Goal: Task Accomplishment & Management: Use online tool/utility

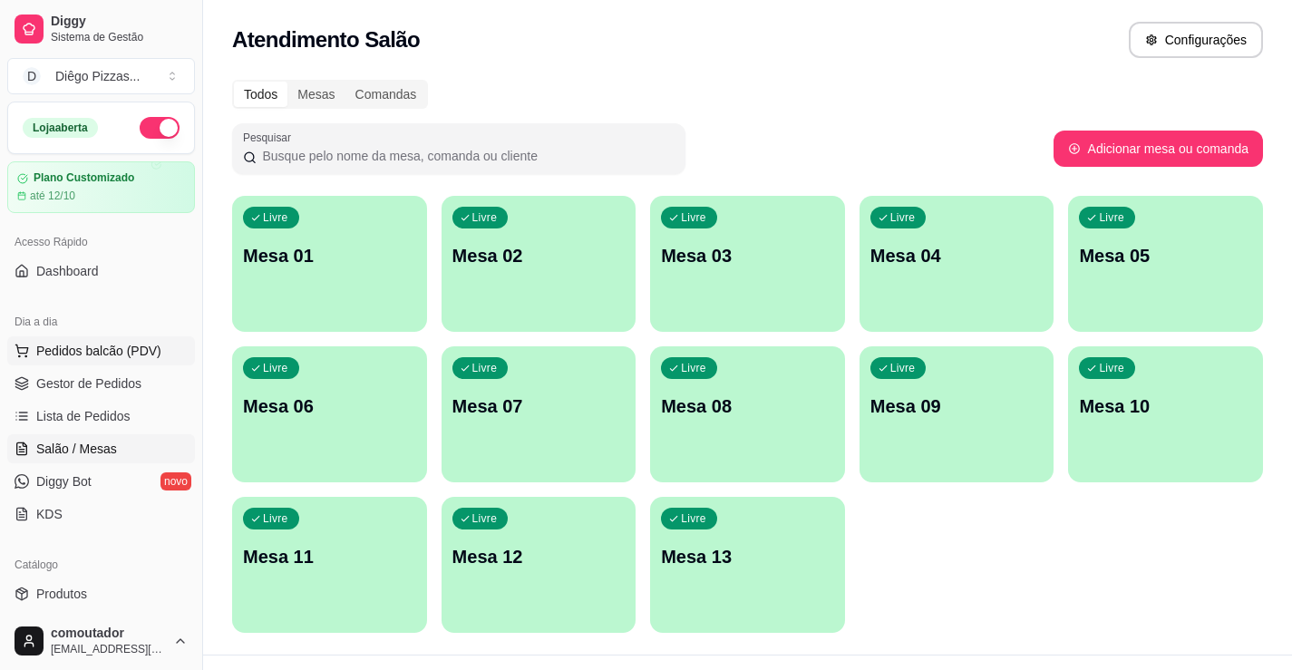
click at [95, 355] on span "Pedidos balcão (PDV)" at bounding box center [98, 351] width 125 height 18
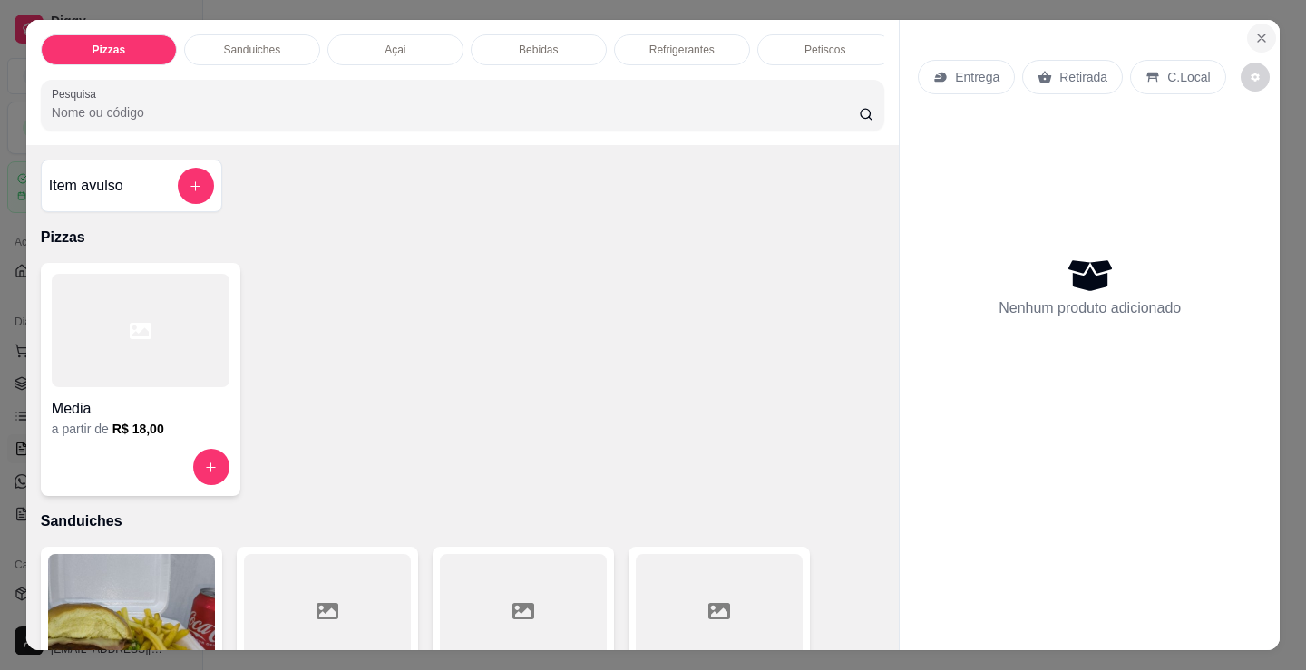
click at [1258, 34] on icon "Close" at bounding box center [1261, 37] width 7 height 7
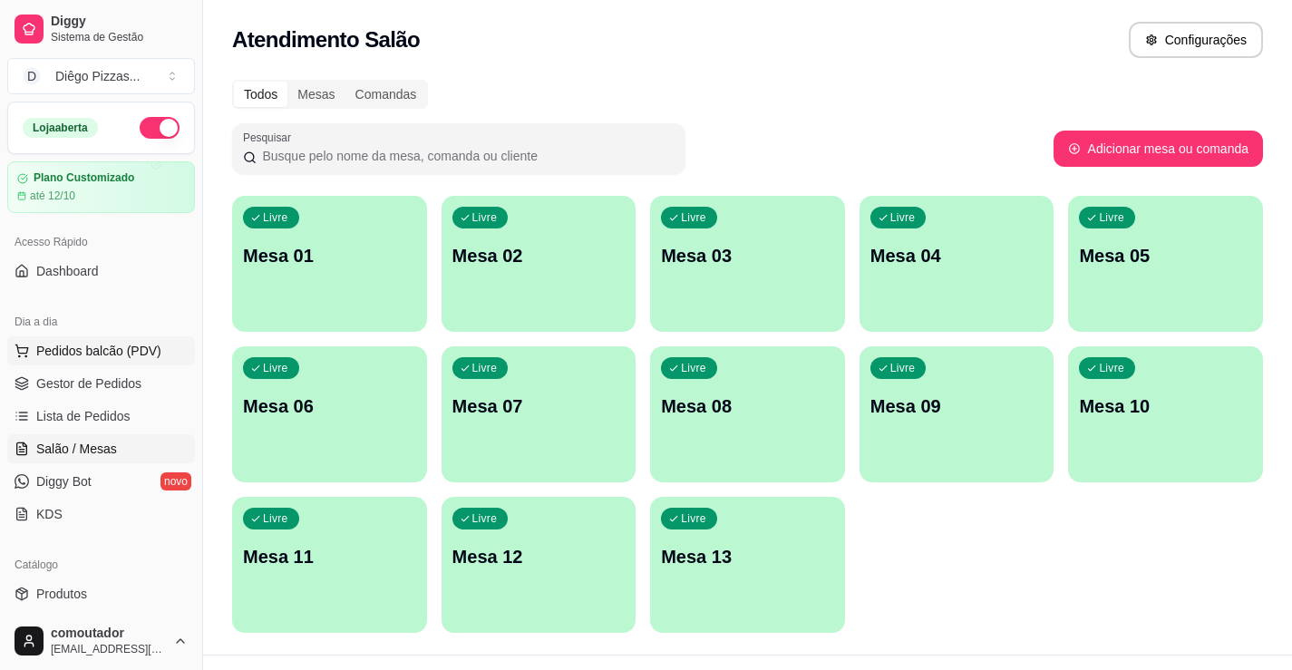
click at [138, 355] on span "Pedidos balcão (PDV)" at bounding box center [98, 351] width 125 height 18
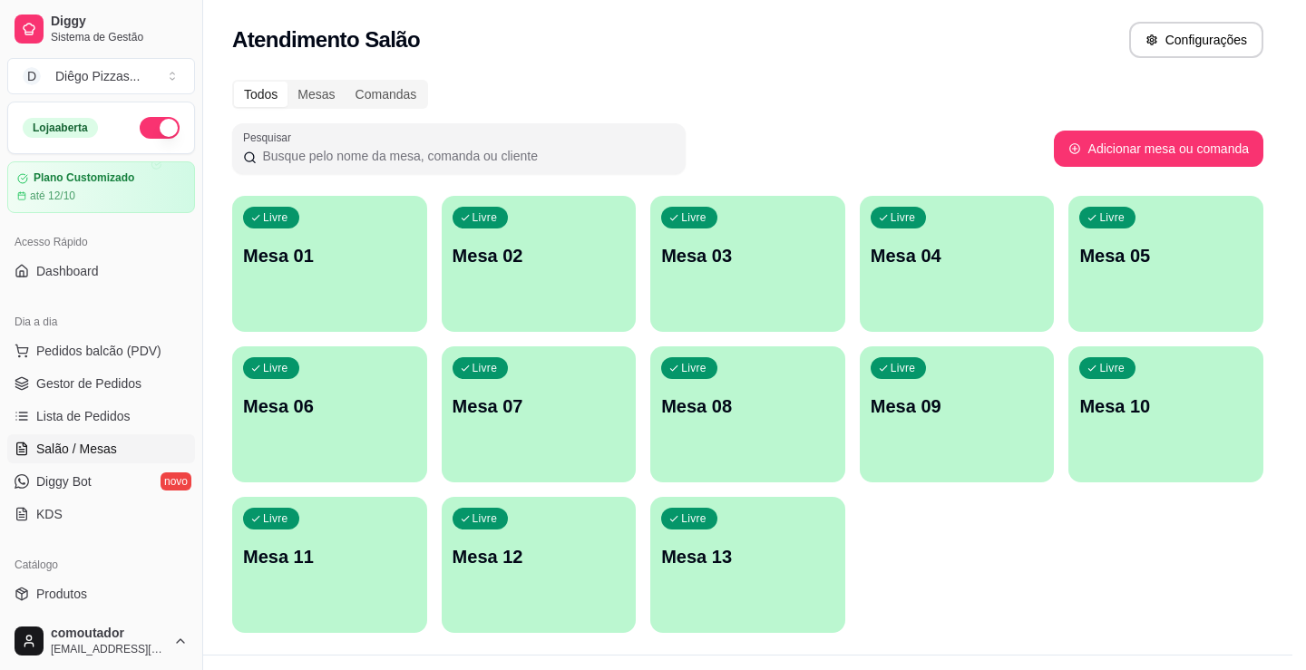
click at [117, 386] on div at bounding box center [141, 330] width 178 height 113
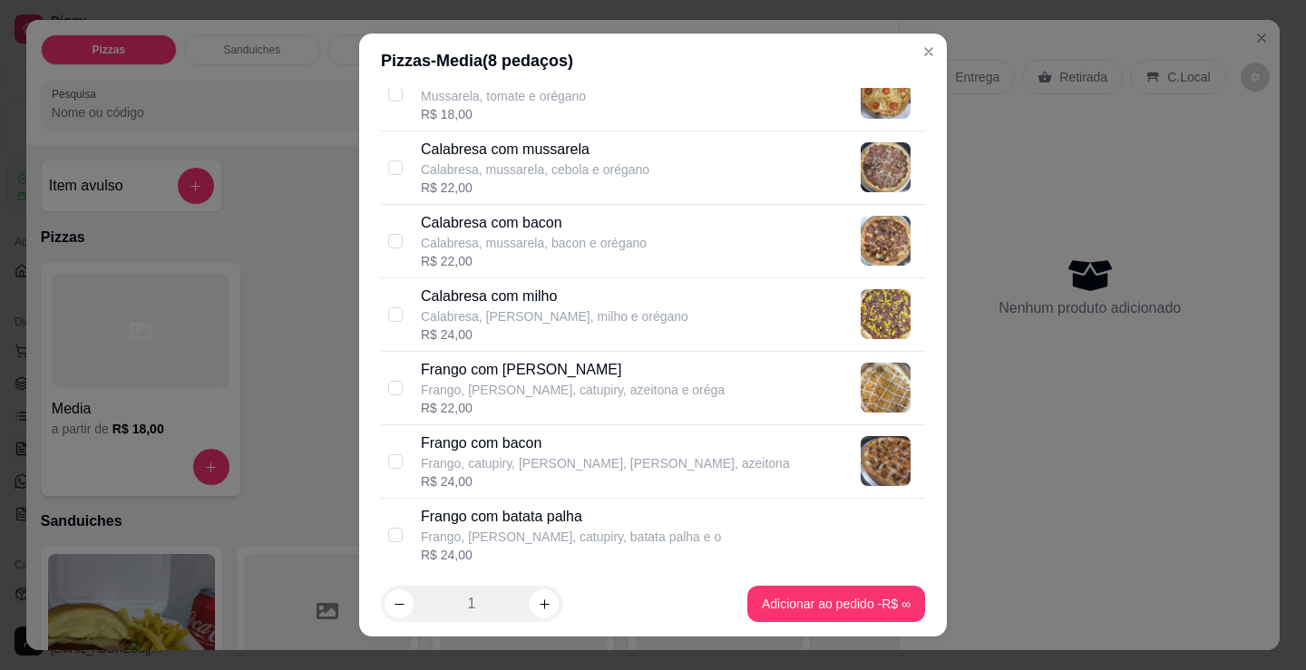
scroll to position [363, 0]
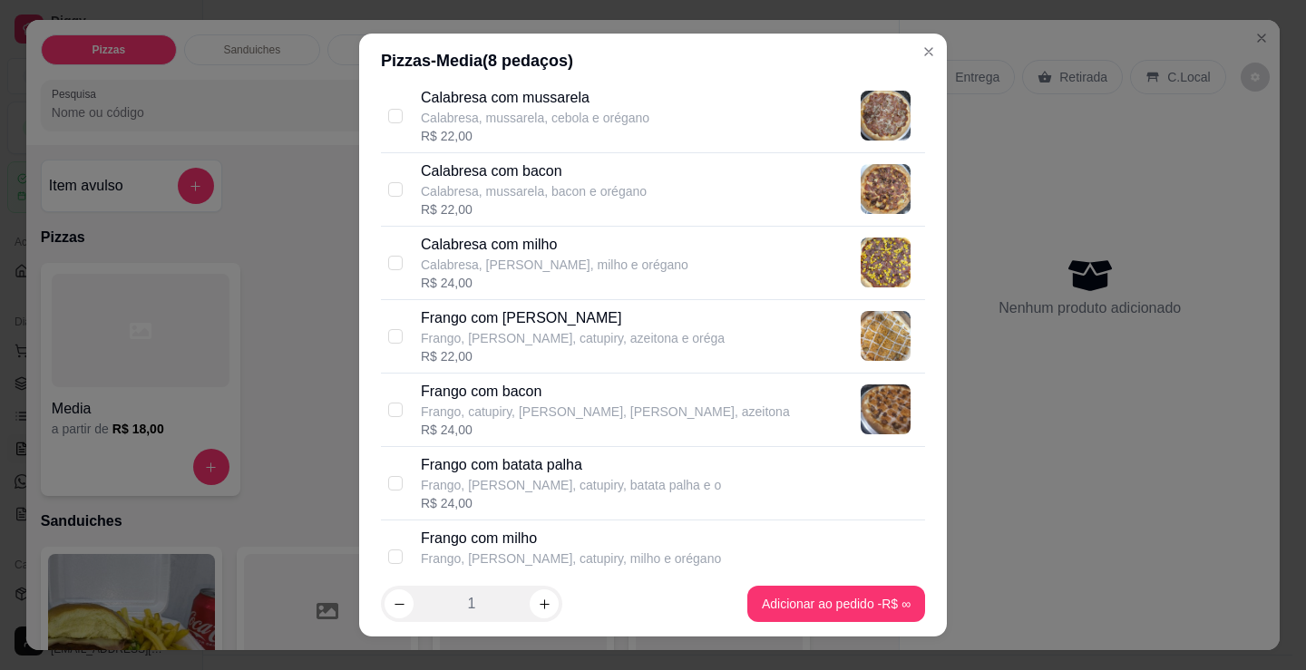
click at [530, 413] on p "Frango, catupiry, [PERSON_NAME], [PERSON_NAME], azeitona" at bounding box center [605, 412] width 369 height 18
checkbox input "true"
click at [517, 342] on p "Frango, [PERSON_NAME], catupiry, azeitona e oréga" at bounding box center [573, 338] width 304 height 18
checkbox input "true"
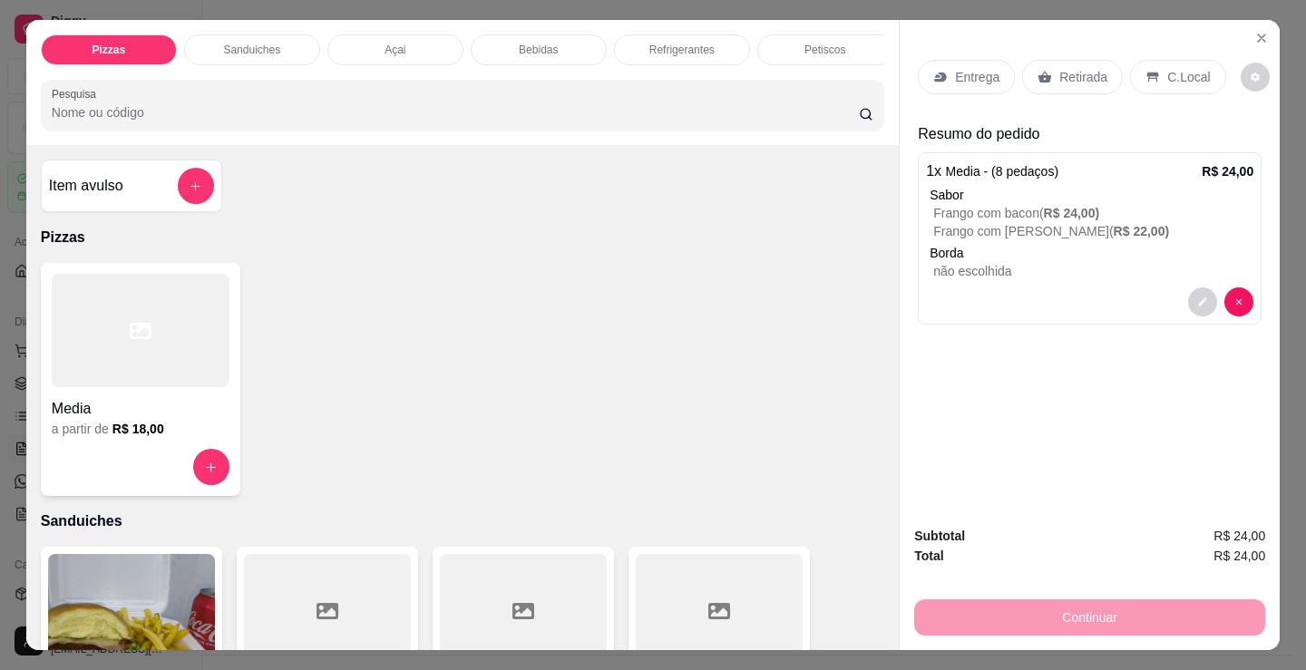
click at [1073, 68] on p "Retirada" at bounding box center [1083, 77] width 48 height 18
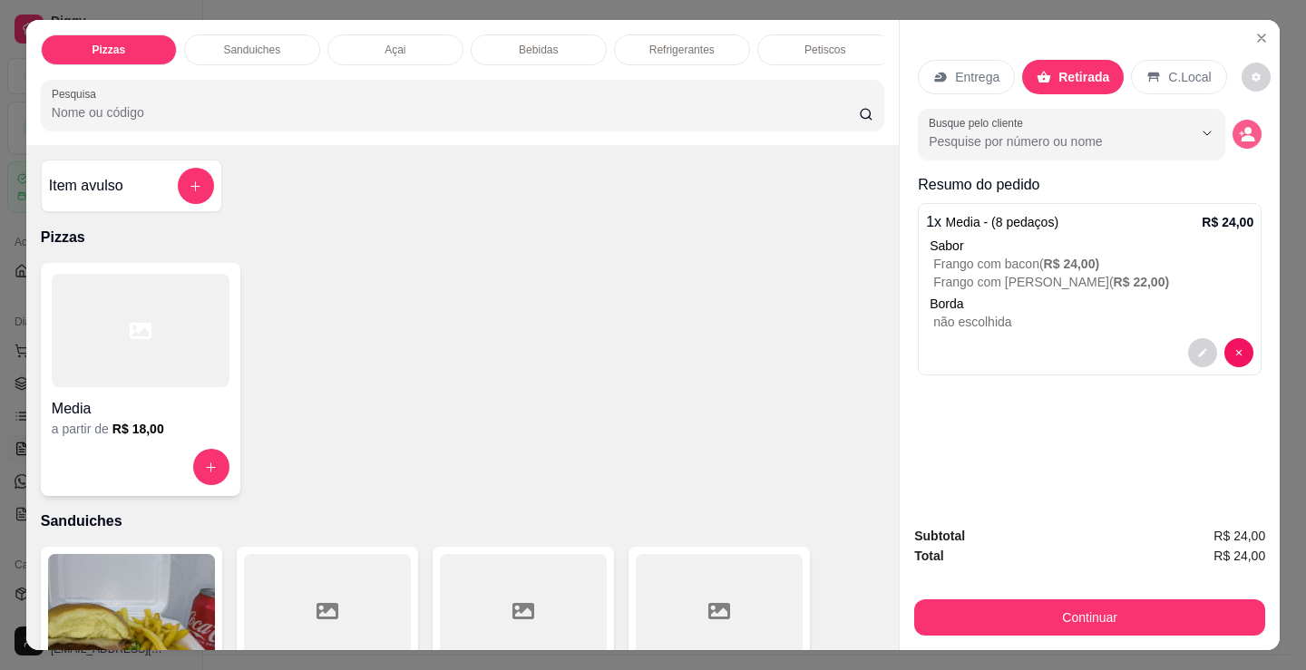
click at [1241, 129] on icon "decrease-product-quantity" at bounding box center [1247, 134] width 16 height 16
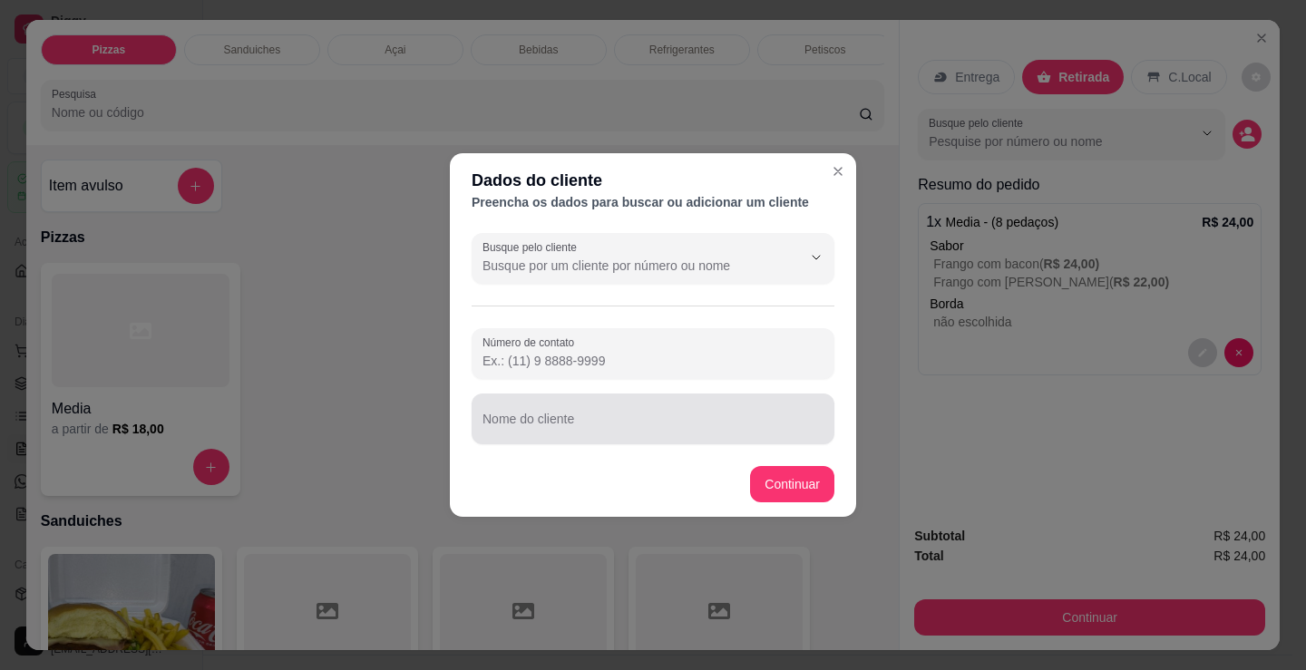
click at [631, 413] on div at bounding box center [652, 419] width 341 height 36
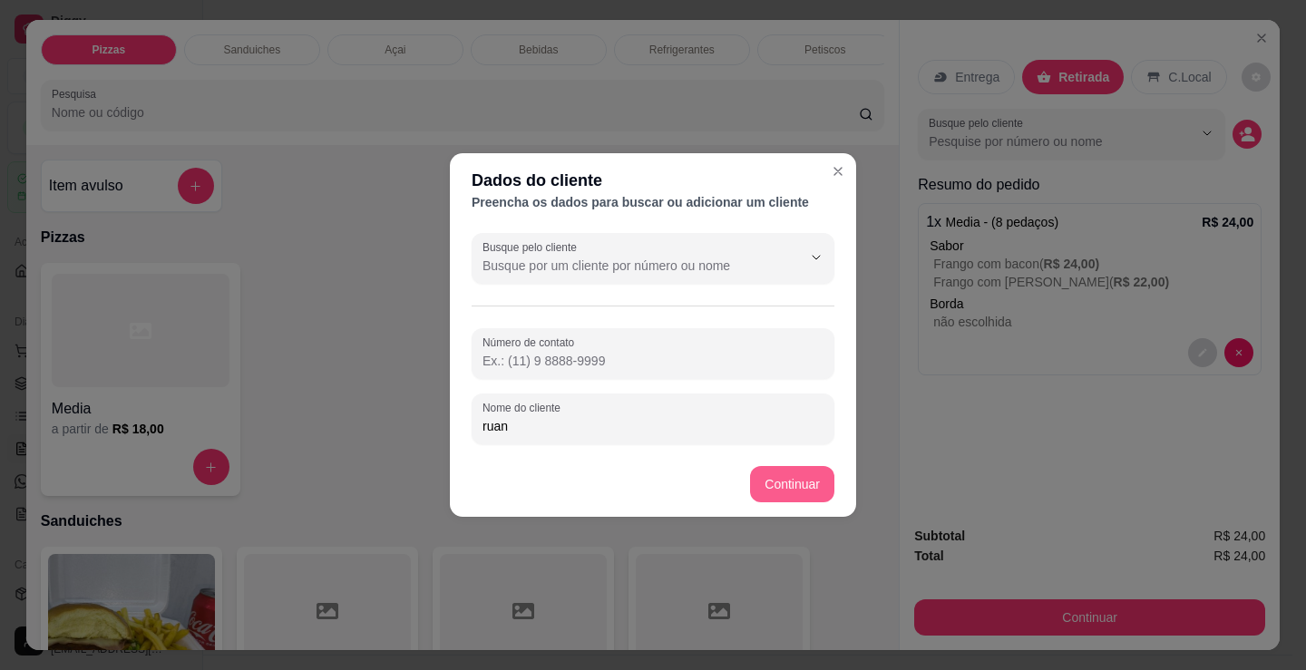
type input "ruan"
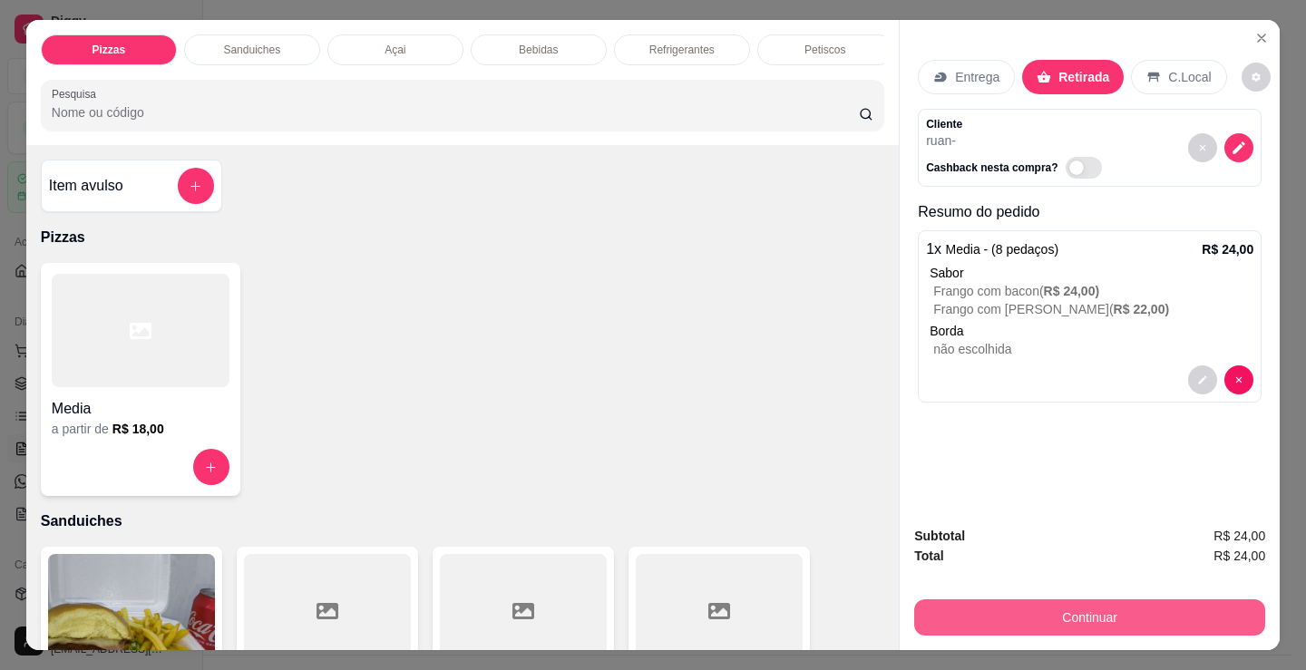
click at [1055, 599] on button "Continuar" at bounding box center [1089, 617] width 351 height 36
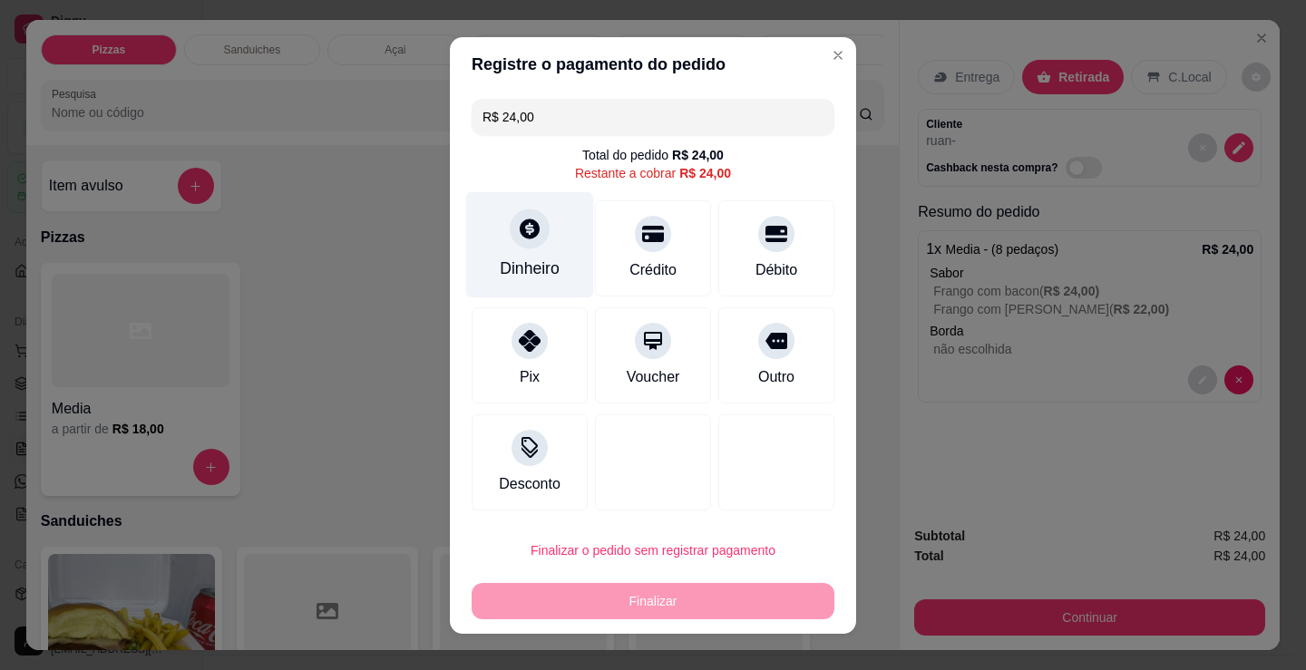
click at [538, 261] on div "Dinheiro" at bounding box center [530, 269] width 60 height 24
click at [720, 442] on footer "Não preciso Continuar" at bounding box center [653, 423] width 406 height 65
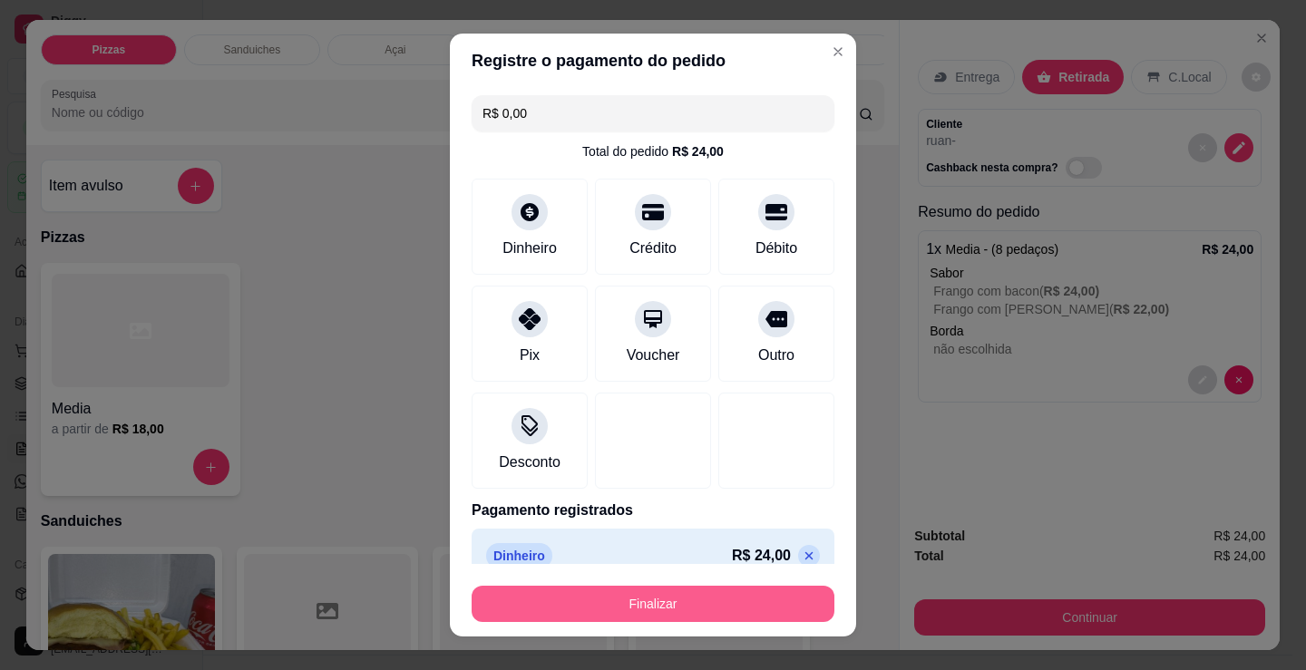
click at [642, 600] on button "Finalizar" at bounding box center [653, 604] width 363 height 36
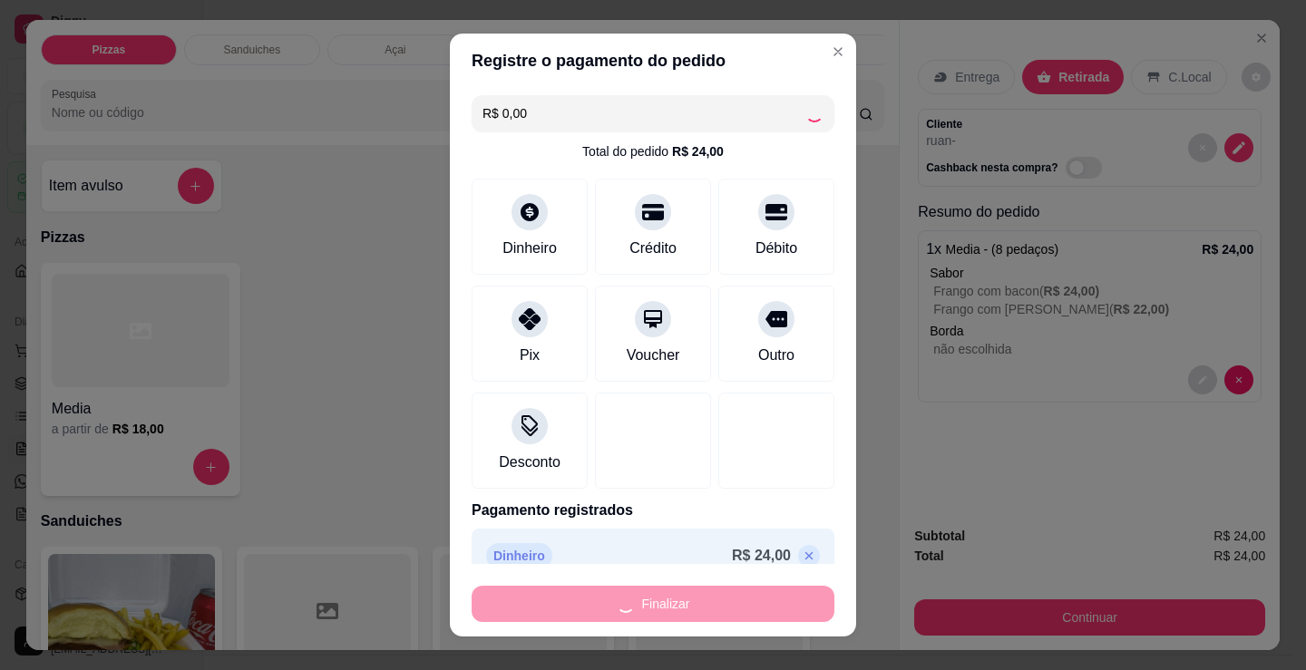
type input "-R$ 24,00"
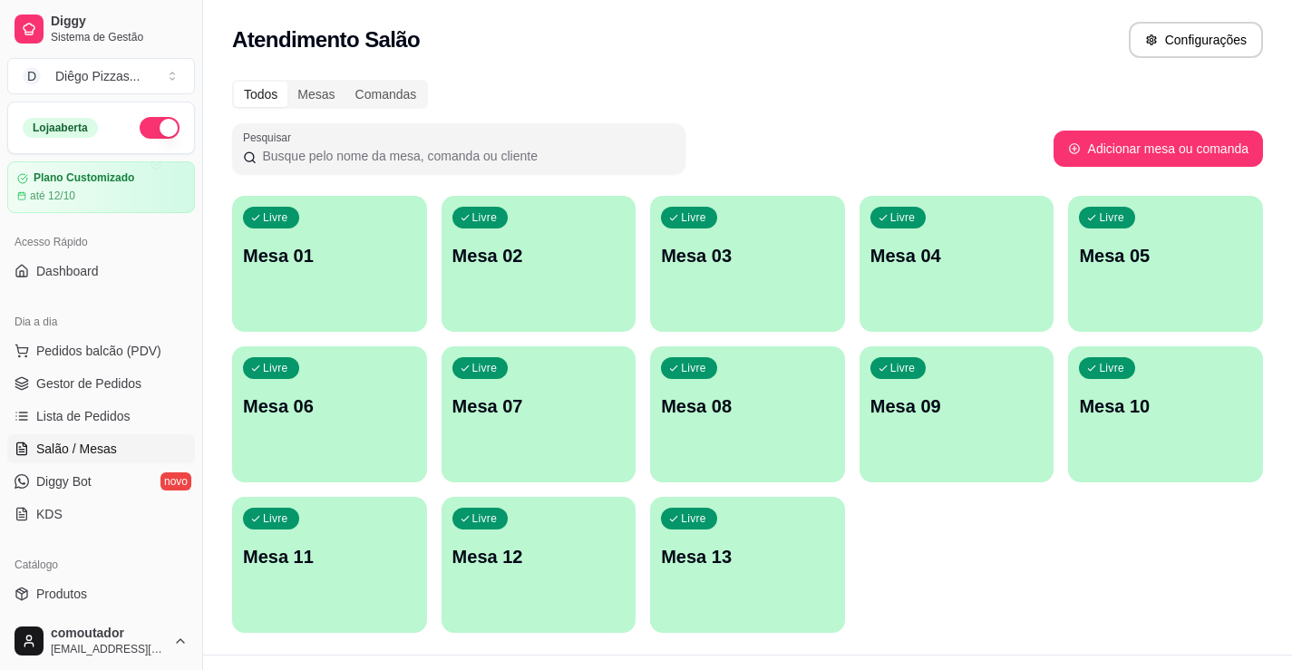
click at [342, 182] on div "Todos Mesas Comandas Pesquisar Adicionar mesa ou comanda Livre Mesa 01 Livre Me…" at bounding box center [747, 362] width 1089 height 586
click at [80, 383] on span "Gestor de Pedidos" at bounding box center [88, 383] width 105 height 18
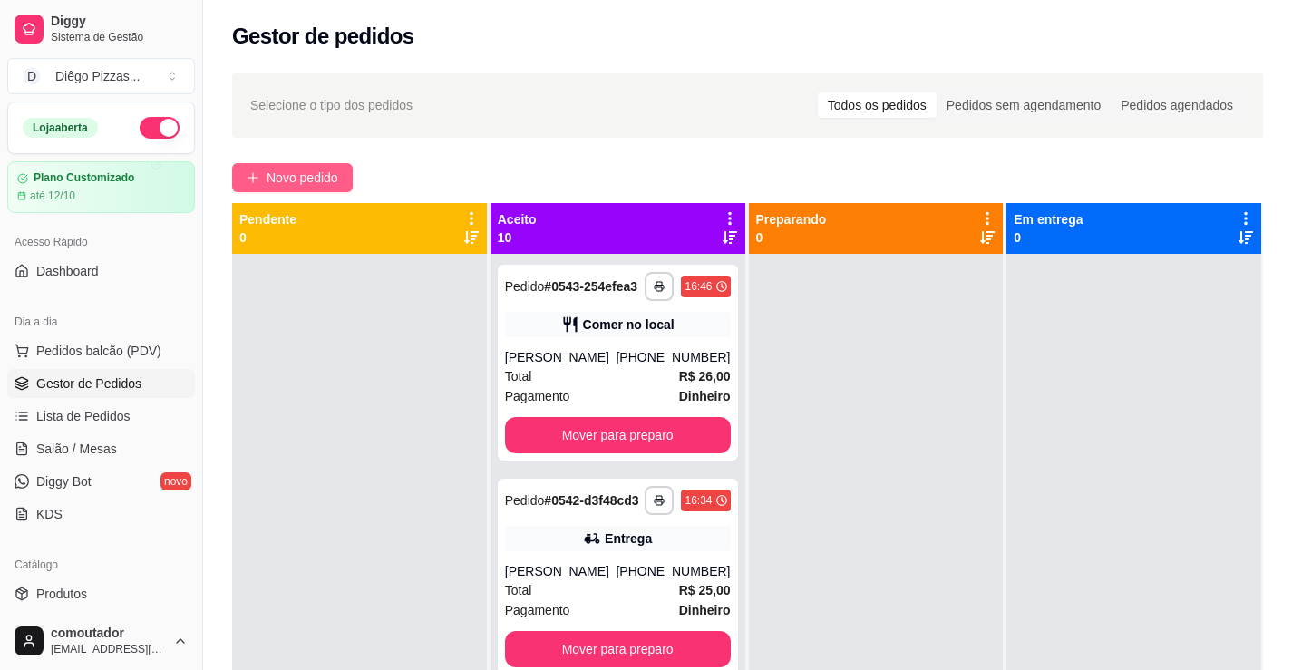
click at [260, 173] on button "Novo pedido" at bounding box center [292, 177] width 121 height 29
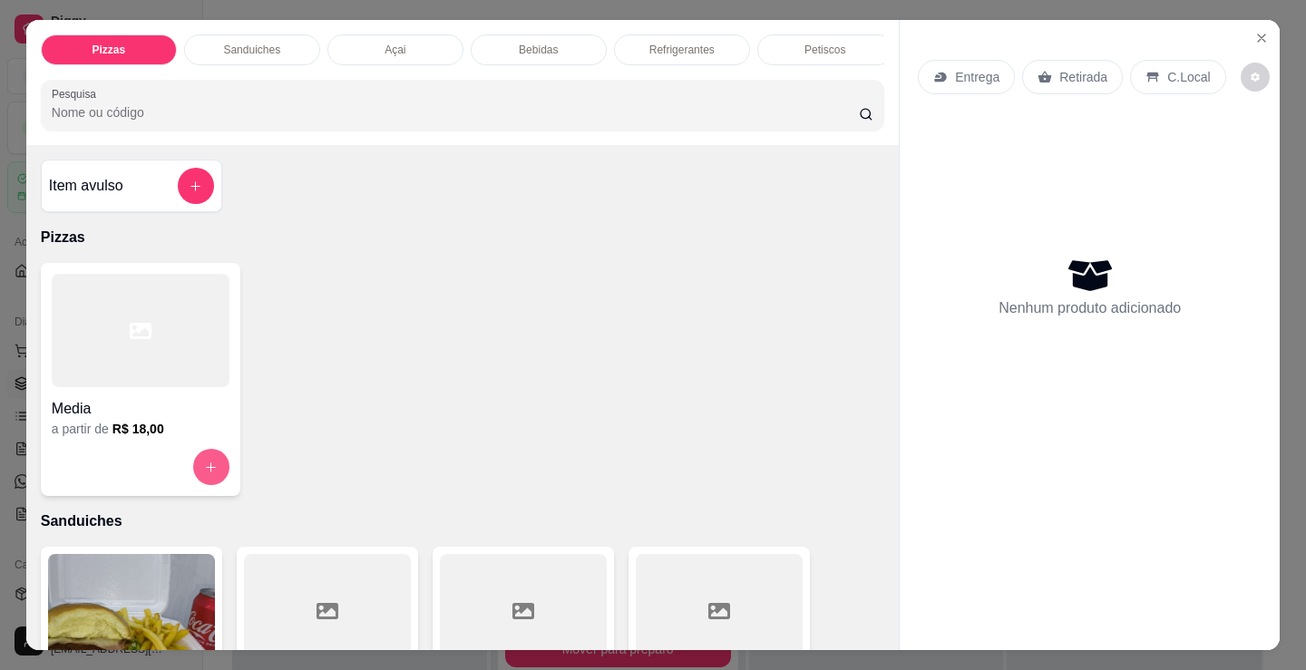
click at [217, 469] on button "increase-product-quantity" at bounding box center [211, 467] width 36 height 36
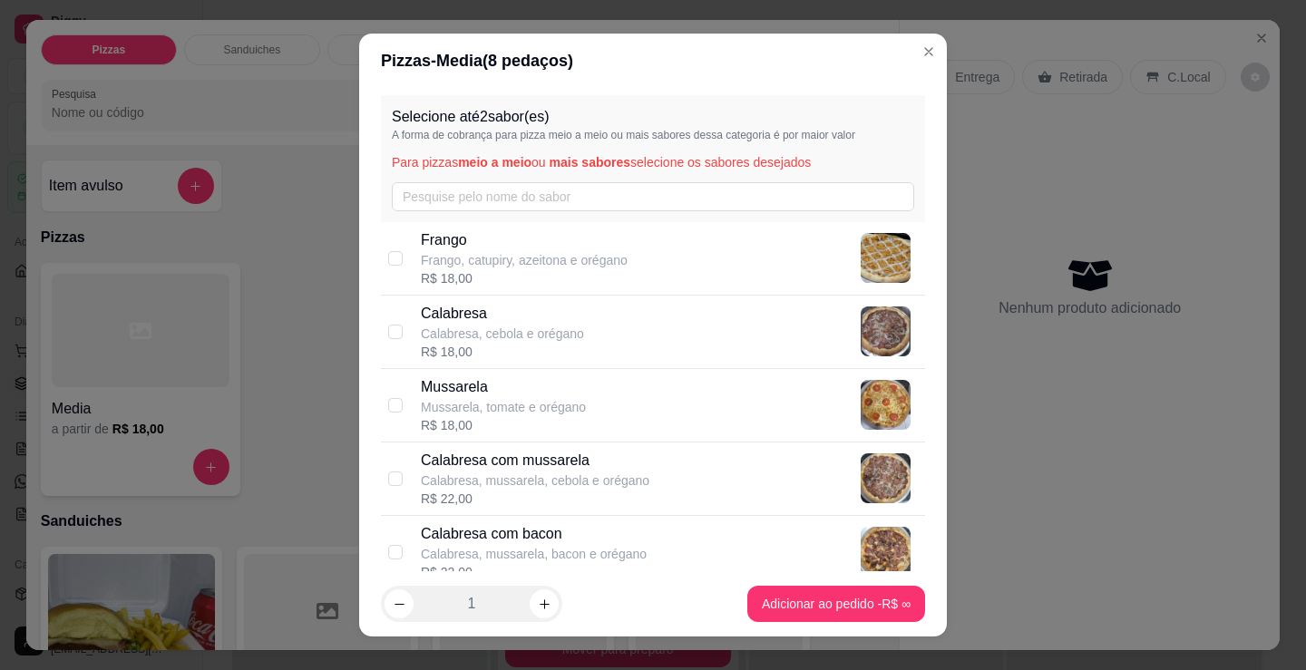
scroll to position [91, 0]
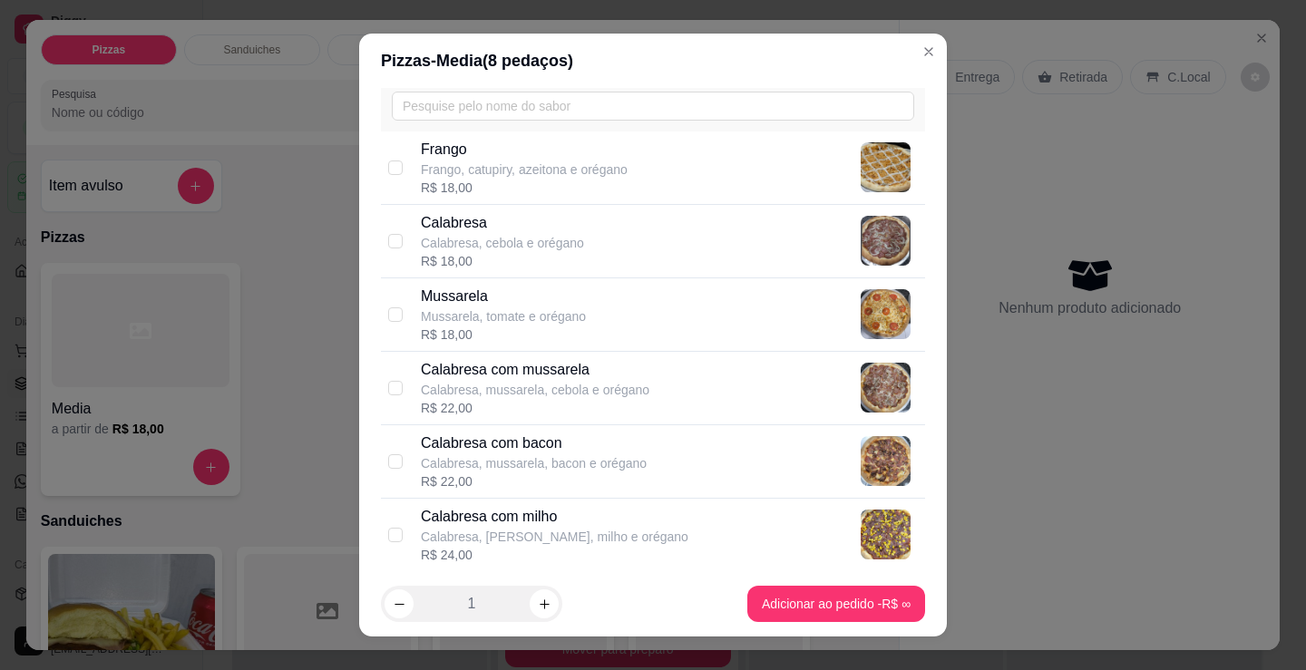
click at [513, 394] on p "Calabresa, mussarela, cebola e orégano" at bounding box center [535, 390] width 229 height 18
checkbox input "true"
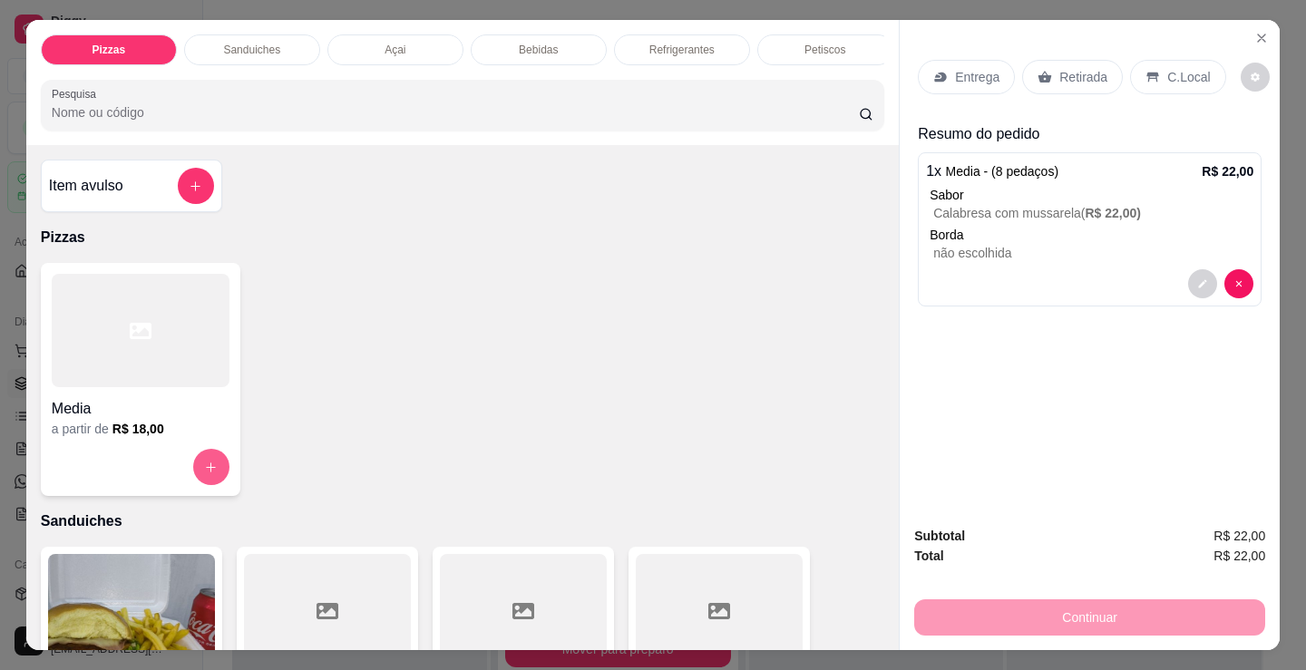
click at [217, 471] on button "increase-product-quantity" at bounding box center [211, 467] width 36 height 36
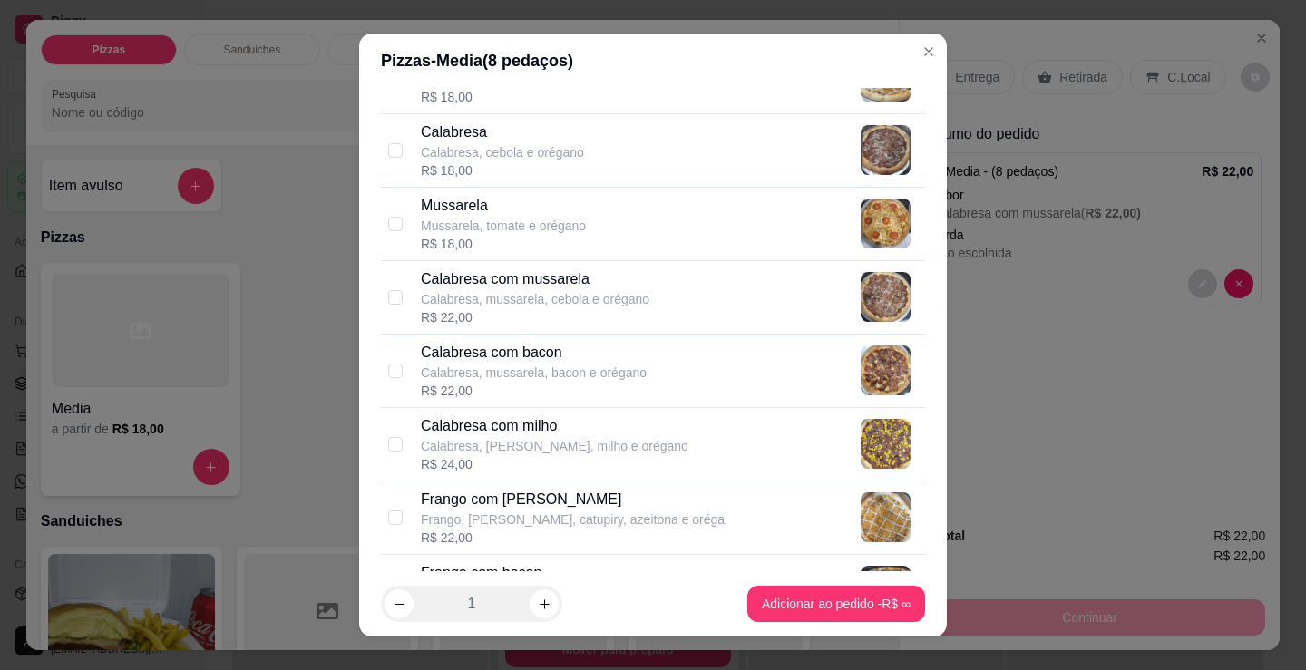
scroll to position [272, 0]
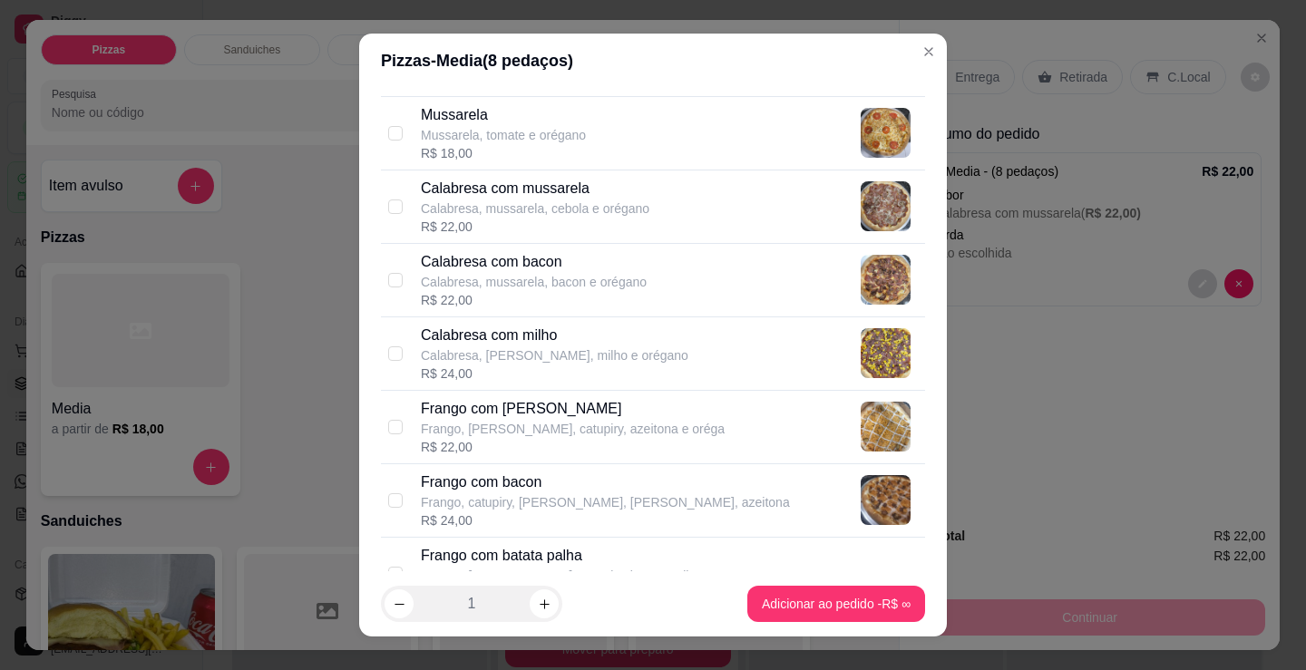
click at [548, 418] on p "Frango com [PERSON_NAME]" at bounding box center [573, 409] width 304 height 22
checkbox input "true"
click at [544, 602] on button "increase-product-quantity" at bounding box center [544, 603] width 29 height 29
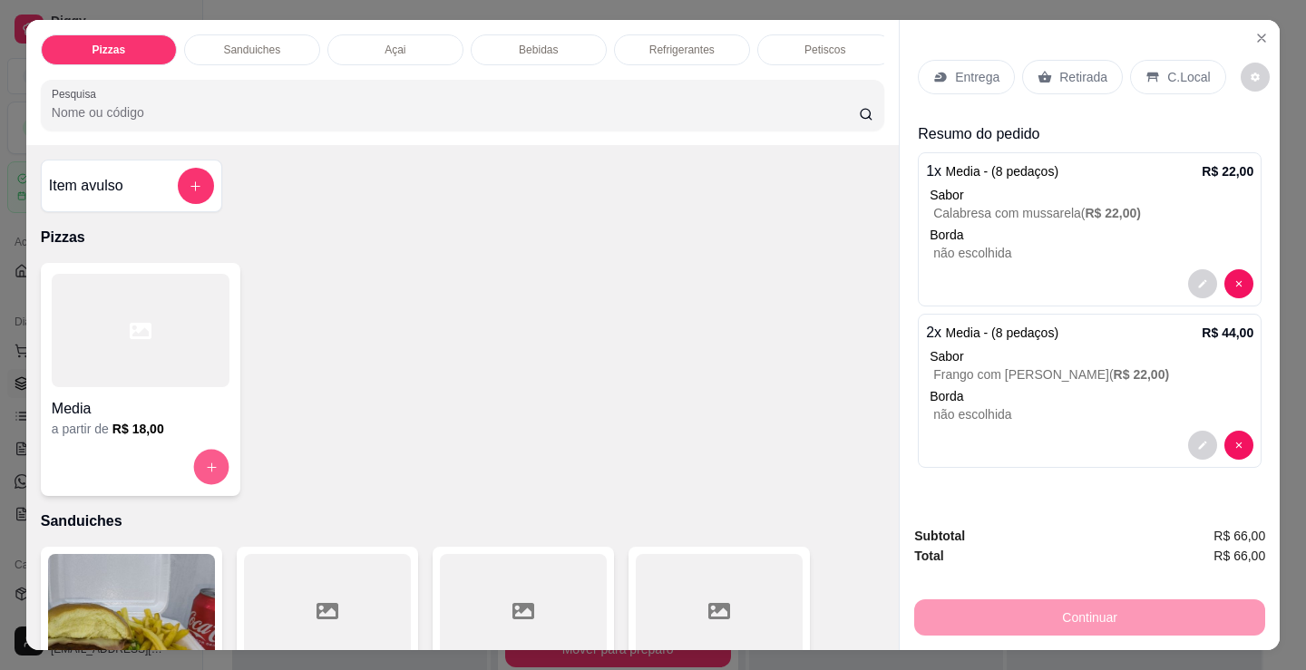
click at [209, 467] on button "increase-product-quantity" at bounding box center [210, 467] width 35 height 35
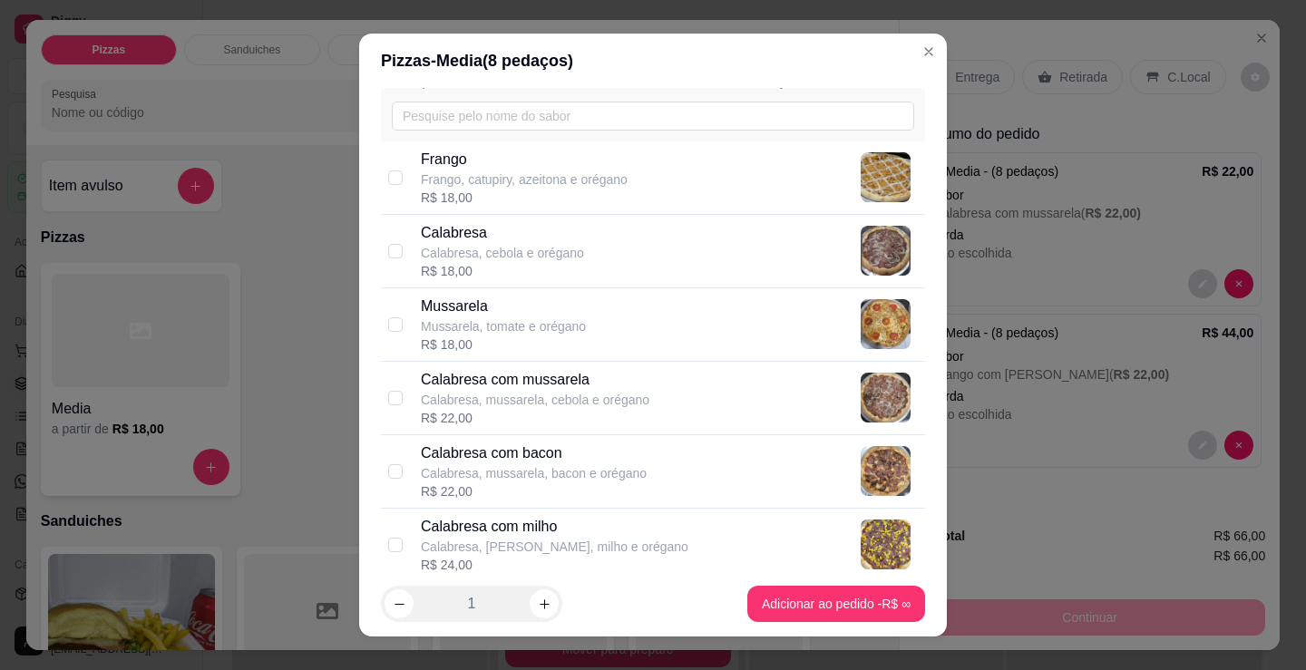
scroll to position [181, 0]
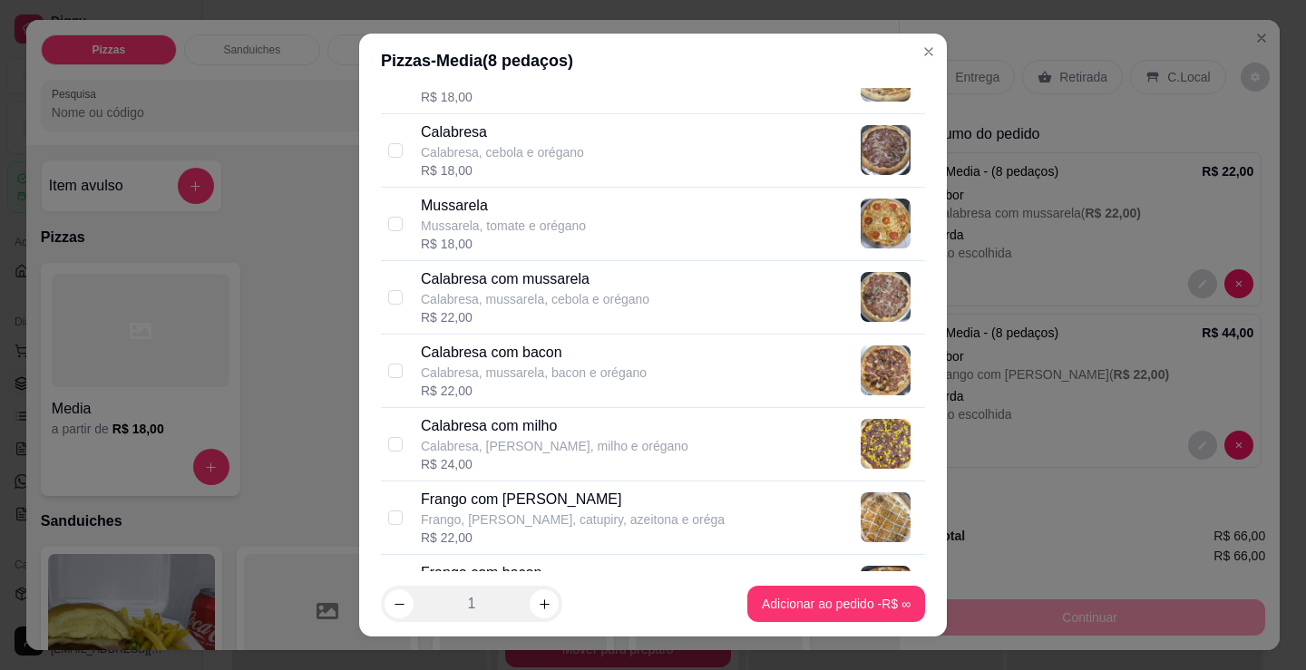
click at [543, 517] on p "Frango, [PERSON_NAME], catupiry, azeitona e oréga" at bounding box center [573, 520] width 304 height 18
checkbox input "true"
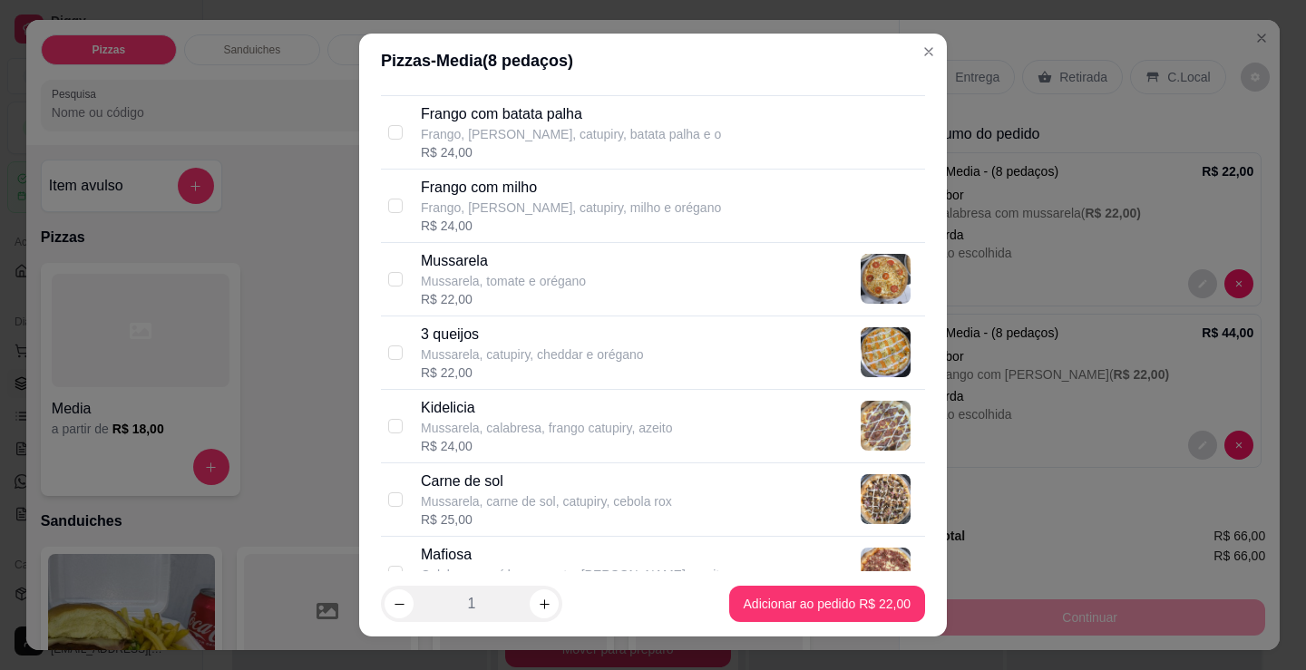
scroll to position [725, 0]
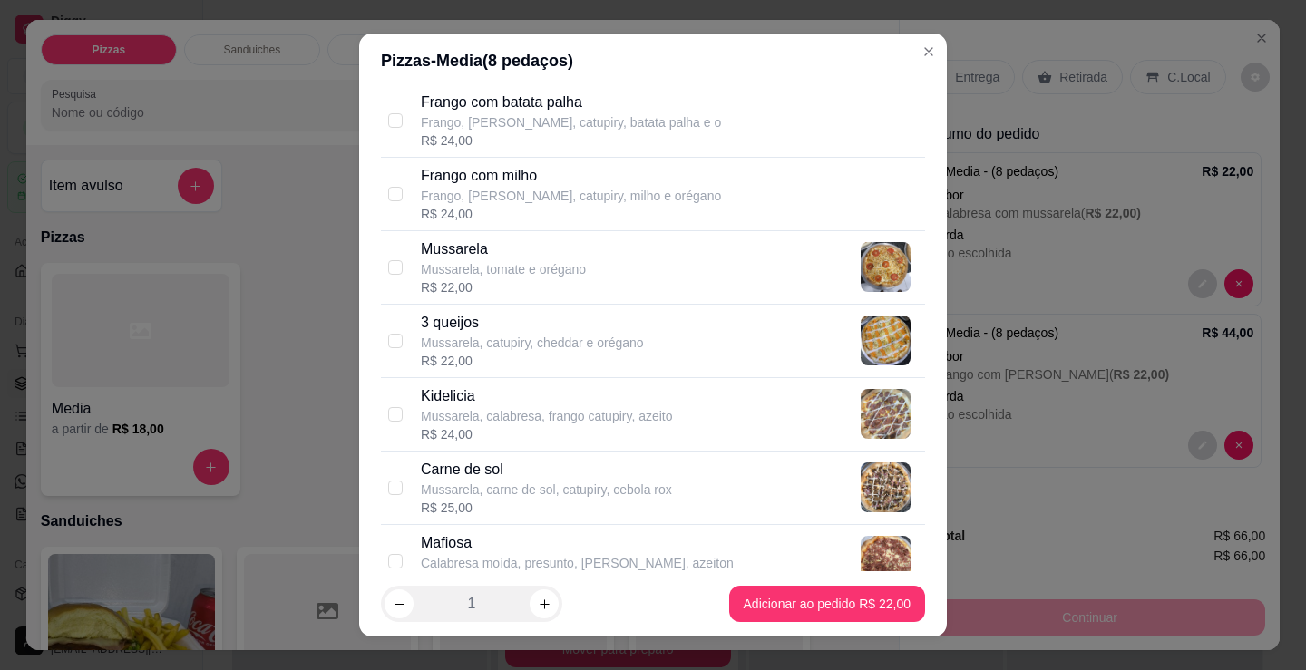
click at [462, 345] on p "Mussarela, catupiry, cheddar e orégano" at bounding box center [532, 343] width 223 height 18
checkbox input "true"
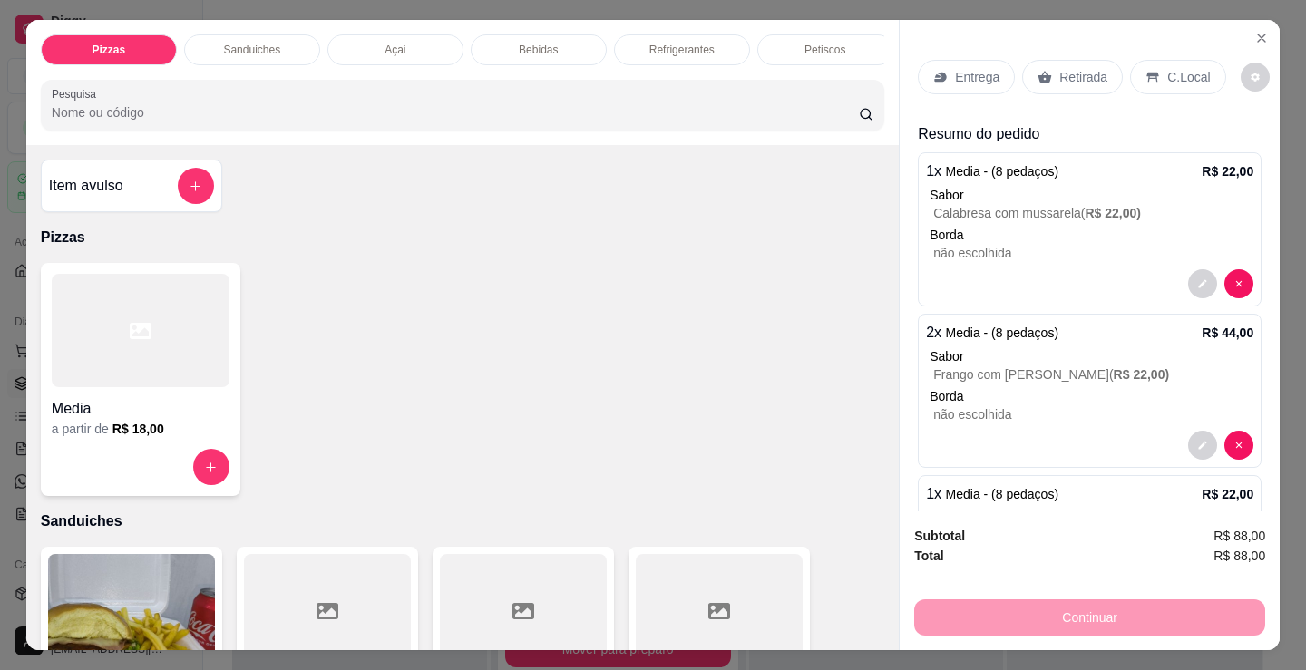
click at [1045, 74] on div "Retirada" at bounding box center [1072, 77] width 101 height 34
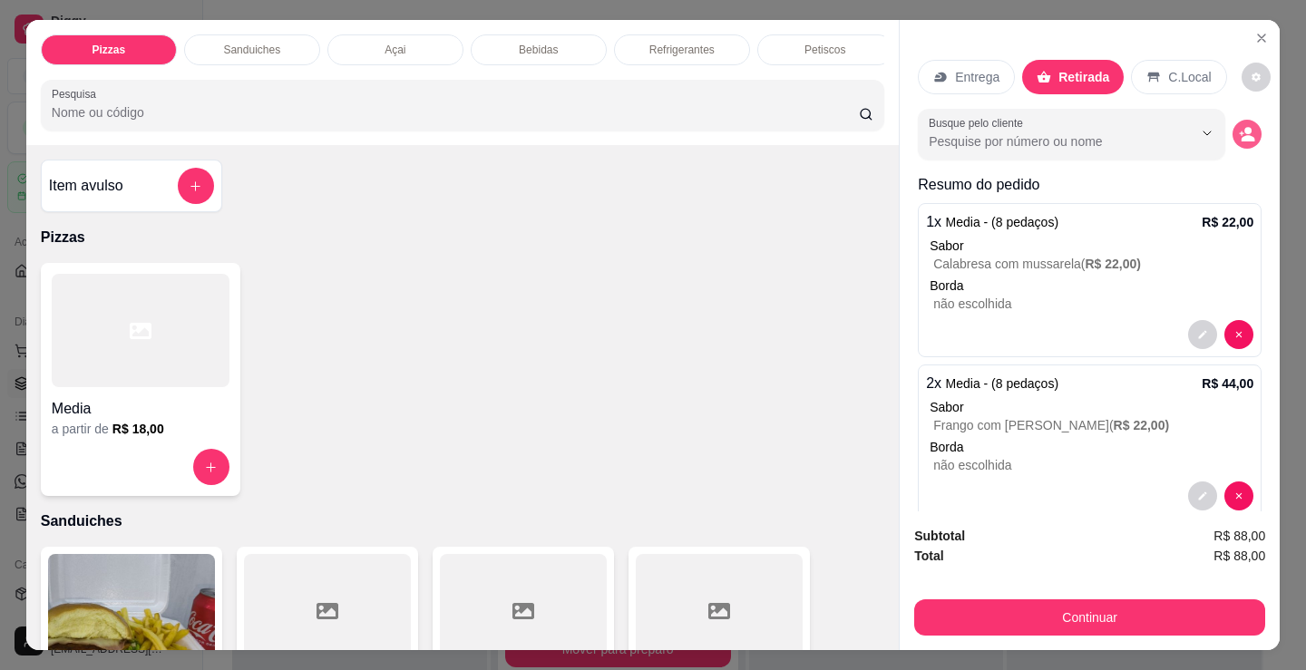
click at [1241, 135] on icon "decrease-product-quantity" at bounding box center [1248, 138] width 14 height 6
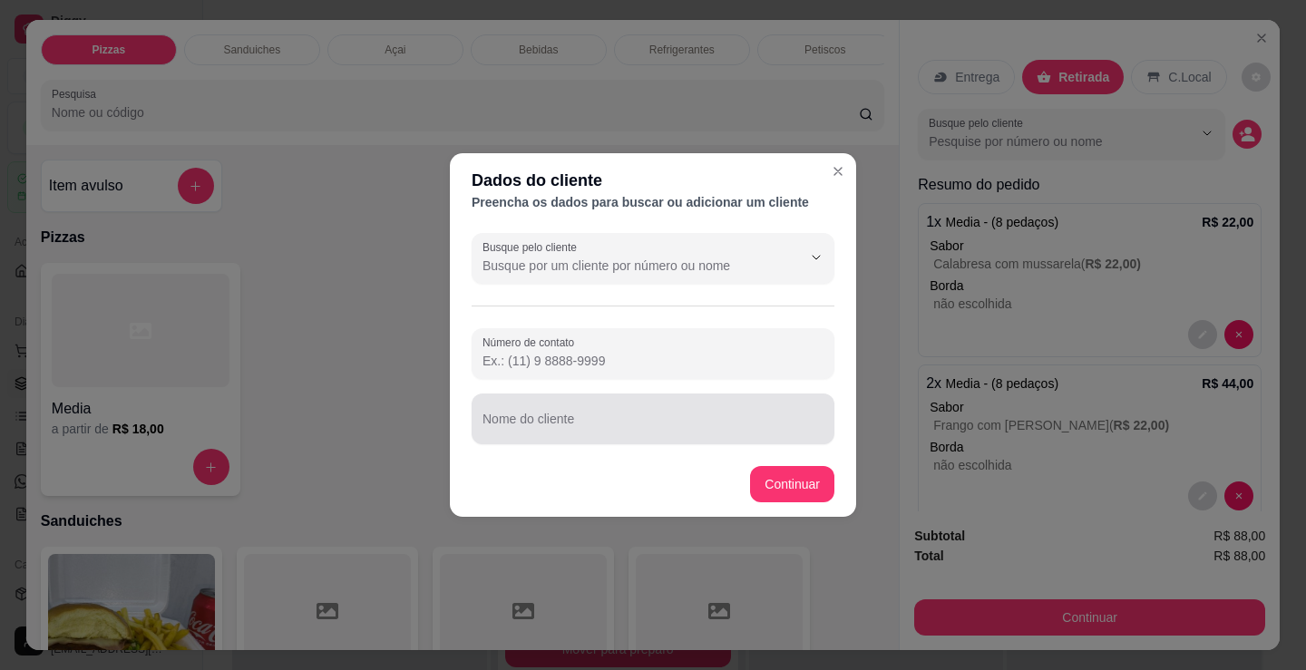
click at [579, 416] on div at bounding box center [652, 419] width 341 height 36
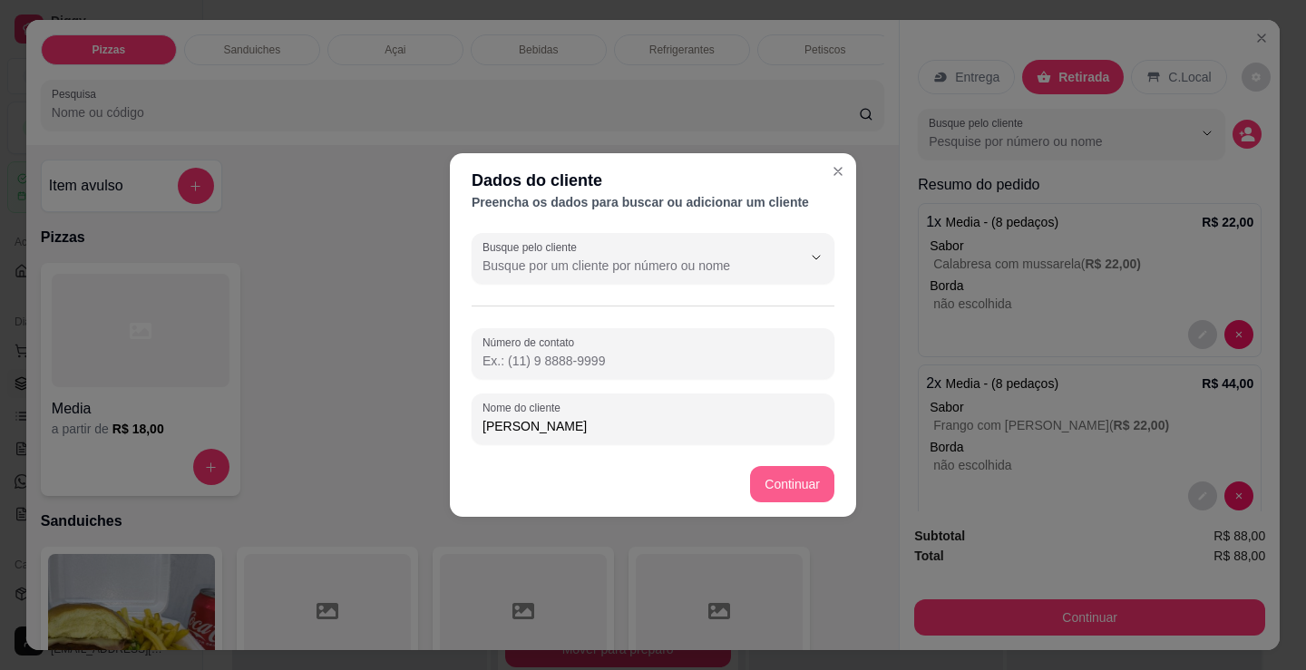
type input "[PERSON_NAME]"
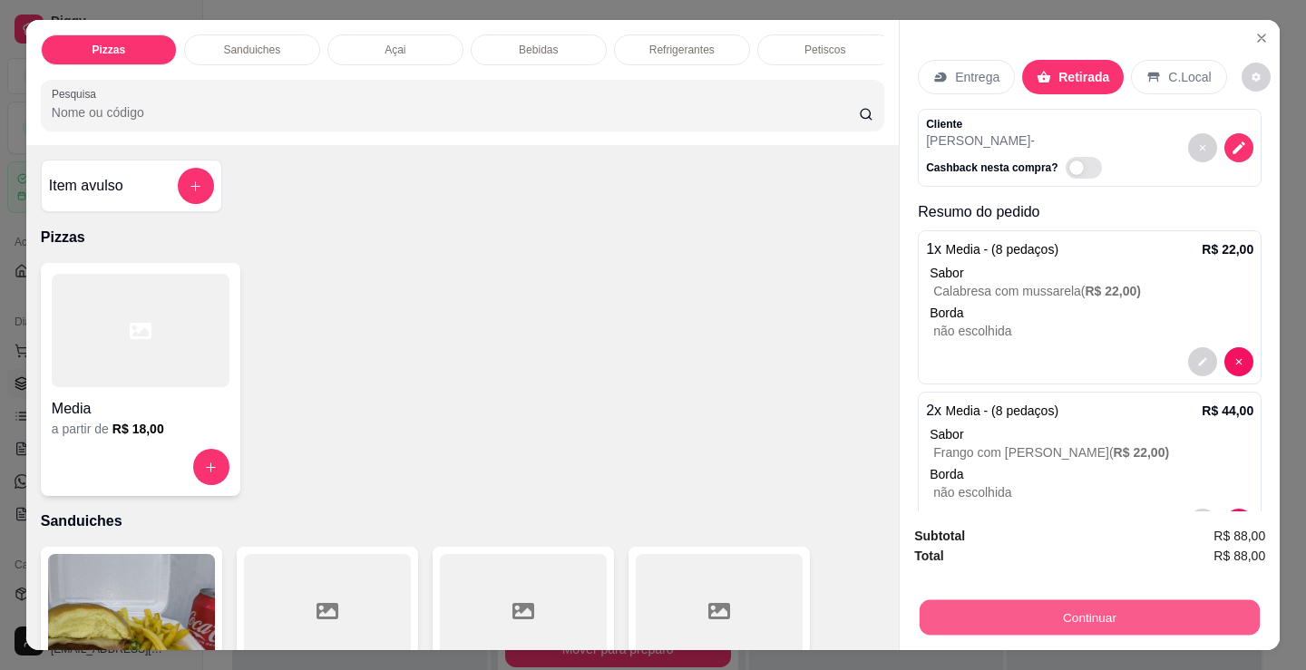
click at [928, 600] on button "Continuar" at bounding box center [1089, 616] width 340 height 35
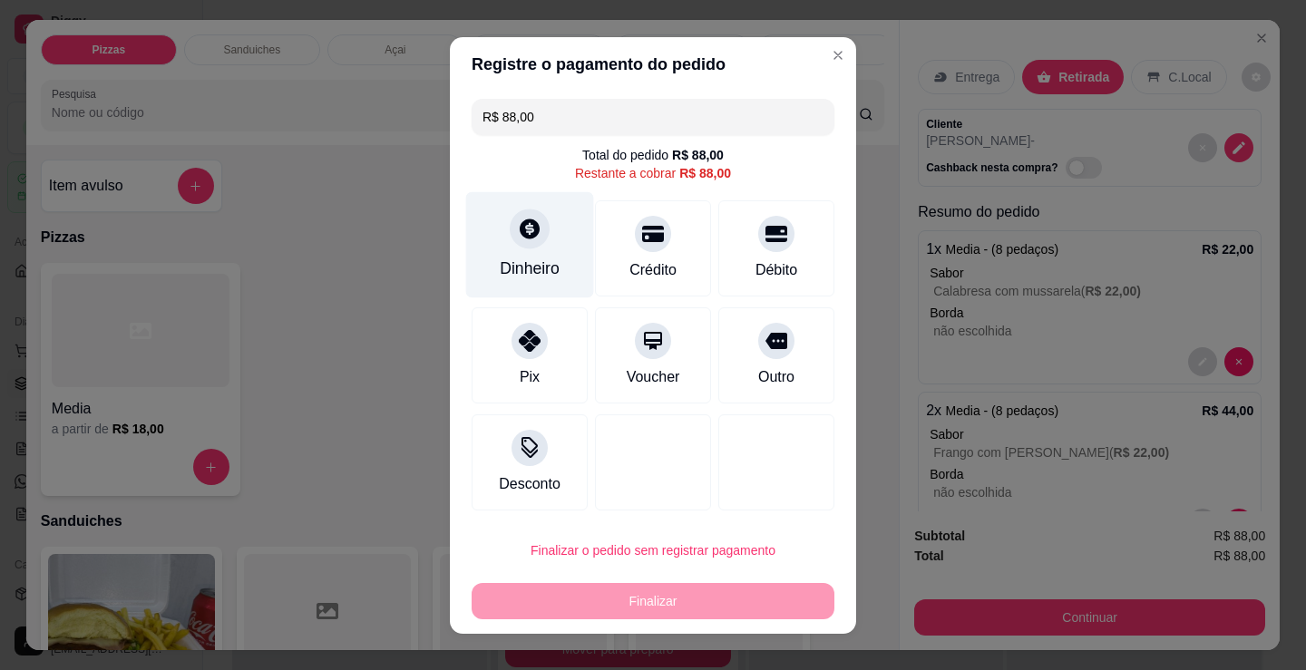
click at [538, 264] on div "Dinheiro" at bounding box center [530, 269] width 60 height 24
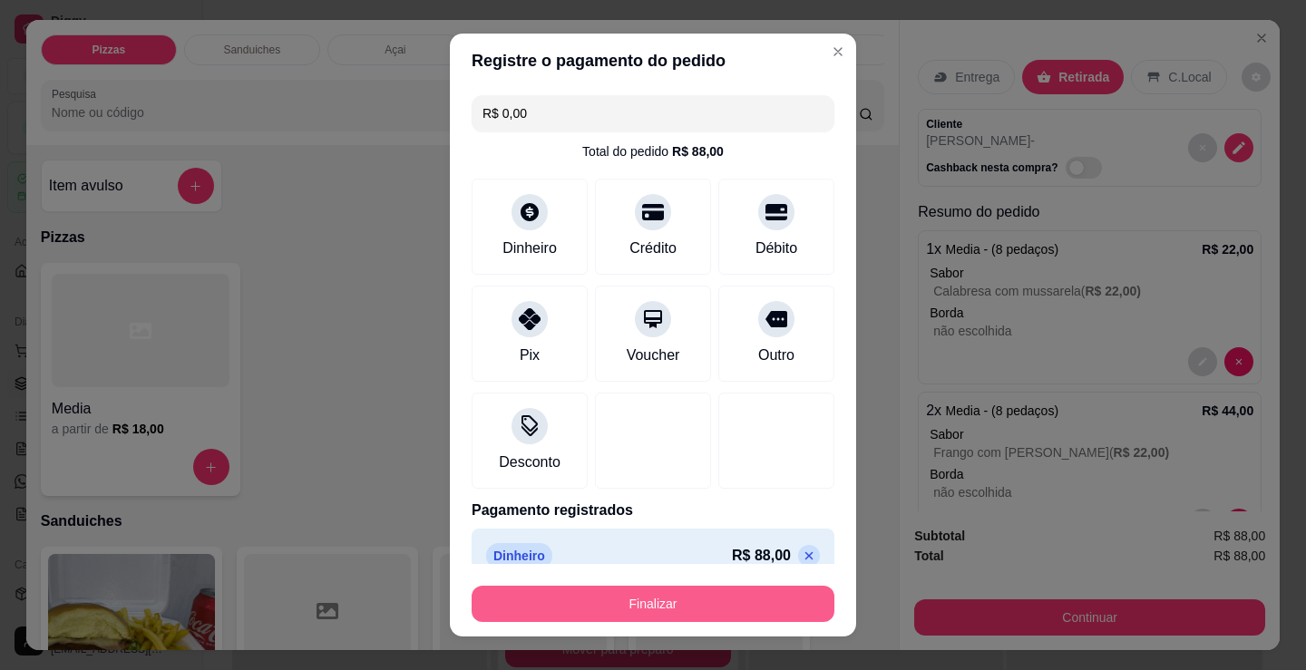
click at [676, 599] on button "Finalizar" at bounding box center [653, 604] width 363 height 36
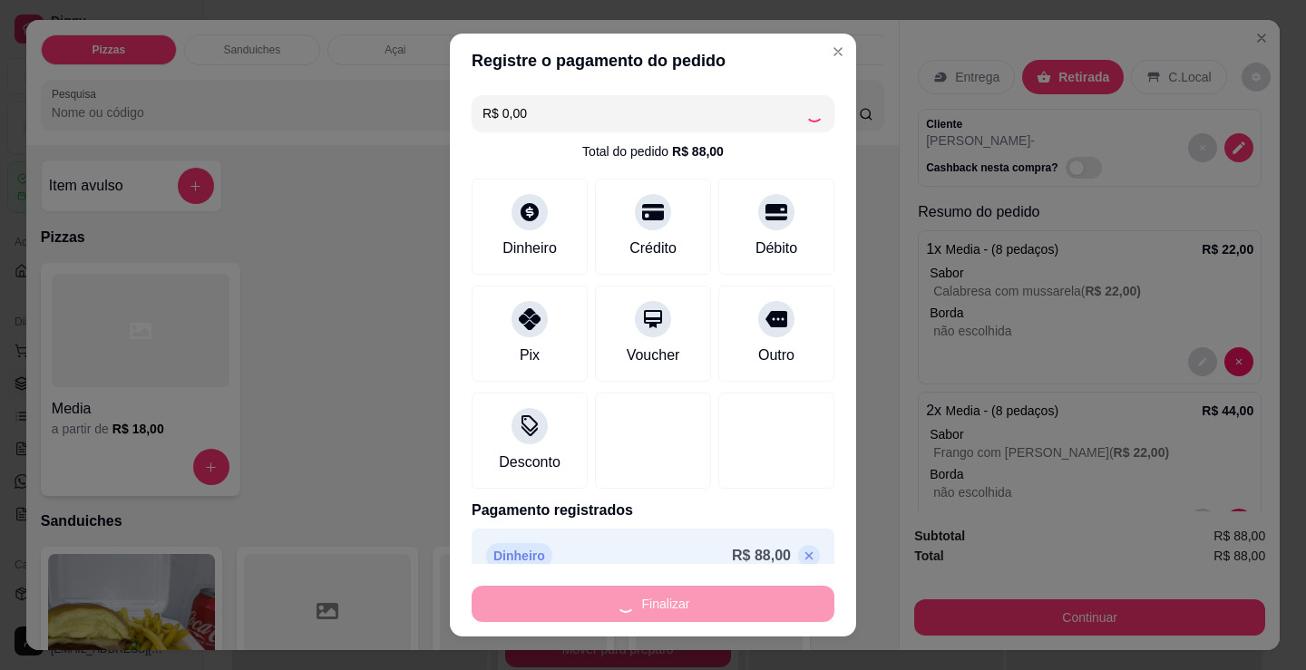
type input "-R$ 88,00"
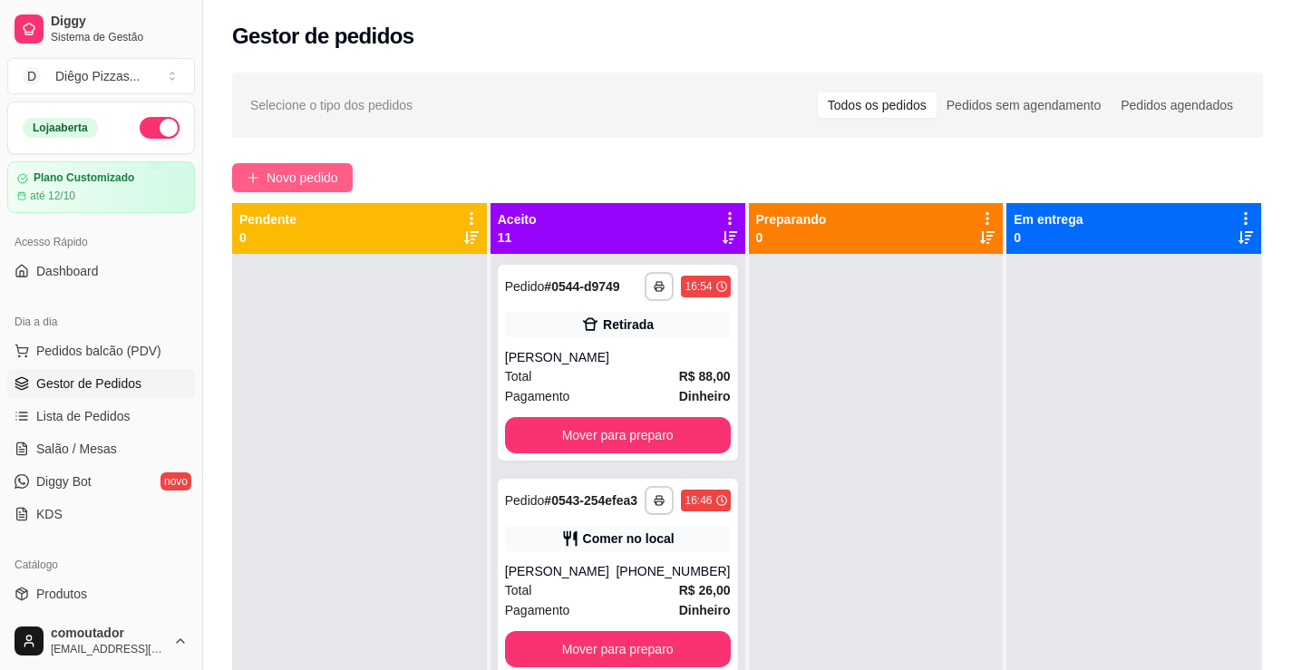
click at [342, 181] on button "Novo pedido" at bounding box center [292, 177] width 121 height 29
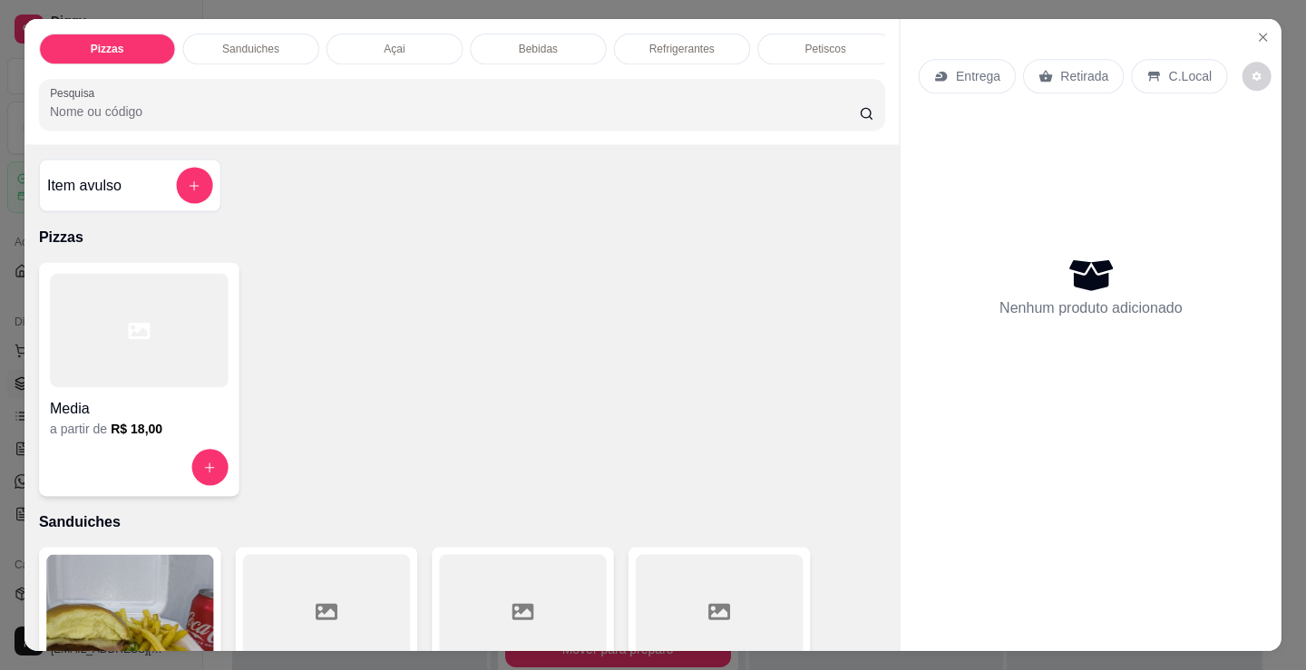
click at [113, 384] on div at bounding box center [139, 330] width 179 height 113
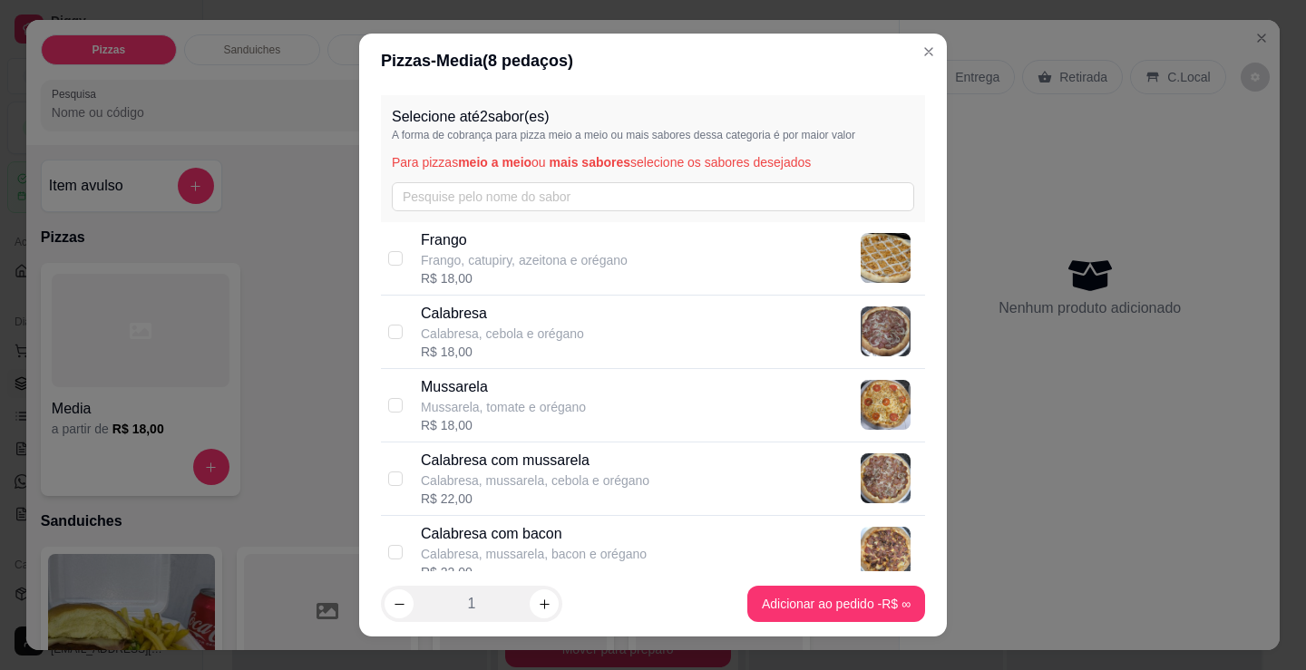
click at [545, 472] on div "Calabresa com mussarela Calabresa, mussarela, cebola e orégano" at bounding box center [535, 470] width 229 height 40
checkbox input "true"
click at [544, 597] on button "increase-product-quantity" at bounding box center [544, 603] width 29 height 29
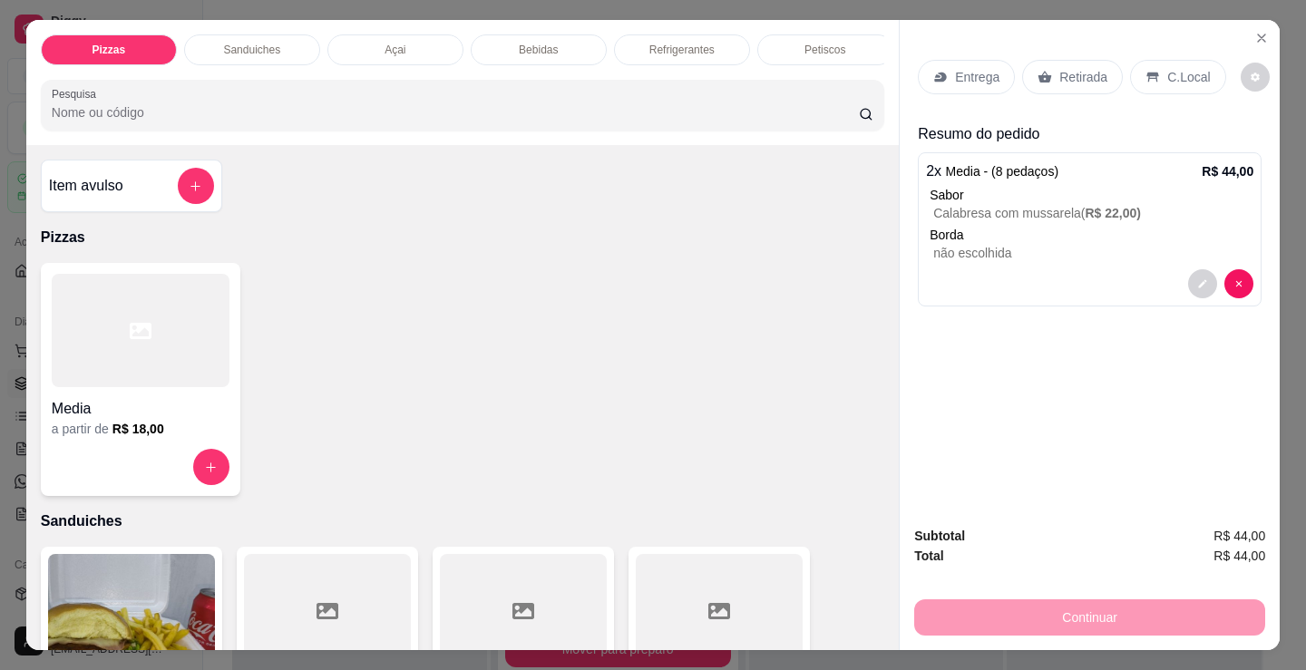
click at [139, 438] on h6 "R$ 18,00" at bounding box center [138, 429] width 52 height 18
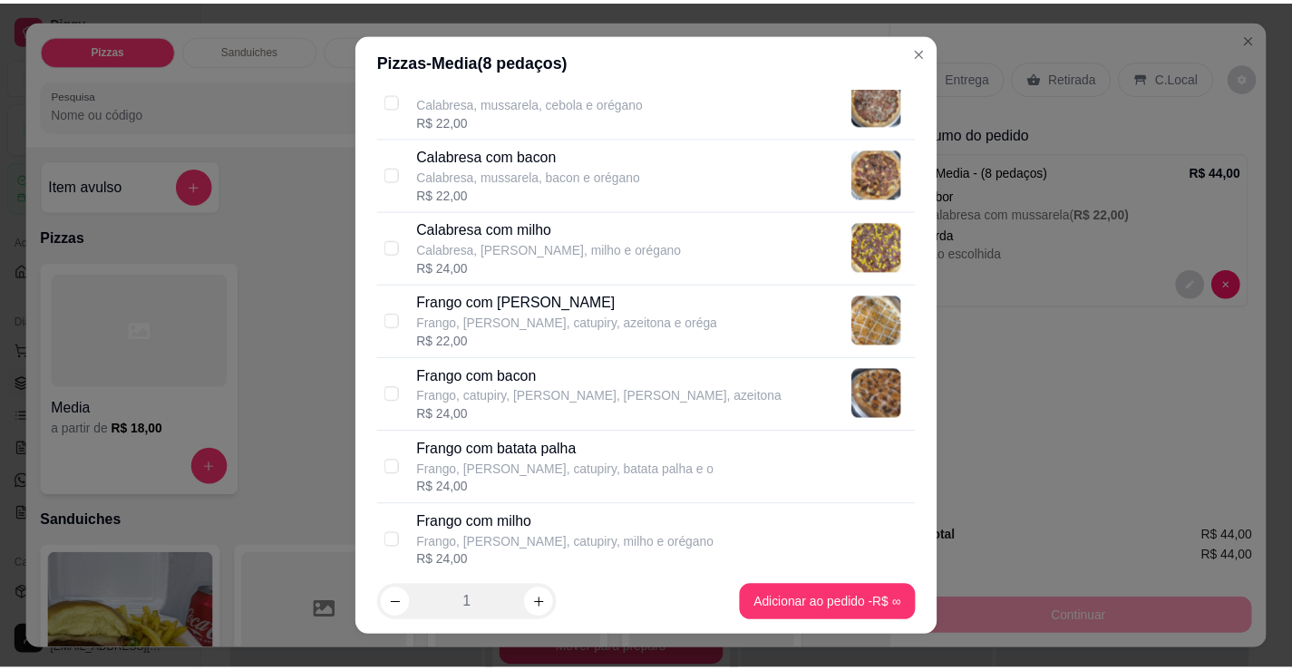
scroll to position [453, 0]
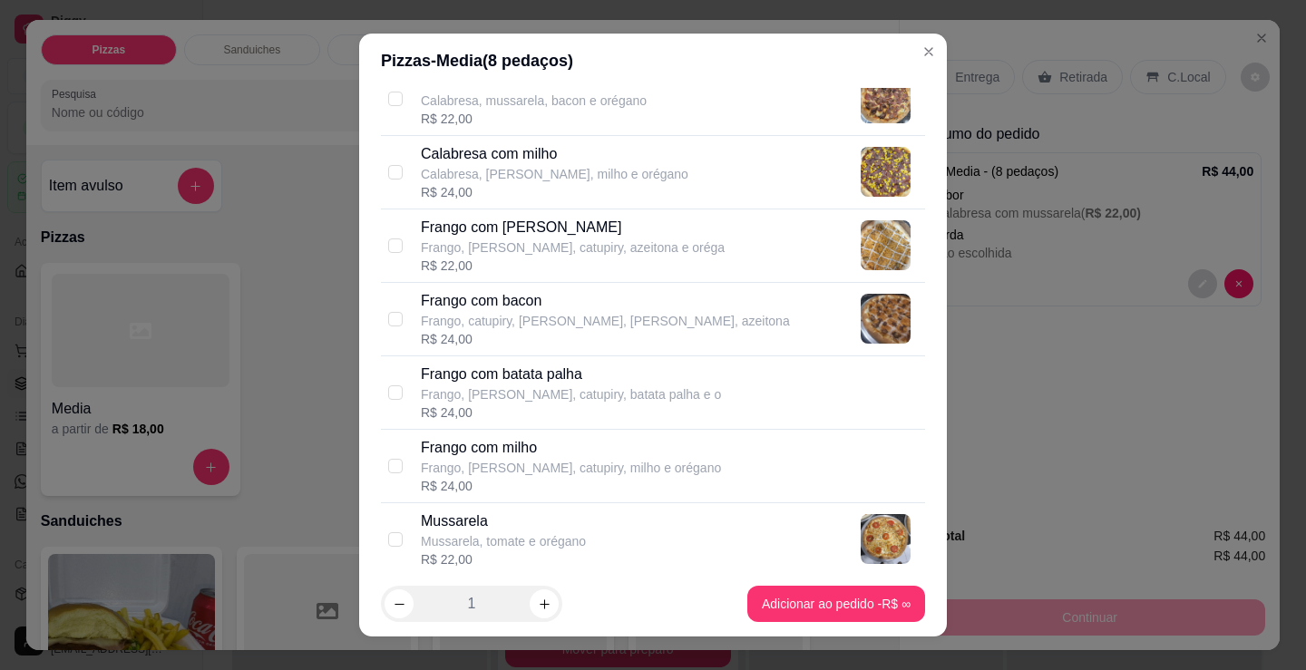
click at [486, 239] on p "Frango, [PERSON_NAME], catupiry, azeitona e oréga" at bounding box center [573, 247] width 304 height 18
checkbox input "true"
click at [520, 601] on div "1" at bounding box center [471, 604] width 181 height 36
click at [538, 598] on icon "increase-product-quantity" at bounding box center [545, 605] width 14 height 14
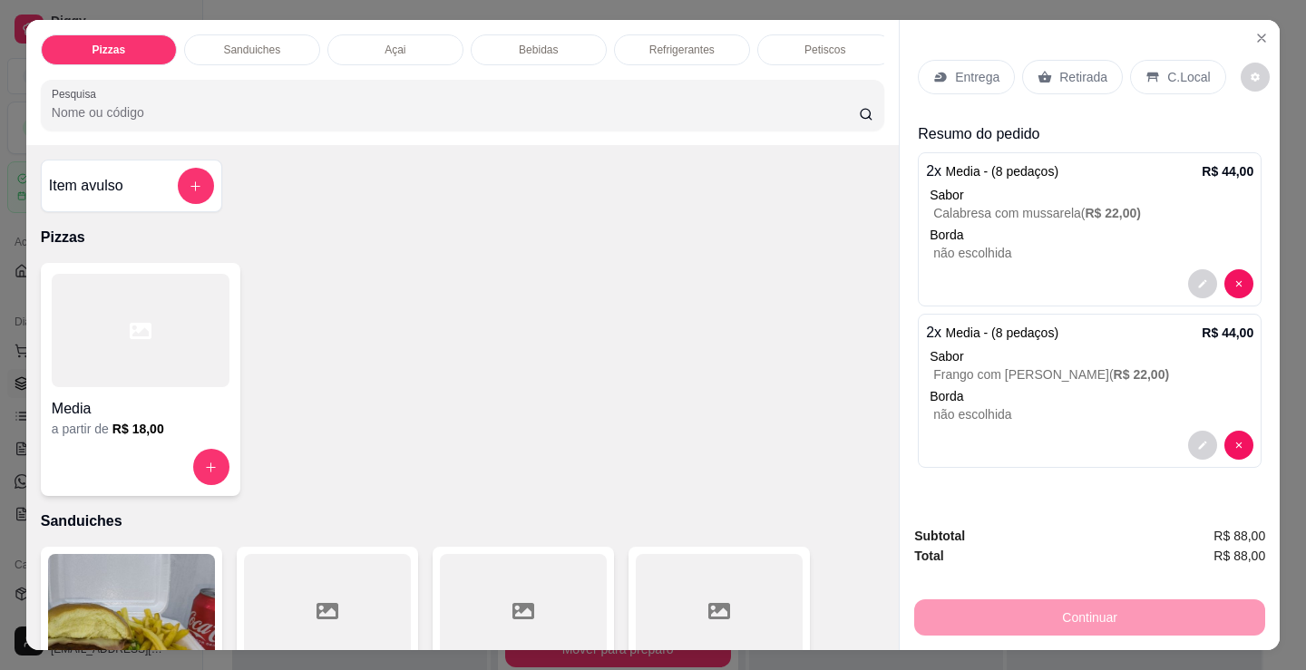
click at [1088, 68] on p "Retirada" at bounding box center [1083, 77] width 48 height 18
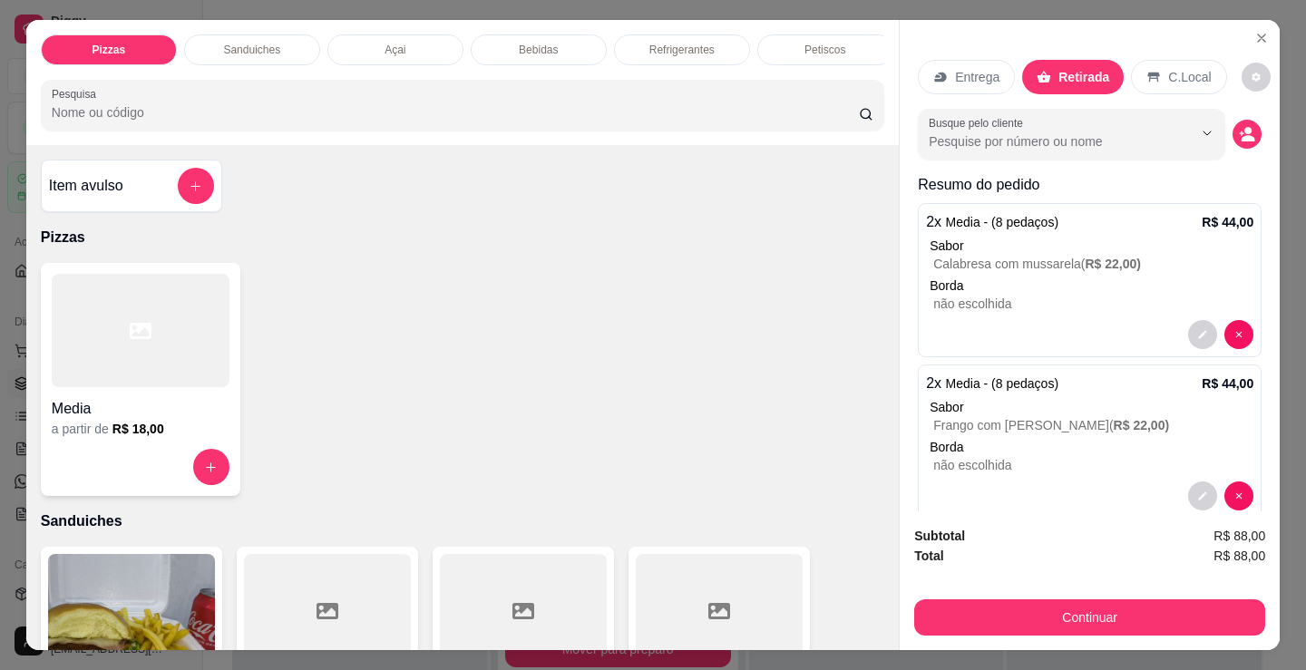
click at [350, 277] on div "Media a partir de R$ 18,00" at bounding box center [462, 379] width 843 height 233
click at [1244, 127] on circle "decrease-product-quantity" at bounding box center [1247, 130] width 7 height 7
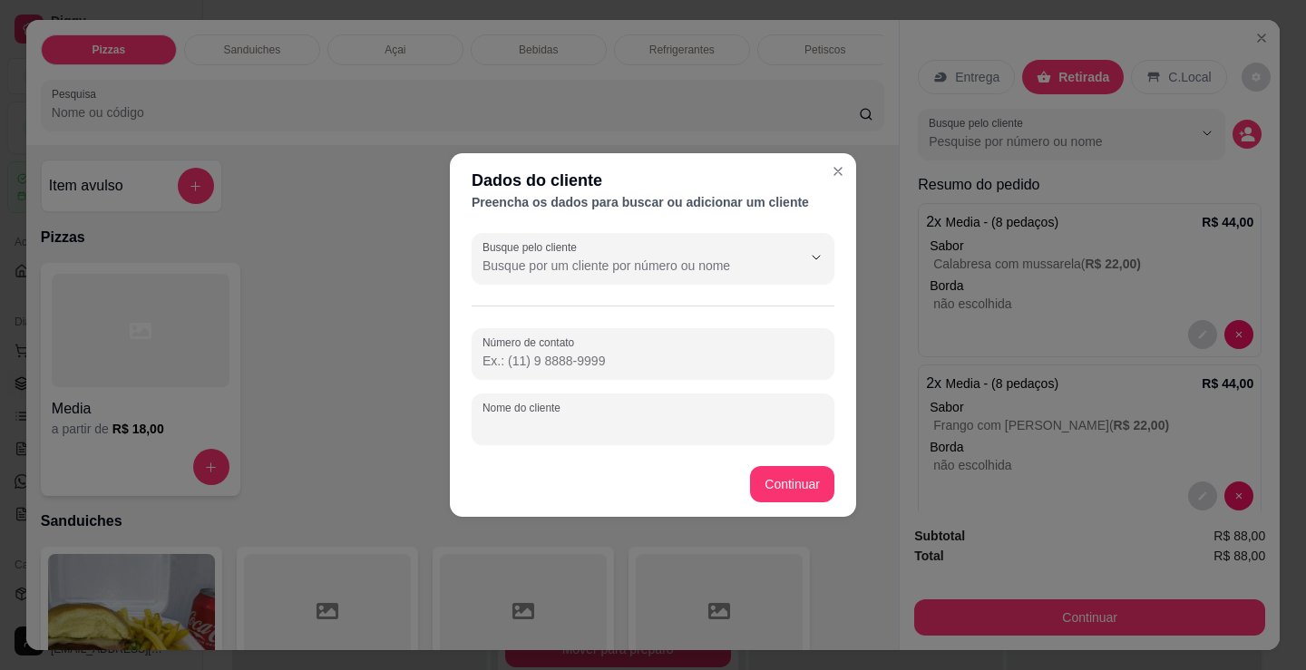
click at [613, 423] on input "Nome do cliente" at bounding box center [652, 426] width 341 height 18
type input "darly - poço do marco"
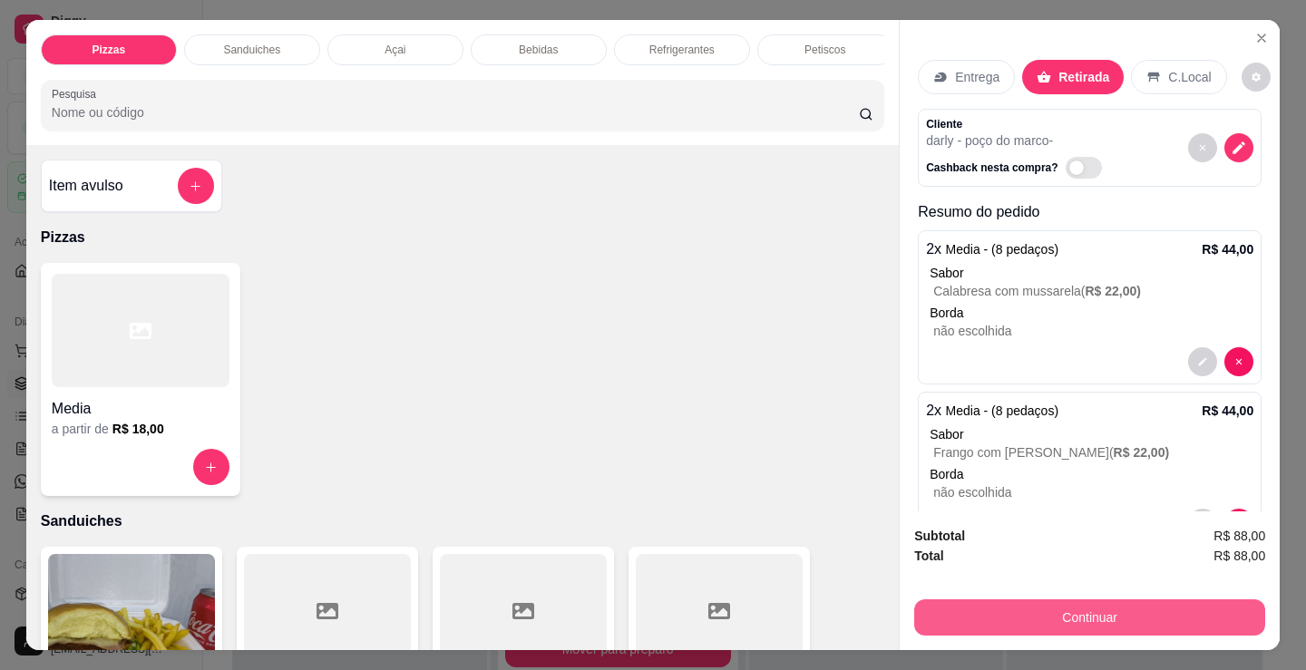
click at [949, 603] on button "Continuar" at bounding box center [1089, 617] width 351 height 36
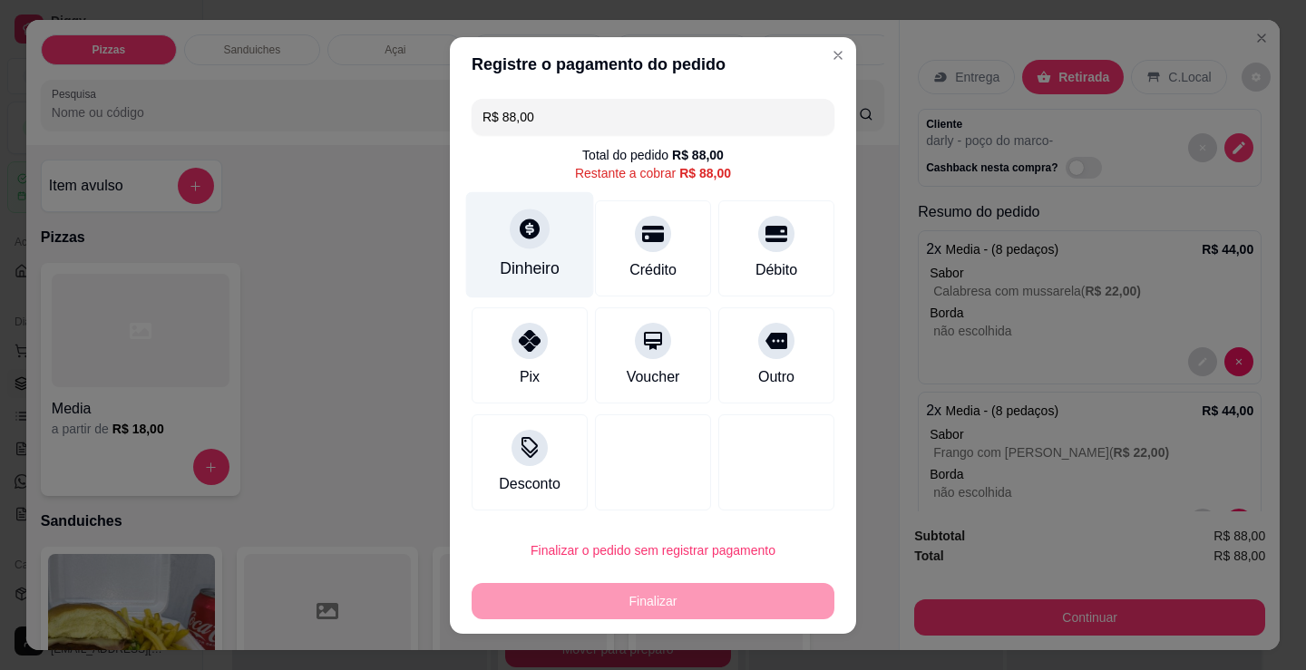
click at [510, 225] on div at bounding box center [530, 229] width 40 height 40
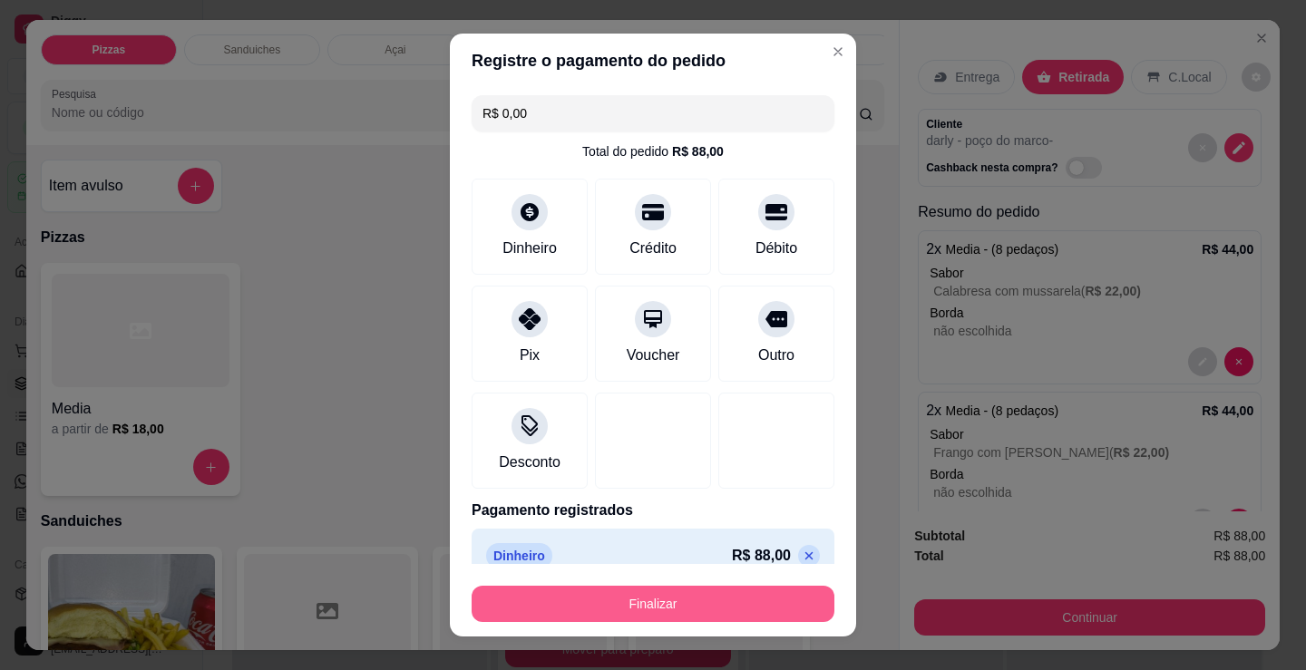
click at [678, 608] on button "Finalizar" at bounding box center [653, 604] width 363 height 36
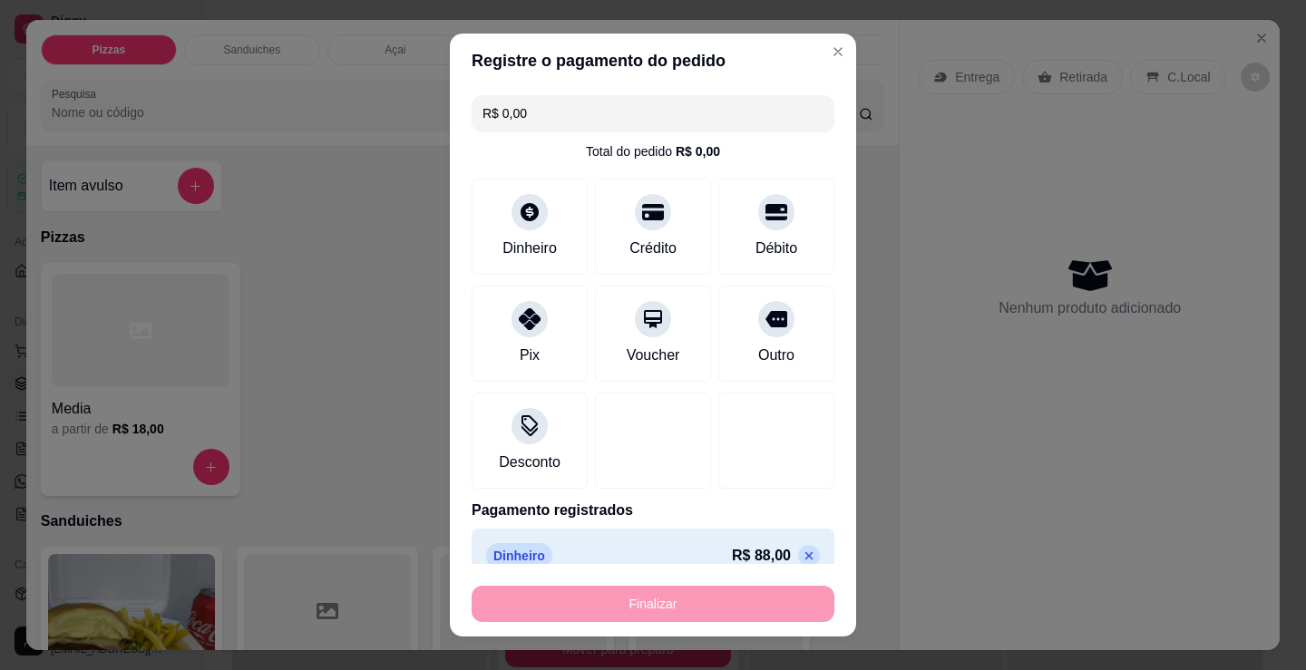
type input "-R$ 88,00"
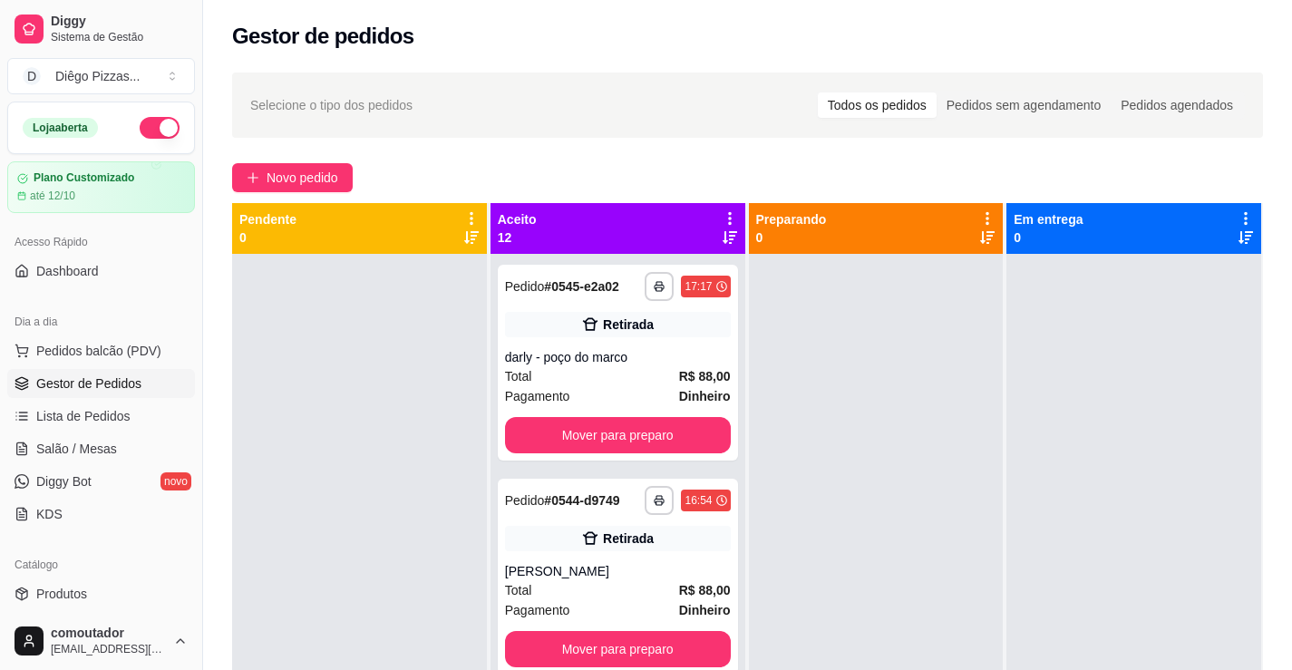
click at [900, 578] on div at bounding box center [876, 589] width 255 height 670
click at [62, 423] on span "Lista de Pedidos" at bounding box center [83, 416] width 94 height 18
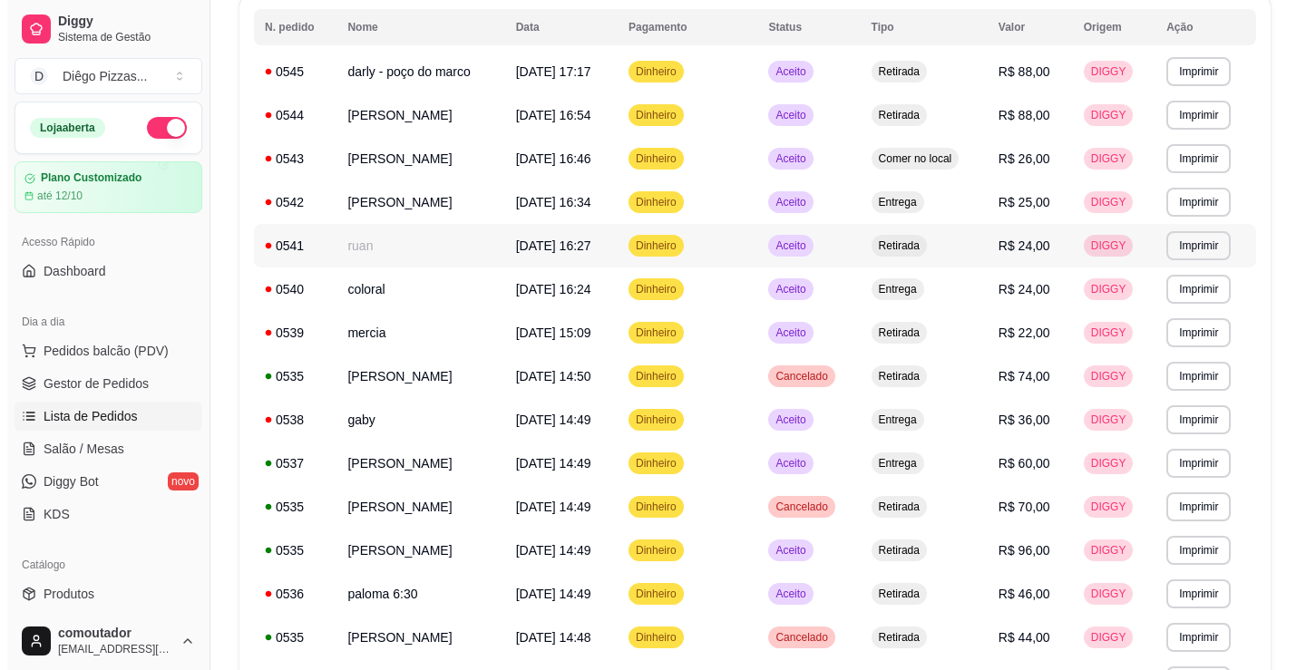
scroll to position [376, 0]
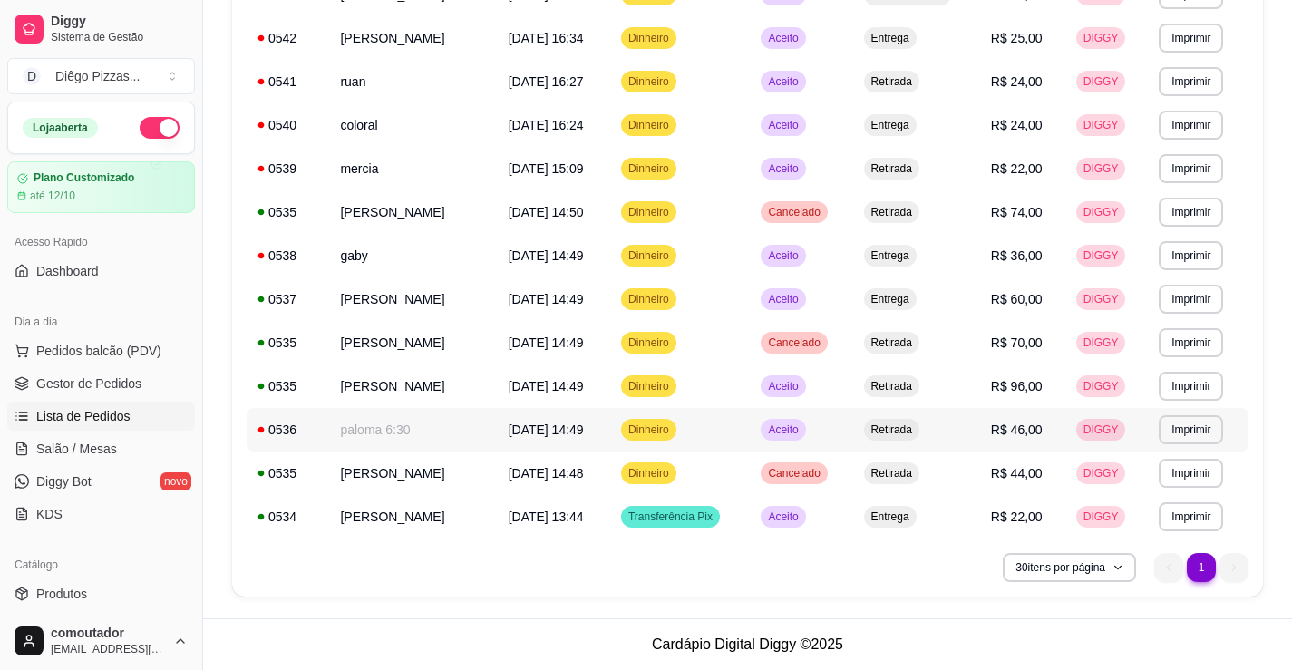
click at [379, 423] on td "paloma 6:30" at bounding box center [413, 430] width 168 height 44
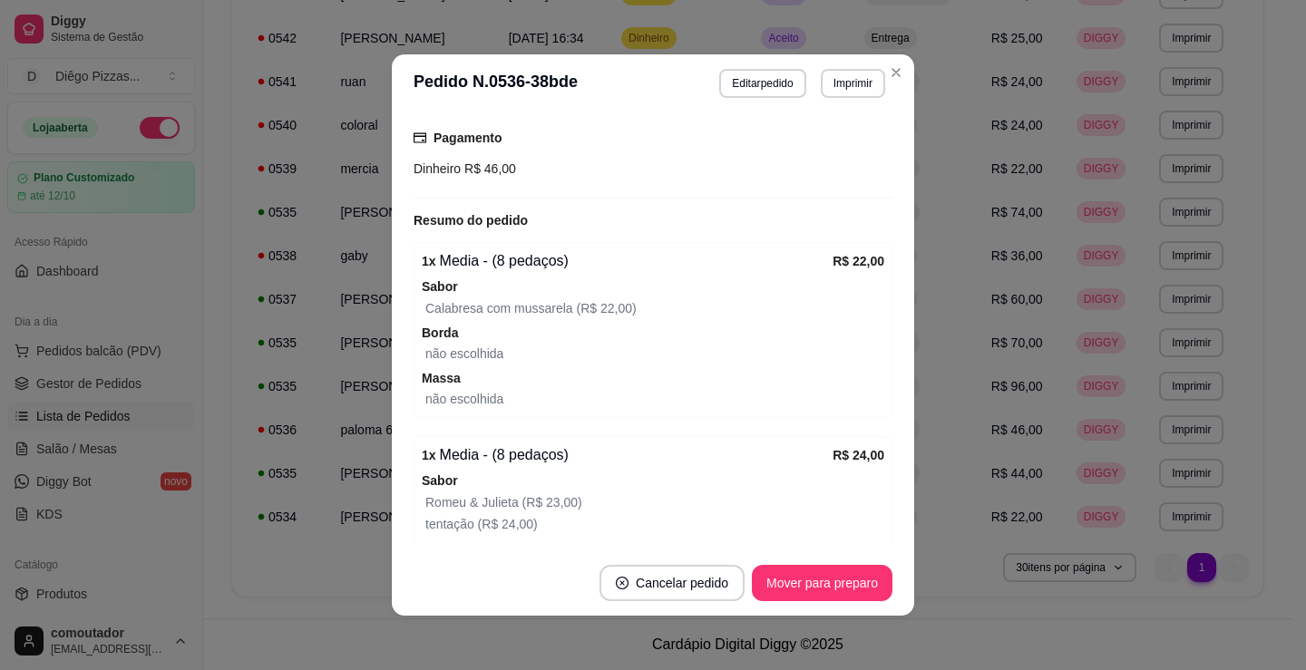
scroll to position [439, 0]
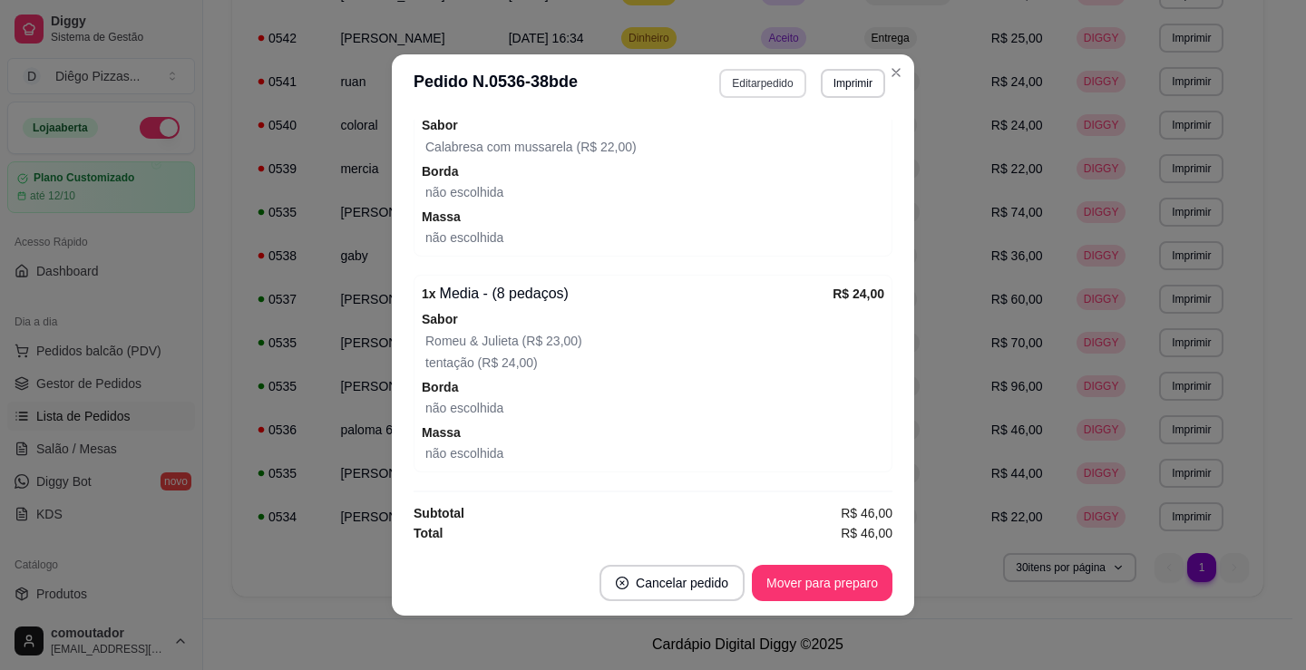
click at [755, 88] on button "Editar pedido" at bounding box center [762, 83] width 86 height 29
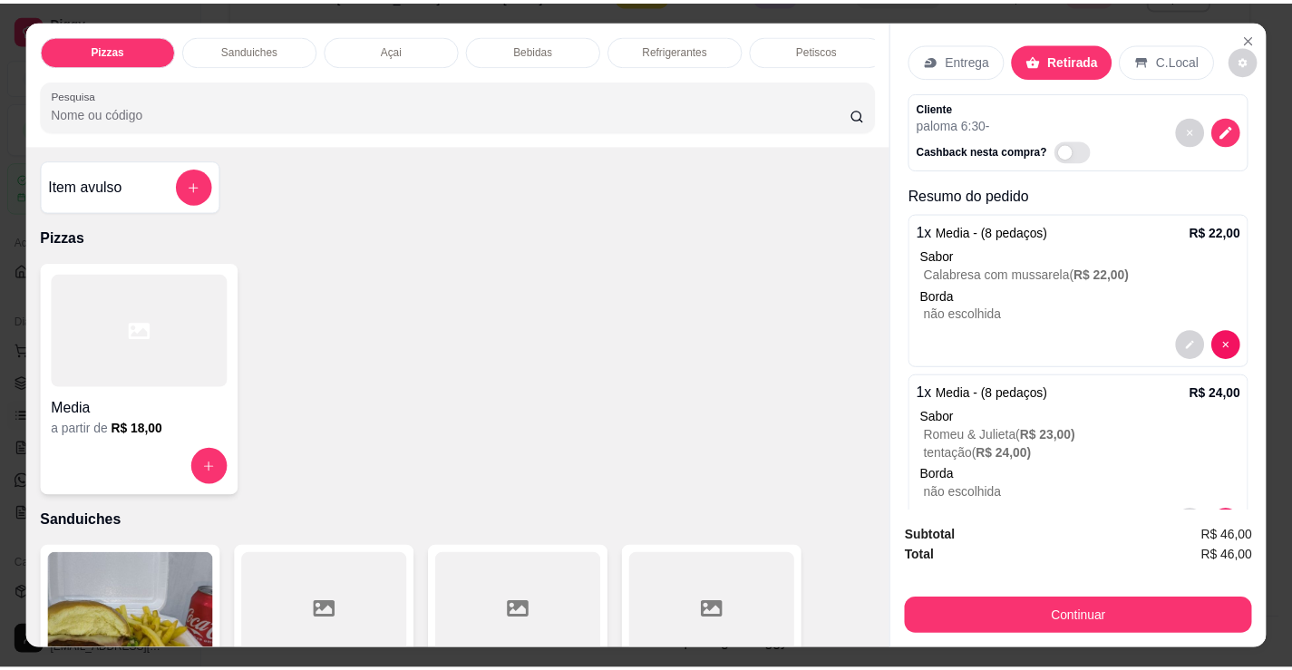
scroll to position [0, 0]
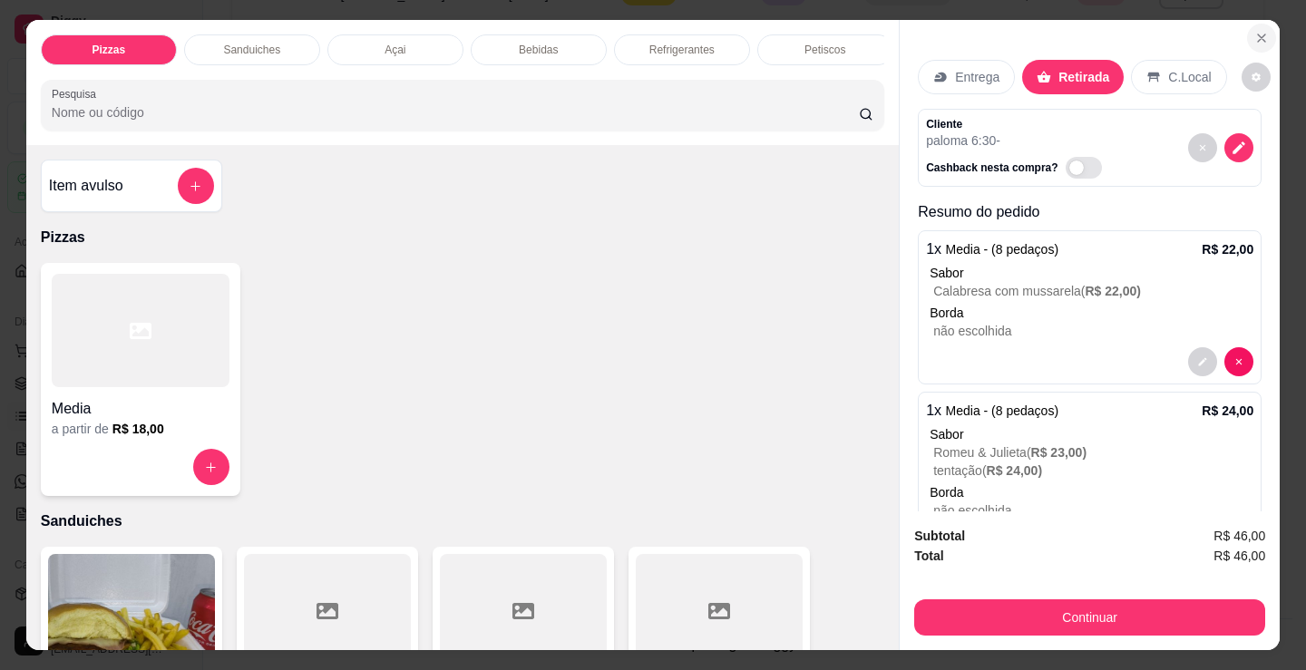
click at [1262, 34] on button "Close" at bounding box center [1261, 38] width 29 height 29
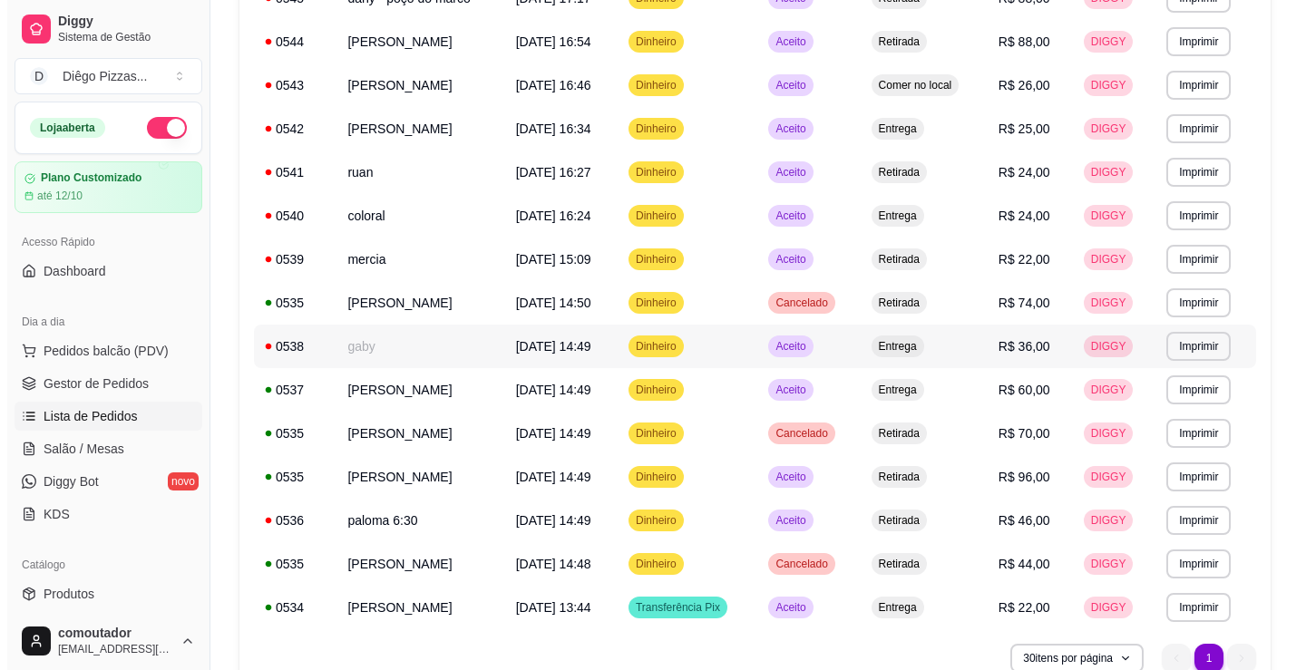
scroll to position [195, 0]
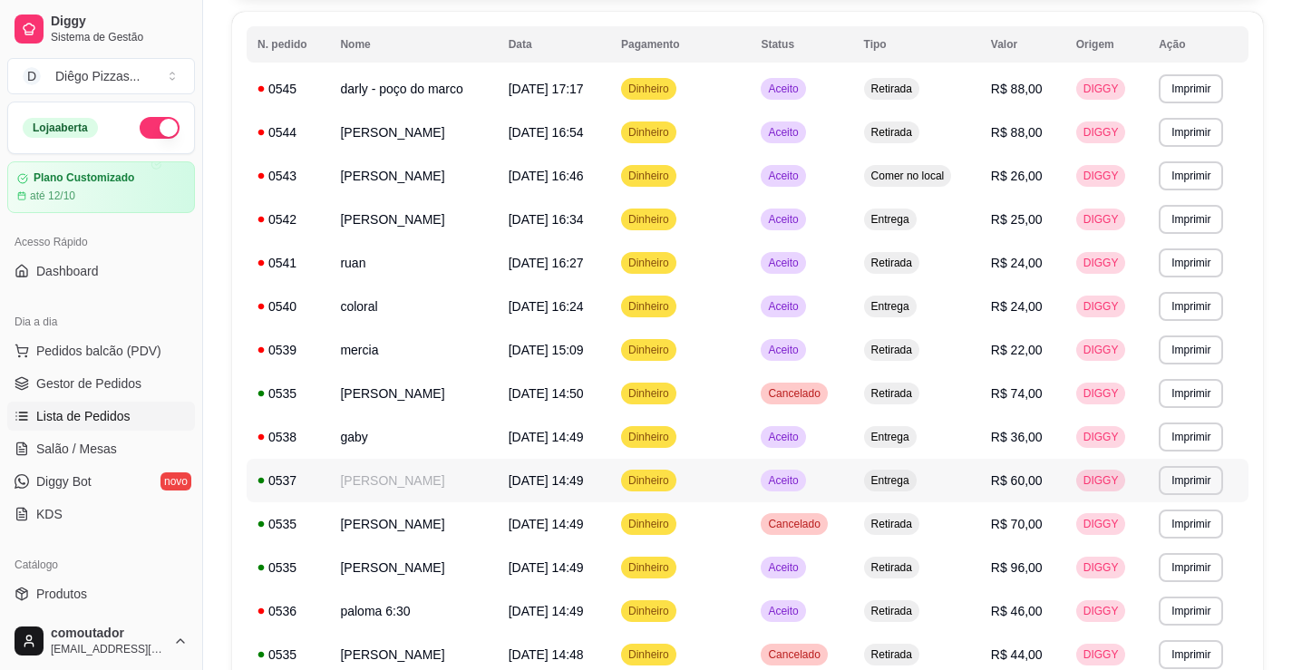
click at [462, 474] on td "[PERSON_NAME]" at bounding box center [413, 481] width 168 height 44
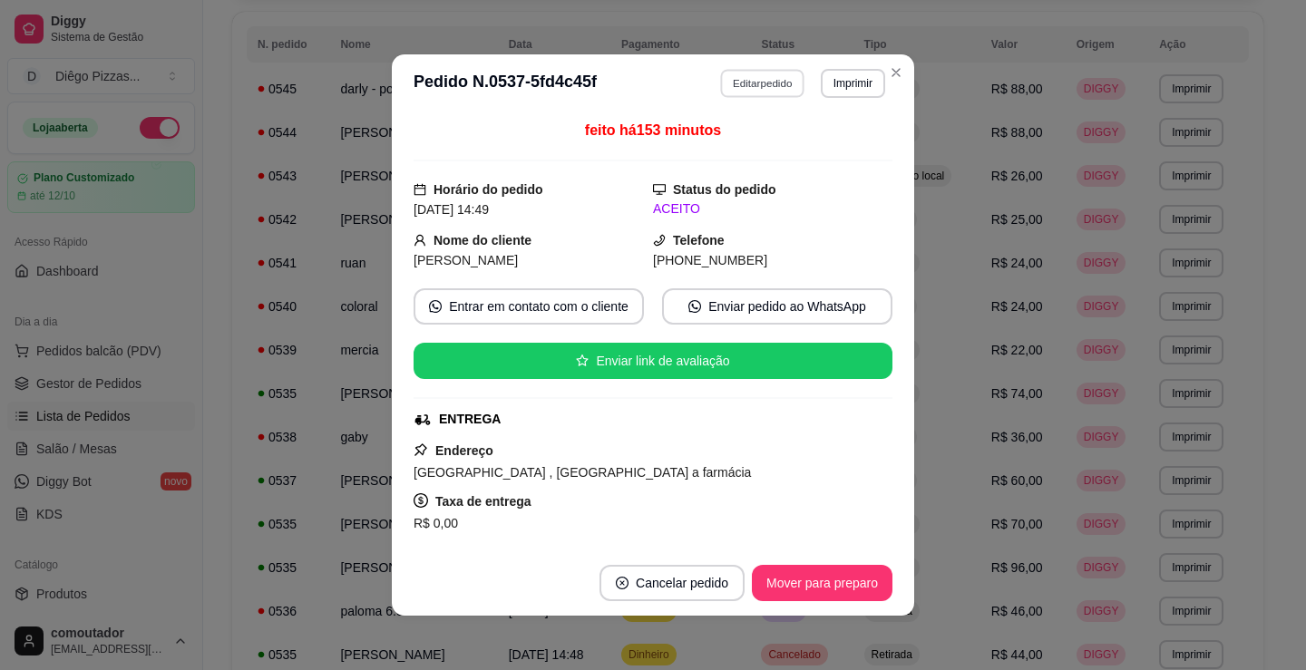
click at [742, 77] on button "Editar pedido" at bounding box center [763, 83] width 84 height 28
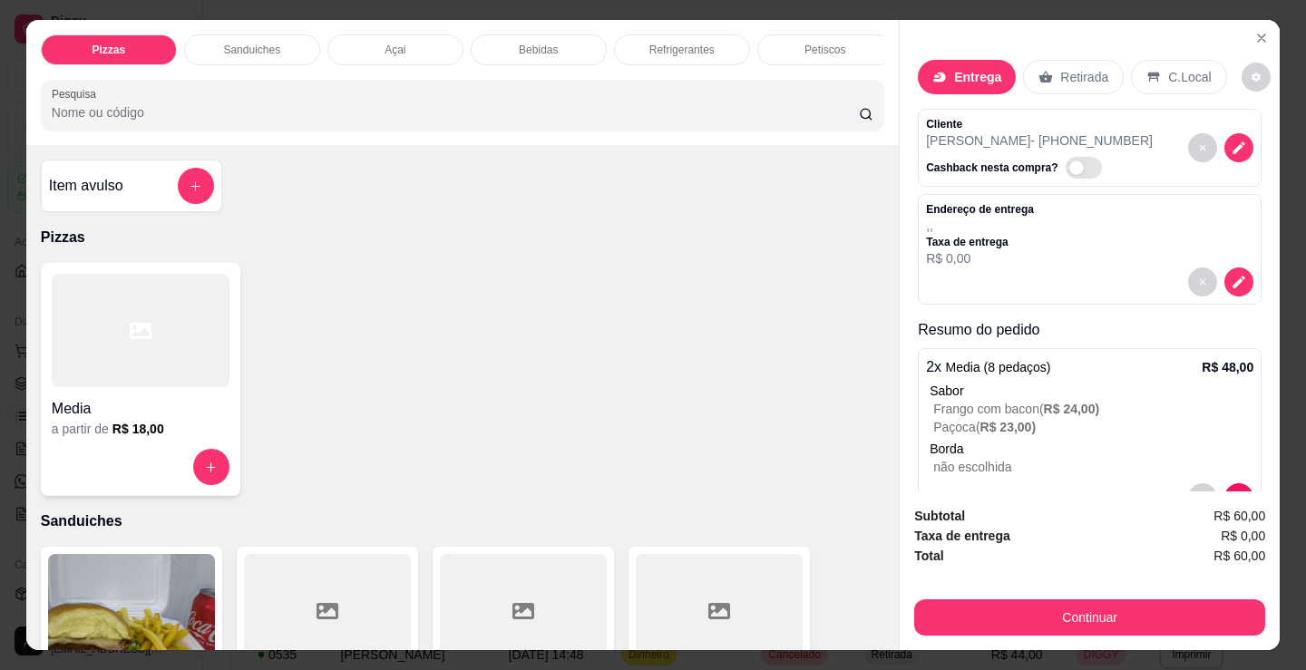
scroll to position [136, 0]
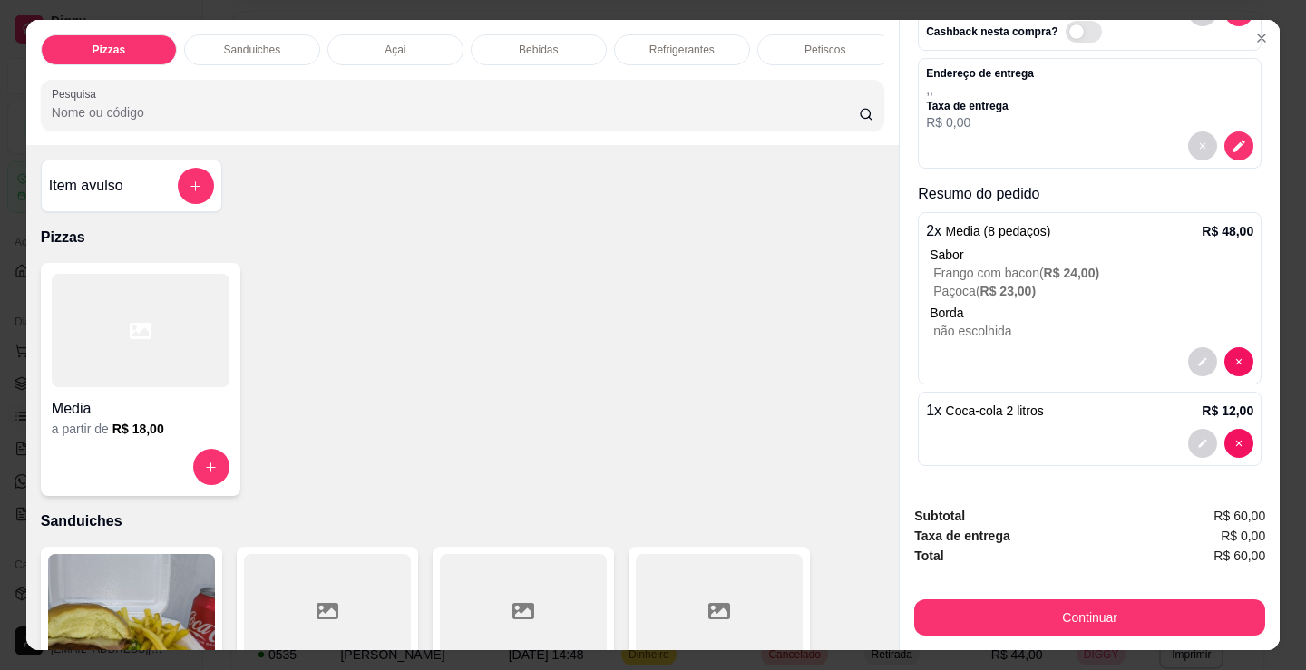
click at [1023, 304] on p "Borda" at bounding box center [1091, 313] width 324 height 18
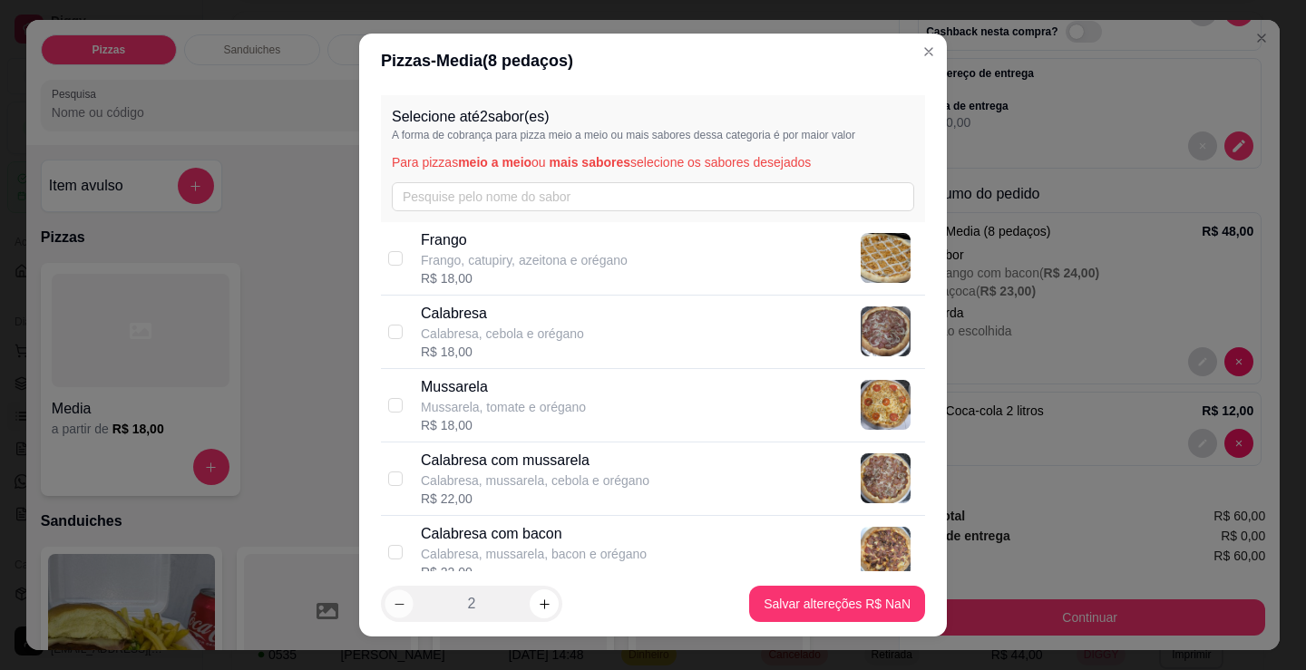
click at [402, 608] on button "decrease-product-quantity" at bounding box center [398, 604] width 28 height 28
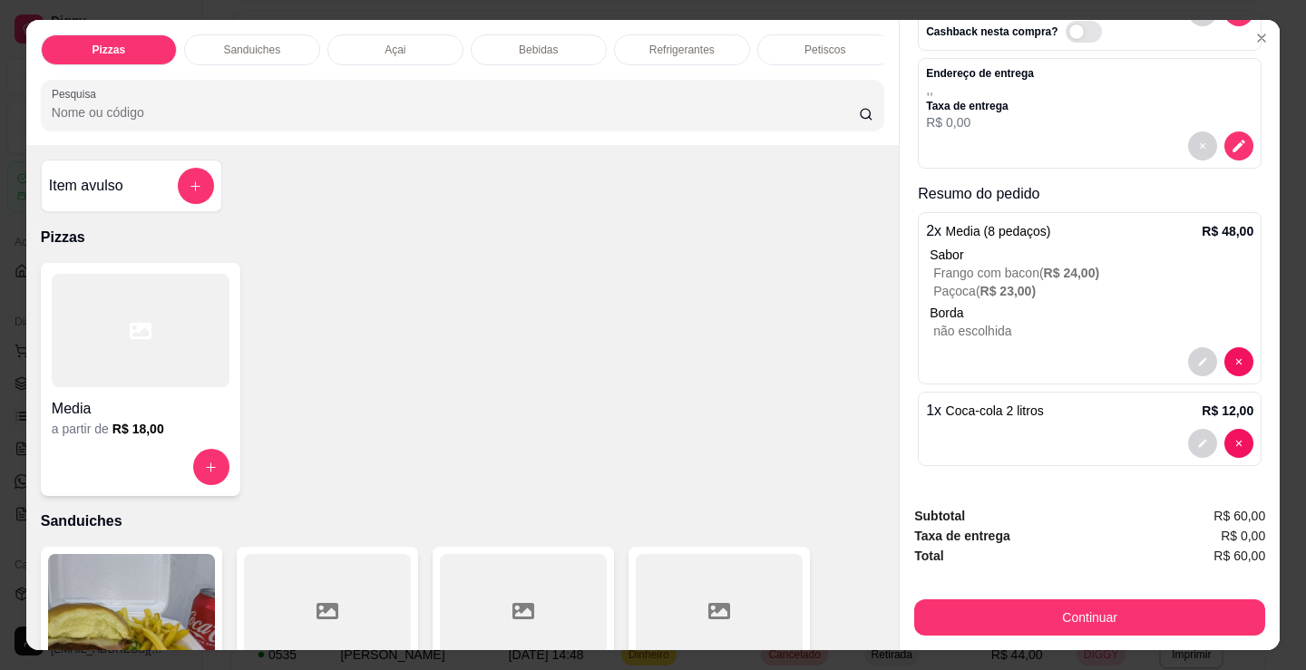
click at [996, 310] on p "Borda" at bounding box center [1091, 313] width 324 height 18
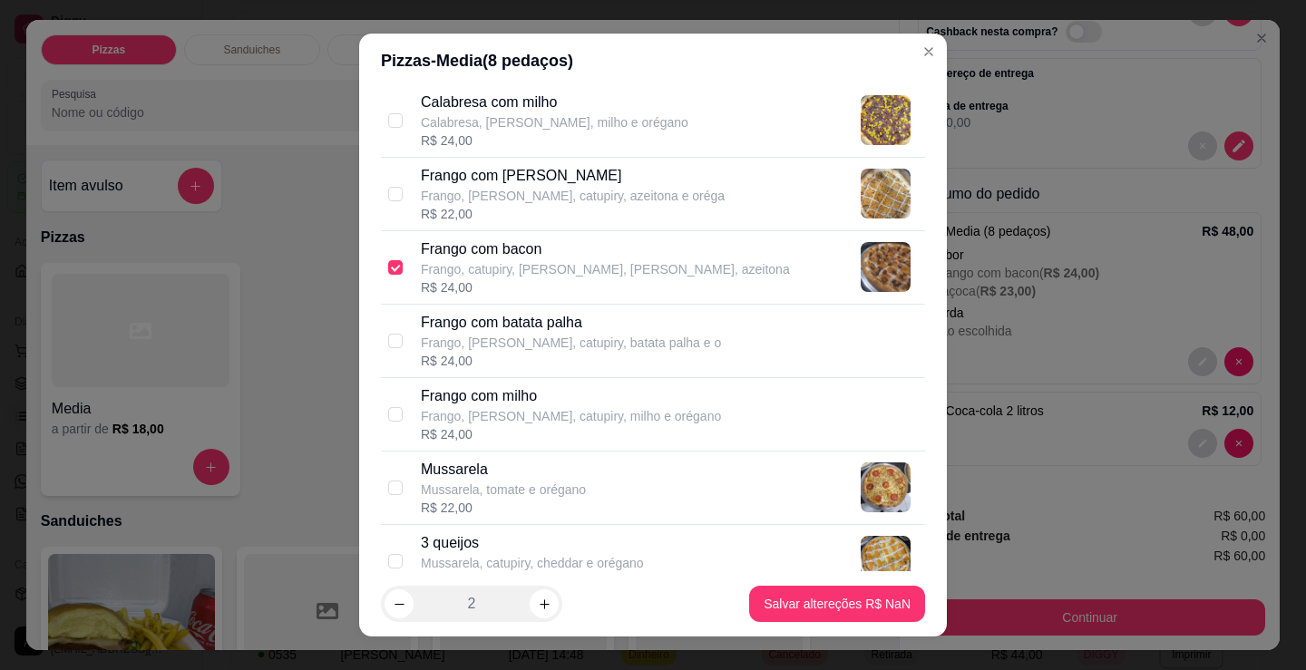
scroll to position [635, 0]
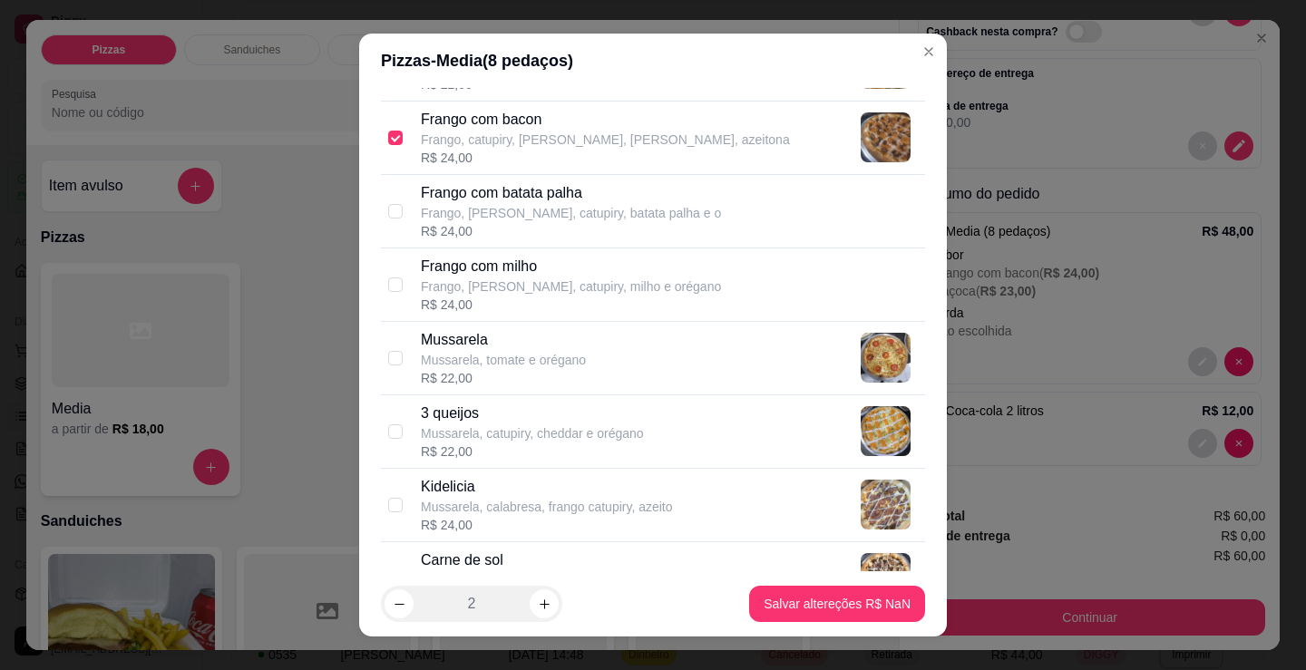
click at [490, 143] on p "Frango, catupiry, [PERSON_NAME], [PERSON_NAME], azeitona" at bounding box center [605, 140] width 369 height 18
click at [508, 151] on div "R$ 24,00" at bounding box center [605, 158] width 369 height 18
checkbox input "true"
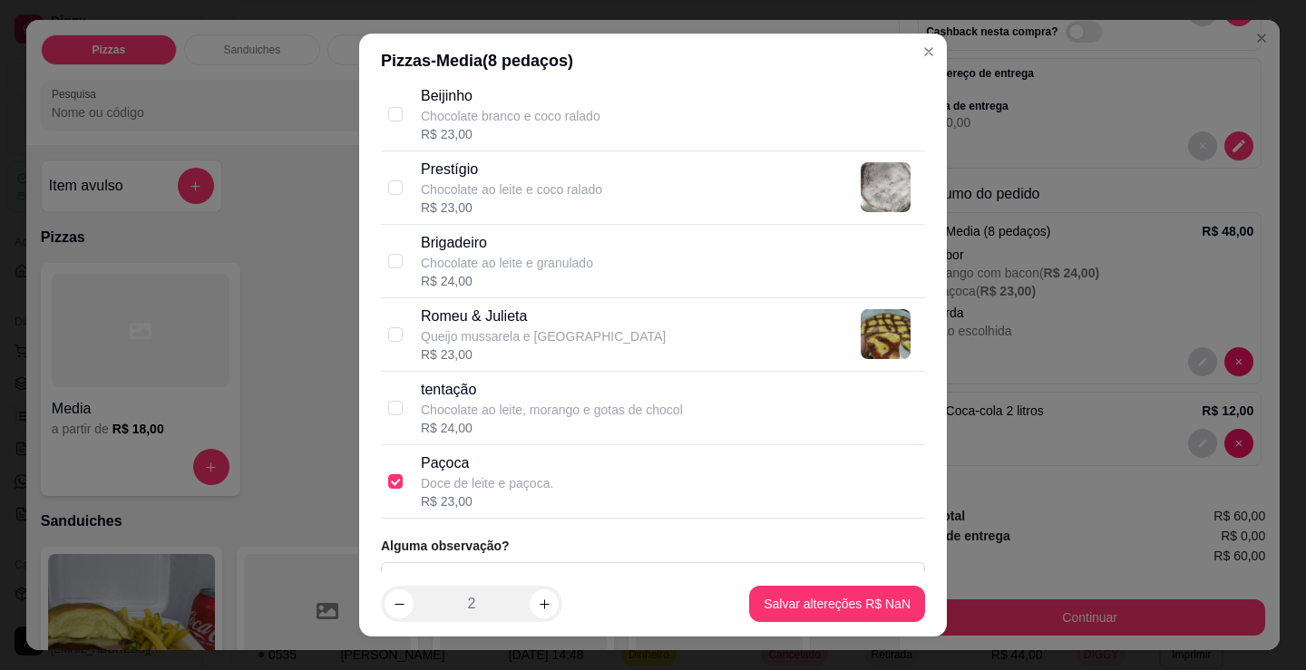
scroll to position [1714, 0]
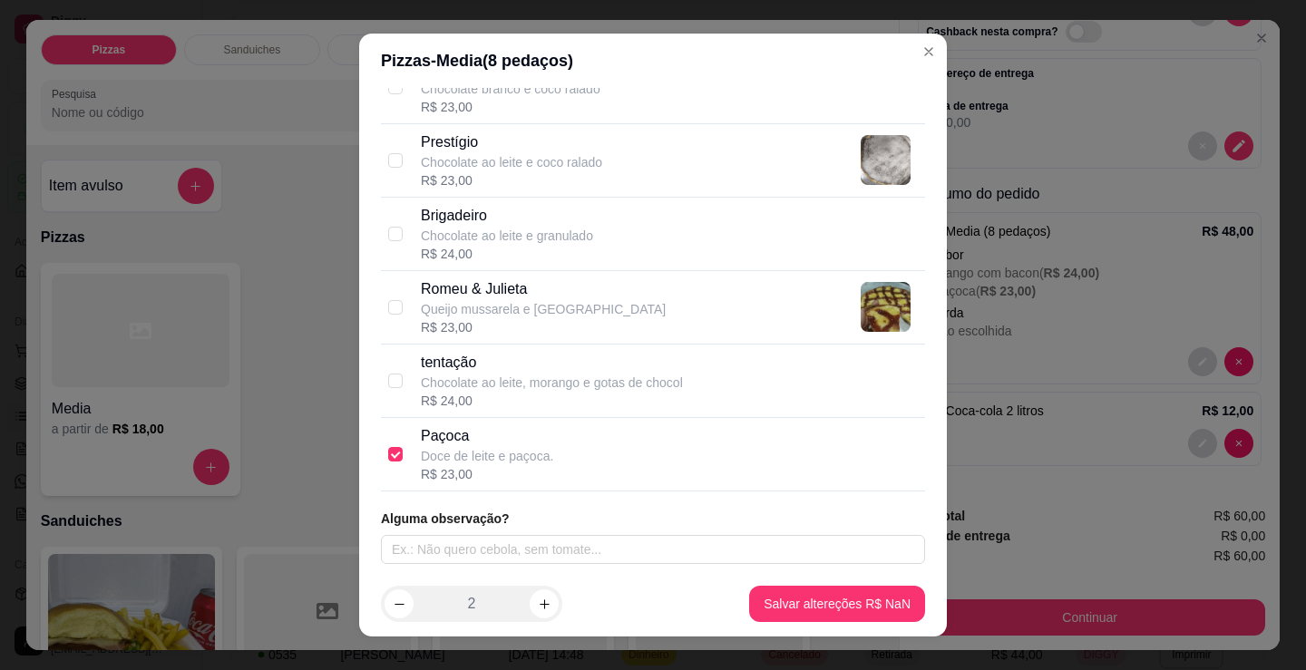
click at [497, 437] on p "Paçoca" at bounding box center [487, 436] width 132 height 22
checkbox input "false"
click at [401, 604] on button "decrease-product-quantity" at bounding box center [398, 603] width 29 height 29
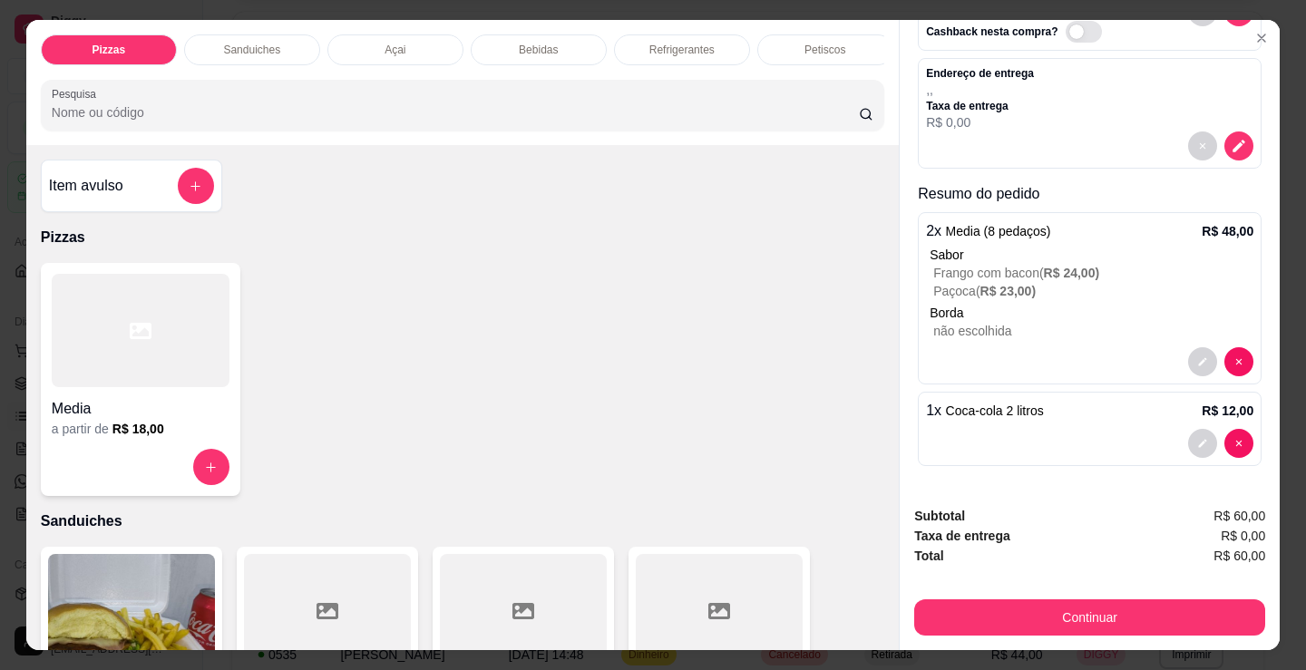
click at [1112, 327] on p "não escolhida" at bounding box center [1093, 331] width 320 height 18
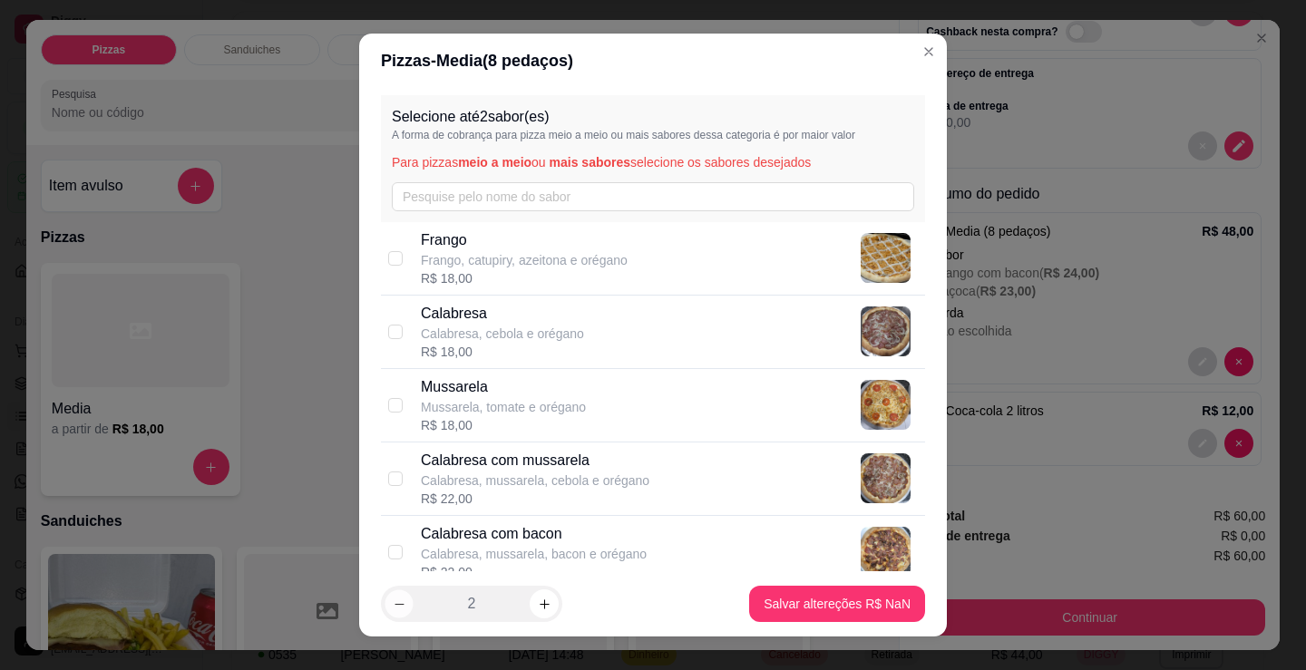
click at [401, 605] on button "decrease-product-quantity" at bounding box center [398, 604] width 28 height 28
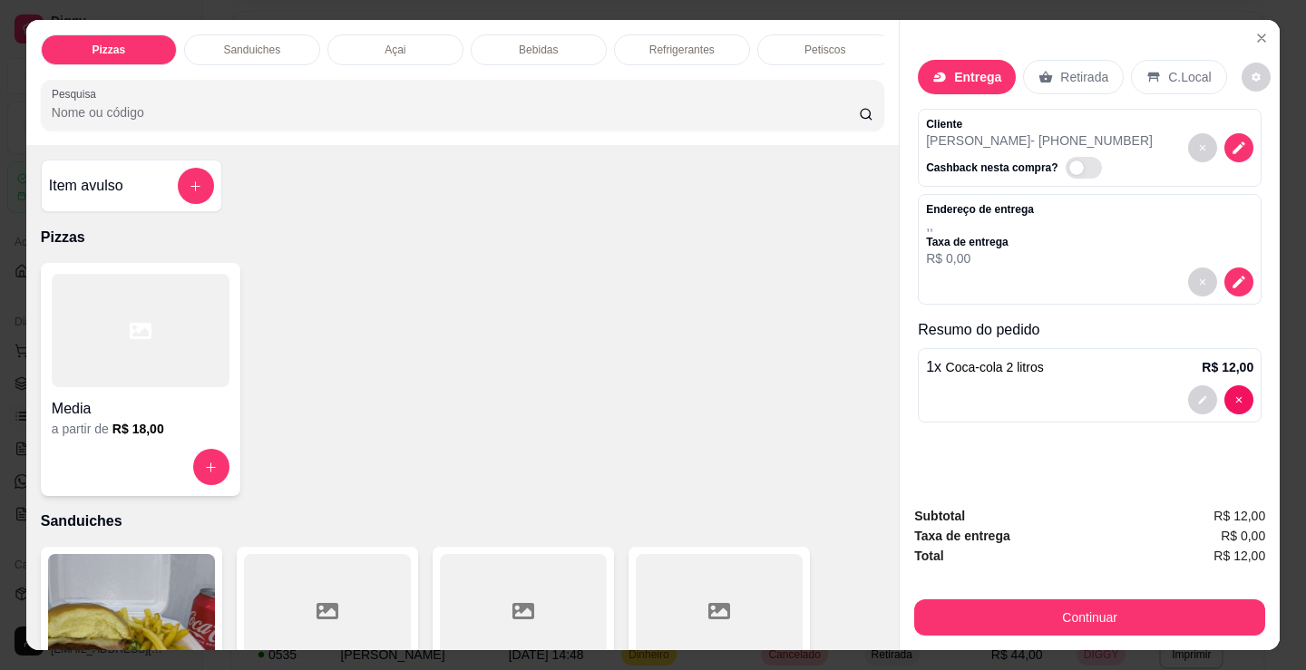
scroll to position [0, 0]
click at [170, 366] on div at bounding box center [141, 330] width 178 height 113
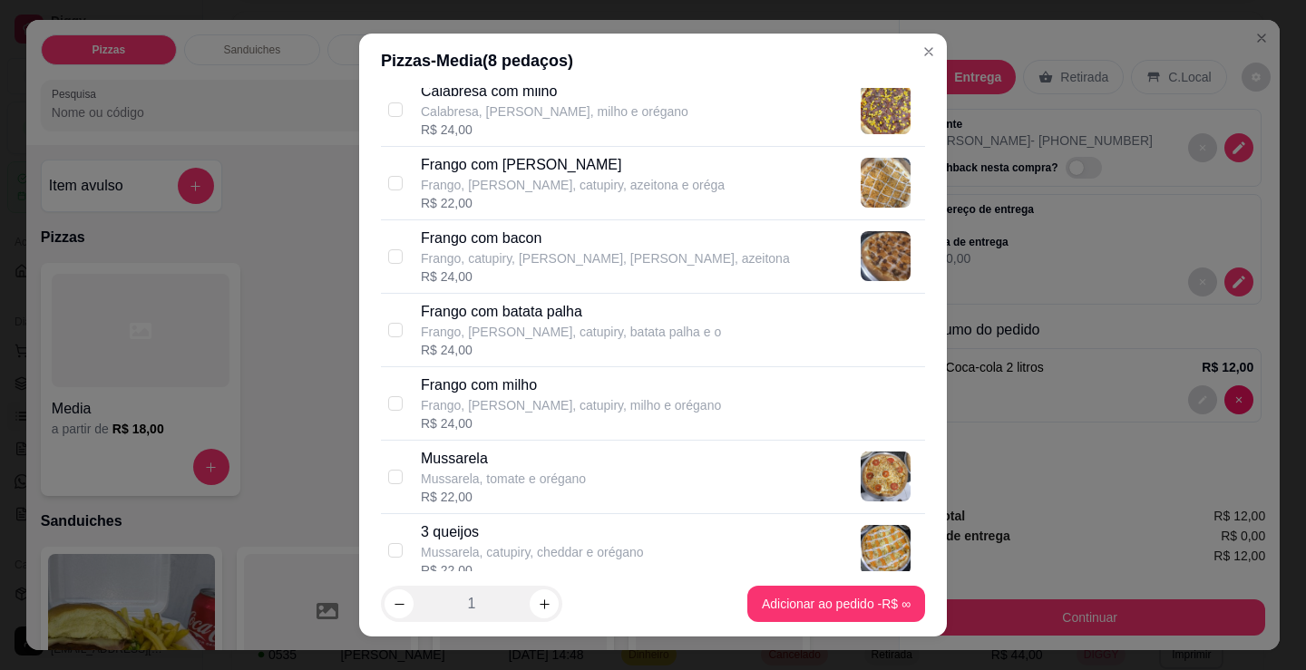
scroll to position [544, 0]
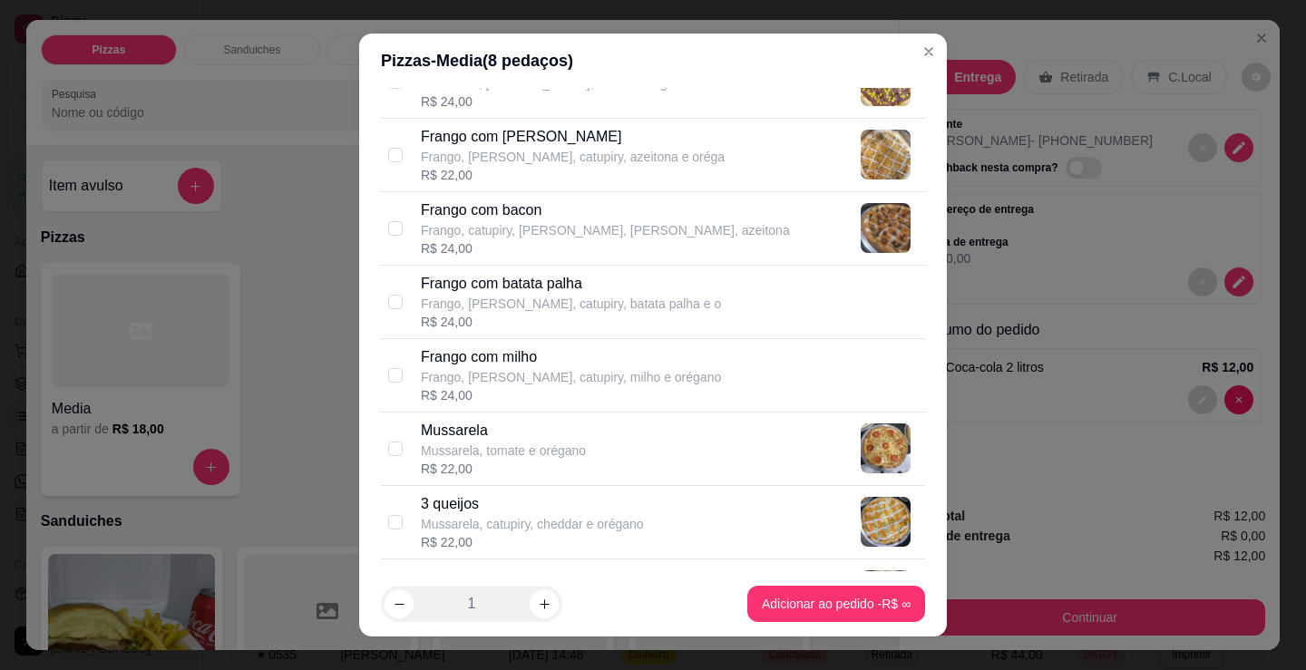
click at [525, 207] on p "Frango com bacon" at bounding box center [605, 210] width 369 height 22
checkbox input "true"
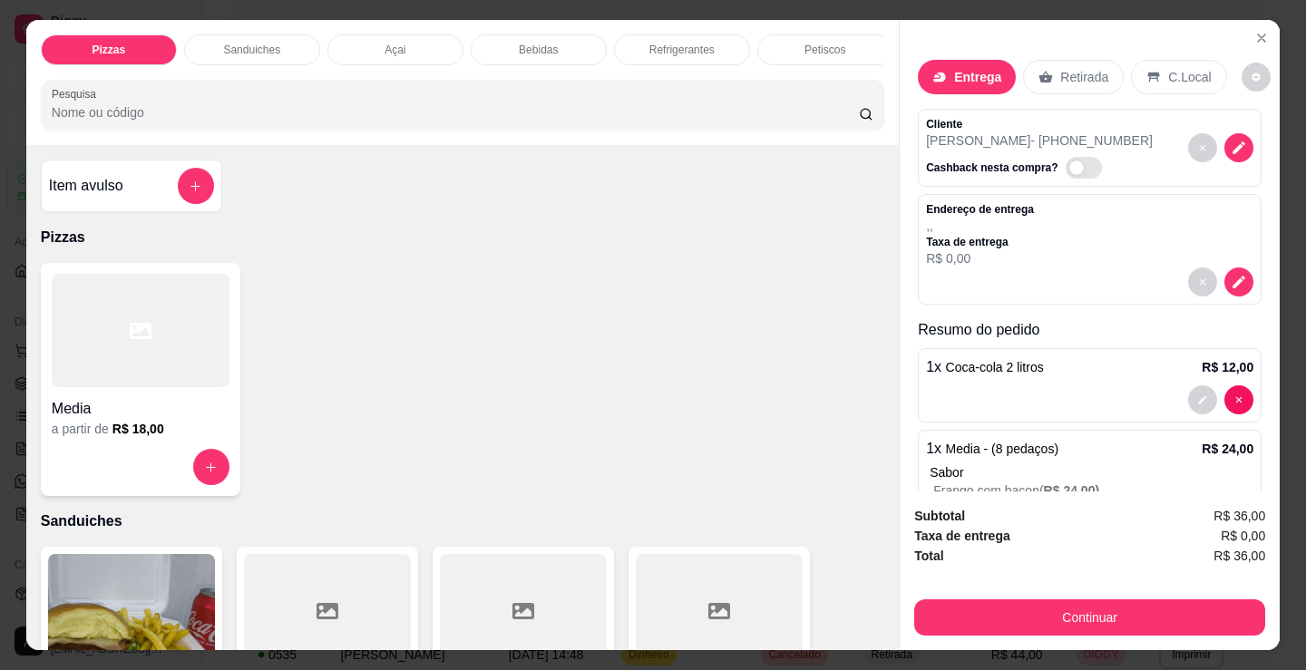
click at [195, 438] on div "a partir de R$ 18,00" at bounding box center [141, 429] width 178 height 18
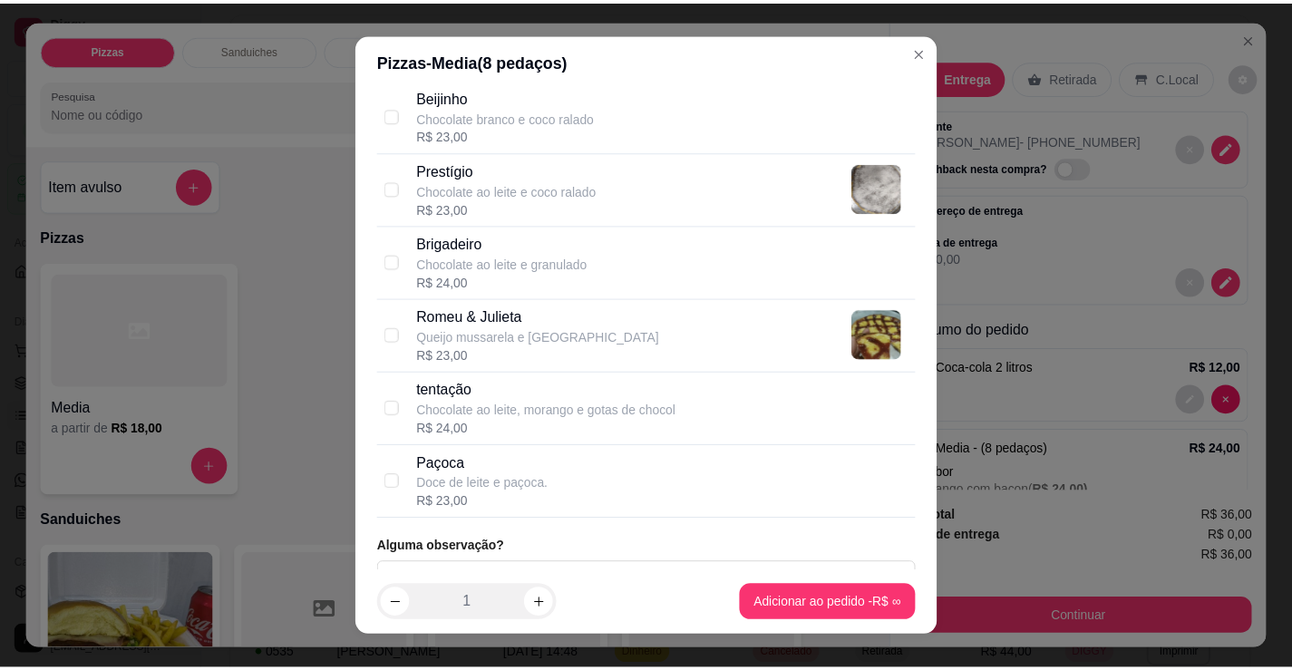
scroll to position [1714, 0]
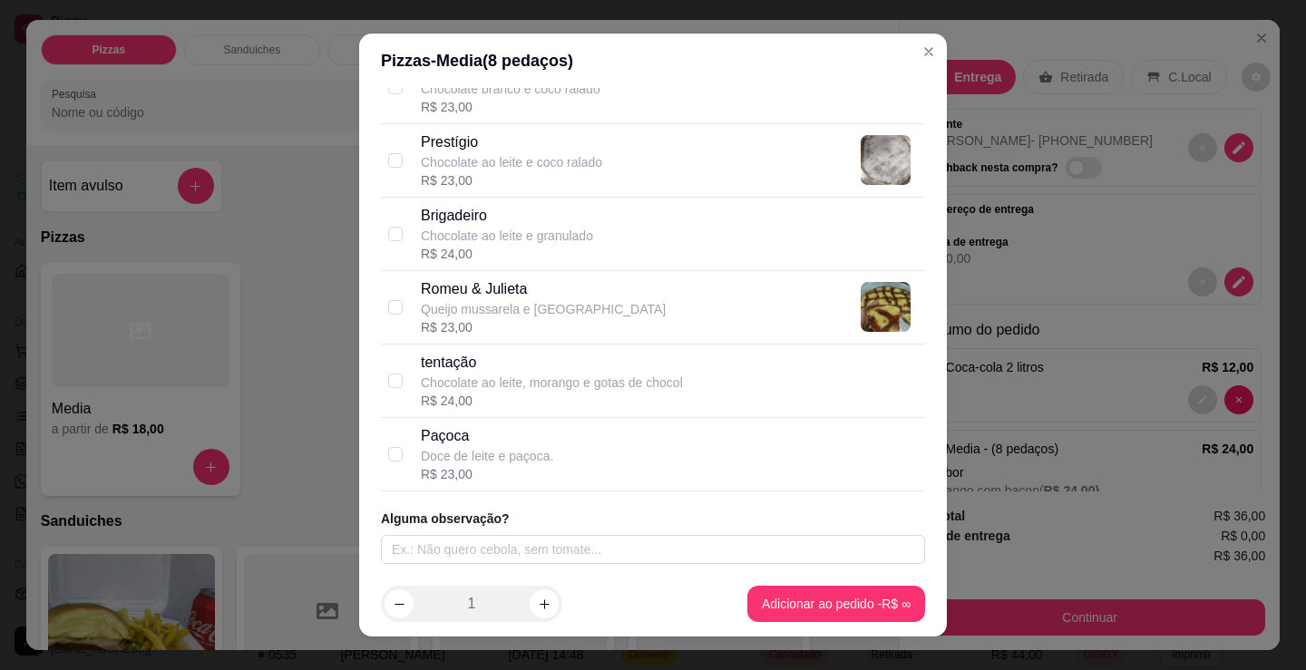
click at [516, 465] on div "R$ 23,00" at bounding box center [487, 474] width 132 height 18
checkbox input "true"
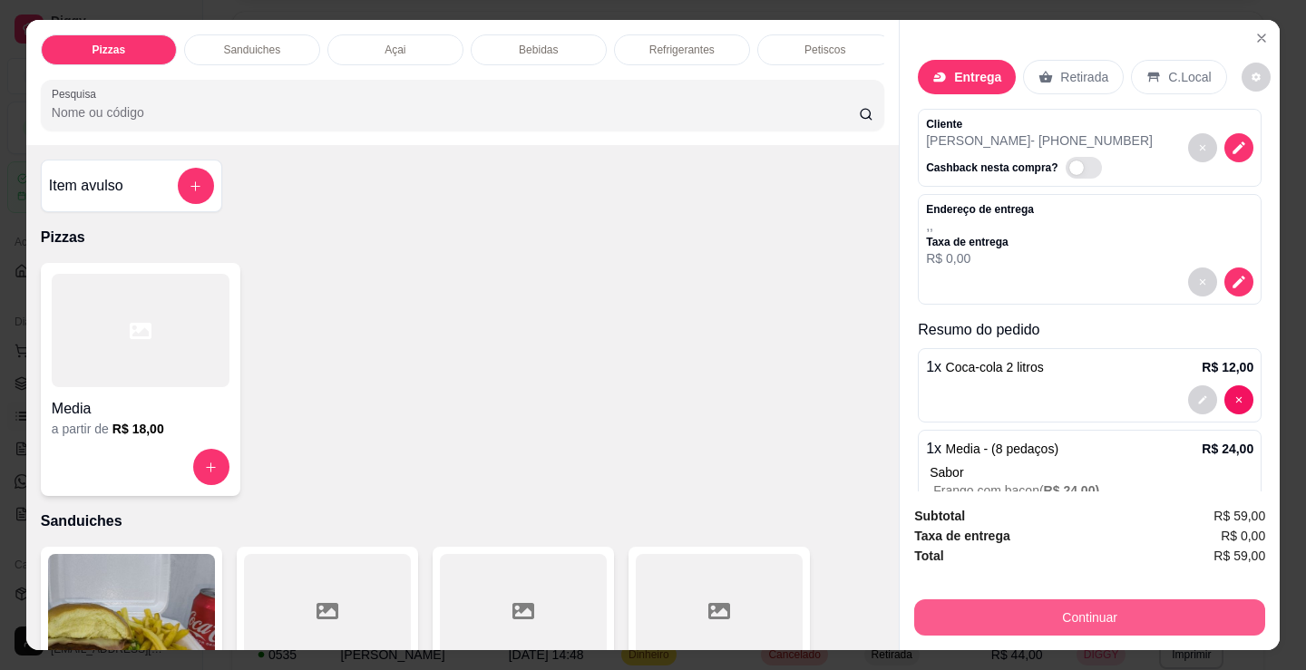
click at [1016, 621] on button "Continuar" at bounding box center [1089, 617] width 351 height 36
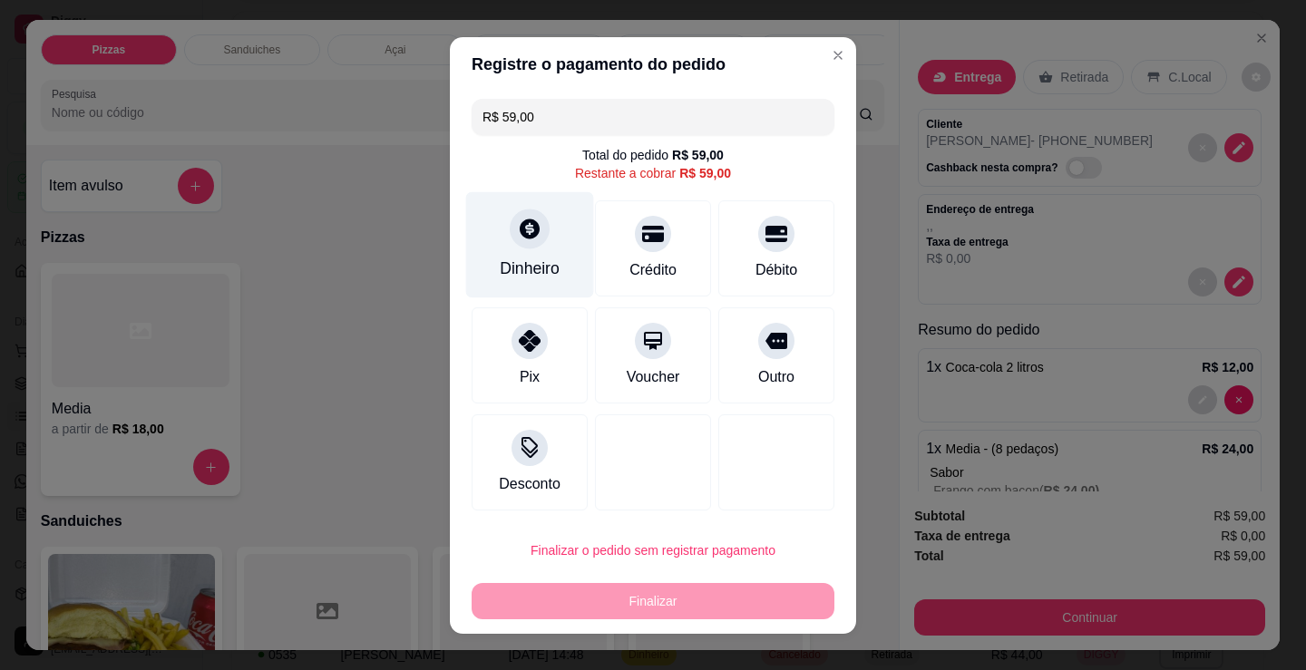
click at [510, 241] on div at bounding box center [530, 229] width 40 height 40
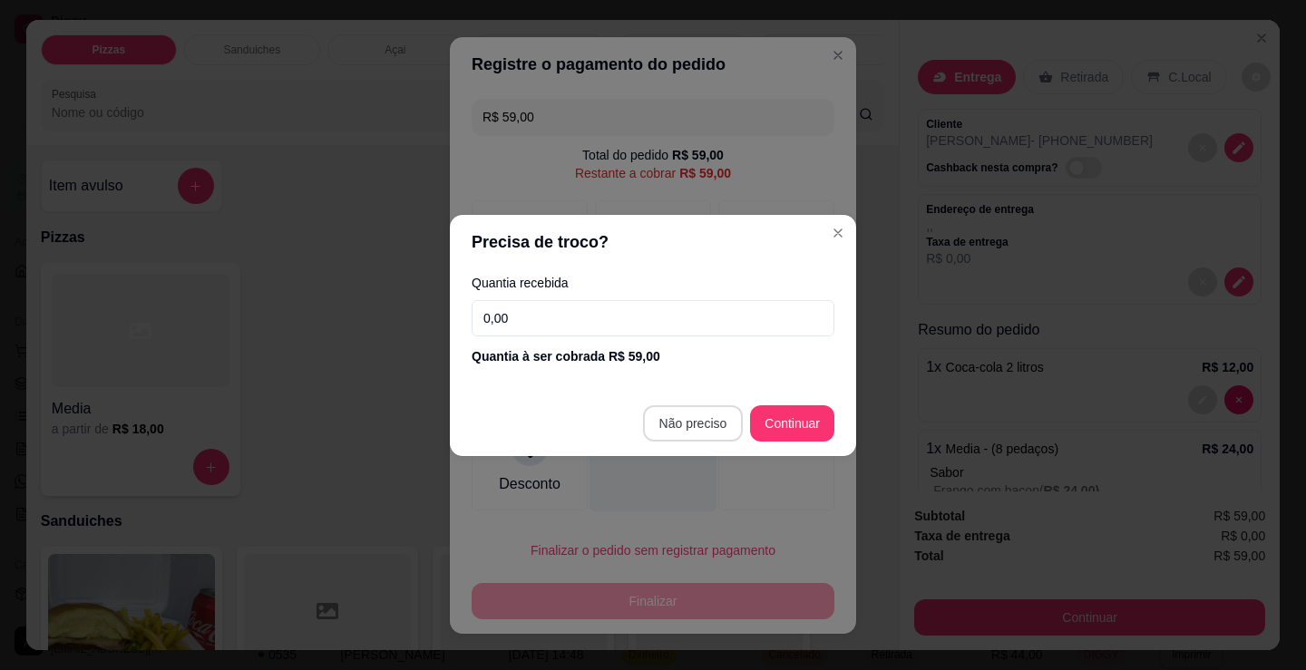
type input "R$ 0,00"
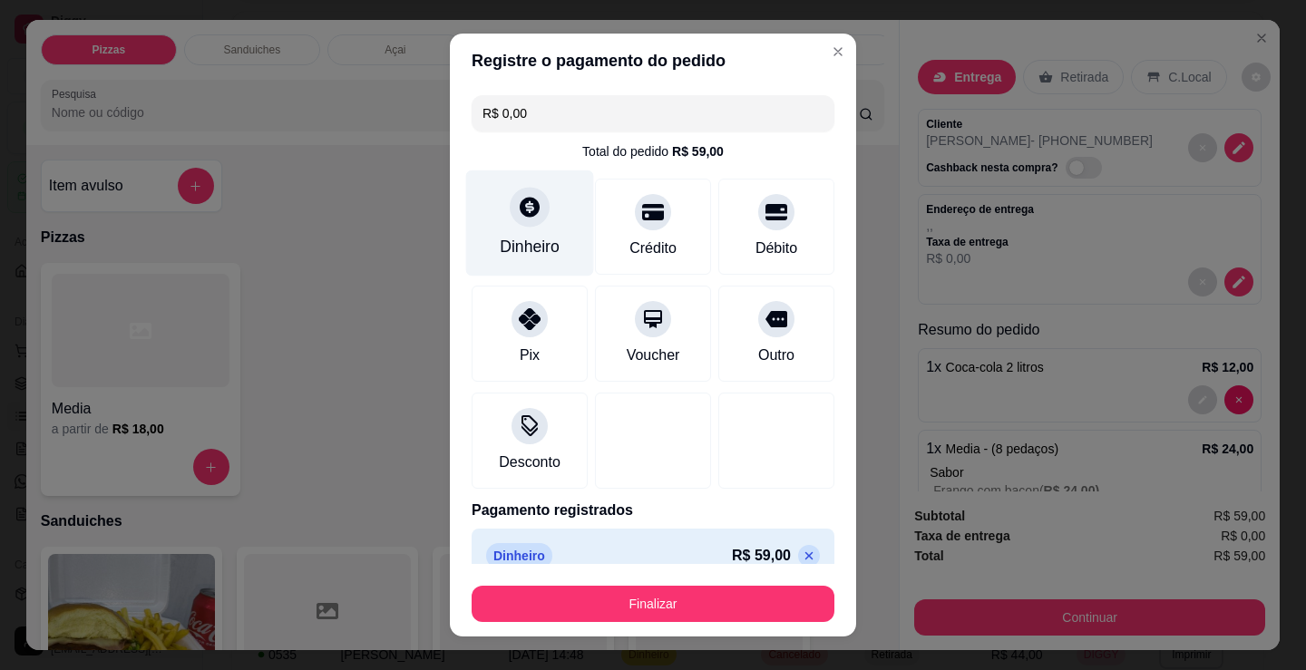
click at [500, 219] on div "Dinheiro" at bounding box center [530, 223] width 128 height 106
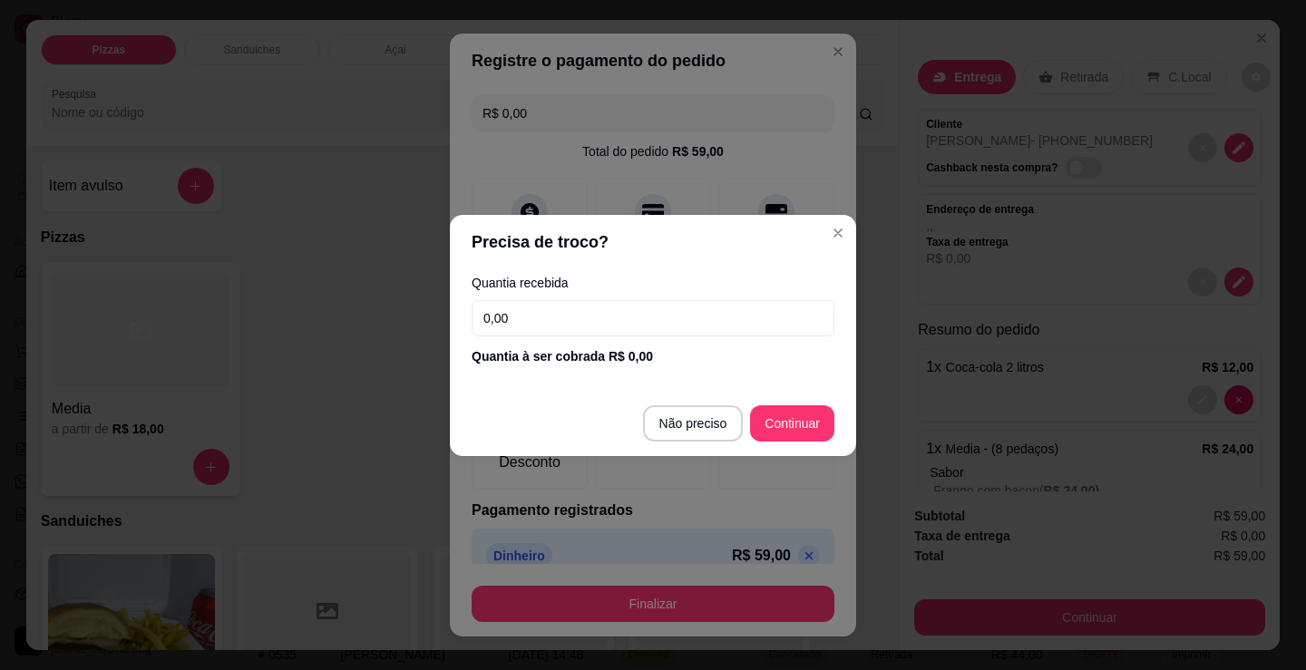
click at [588, 307] on input "0,00" at bounding box center [653, 318] width 363 height 36
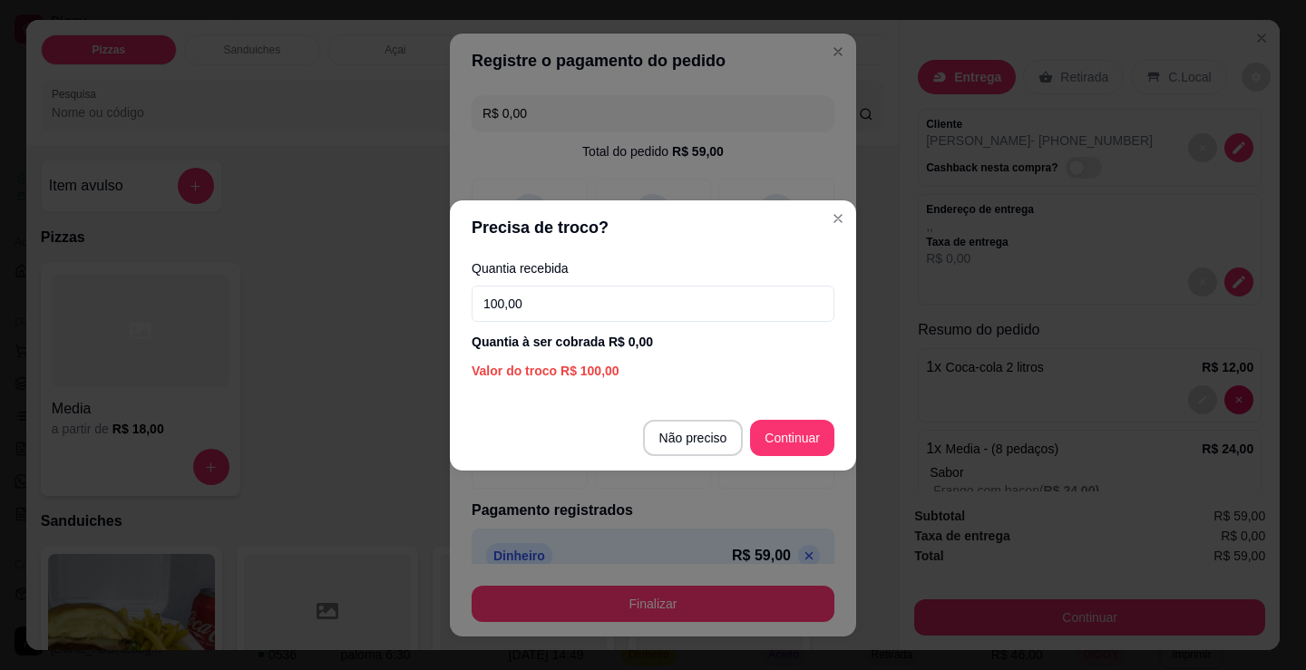
type input "100,00"
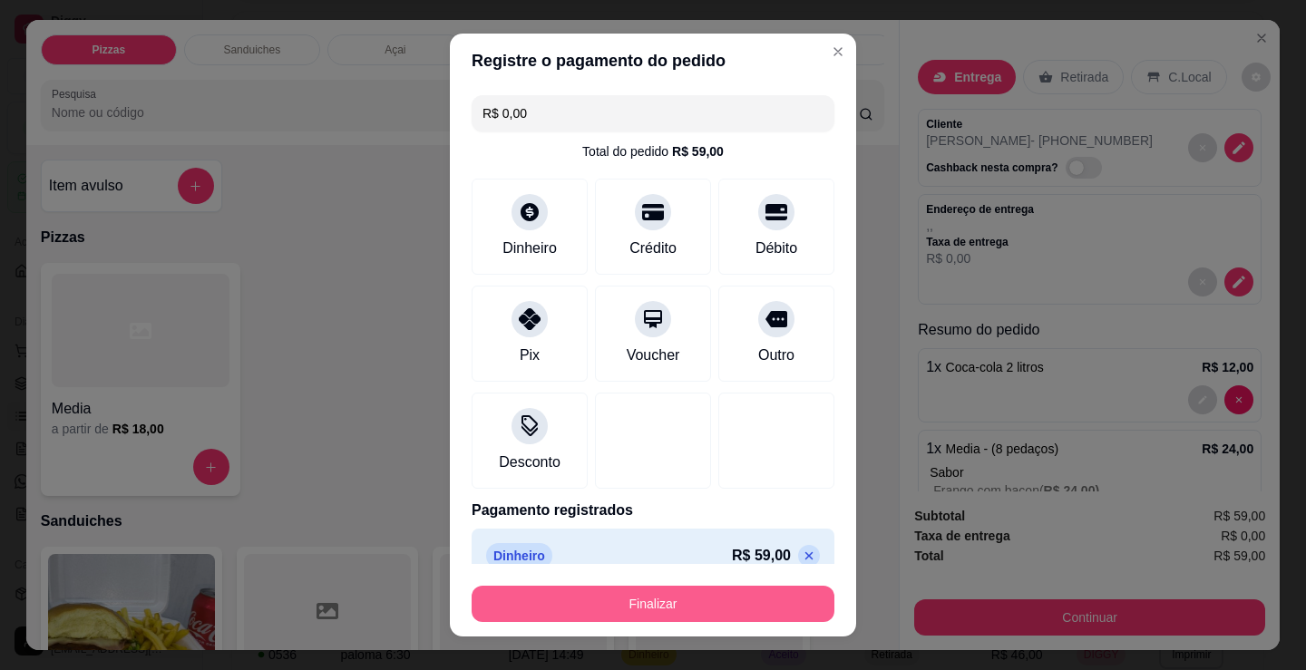
click at [720, 607] on button "Finalizar" at bounding box center [653, 604] width 363 height 36
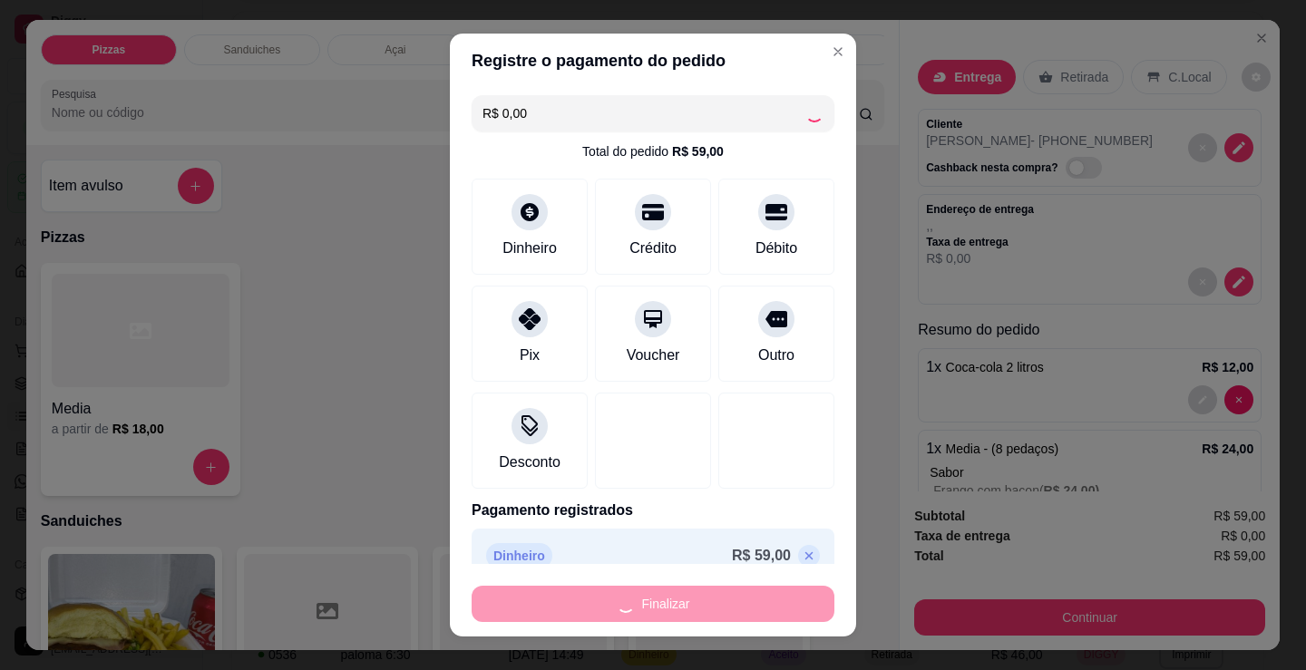
type input "0"
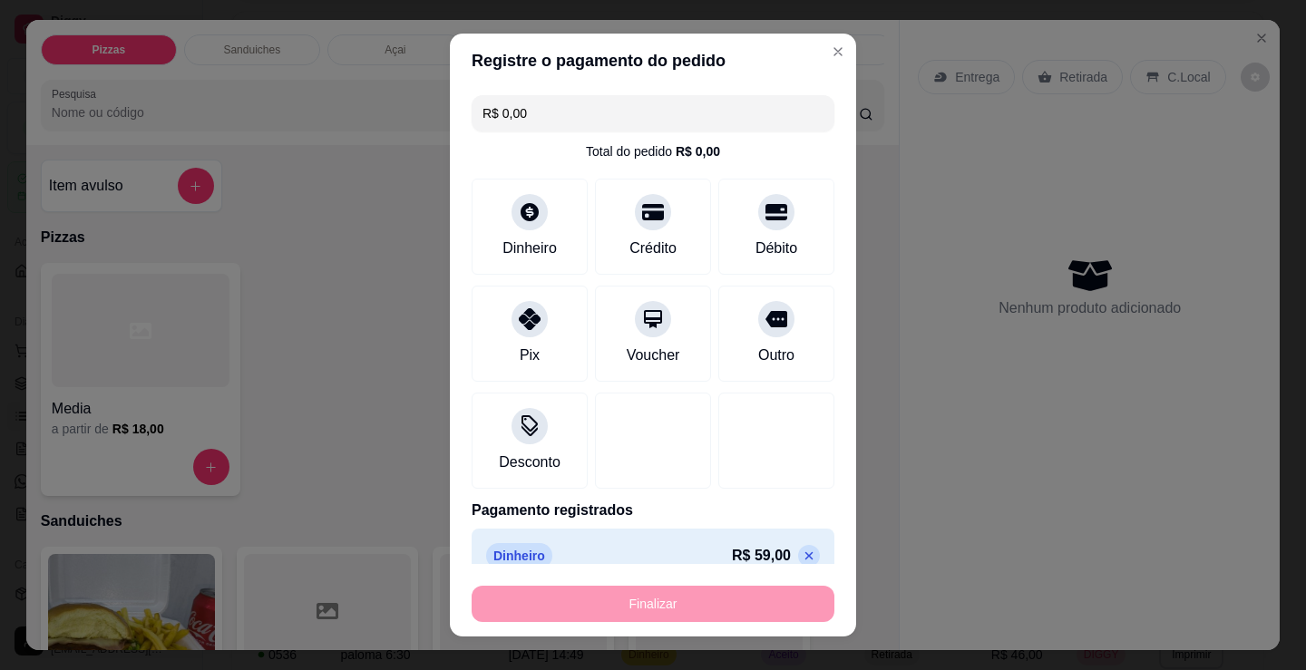
type input "-R$ 59,00"
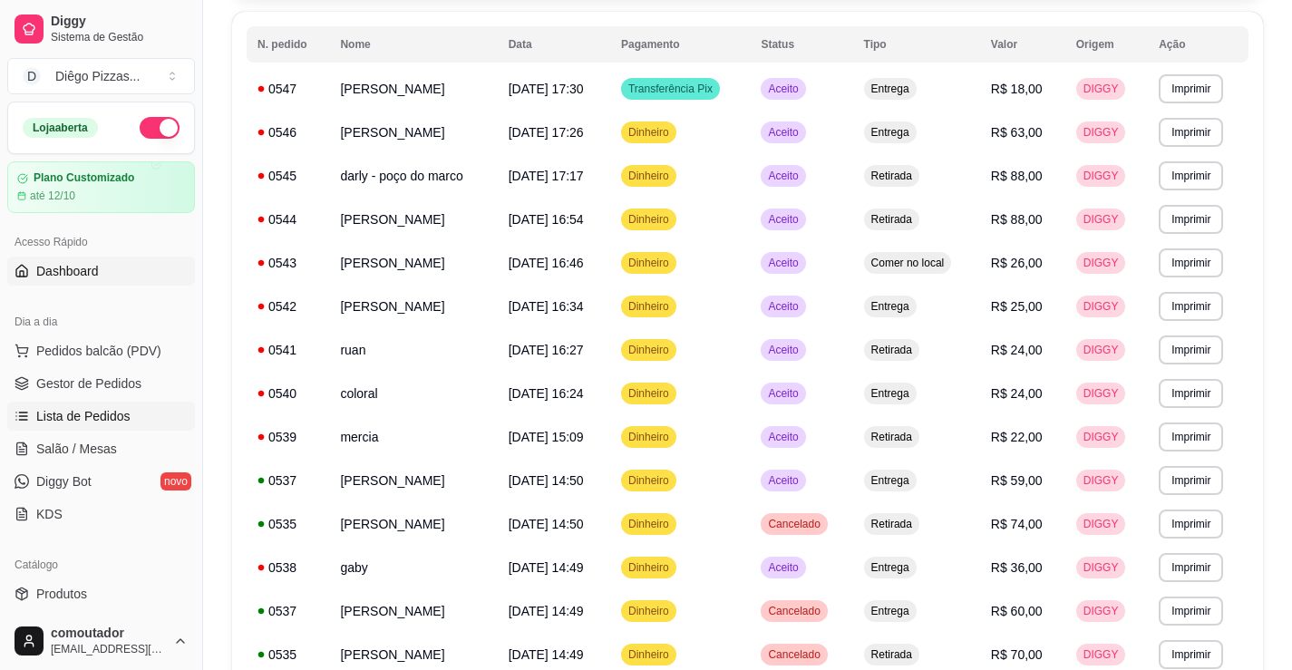
click at [65, 274] on span "Dashboard" at bounding box center [67, 271] width 63 height 18
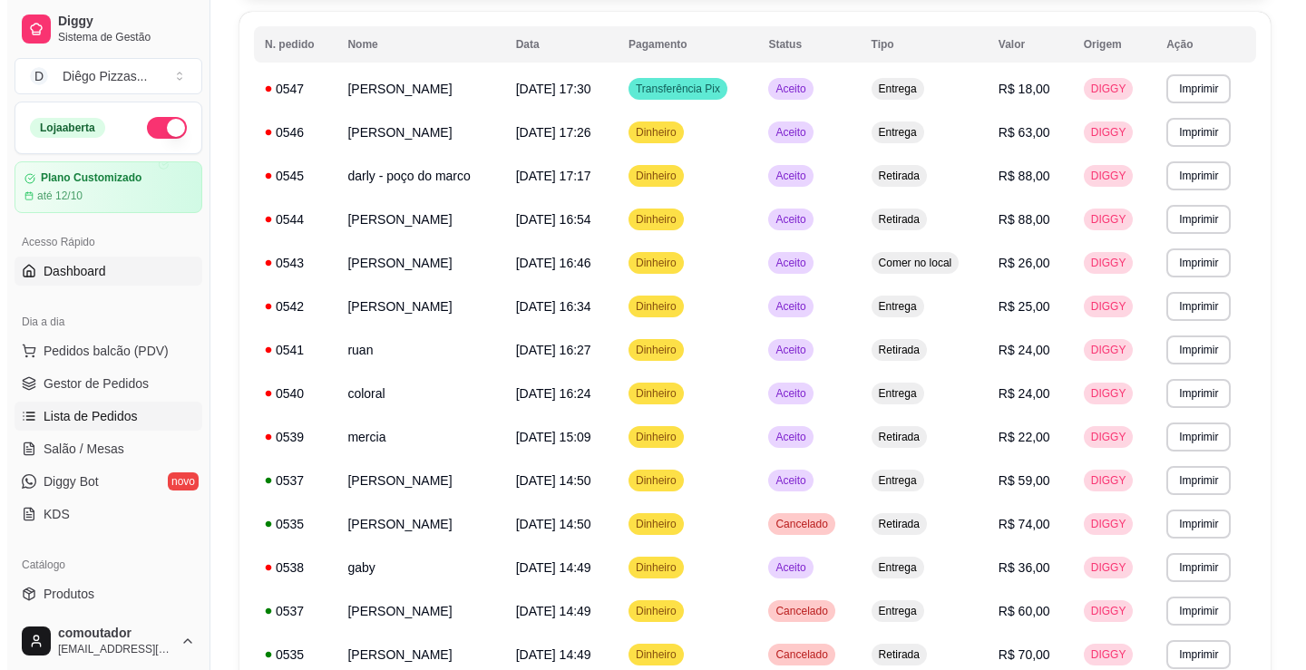
scroll to position [636, 0]
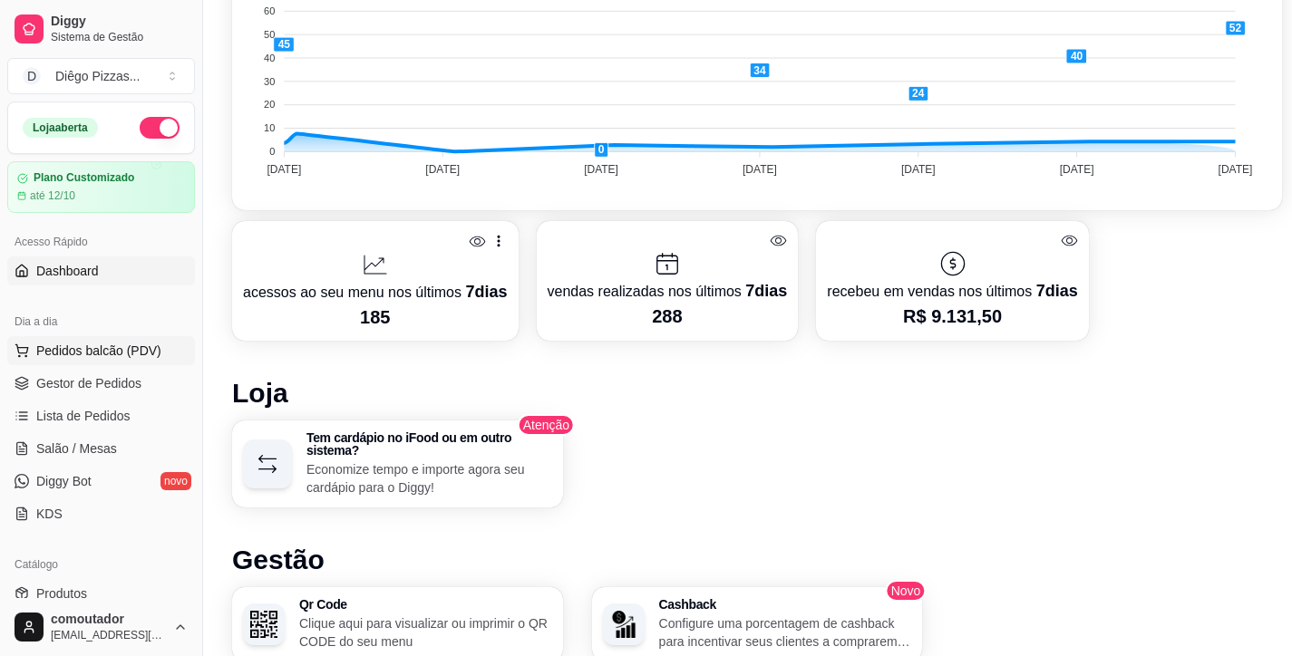
click at [109, 346] on span "Pedidos balcão (PDV)" at bounding box center [98, 351] width 125 height 18
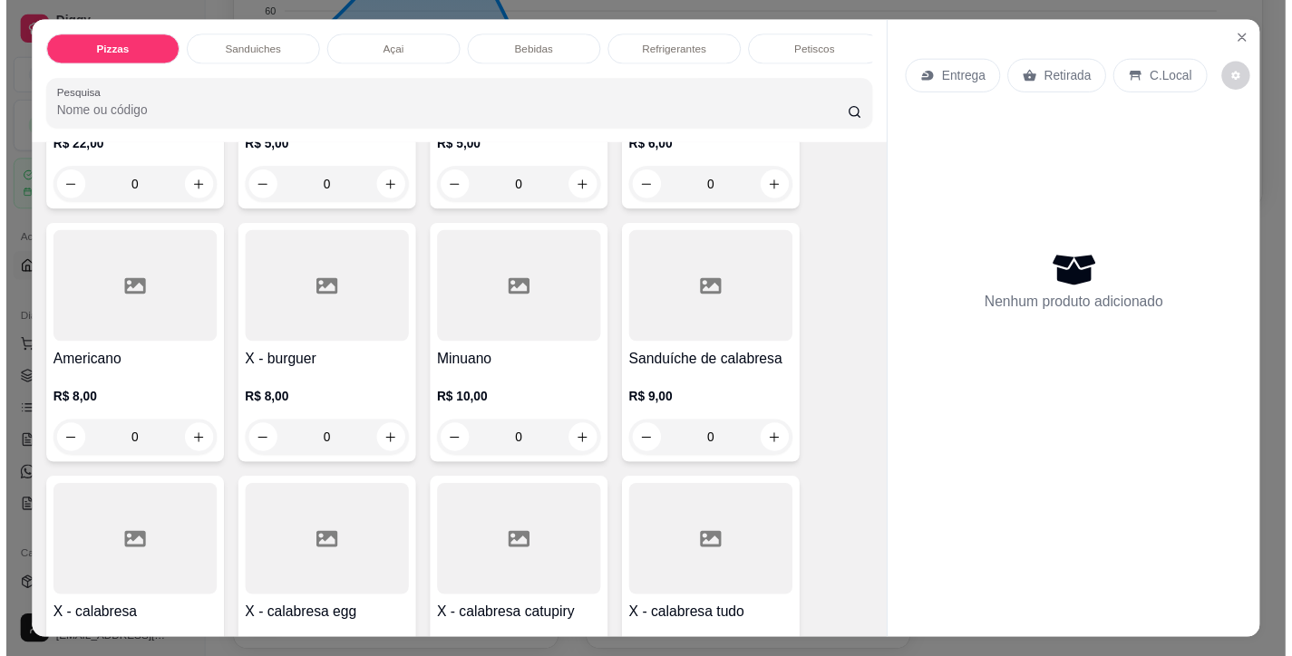
scroll to position [635, 0]
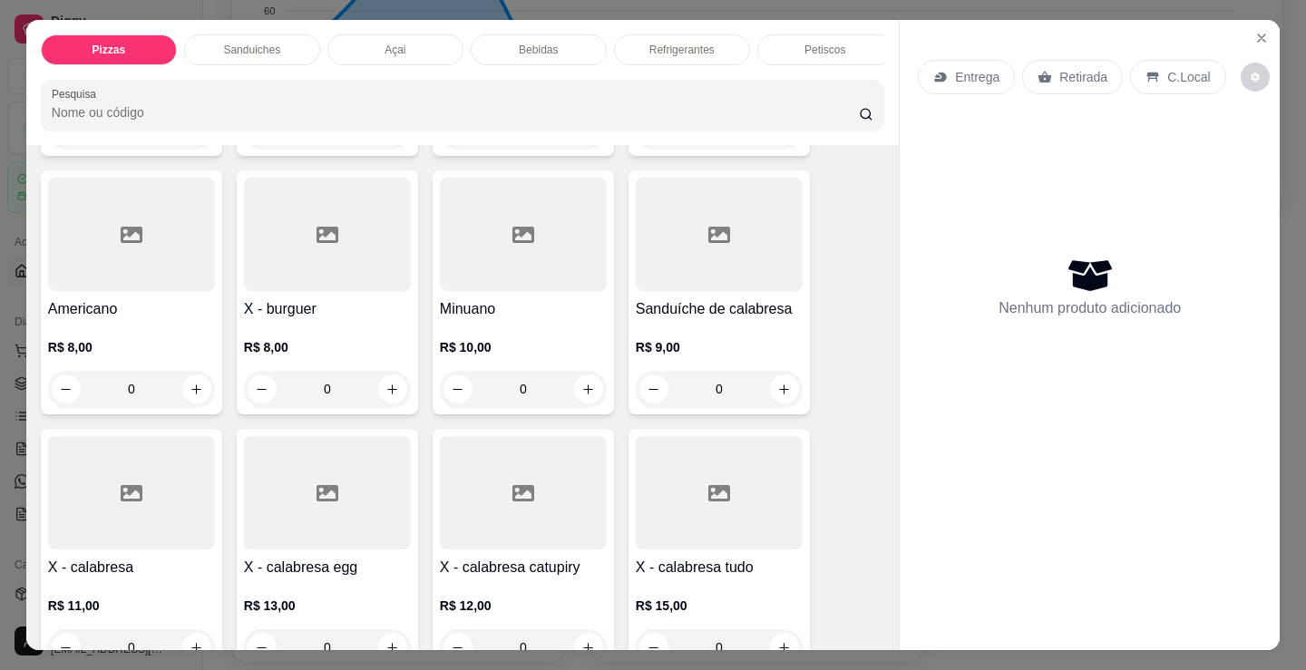
click at [585, 394] on div "0" at bounding box center [523, 389] width 167 height 36
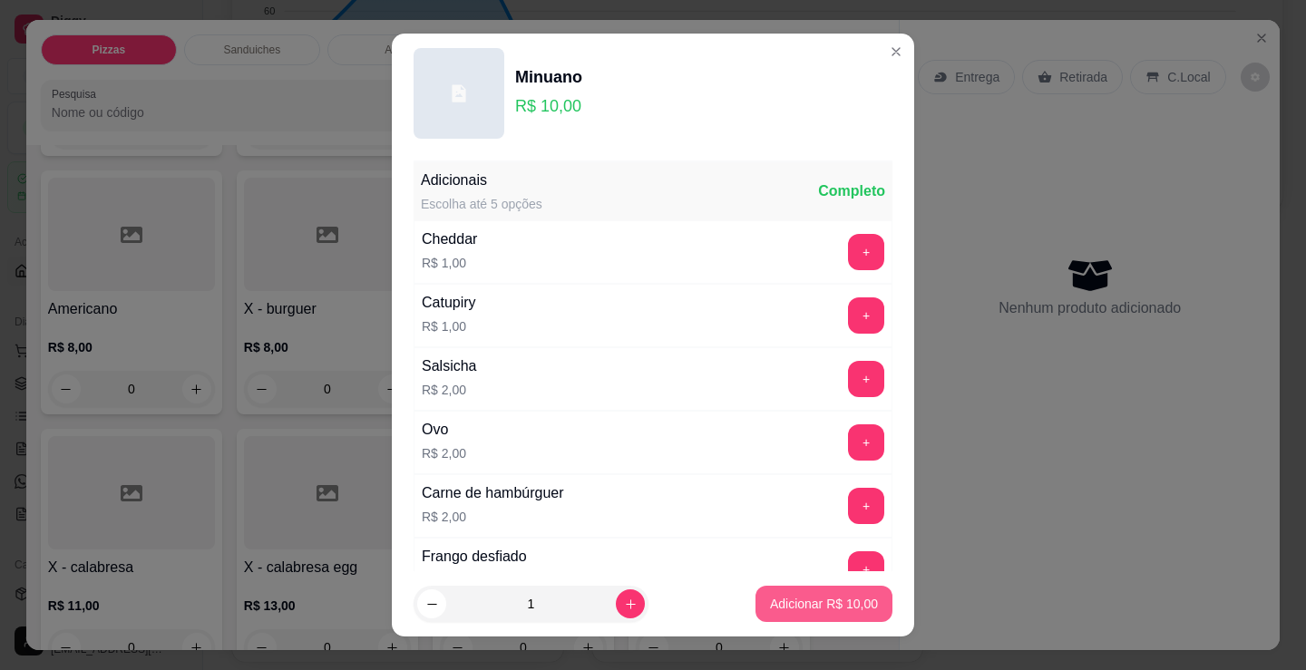
click at [755, 614] on button "Adicionar R$ 10,00" at bounding box center [823, 604] width 137 height 36
type input "1"
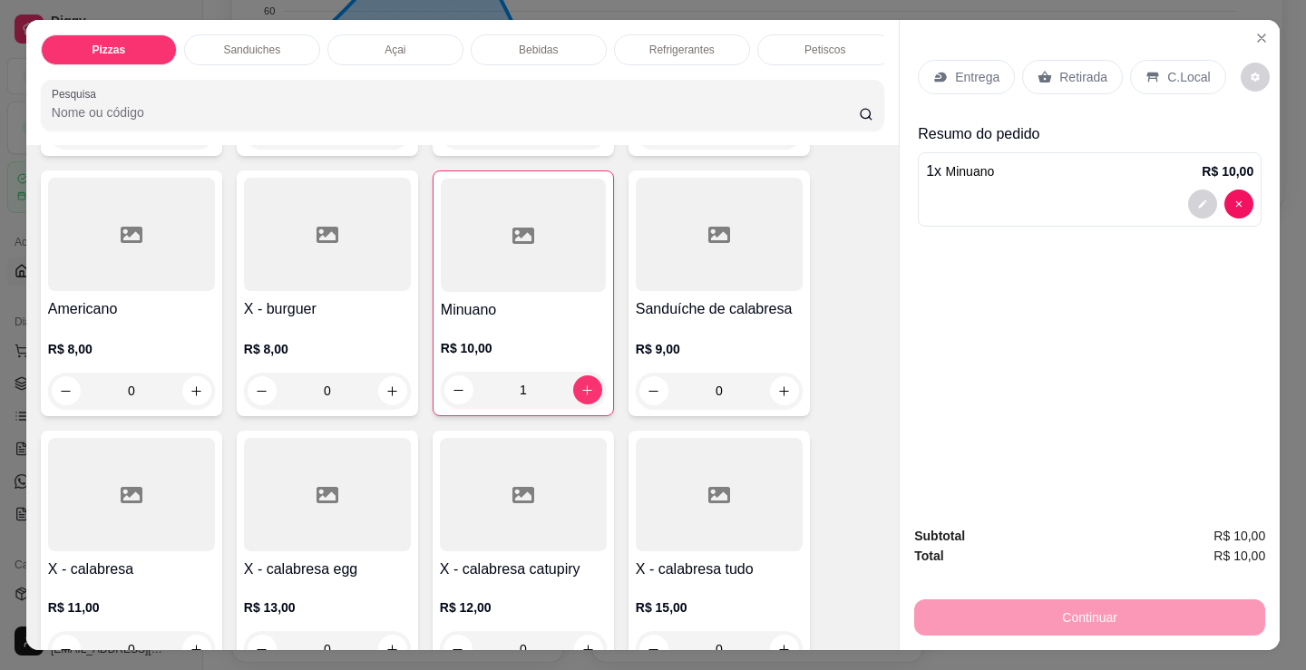
click at [955, 74] on p "Entrega" at bounding box center [977, 77] width 44 height 18
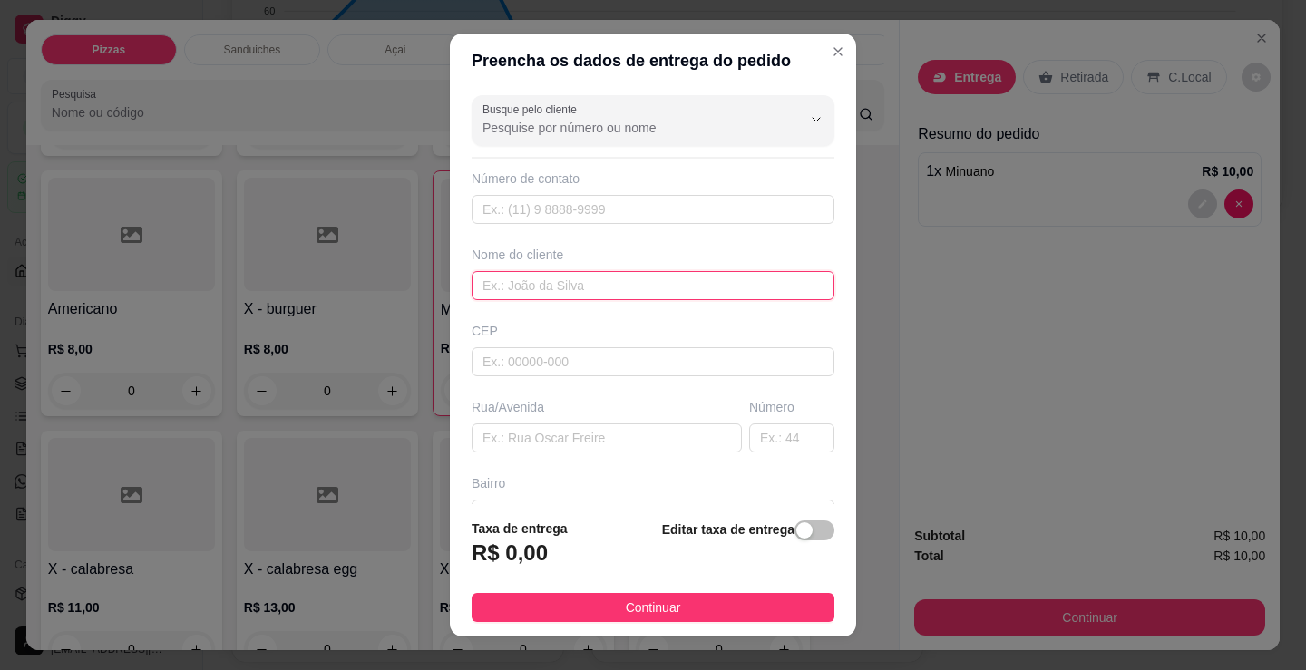
click at [719, 292] on input "text" at bounding box center [653, 285] width 363 height 29
click at [538, 297] on input "jilo" at bounding box center [653, 285] width 363 height 29
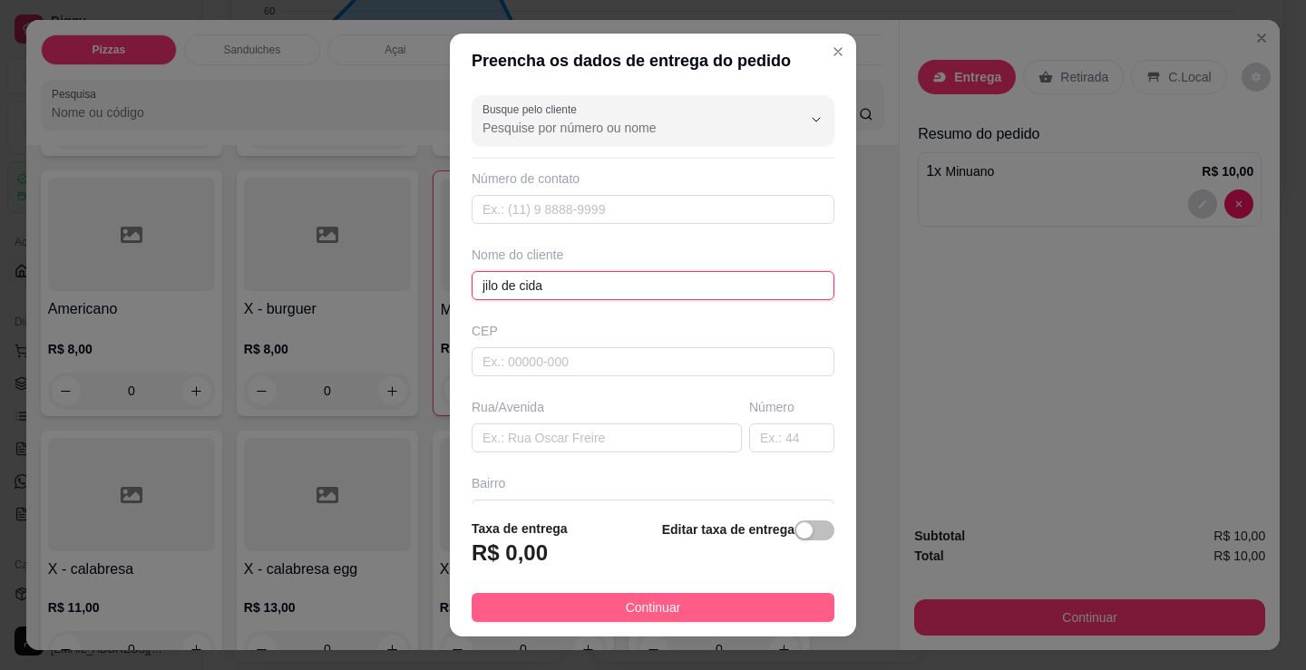
type input "jilo de cida"
click at [599, 598] on button "Continuar" at bounding box center [653, 607] width 363 height 29
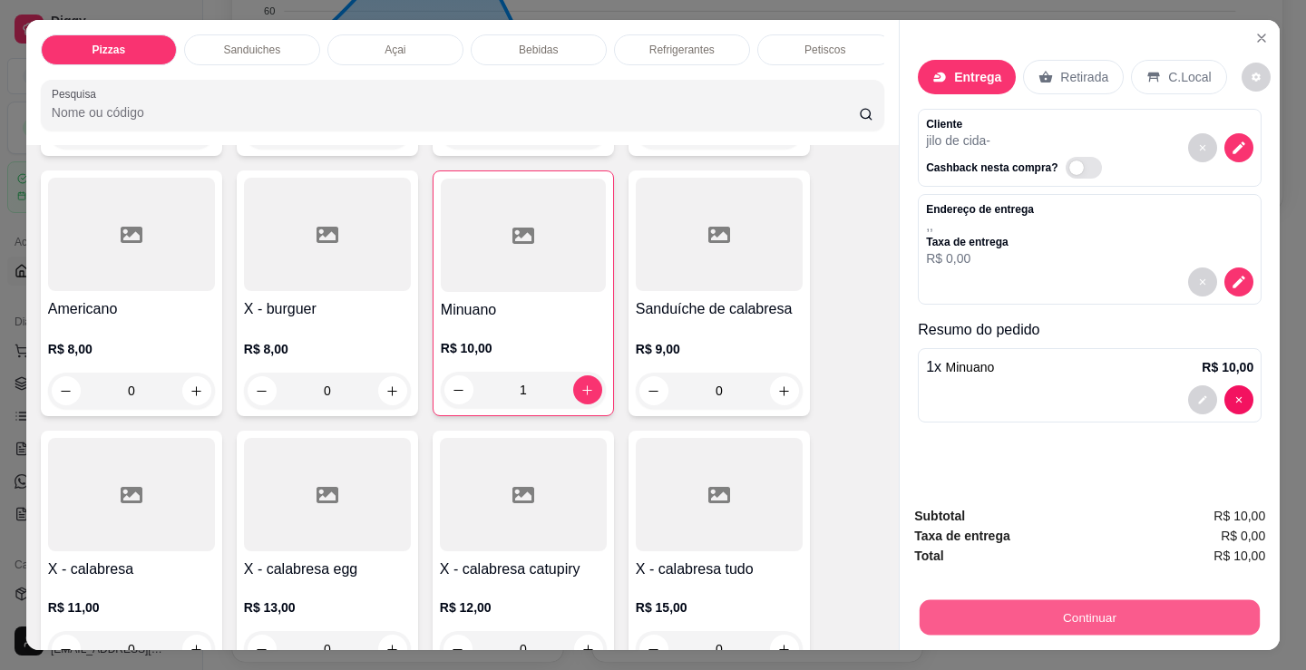
click at [938, 605] on button "Continuar" at bounding box center [1089, 616] width 340 height 35
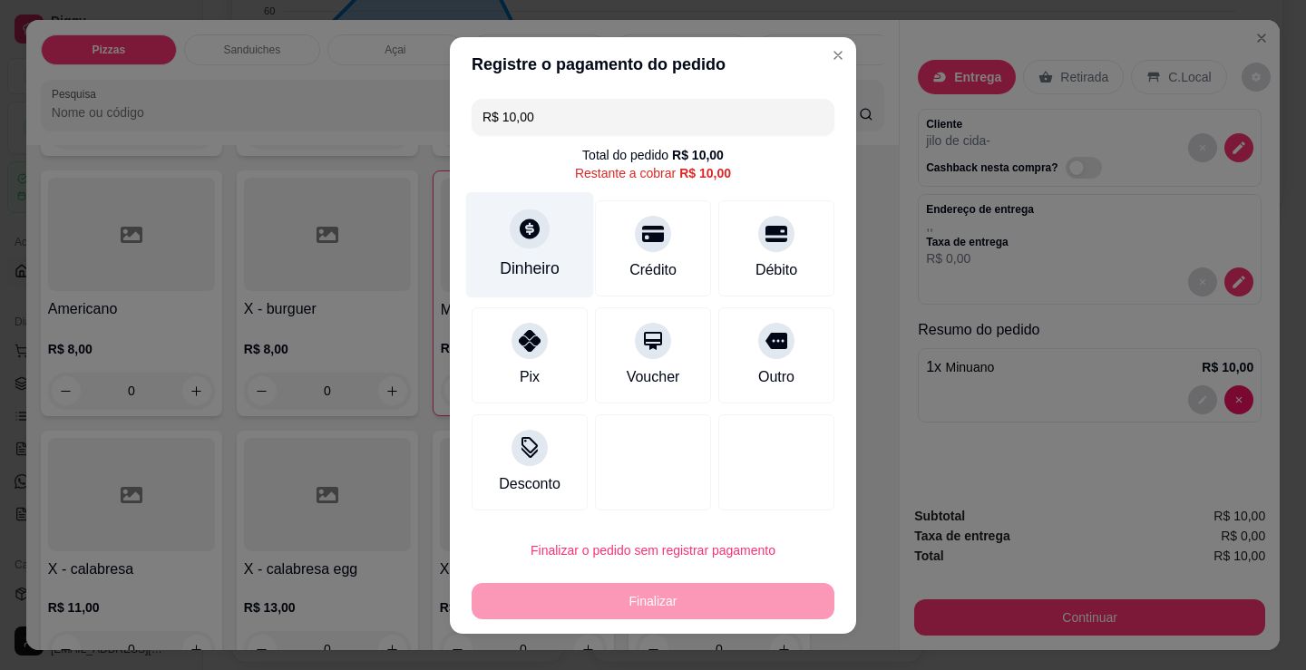
click at [501, 238] on div "Dinheiro" at bounding box center [530, 244] width 128 height 106
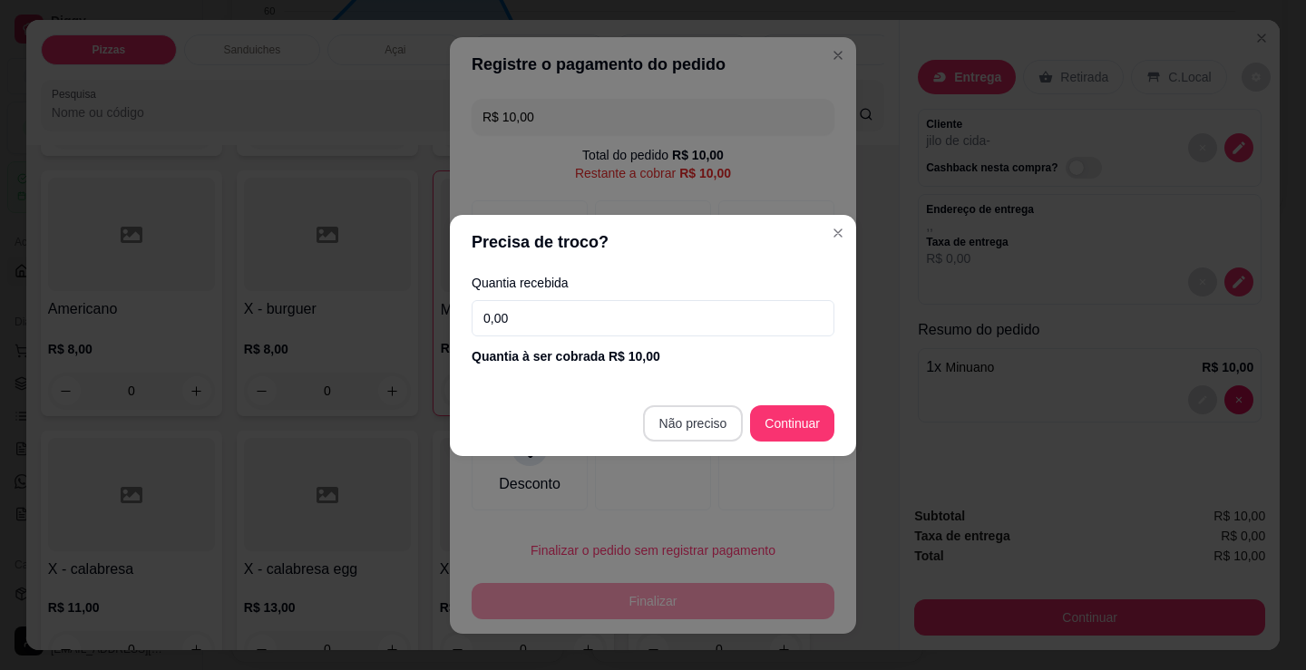
type input "R$ 0,00"
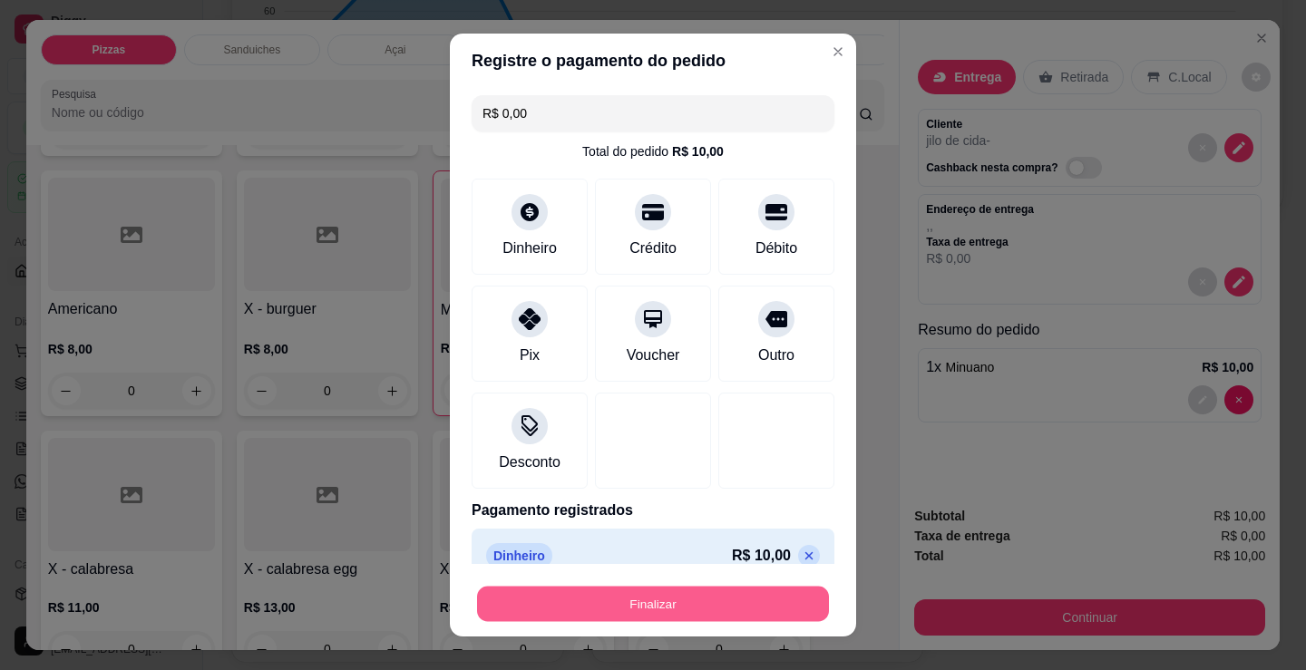
click at [636, 601] on button "Finalizar" at bounding box center [653, 604] width 352 height 35
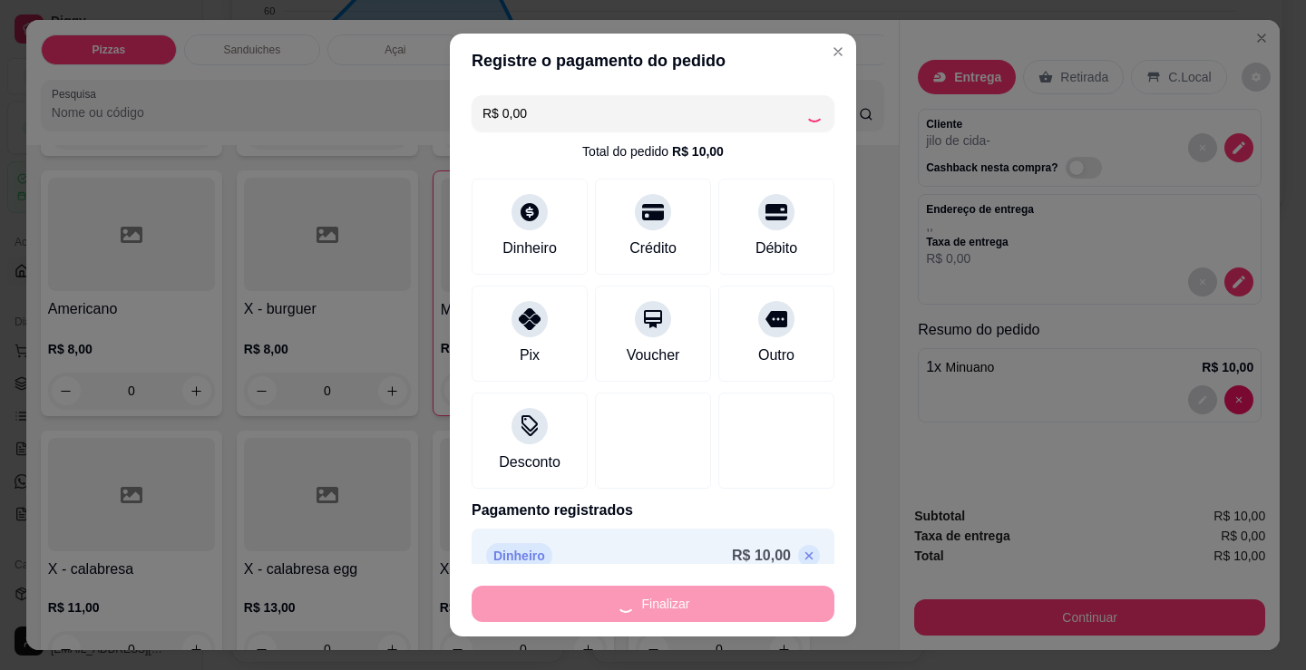
type input "0"
type input "-R$ 10,00"
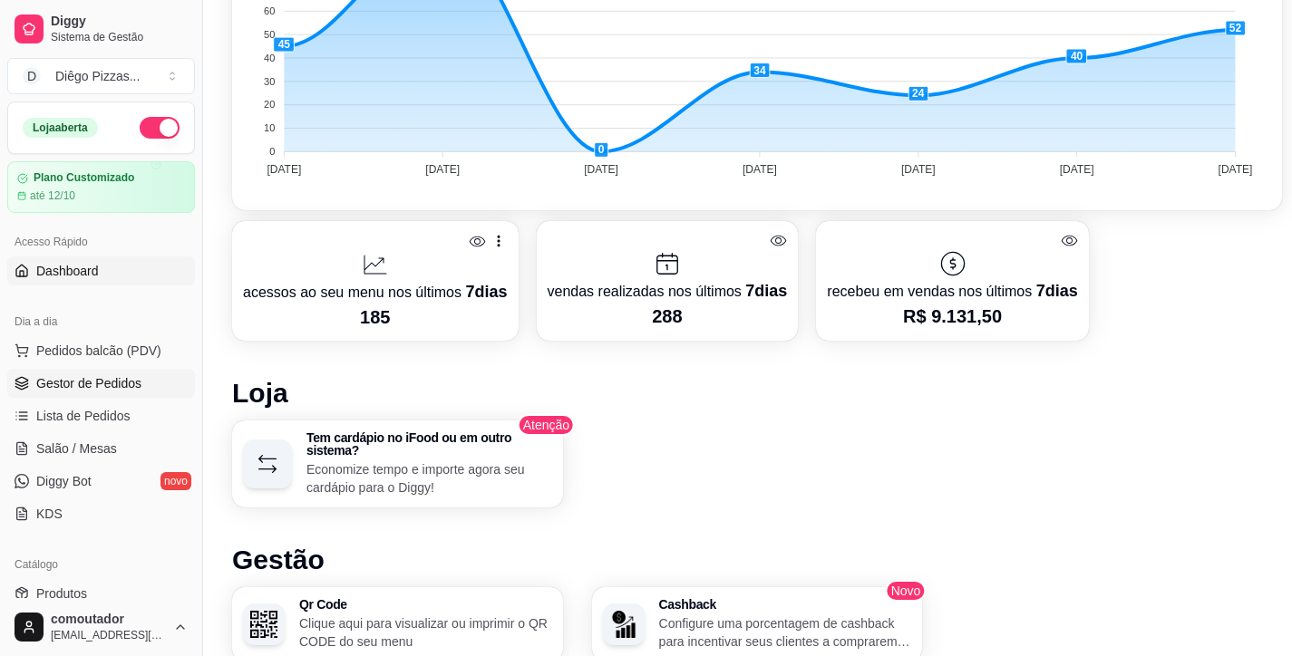
drag, startPoint x: 79, startPoint y: 389, endPoint x: 17, endPoint y: 379, distance: 62.5
click at [79, 389] on span "Gestor de Pedidos" at bounding box center [88, 383] width 105 height 18
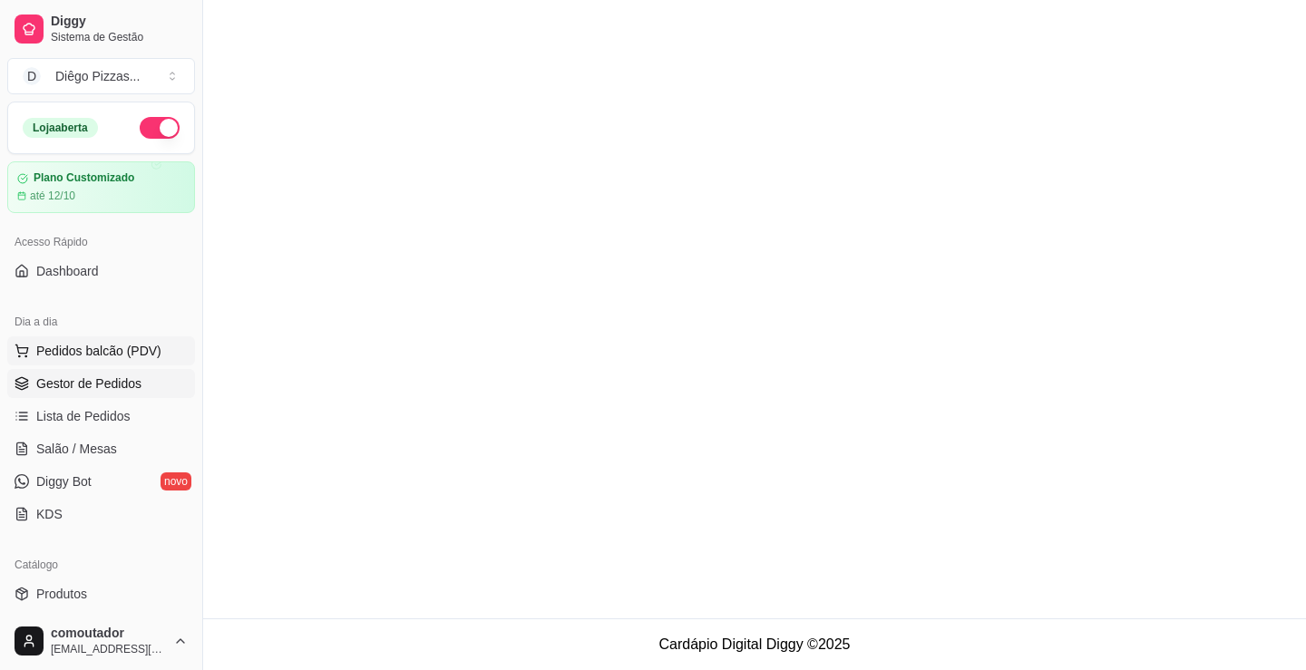
click at [81, 355] on span "Pedidos balcão (PDV)" at bounding box center [98, 351] width 125 height 18
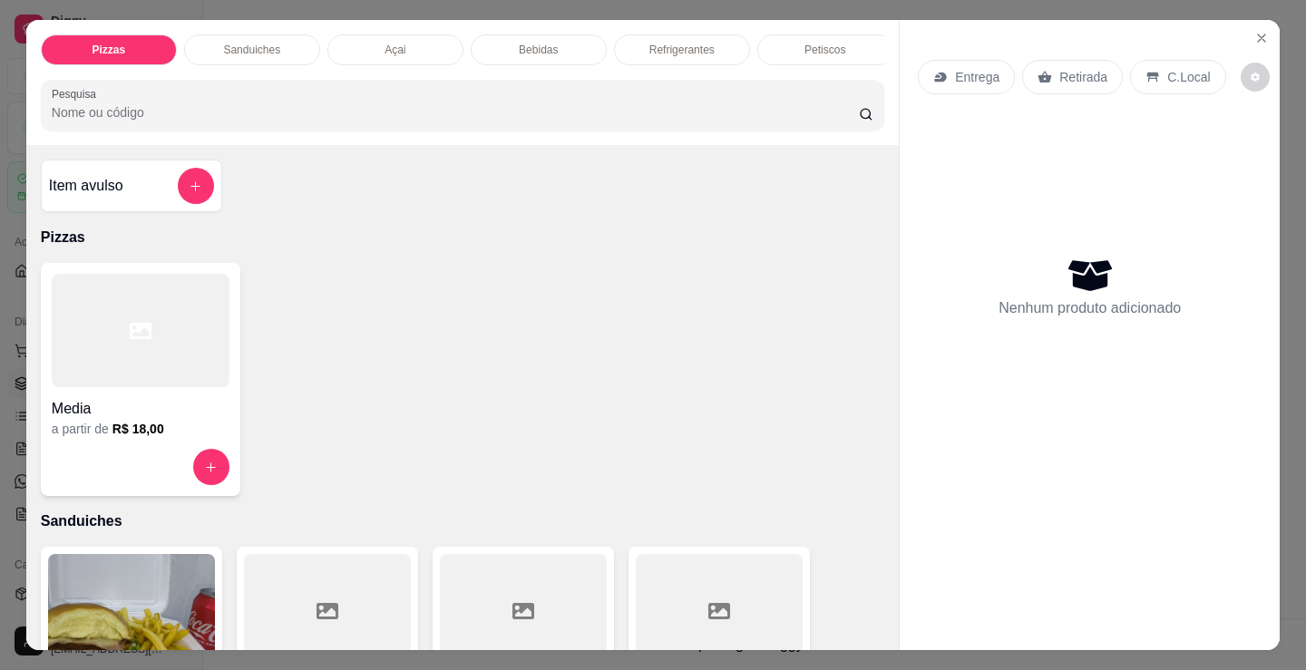
click at [804, 43] on p "Petiscos" at bounding box center [824, 50] width 41 height 15
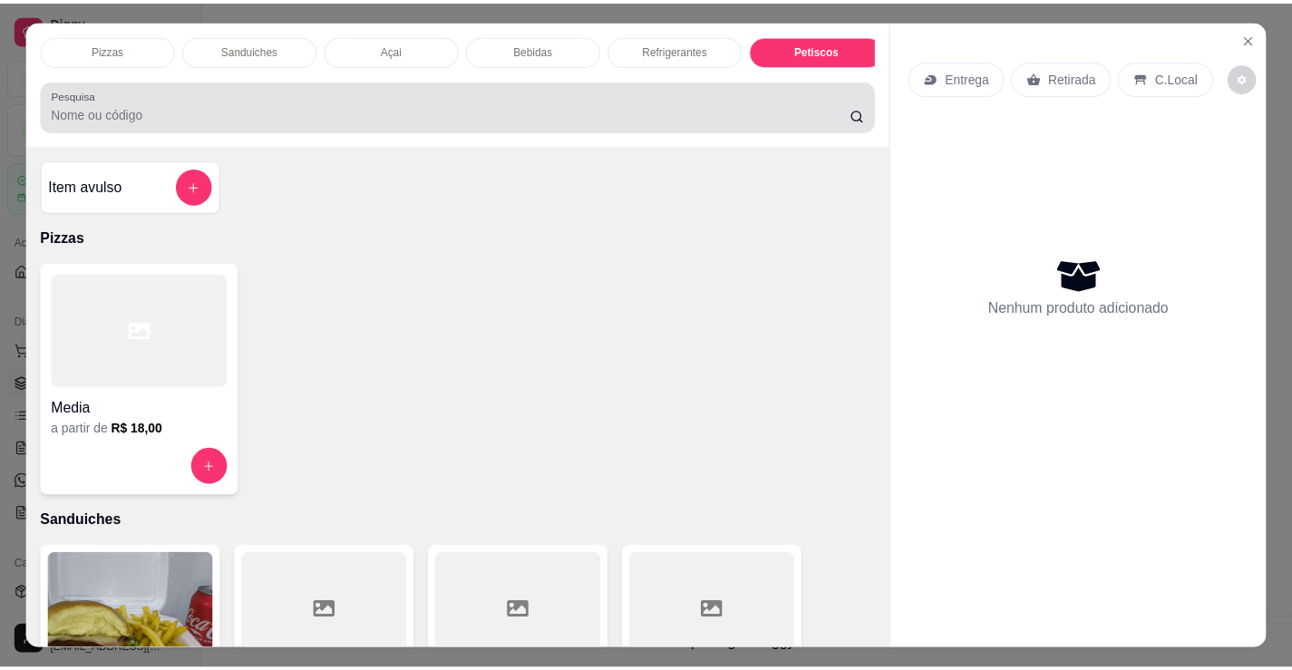
scroll to position [44, 0]
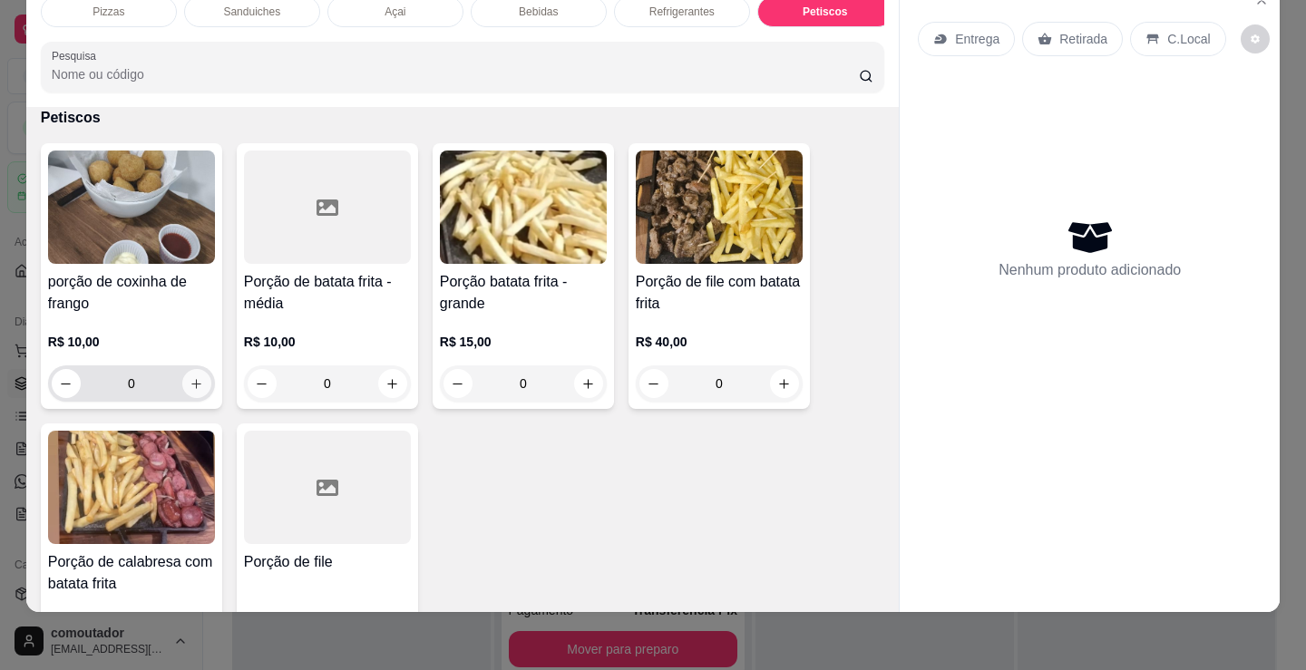
click at [190, 389] on icon "increase-product-quantity" at bounding box center [197, 384] width 14 height 14
type input "1"
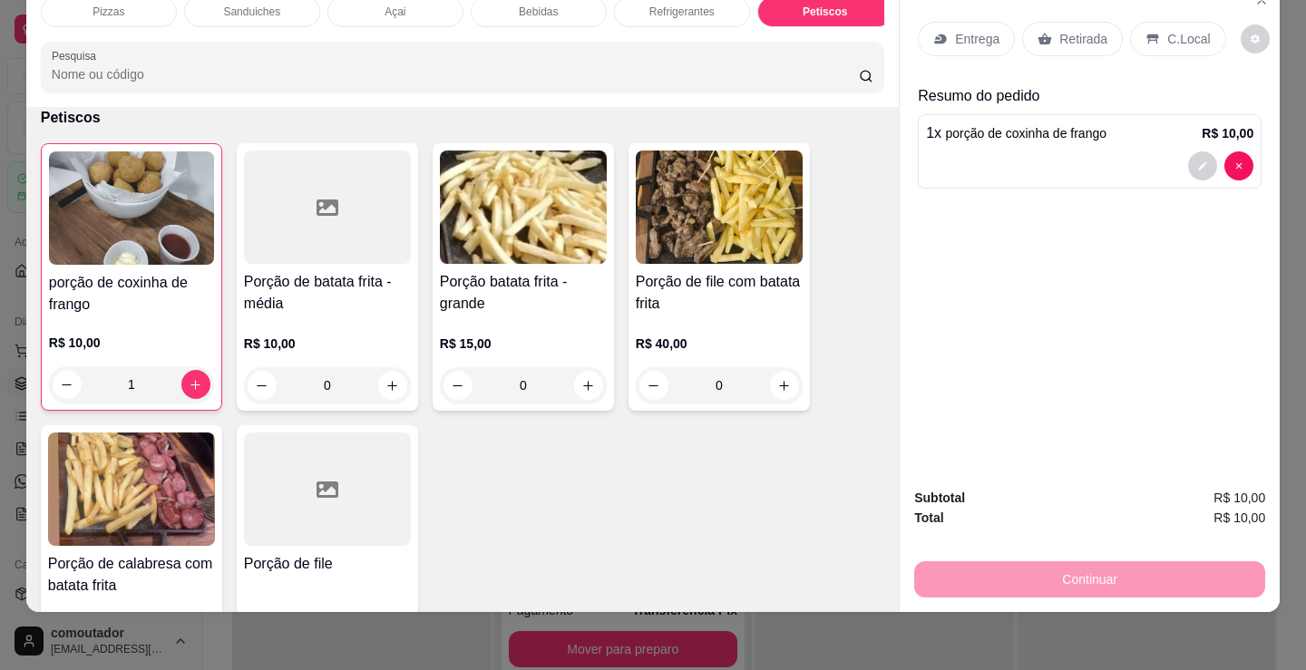
click at [983, 30] on p "Entrega" at bounding box center [977, 39] width 44 height 18
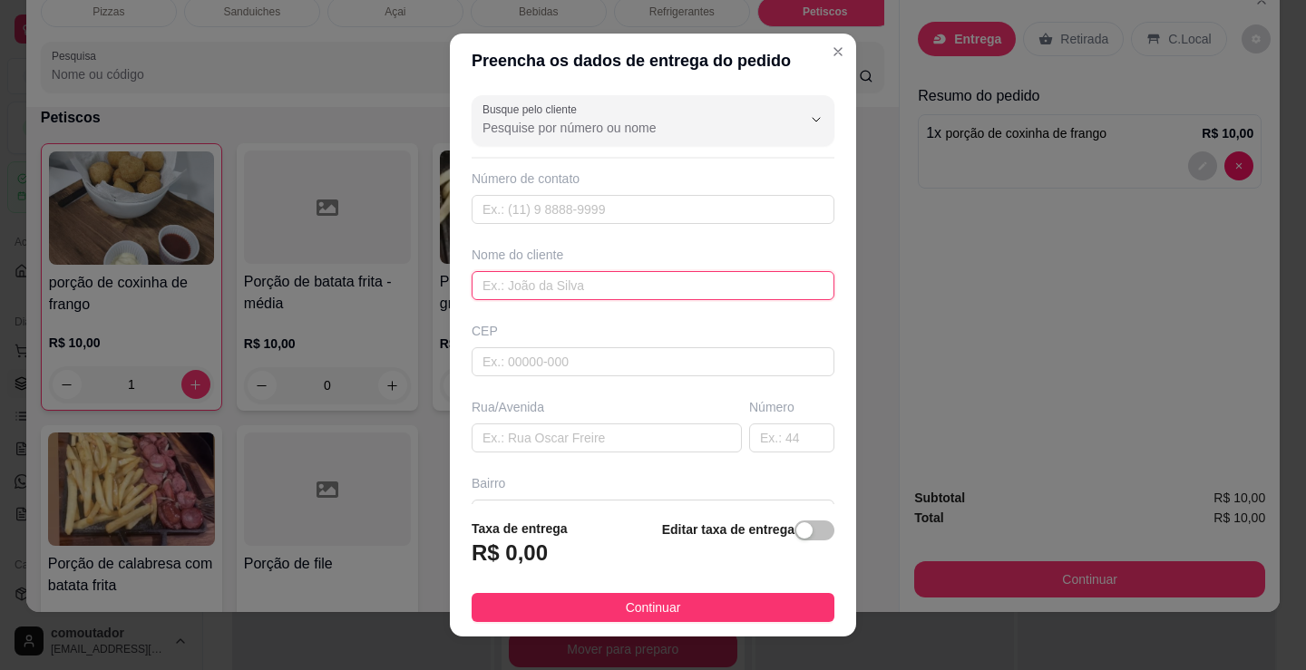
click at [700, 277] on input "text" at bounding box center [653, 285] width 363 height 29
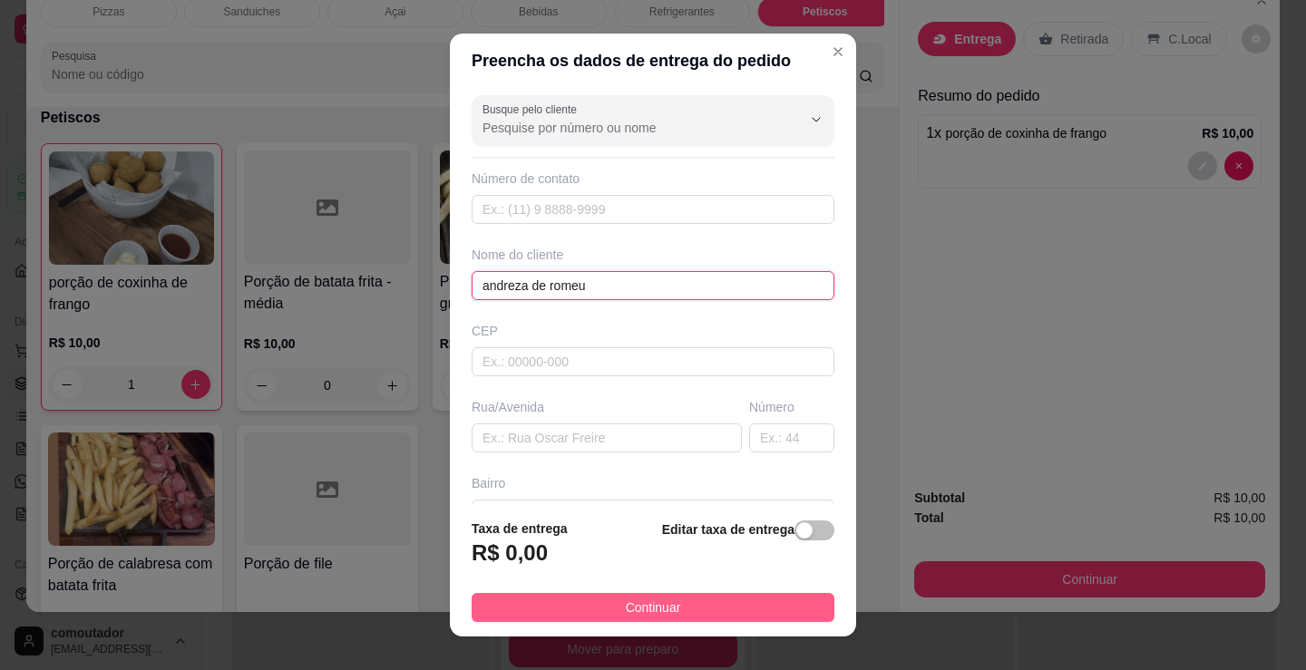
type input "andreza de romeu"
click at [705, 618] on button "Continuar" at bounding box center [653, 607] width 363 height 29
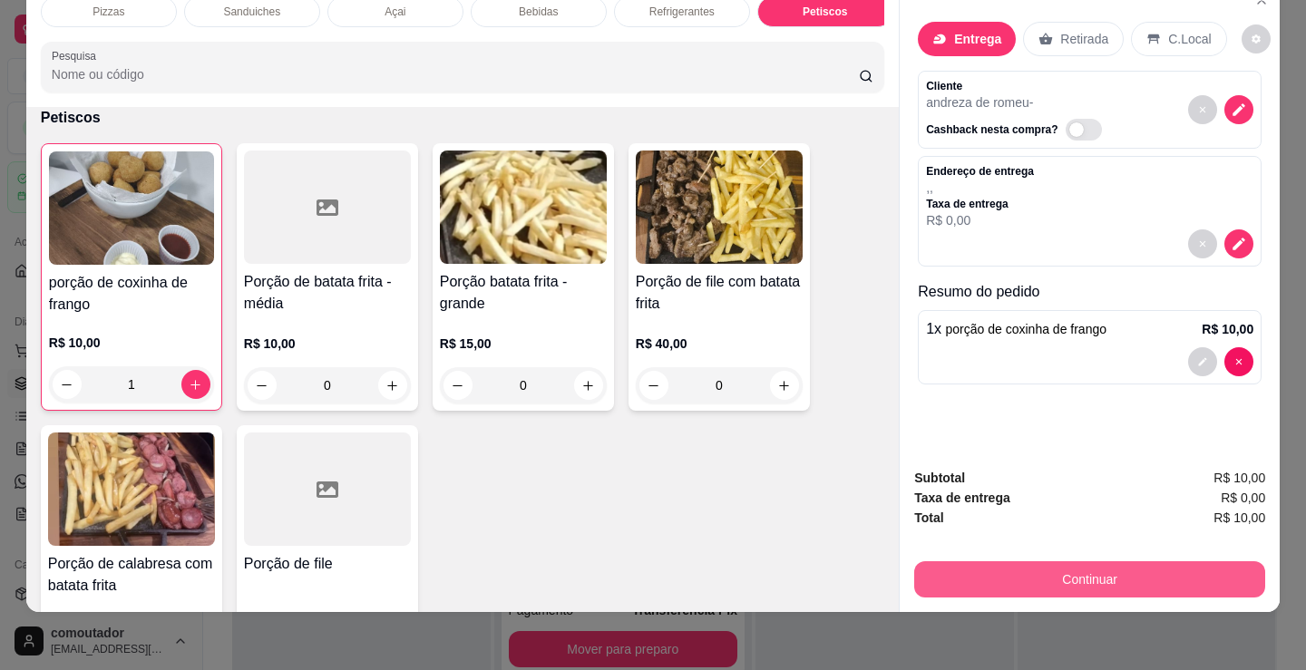
click at [968, 561] on button "Continuar" at bounding box center [1089, 579] width 351 height 36
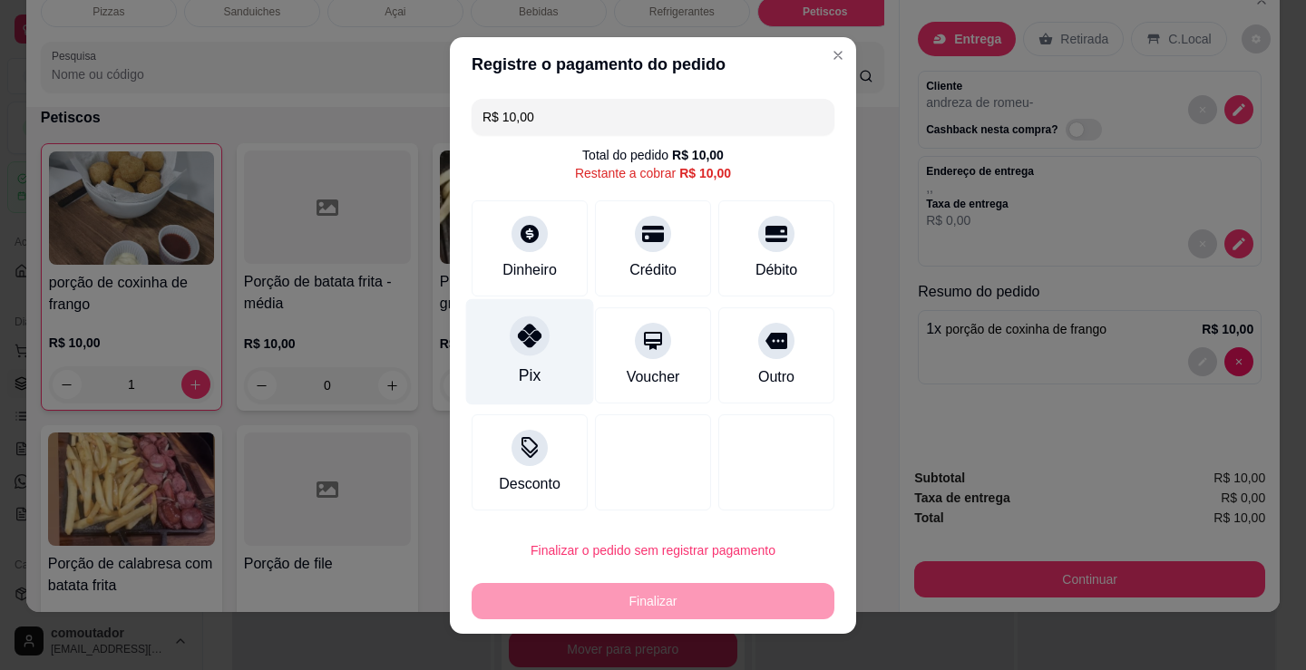
click at [531, 347] on icon at bounding box center [530, 336] width 24 height 24
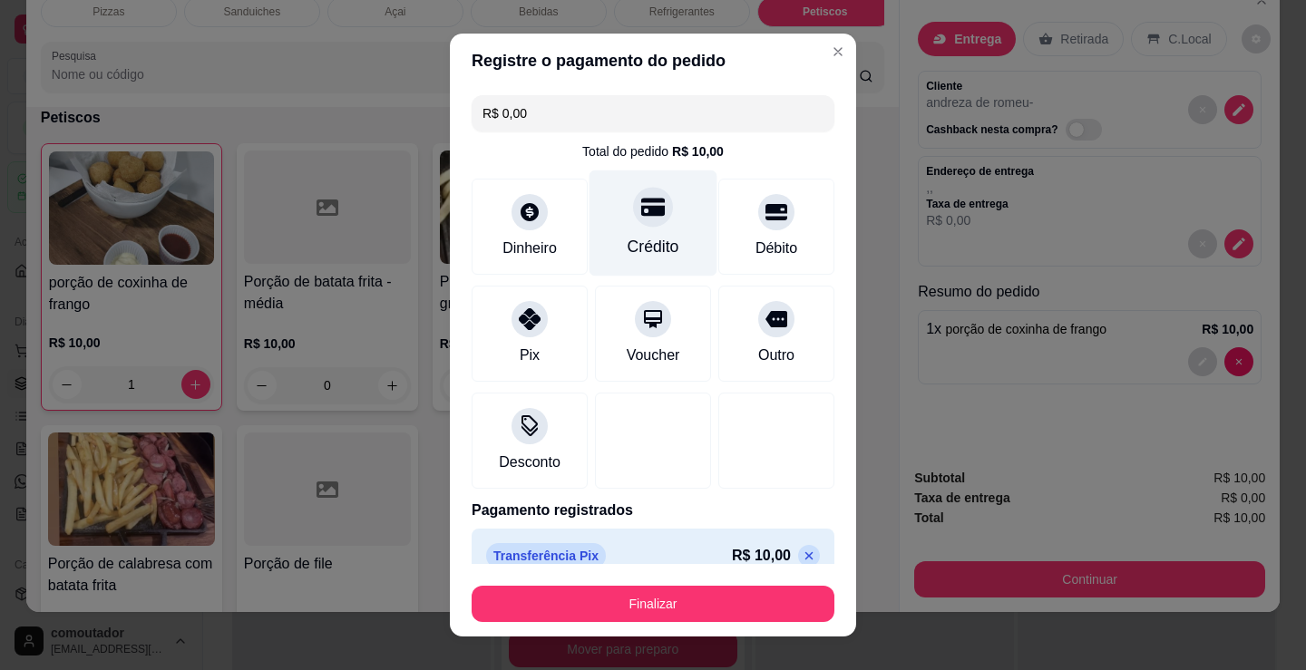
click at [644, 208] on icon at bounding box center [653, 207] width 24 height 18
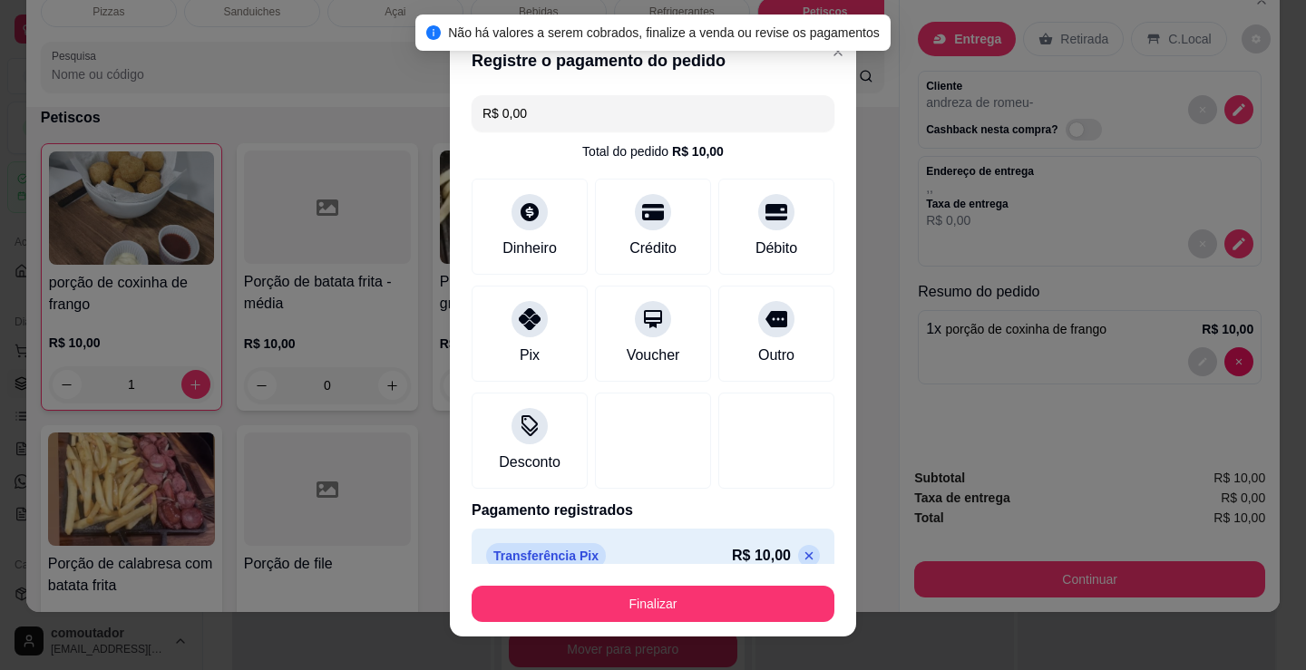
click at [802, 552] on icon at bounding box center [809, 556] width 15 height 15
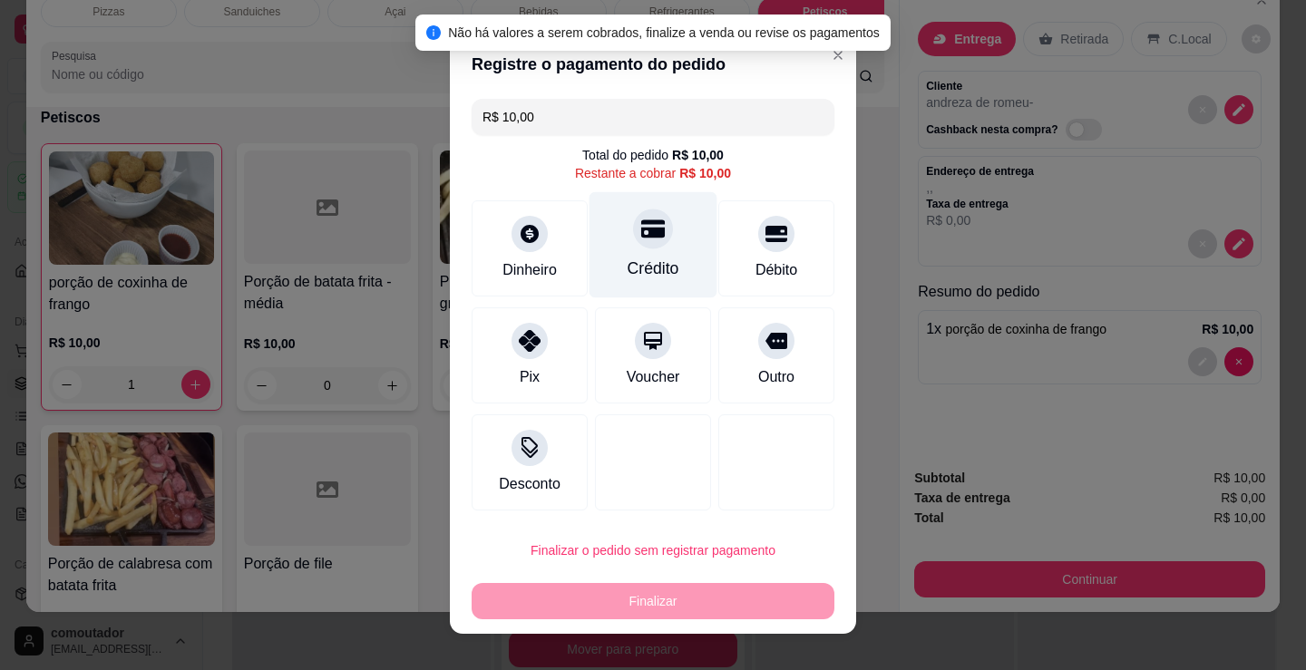
click at [663, 236] on div "Crédito" at bounding box center [653, 244] width 128 height 106
type input "R$ 0,00"
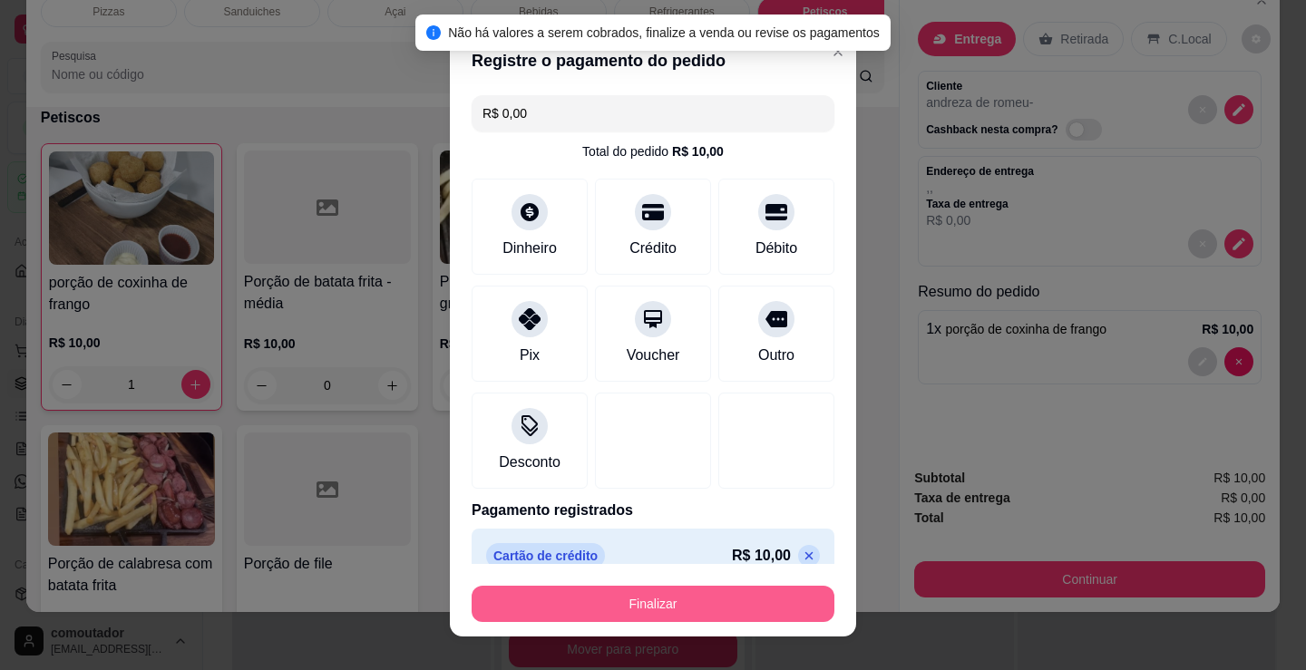
click at [677, 598] on button "Finalizar" at bounding box center [653, 604] width 363 height 36
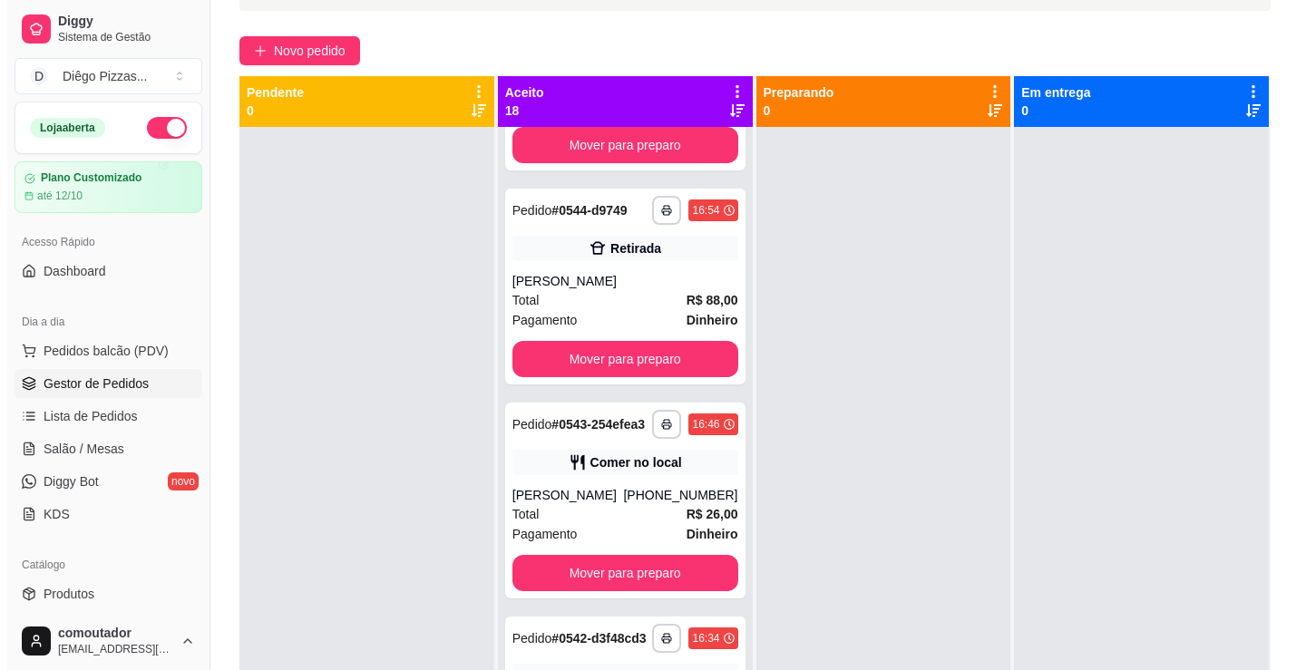
scroll to position [1451, 0]
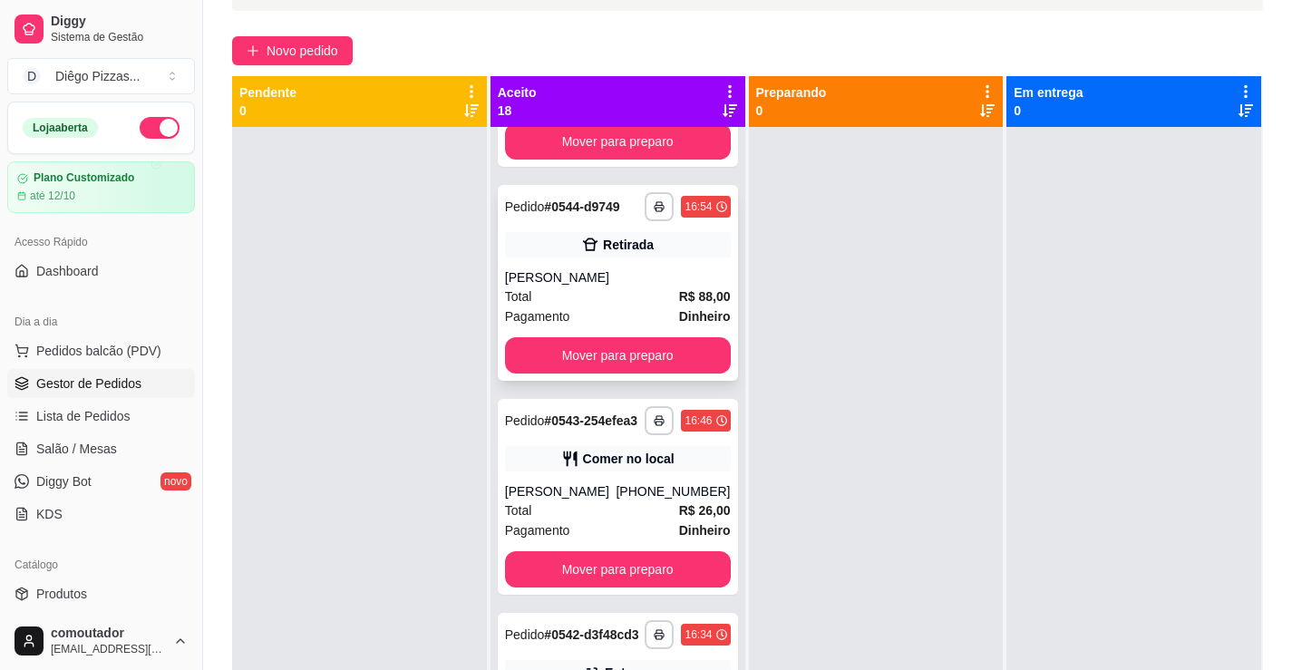
click at [603, 338] on div "**********" at bounding box center [618, 283] width 240 height 196
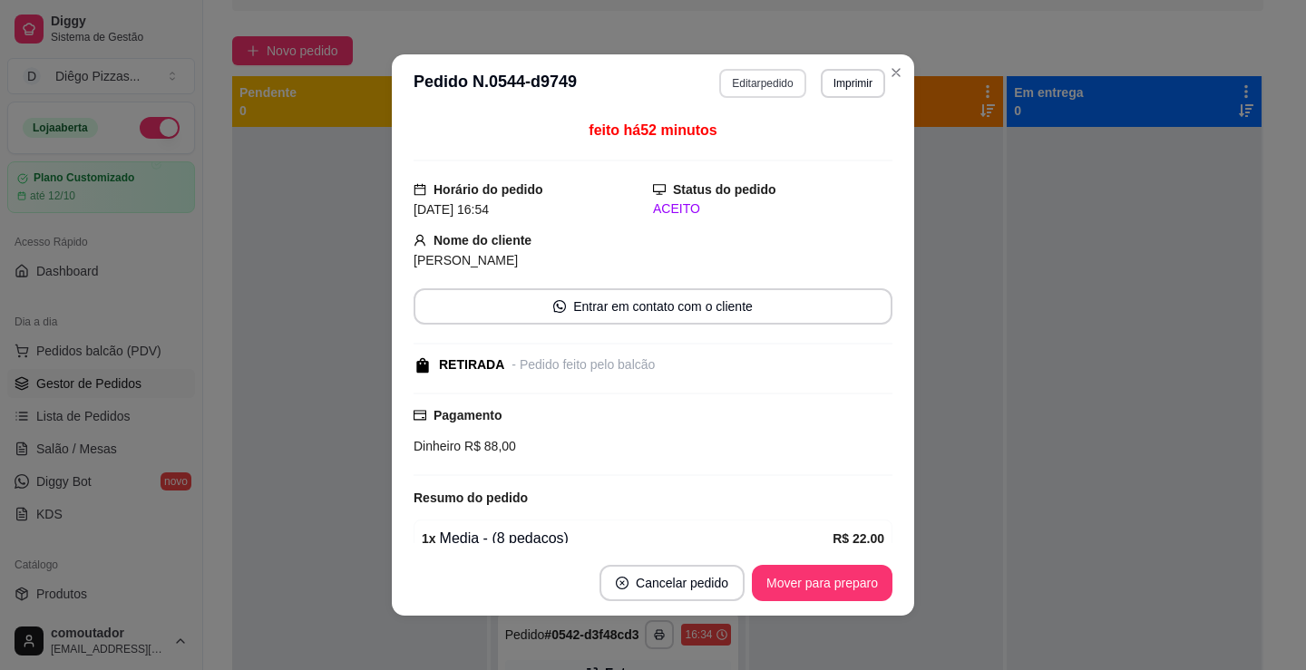
click at [745, 96] on button "Editar pedido" at bounding box center [762, 83] width 86 height 29
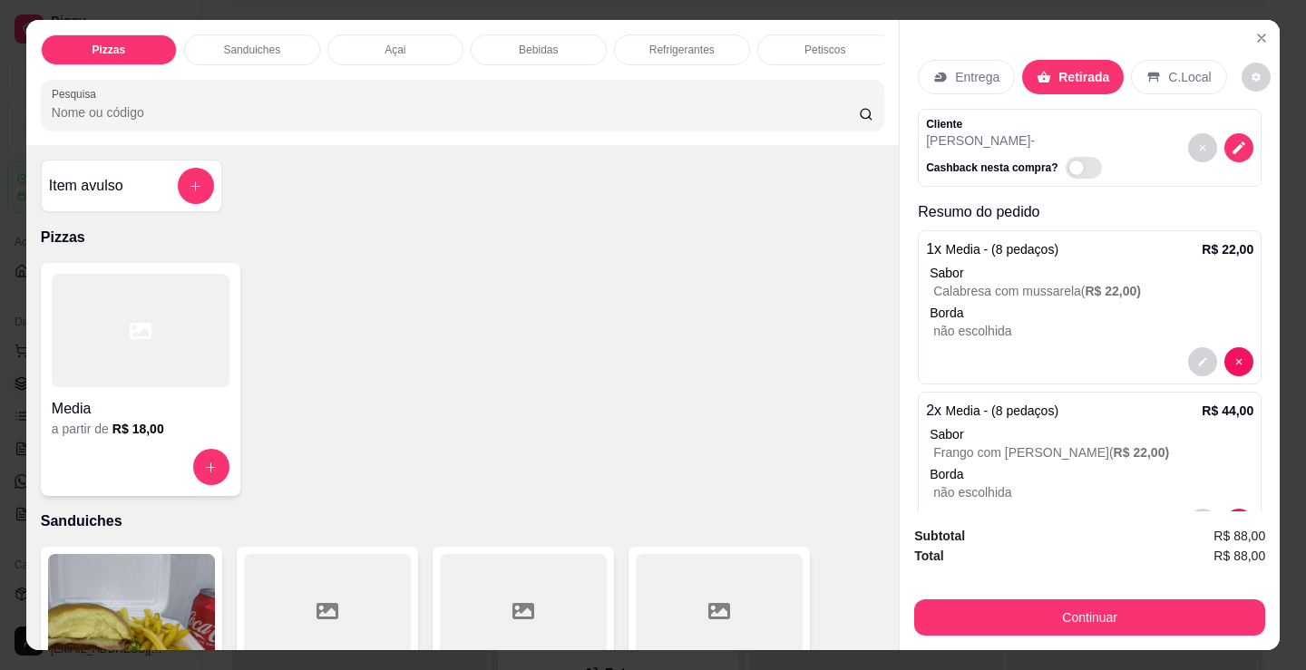
click at [193, 351] on div at bounding box center [141, 330] width 178 height 113
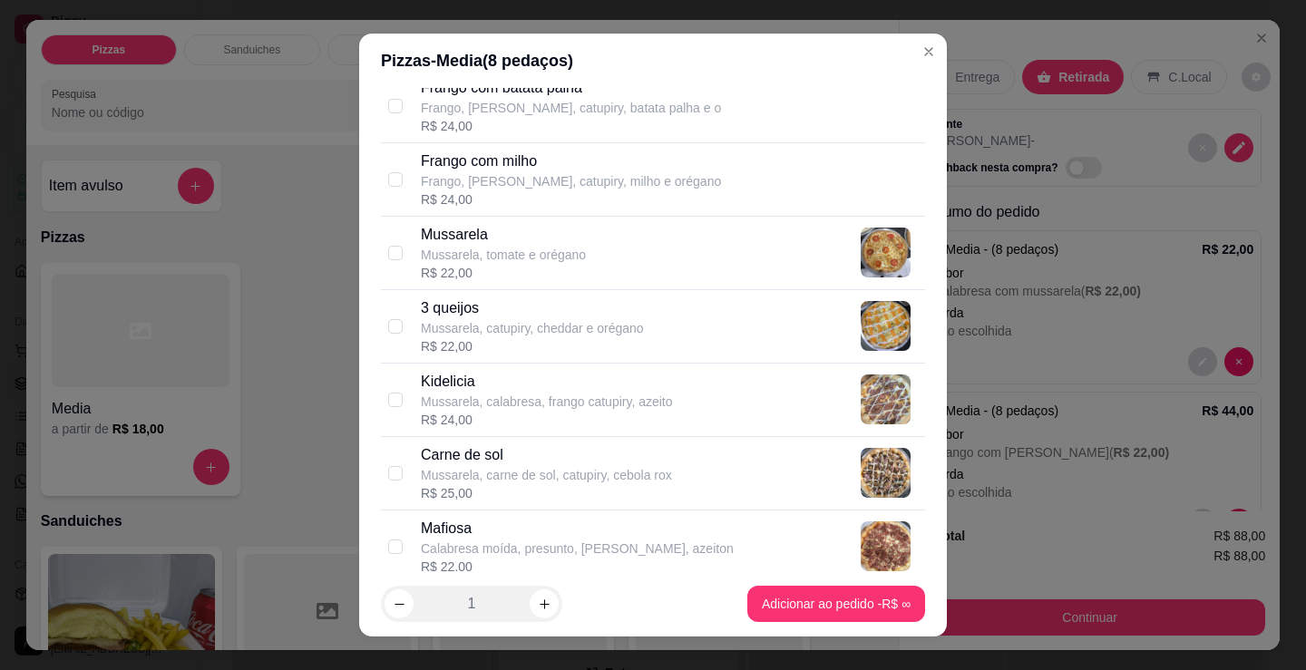
scroll to position [907, 0]
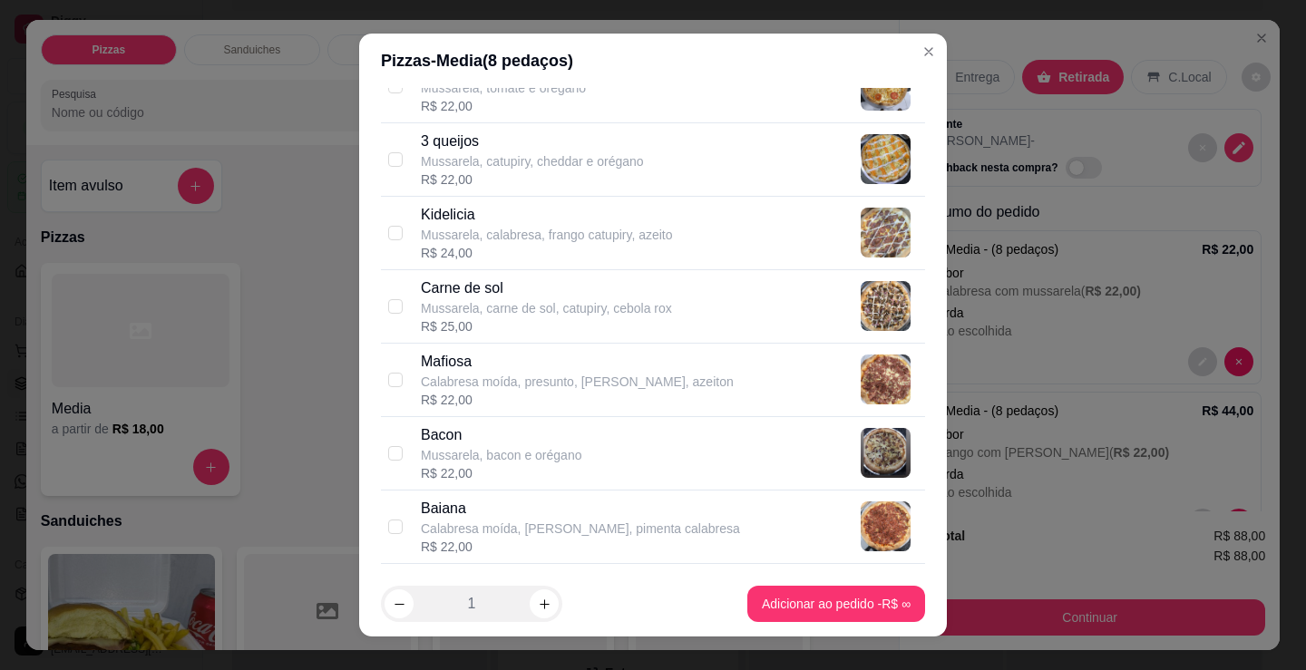
click at [545, 317] on div "R$ 25,00" at bounding box center [546, 326] width 251 height 18
checkbox input "true"
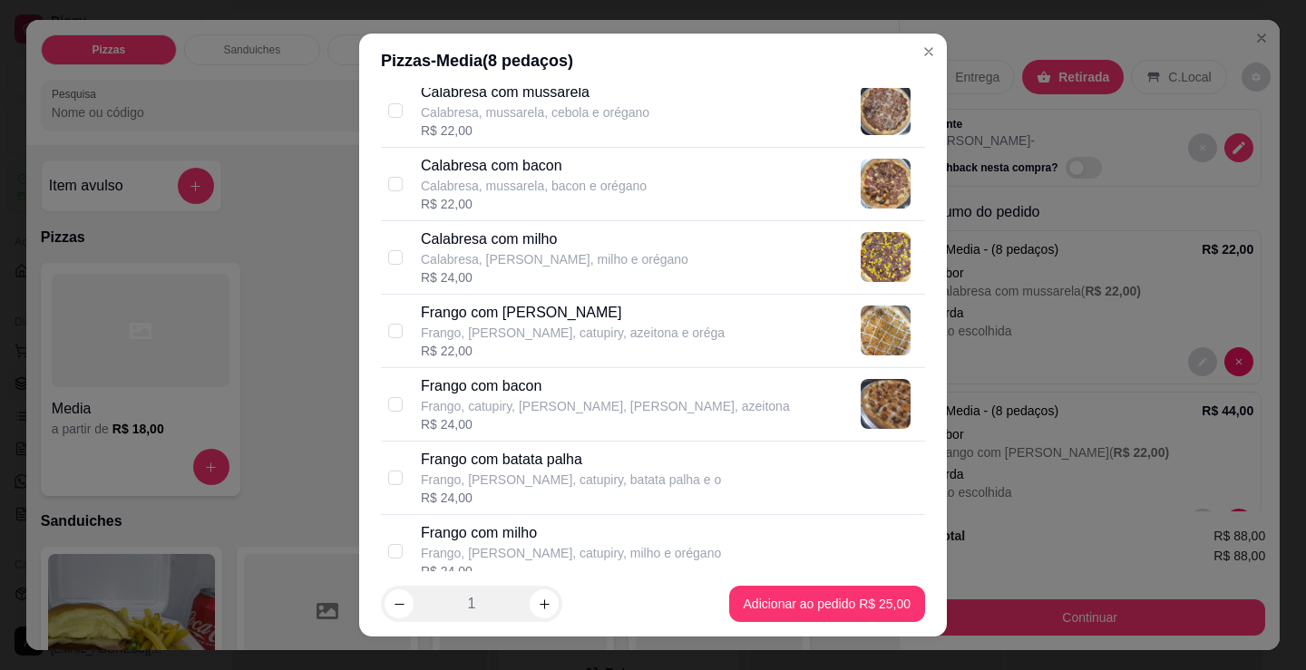
scroll to position [363, 0]
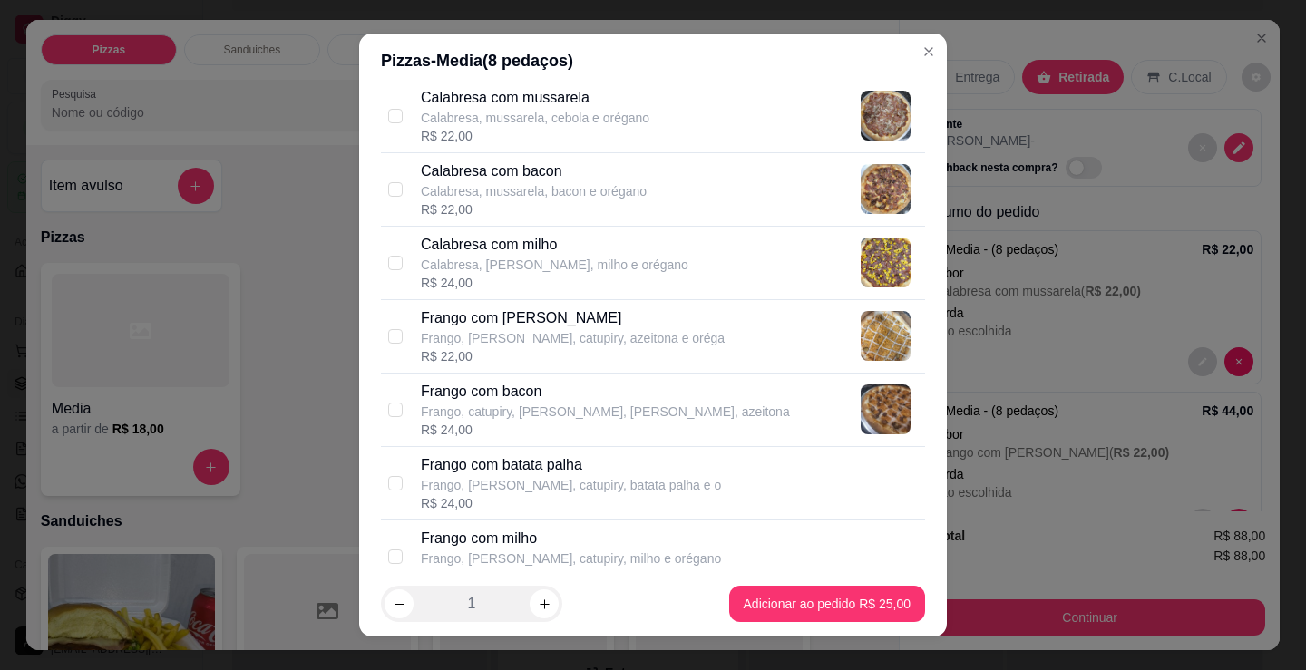
click at [545, 317] on p "Frango com [PERSON_NAME]" at bounding box center [573, 318] width 304 height 22
checkbox input "true"
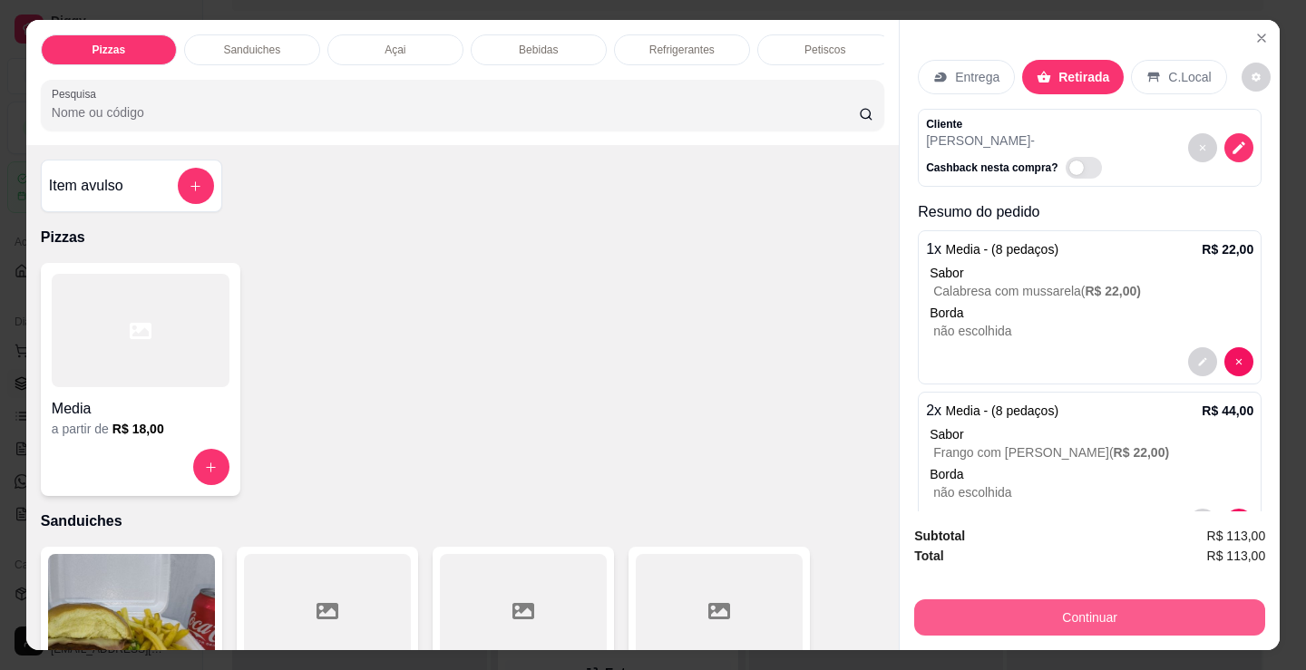
click at [1051, 610] on button "Continuar" at bounding box center [1089, 617] width 351 height 36
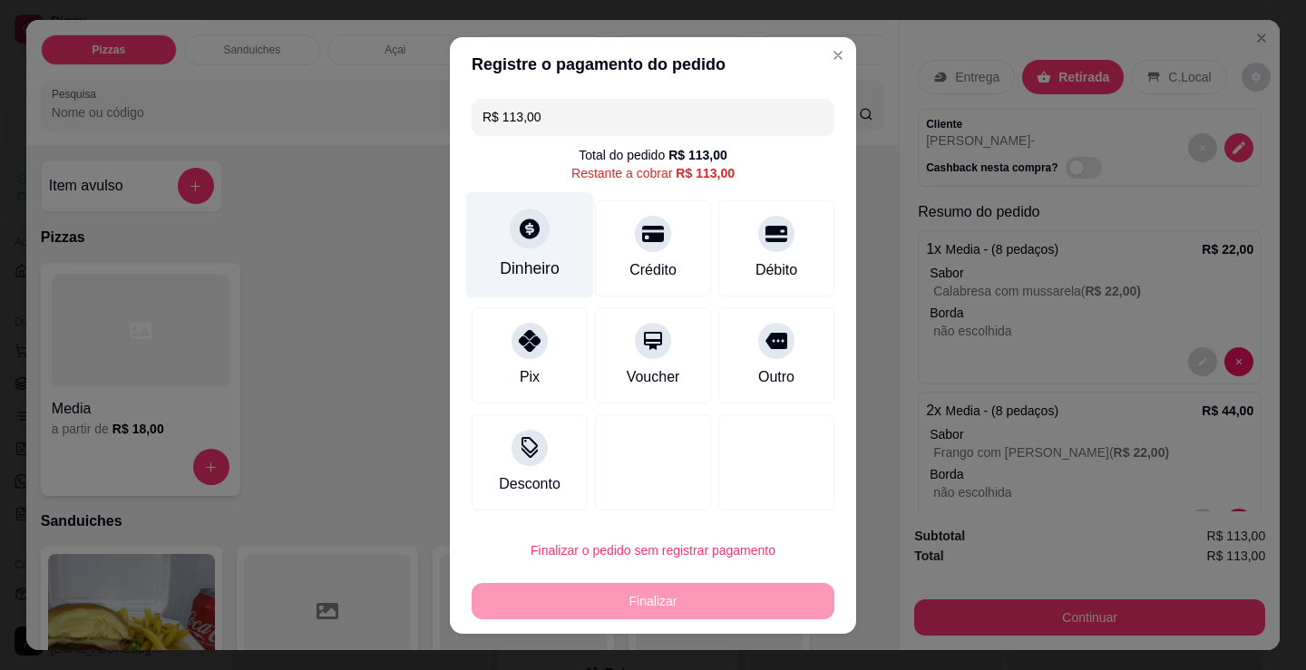
click at [504, 248] on div "Dinheiro" at bounding box center [530, 244] width 128 height 106
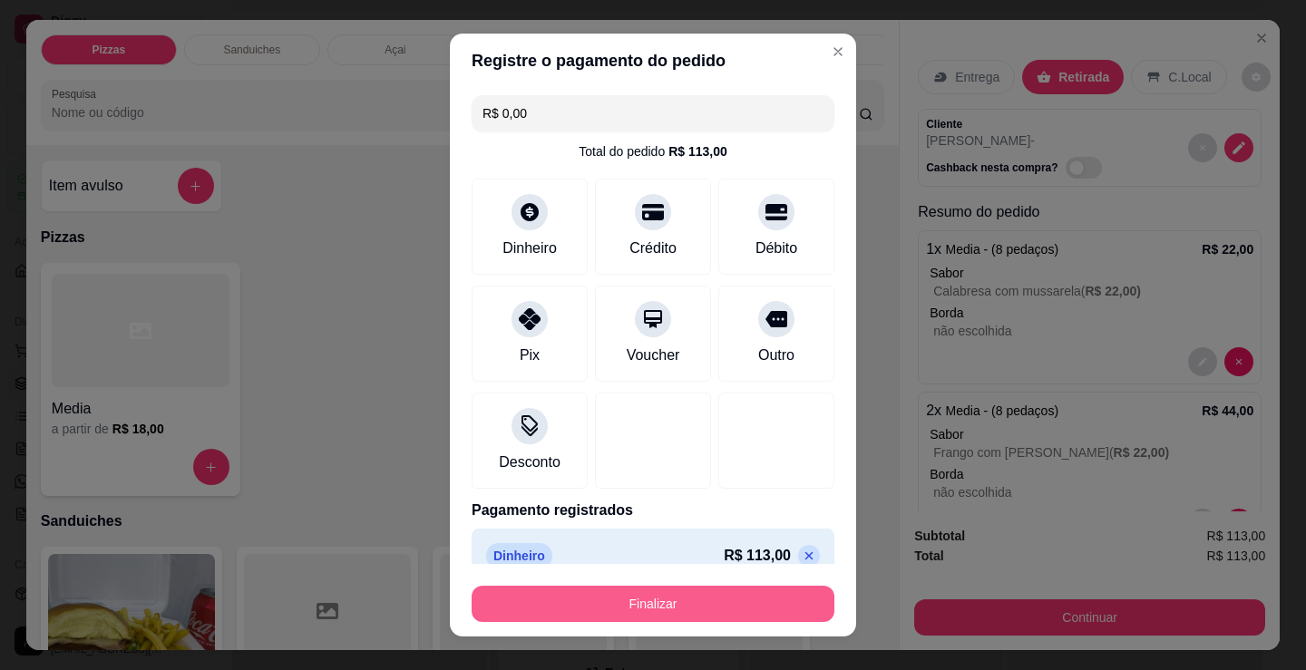
click at [699, 595] on button "Finalizar" at bounding box center [653, 604] width 363 height 36
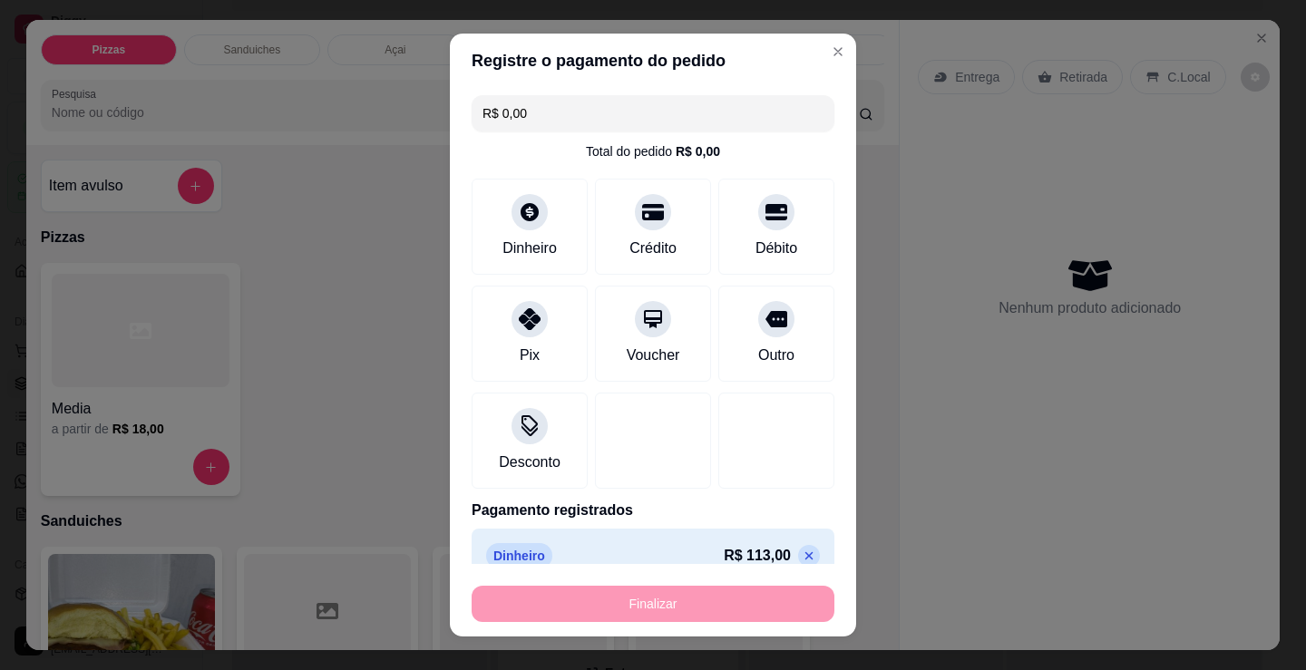
type input "-R$ 113,00"
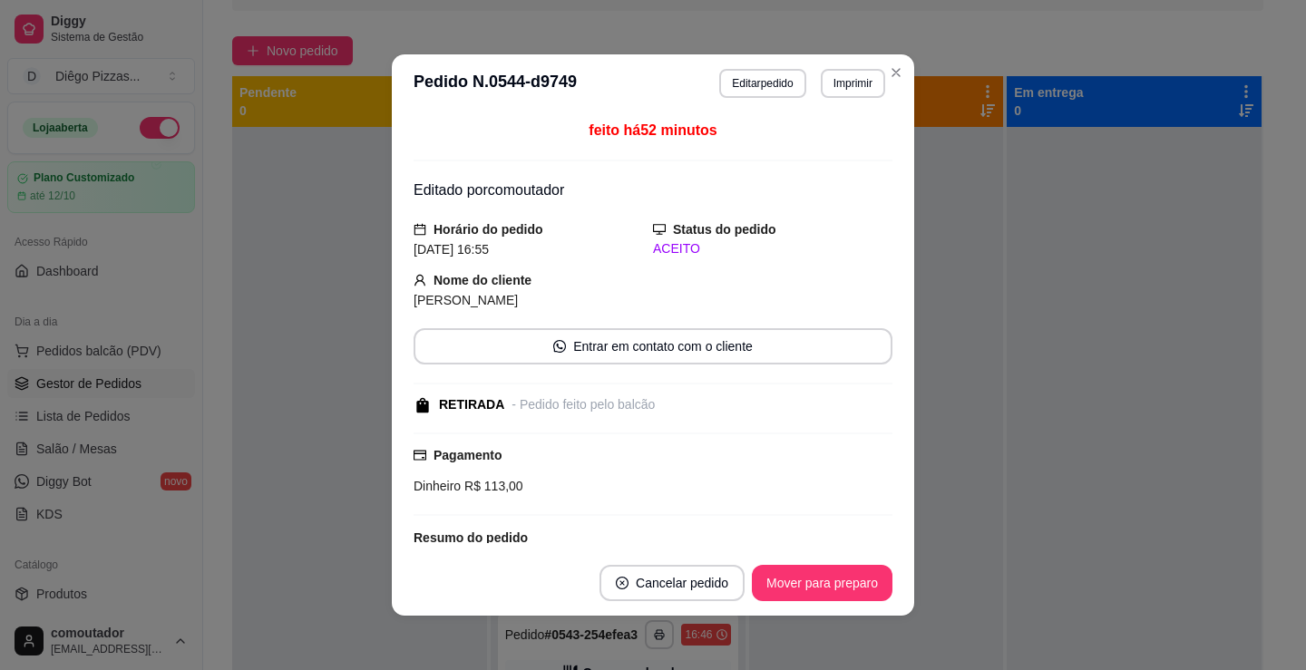
scroll to position [1679, 0]
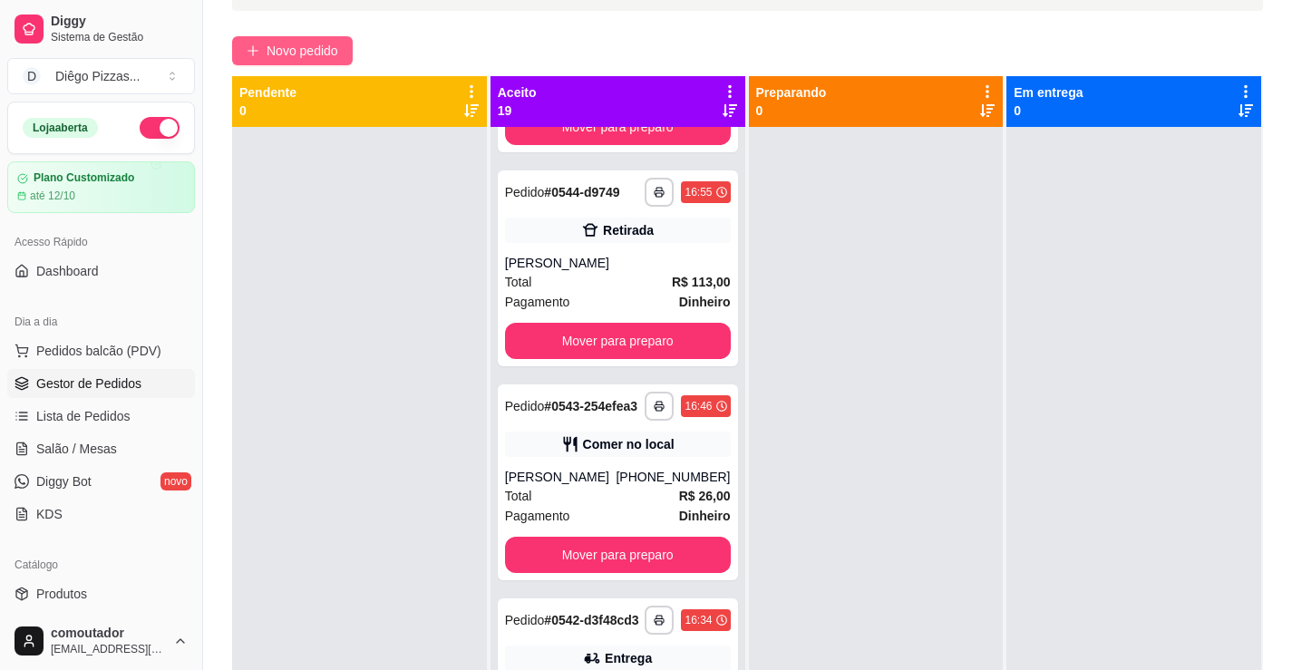
click at [286, 39] on button "Novo pedido" at bounding box center [292, 50] width 121 height 29
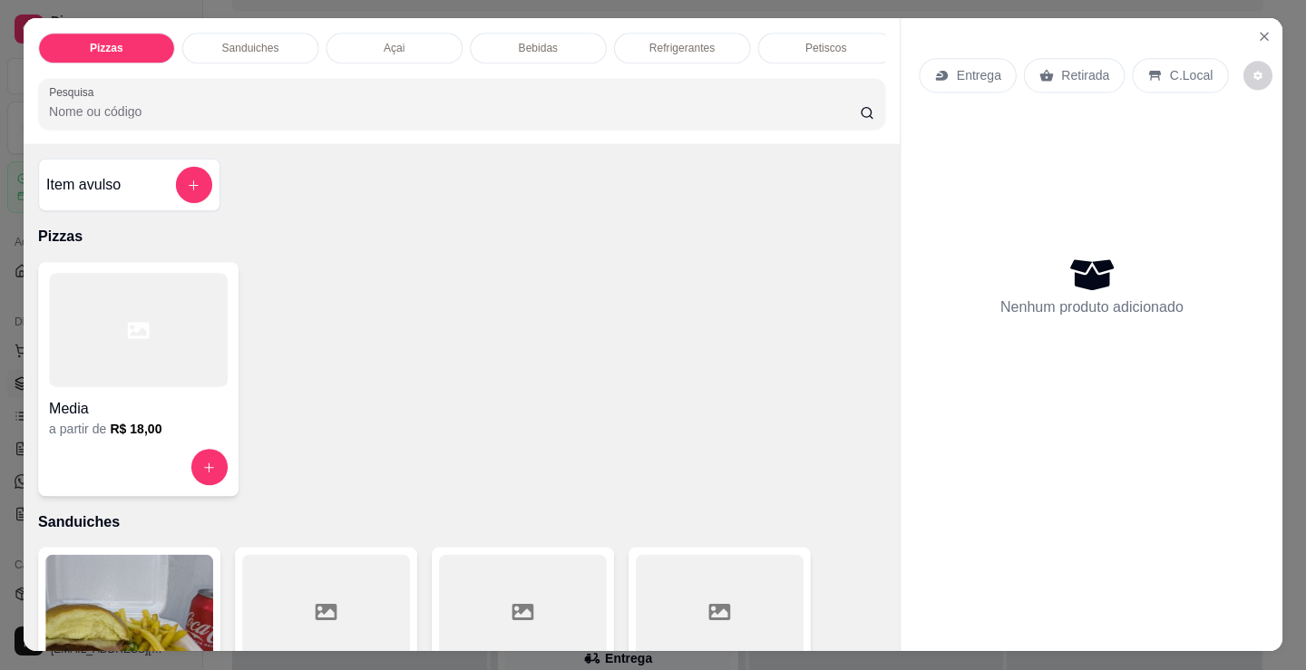
click at [103, 380] on div at bounding box center [138, 331] width 179 height 114
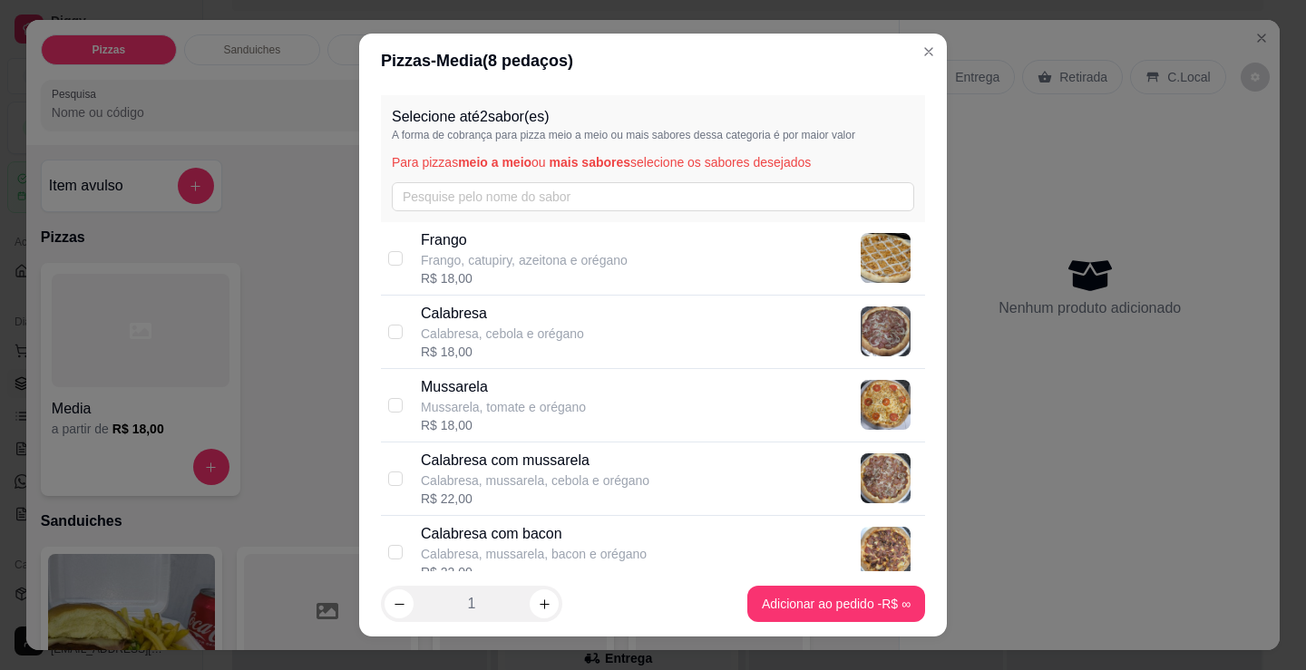
drag, startPoint x: 616, startPoint y: 441, endPoint x: 637, endPoint y: 482, distance: 47.0
click at [636, 463] on div "Calabresa com mussarela Calabresa, mussarela, cebola e orégano R$ 22,00" at bounding box center [669, 479] width 497 height 58
checkbox input "true"
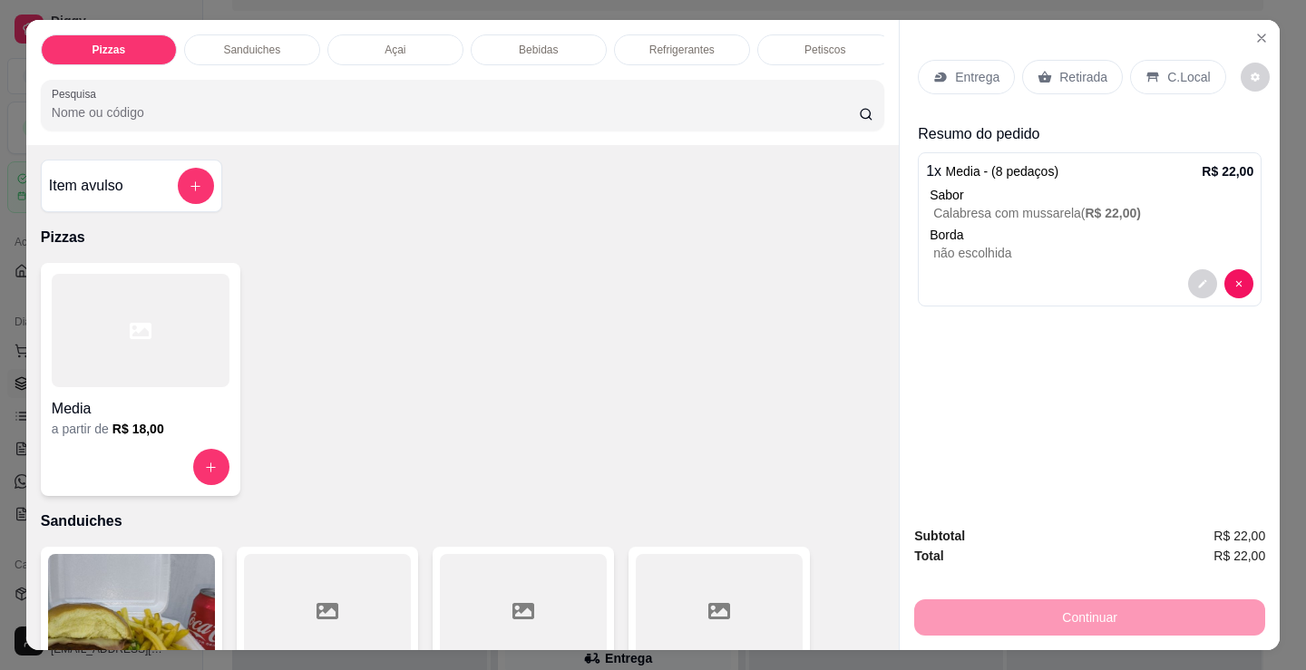
click at [197, 420] on h4 "Media" at bounding box center [141, 409] width 178 height 22
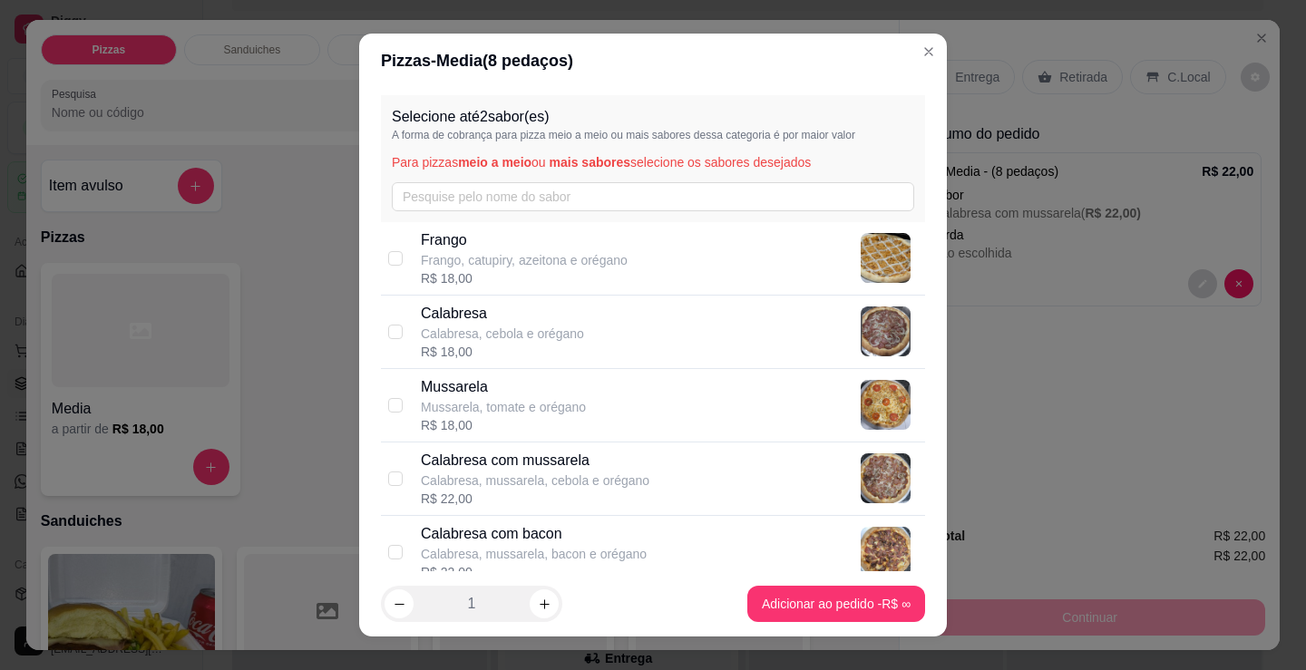
click at [603, 485] on p "Calabresa, mussarela, cebola e orégano" at bounding box center [535, 481] width 229 height 18
checkbox input "true"
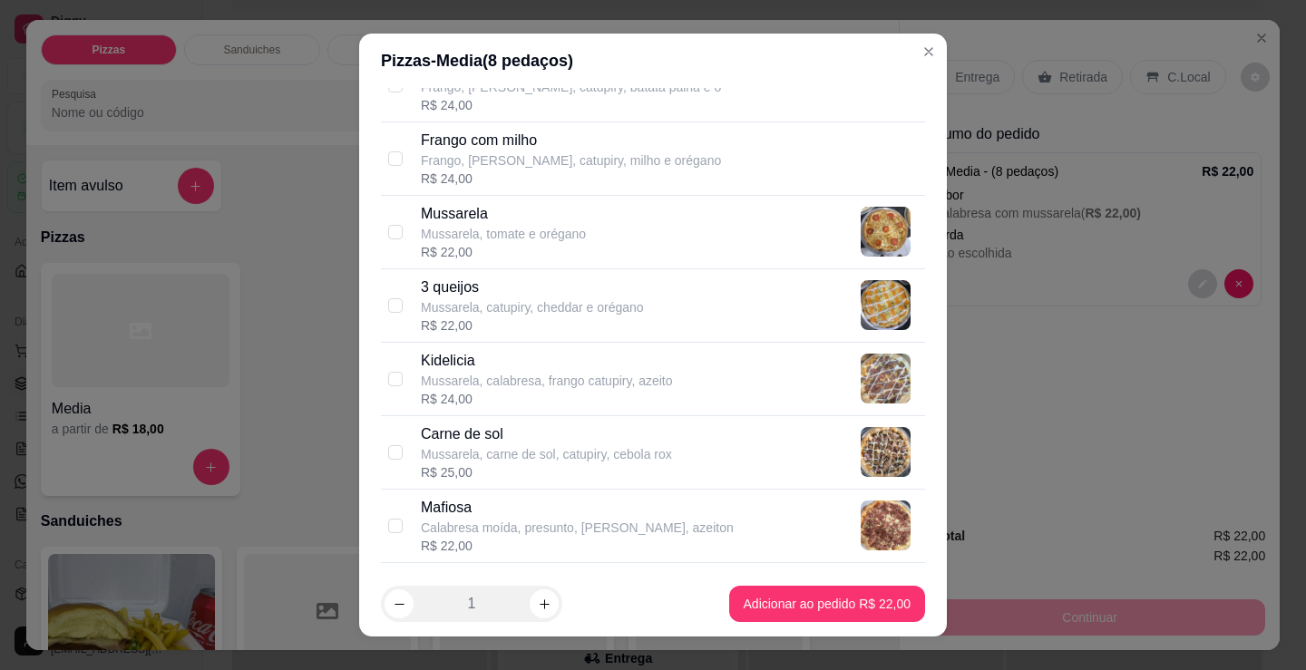
scroll to position [907, 0]
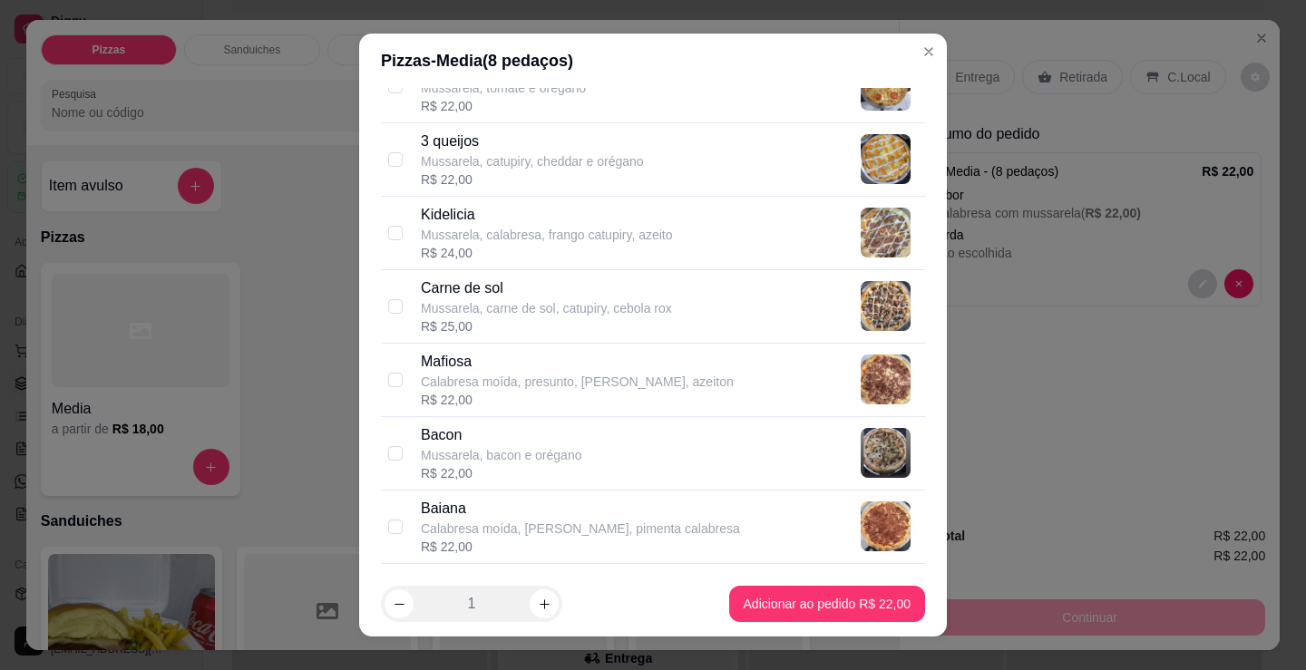
drag, startPoint x: 567, startPoint y: 303, endPoint x: 651, endPoint y: 386, distance: 118.6
click at [567, 301] on p "Mussarela, carne de sol, catupiry, cebola rox" at bounding box center [546, 308] width 251 height 18
checkbox input "true"
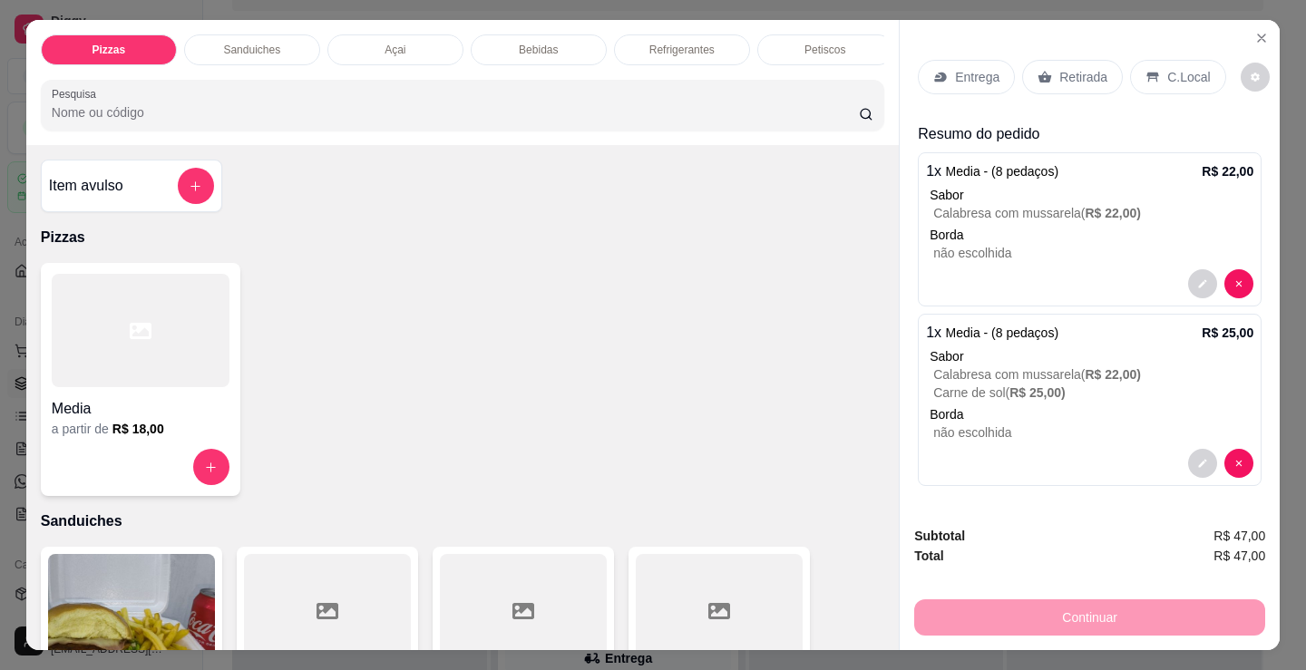
click at [1084, 72] on p "Retirada" at bounding box center [1083, 77] width 48 height 18
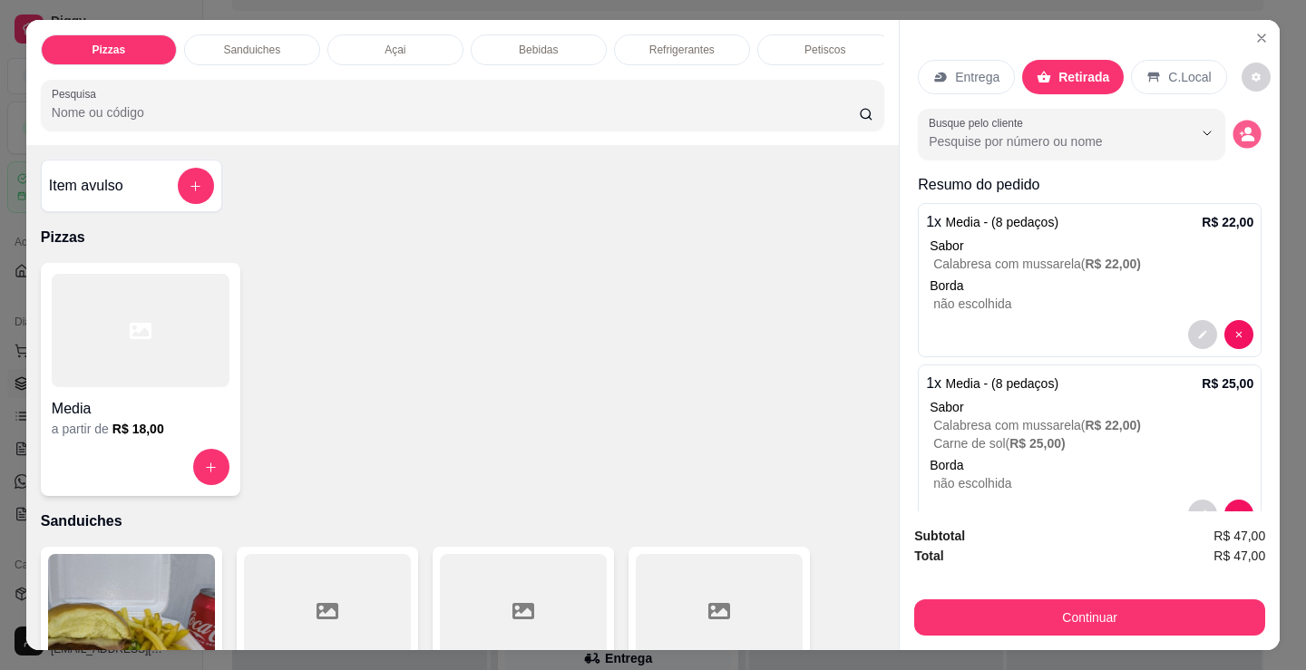
click at [1244, 128] on circle "decrease-product-quantity" at bounding box center [1247, 131] width 7 height 7
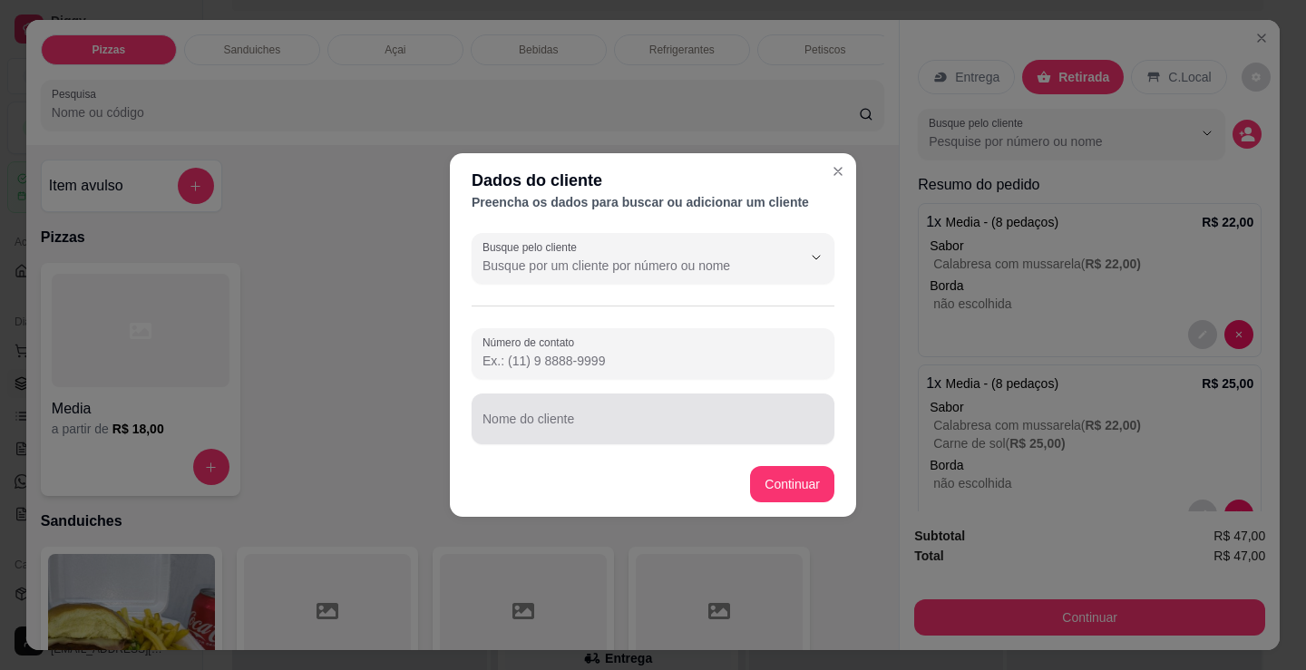
click at [675, 413] on div at bounding box center [652, 419] width 341 height 36
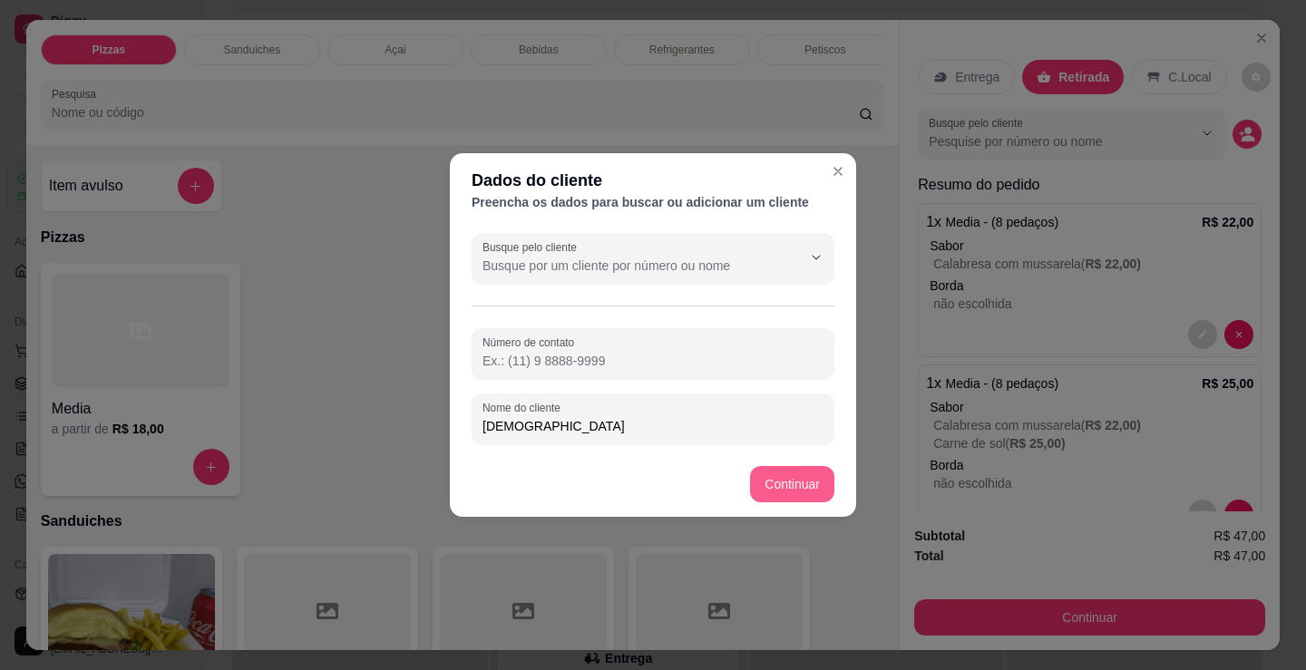
type input "[DEMOGRAPHIC_DATA]"
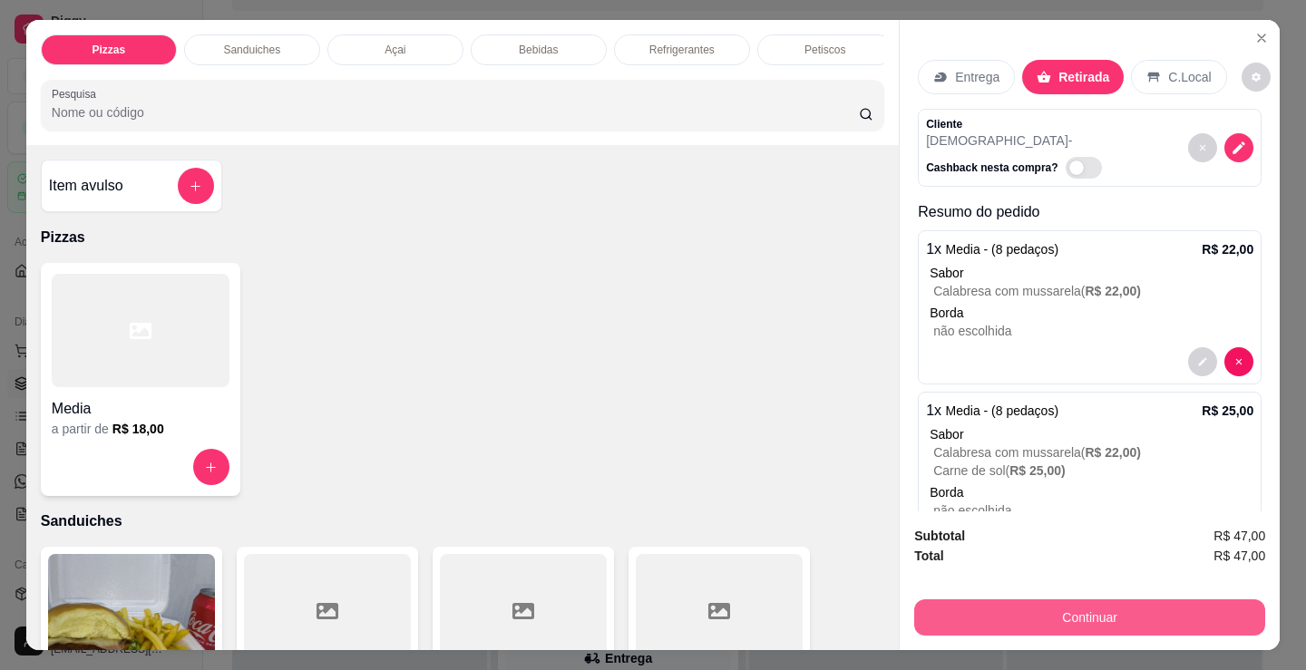
click at [964, 606] on button "Continuar" at bounding box center [1089, 617] width 351 height 36
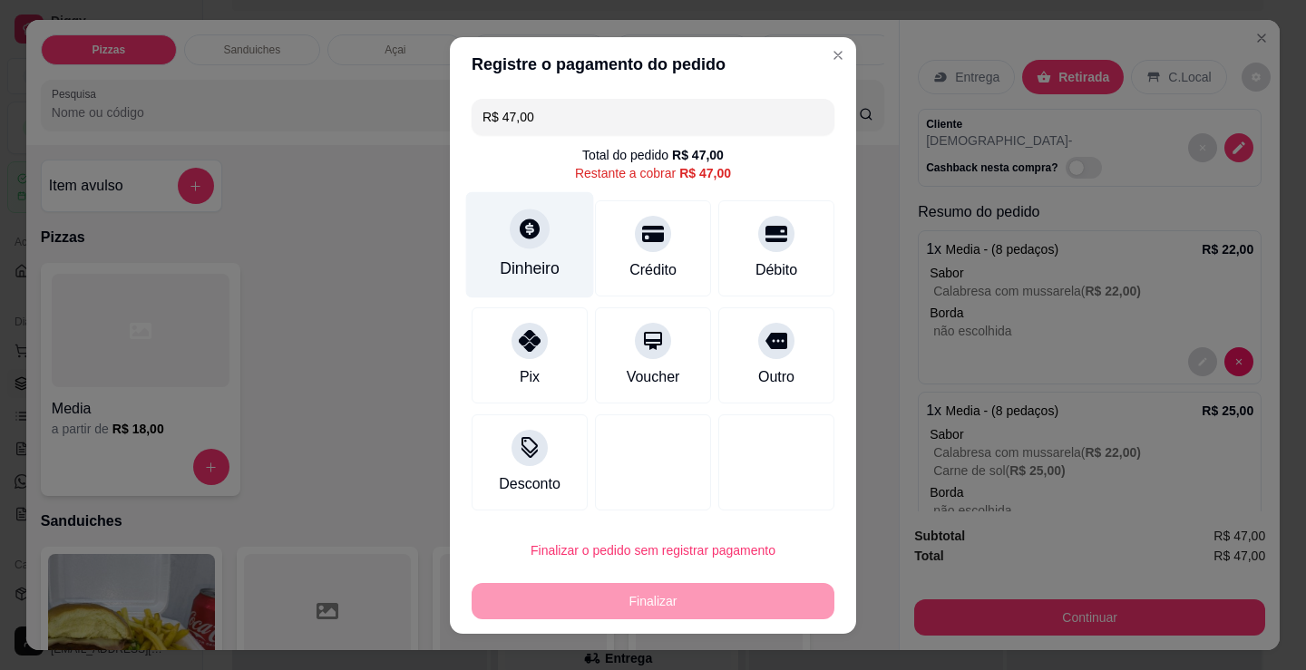
click at [562, 273] on div "Dinheiro" at bounding box center [530, 244] width 128 height 106
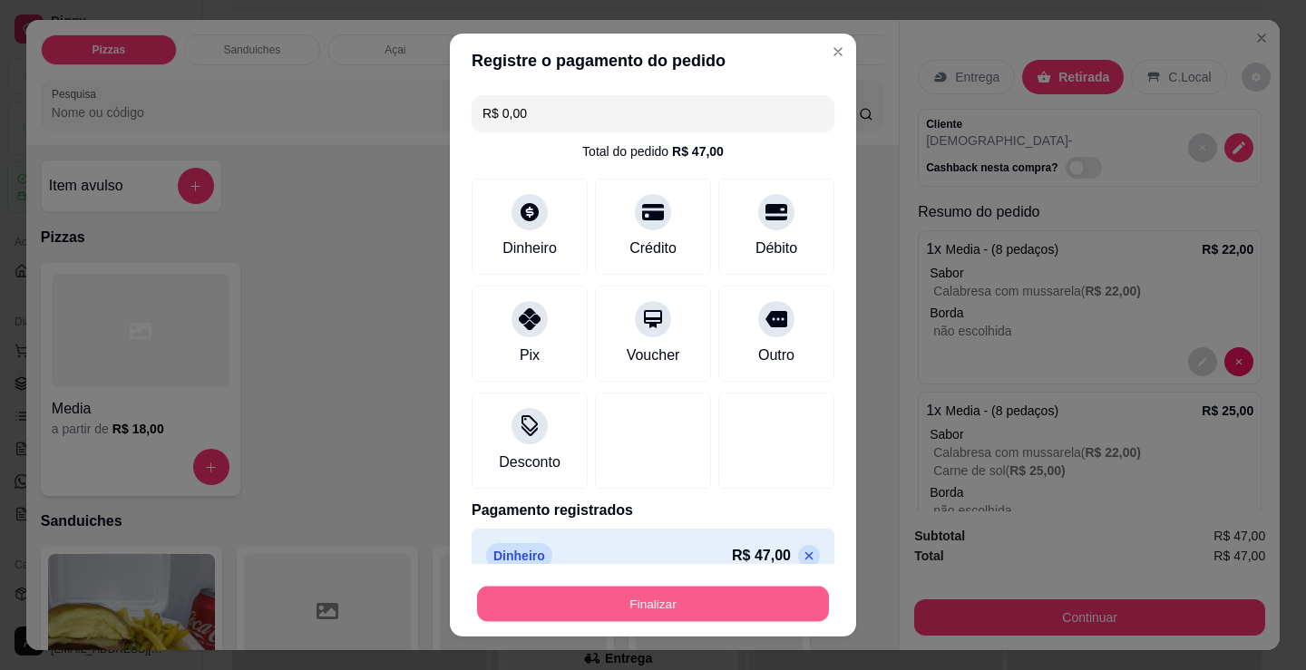
click at [688, 603] on button "Finalizar" at bounding box center [653, 604] width 352 height 35
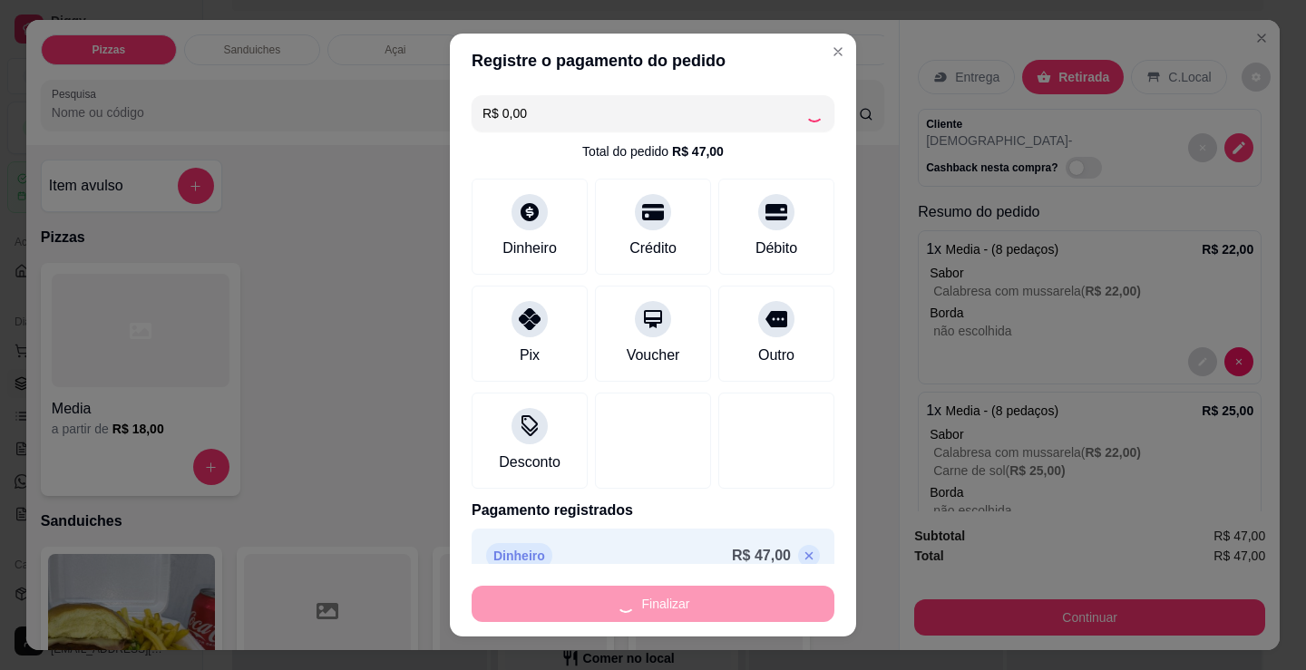
scroll to position [1893, 0]
type input "-R$ 47,00"
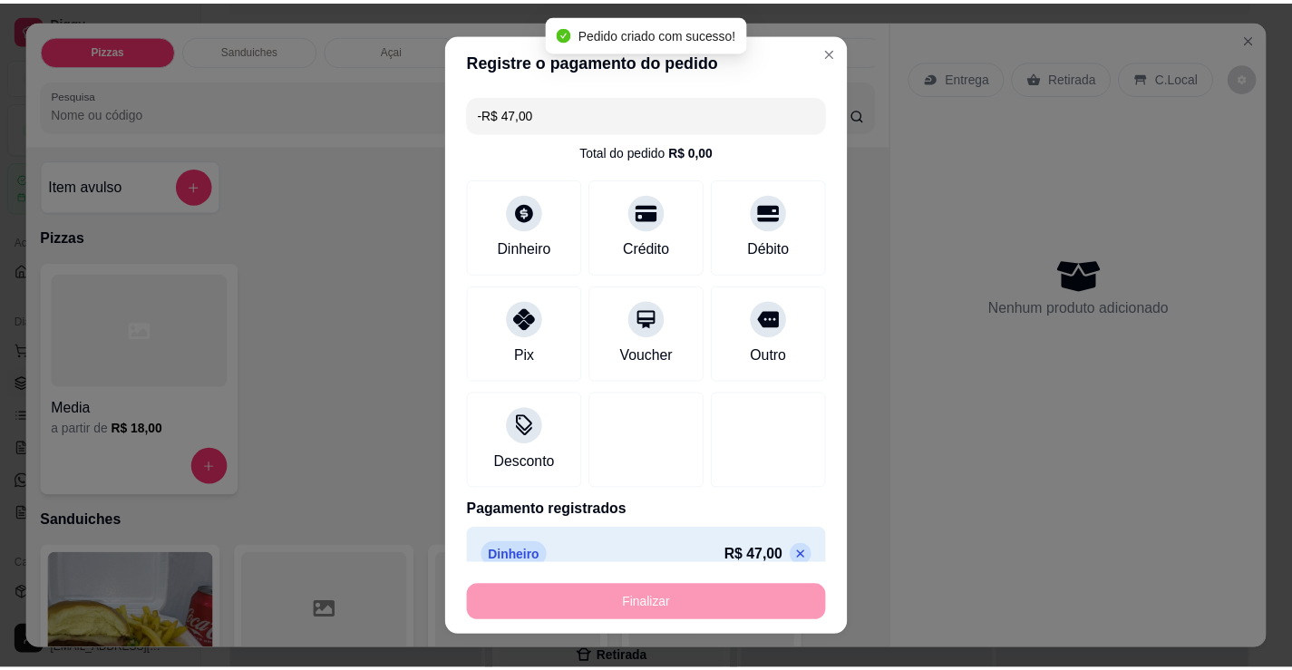
scroll to position [1679, 0]
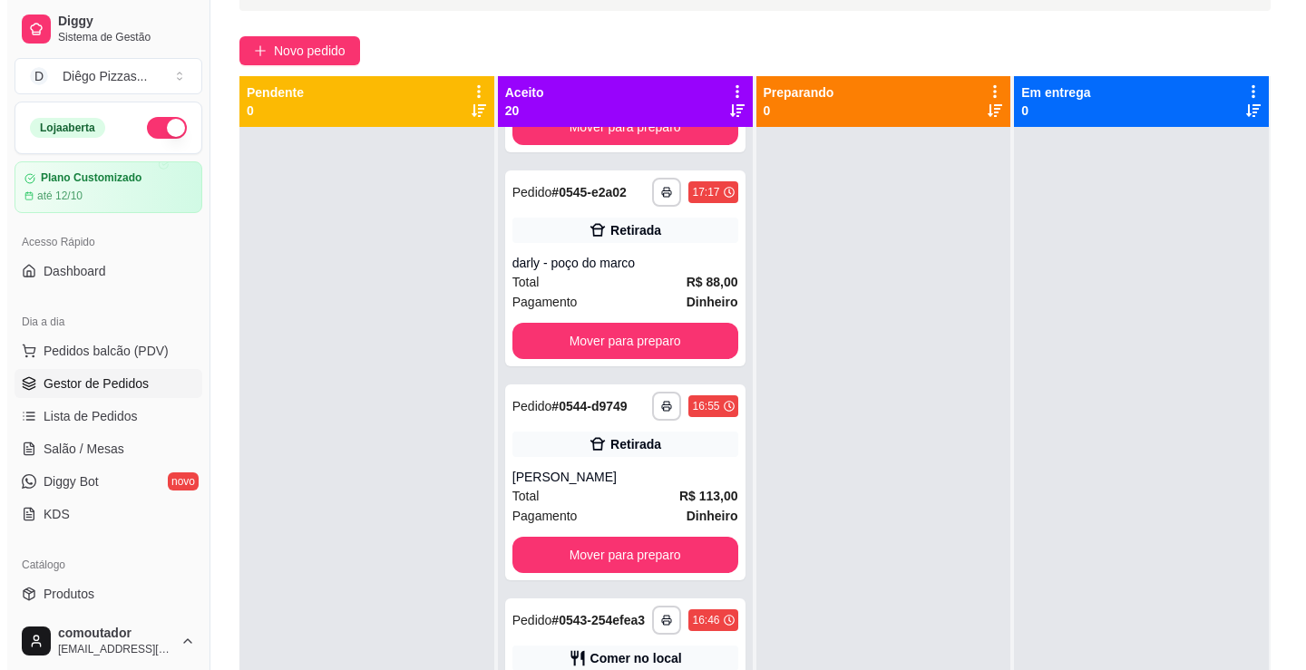
scroll to position [1893, 0]
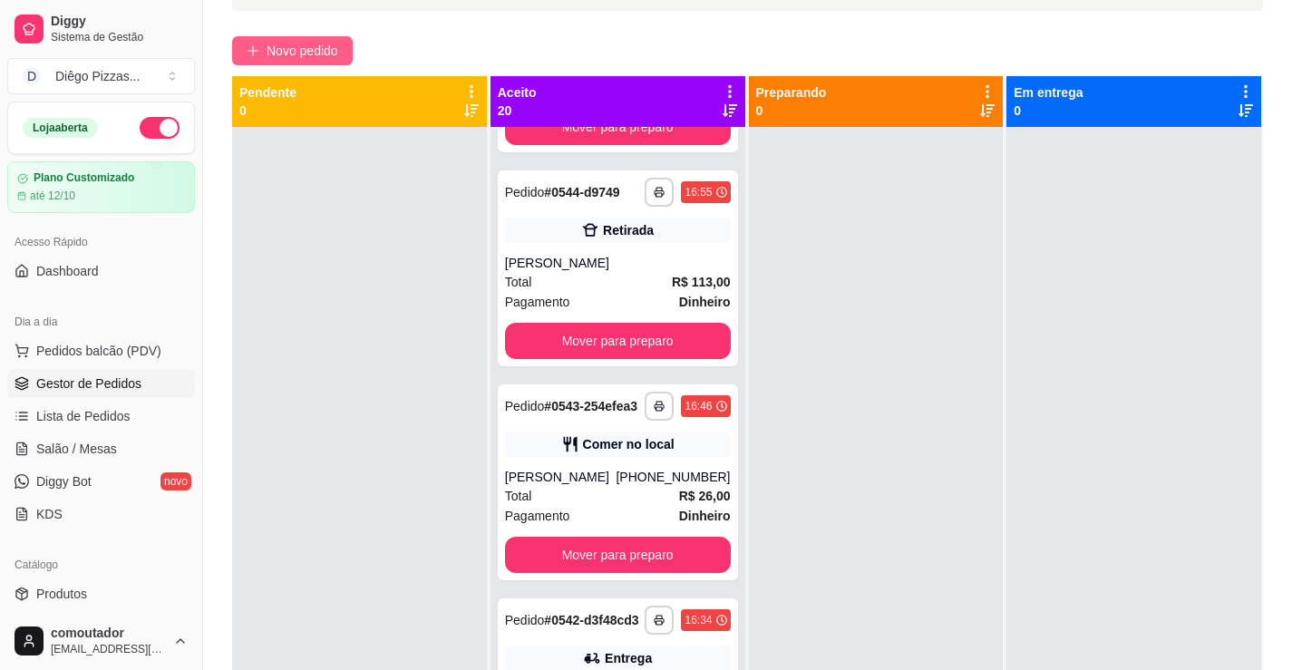
click at [275, 53] on span "Novo pedido" at bounding box center [303, 51] width 72 height 20
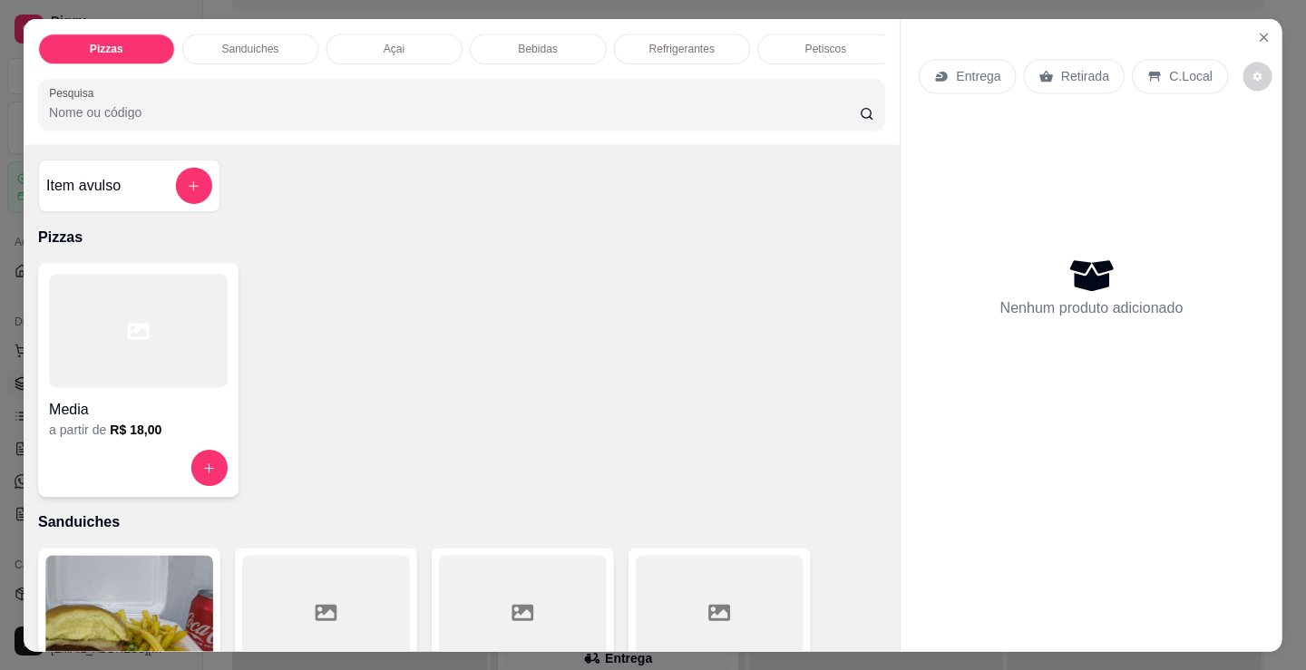
click at [82, 340] on div at bounding box center [138, 330] width 179 height 113
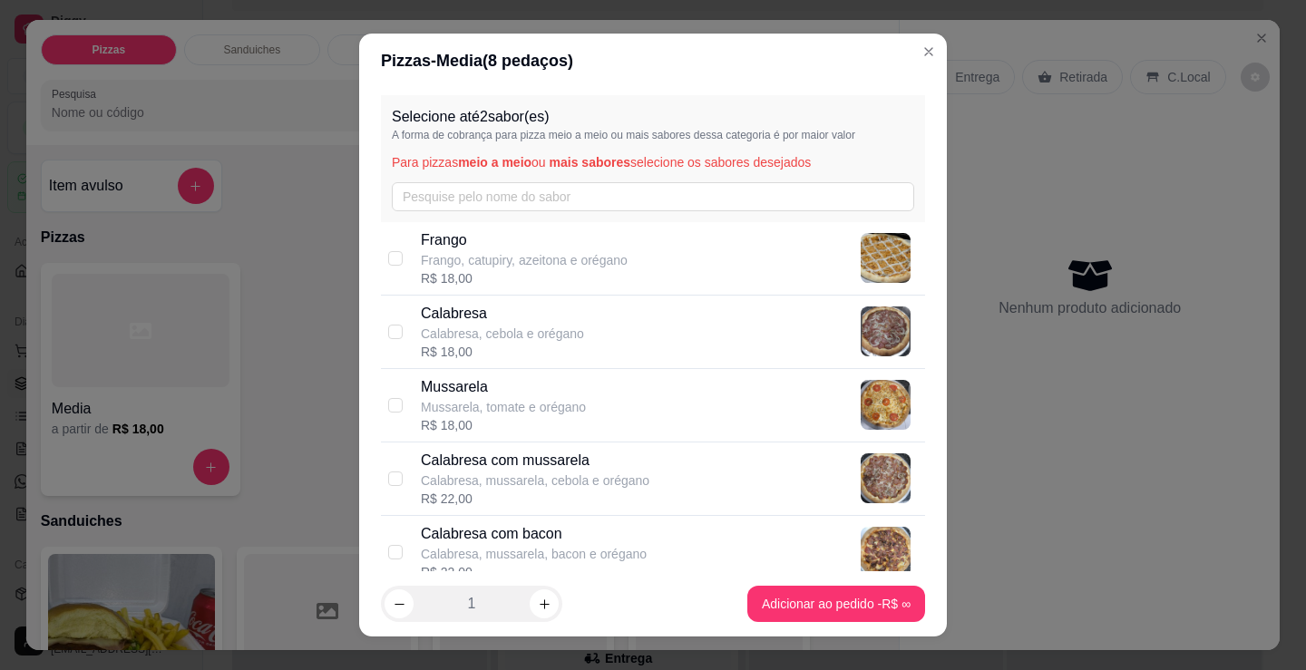
click at [582, 476] on p "Calabresa, mussarela, cebola e orégano" at bounding box center [535, 481] width 229 height 18
checkbox input "true"
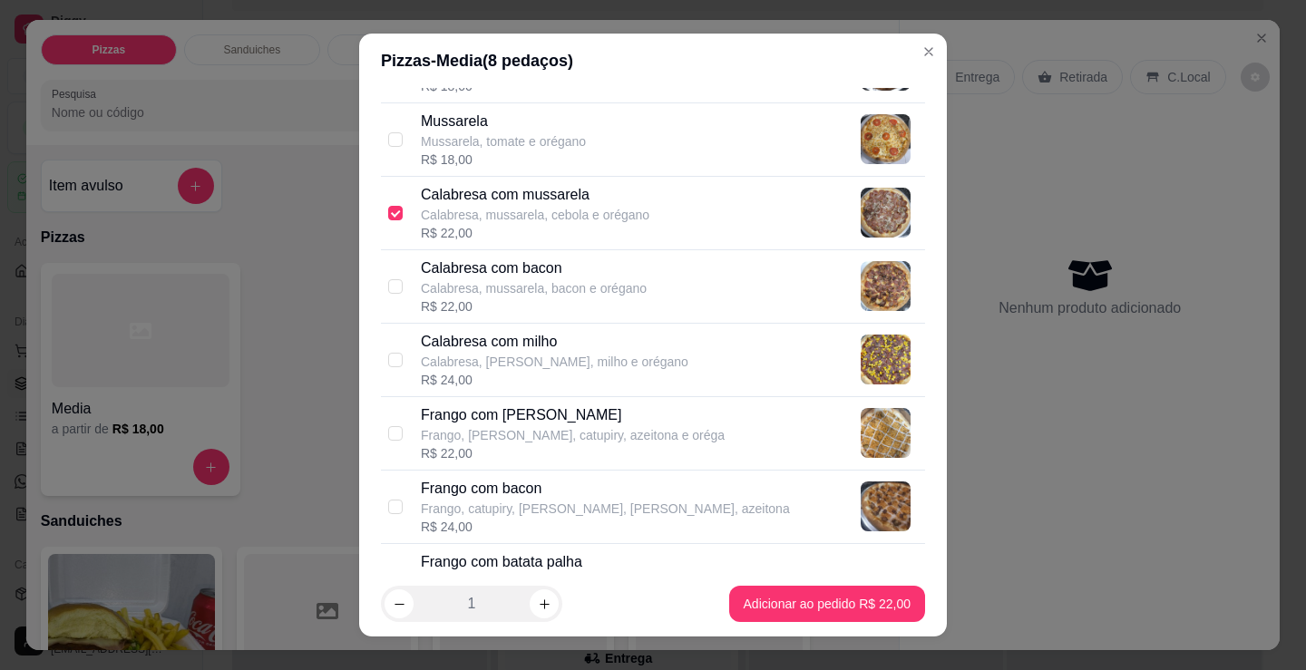
scroll to position [272, 0]
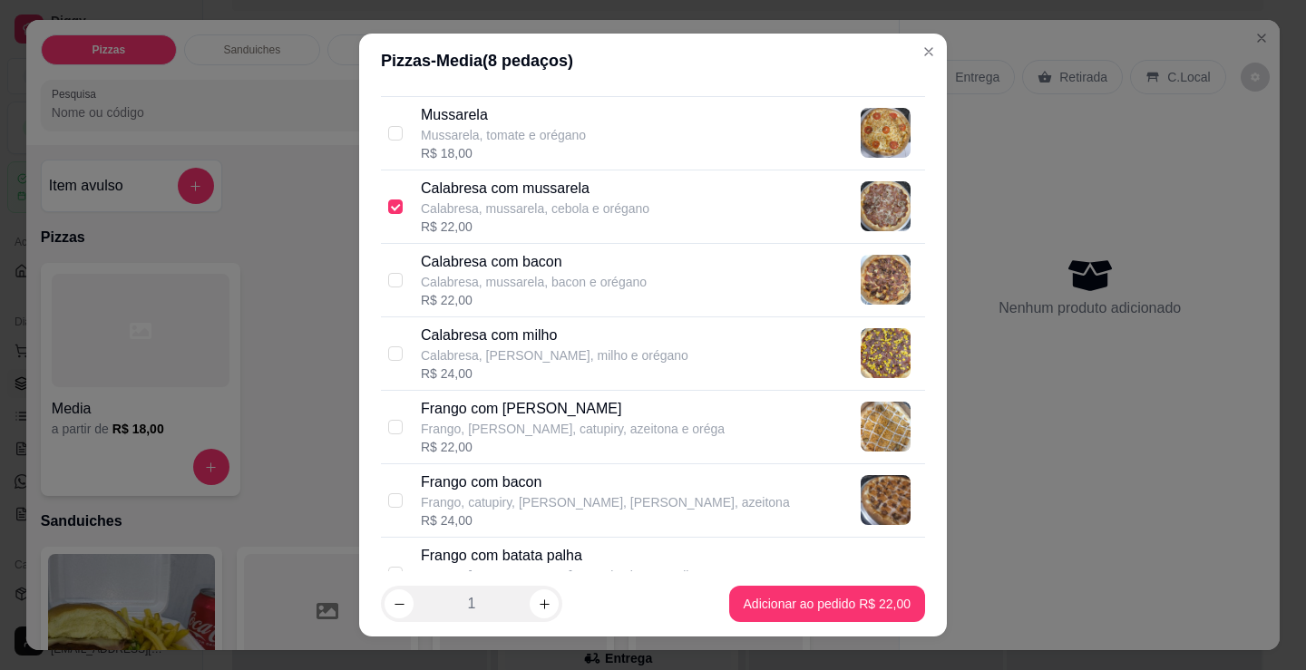
click at [570, 424] on p "Frango, [PERSON_NAME], catupiry, azeitona e oréga" at bounding box center [573, 429] width 304 height 18
checkbox input "true"
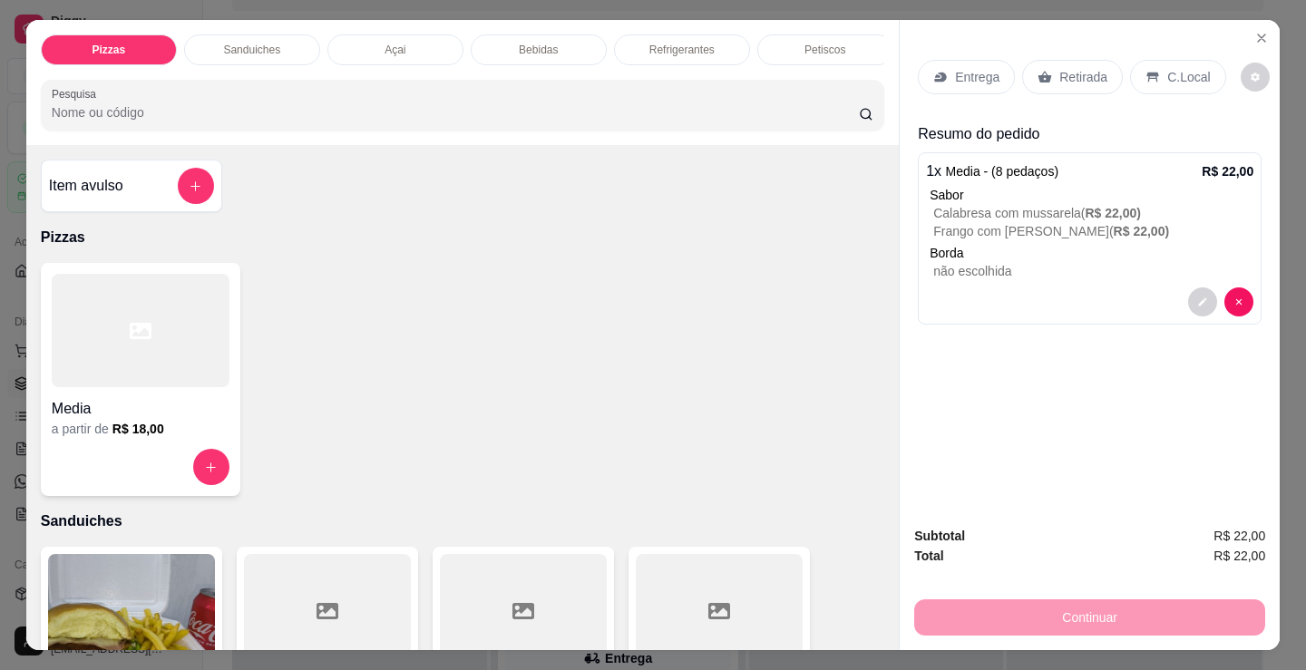
click at [987, 72] on p "Entrega" at bounding box center [977, 77] width 44 height 18
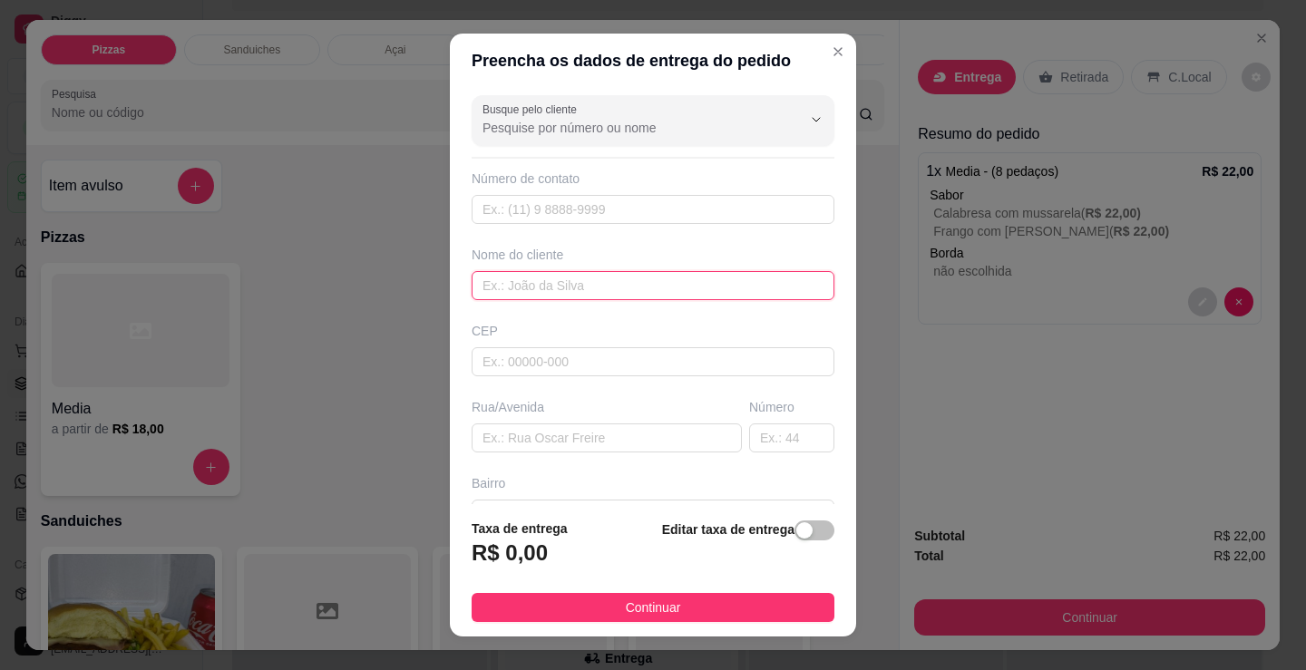
click at [605, 293] on input "text" at bounding box center [653, 285] width 363 height 29
type input "elizardo"
click at [760, 606] on button "Continuar" at bounding box center [653, 607] width 363 height 29
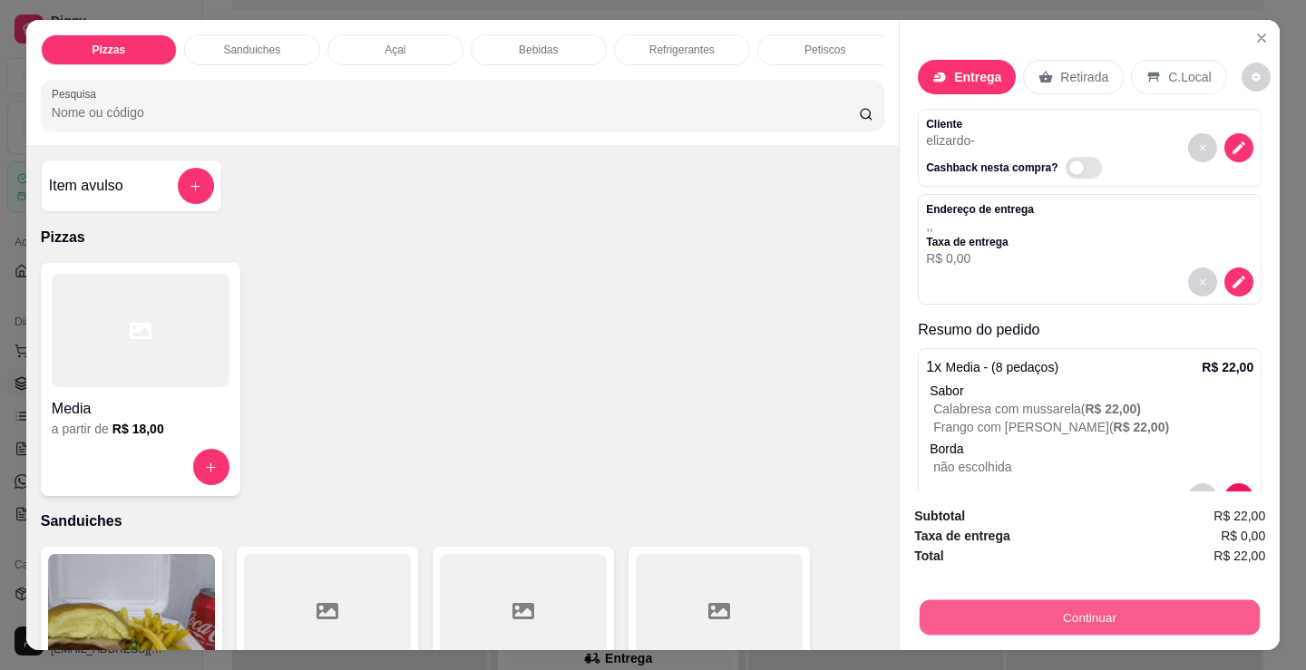
click at [1049, 600] on button "Continuar" at bounding box center [1089, 616] width 340 height 35
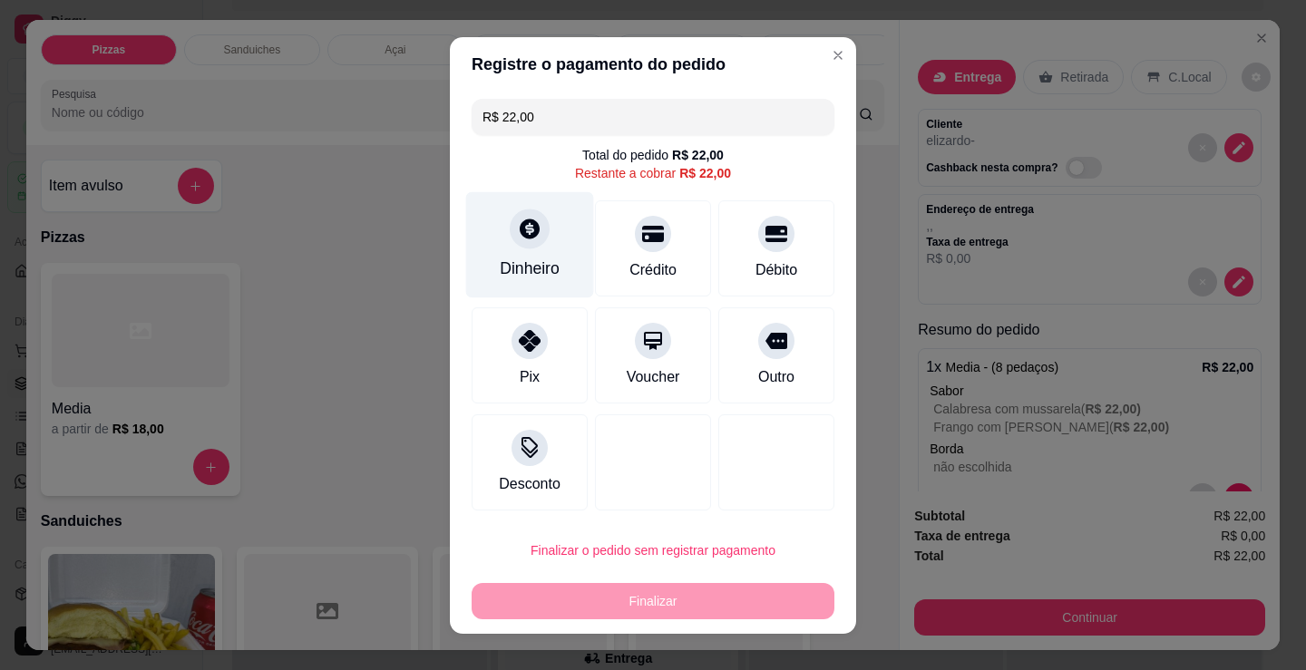
click at [540, 272] on div "Dinheiro" at bounding box center [530, 269] width 60 height 24
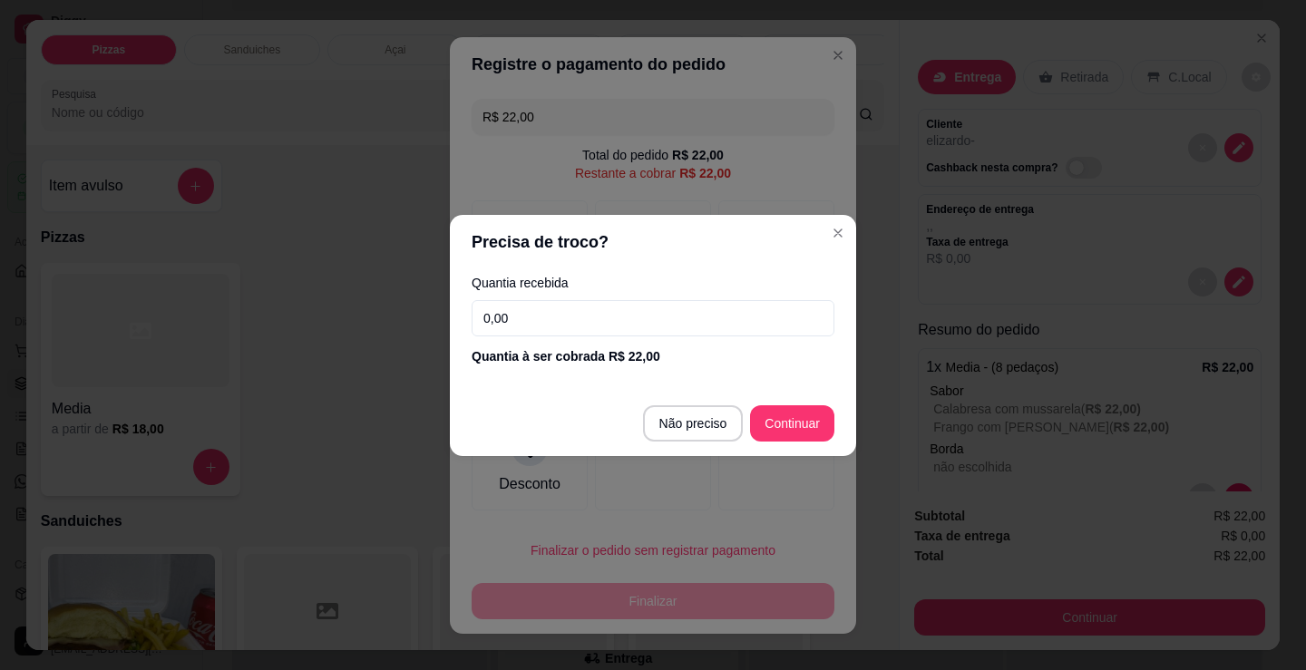
click at [592, 320] on input "0,00" at bounding box center [653, 318] width 363 height 36
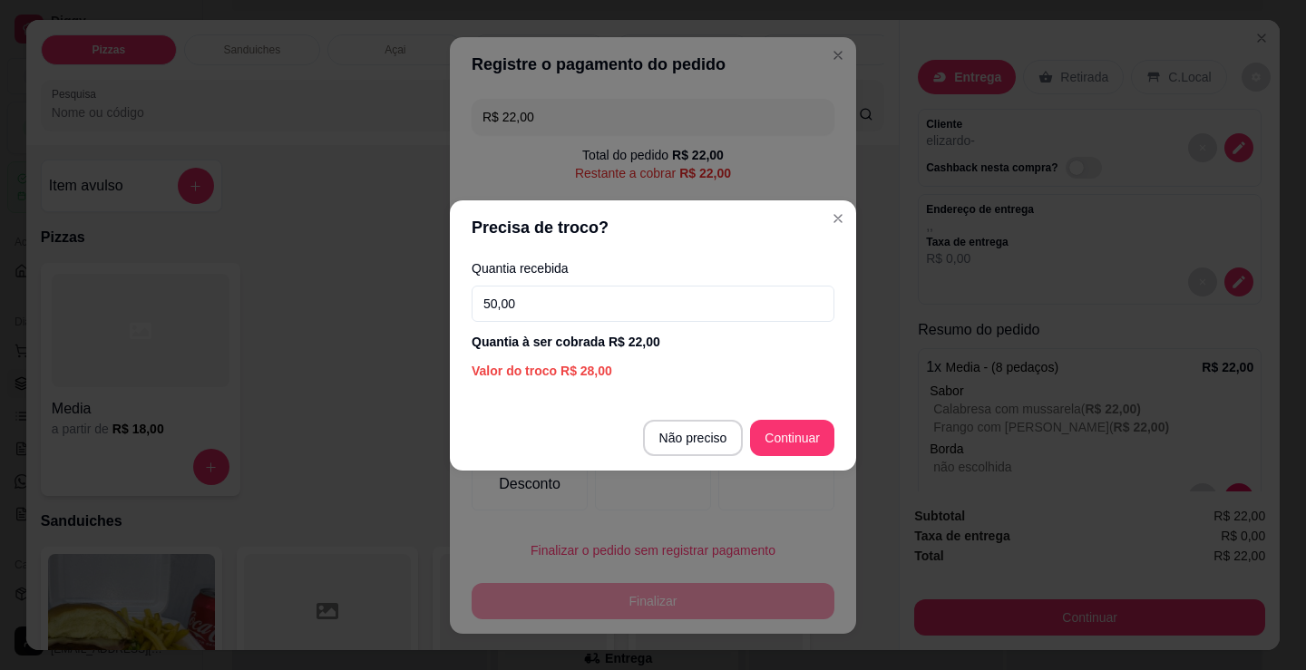
type input "50,00"
click at [838, 438] on footer "Não preciso Continuar" at bounding box center [653, 437] width 406 height 65
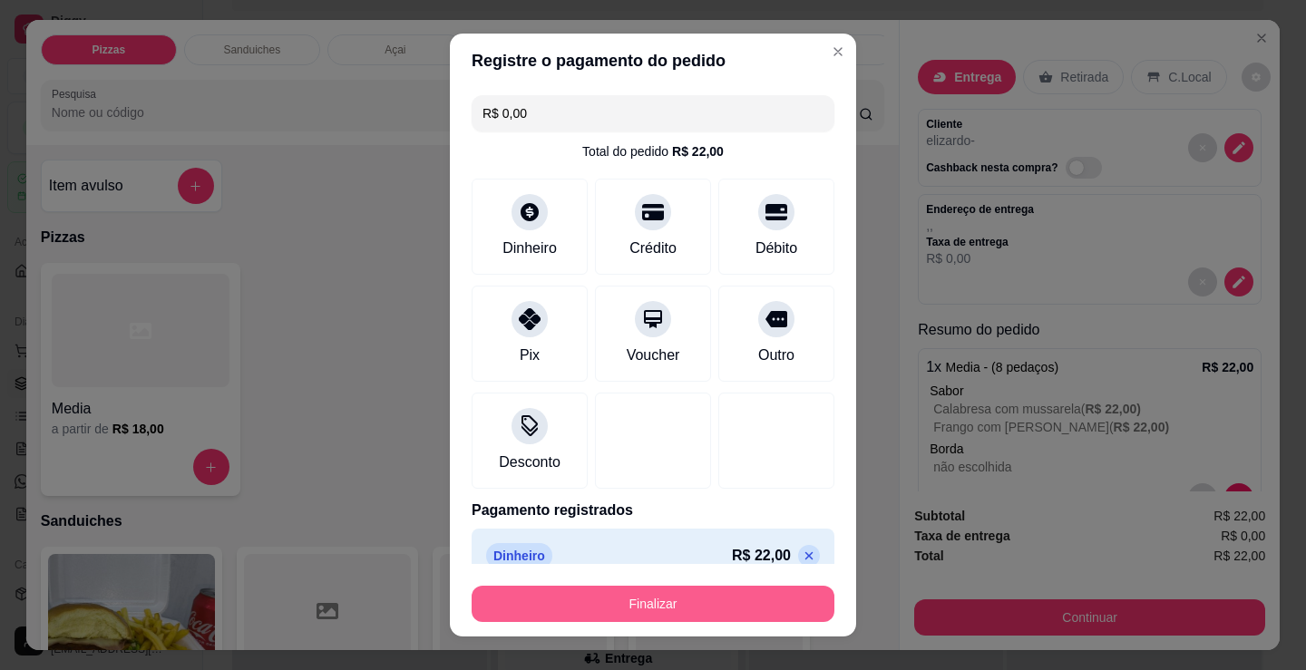
click at [673, 607] on button "Finalizar" at bounding box center [653, 604] width 363 height 36
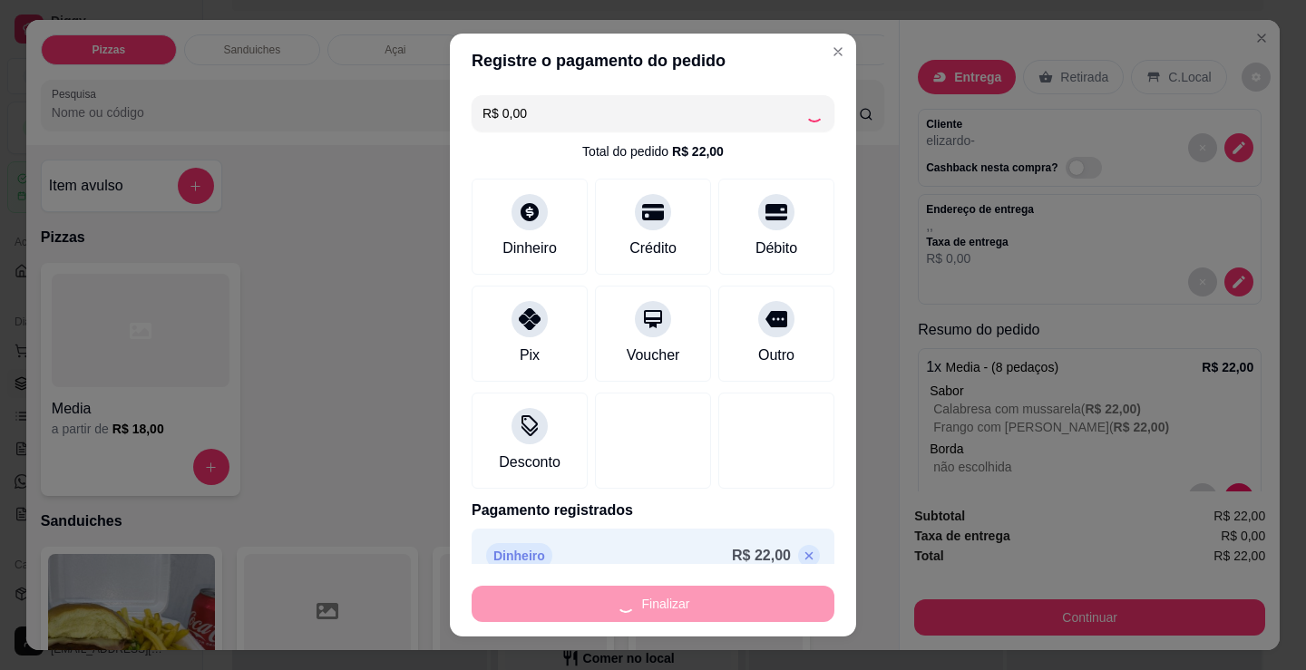
scroll to position [2107, 0]
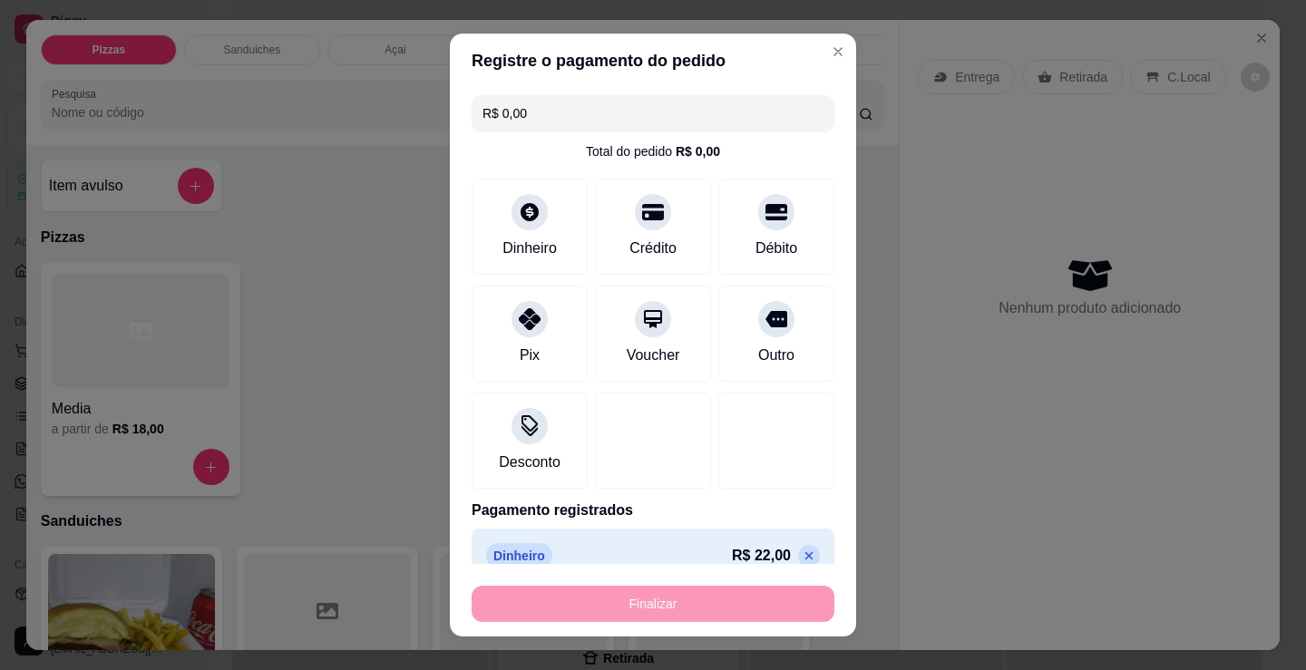
type input "-R$ 22,00"
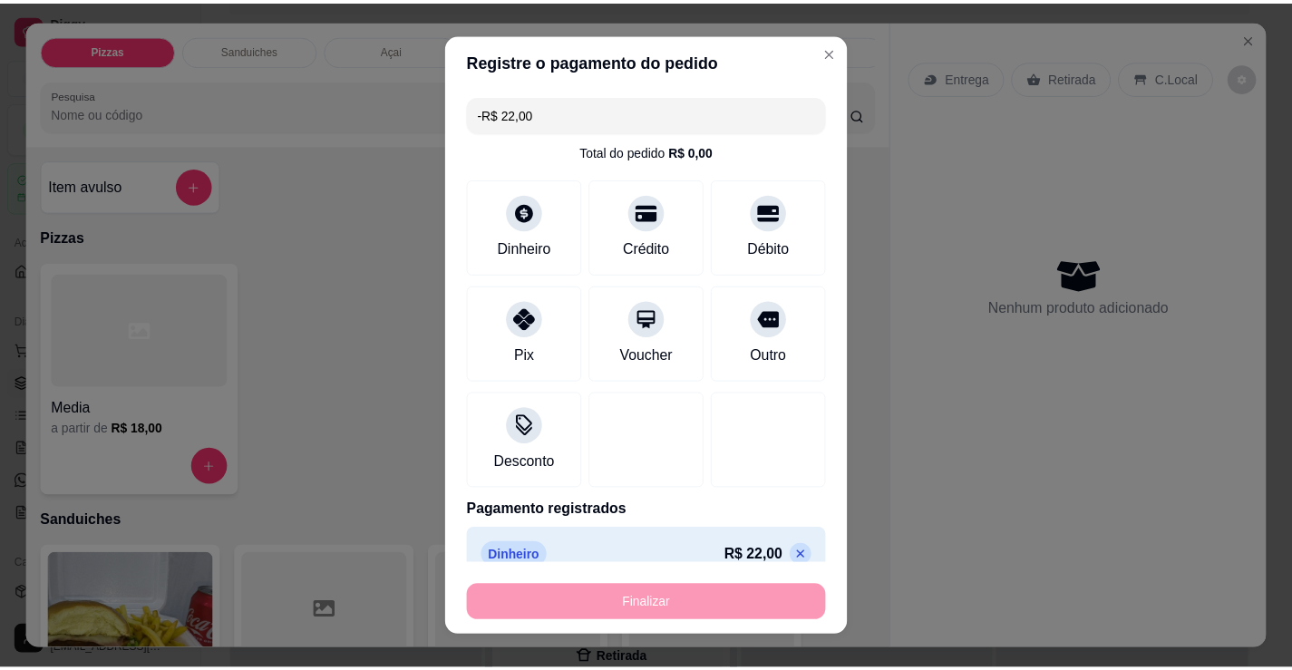
scroll to position [1893, 0]
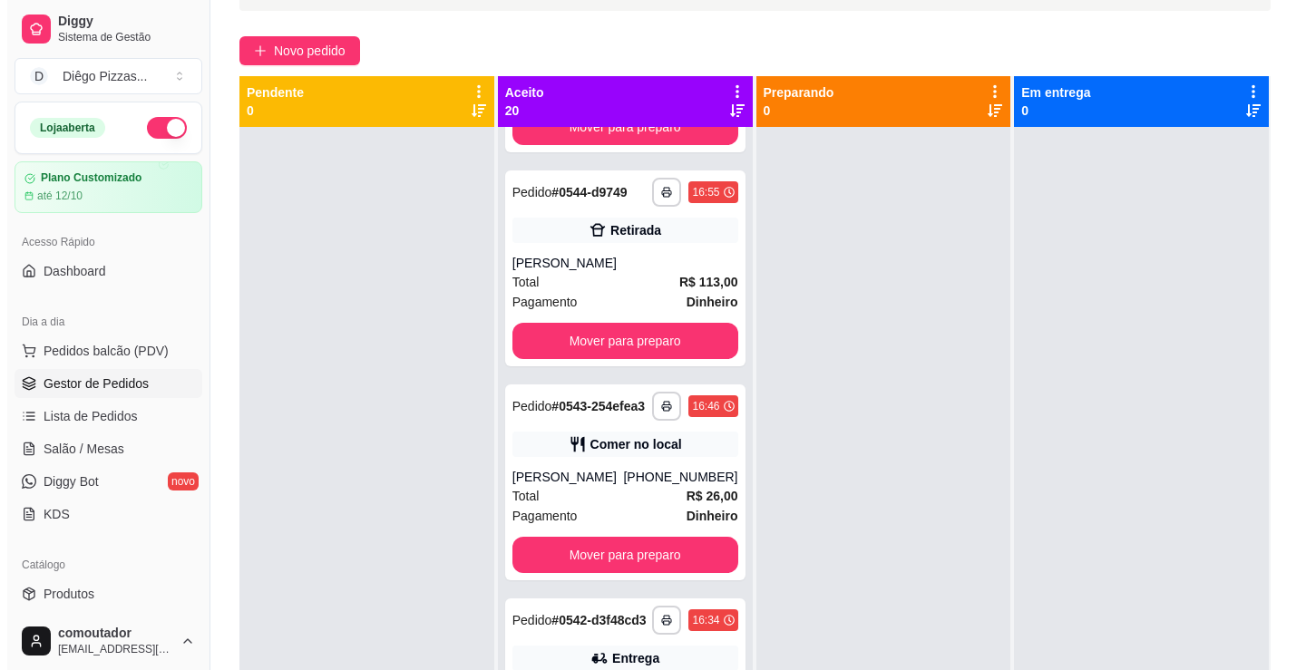
scroll to position [2107, 0]
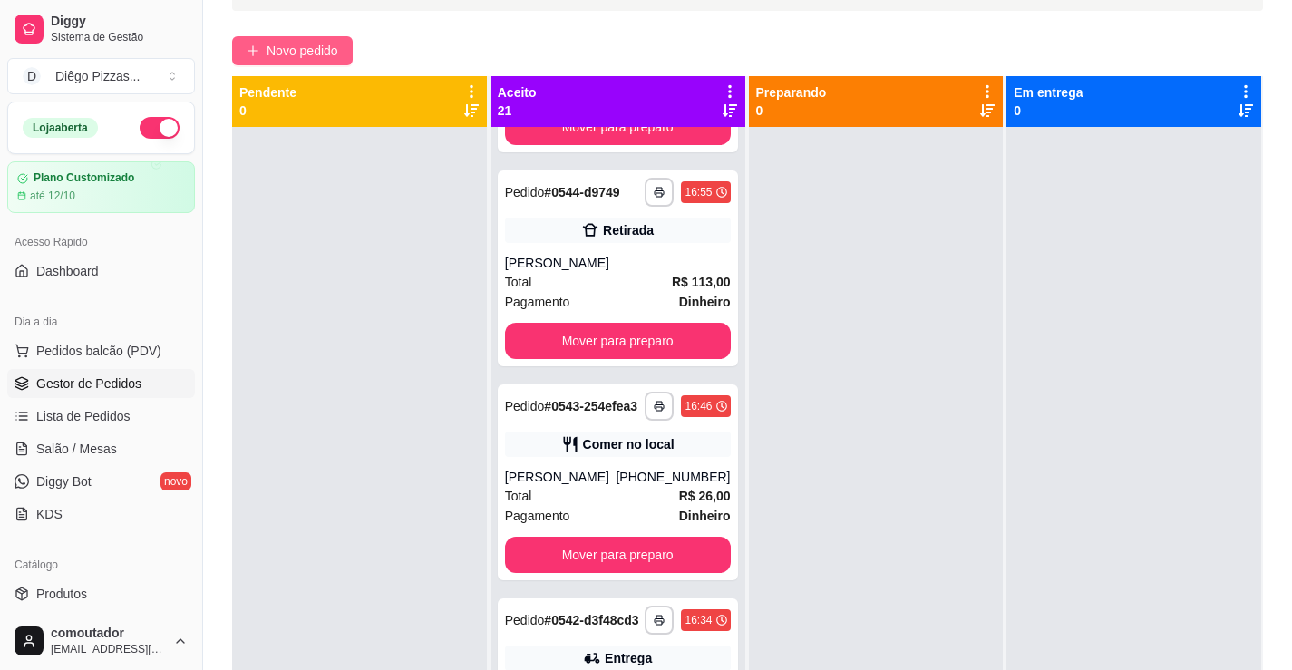
click at [274, 55] on span "Novo pedido" at bounding box center [303, 51] width 72 height 20
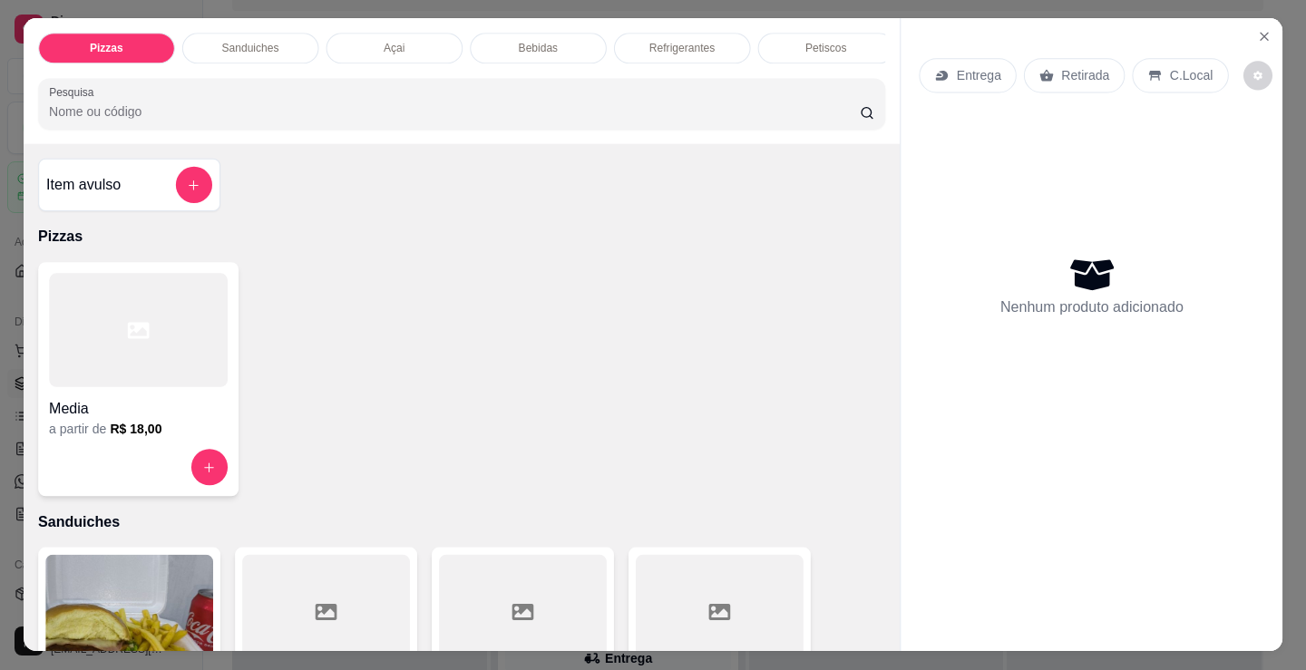
click at [124, 321] on div at bounding box center [138, 331] width 179 height 114
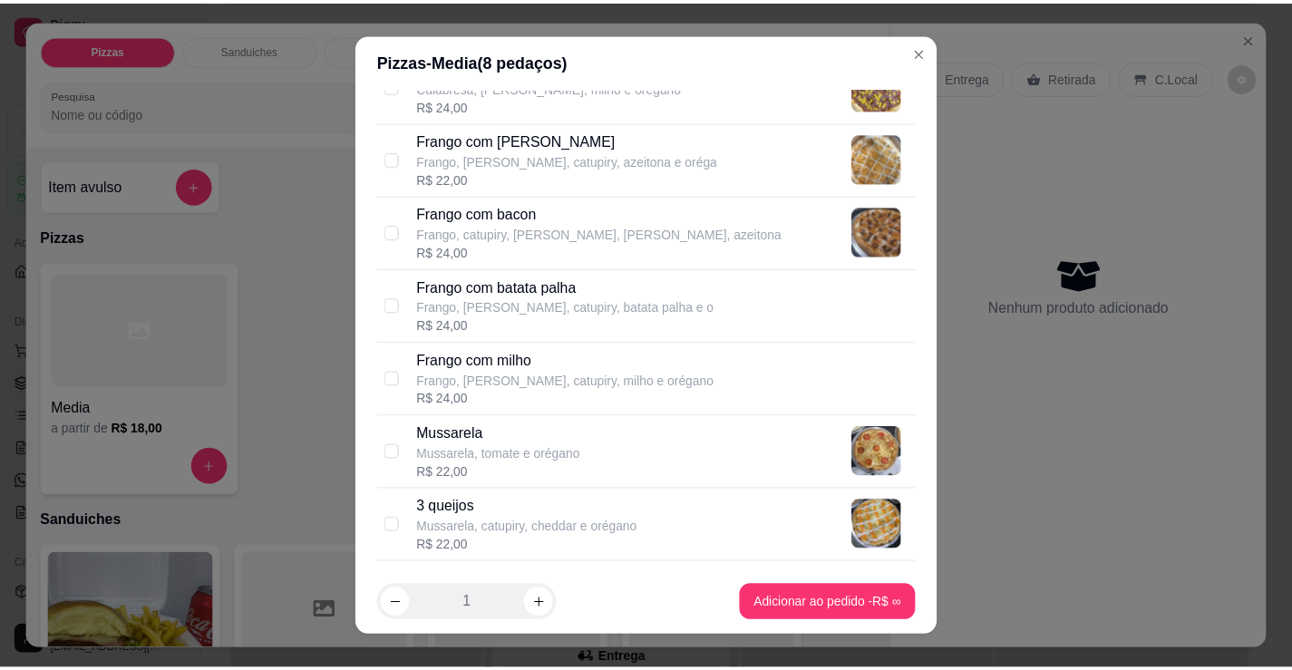
scroll to position [544, 0]
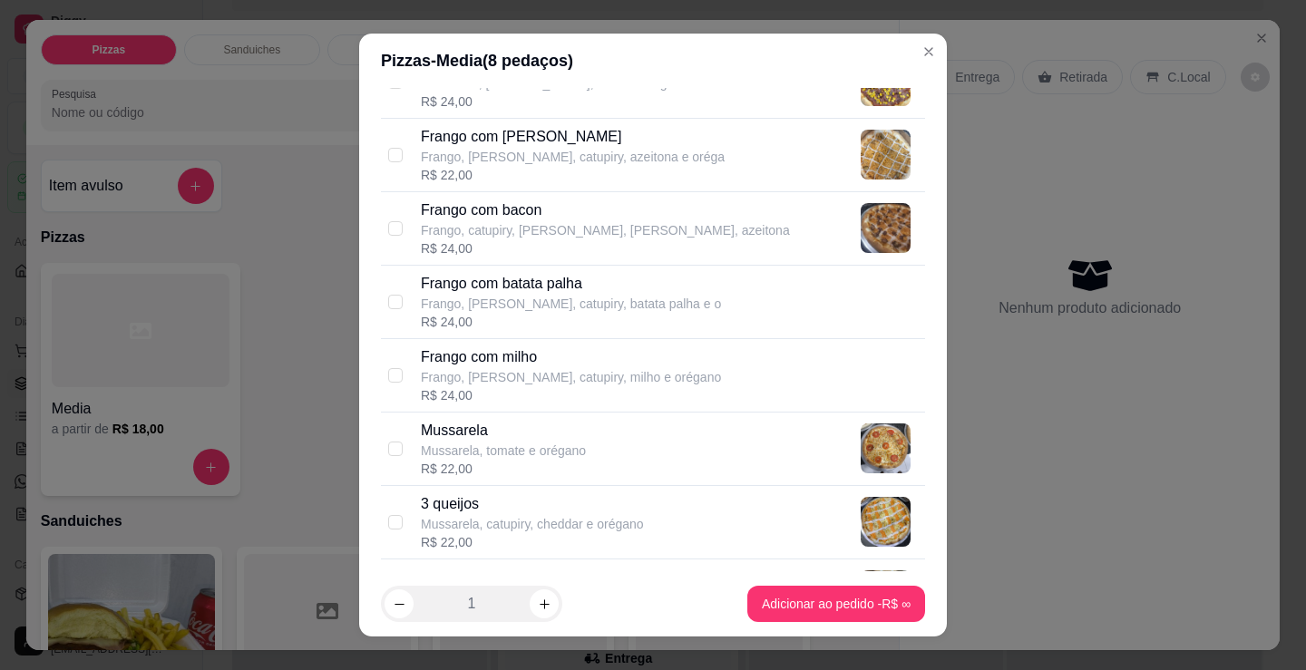
click at [542, 452] on p "Mussarela, tomate e orégano" at bounding box center [503, 451] width 165 height 18
checkbox input "true"
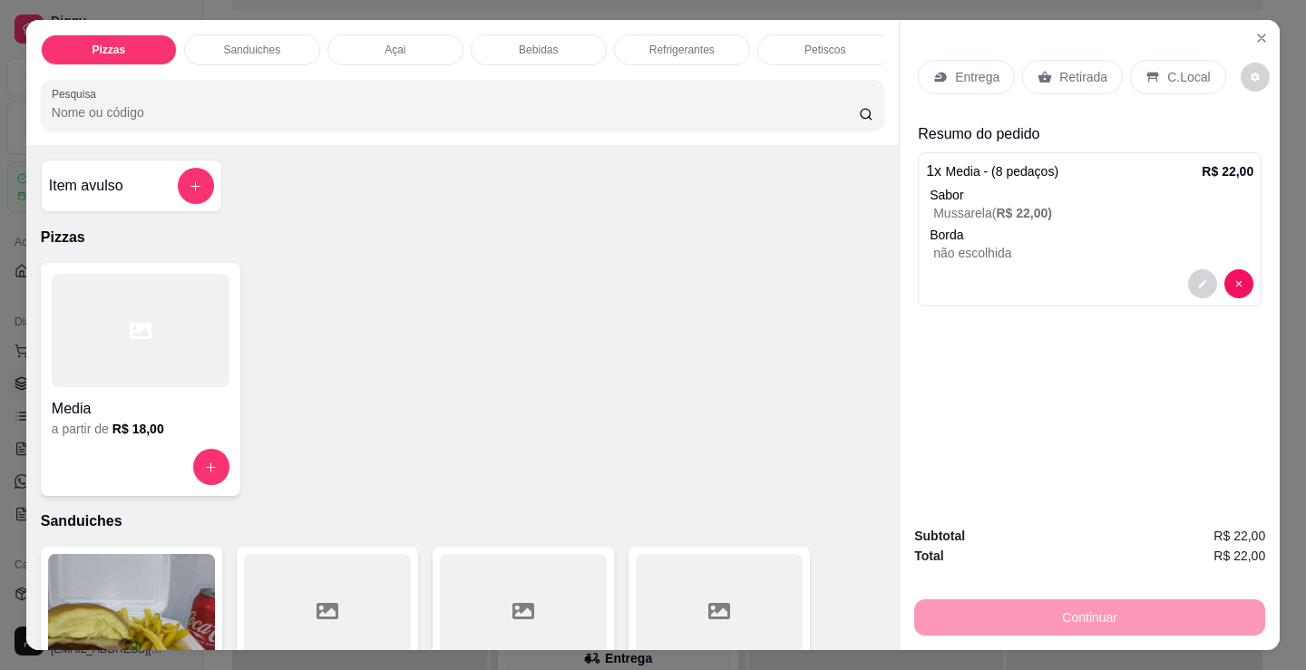
click at [985, 80] on div "Entrega" at bounding box center [966, 77] width 97 height 34
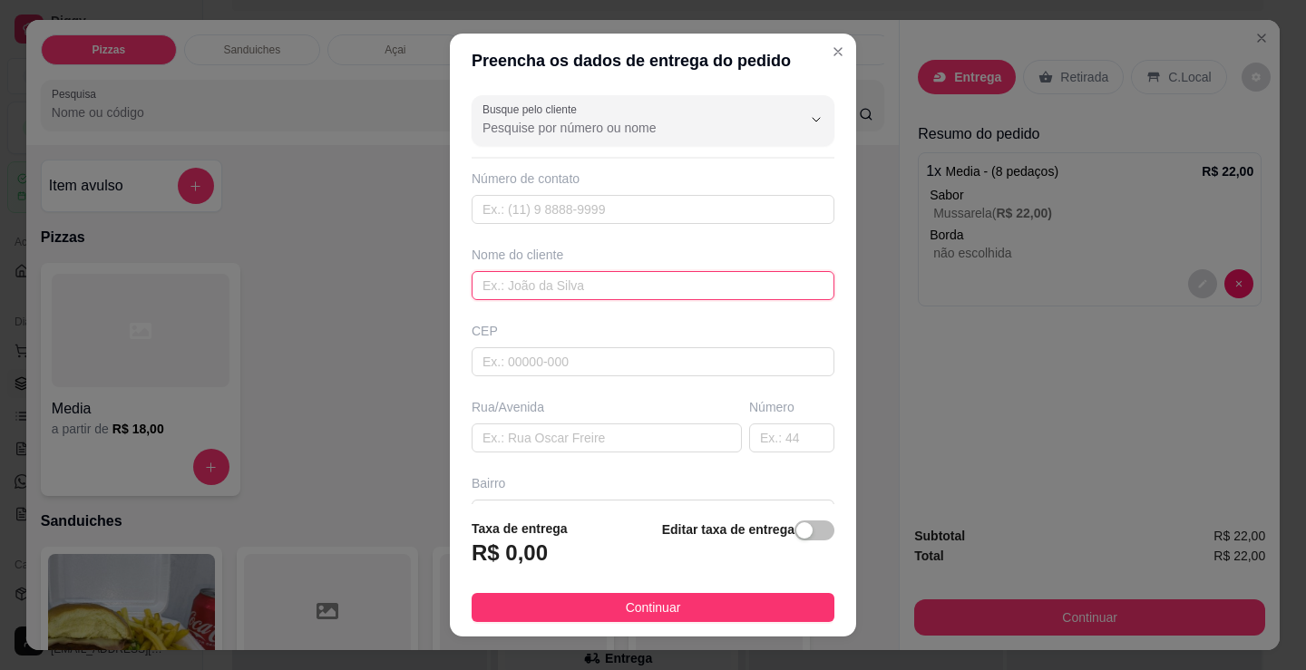
click at [573, 283] on input "text" at bounding box center [653, 285] width 363 height 29
type input "[PERSON_NAME]"
click at [692, 609] on button "Continuar" at bounding box center [653, 607] width 363 height 29
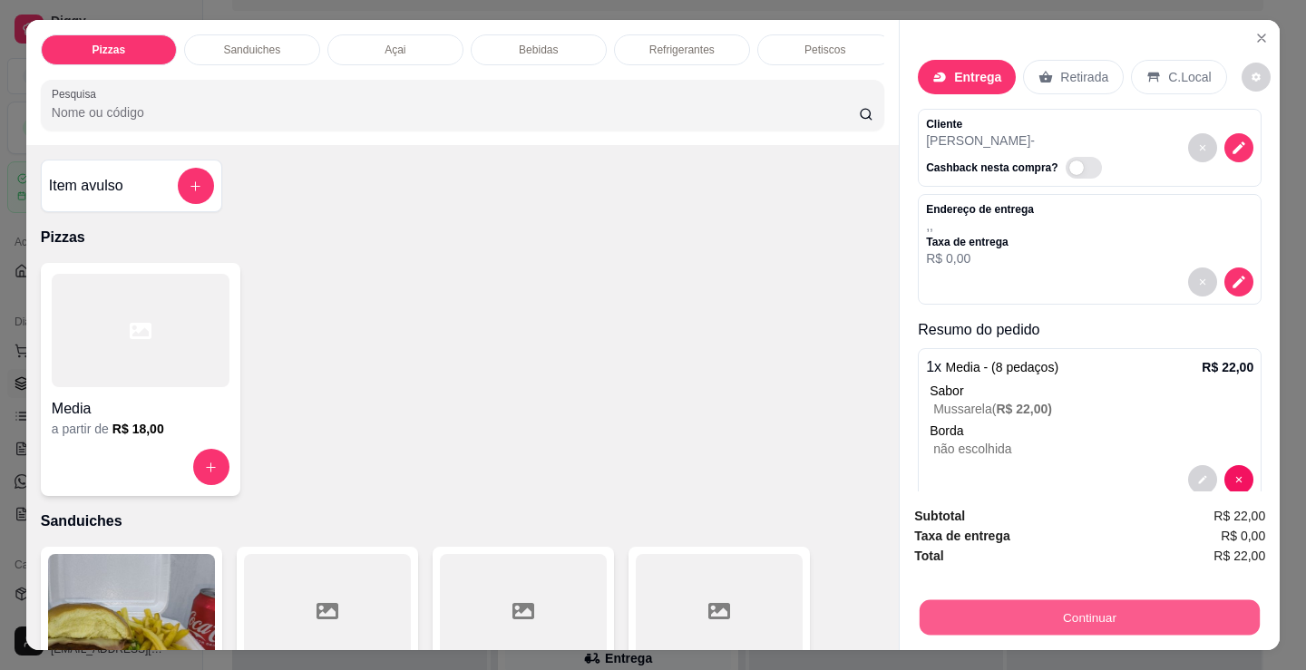
click at [939, 611] on button "Continuar" at bounding box center [1089, 616] width 340 height 35
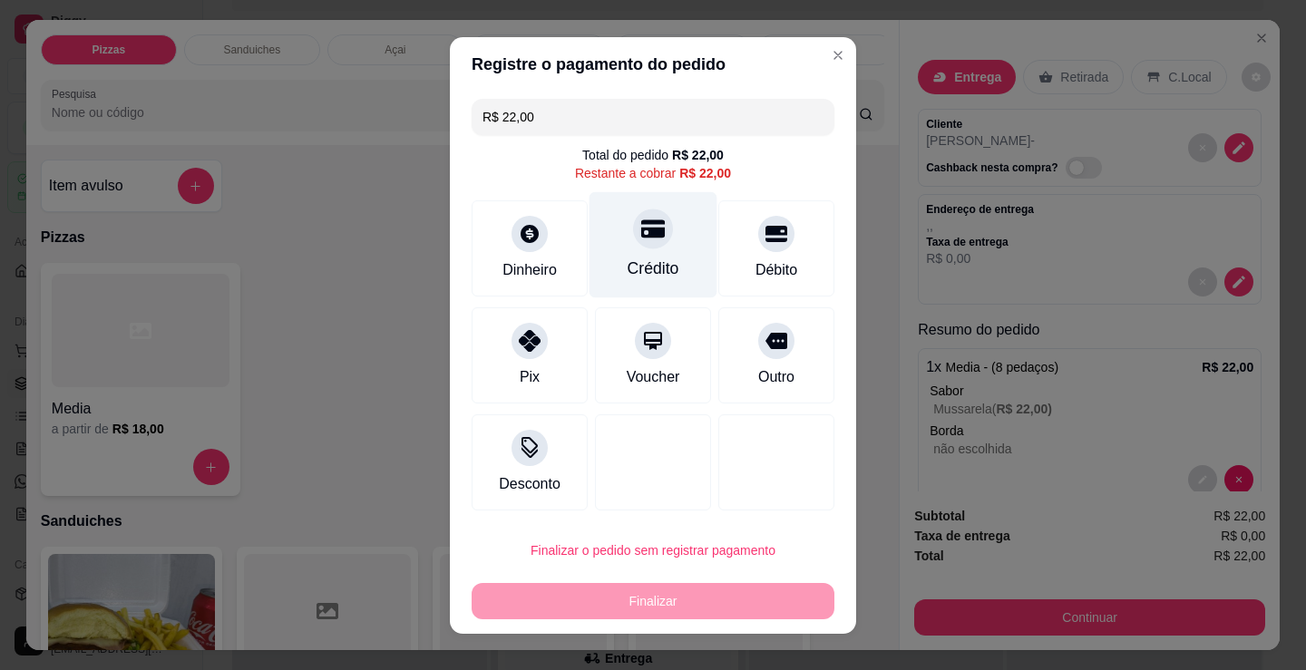
click at [589, 219] on div "Crédito" at bounding box center [653, 244] width 128 height 106
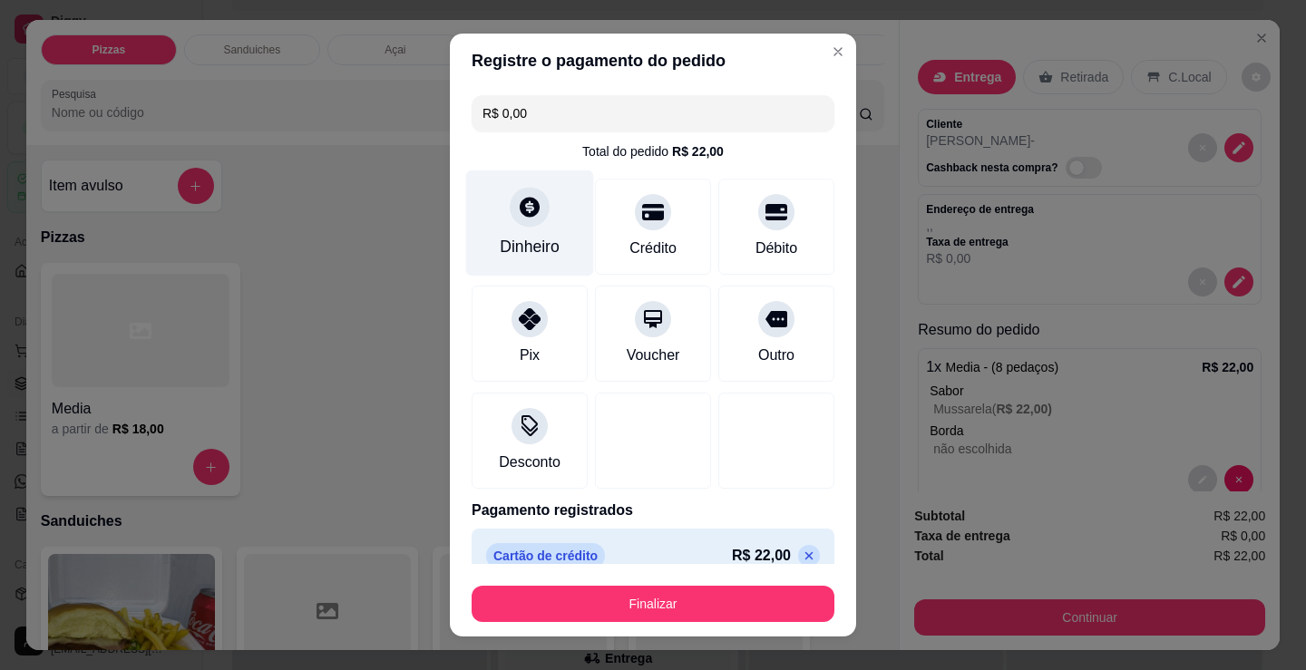
click at [537, 241] on div "Dinheiro" at bounding box center [530, 247] width 60 height 24
click at [802, 554] on icon at bounding box center [809, 556] width 15 height 15
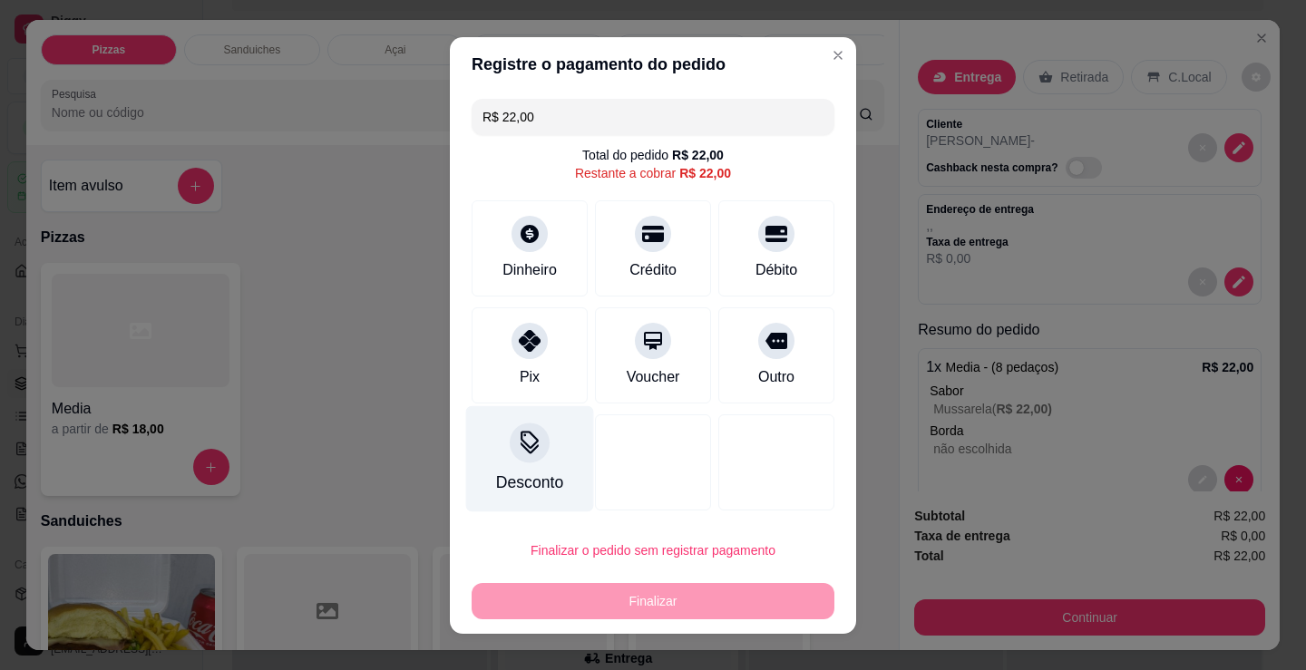
click at [469, 432] on div "Desconto" at bounding box center [530, 458] width 128 height 106
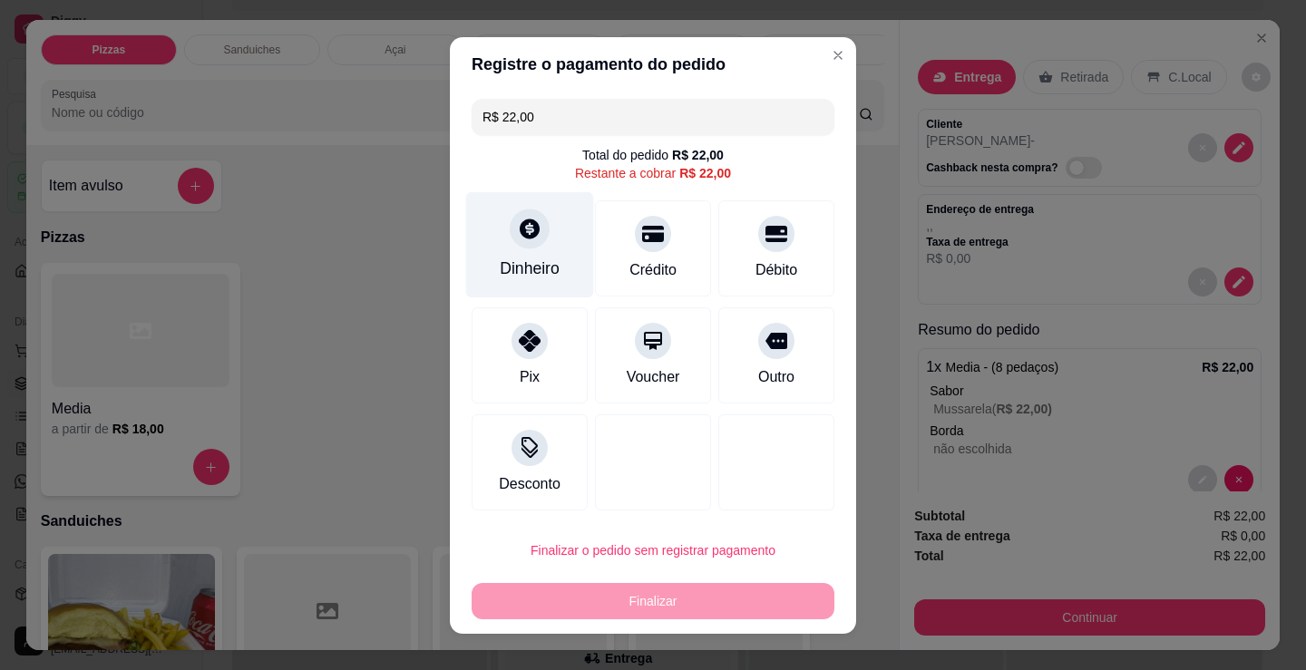
click at [524, 251] on div "Dinheiro" at bounding box center [530, 244] width 128 height 106
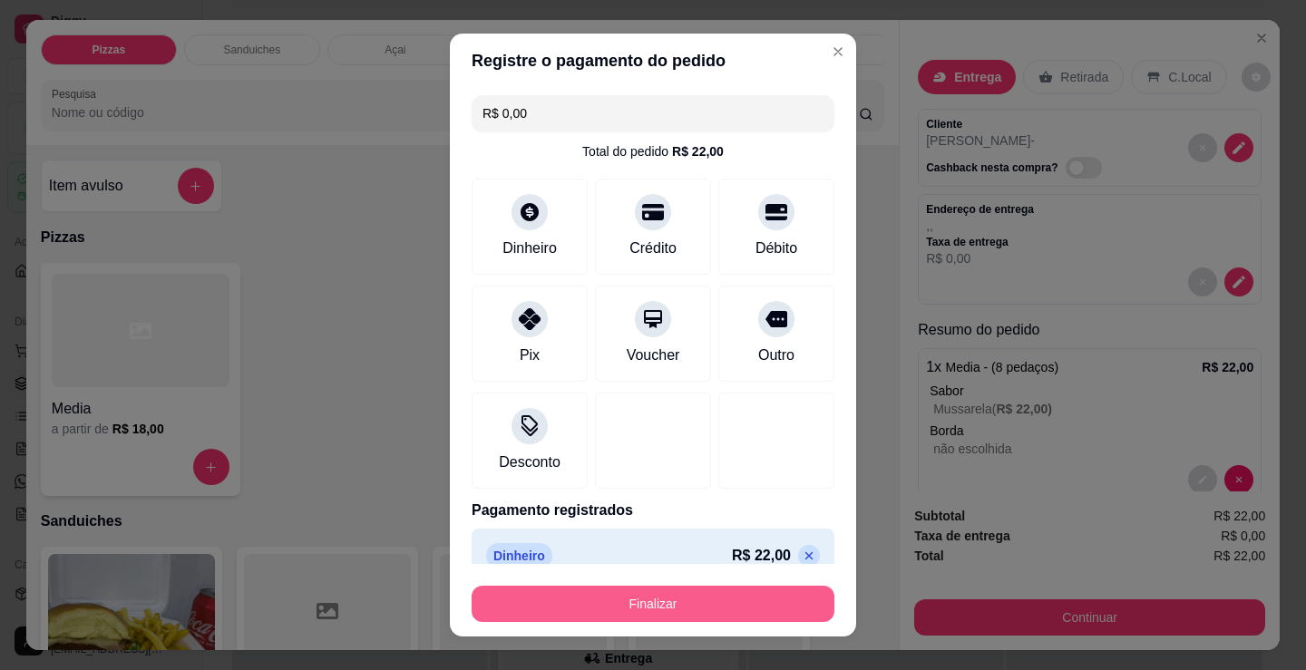
click at [676, 593] on button "Finalizar" at bounding box center [653, 604] width 363 height 36
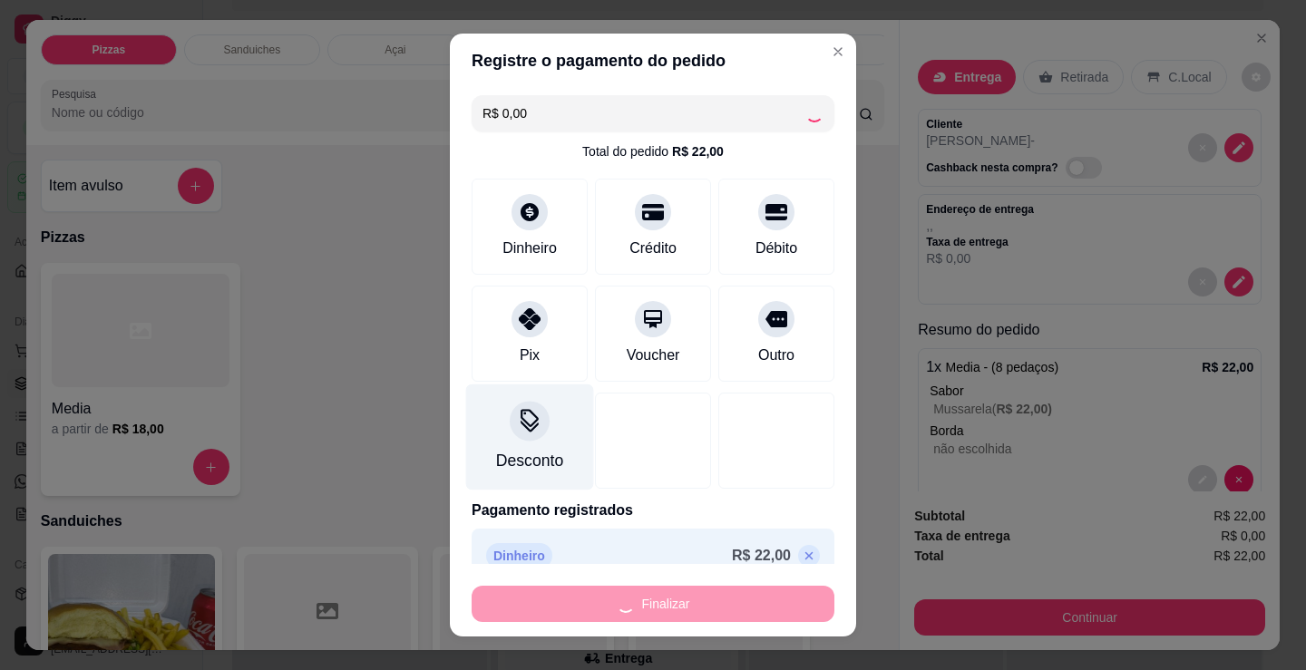
type input "-R$ 22,00"
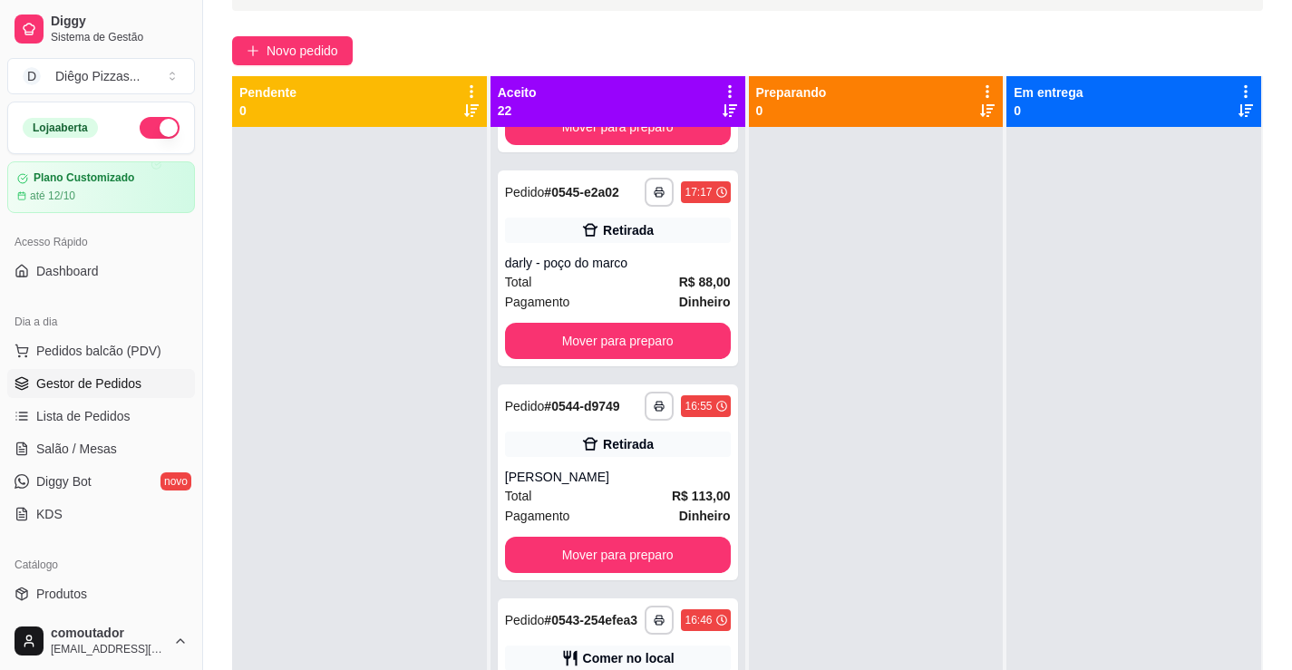
scroll to position [2321, 0]
click at [330, 299] on div at bounding box center [359, 462] width 255 height 670
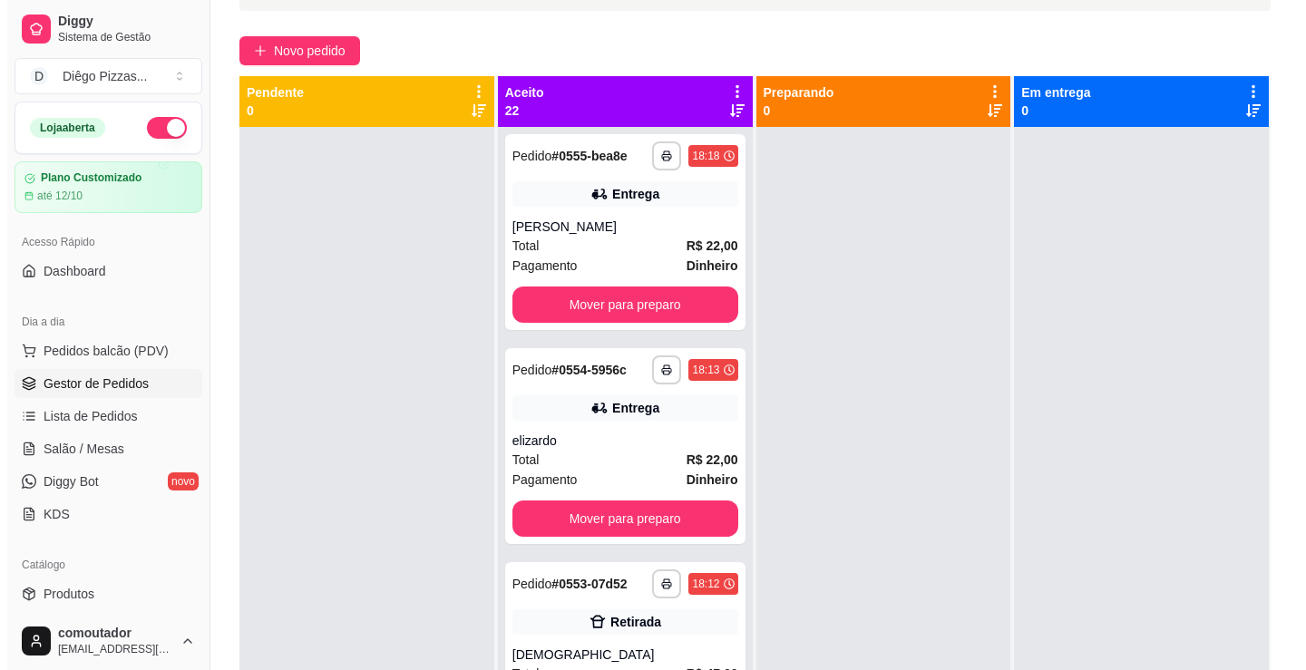
scroll to position [0, 0]
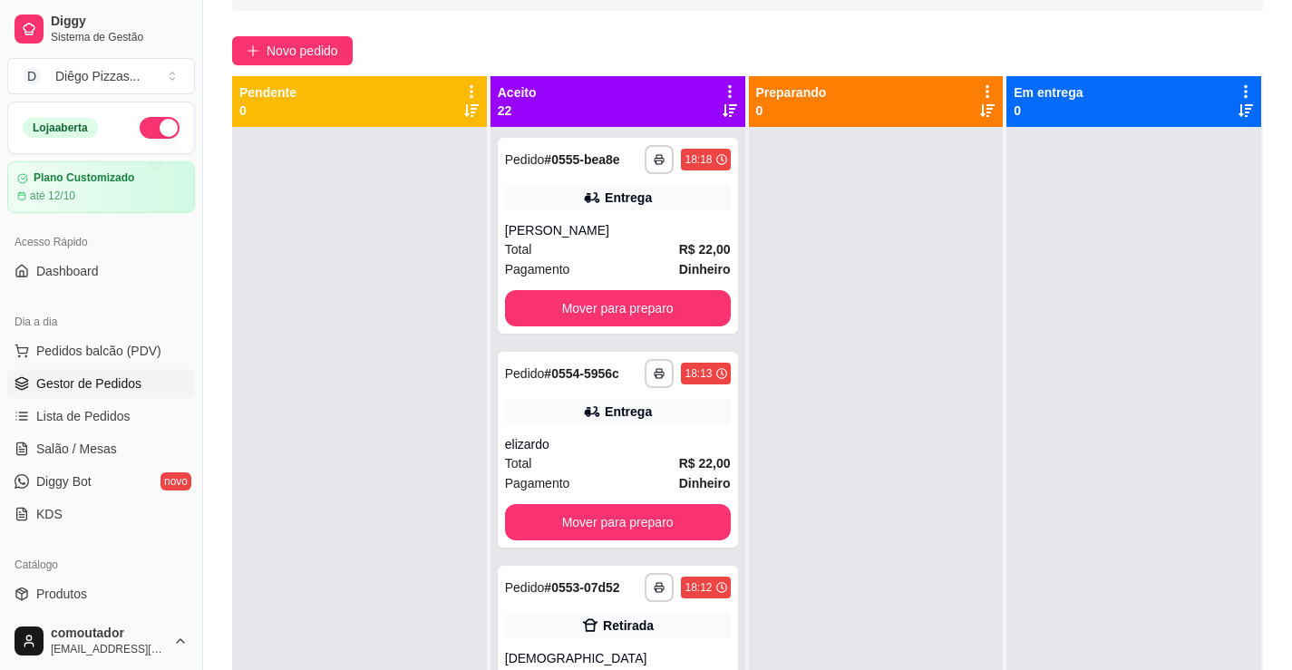
click at [634, 267] on div "Pagamento Dinheiro" at bounding box center [618, 269] width 226 height 20
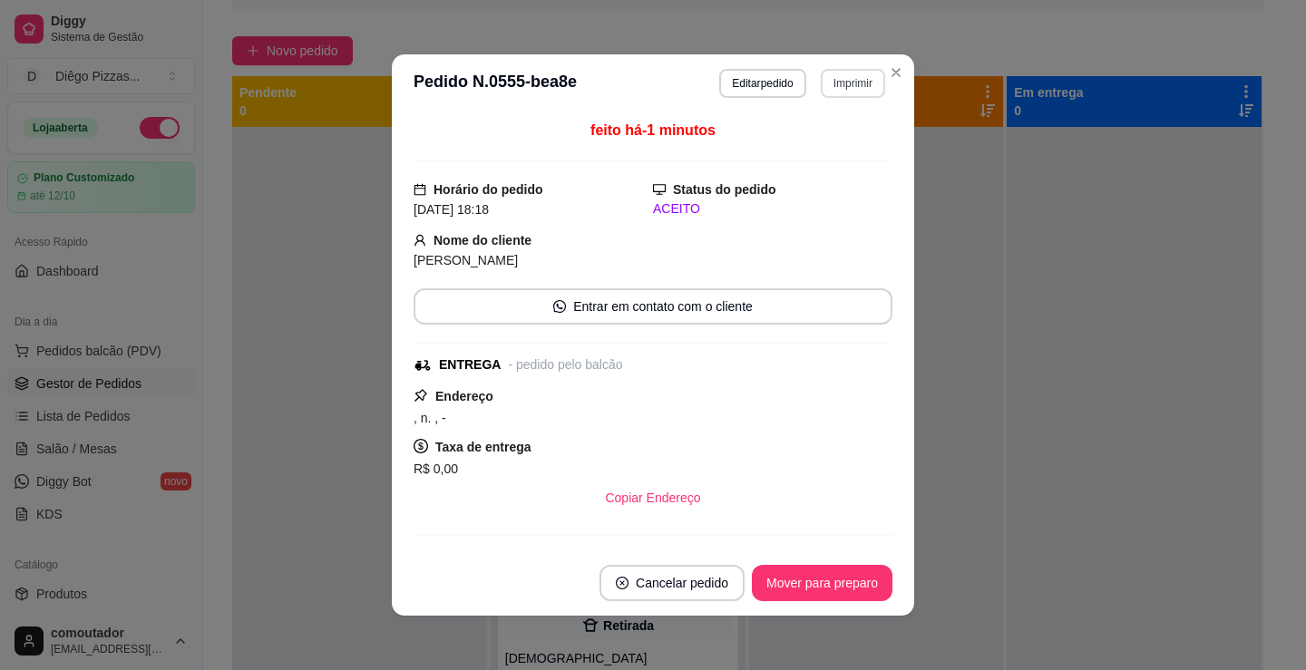
click at [867, 88] on button "Imprimir" at bounding box center [853, 83] width 64 height 29
click at [842, 154] on button "IMPRESSORA" at bounding box center [813, 146] width 131 height 29
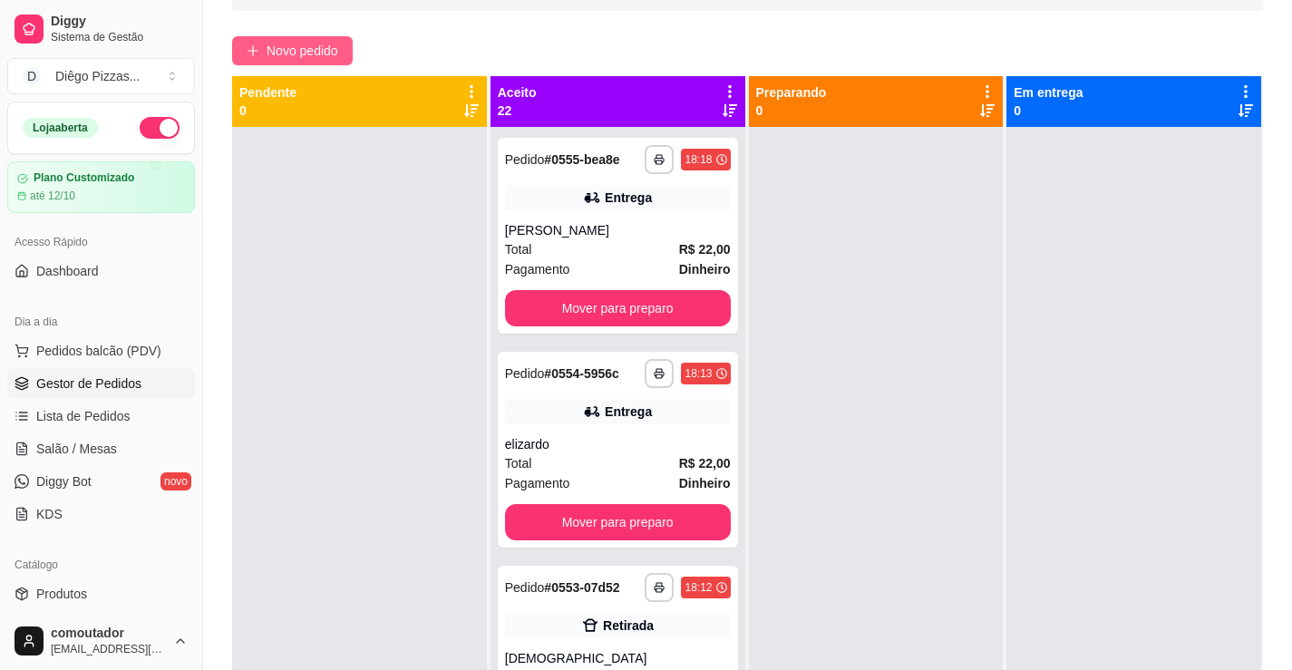
click at [291, 51] on span "Novo pedido" at bounding box center [303, 51] width 72 height 20
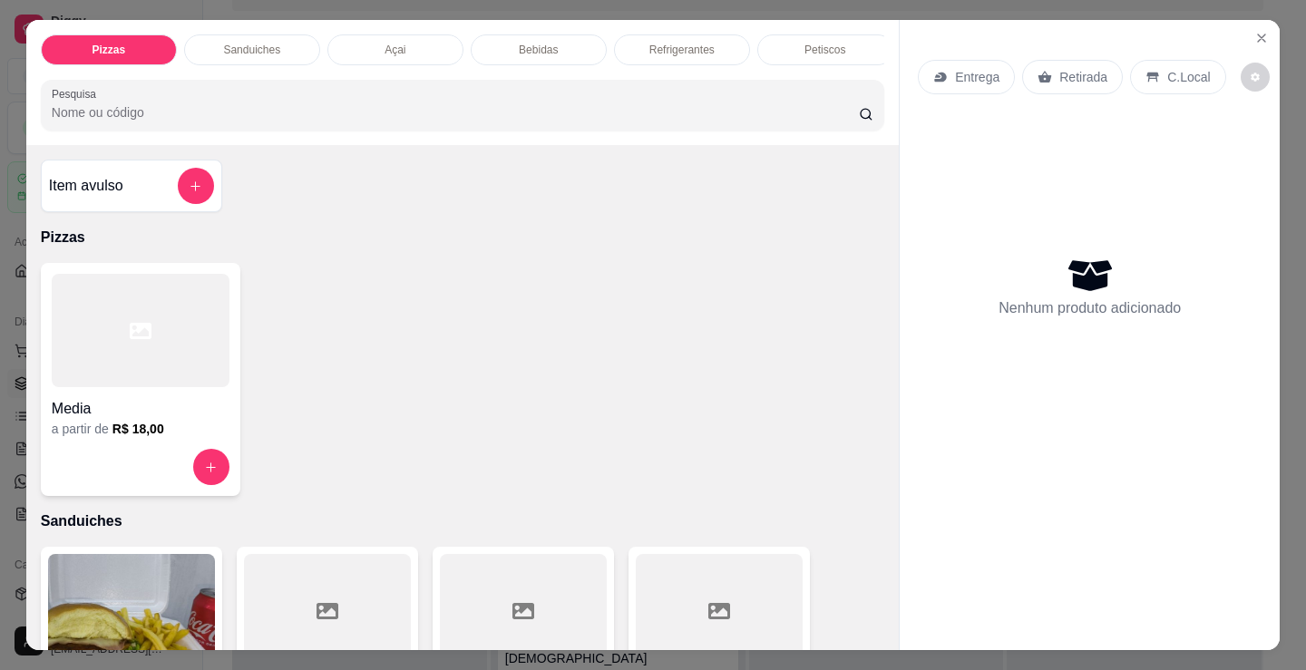
click at [209, 363] on div at bounding box center [141, 330] width 178 height 113
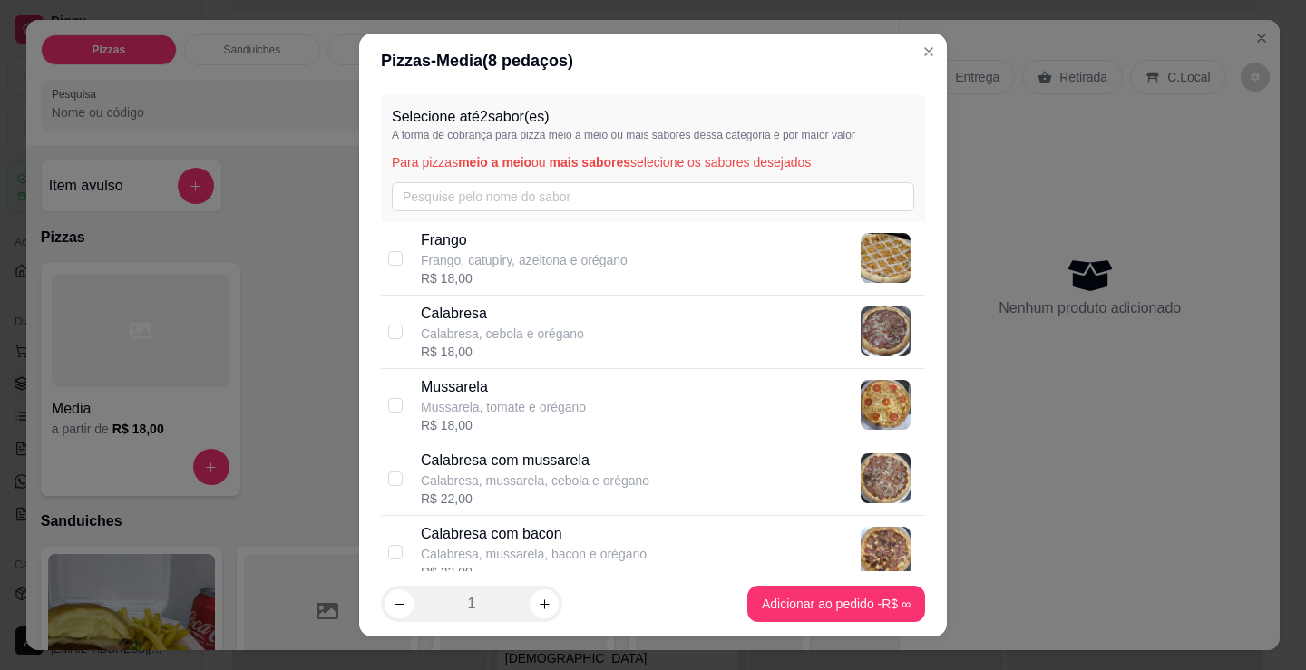
click at [506, 267] on p "Frango, catupiry, azeitona e orégano" at bounding box center [524, 260] width 207 height 18
checkbox input "true"
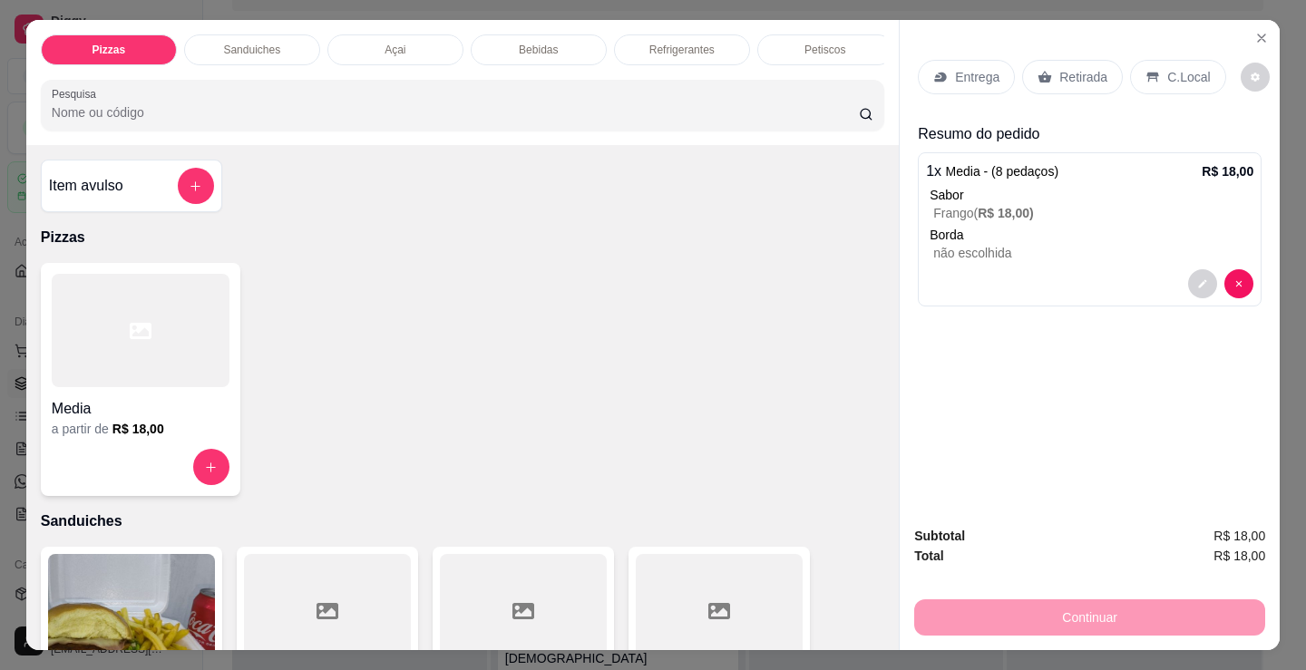
click at [156, 374] on div at bounding box center [141, 330] width 178 height 113
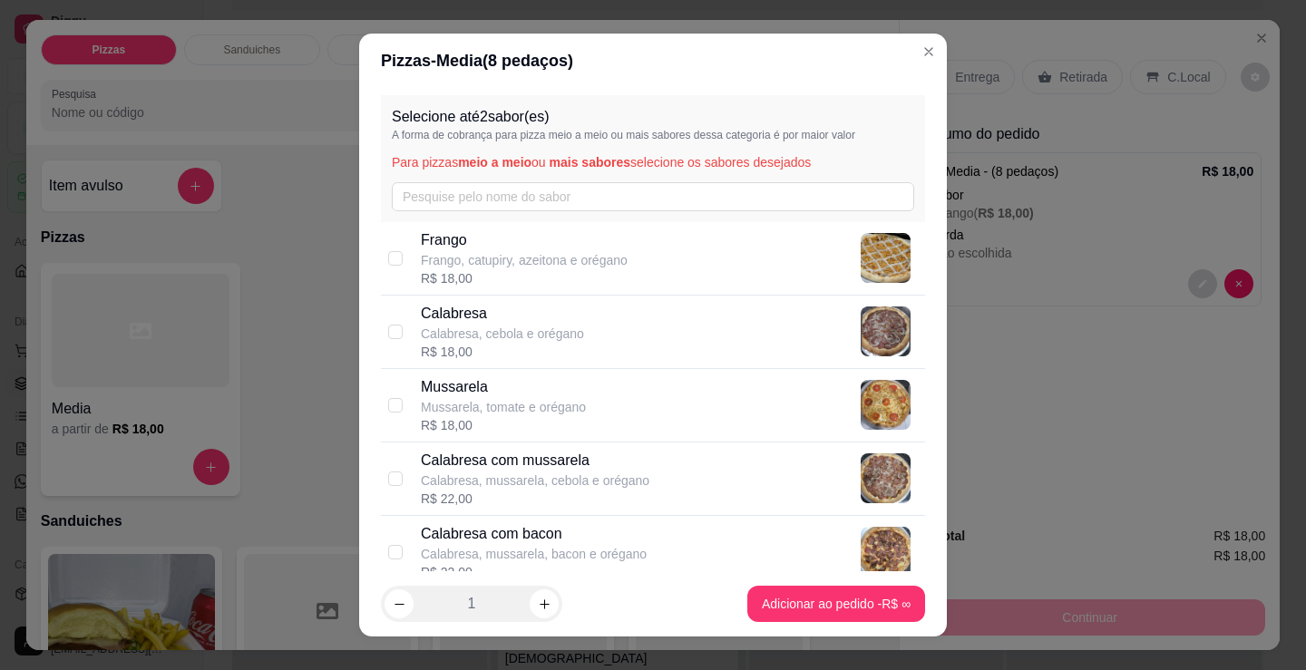
click at [534, 327] on p "Calabresa, cebola e orégano" at bounding box center [502, 334] width 163 height 18
checkbox input "true"
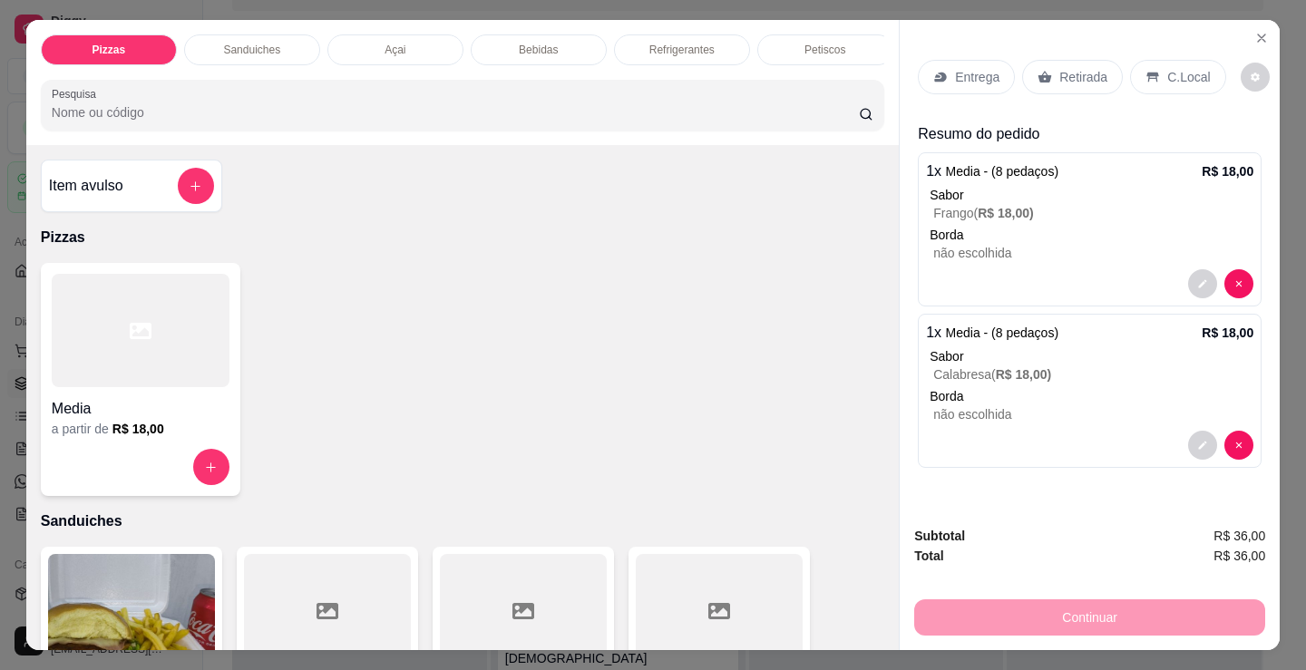
click at [190, 438] on div "a partir de R$ 18,00" at bounding box center [141, 429] width 178 height 18
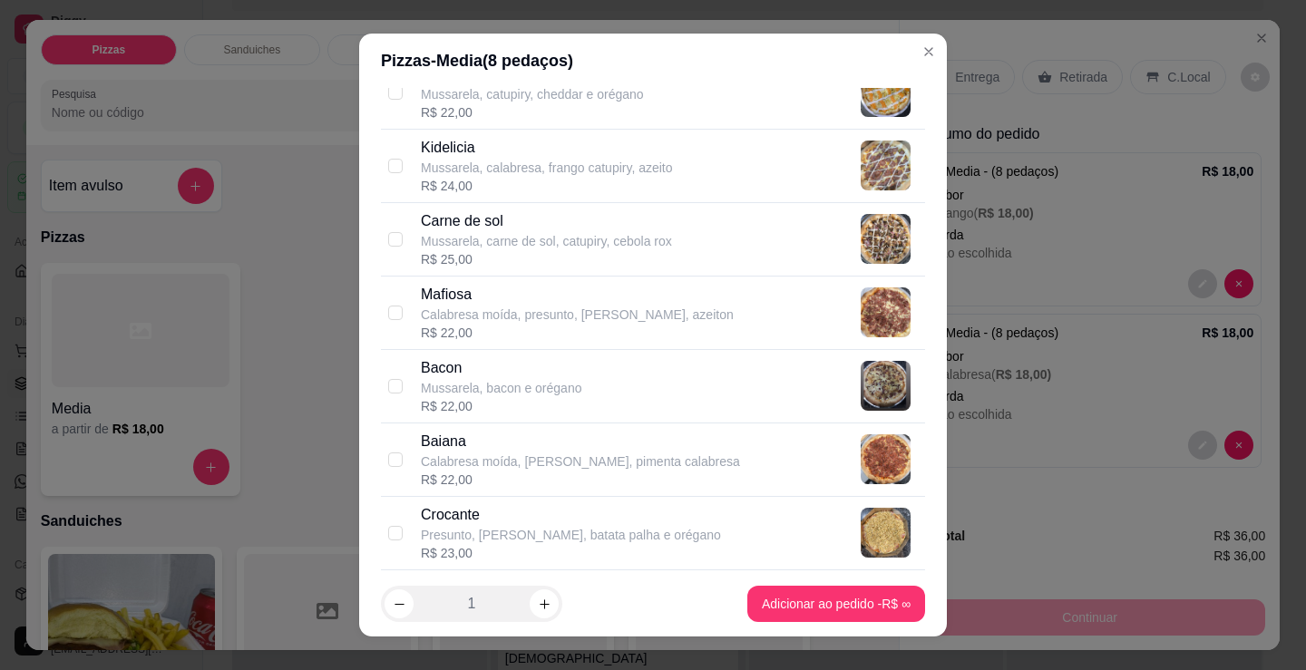
scroll to position [997, 0]
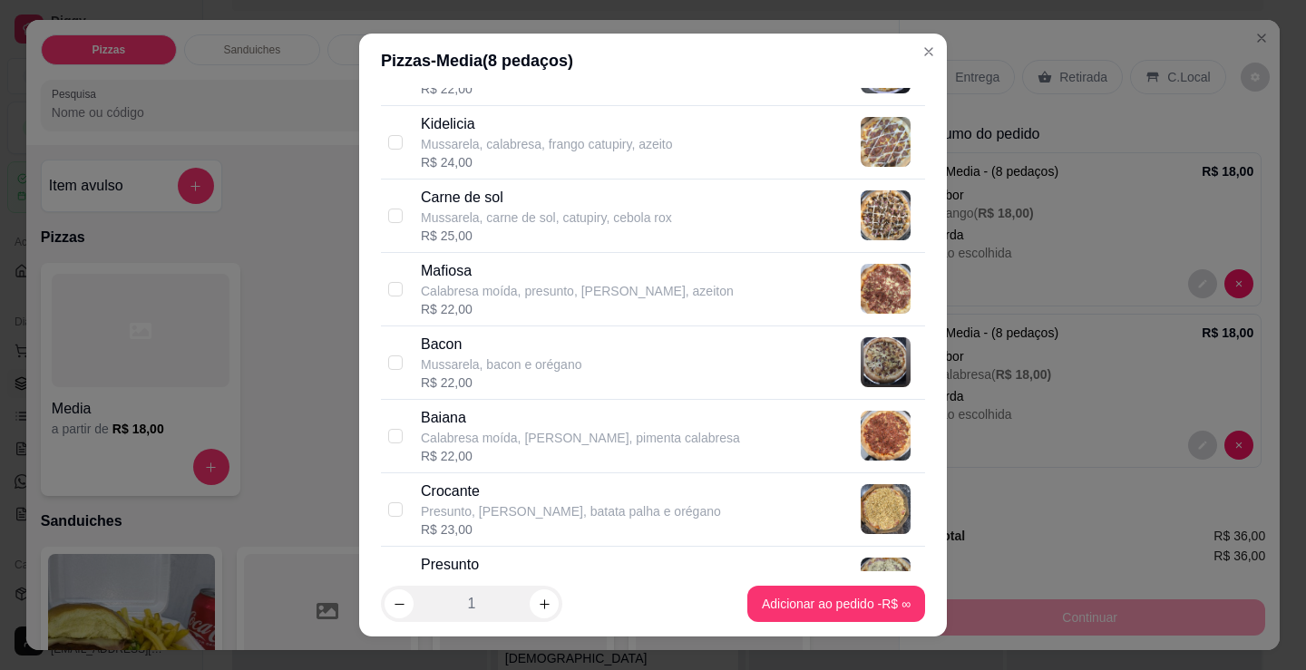
click at [542, 224] on p "Mussarela, carne de sol, catupiry, cebola rox" at bounding box center [546, 218] width 251 height 18
checkbox input "true"
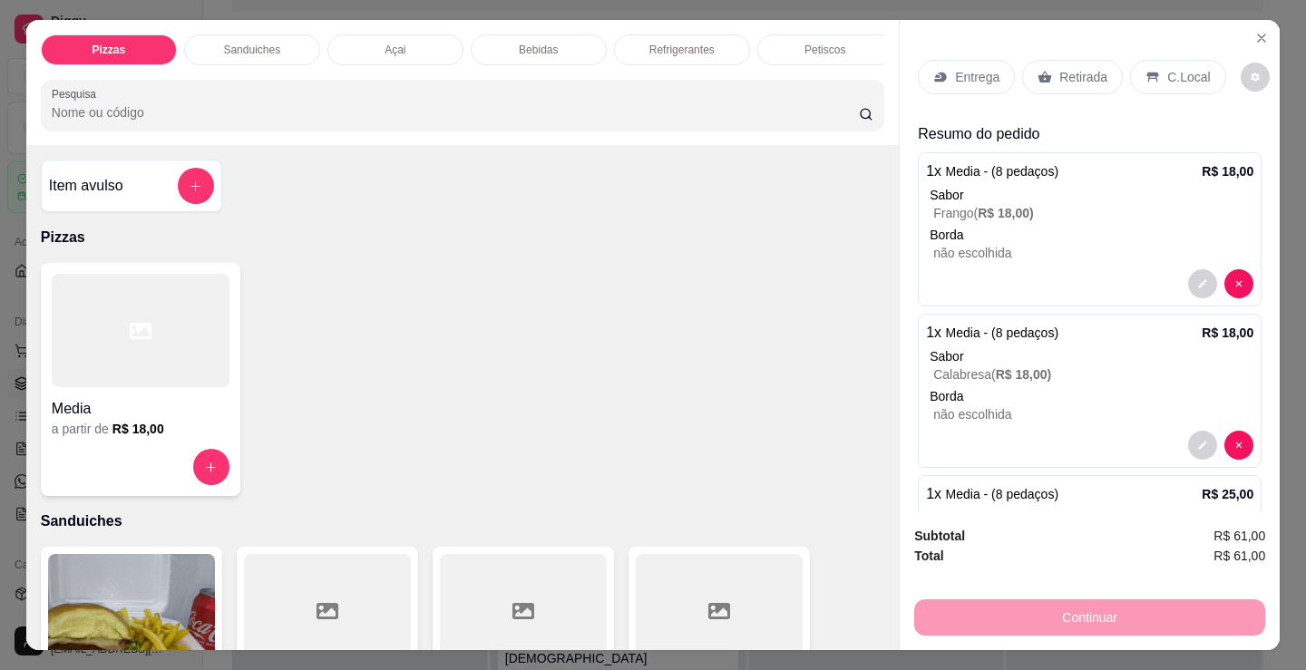
click at [728, 429] on div "Media a partir de R$ 18,00" at bounding box center [462, 379] width 843 height 233
click at [1093, 68] on p "Retirada" at bounding box center [1083, 77] width 48 height 18
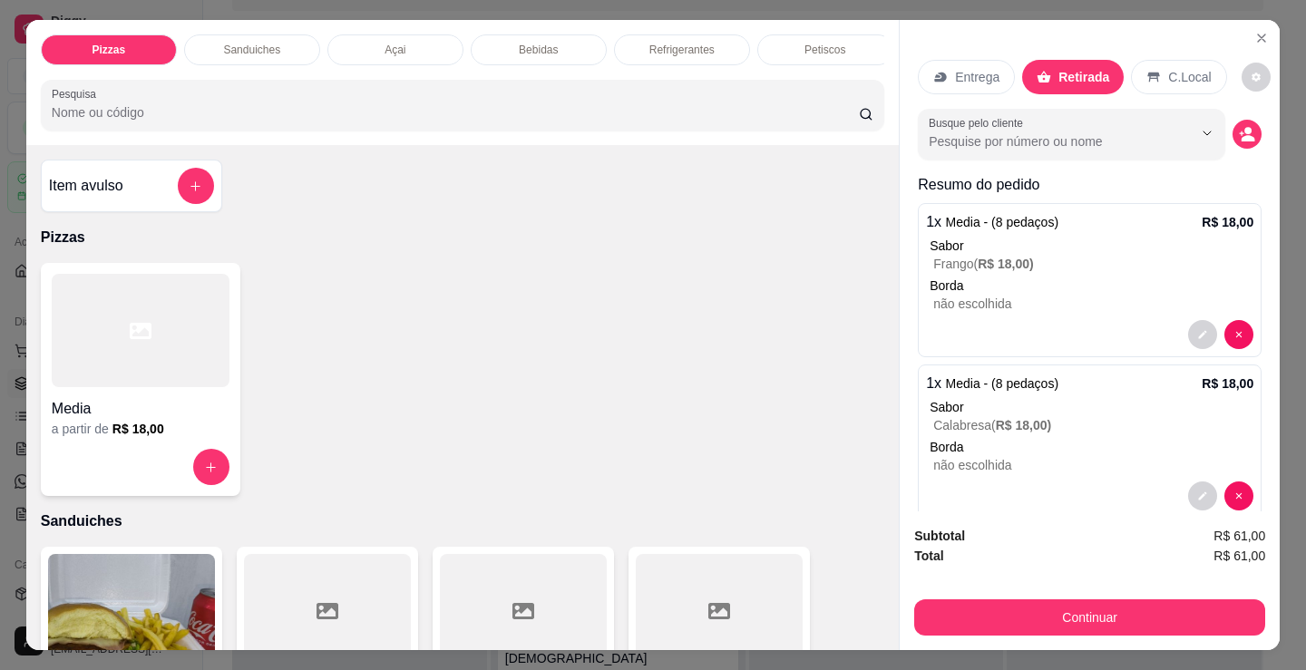
click at [1205, 125] on div "Busque pelo cliente" at bounding box center [1090, 134] width 344 height 51
click at [1239, 131] on icon "decrease-product-quantity" at bounding box center [1247, 134] width 16 height 16
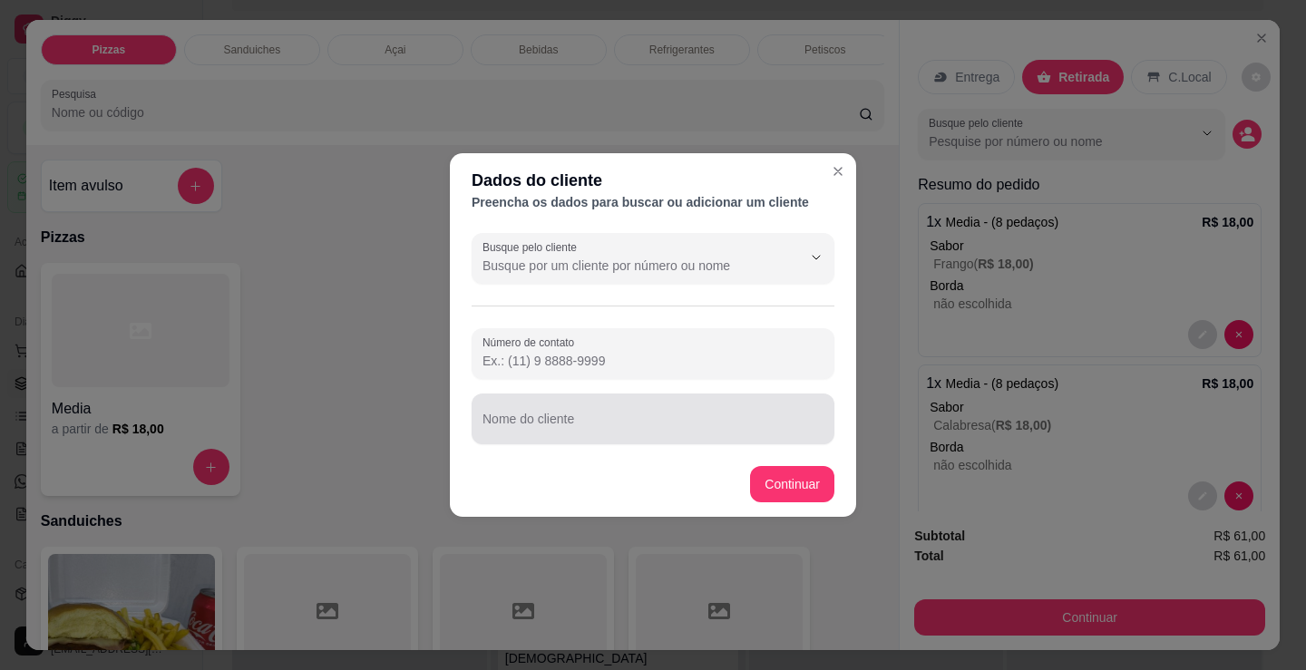
click at [674, 421] on input "Nome do cliente" at bounding box center [652, 426] width 341 height 18
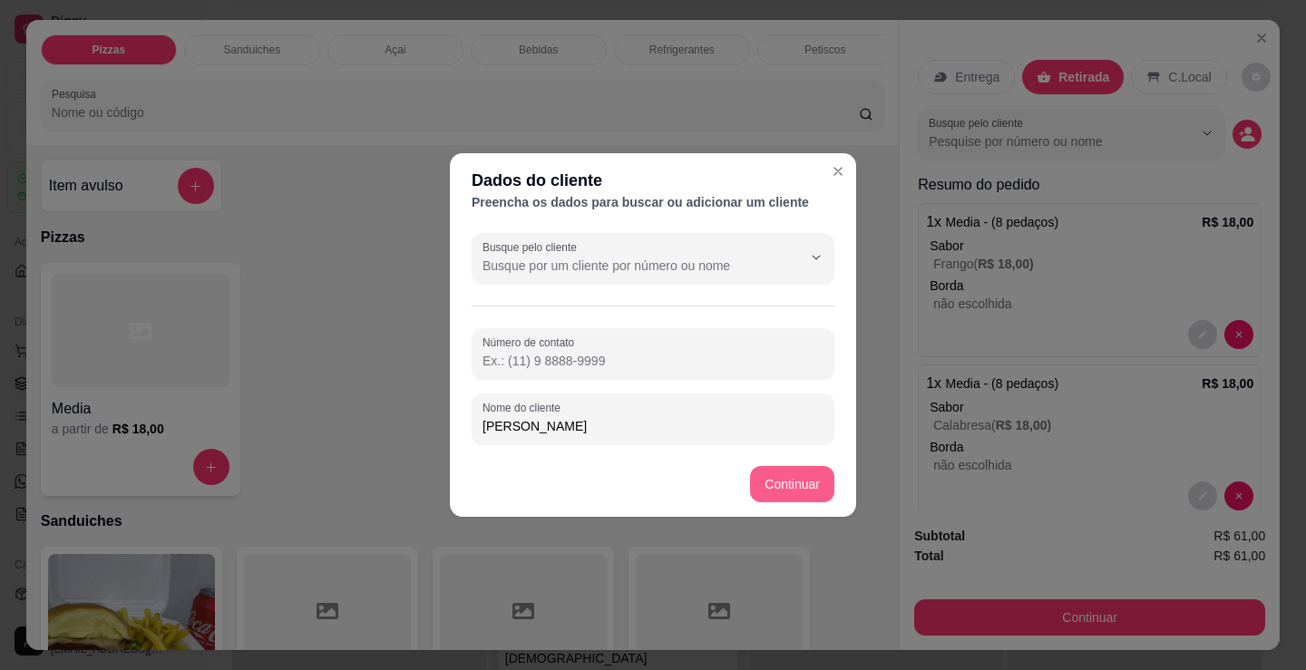
type input "[PERSON_NAME]"
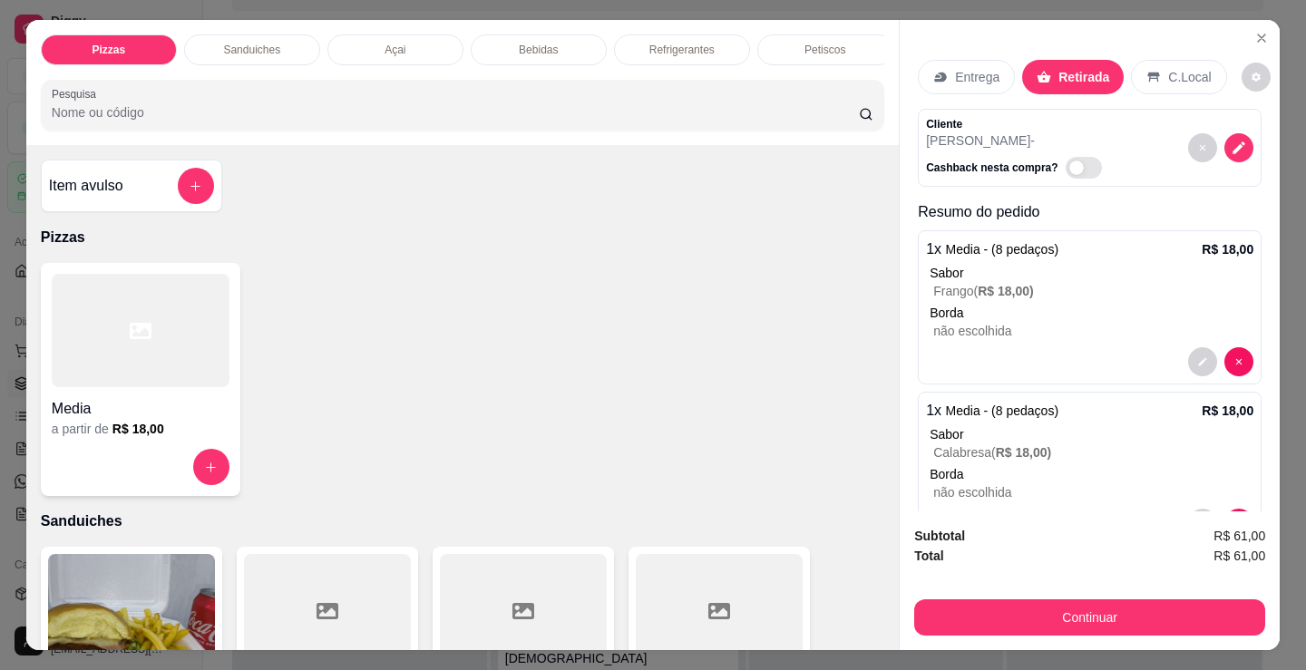
drag, startPoint x: 706, startPoint y: 459, endPoint x: 991, endPoint y: 458, distance: 284.7
click at [706, 459] on div "Media a partir de R$ 18,00" at bounding box center [462, 379] width 843 height 233
click at [1072, 355] on div at bounding box center [1089, 361] width 327 height 29
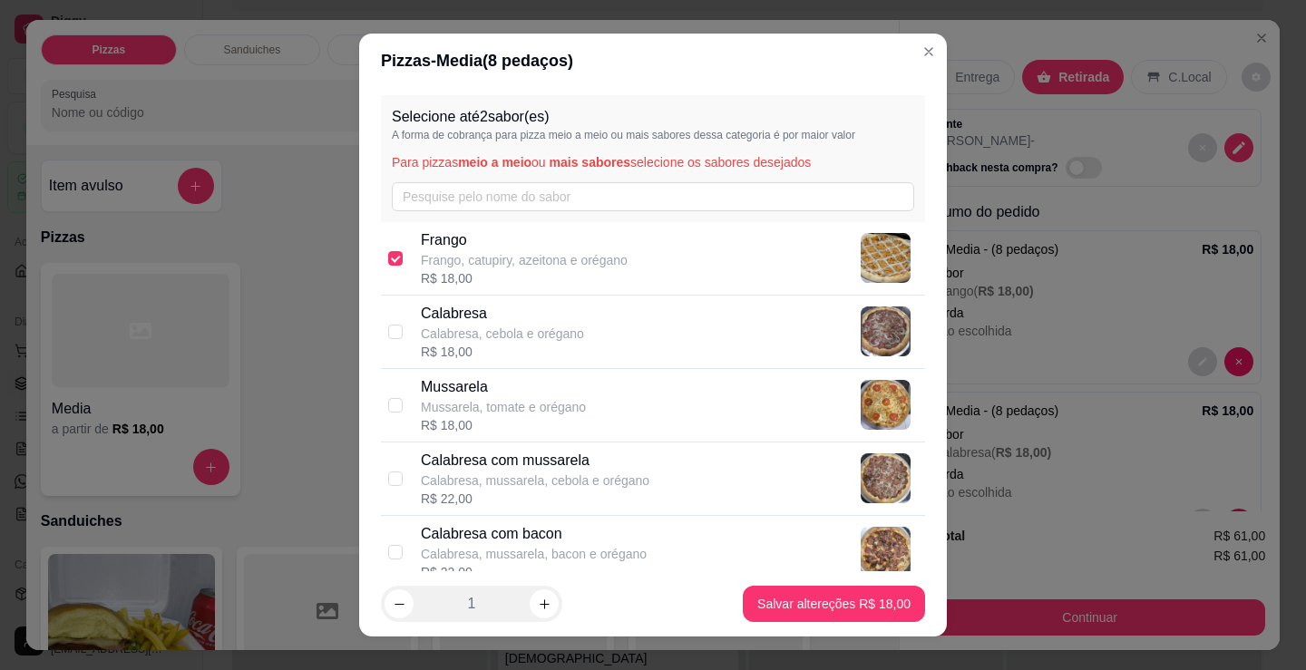
click at [582, 260] on p "Frango, catupiry, azeitona e orégano" at bounding box center [524, 260] width 207 height 18
checkbox input "false"
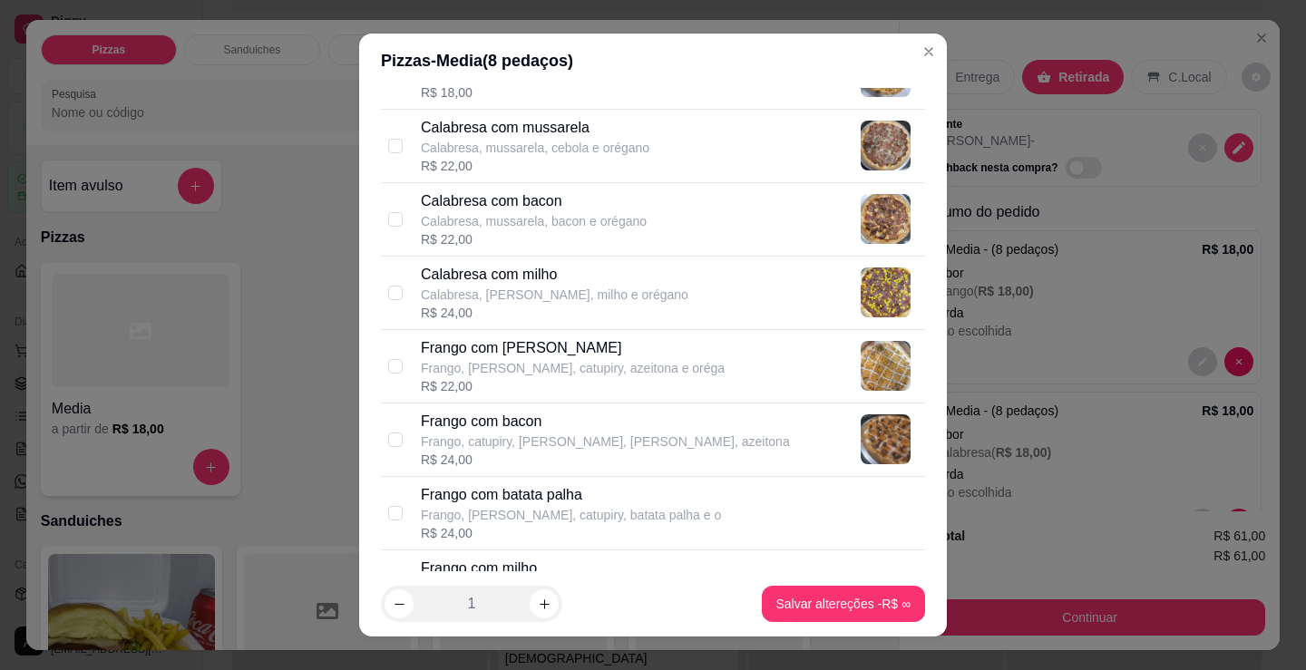
scroll to position [363, 0]
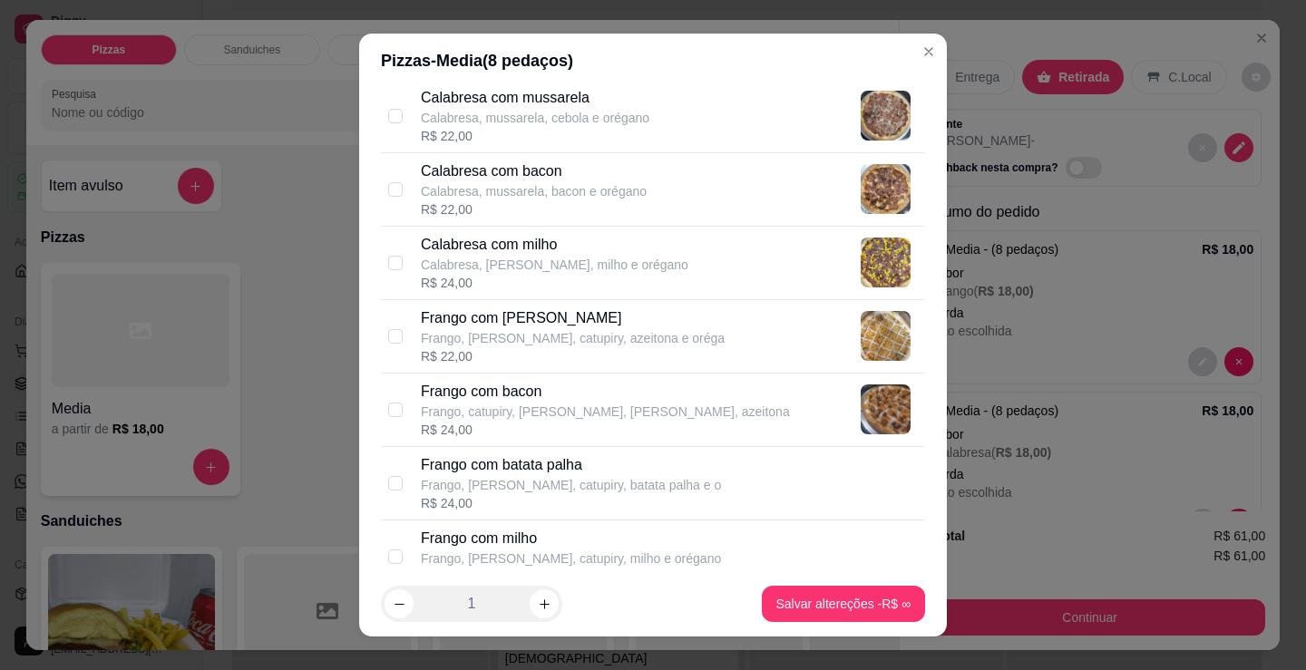
click at [585, 361] on div "R$ 22,00" at bounding box center [573, 356] width 304 height 18
checkbox input "true"
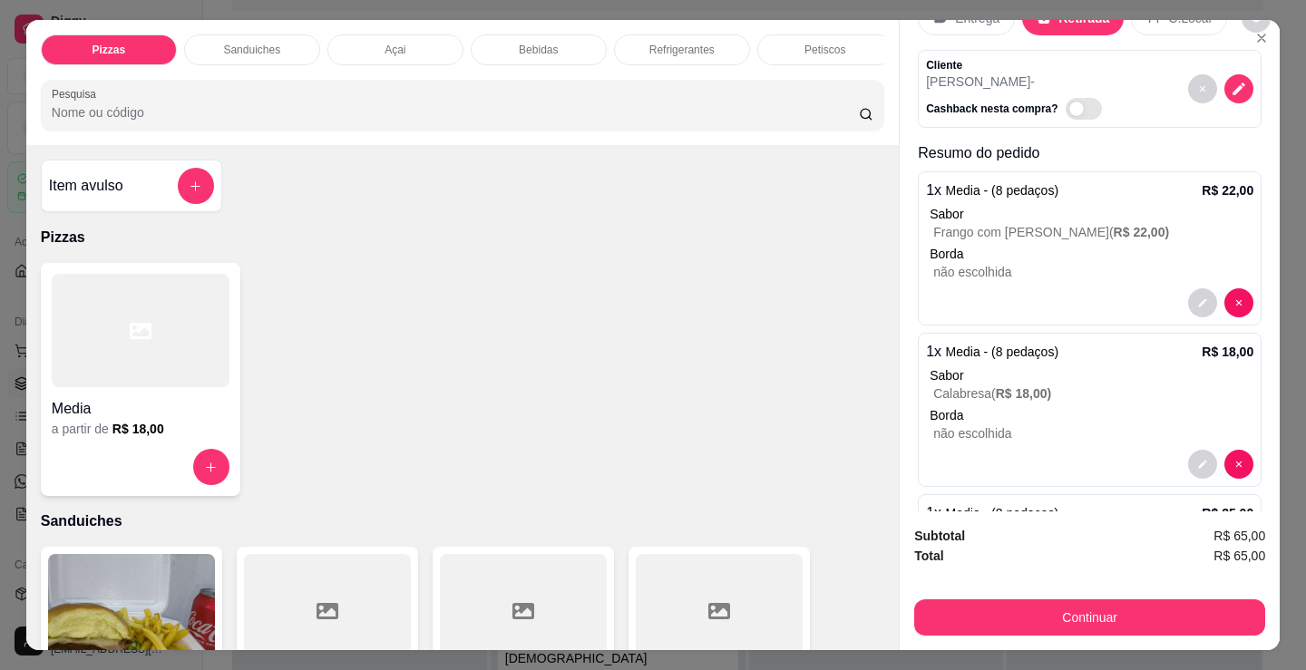
scroll to position [91, 0]
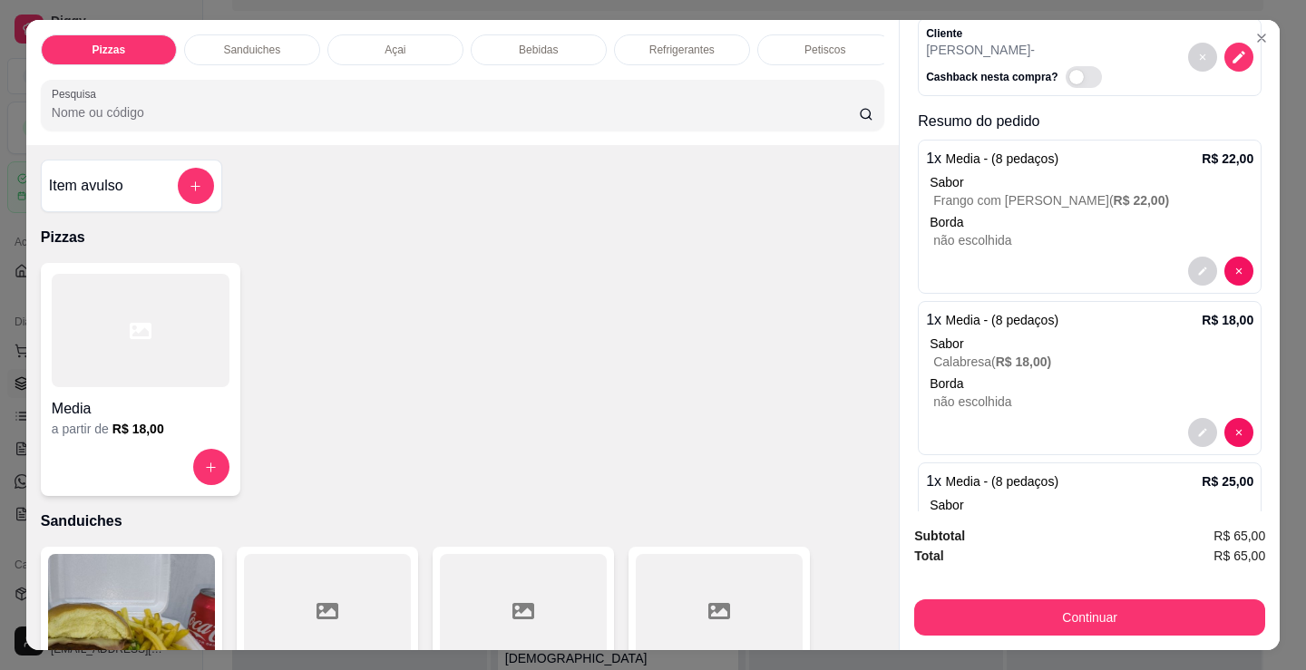
click at [1003, 418] on div at bounding box center [1089, 432] width 327 height 29
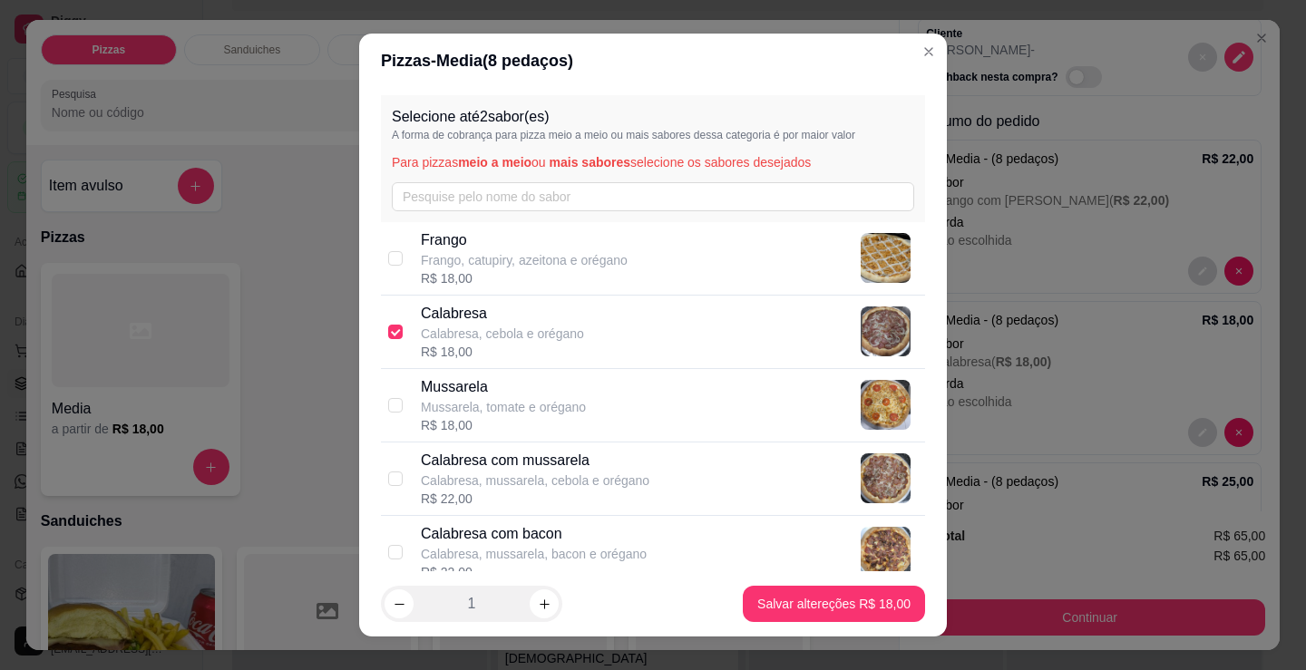
click at [499, 330] on p "Calabresa, cebola e orégano" at bounding box center [502, 334] width 163 height 18
checkbox input "false"
click at [550, 459] on p "Calabresa com mussarela" at bounding box center [535, 461] width 229 height 22
checkbox input "true"
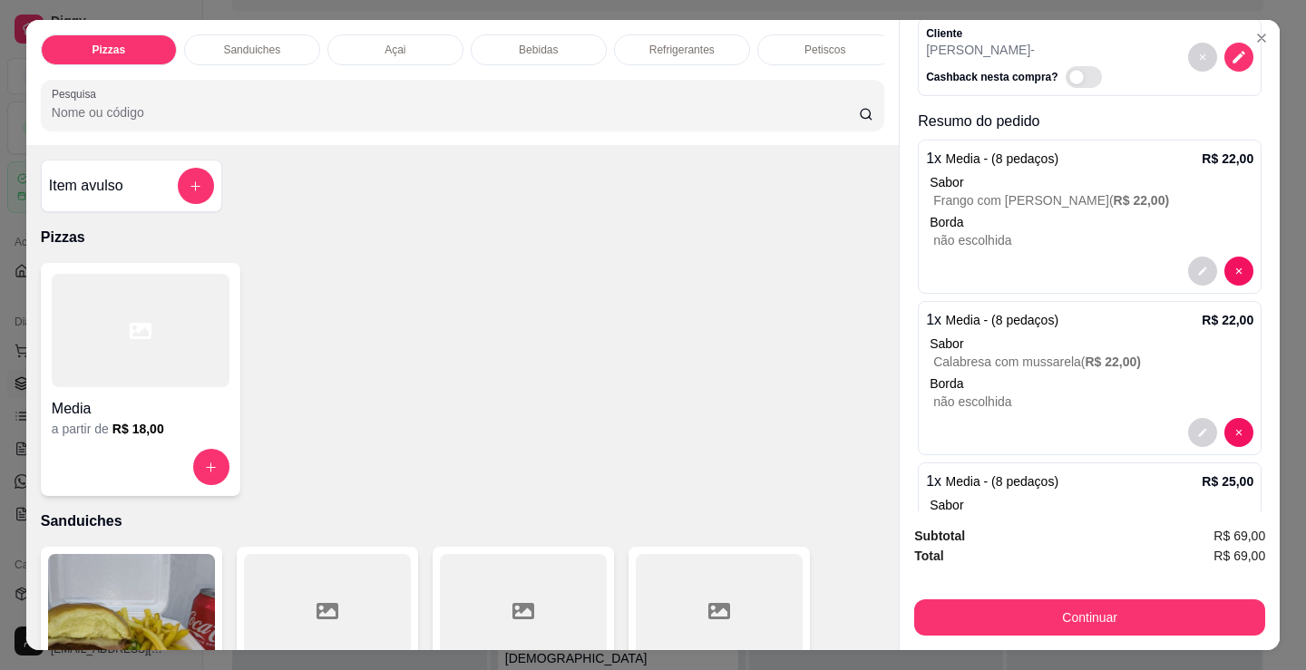
drag, startPoint x: 749, startPoint y: 476, endPoint x: 825, endPoint y: 389, distance: 115.7
click at [751, 476] on div "Media a partir de R$ 18,00" at bounding box center [462, 379] width 843 height 233
drag, startPoint x: 727, startPoint y: 461, endPoint x: 776, endPoint y: 433, distance: 56.5
click at [727, 461] on div "Media a partir de R$ 18,00" at bounding box center [462, 379] width 843 height 233
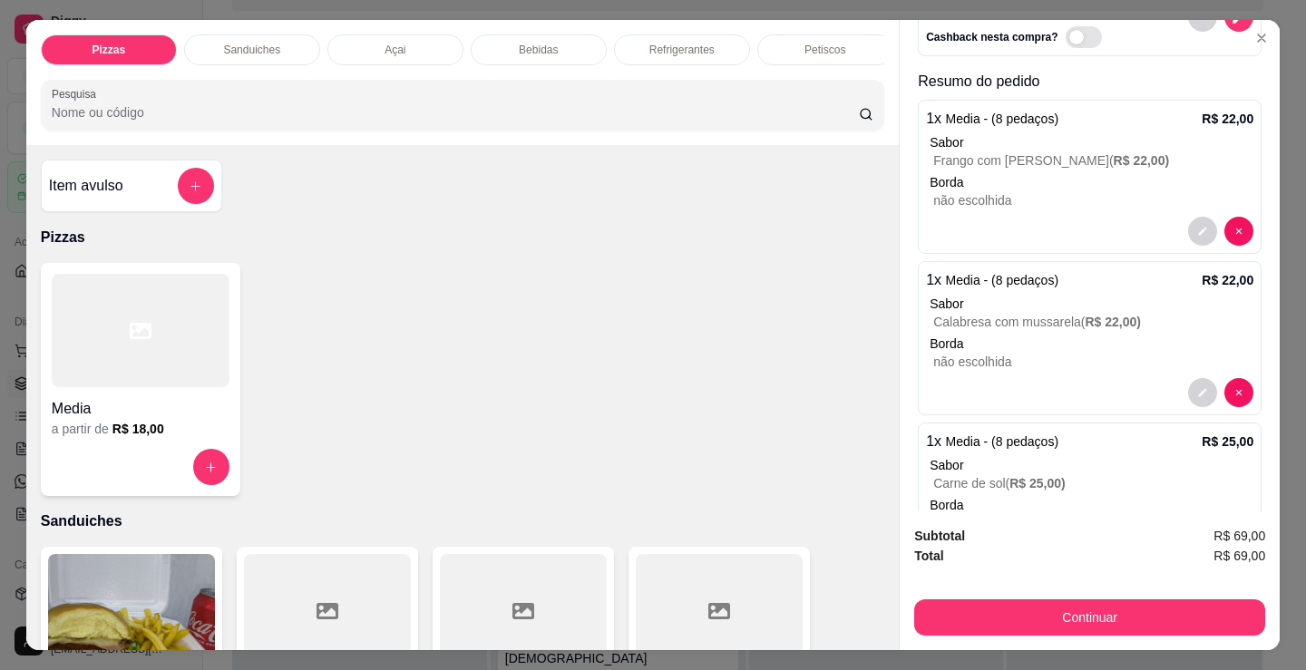
scroll to position [221, 0]
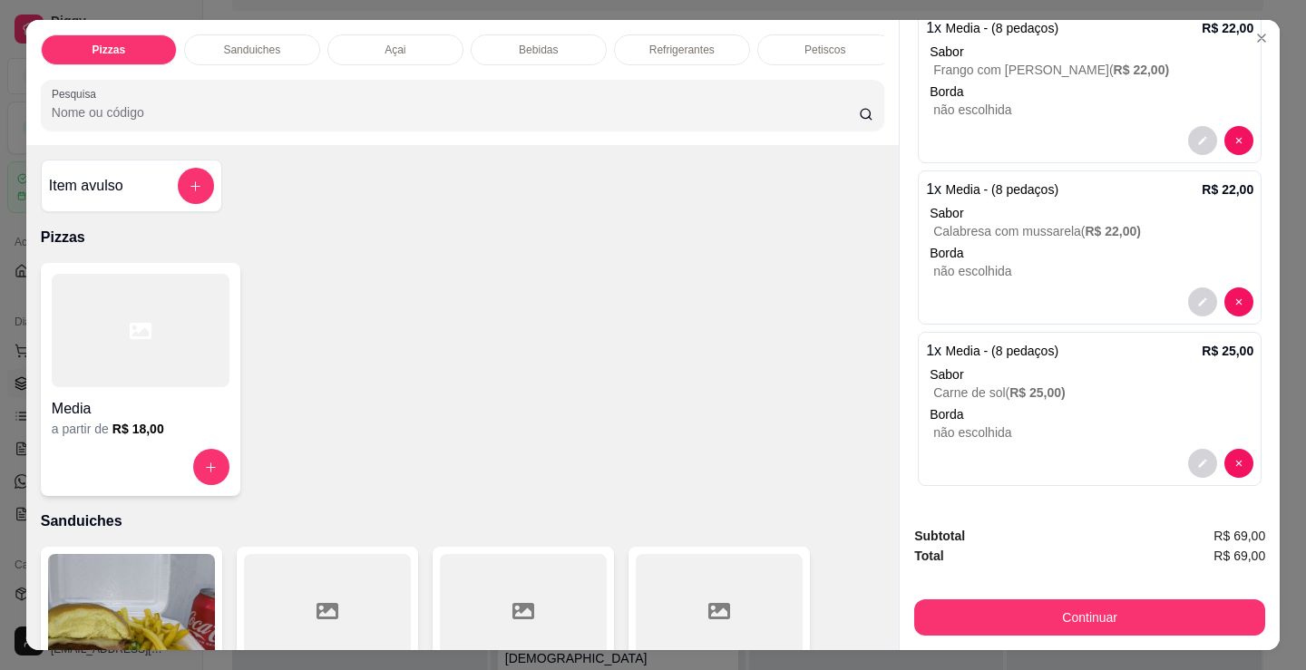
drag, startPoint x: 639, startPoint y: 502, endPoint x: 1029, endPoint y: 478, distance: 390.7
click at [639, 502] on div "Item avulso Pizzas Media a partir de R$ 18,00 Sanduiches Combo de X-burguer R$ …" at bounding box center [462, 397] width 872 height 505
click at [1109, 608] on button "Continuar" at bounding box center [1089, 617] width 351 height 36
click at [524, 230] on icon at bounding box center [530, 229] width 24 height 24
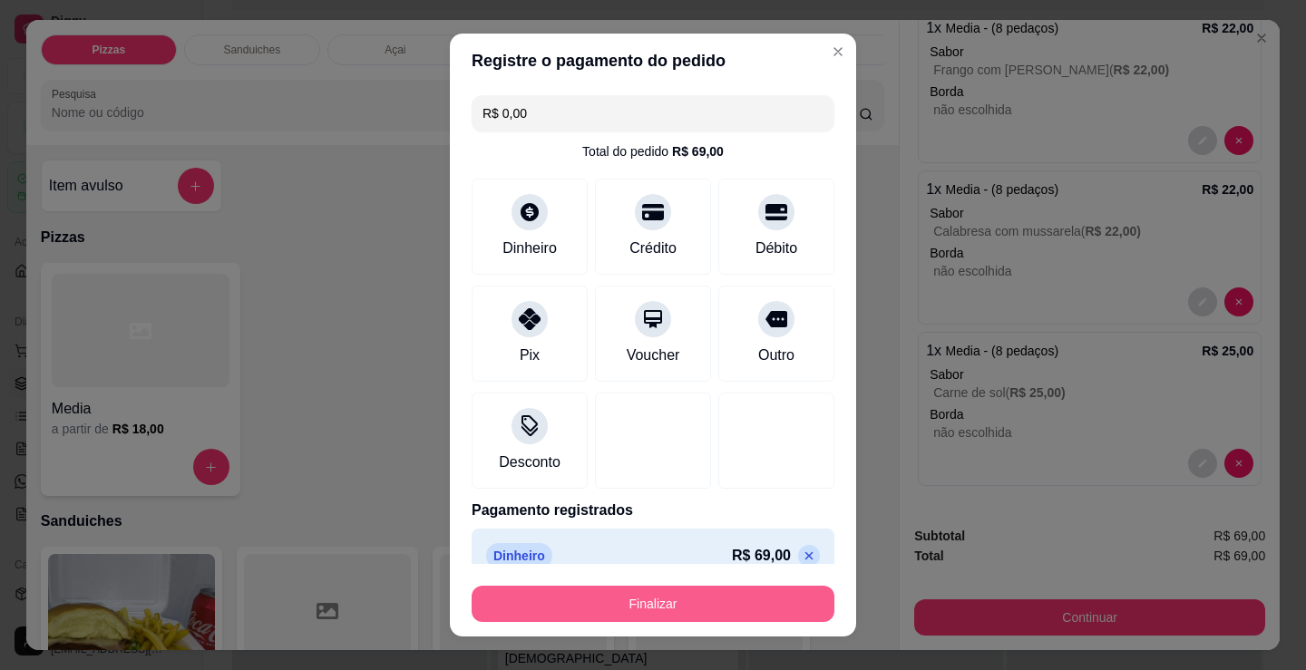
click at [672, 606] on button "Finalizar" at bounding box center [653, 604] width 363 height 36
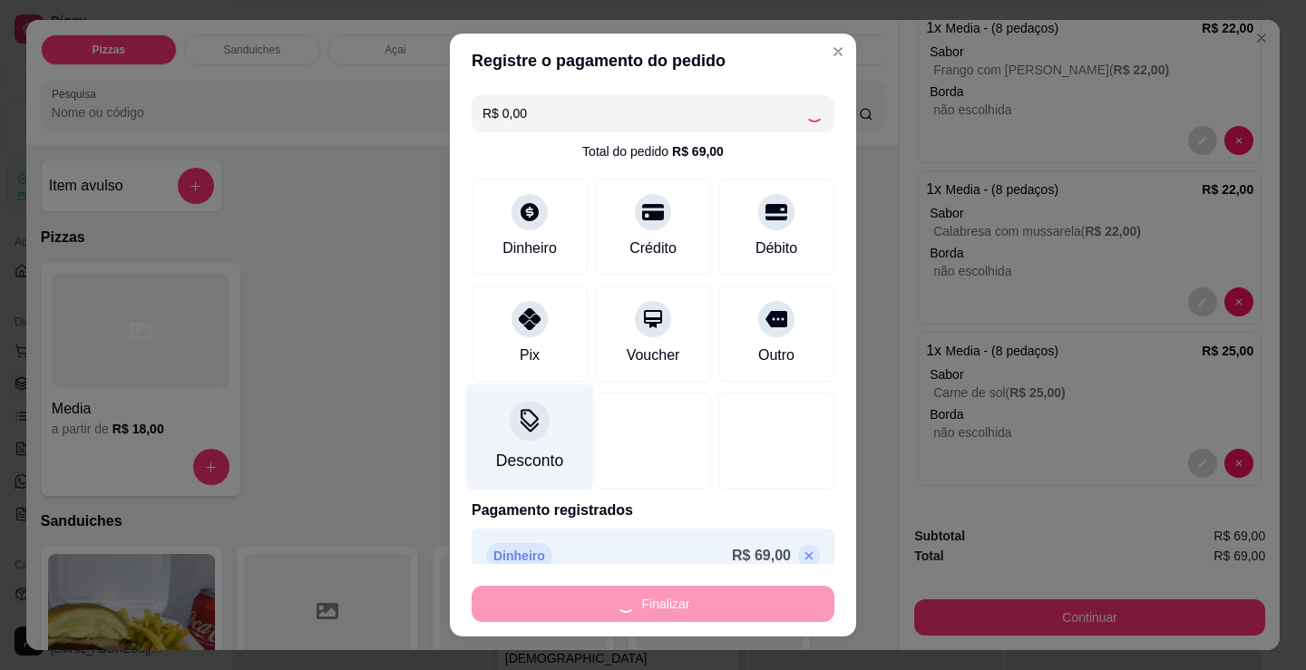
type input "-R$ 69,00"
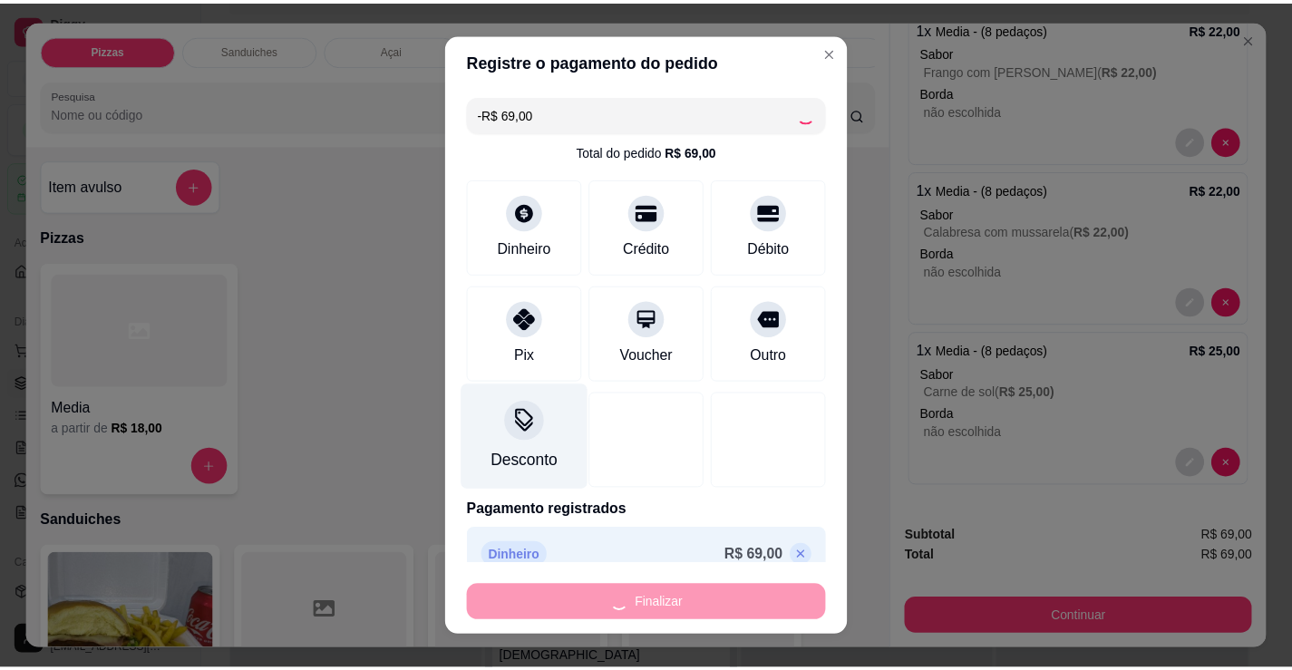
scroll to position [0, 0]
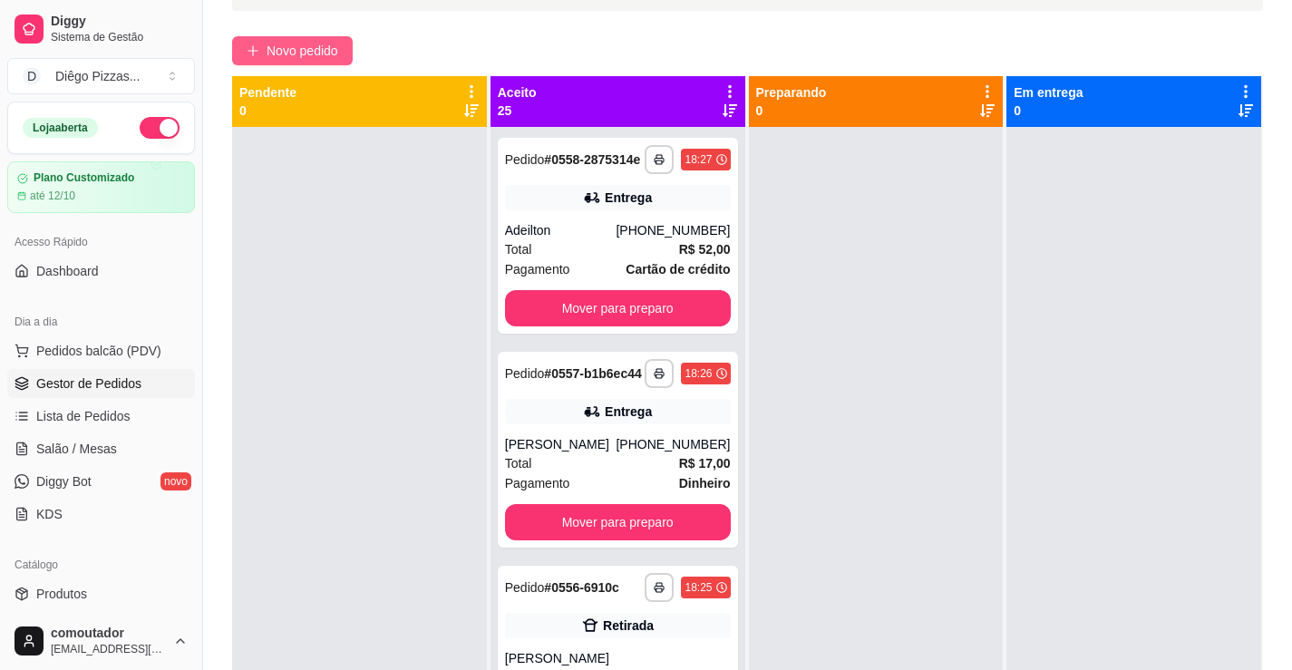
click at [295, 57] on span "Novo pedido" at bounding box center [303, 51] width 72 height 20
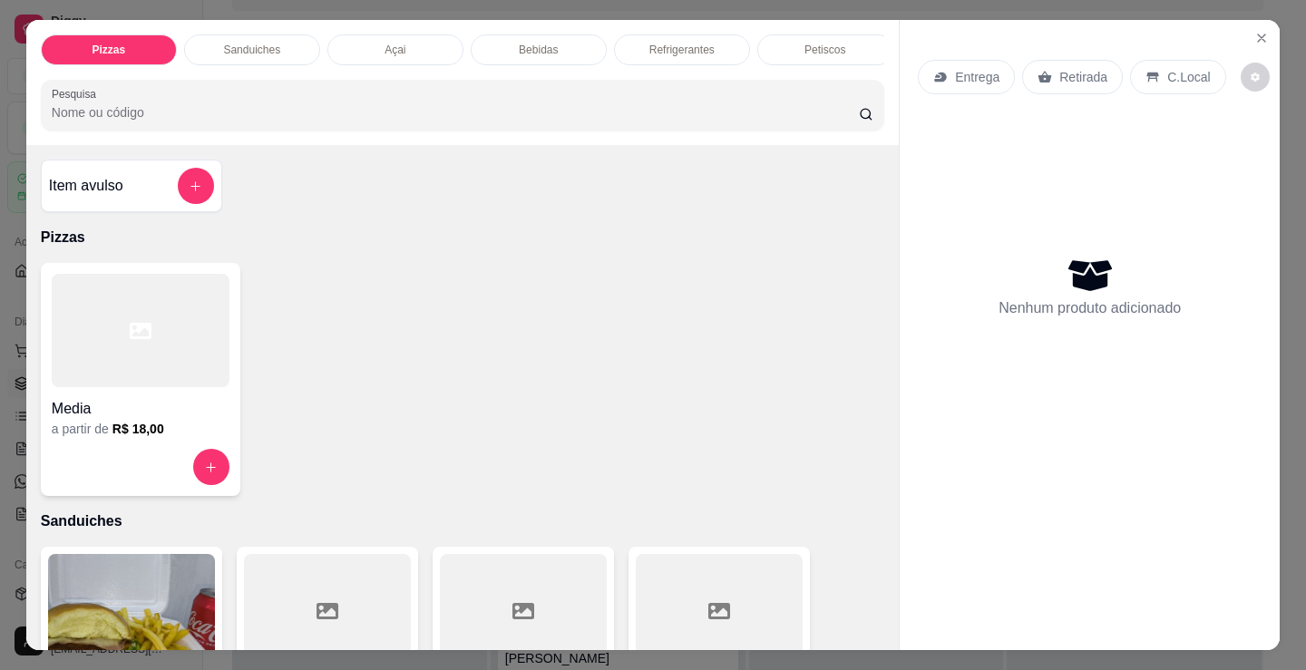
click at [195, 417] on h4 "Media" at bounding box center [141, 409] width 178 height 22
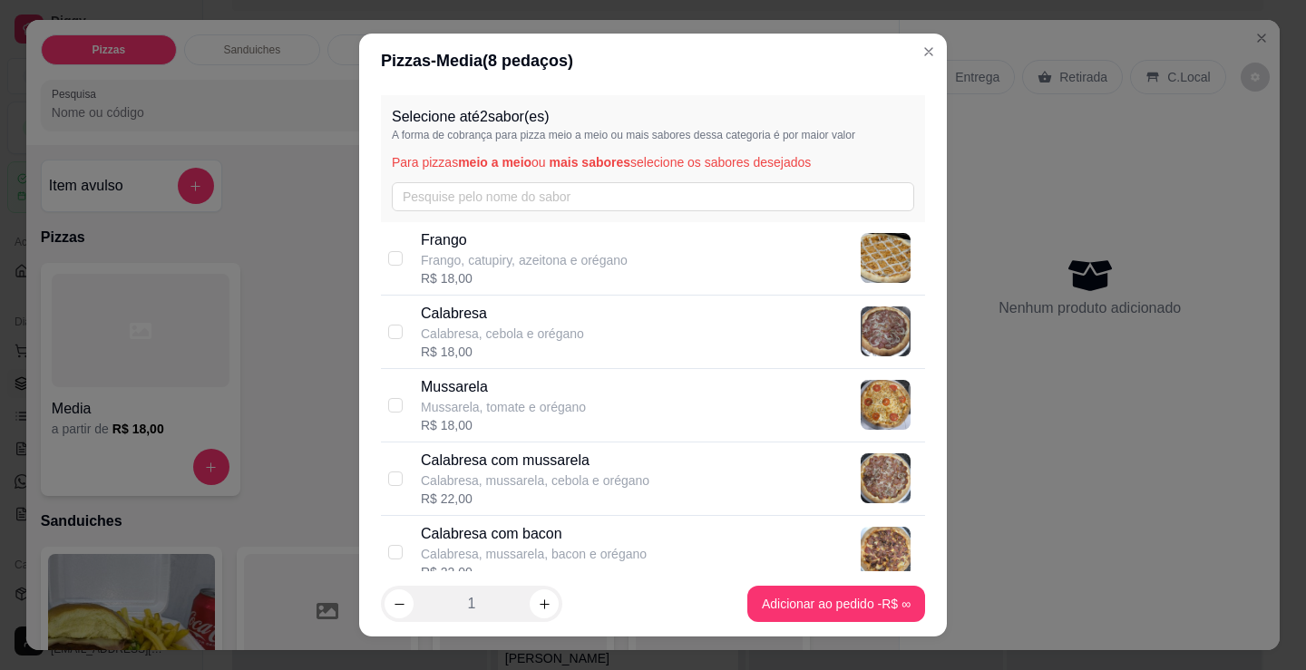
click at [524, 272] on div "R$ 18,00" at bounding box center [524, 278] width 207 height 18
checkbox input "true"
click at [523, 336] on p "Calabresa, cebola e orégano" at bounding box center [502, 334] width 163 height 18
checkbox input "true"
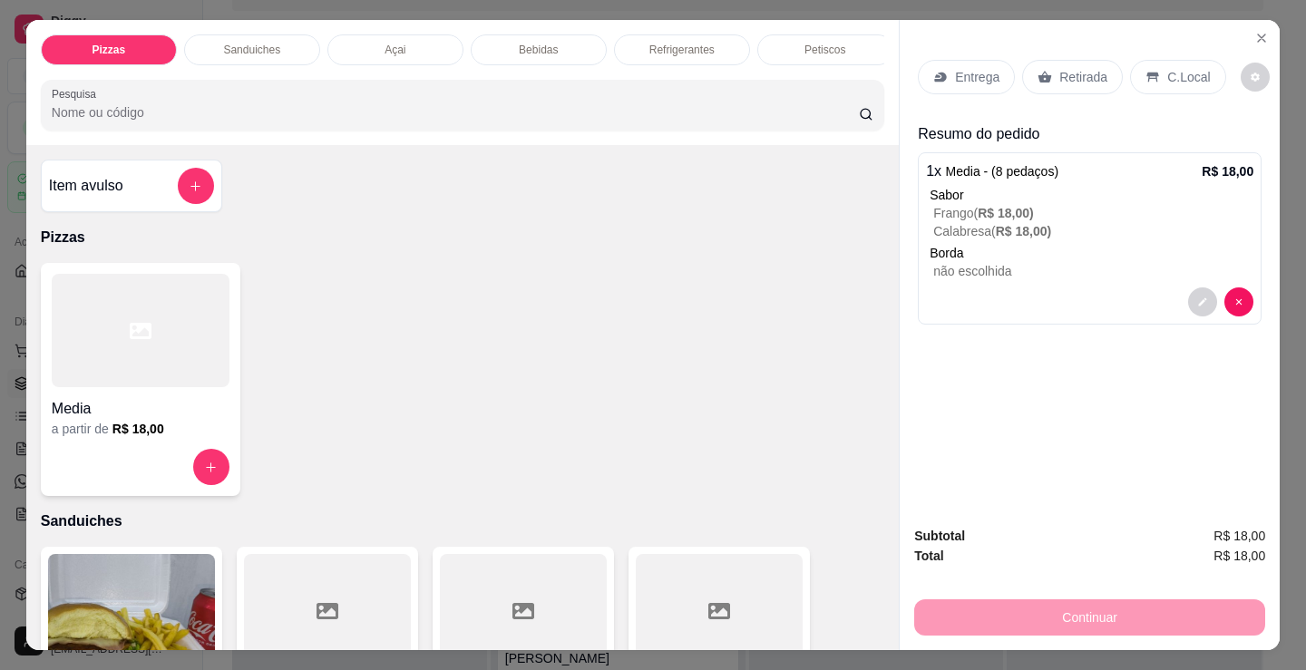
click at [313, 305] on div "Media a partir de R$ 18,00" at bounding box center [462, 379] width 843 height 233
click at [1247, 25] on button "Close" at bounding box center [1261, 38] width 29 height 29
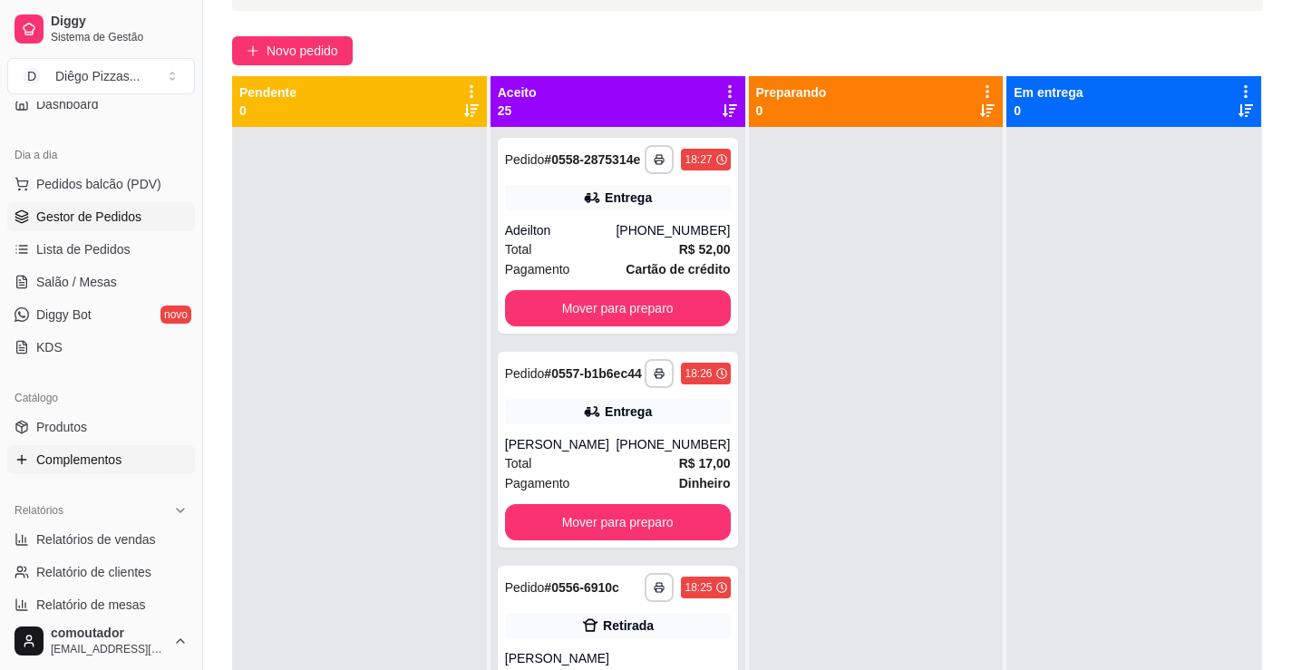
scroll to position [181, 0]
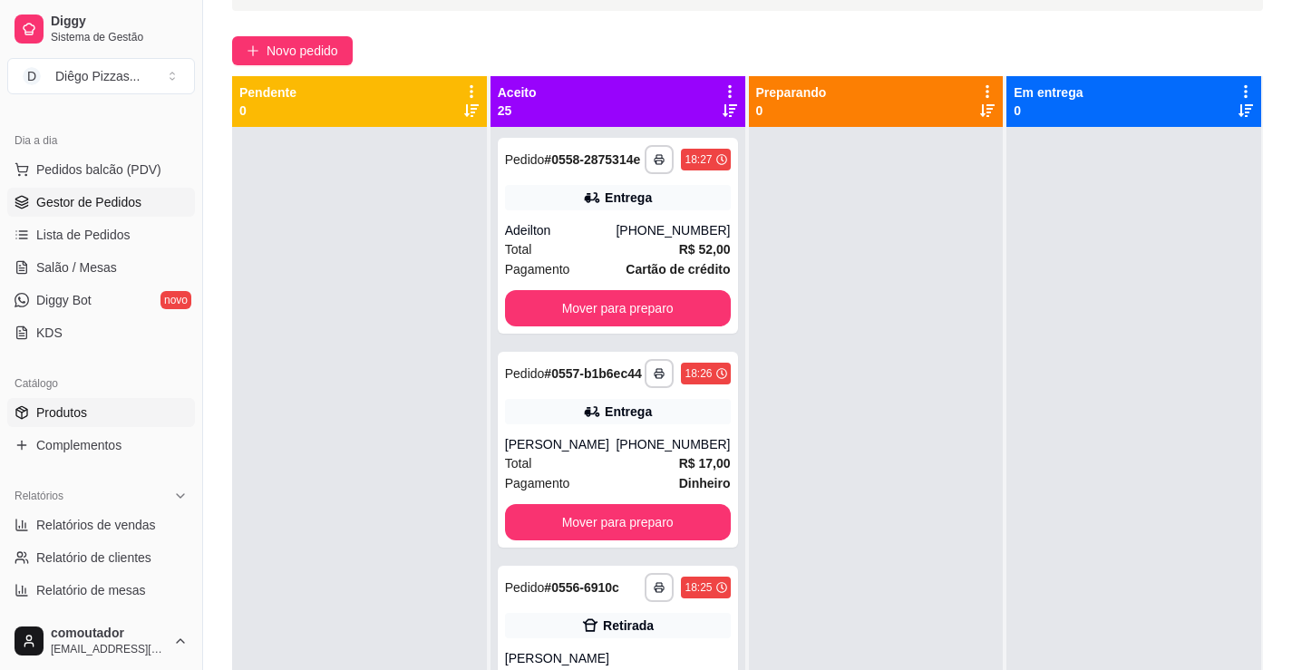
click at [85, 408] on span "Produtos" at bounding box center [61, 413] width 51 height 18
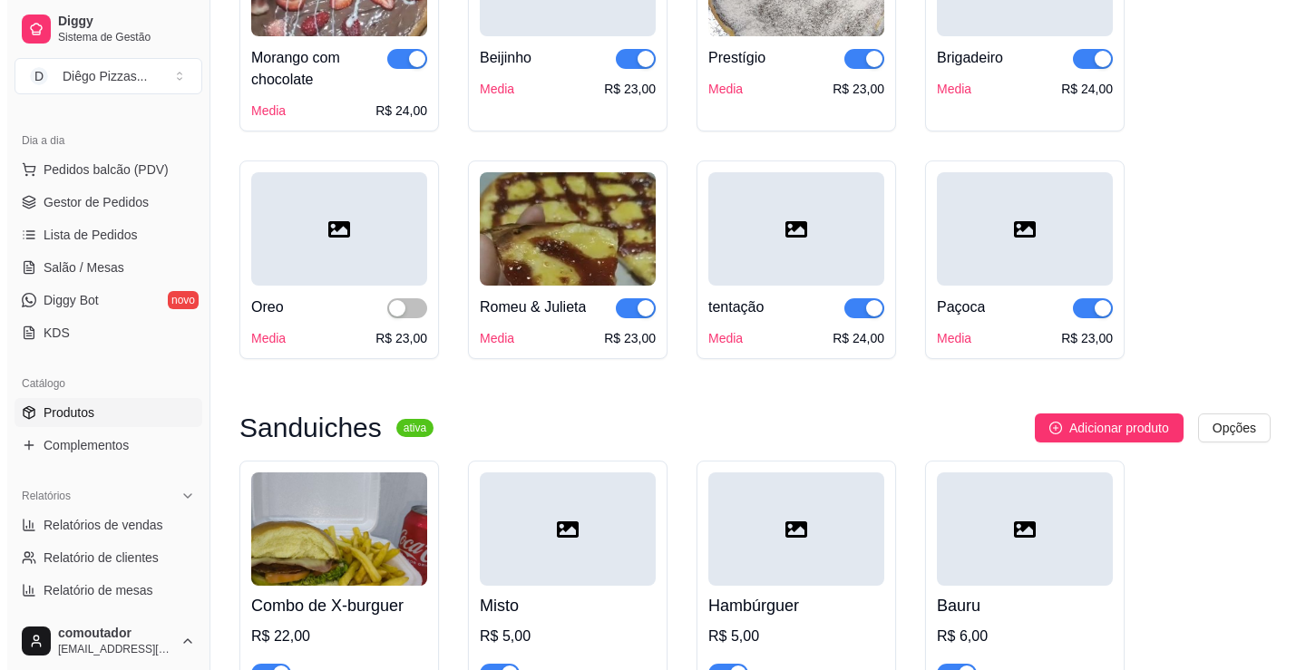
scroll to position [1360, 0]
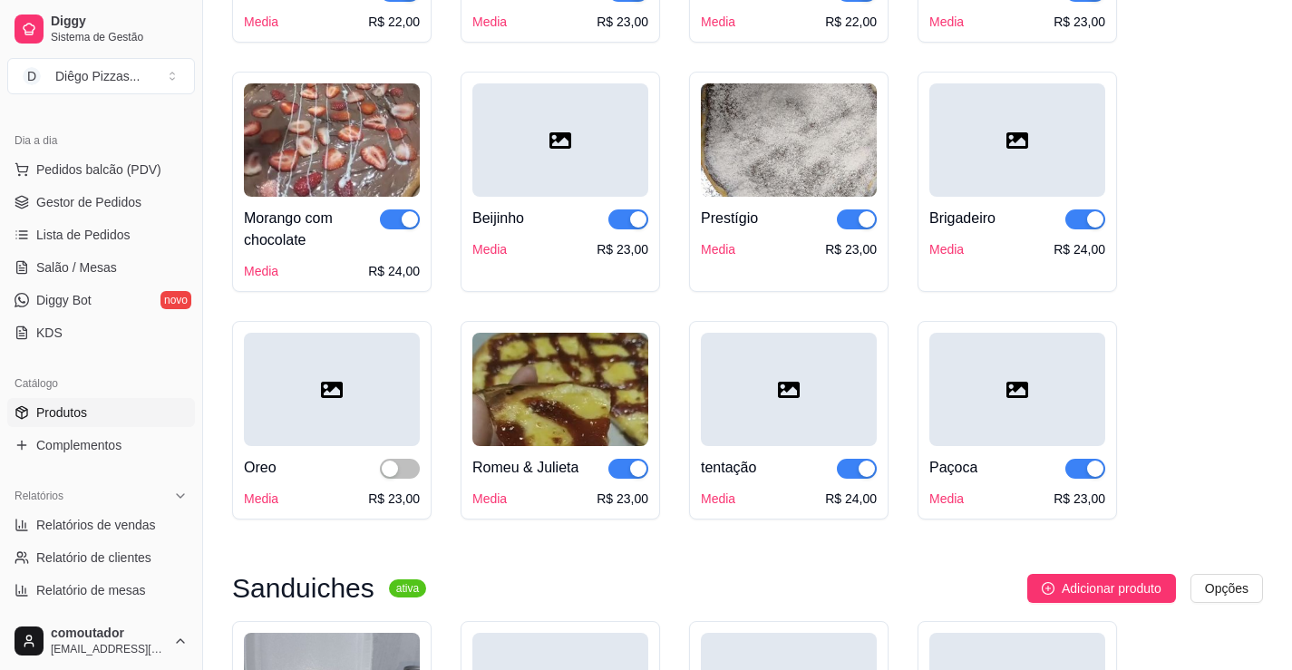
click at [626, 469] on span "button" at bounding box center [628, 469] width 40 height 20
click at [1088, 472] on div "button" at bounding box center [1095, 469] width 16 height 16
click at [125, 158] on button "Pedidos balcão (PDV)" at bounding box center [101, 169] width 188 height 29
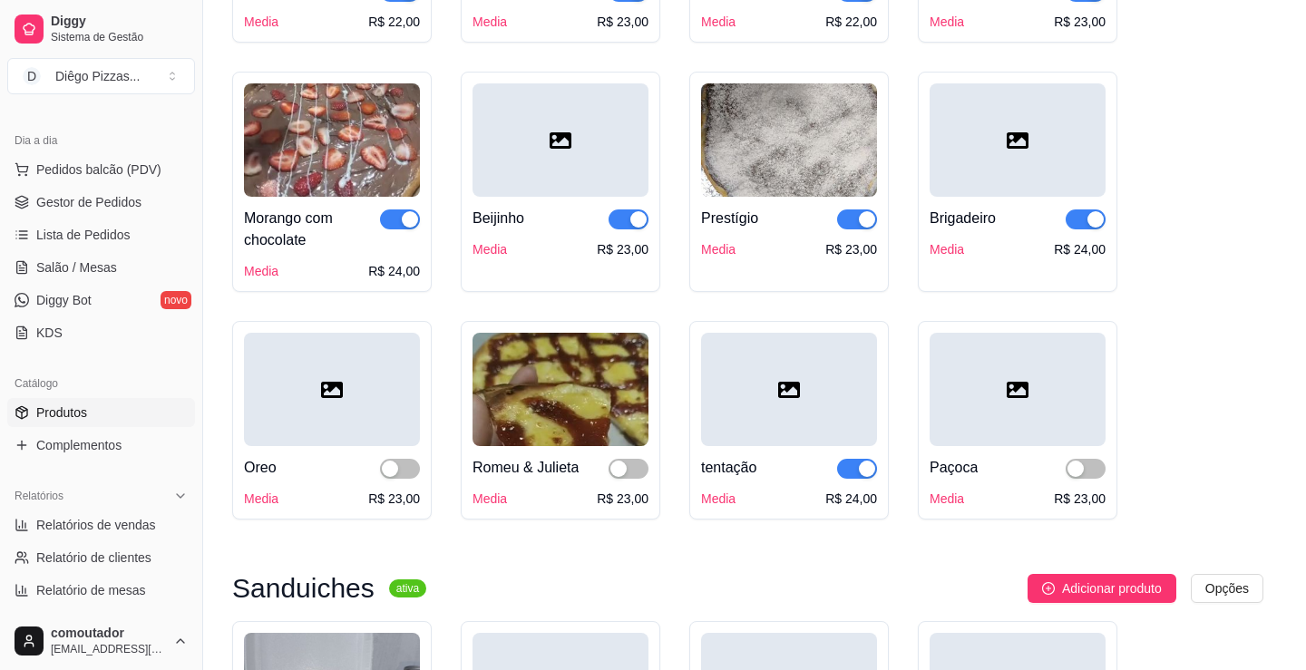
click at [159, 295] on div at bounding box center [141, 330] width 178 height 113
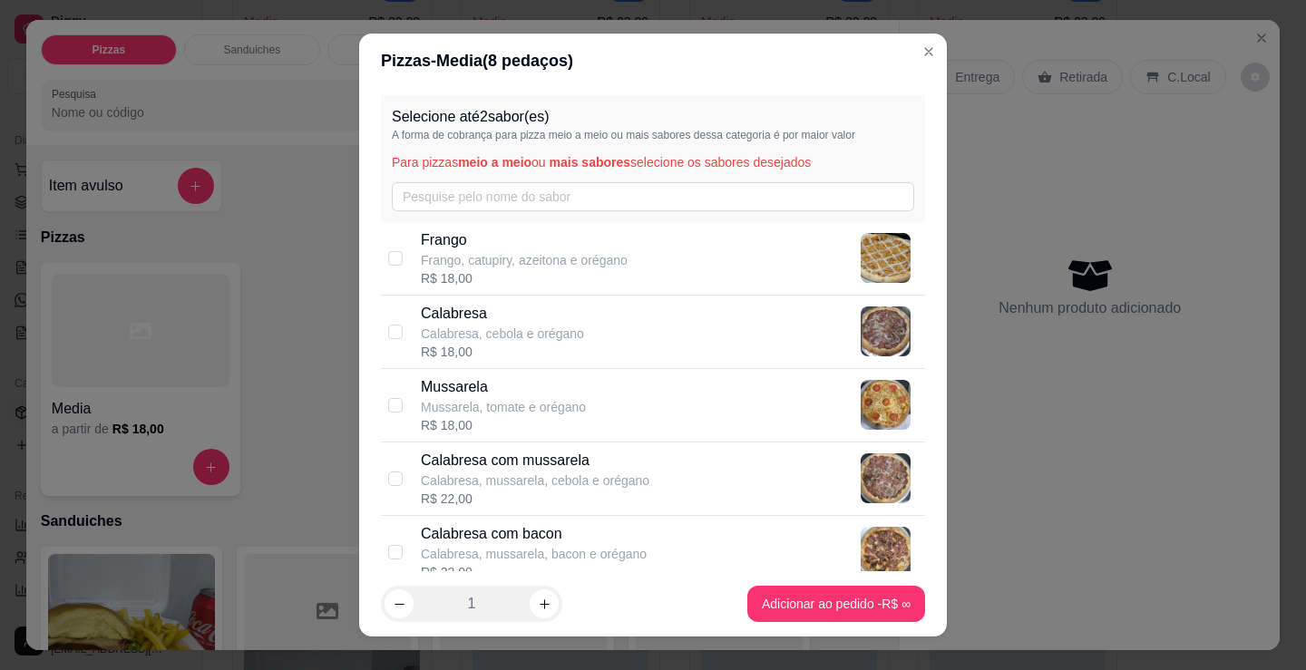
click at [485, 251] on p "Frango, catupiry, azeitona e orégano" at bounding box center [524, 260] width 207 height 18
checkbox input "true"
click at [523, 410] on p "Mussarela, tomate e orégano" at bounding box center [503, 407] width 165 height 18
checkbox input "true"
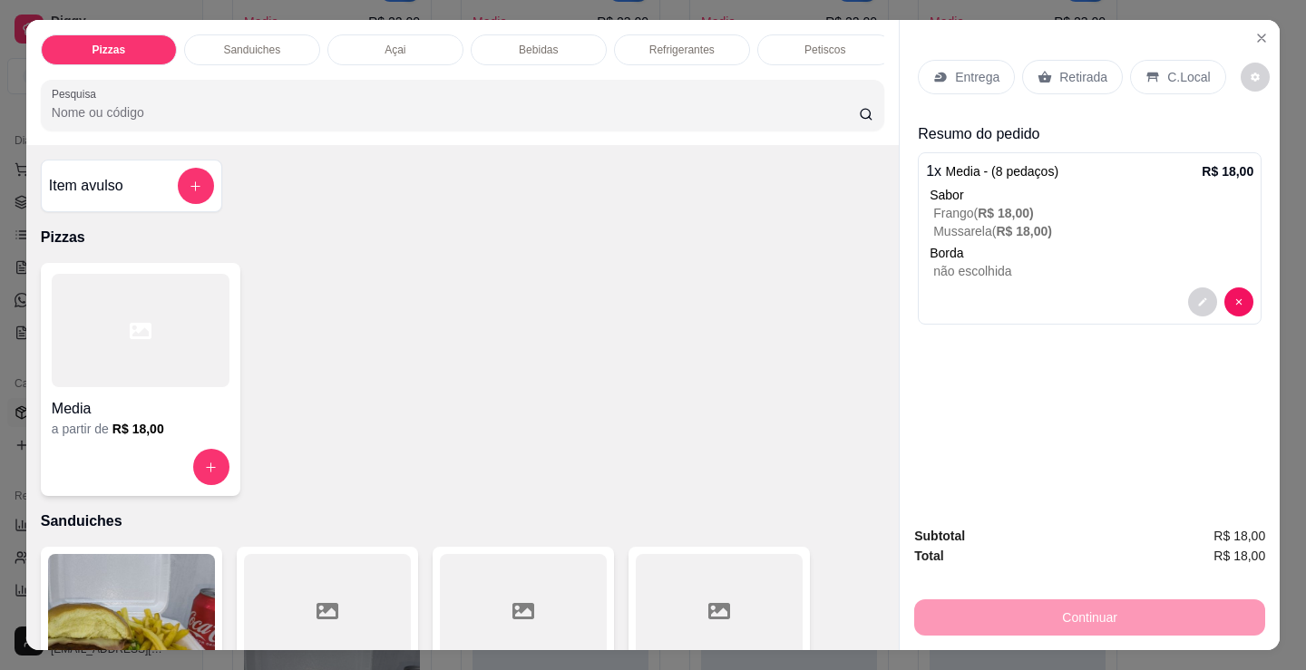
click at [675, 43] on p "Refrigerantes" at bounding box center [681, 50] width 65 height 15
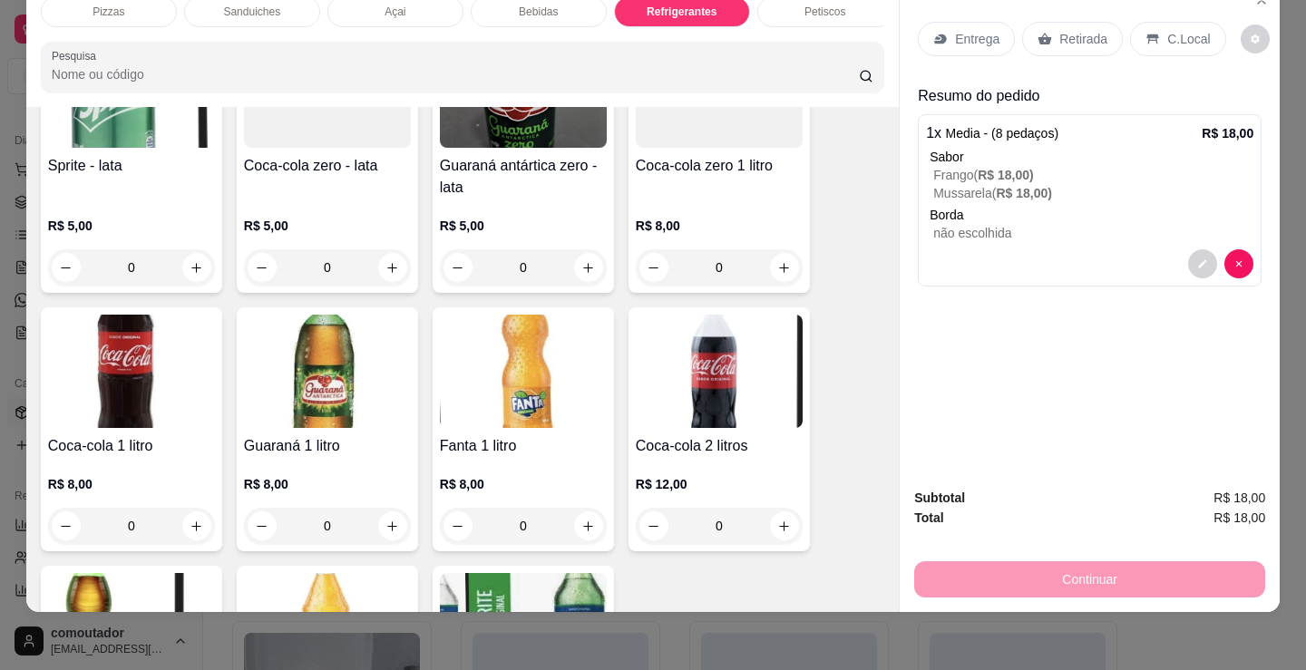
scroll to position [5331, 0]
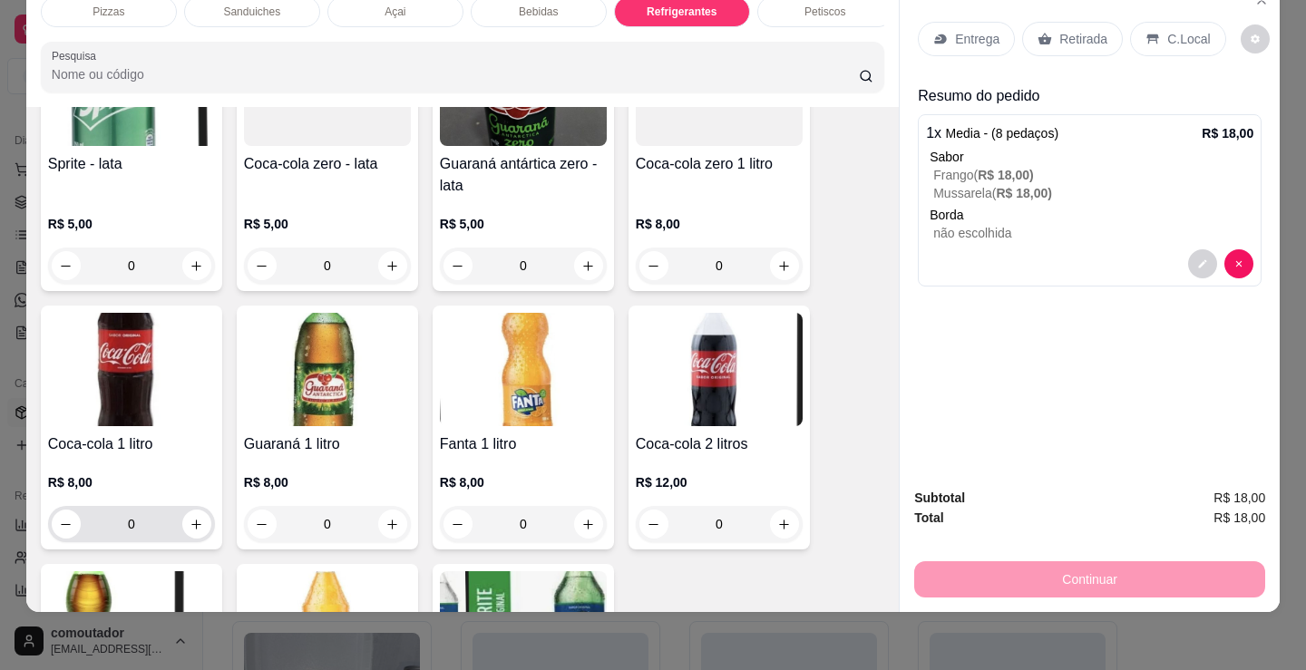
click at [187, 510] on div "0" at bounding box center [132, 524] width 160 height 36
click at [194, 520] on icon "increase-product-quantity" at bounding box center [197, 525] width 14 height 14
type input "1"
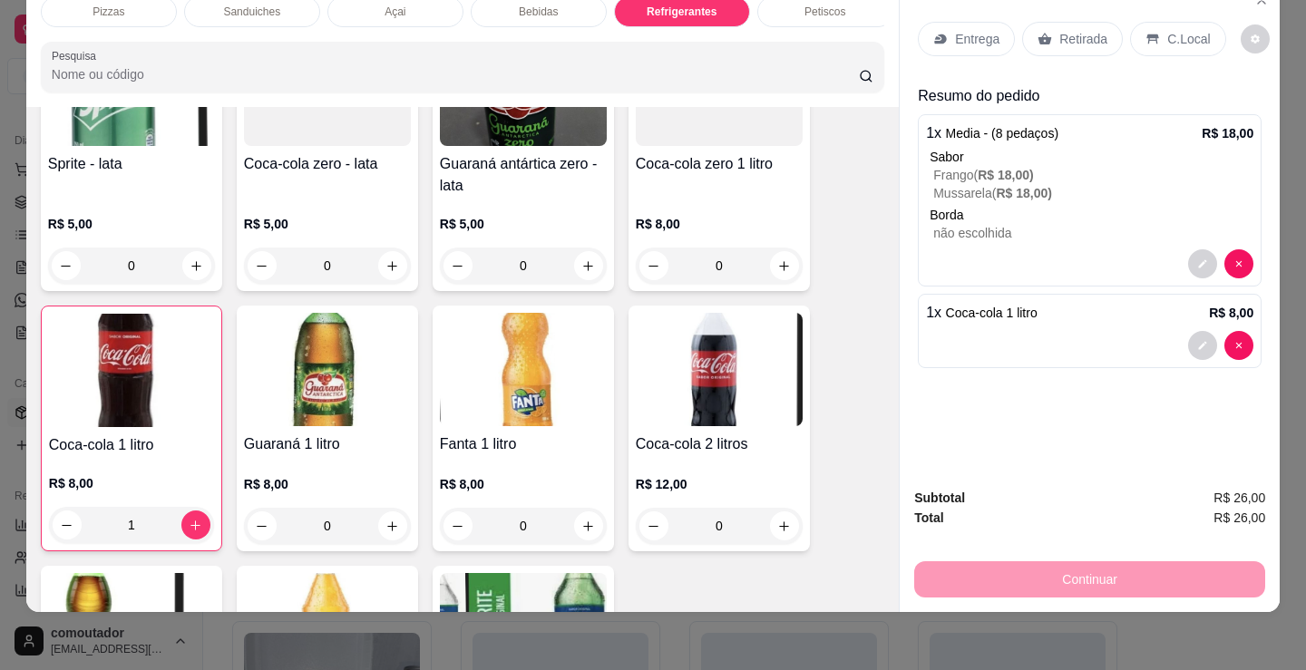
click at [989, 22] on div "Entrega" at bounding box center [966, 39] width 97 height 34
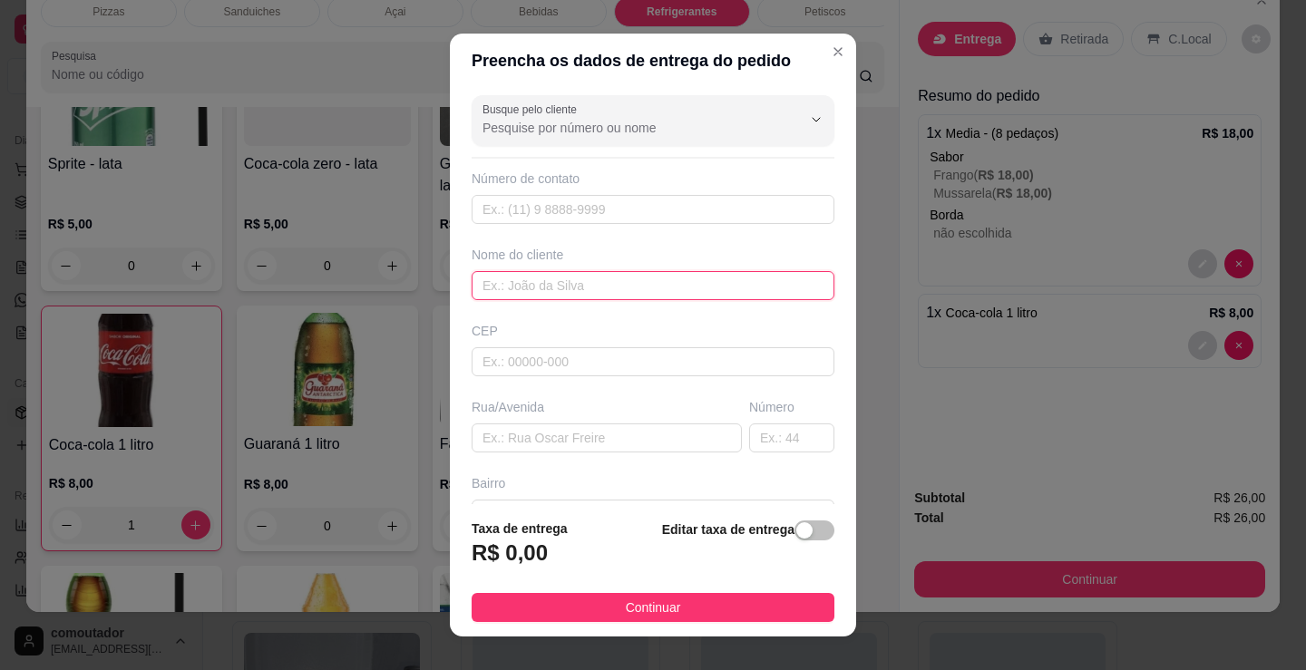
click at [608, 280] on input "text" at bounding box center [653, 285] width 363 height 29
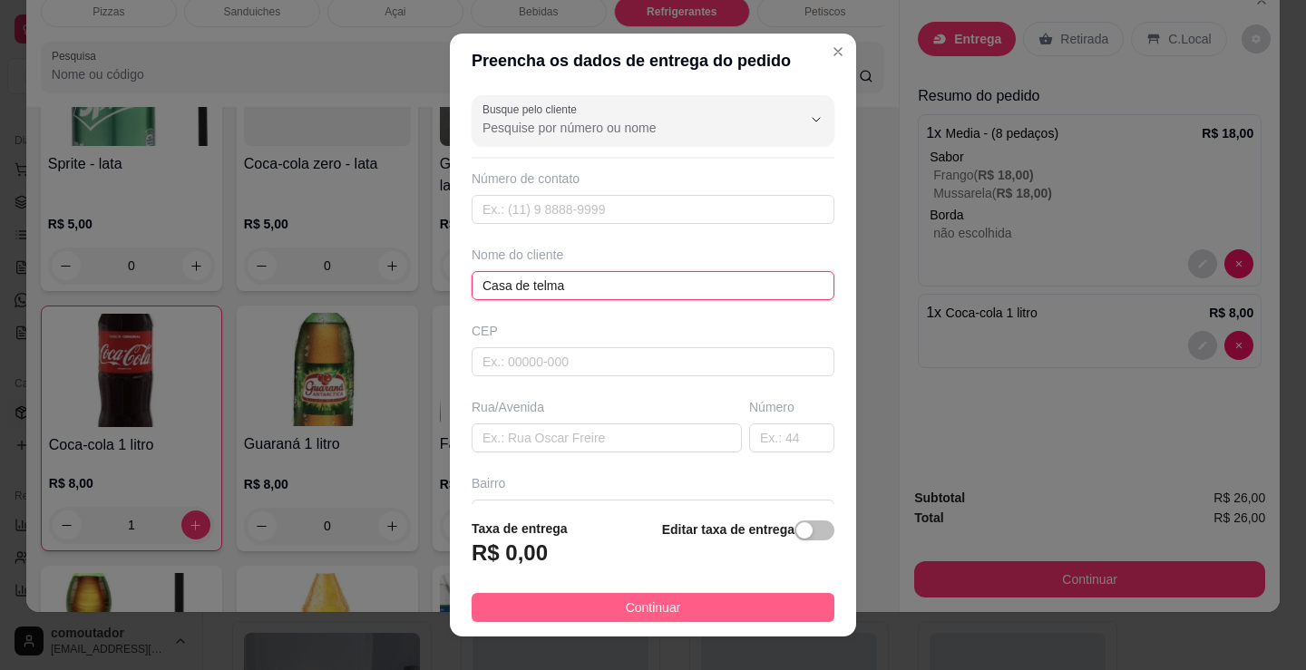
type input "Casa de telma"
click at [644, 600] on span "Continuar" at bounding box center [653, 608] width 55 height 20
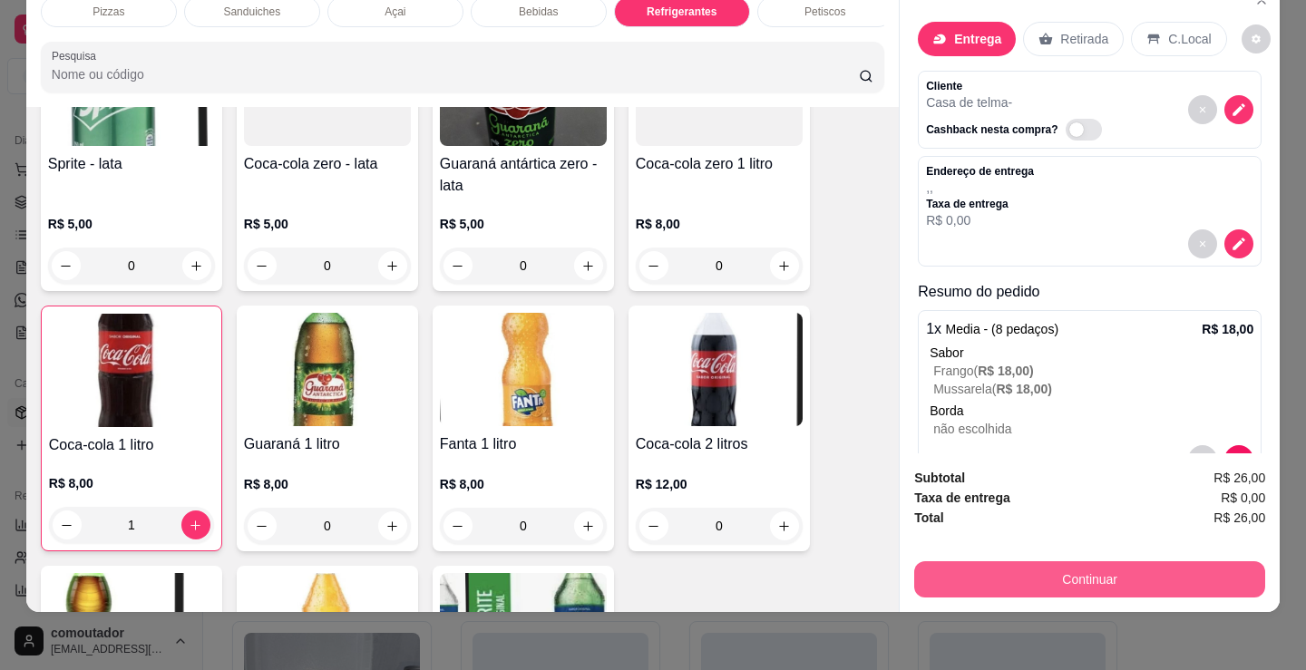
click at [1008, 564] on button "Continuar" at bounding box center [1089, 579] width 351 height 36
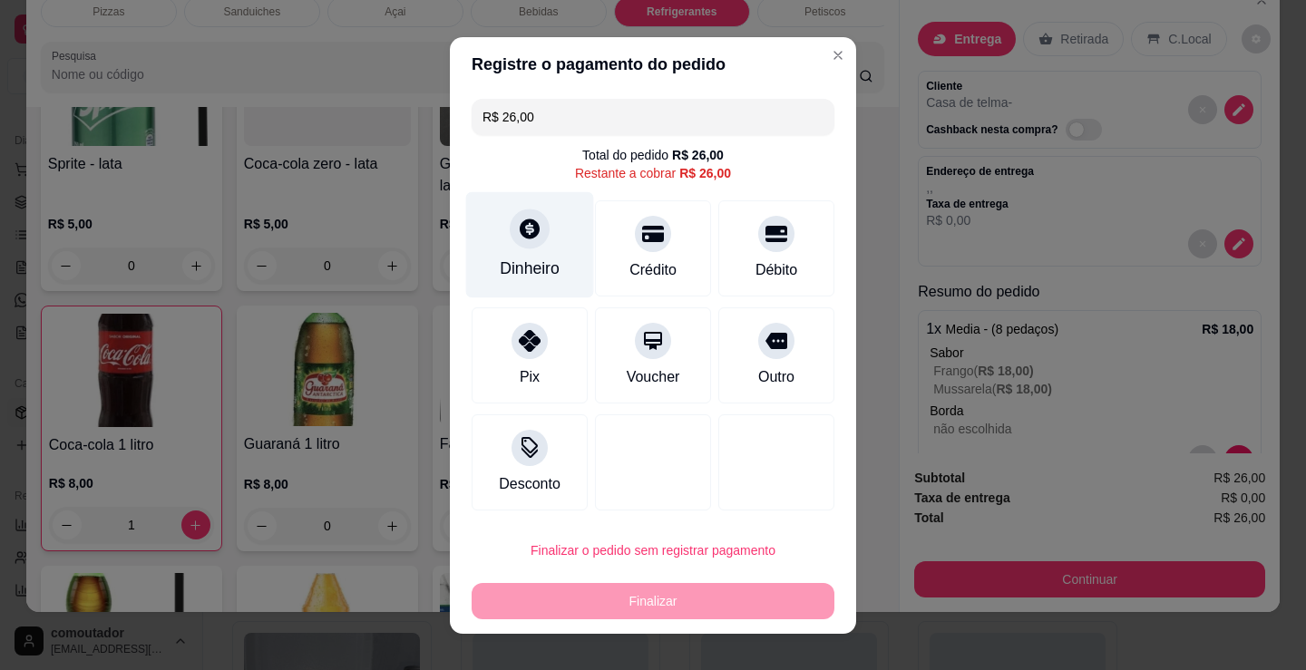
click at [503, 251] on div "Dinheiro" at bounding box center [530, 244] width 128 height 106
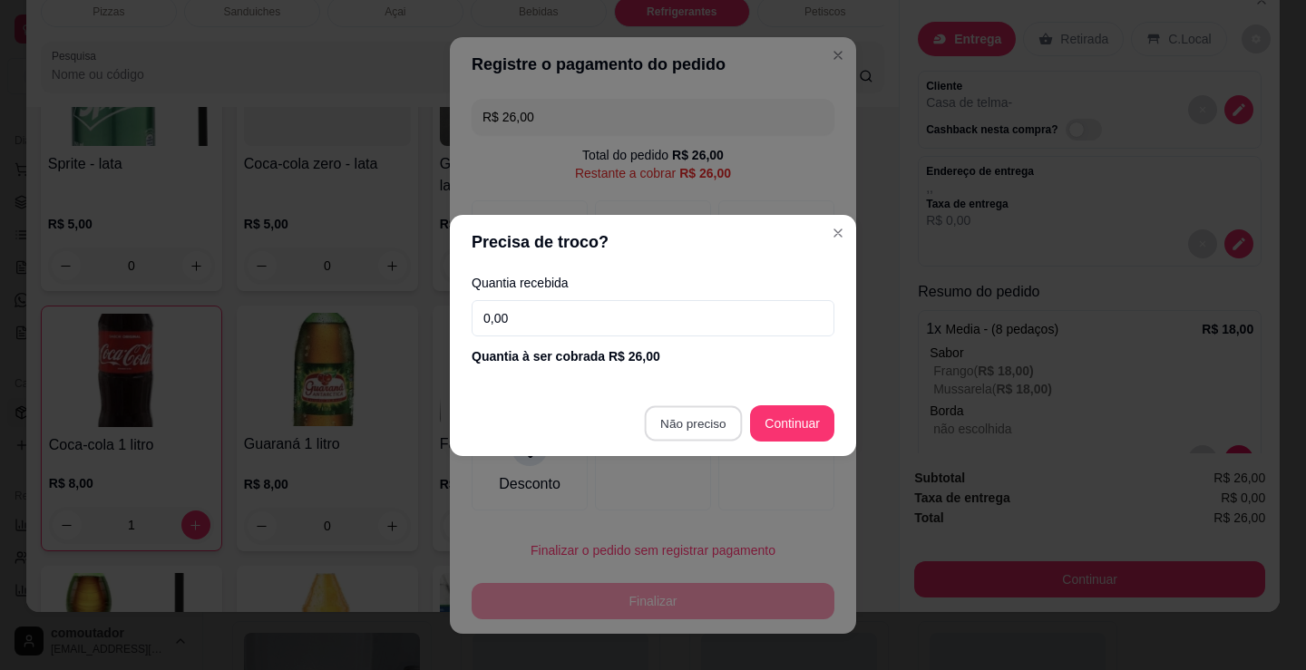
type input "R$ 0,00"
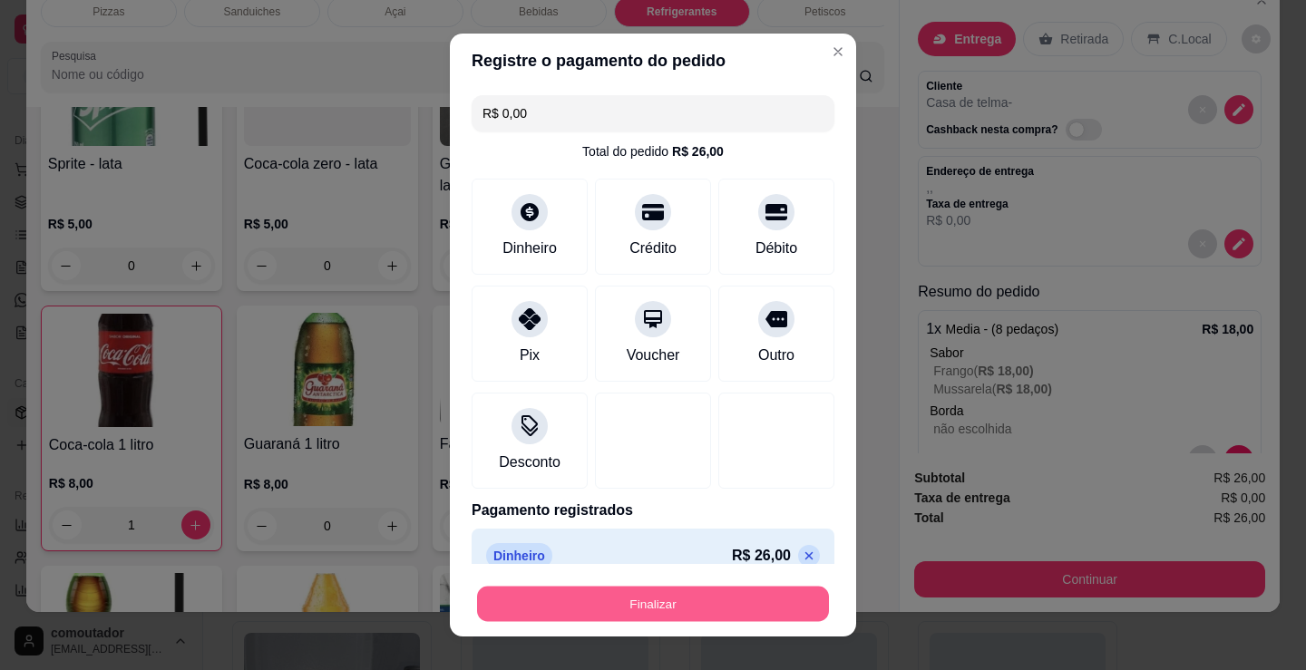
click at [688, 596] on button "Finalizar" at bounding box center [653, 604] width 352 height 35
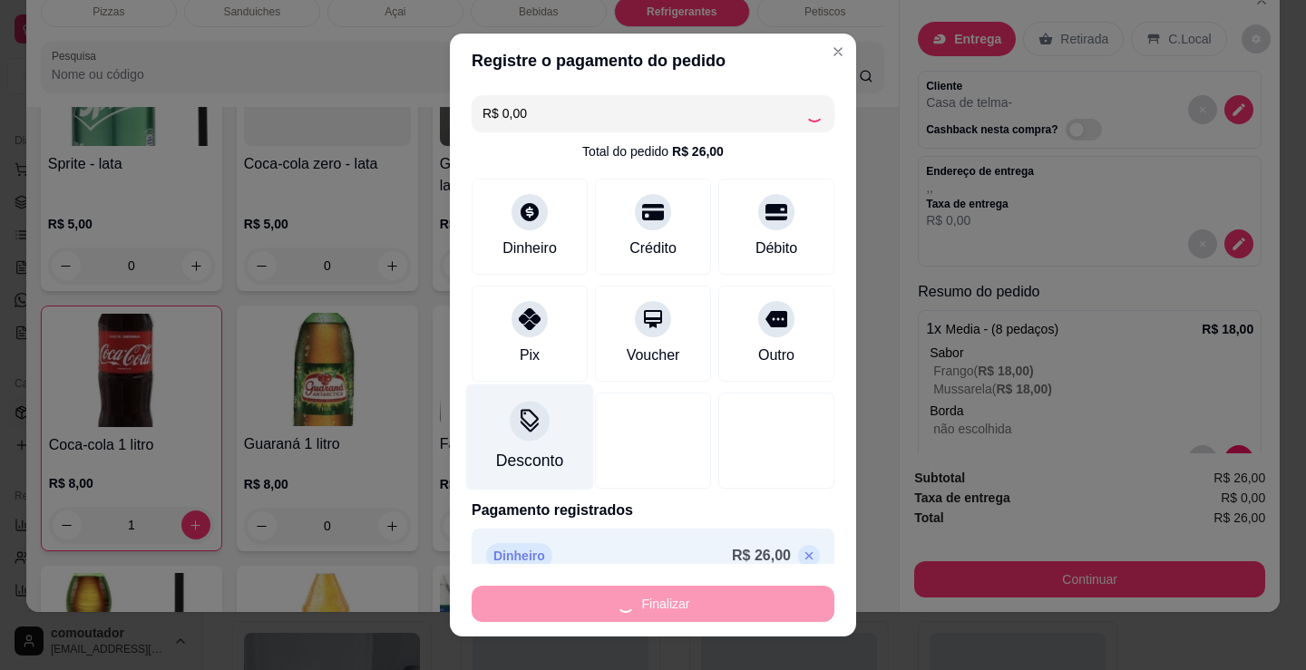
type input "0"
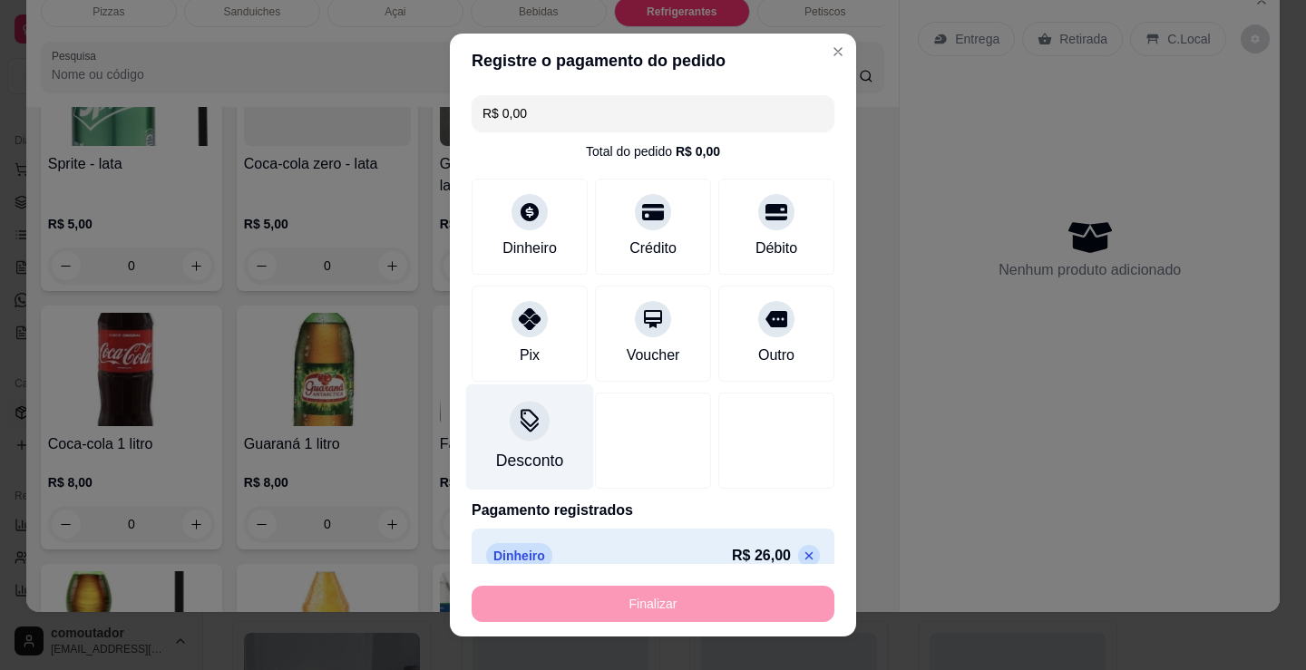
type input "-R$ 26,00"
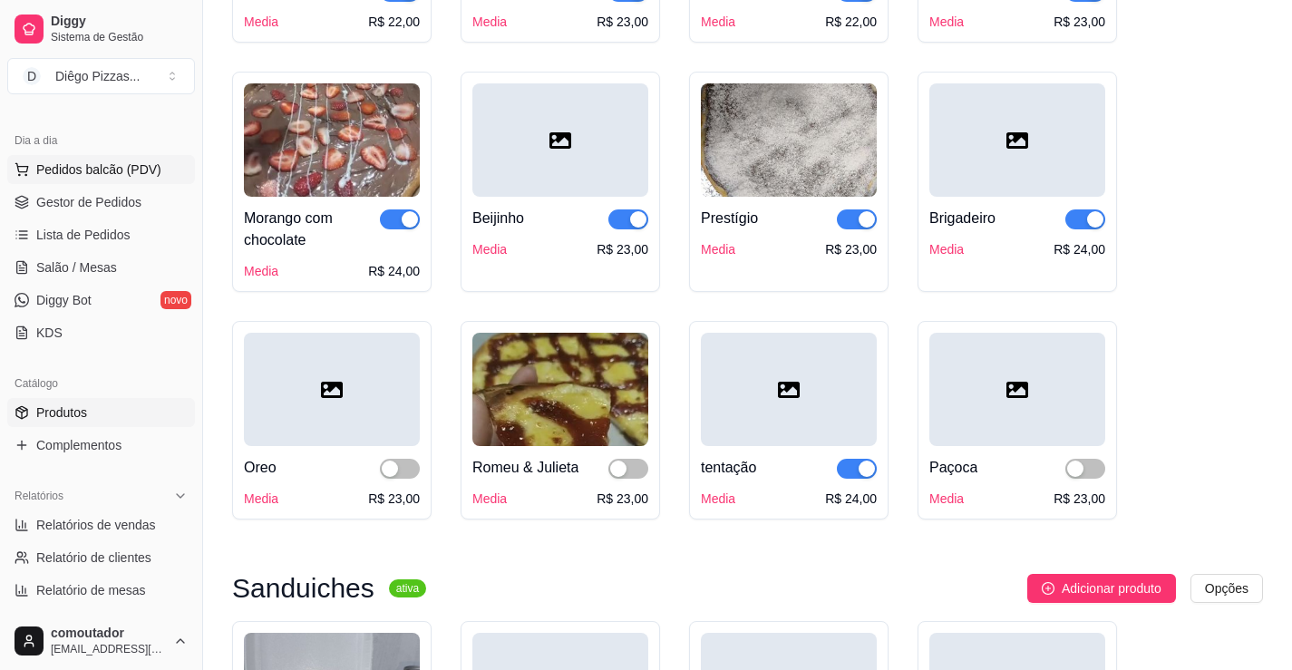
click at [85, 164] on span "Pedidos balcão (PDV)" at bounding box center [98, 169] width 125 height 18
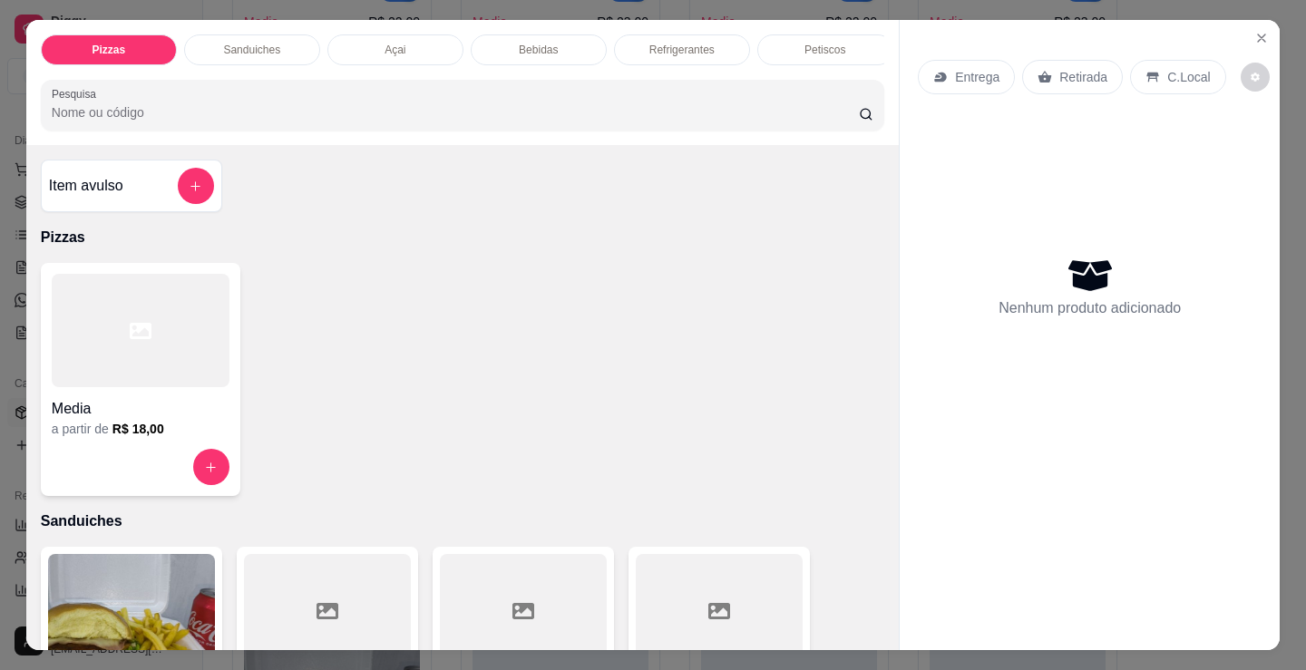
click at [148, 331] on div at bounding box center [141, 330] width 178 height 113
click at [230, 43] on p "Sanduiches" at bounding box center [251, 50] width 57 height 15
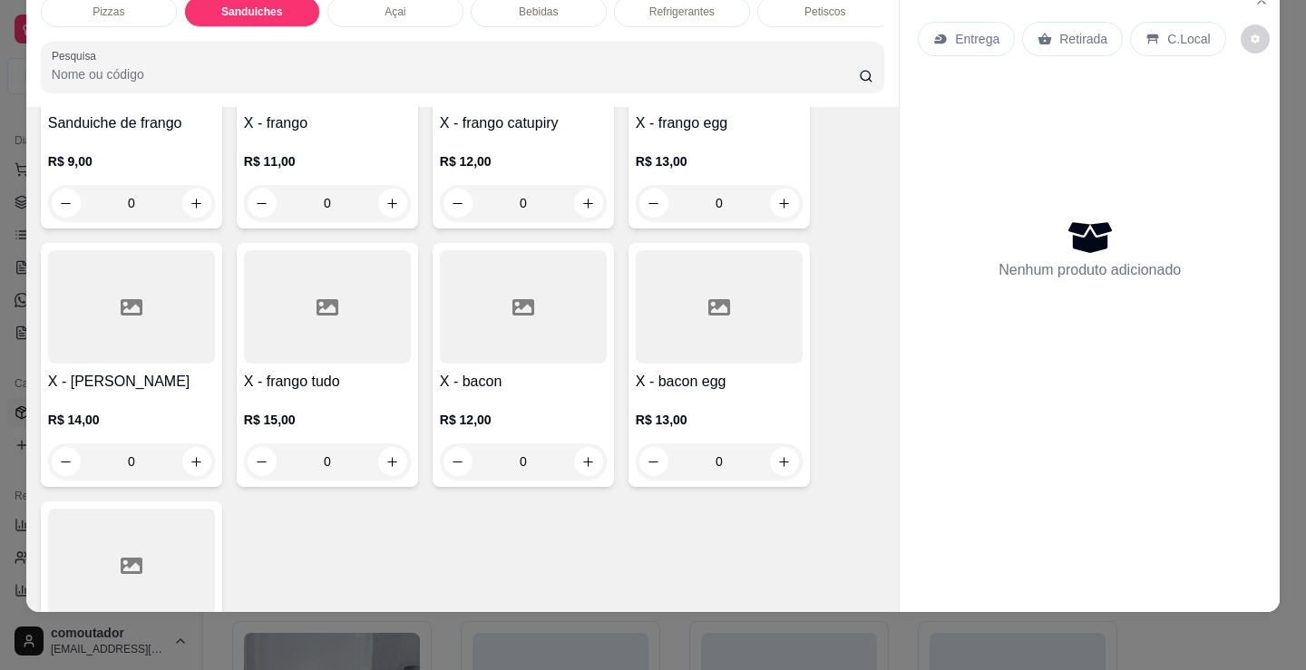
scroll to position [1454, 0]
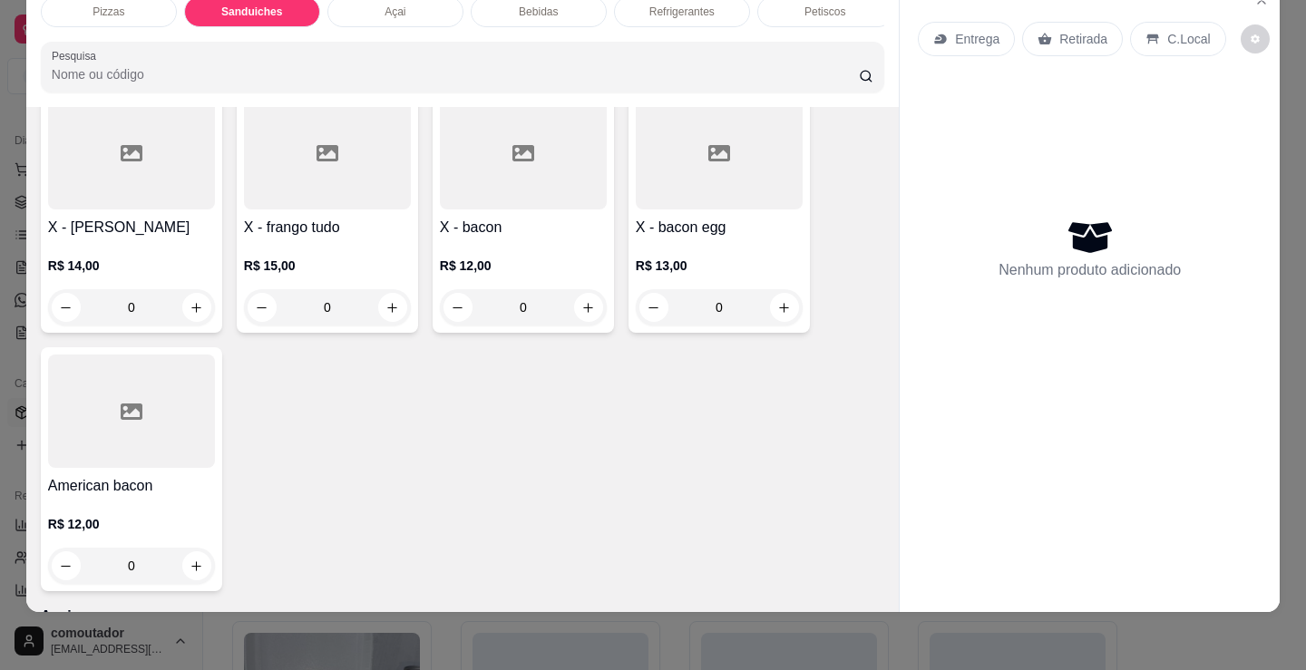
click at [584, 307] on div "0" at bounding box center [523, 307] width 167 height 36
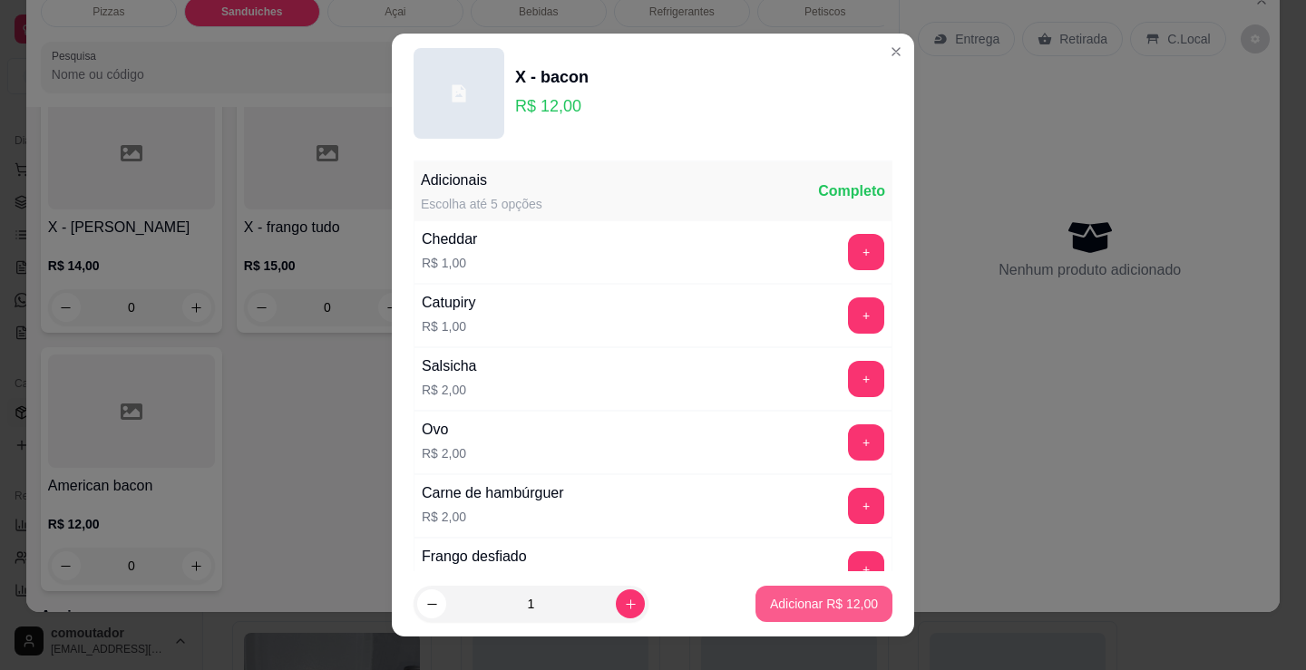
click at [847, 596] on p "Adicionar R$ 12,00" at bounding box center [824, 604] width 108 height 18
type input "1"
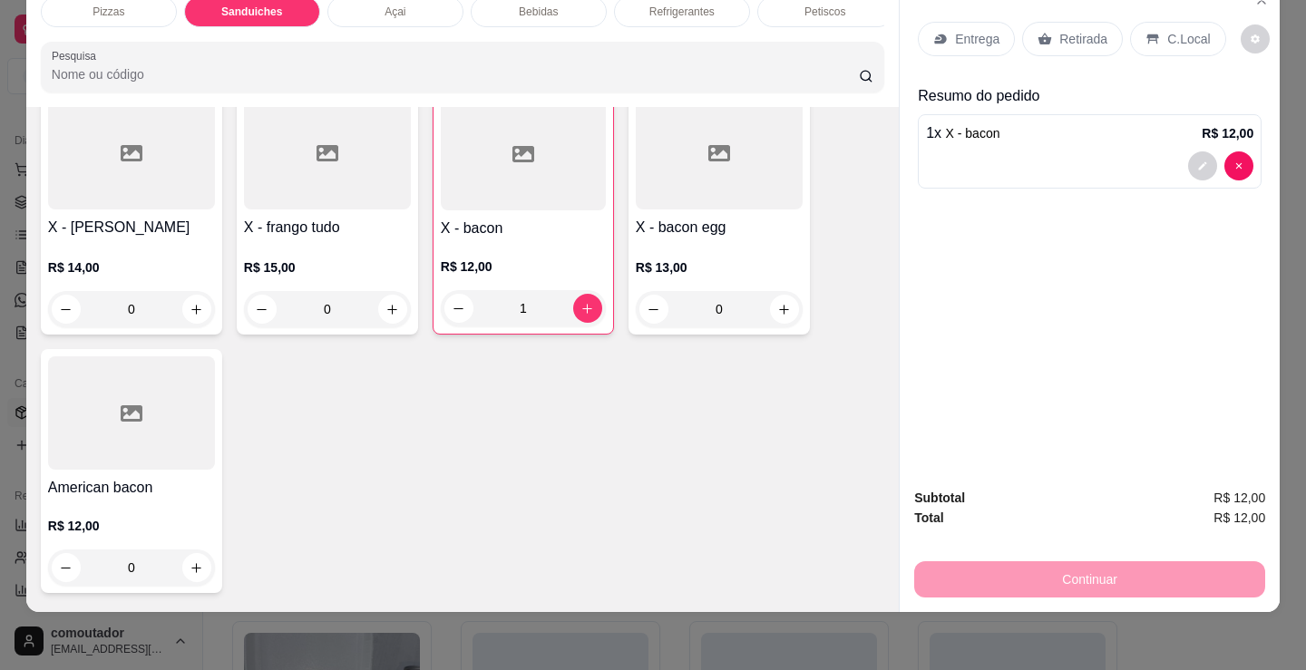
click at [804, 5] on p "Petiscos" at bounding box center [824, 12] width 41 height 15
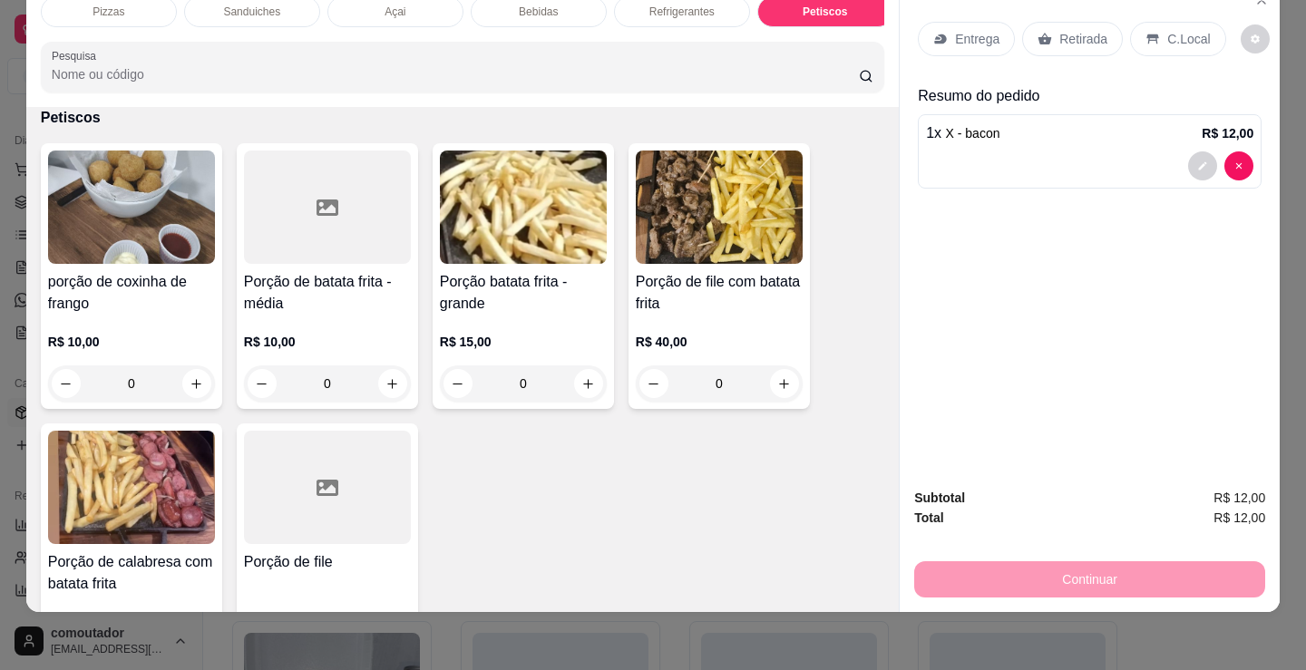
click at [699, 6] on div "Refrigerantes" at bounding box center [682, 11] width 136 height 31
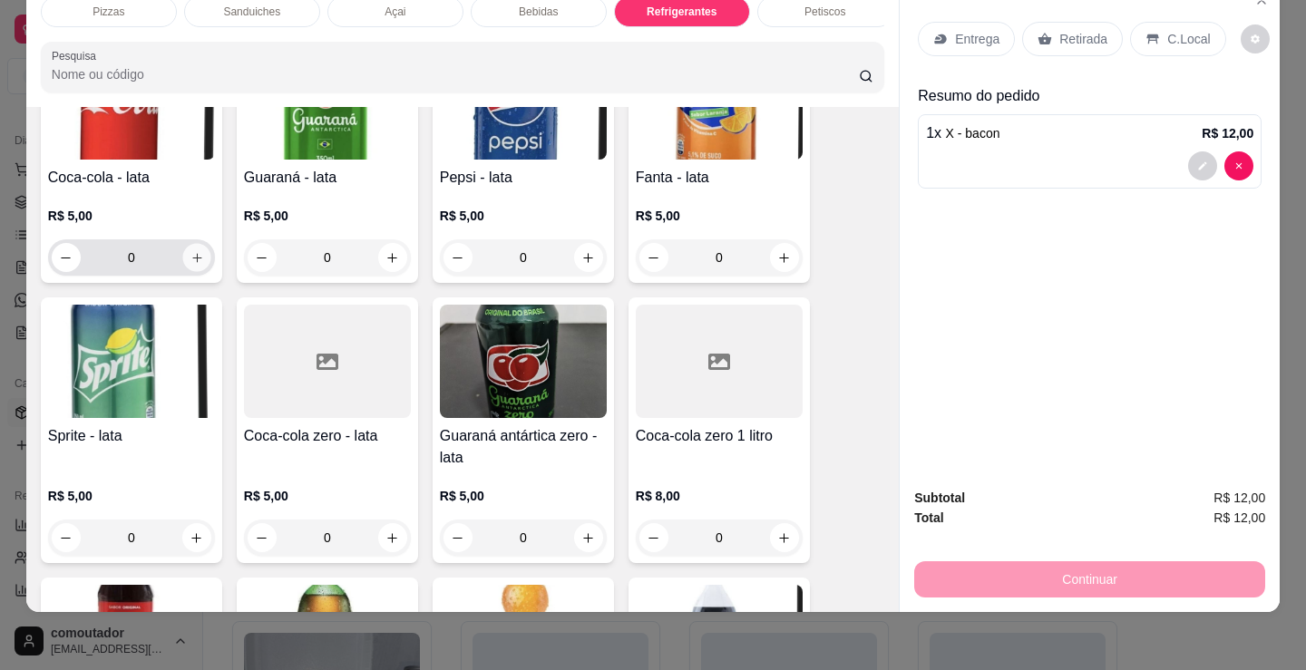
click at [199, 253] on button "increase-product-quantity" at bounding box center [196, 258] width 28 height 28
type input "1"
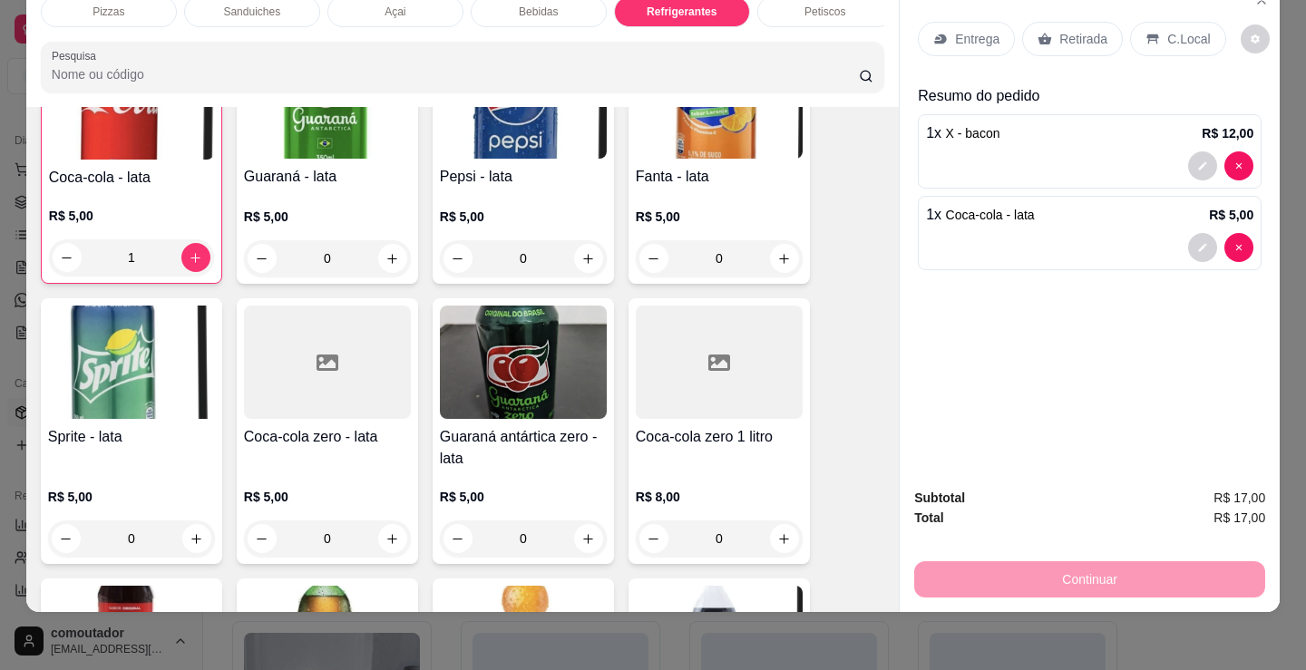
click at [980, 22] on div "Entrega" at bounding box center [966, 39] width 97 height 34
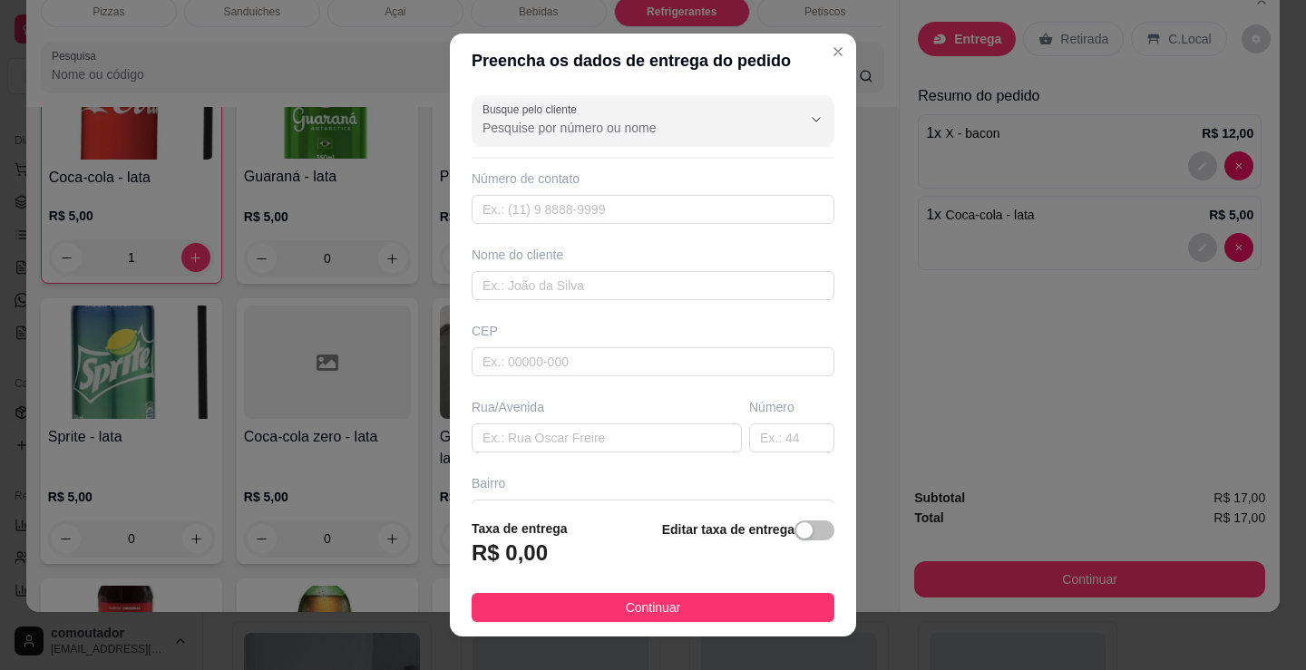
drag, startPoint x: 710, startPoint y: 481, endPoint x: 652, endPoint y: 400, distance: 100.1
click at [710, 481] on div "Bairro" at bounding box center [653, 483] width 363 height 18
click at [558, 283] on input "text" at bounding box center [653, 285] width 363 height 29
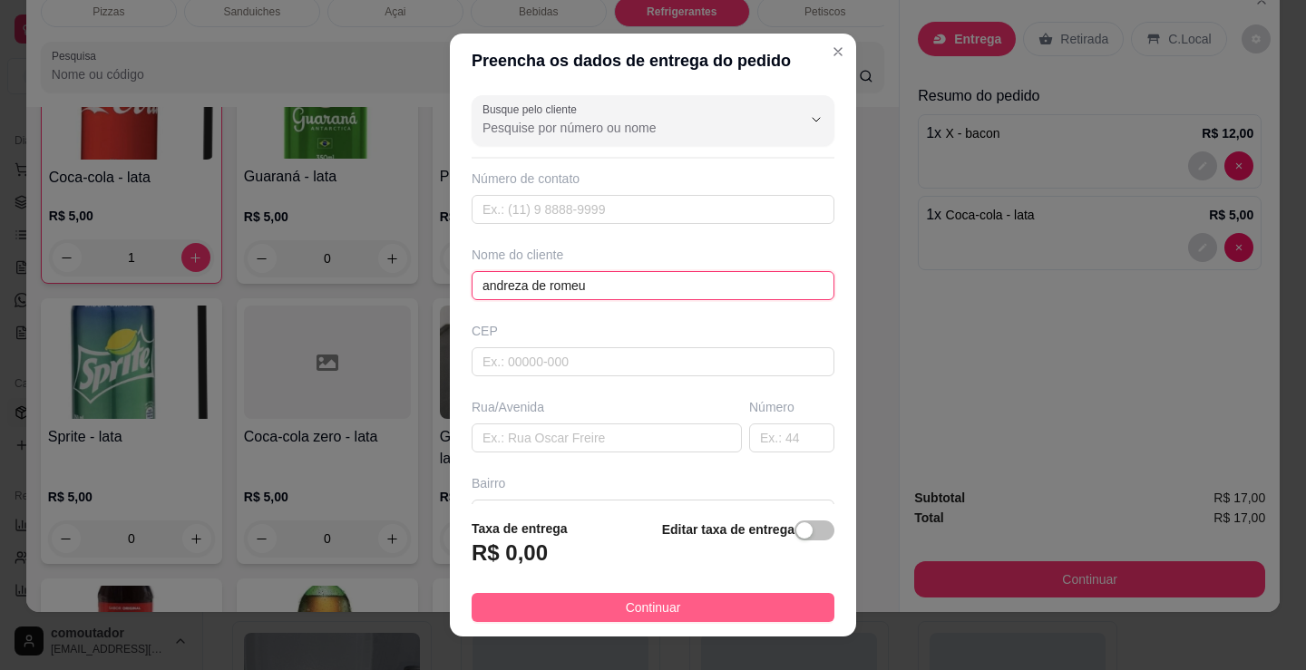
type input "andreza de romeu"
click at [721, 618] on button "Continuar" at bounding box center [653, 607] width 363 height 29
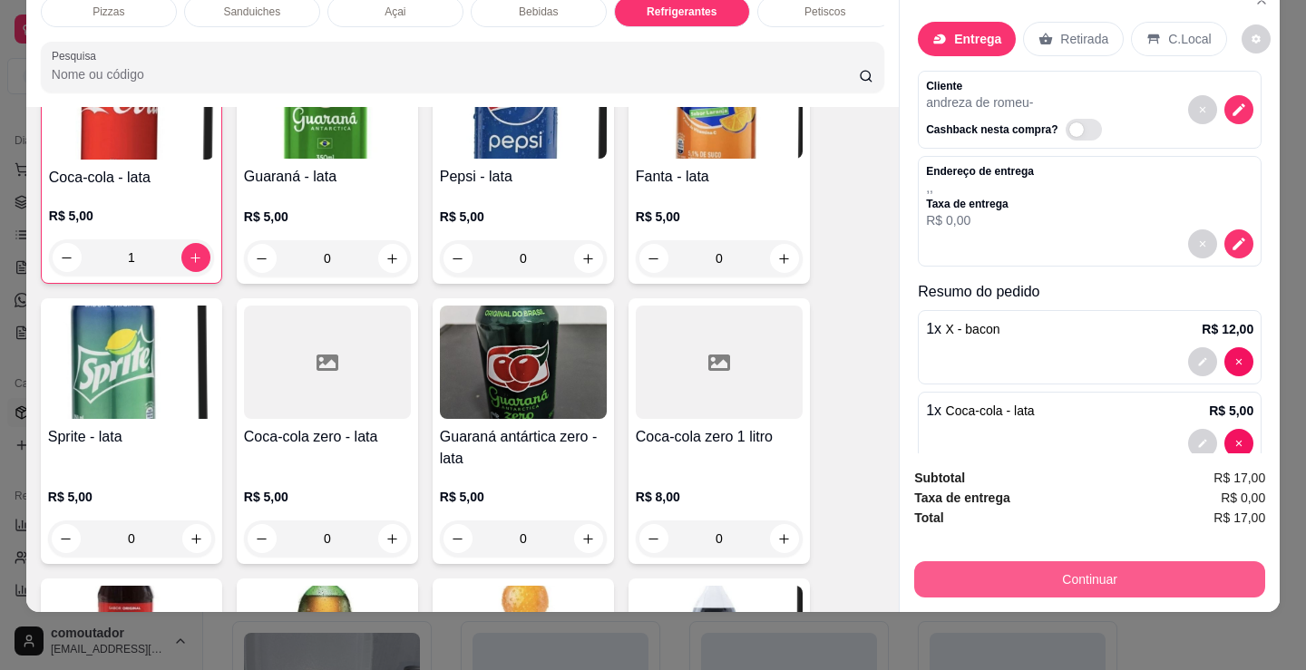
click at [1041, 561] on button "Continuar" at bounding box center [1089, 579] width 351 height 36
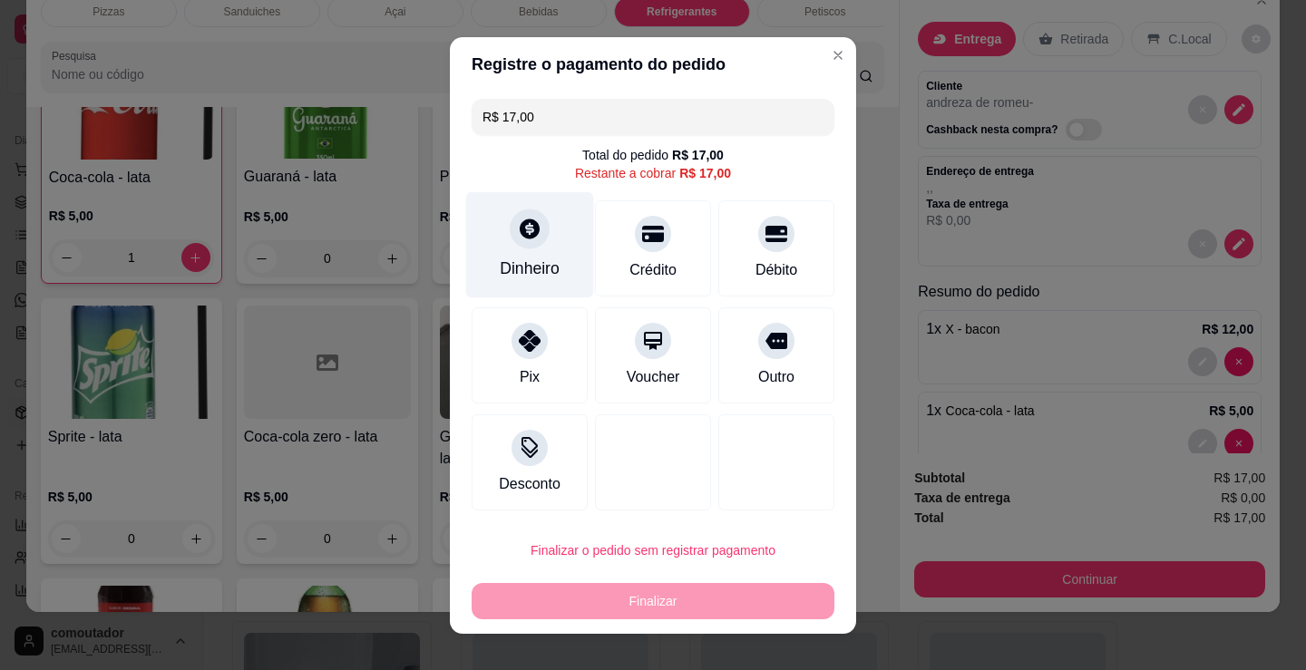
click at [493, 289] on div "Dinheiro" at bounding box center [530, 244] width 128 height 106
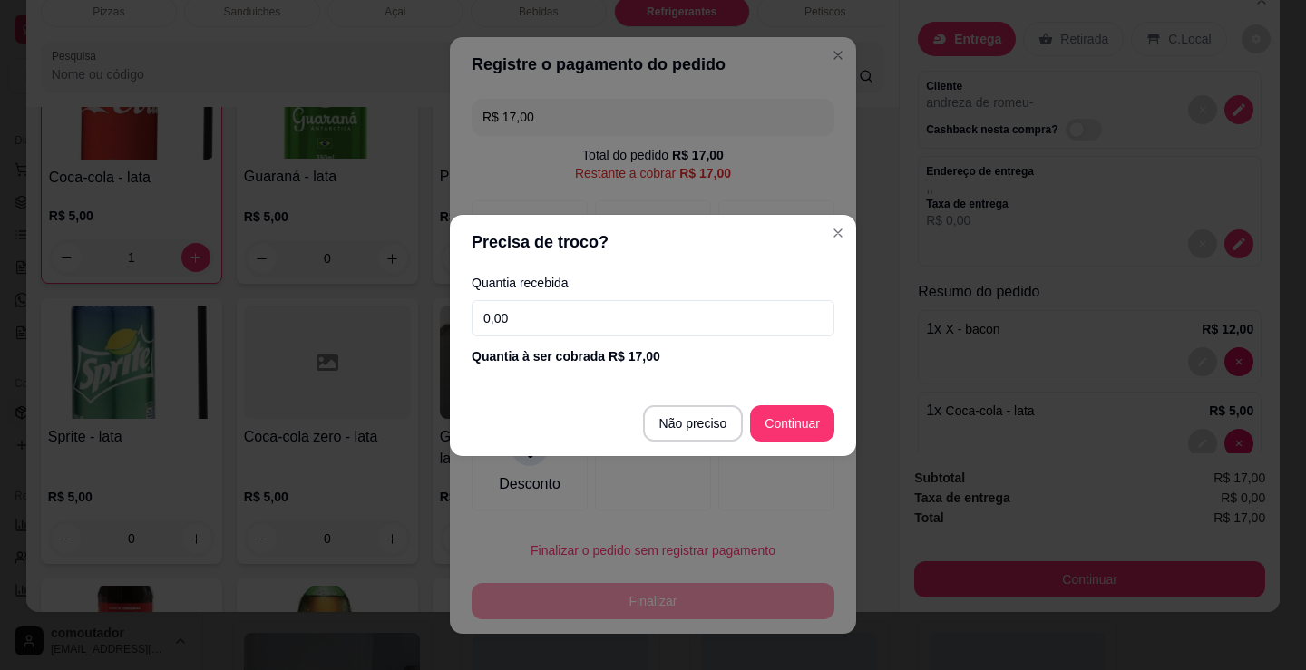
click at [578, 326] on input "0,00" at bounding box center [653, 318] width 363 height 36
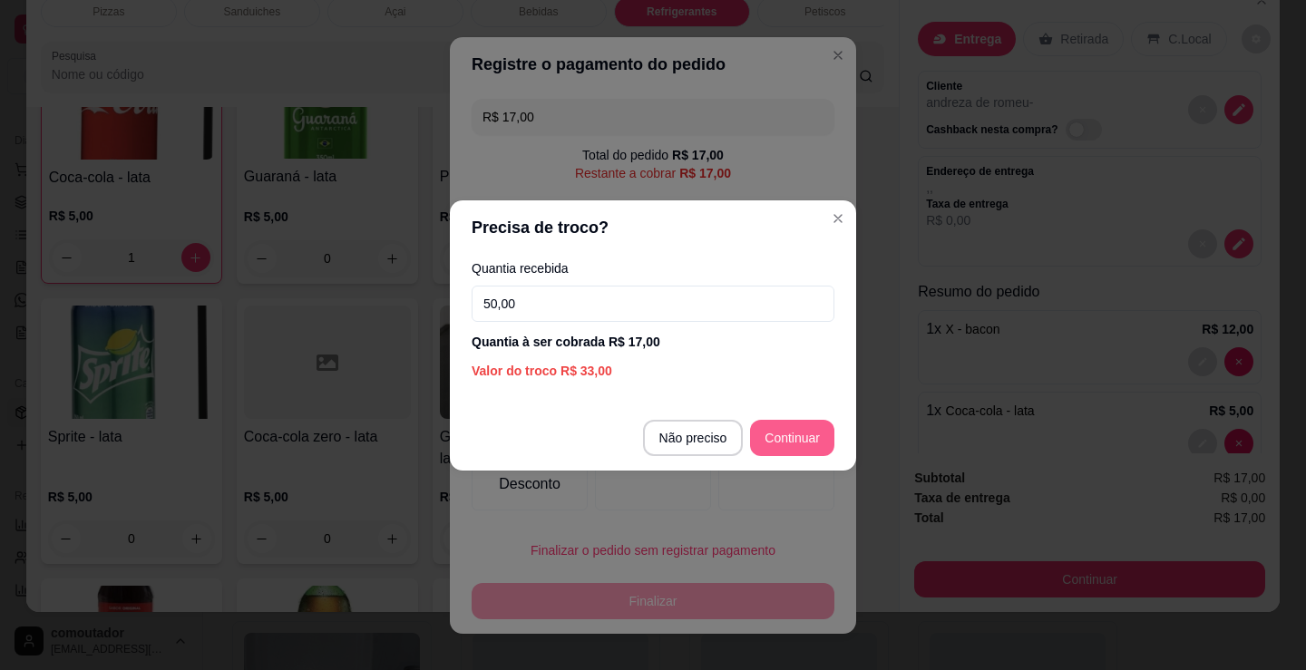
type input "50,00"
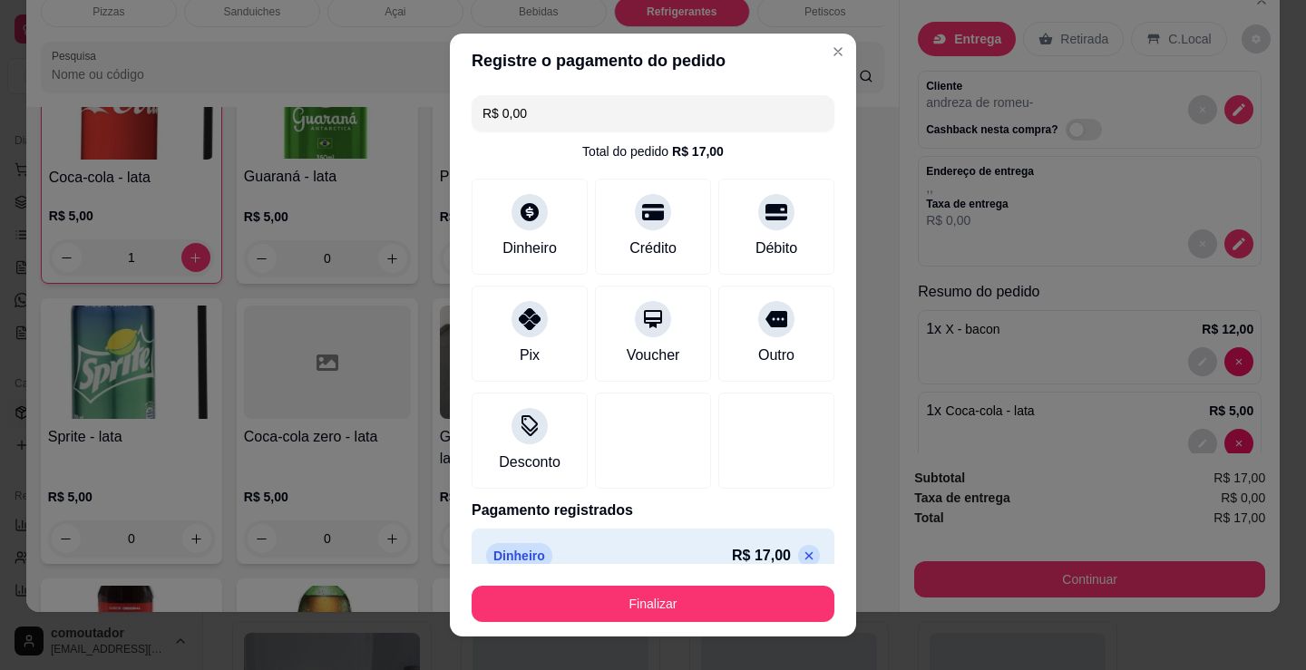
type input "R$ 0,00"
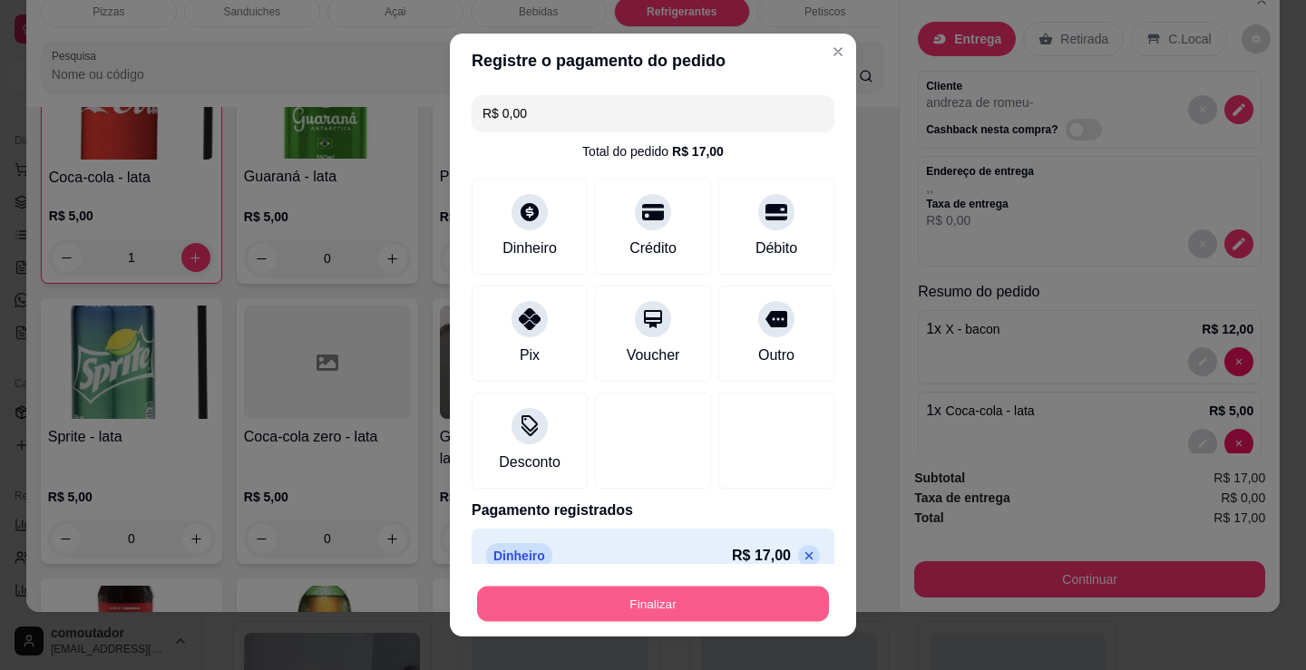
click at [684, 602] on button "Finalizar" at bounding box center [653, 604] width 352 height 35
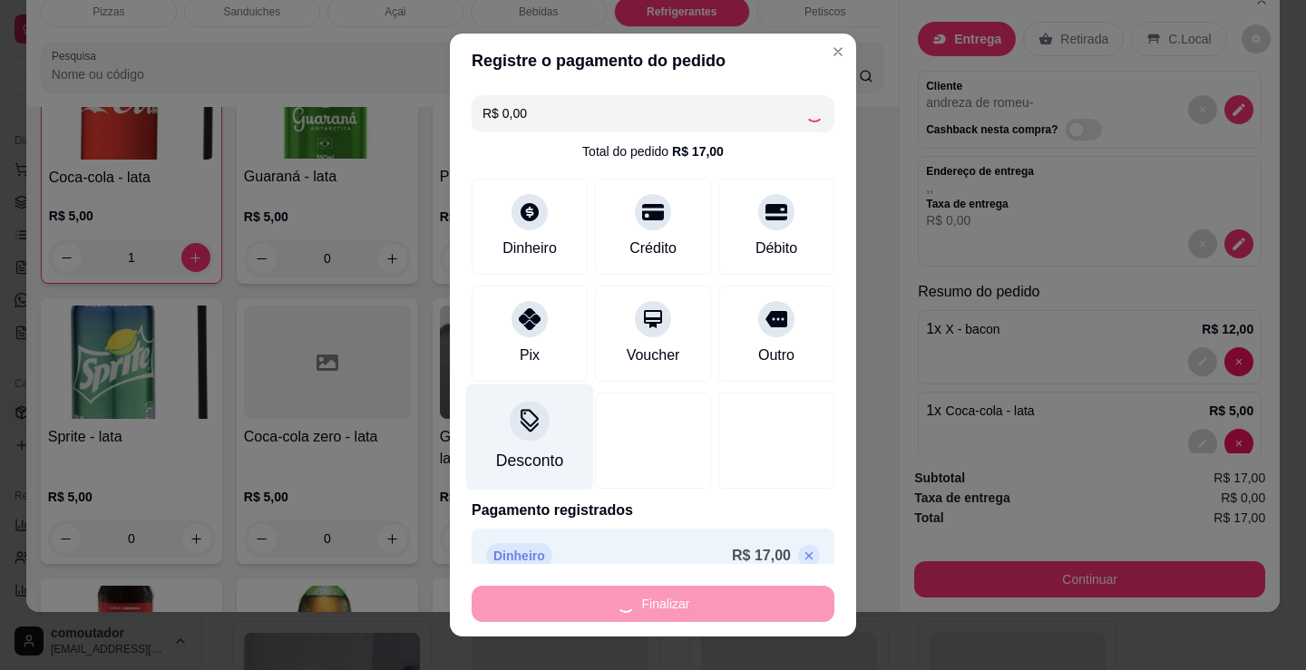
type input "0"
type input "-R$ 17,00"
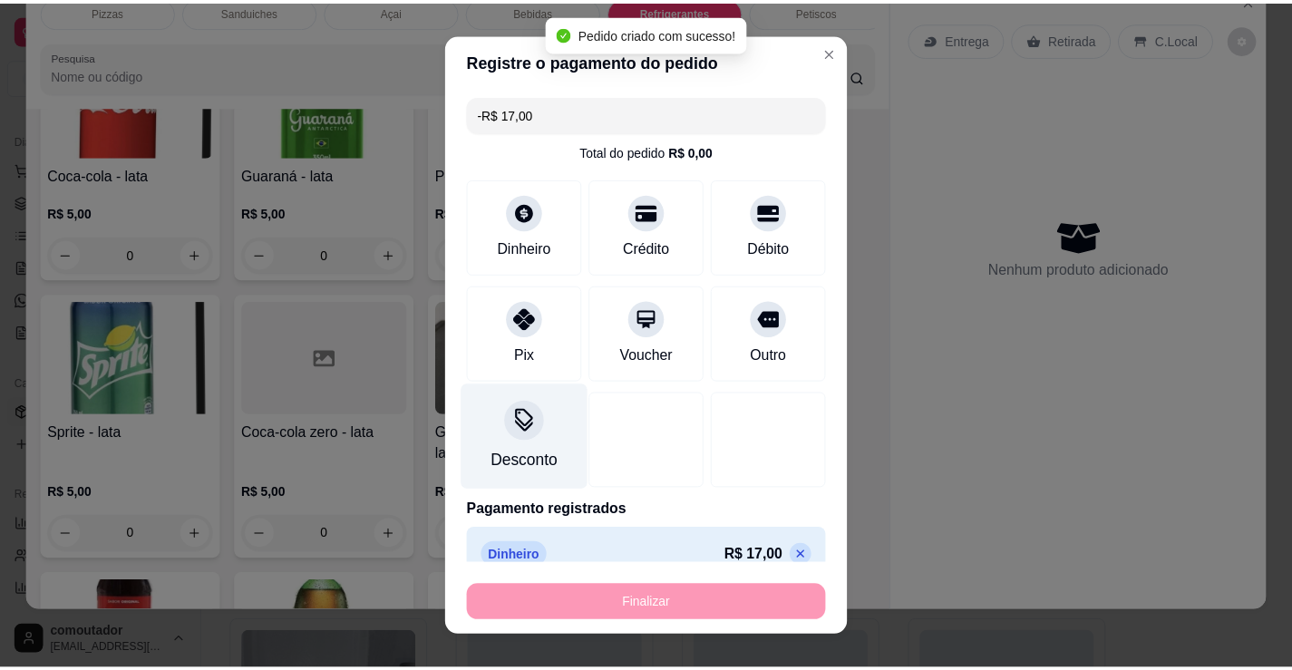
scroll to position [5059, 0]
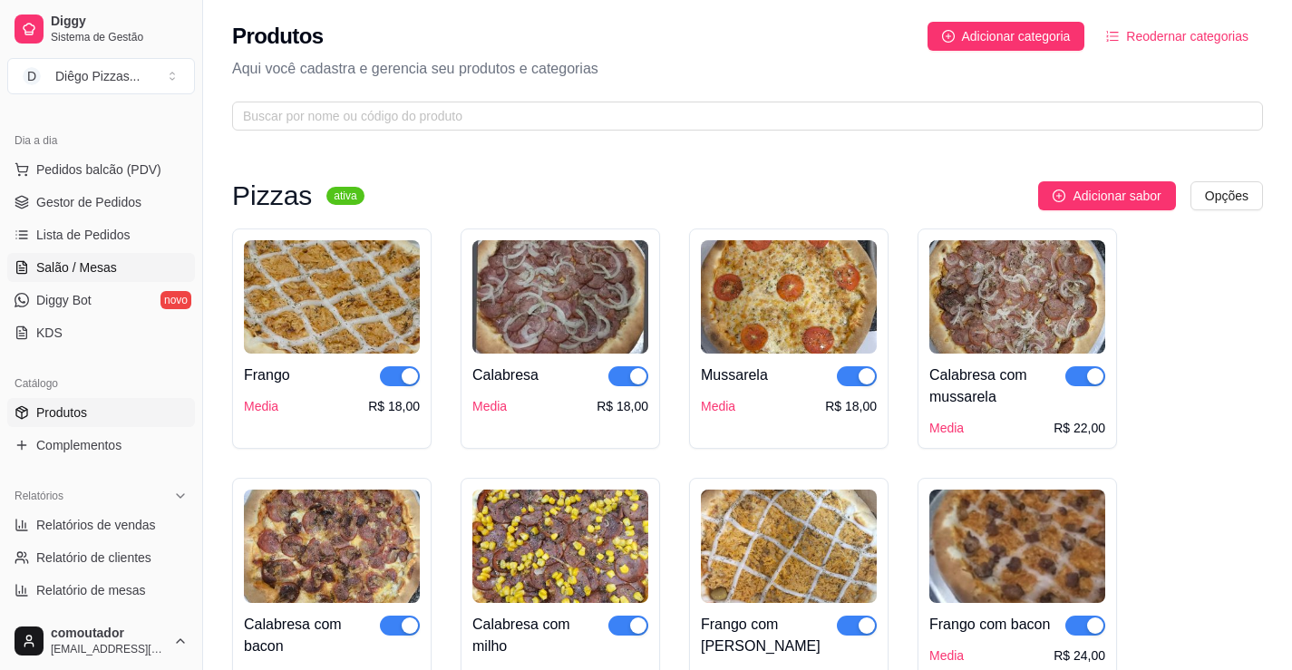
click at [79, 261] on span "Salão / Mesas" at bounding box center [76, 267] width 81 height 18
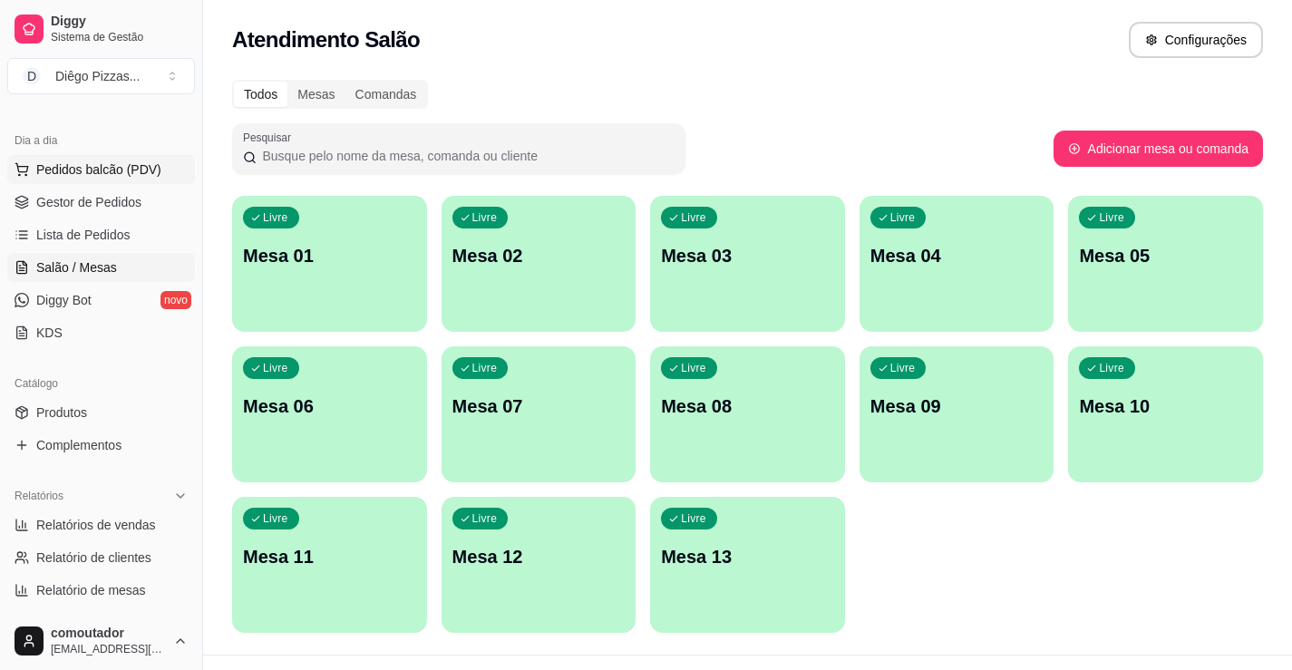
click at [82, 167] on span "Pedidos balcão (PDV)" at bounding box center [98, 169] width 125 height 18
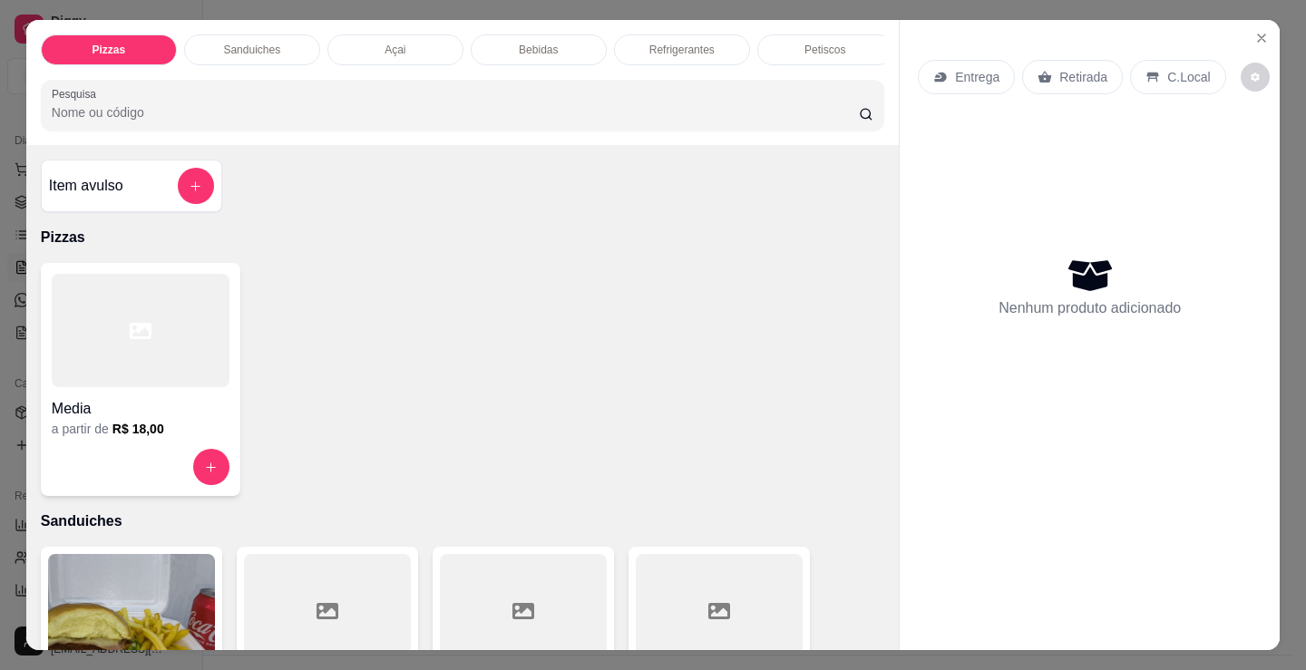
click at [129, 359] on div at bounding box center [141, 330] width 178 height 113
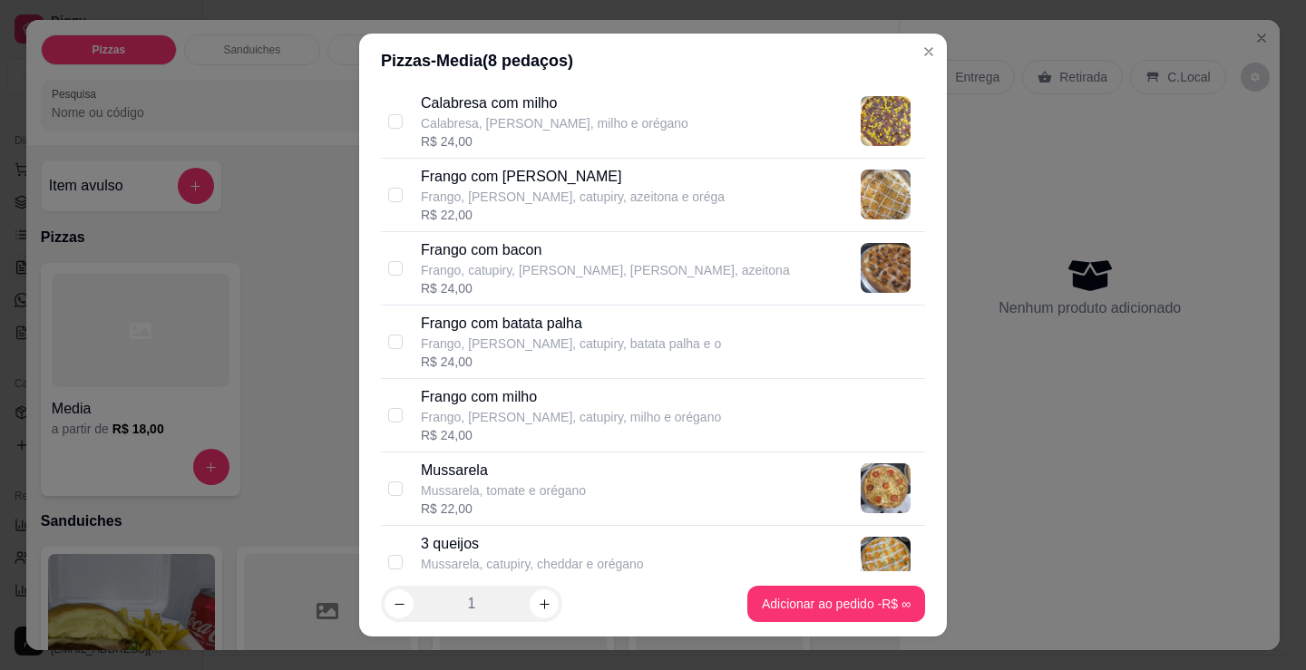
scroll to position [635, 0]
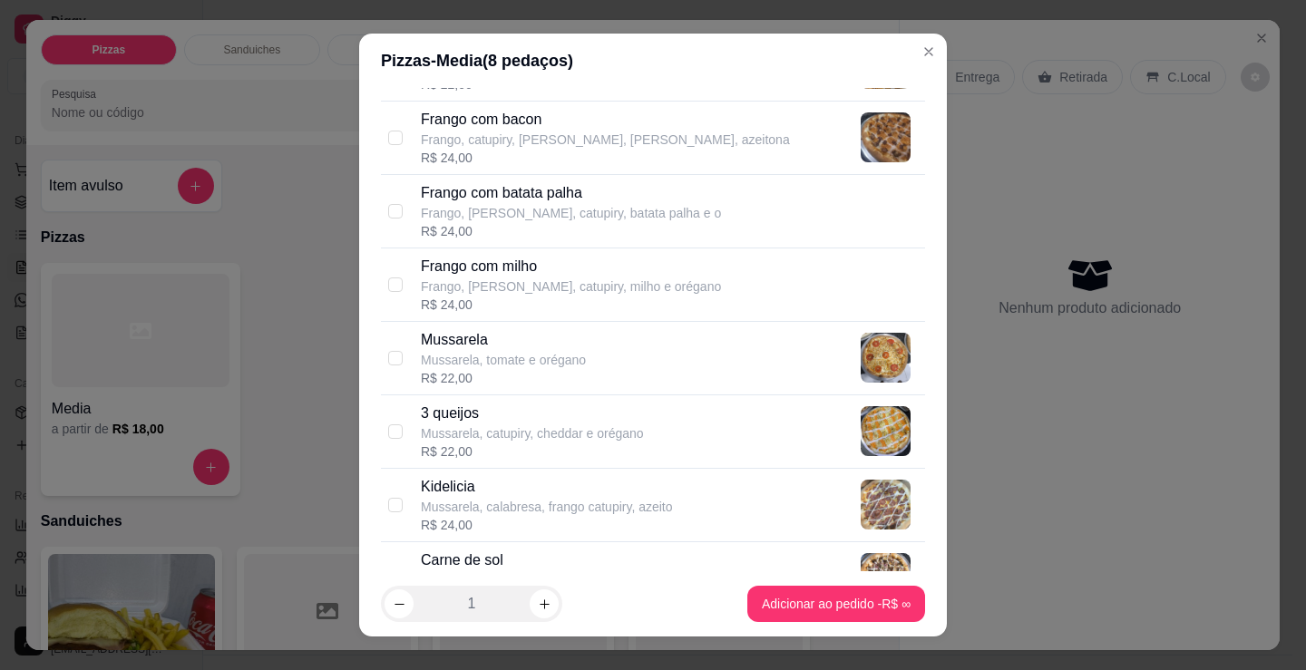
click at [511, 493] on p "Kidelicia" at bounding box center [547, 487] width 252 height 22
checkbox input "true"
click at [490, 345] on p "Mussarela" at bounding box center [503, 340] width 165 height 22
checkbox input "true"
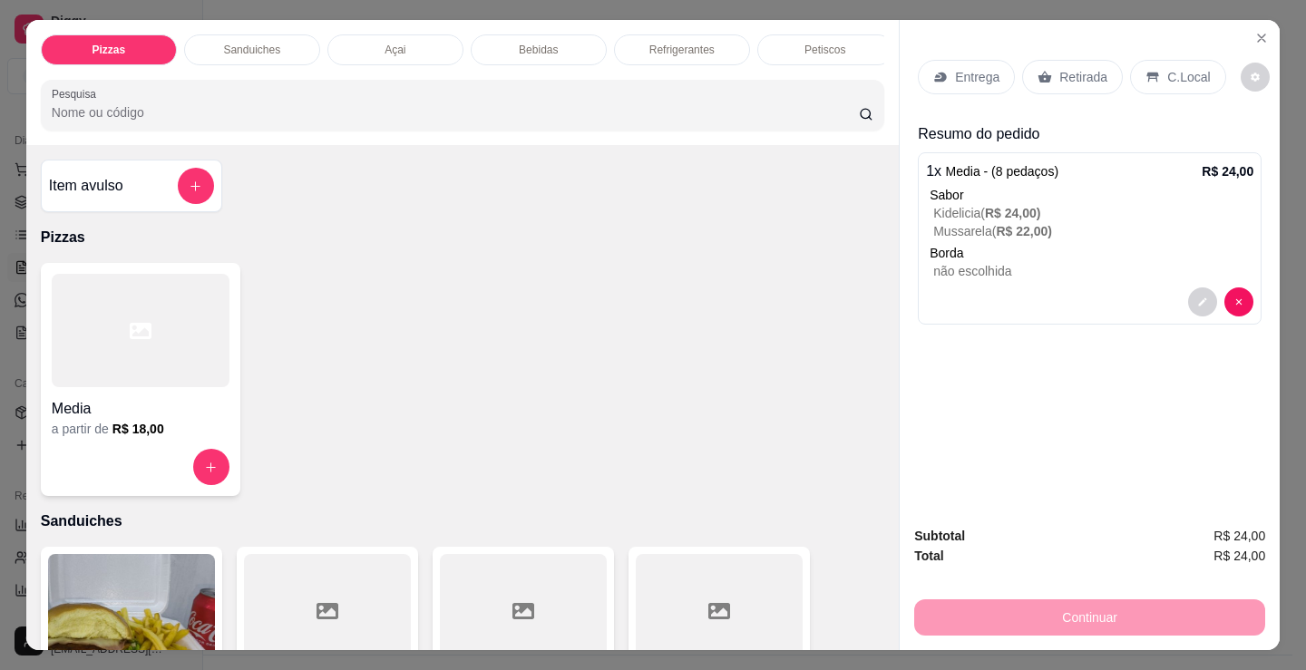
click at [975, 75] on p "Entrega" at bounding box center [977, 77] width 44 height 18
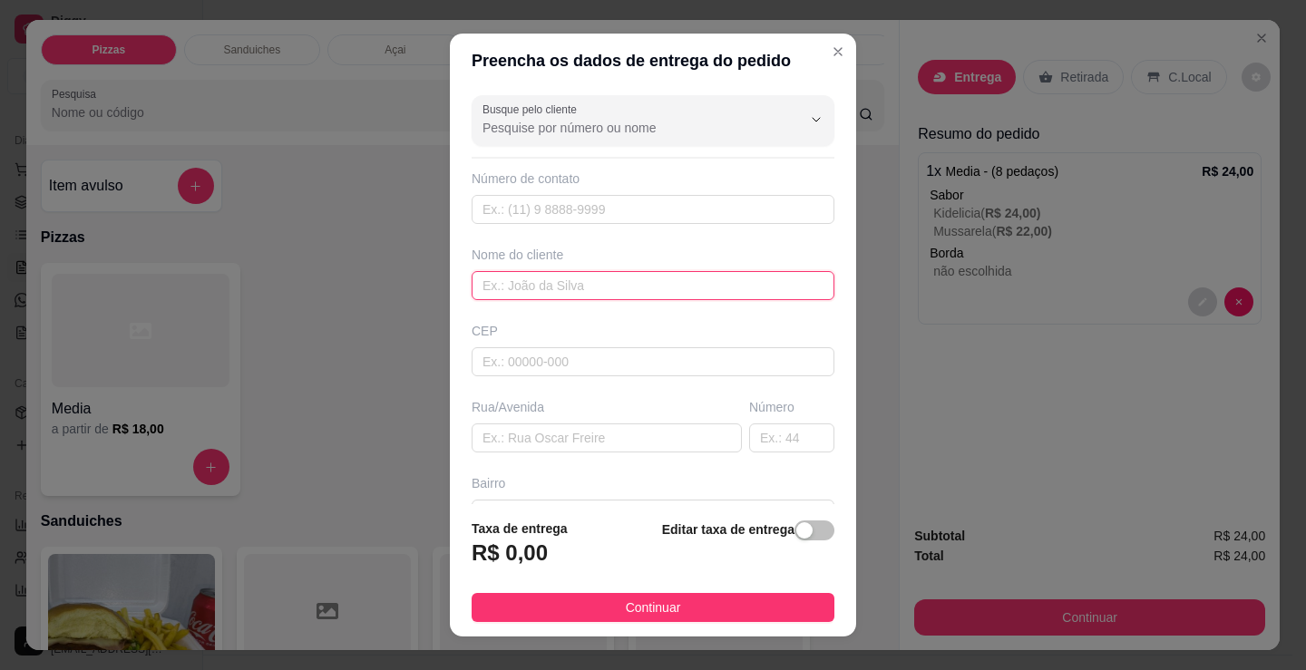
click at [584, 297] on input "text" at bounding box center [653, 285] width 363 height 29
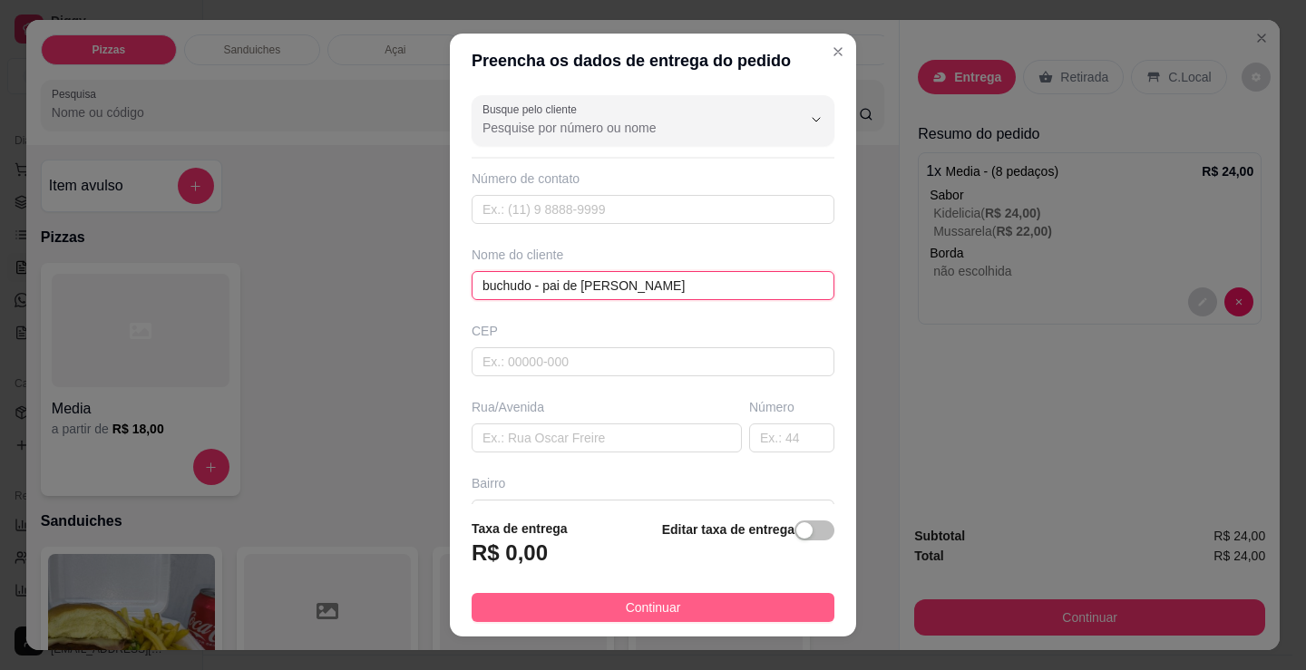
type input "buchudo - pai de [PERSON_NAME]"
click at [673, 598] on button "Continuar" at bounding box center [653, 607] width 363 height 29
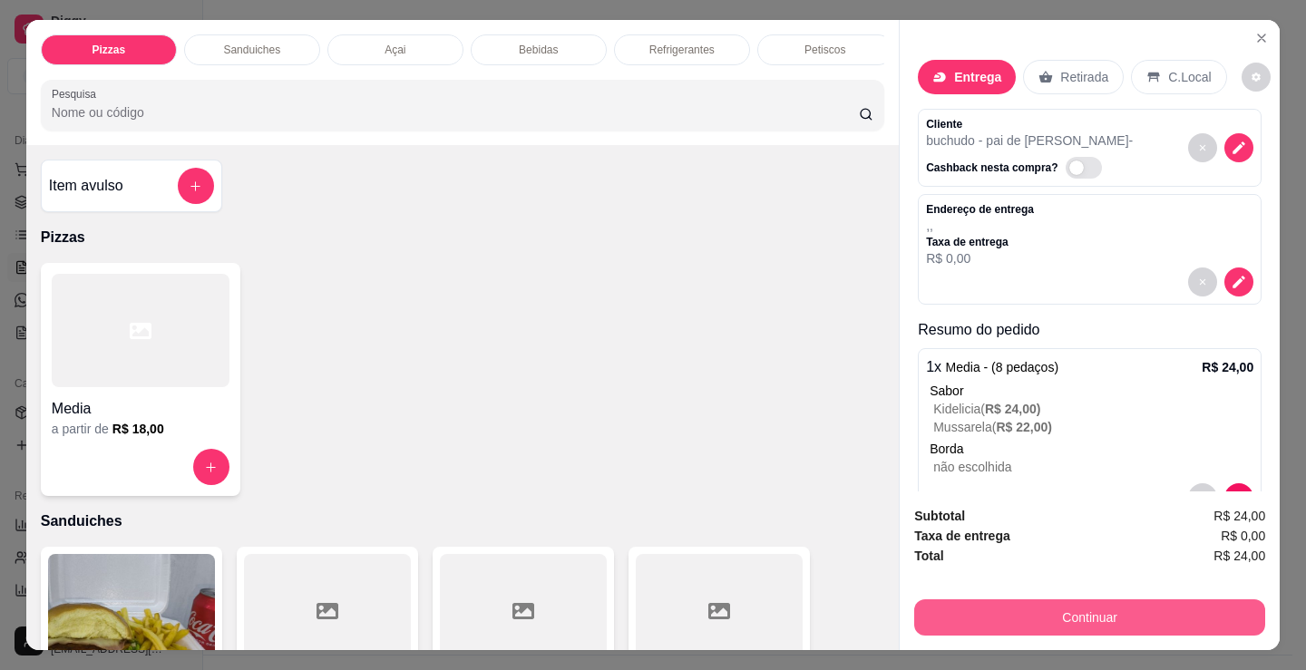
click at [1063, 600] on button "Continuar" at bounding box center [1089, 617] width 351 height 36
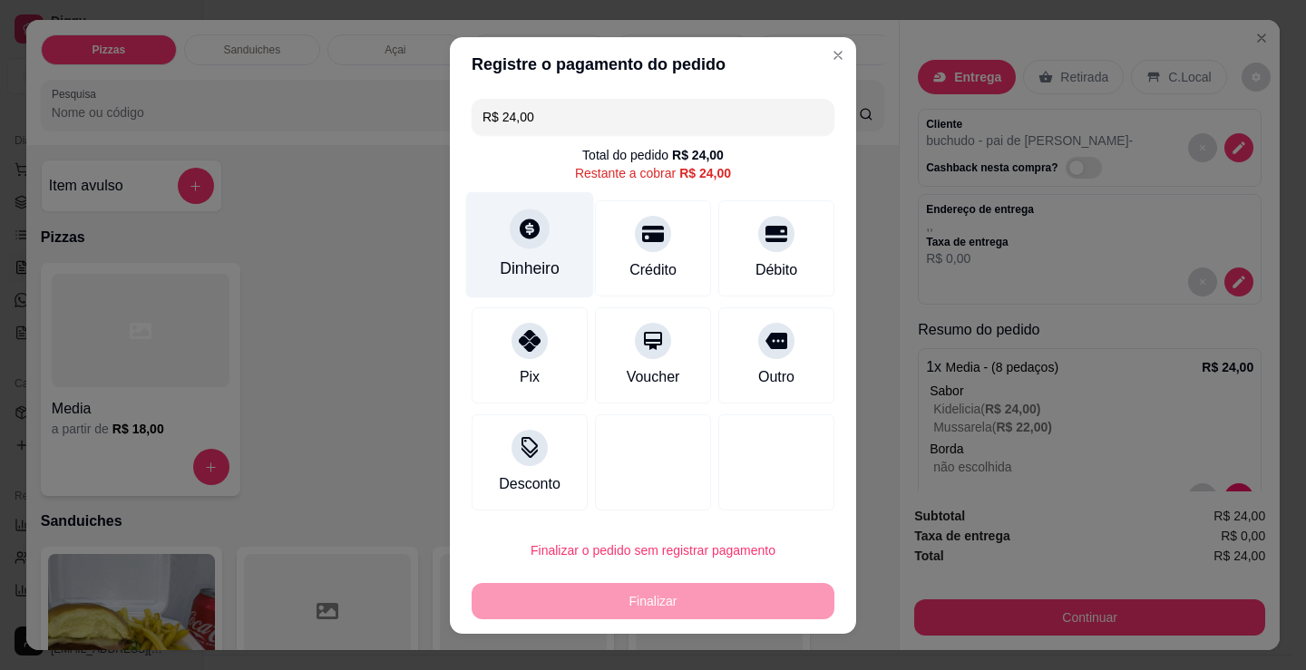
click at [529, 243] on div at bounding box center [530, 229] width 40 height 40
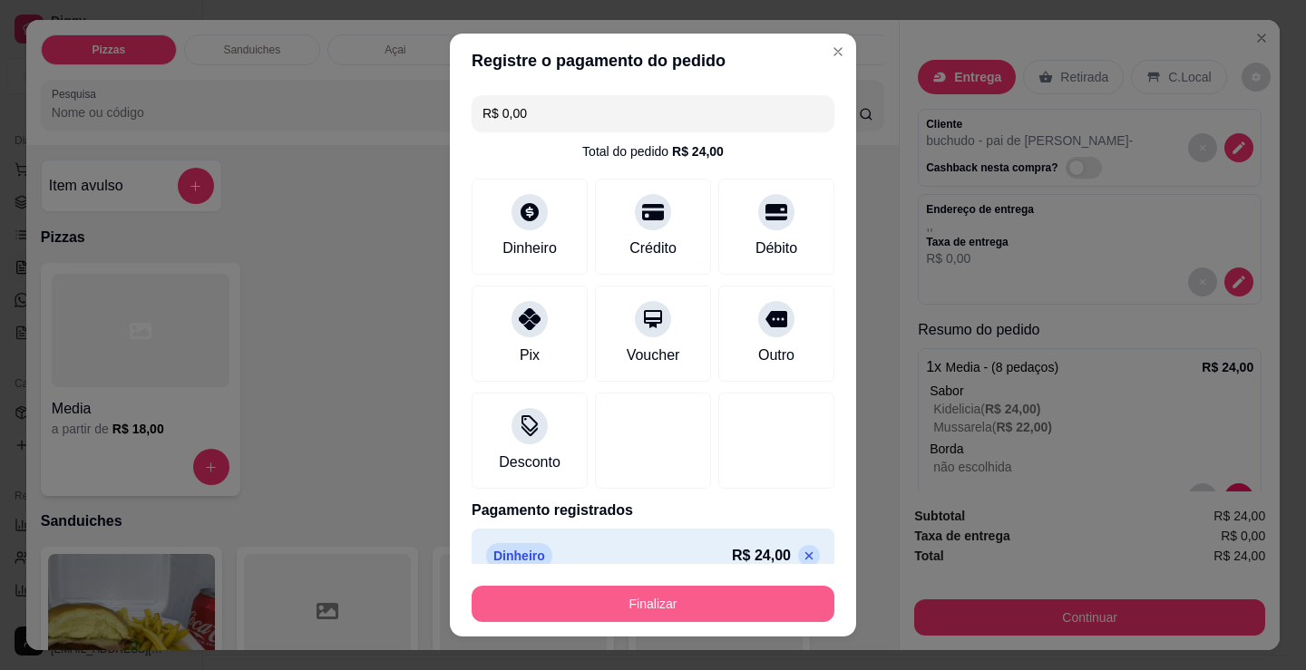
click at [664, 604] on button "Finalizar" at bounding box center [653, 604] width 363 height 36
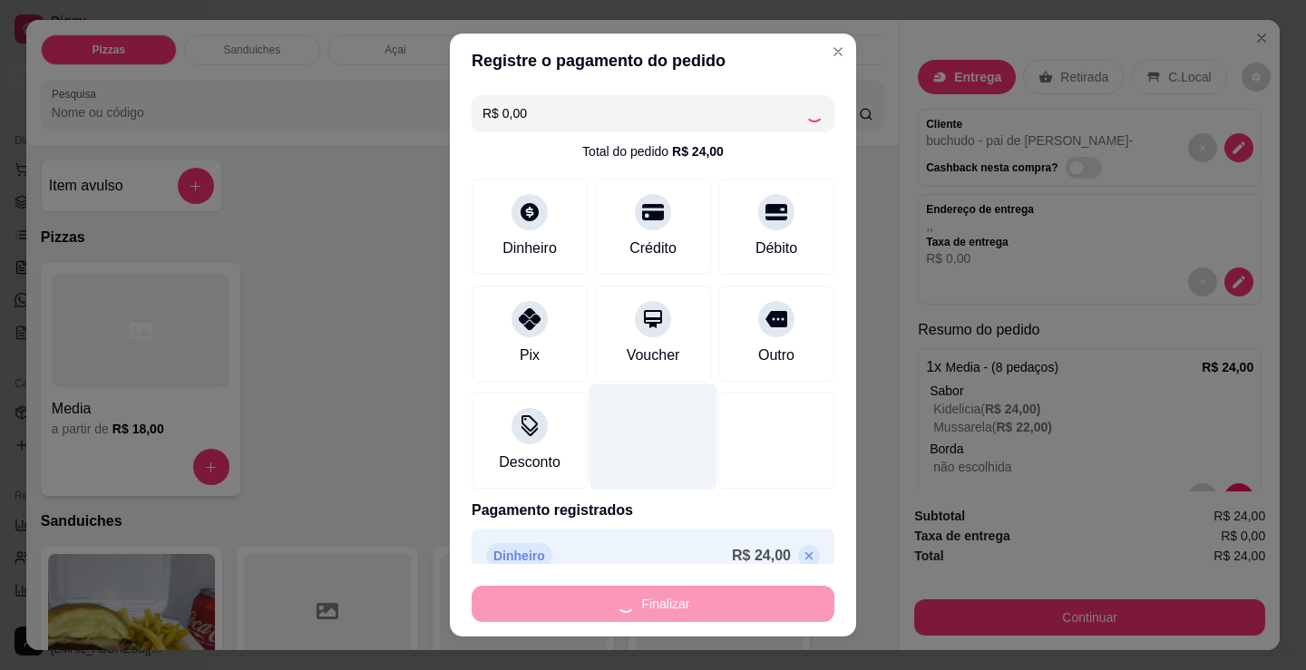
type input "-R$ 24,00"
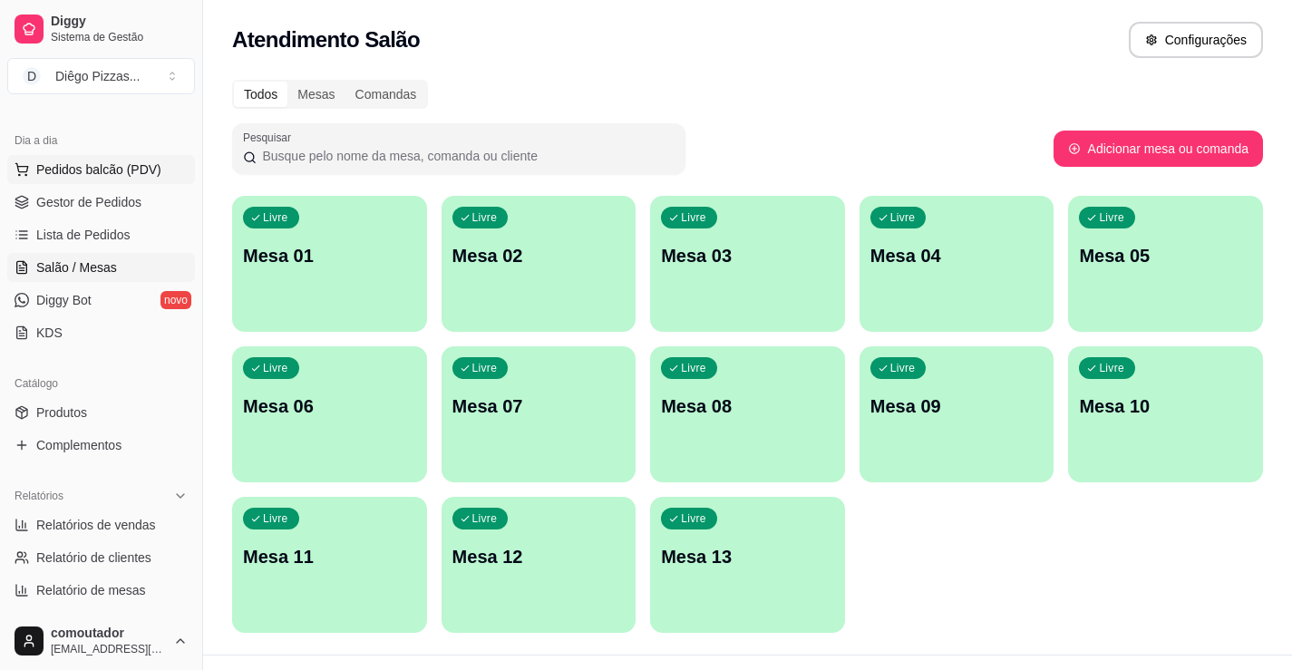
click at [83, 164] on span "Pedidos balcão (PDV)" at bounding box center [98, 169] width 125 height 18
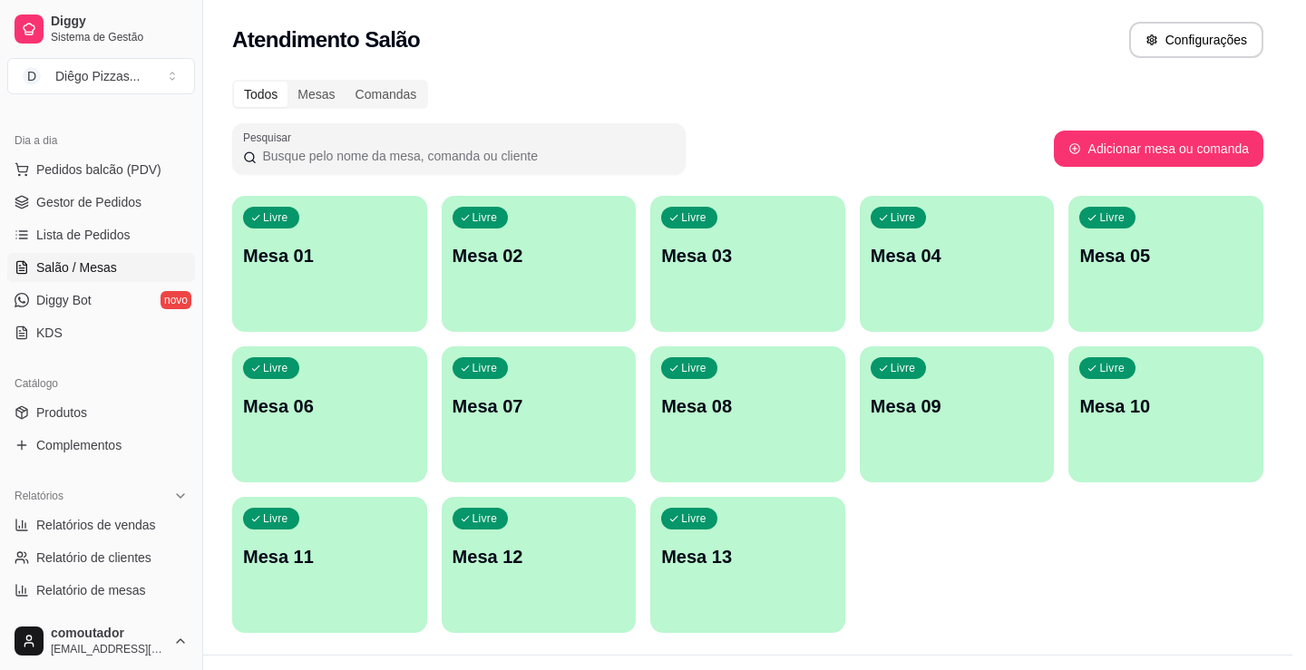
click at [134, 356] on div at bounding box center [141, 330] width 178 height 113
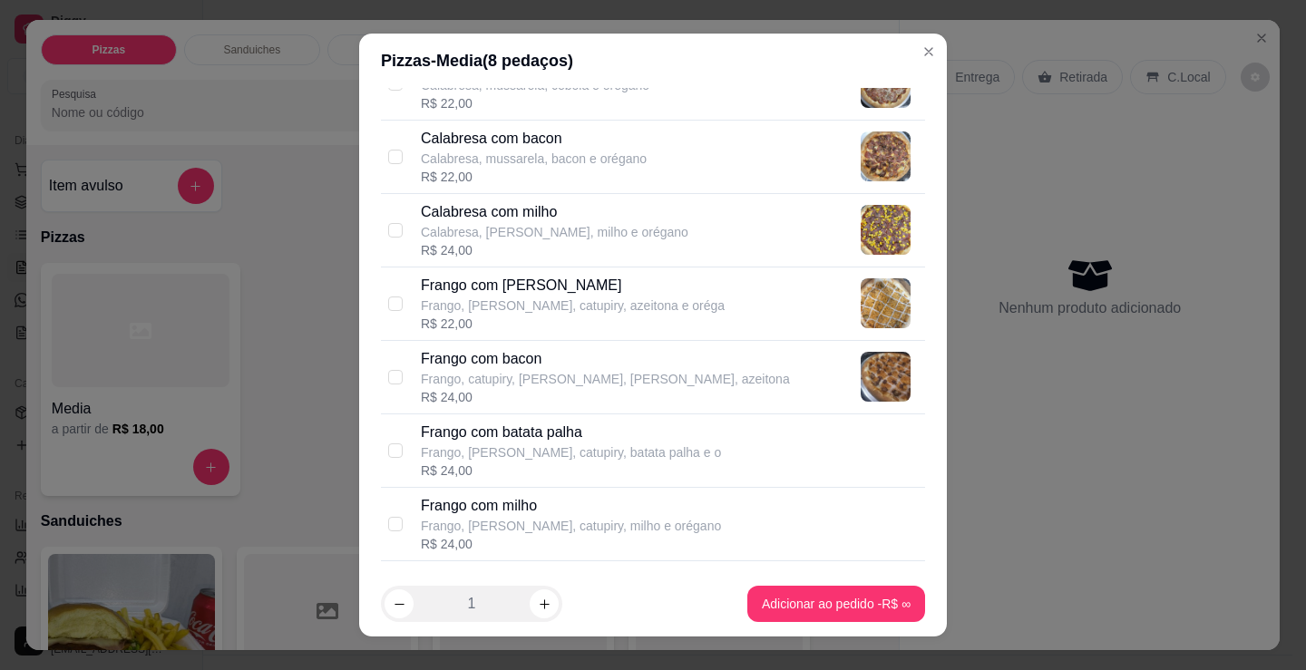
scroll to position [363, 0]
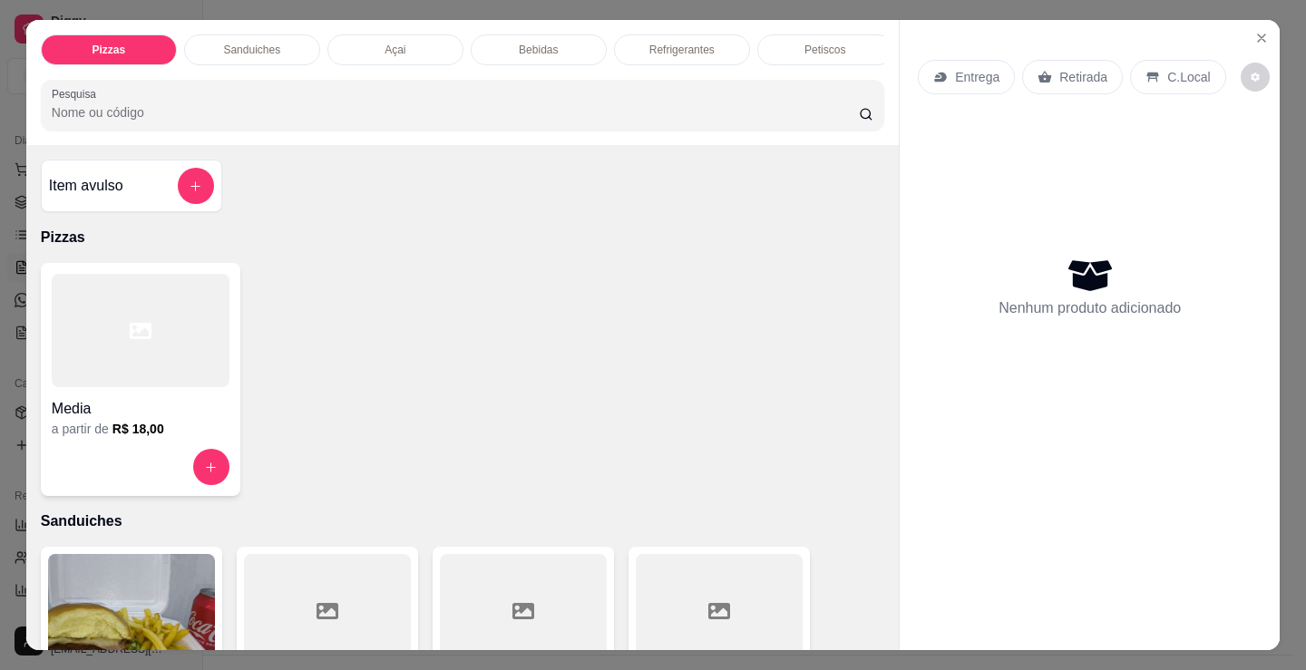
click at [249, 43] on p "Sanduiches" at bounding box center [251, 50] width 57 height 15
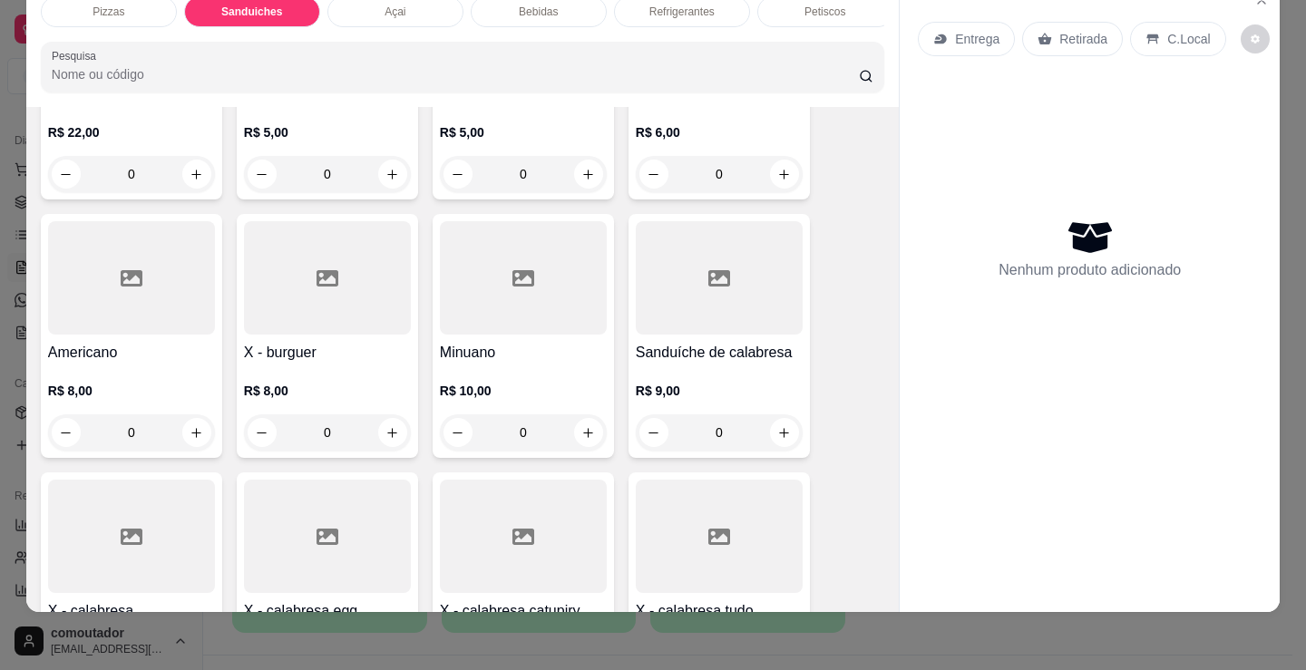
scroll to position [547, 0]
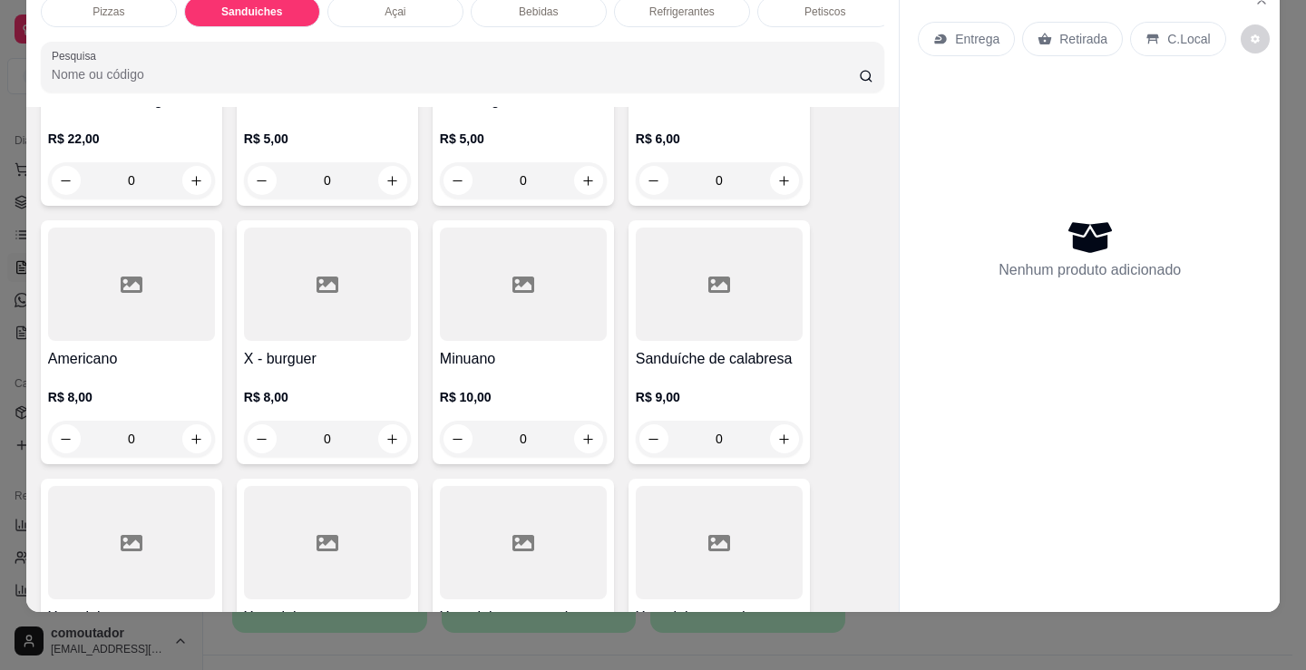
click at [559, 426] on div "0" at bounding box center [523, 439] width 167 height 36
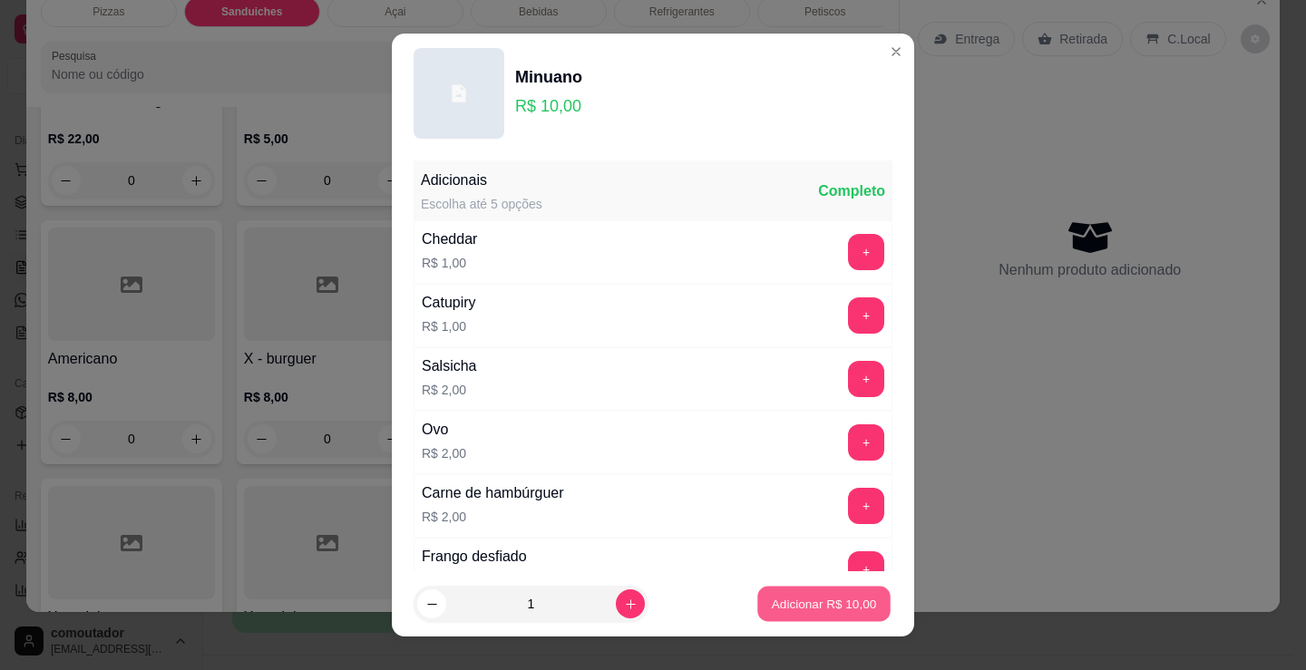
click at [832, 609] on p "Adicionar R$ 10,00" at bounding box center [824, 603] width 105 height 17
type input "1"
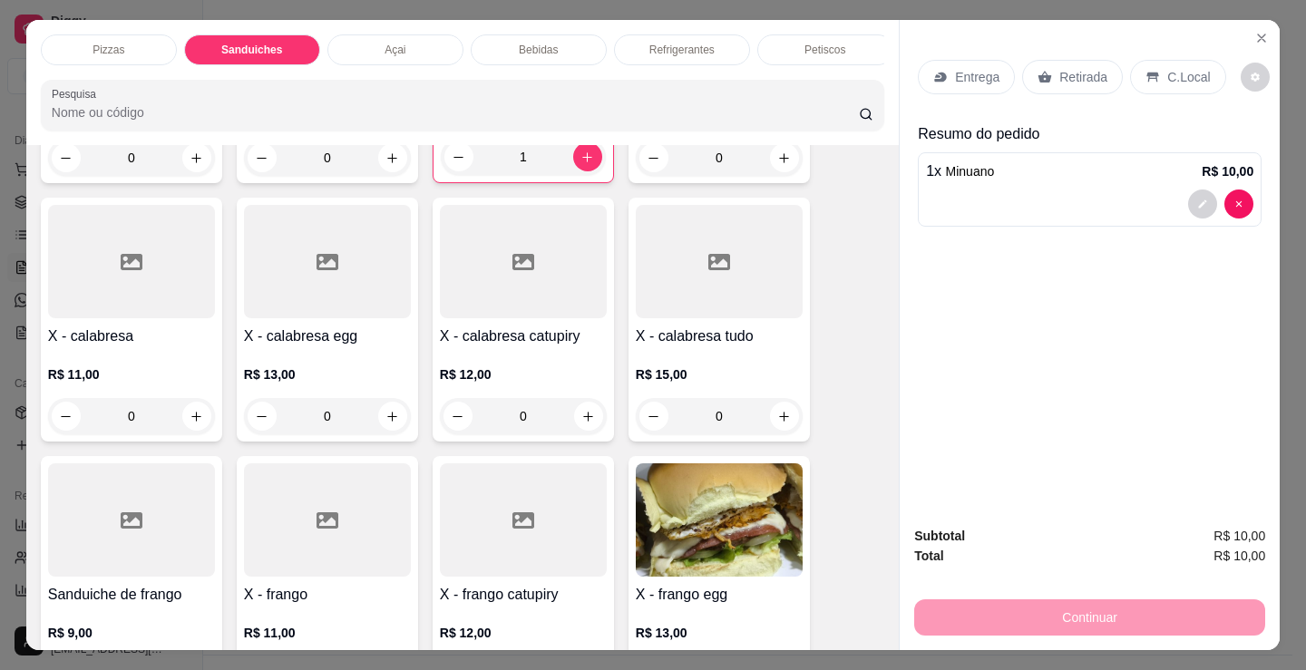
scroll to position [909, 0]
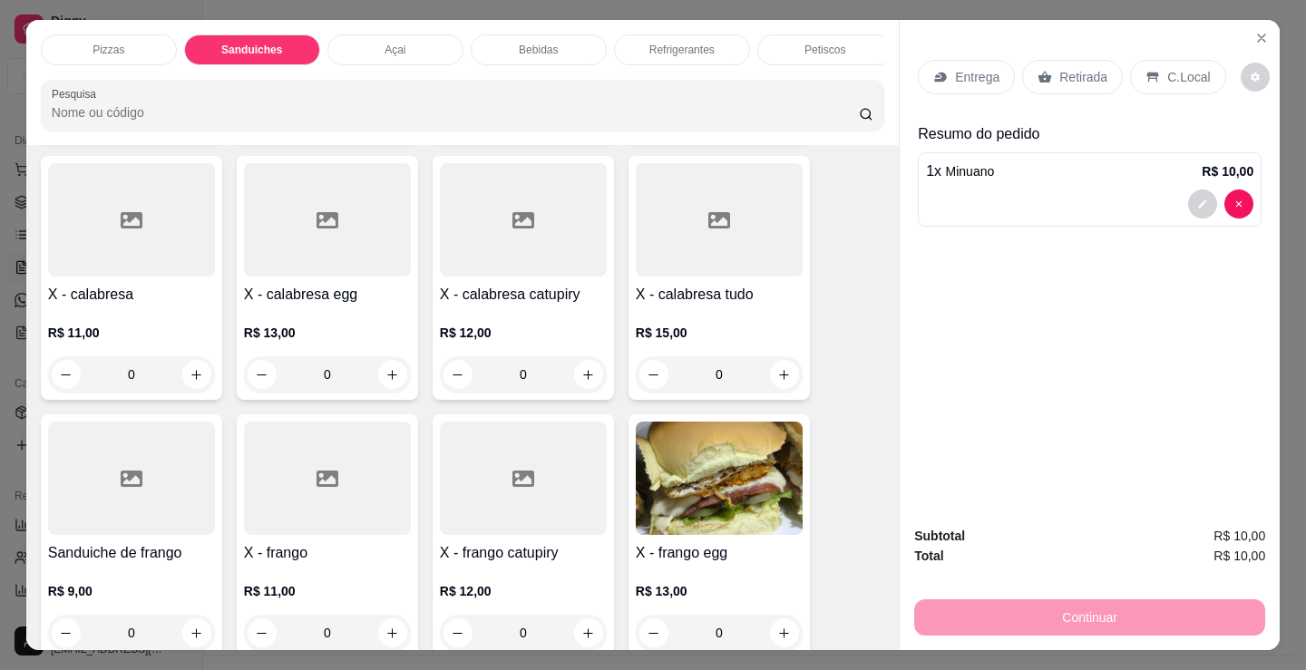
click at [774, 392] on div "0" at bounding box center [719, 374] width 167 height 36
click at [835, 593] on button "Adicionar R$ 15,00" at bounding box center [823, 604] width 137 height 36
type input "1"
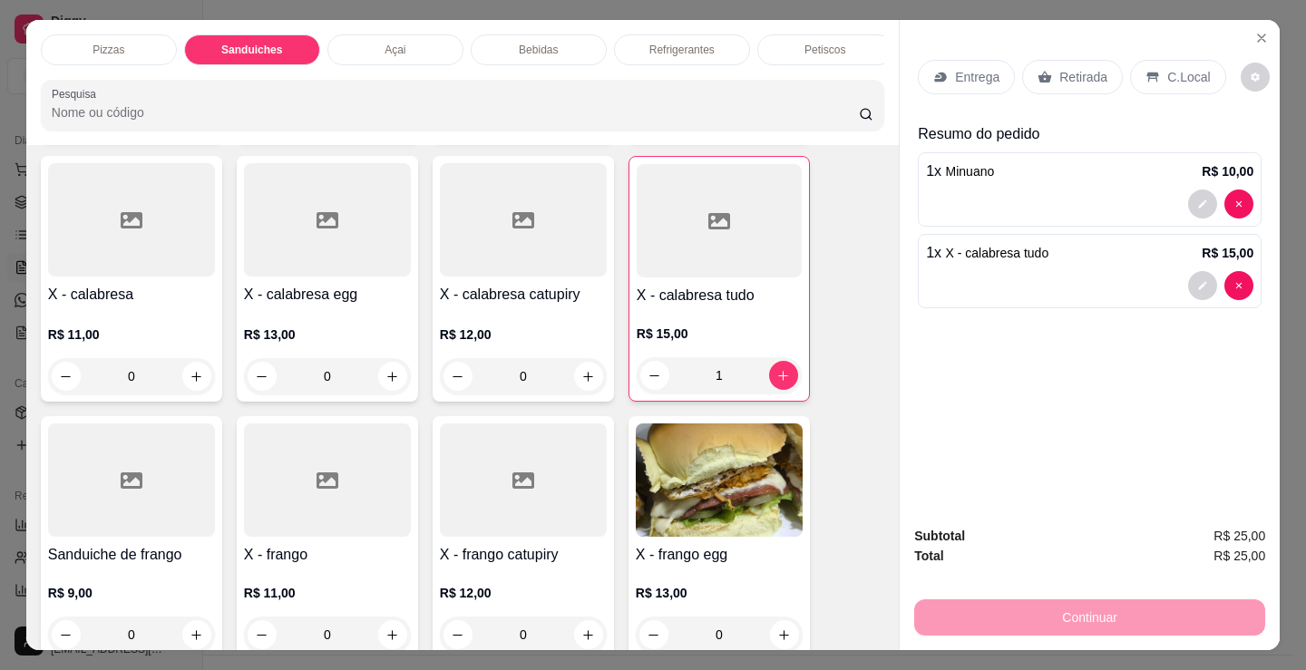
click at [955, 68] on p "Entrega" at bounding box center [977, 77] width 44 height 18
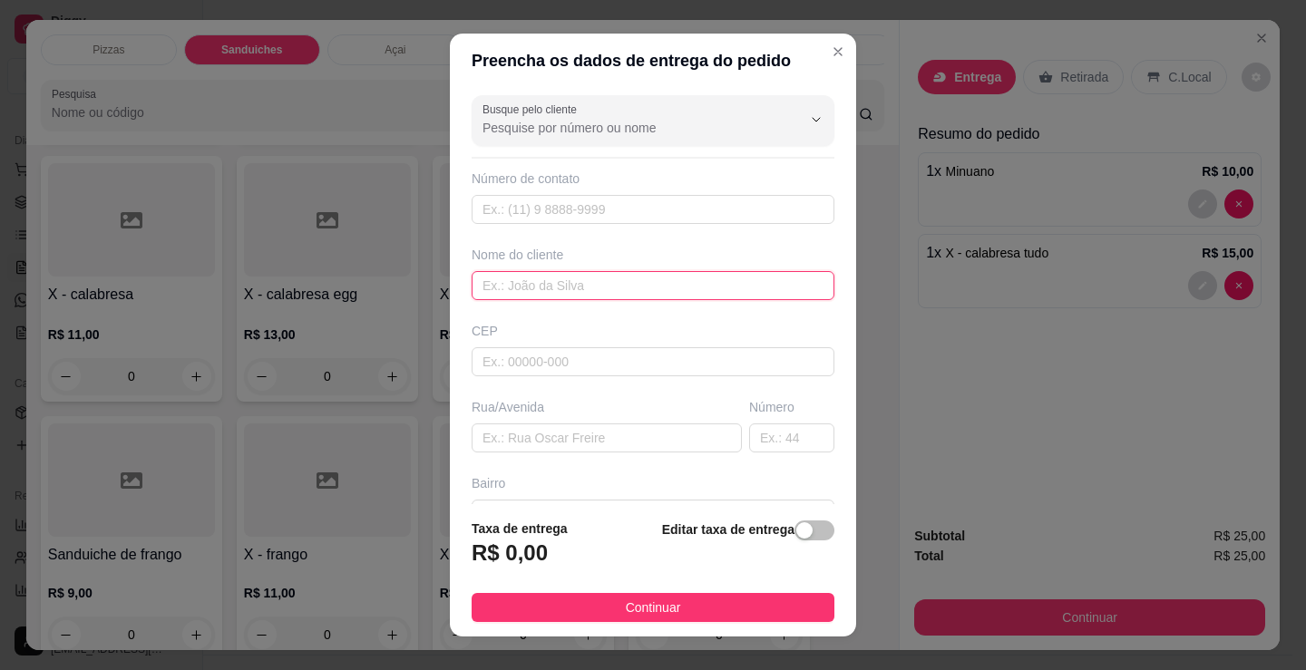
click at [638, 282] on input "text" at bounding box center [653, 285] width 363 height 29
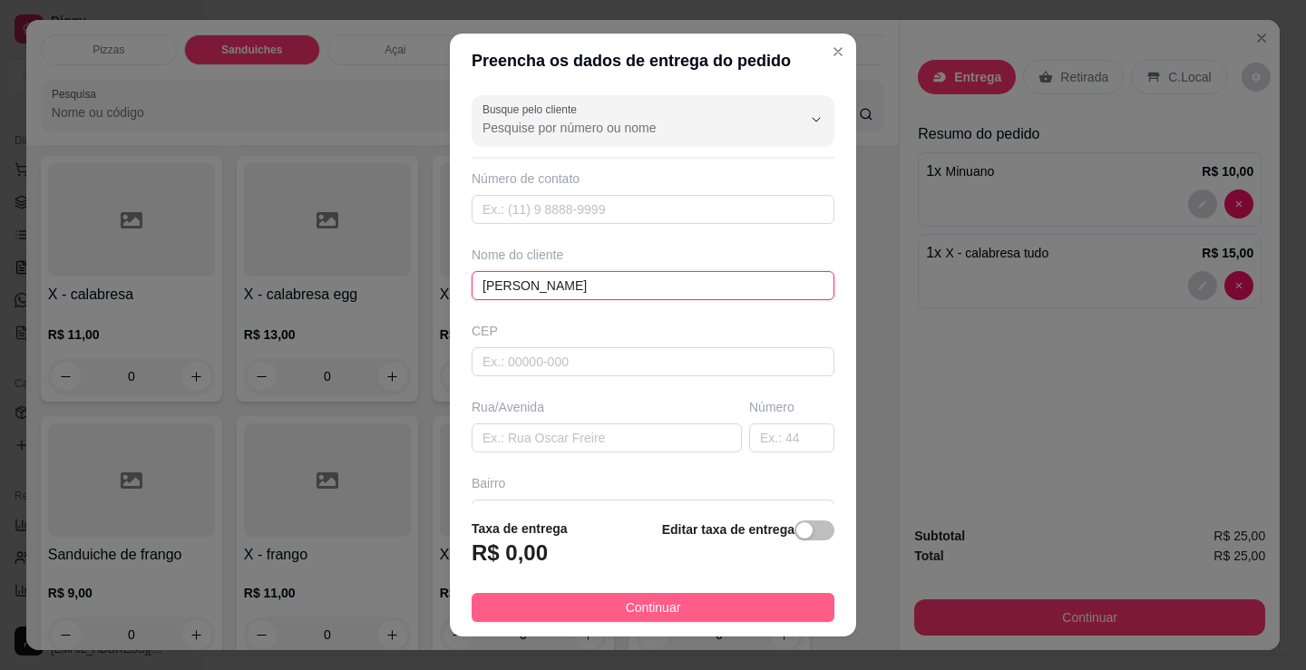
type input "[PERSON_NAME]"
click at [784, 603] on button "Continuar" at bounding box center [653, 607] width 363 height 29
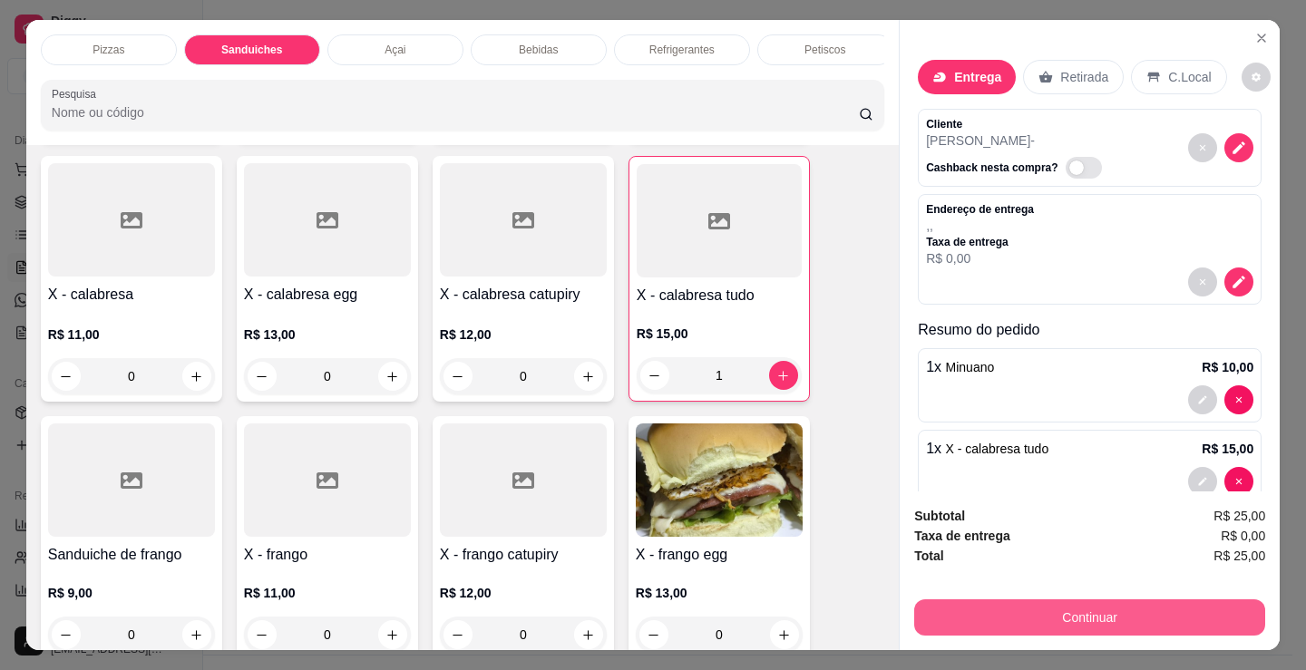
click at [987, 599] on button "Continuar" at bounding box center [1089, 617] width 351 height 36
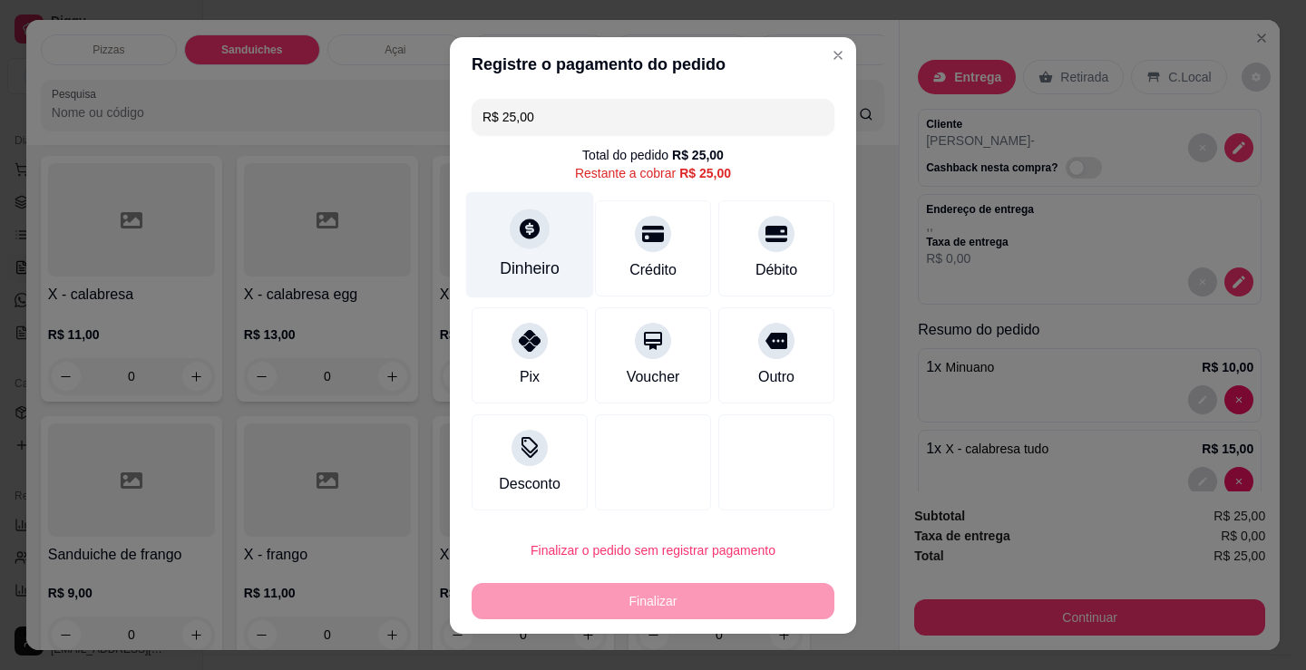
click at [510, 242] on div at bounding box center [530, 229] width 40 height 40
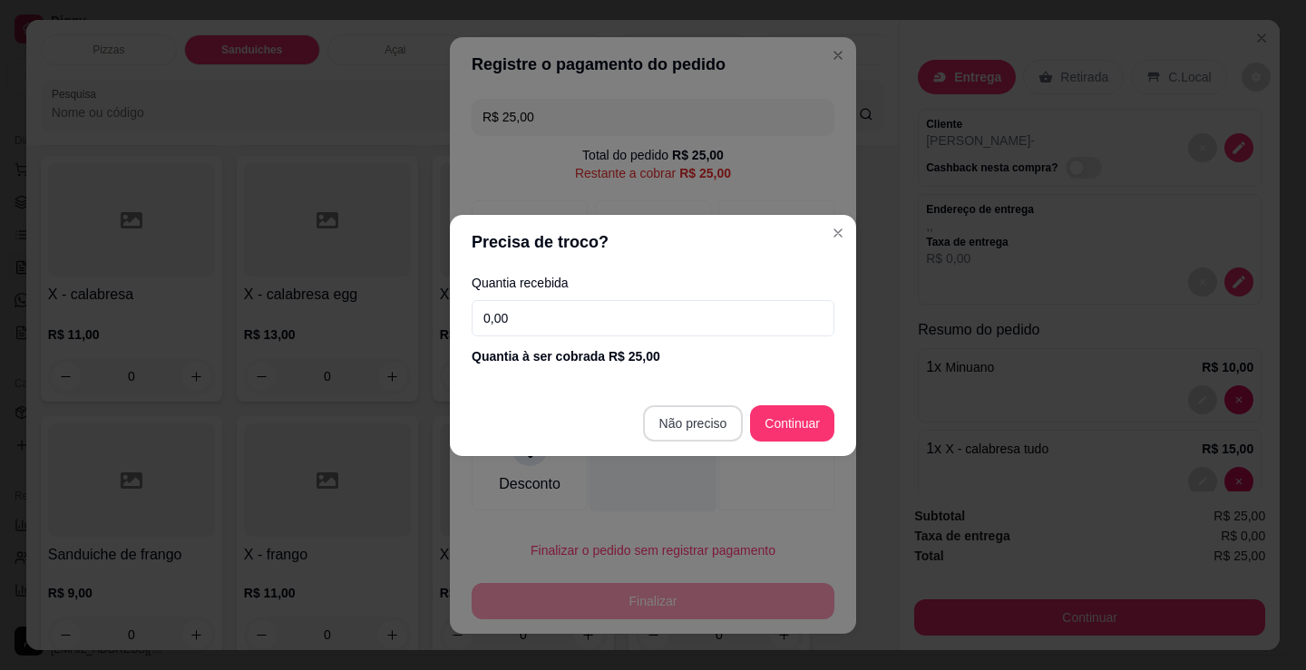
type input "R$ 0,00"
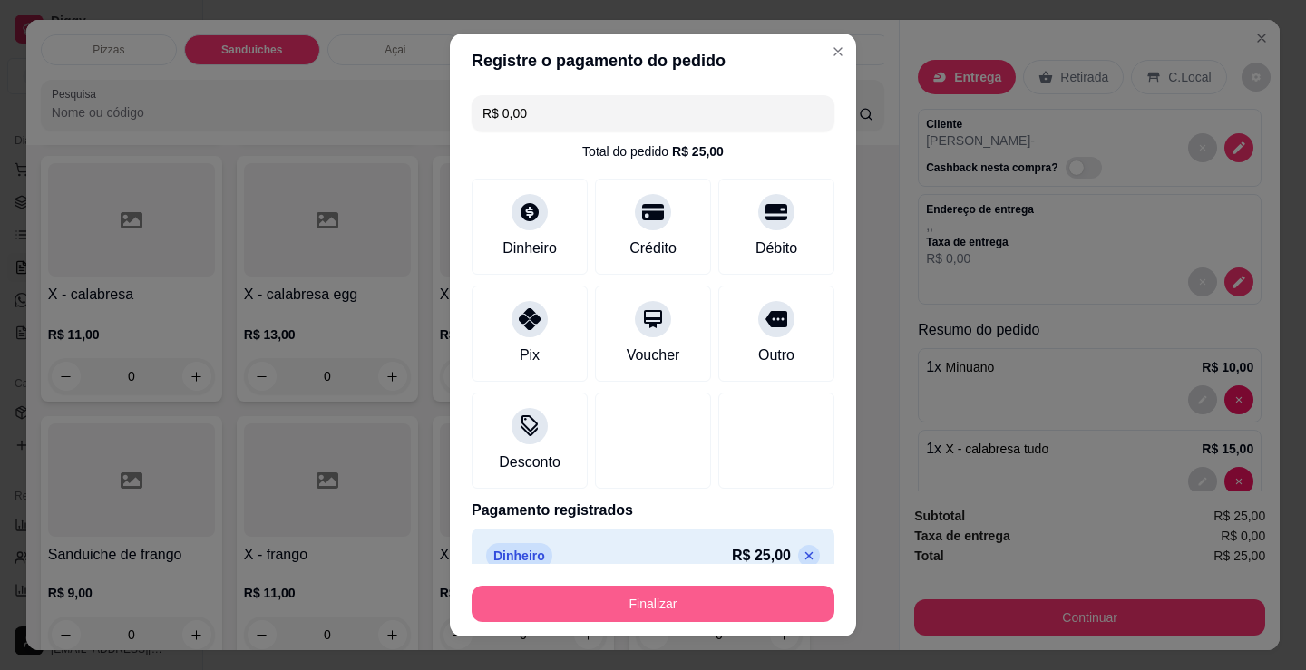
click at [643, 595] on button "Finalizar" at bounding box center [653, 604] width 363 height 36
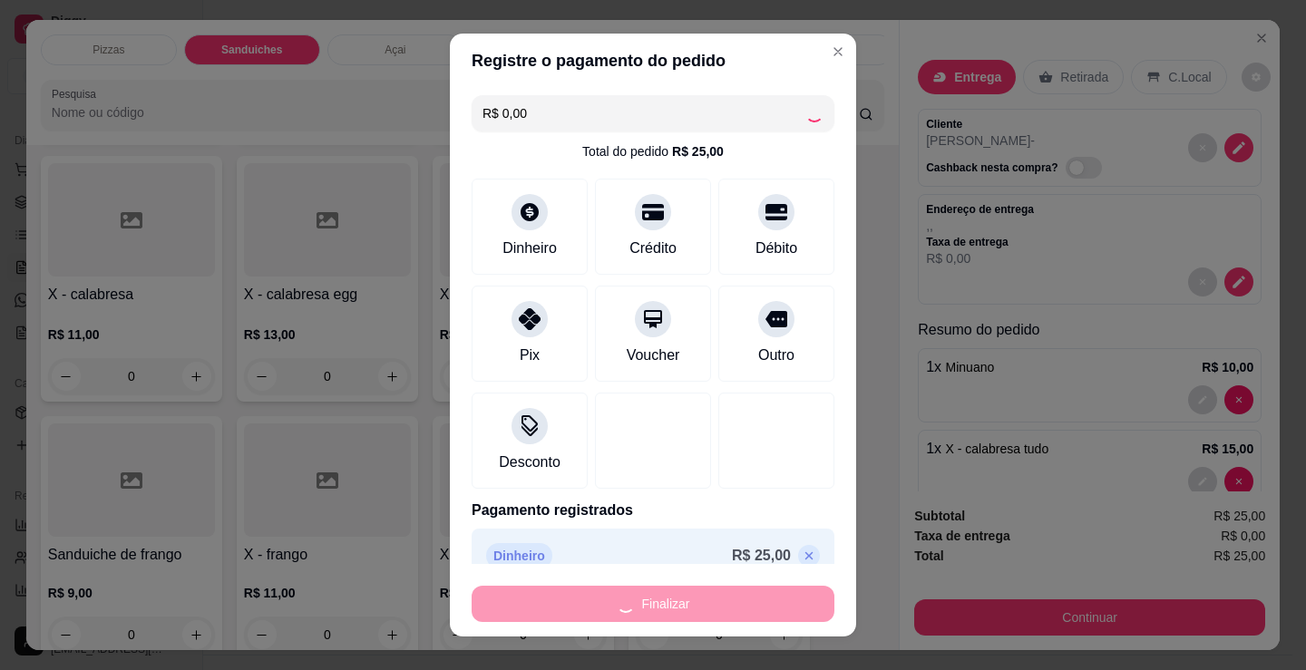
type input "0"
type input "-R$ 25,00"
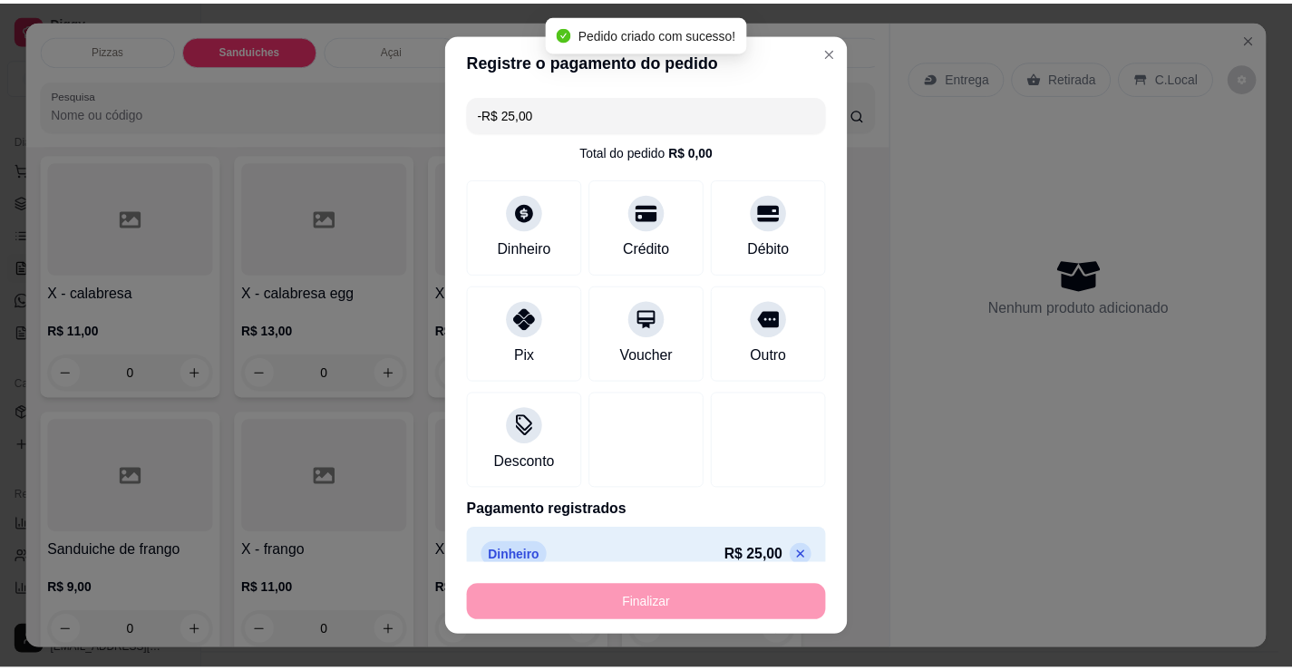
scroll to position [908, 0]
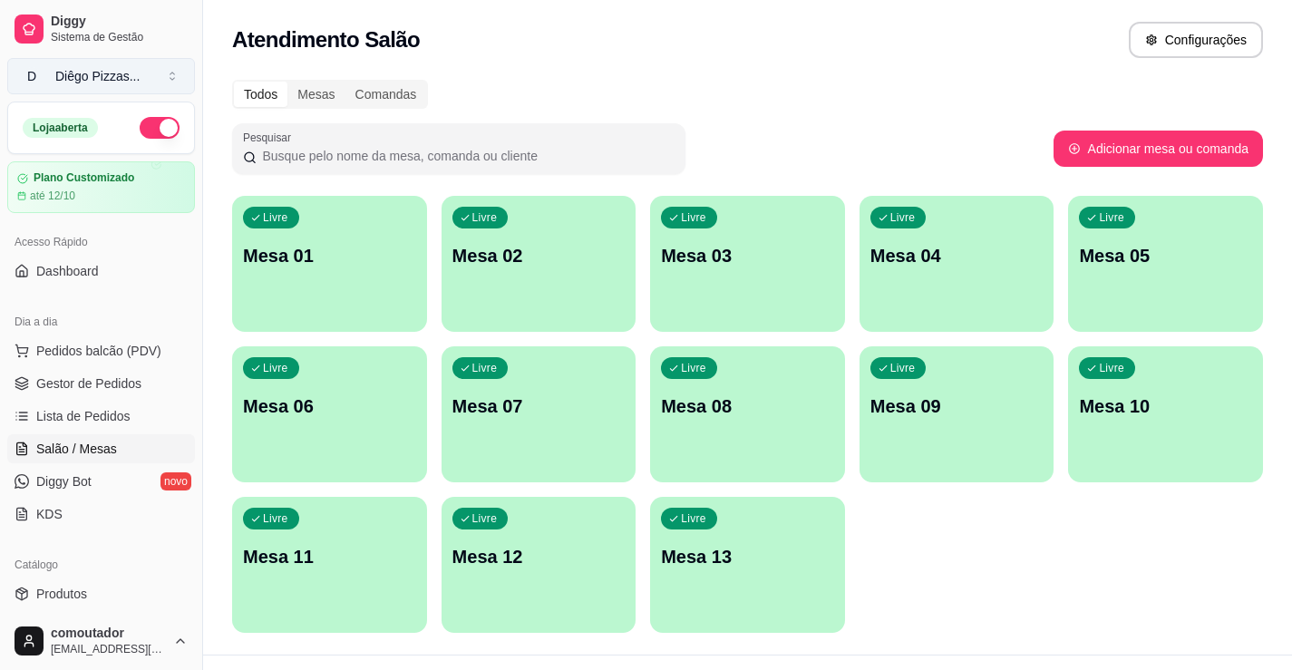
click at [65, 80] on div "Diêgo Pizzas ..." at bounding box center [97, 76] width 84 height 18
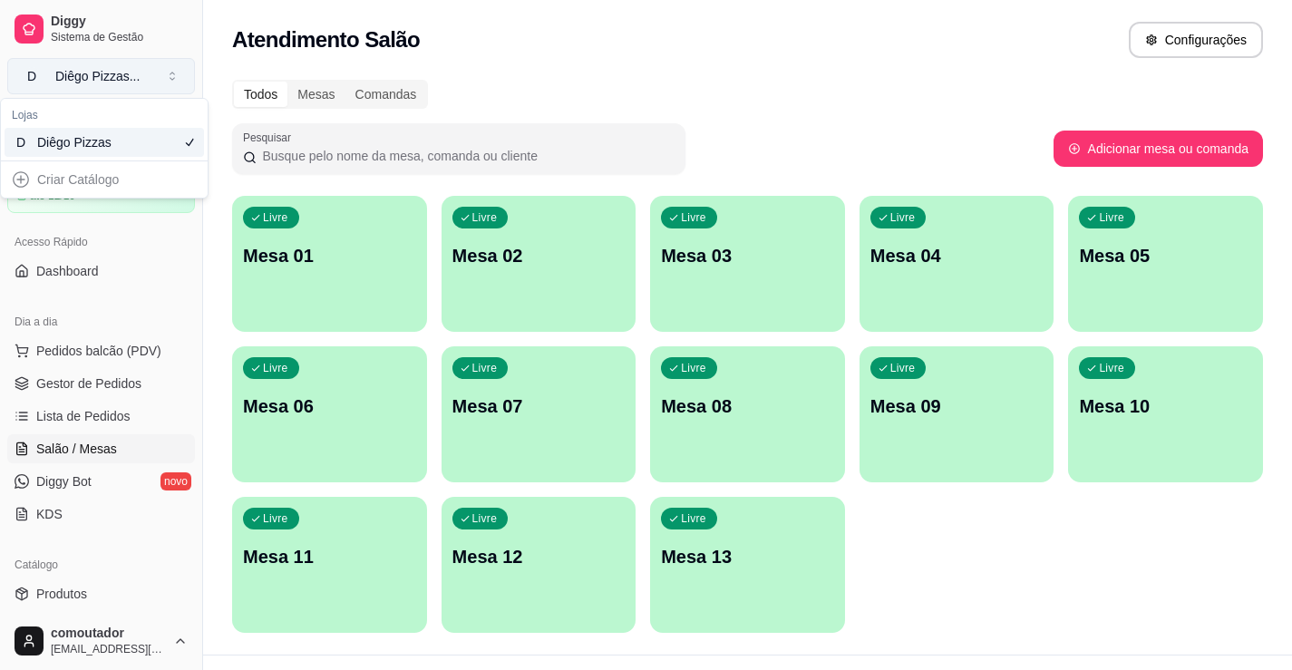
click at [99, 81] on div "Diêgo Pizzas ..." at bounding box center [97, 76] width 84 height 18
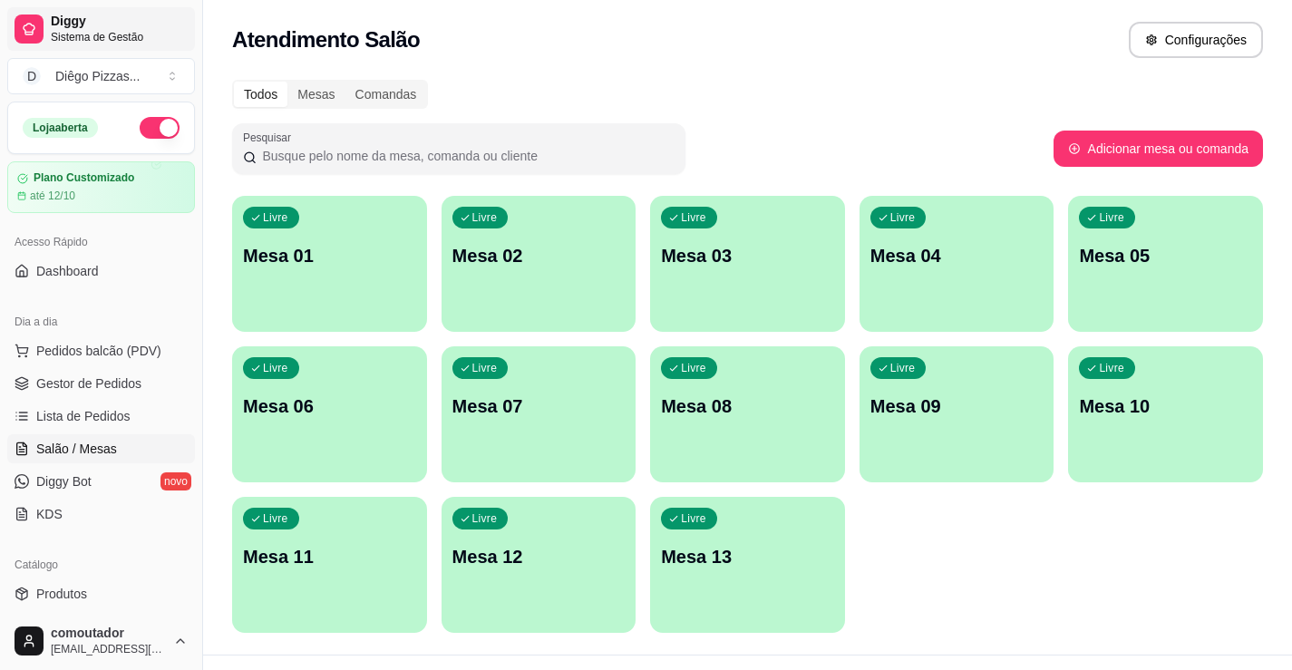
click at [92, 27] on span "Diggy" at bounding box center [119, 22] width 137 height 16
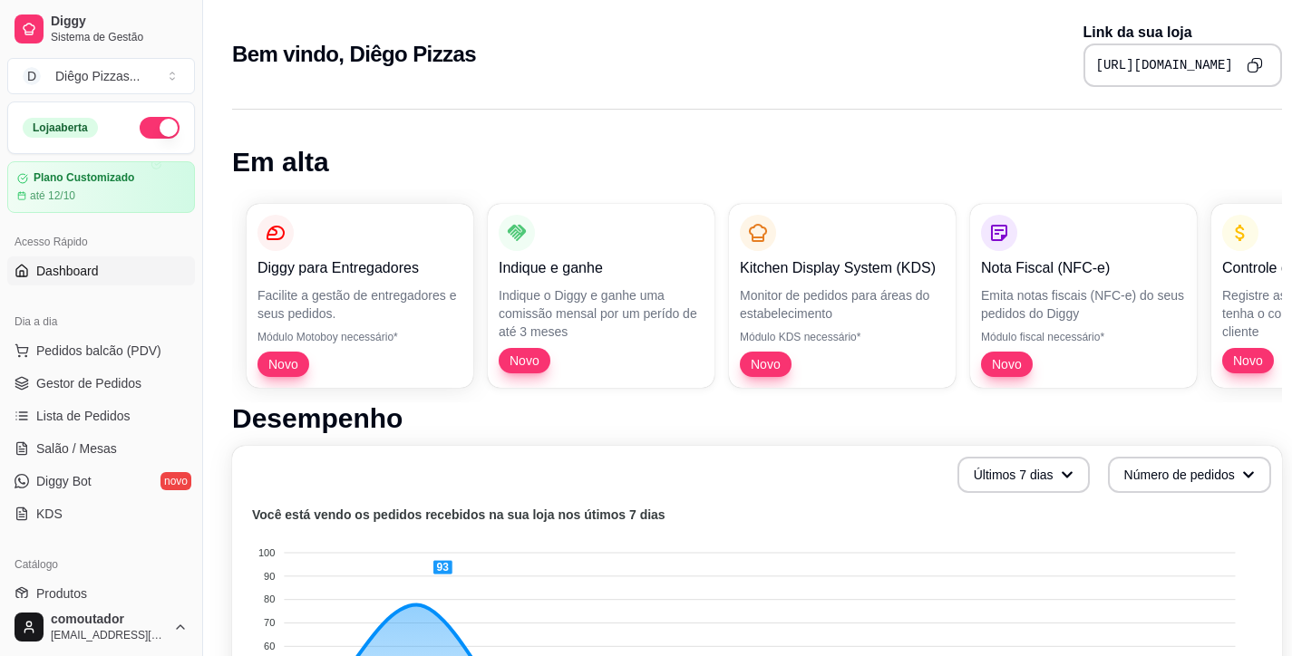
click at [1254, 64] on icon "Copy to clipboard" at bounding box center [1256, 65] width 4 height 4
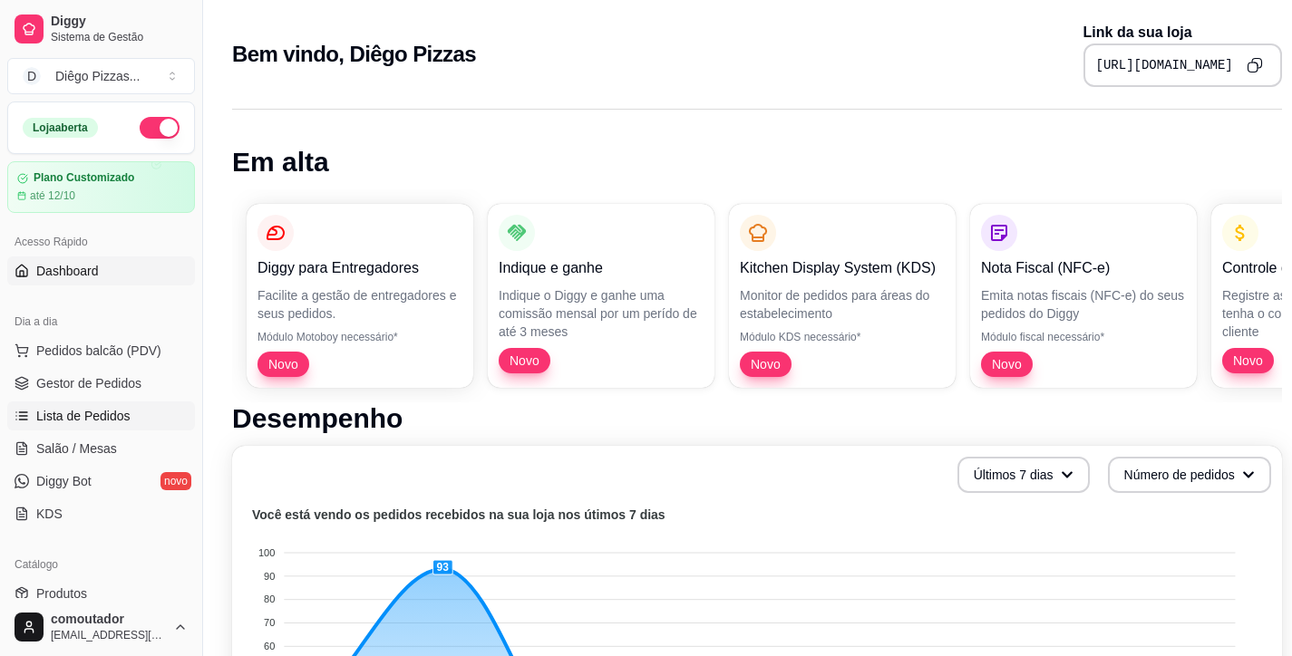
click at [85, 426] on link "Lista de Pedidos" at bounding box center [101, 416] width 188 height 29
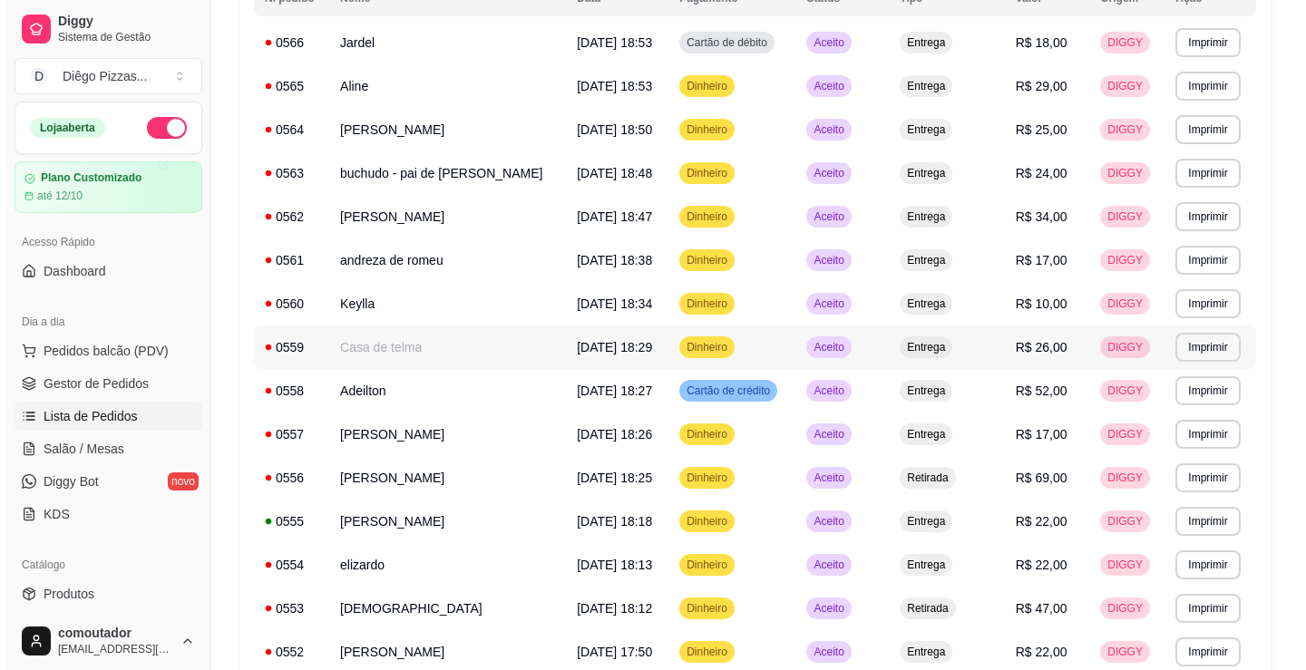
scroll to position [272, 0]
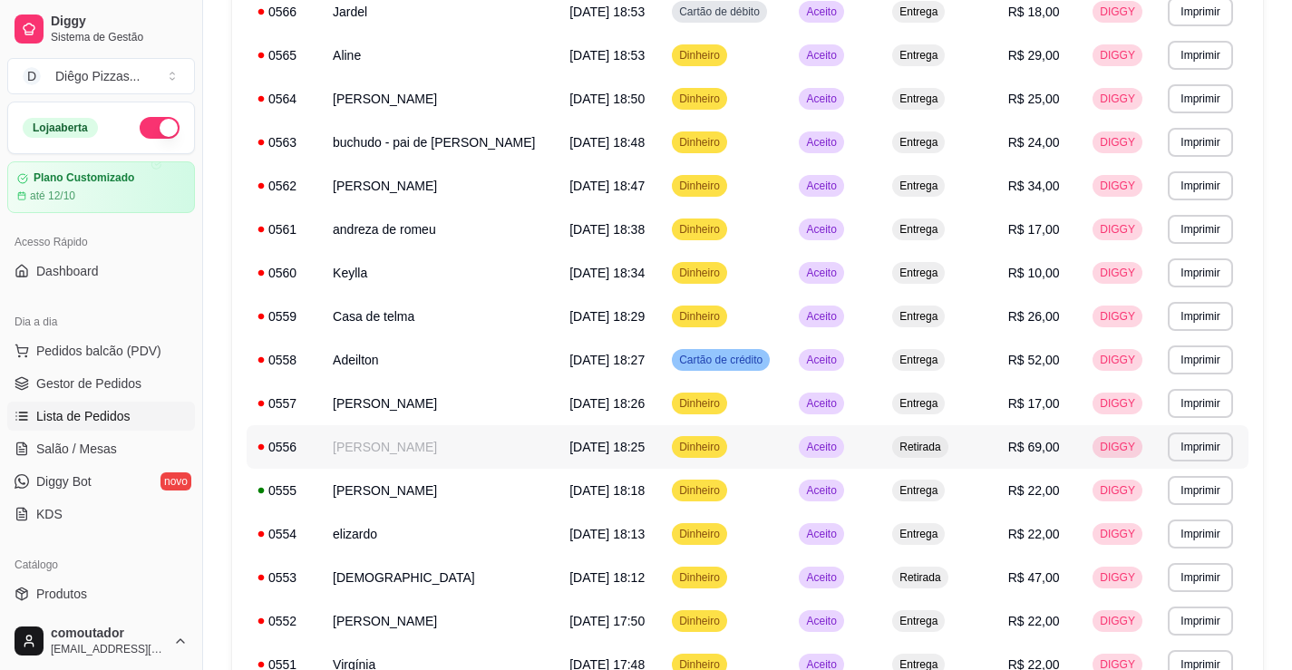
click at [426, 442] on td "[PERSON_NAME]" at bounding box center [440, 447] width 237 height 44
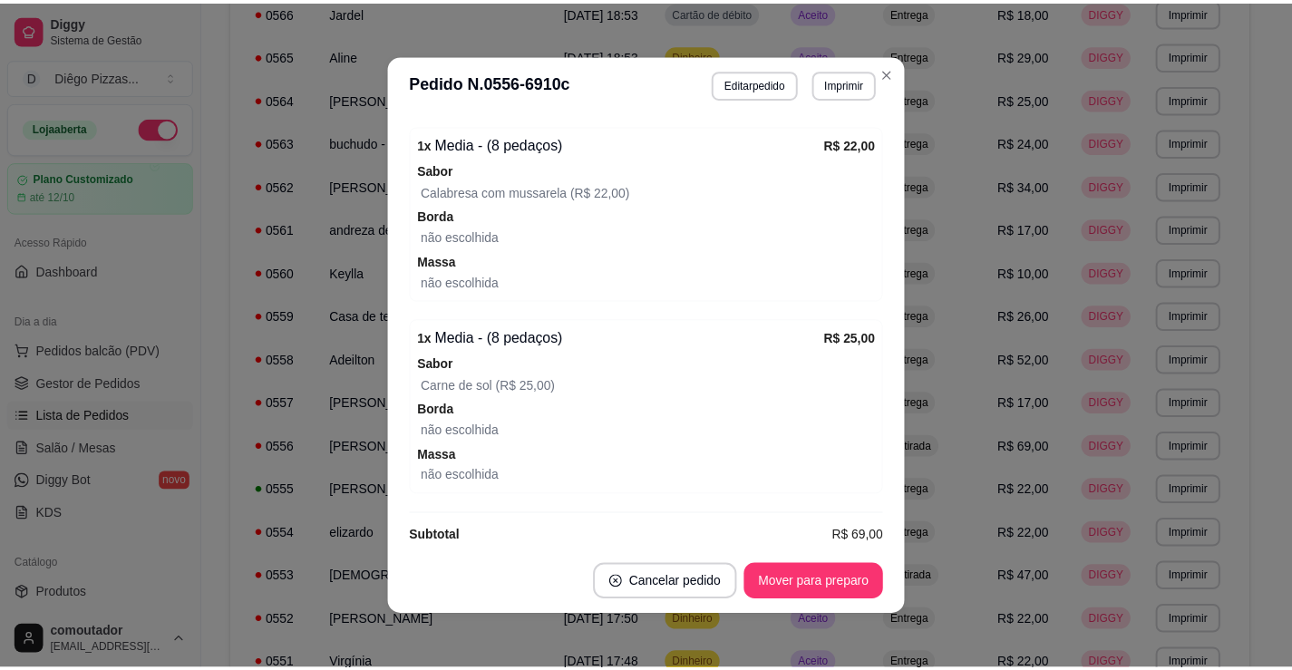
scroll to position [611, 0]
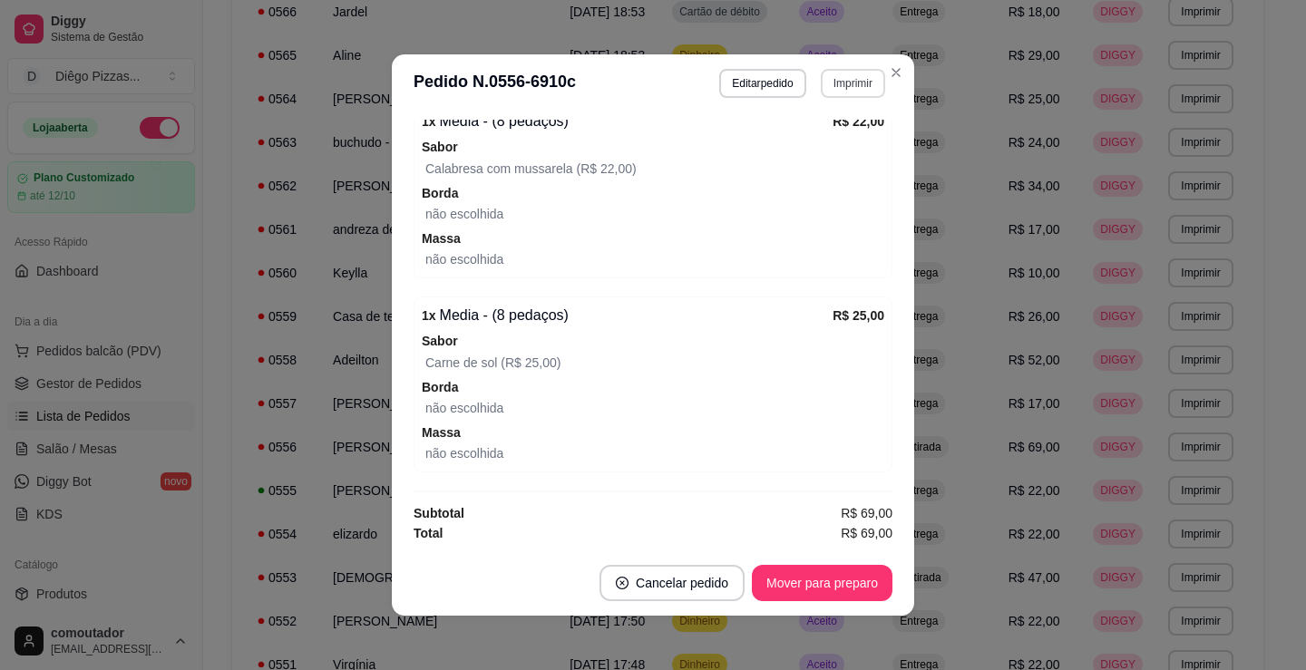
click at [839, 87] on button "Imprimir" at bounding box center [853, 83] width 64 height 29
click at [835, 140] on button "IMPRESSORA" at bounding box center [814, 146] width 131 height 29
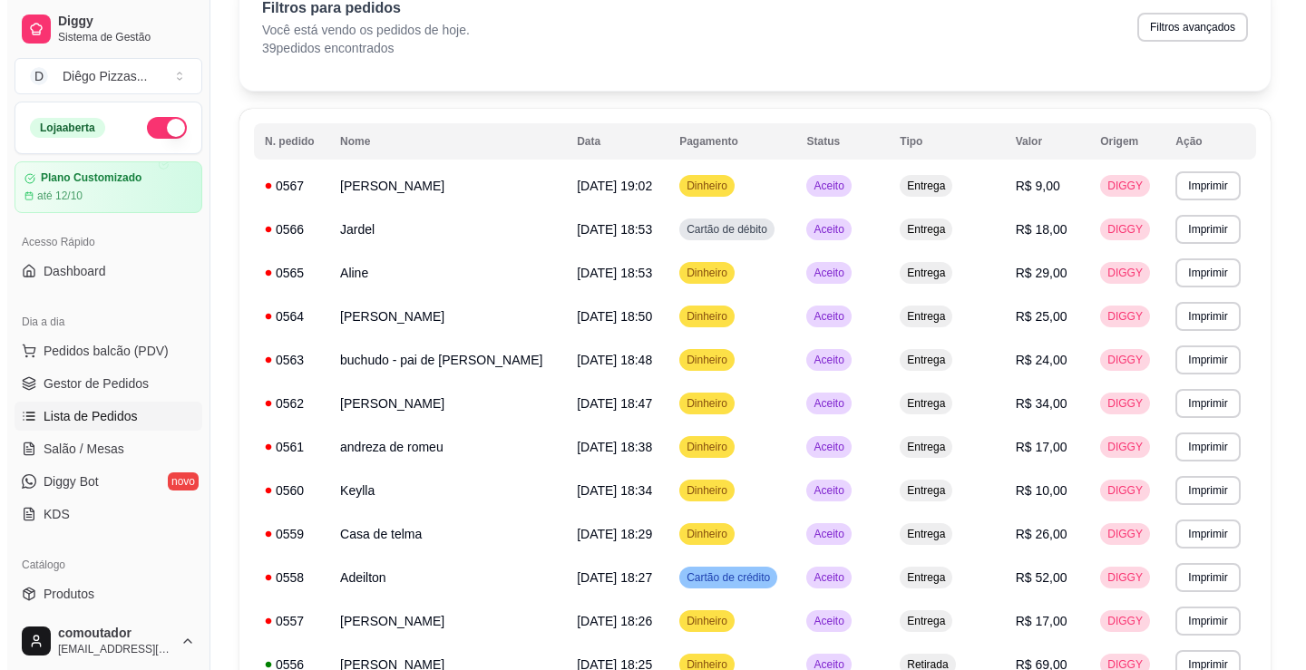
scroll to position [0, 0]
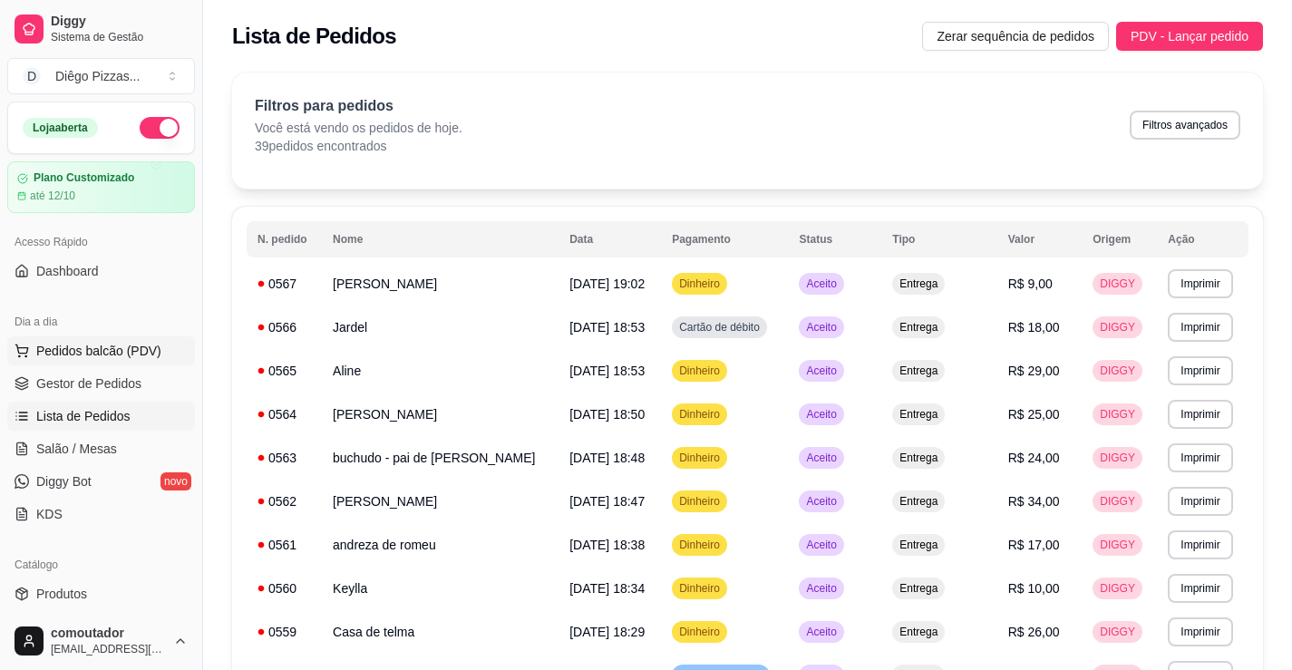
click at [142, 346] on span "Pedidos balcão (PDV)" at bounding box center [98, 351] width 125 height 18
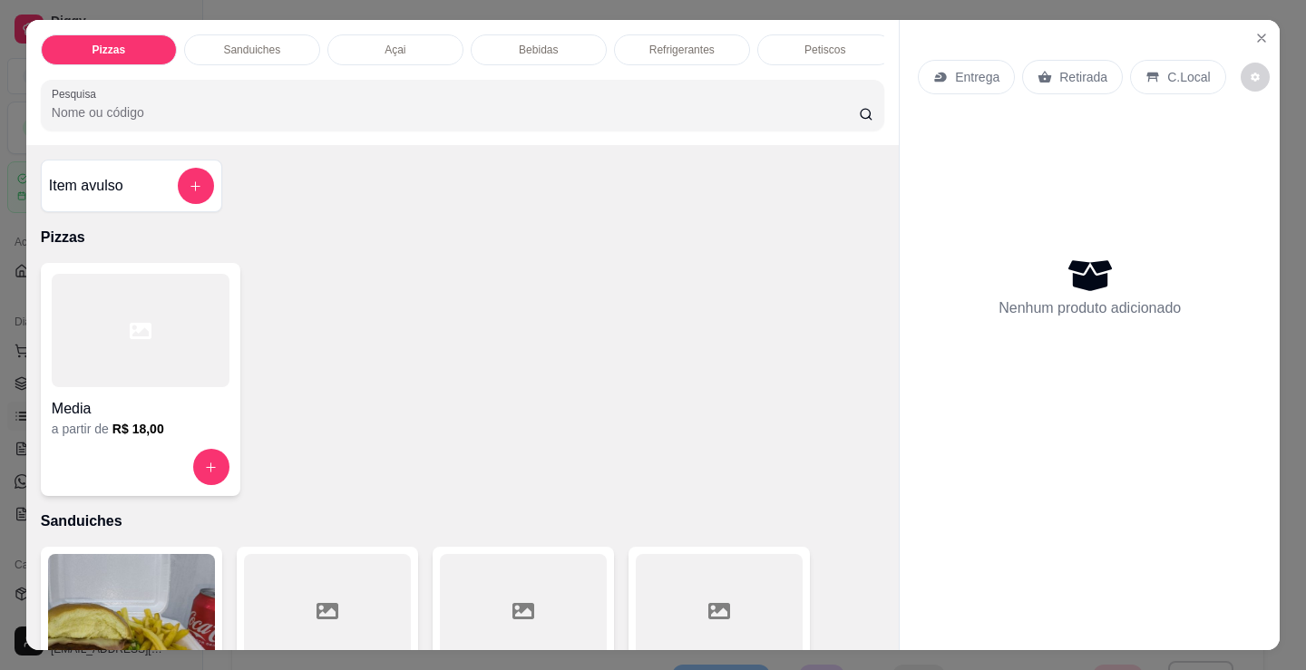
click at [122, 349] on div at bounding box center [141, 330] width 178 height 113
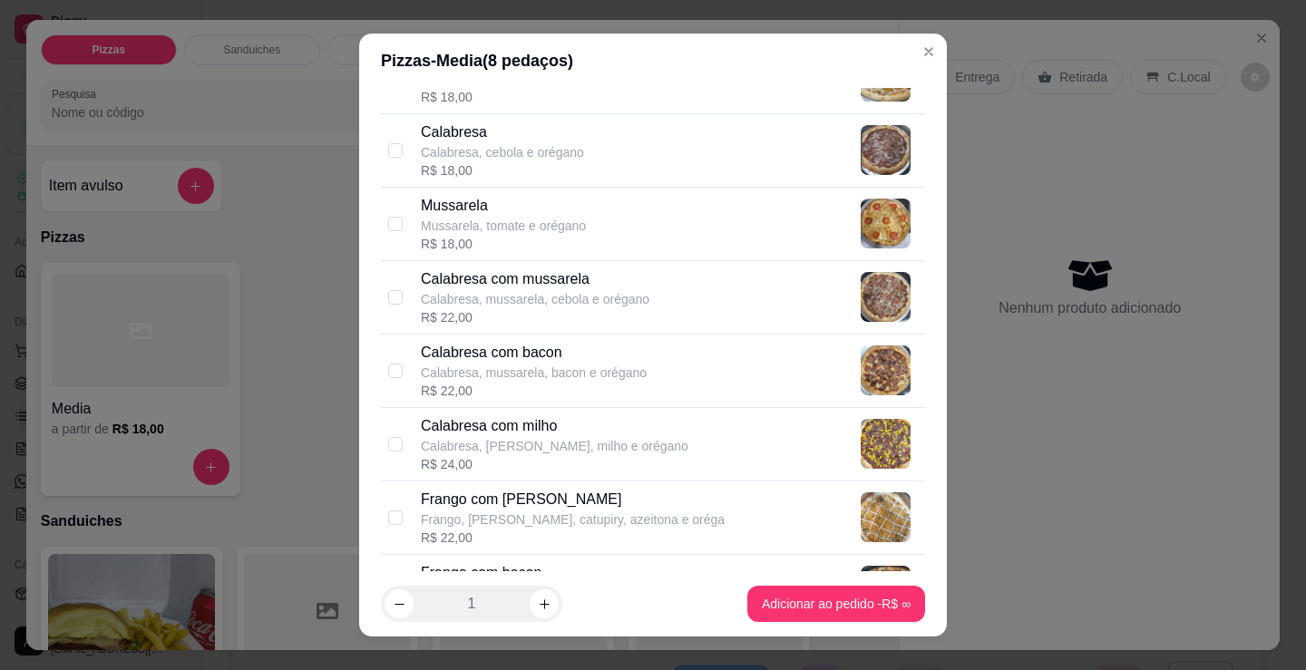
click at [619, 306] on p "Calabresa, mussarela, cebola e orégano" at bounding box center [535, 299] width 229 height 18
checkbox input "true"
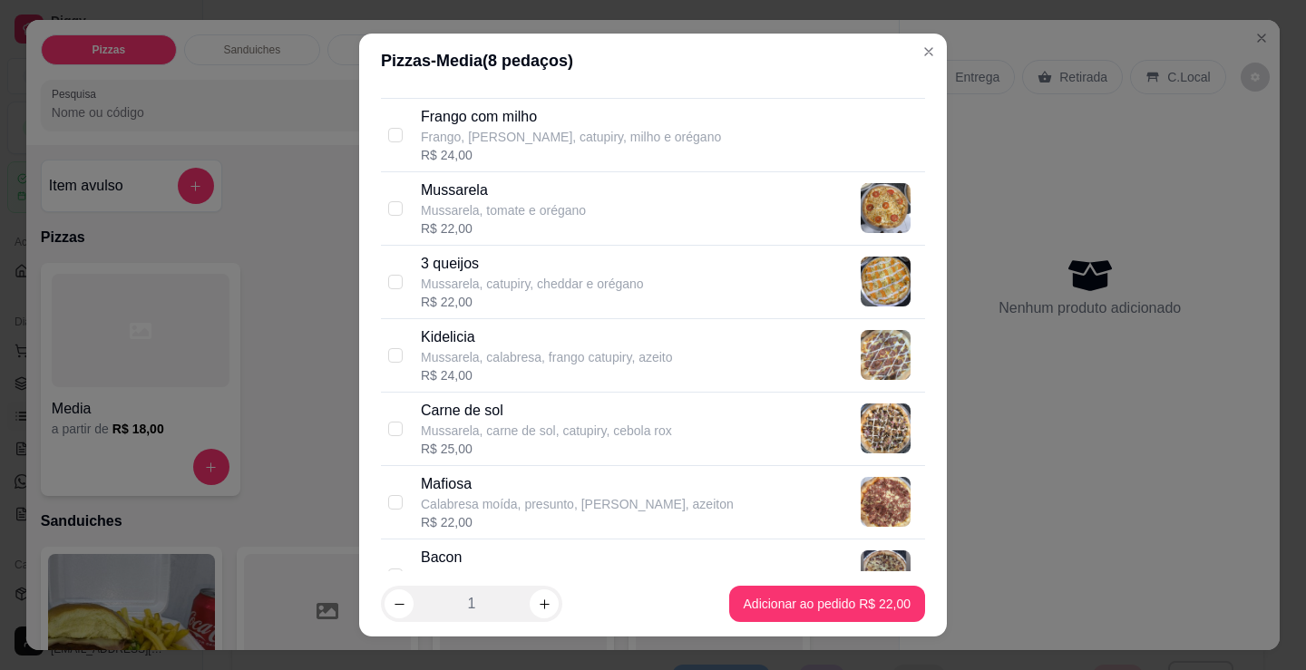
scroll to position [816, 0]
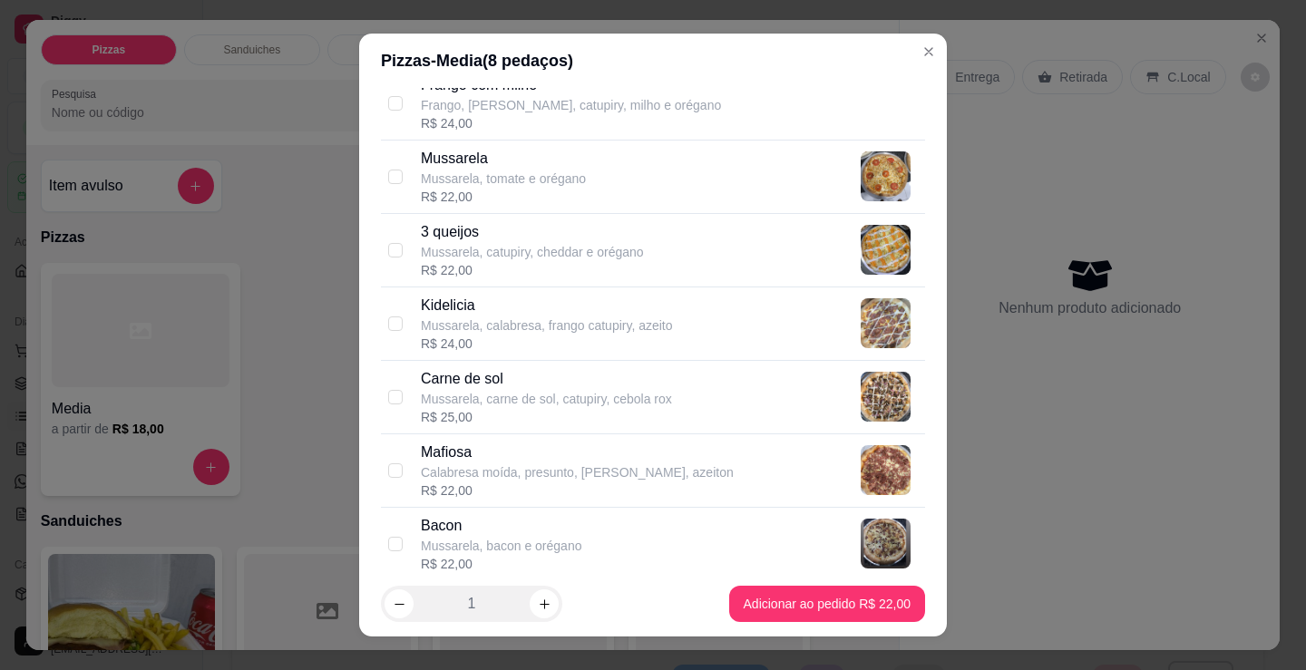
click at [549, 527] on p "Bacon" at bounding box center [501, 526] width 160 height 22
checkbox input "true"
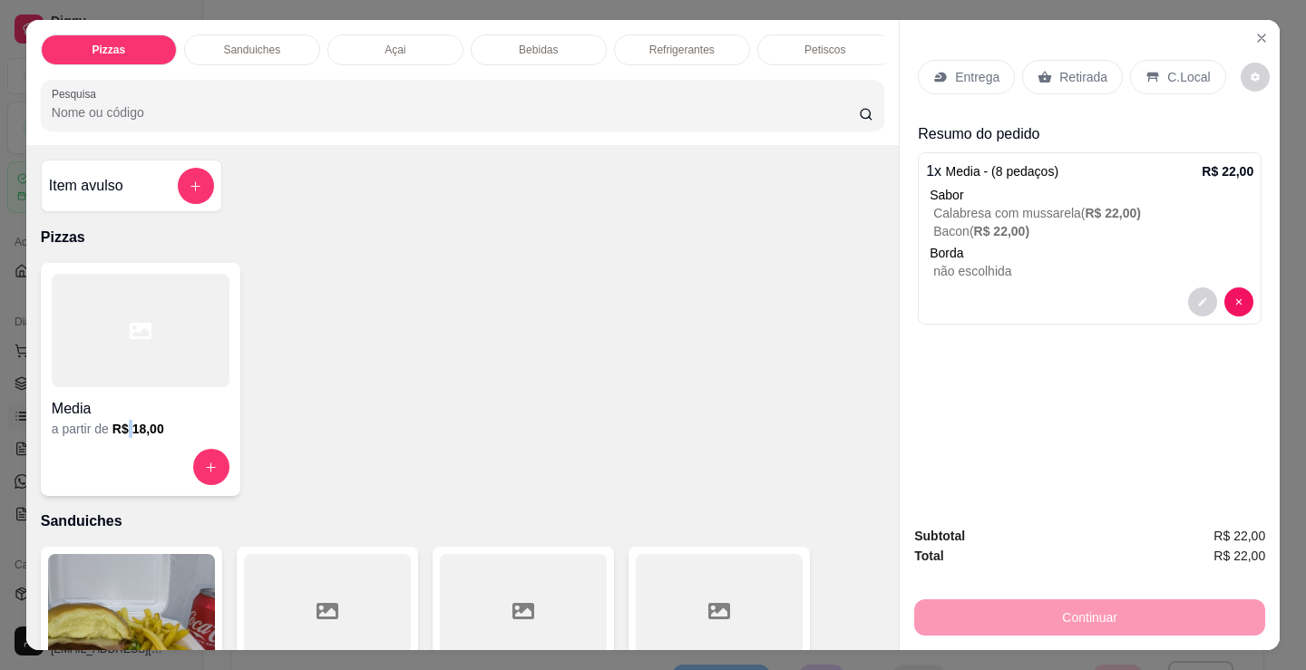
click at [123, 428] on h6 "R$ 18,00" at bounding box center [138, 429] width 52 height 18
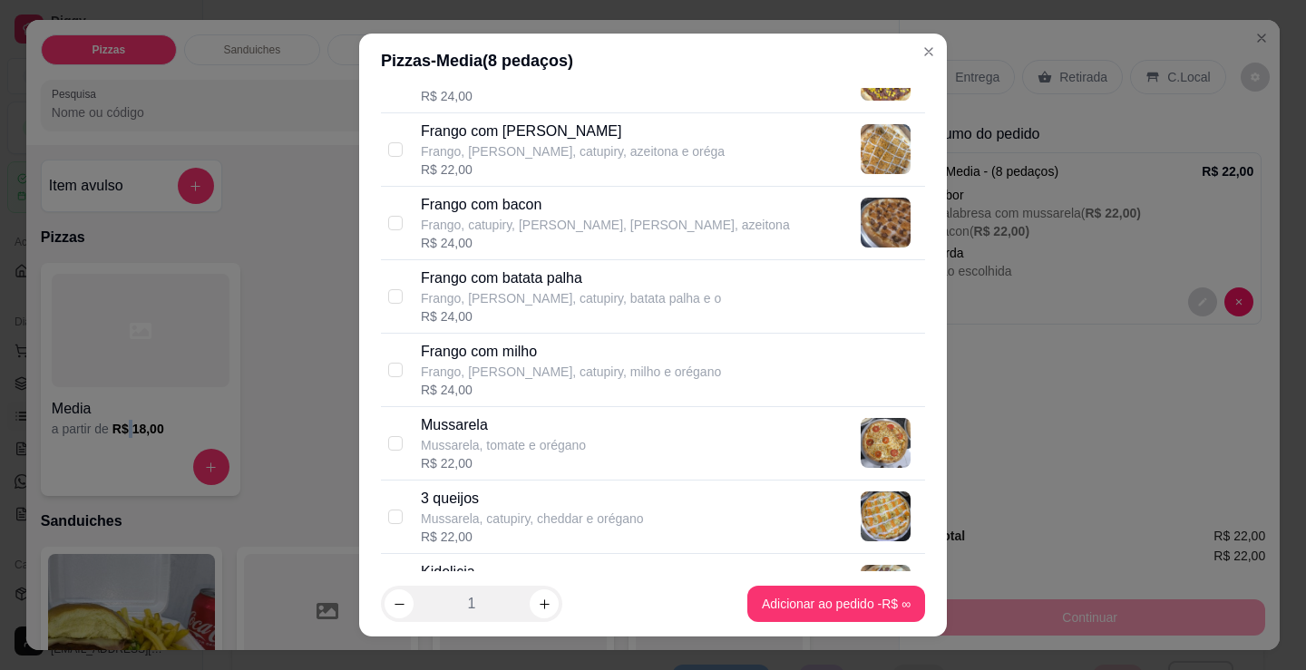
scroll to position [725, 0]
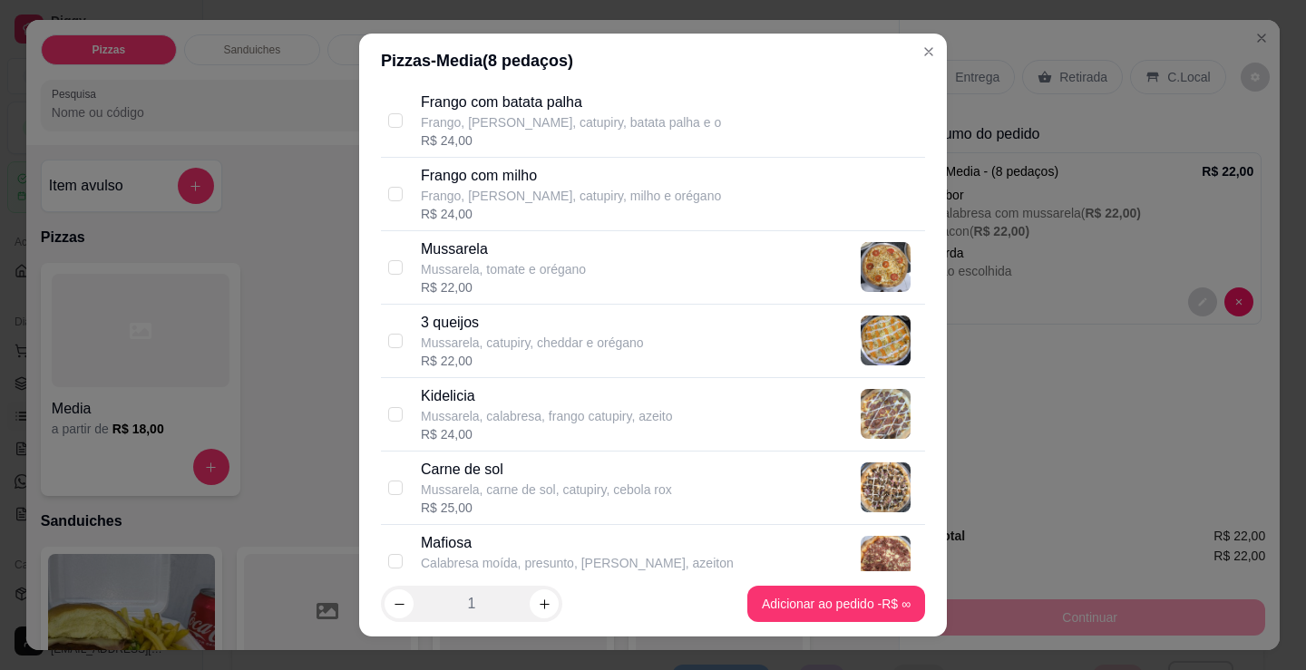
drag, startPoint x: 123, startPoint y: 428, endPoint x: 517, endPoint y: 459, distance: 394.7
click at [517, 459] on p "Carne de sol" at bounding box center [546, 470] width 251 height 22
checkbox input "true"
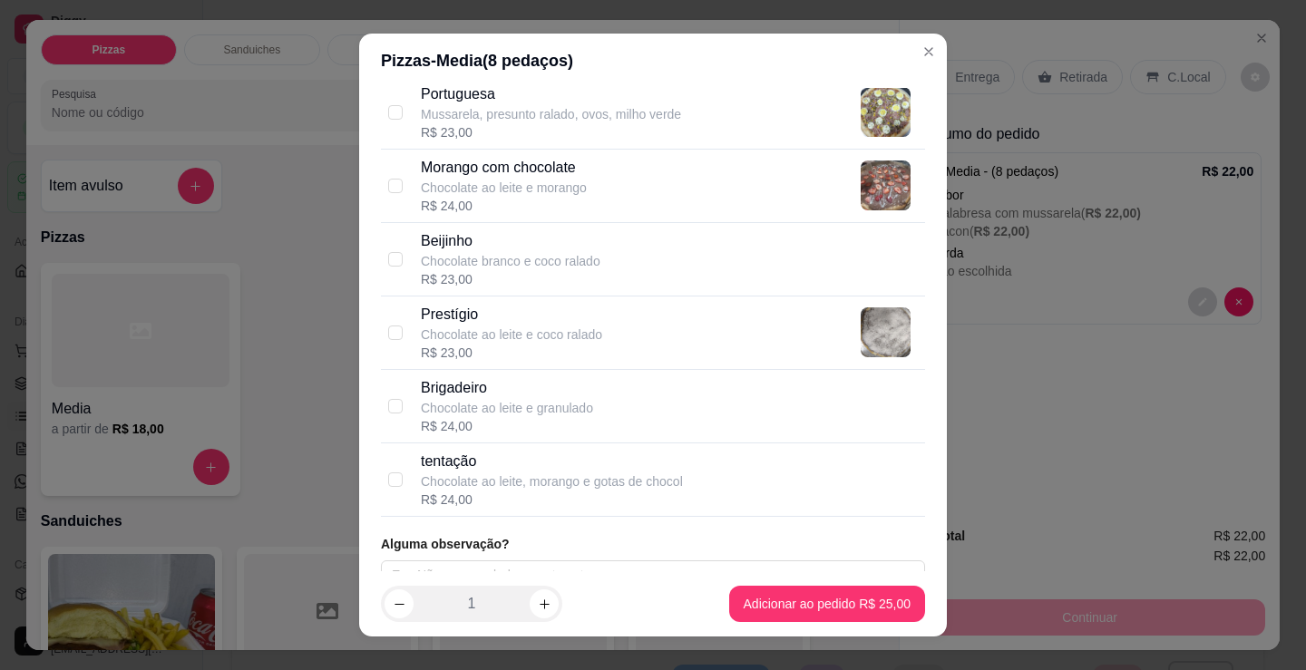
scroll to position [1567, 0]
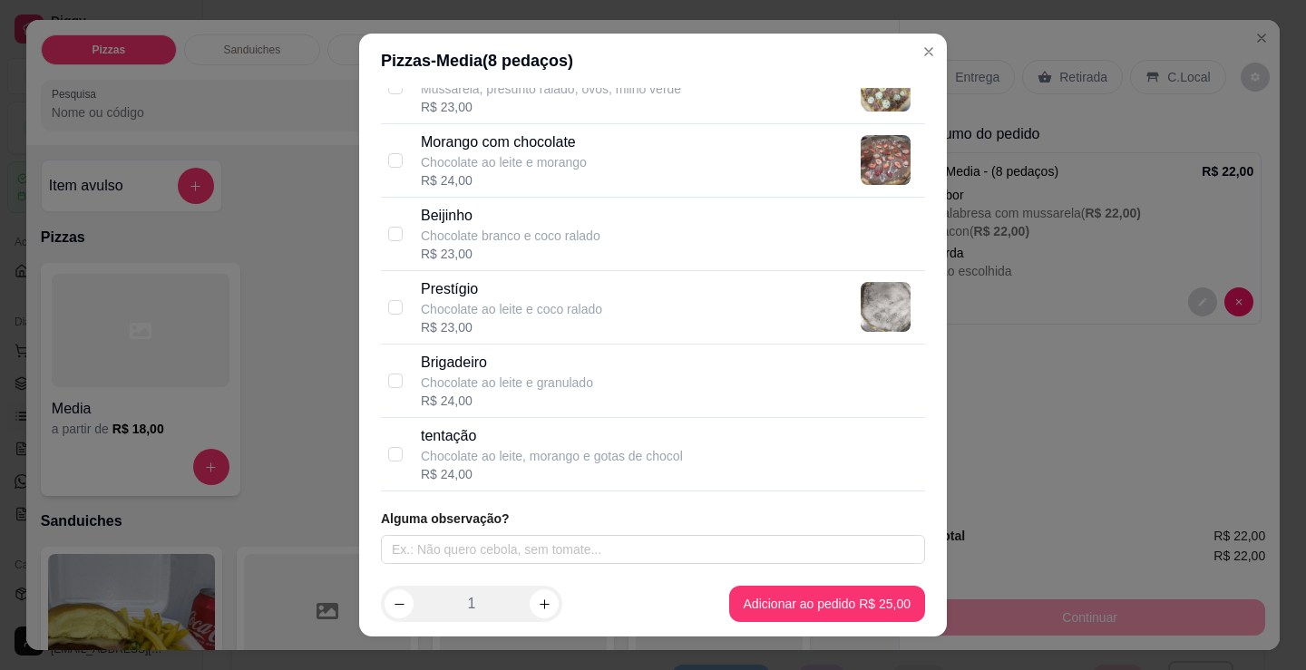
click at [520, 471] on div "R$ 24,00" at bounding box center [552, 474] width 262 height 18
checkbox input "true"
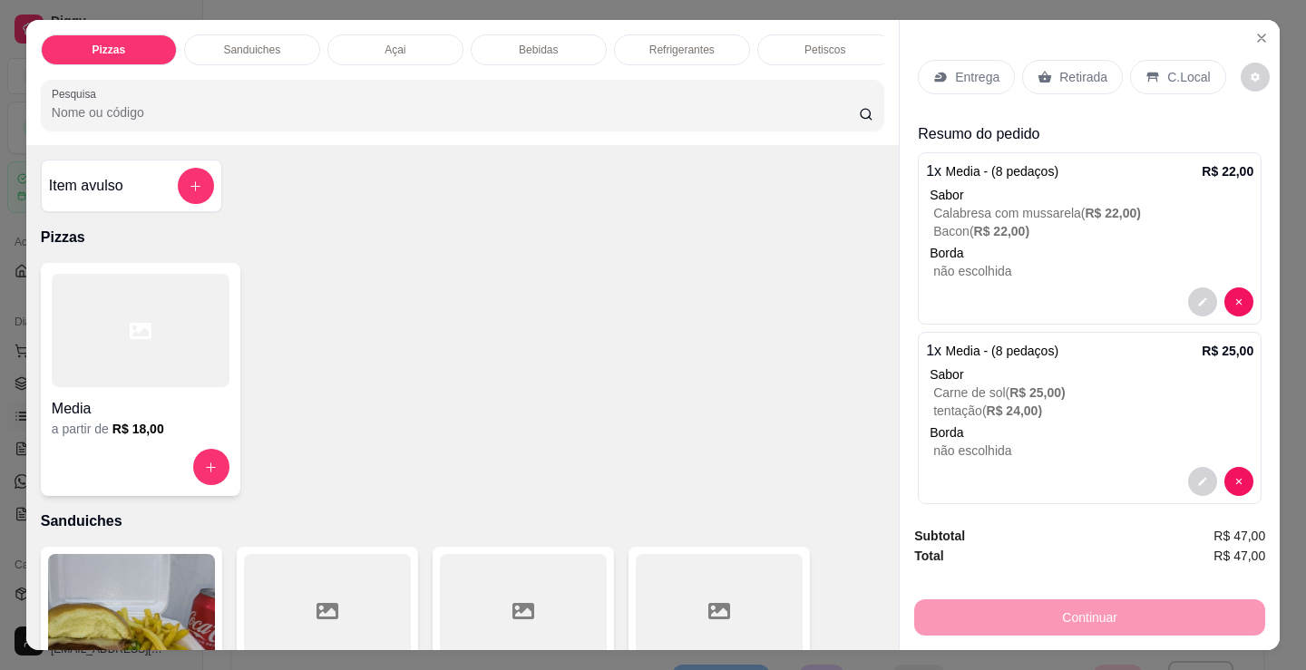
click at [985, 68] on p "Entrega" at bounding box center [977, 77] width 44 height 18
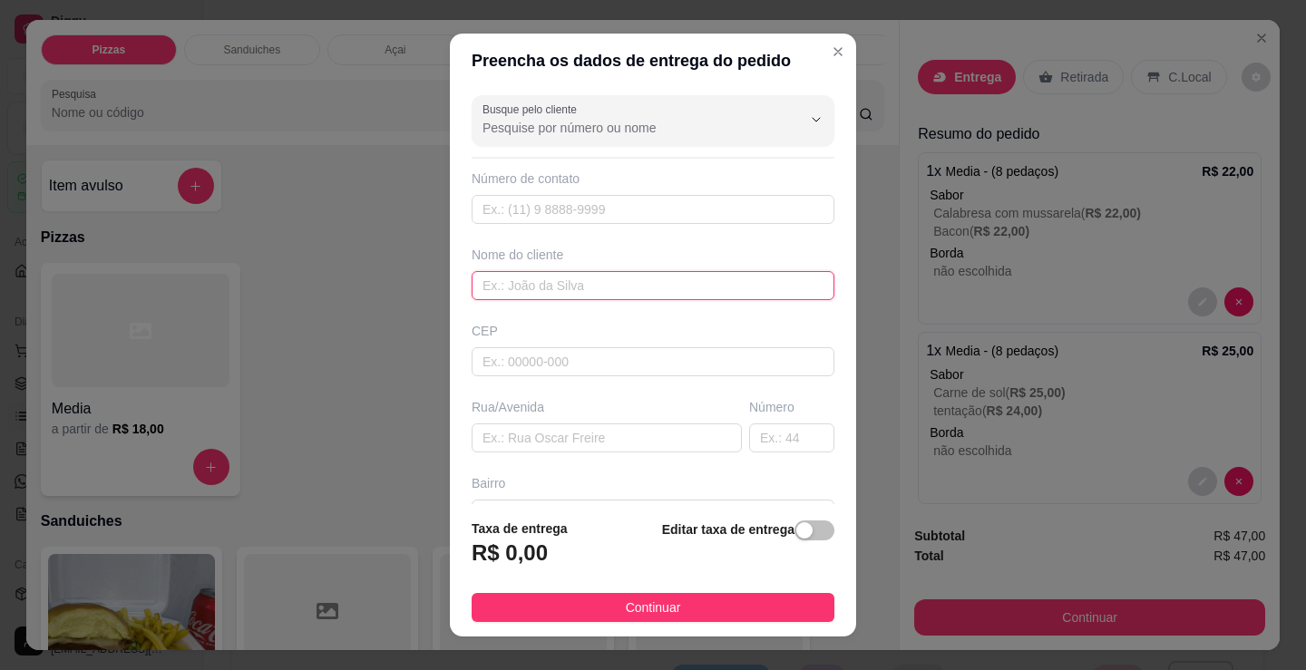
click at [673, 281] on input "text" at bounding box center [653, 285] width 363 height 29
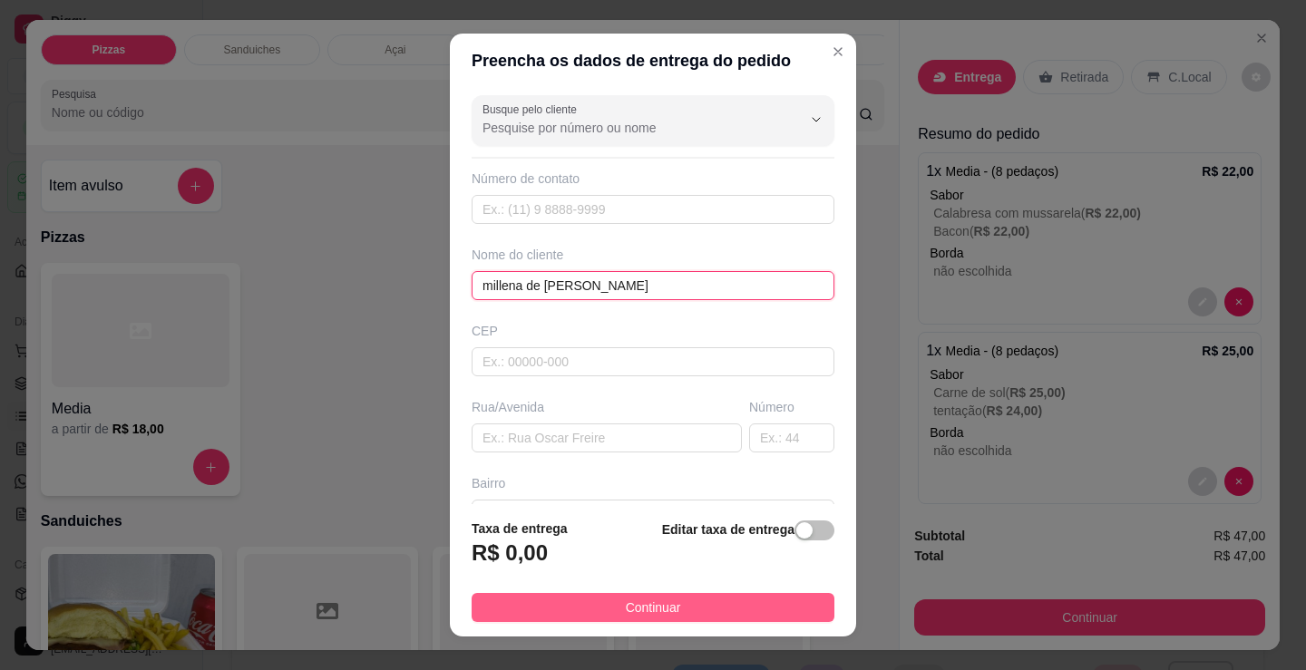
type input "millena de [PERSON_NAME]"
click at [626, 603] on span "Continuar" at bounding box center [653, 608] width 55 height 20
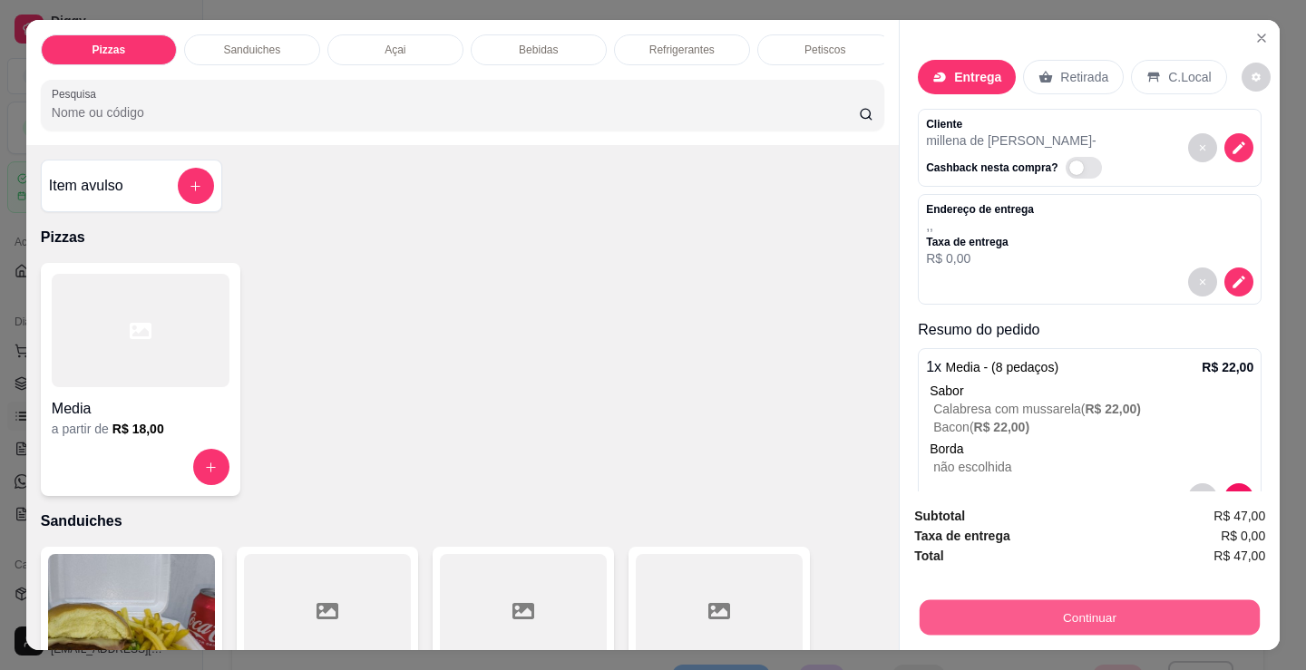
click at [1136, 615] on button "Continuar" at bounding box center [1089, 616] width 340 height 35
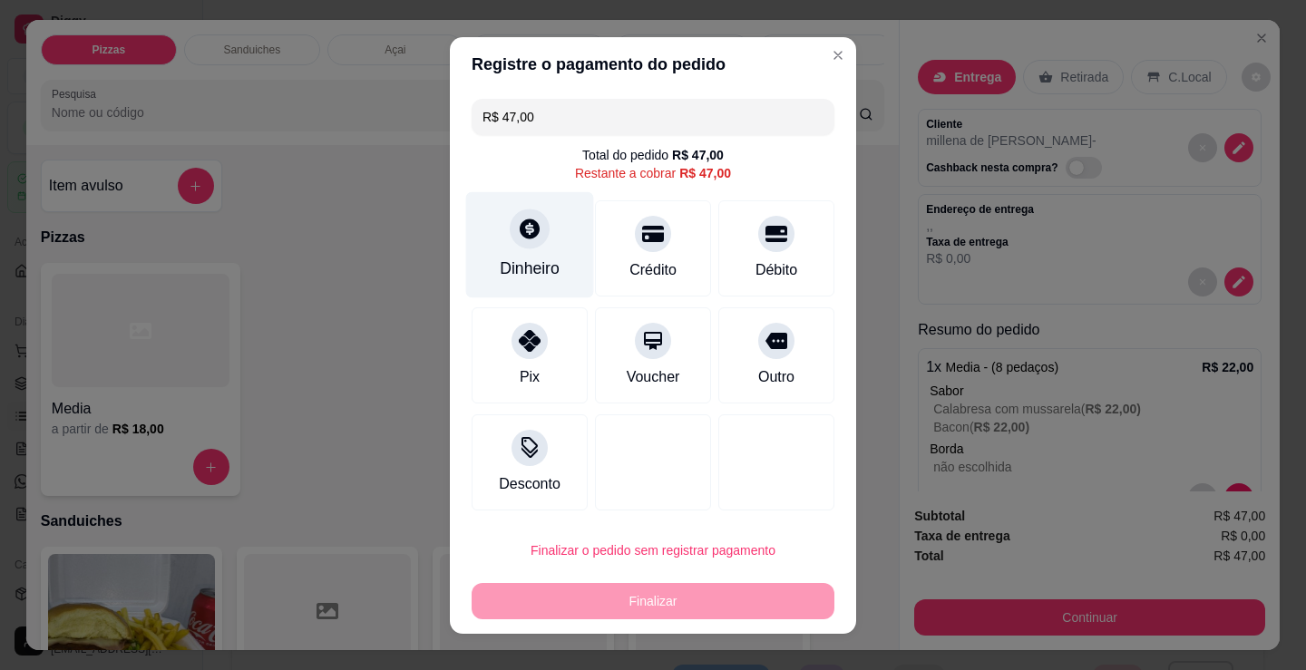
click at [549, 236] on div "Dinheiro" at bounding box center [530, 244] width 128 height 106
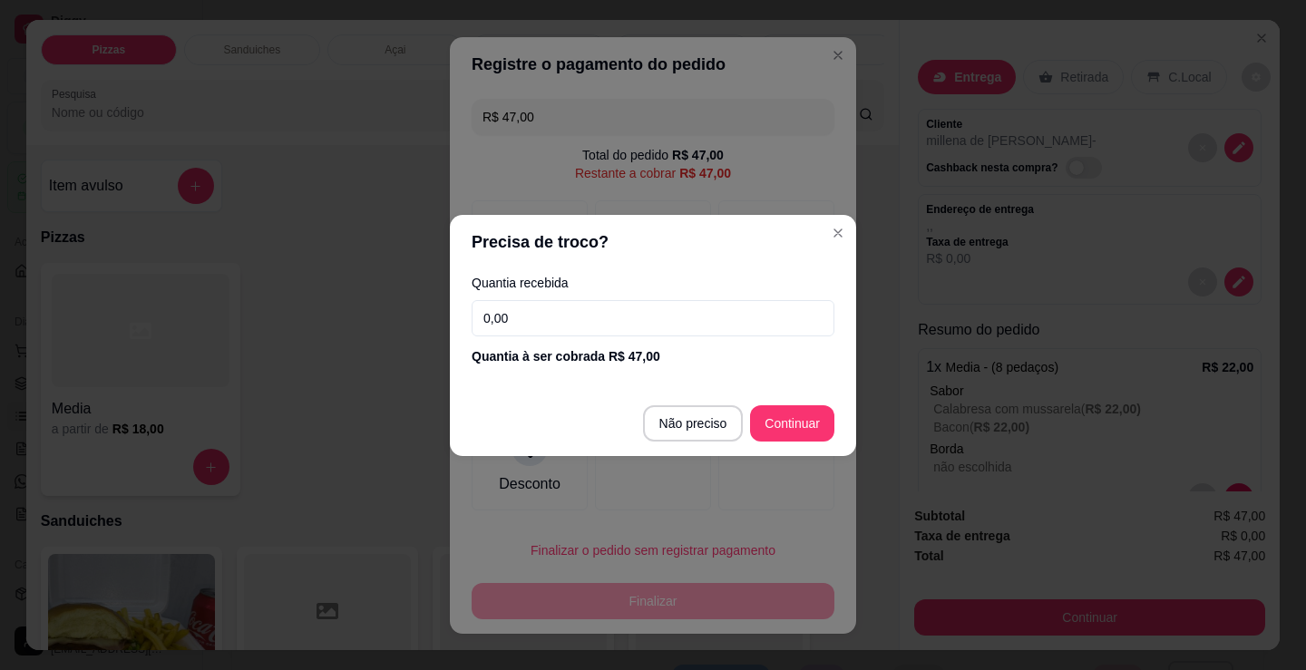
click at [585, 333] on input "0,00" at bounding box center [653, 318] width 363 height 36
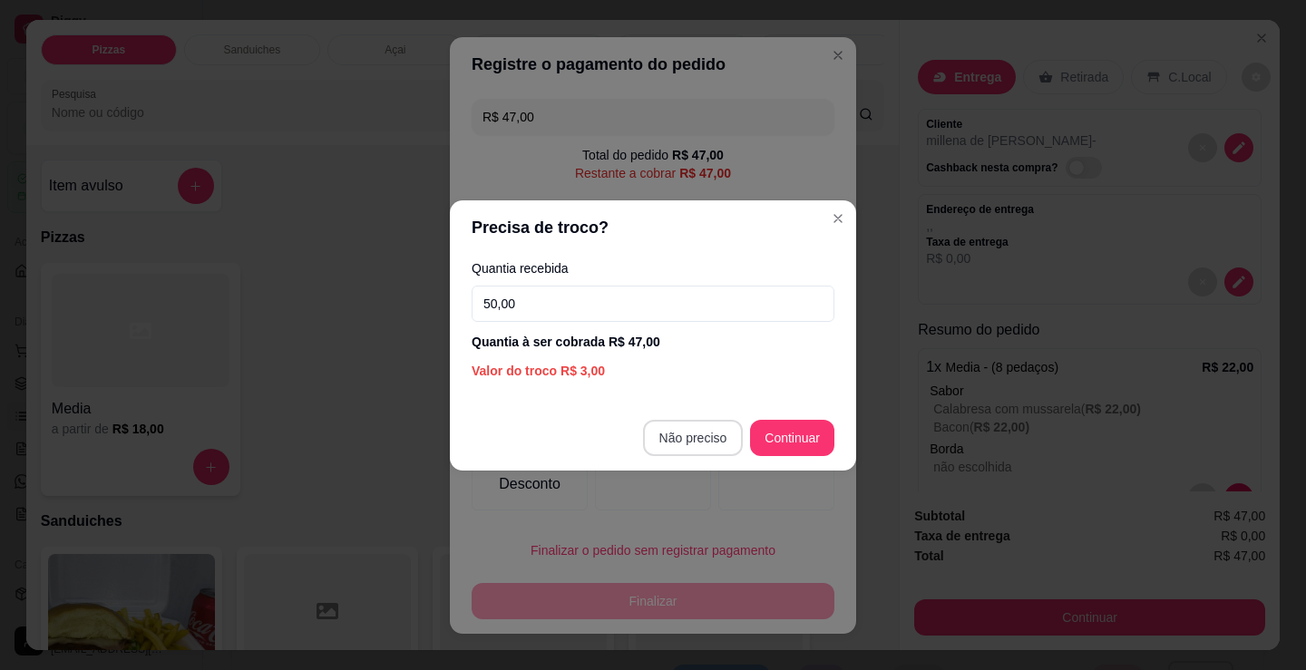
type input "50,00"
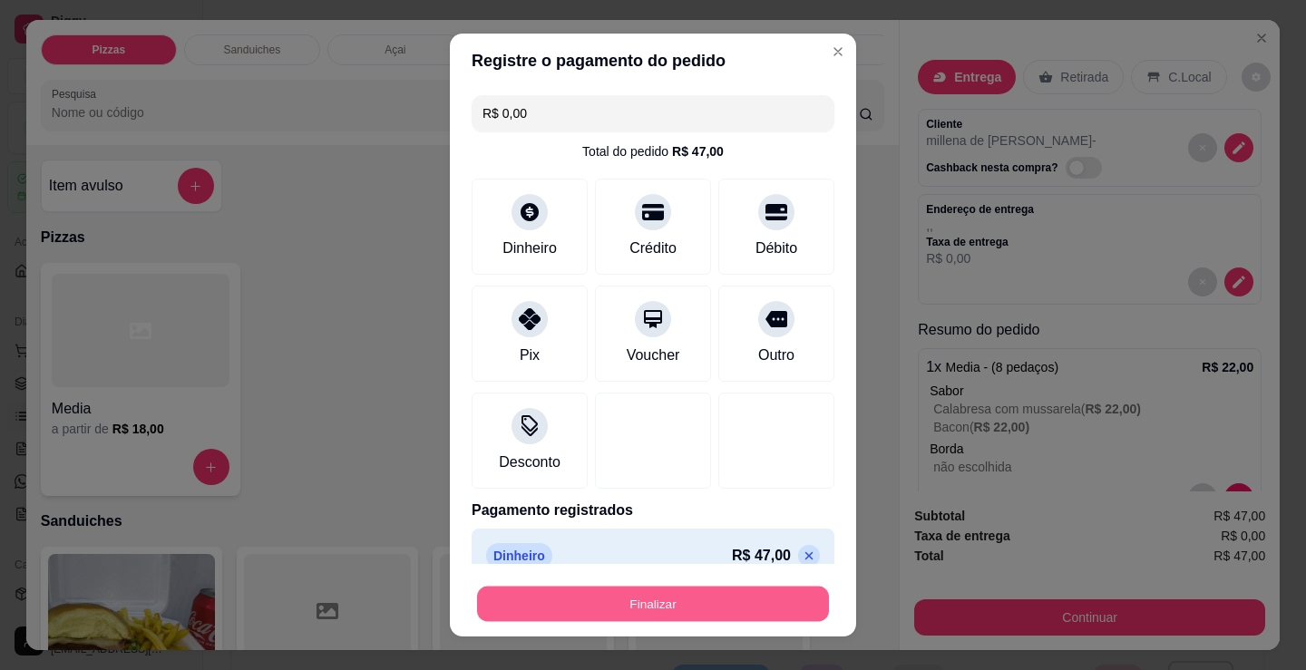
click at [673, 610] on button "Finalizar" at bounding box center [653, 604] width 352 height 35
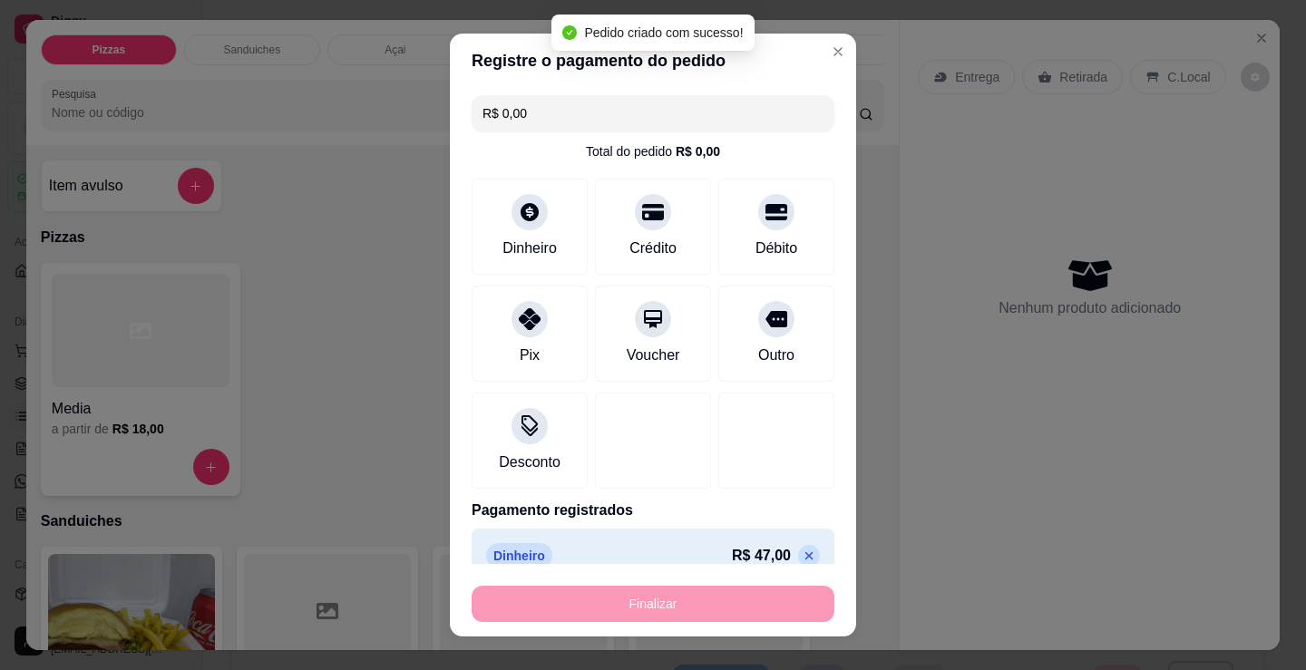
type input "-R$ 47,00"
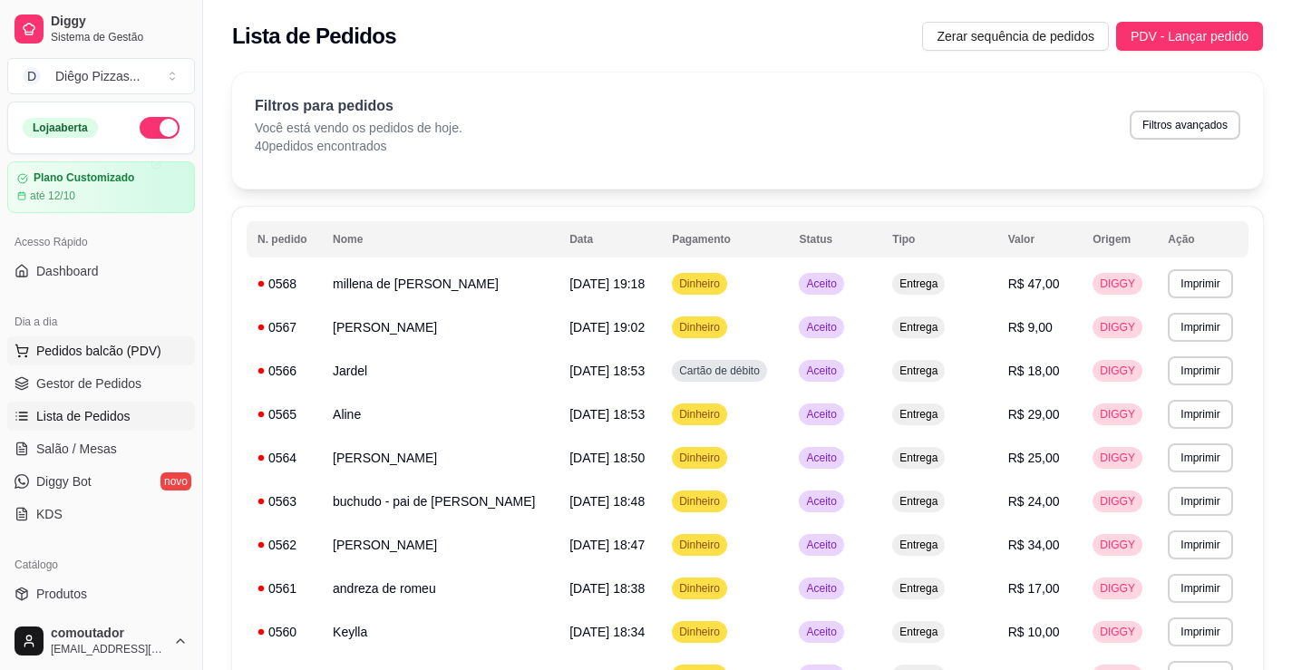
drag, startPoint x: 115, startPoint y: 358, endPoint x: 130, endPoint y: 361, distance: 14.8
click at [115, 358] on span "Pedidos balcão (PDV)" at bounding box center [98, 351] width 125 height 18
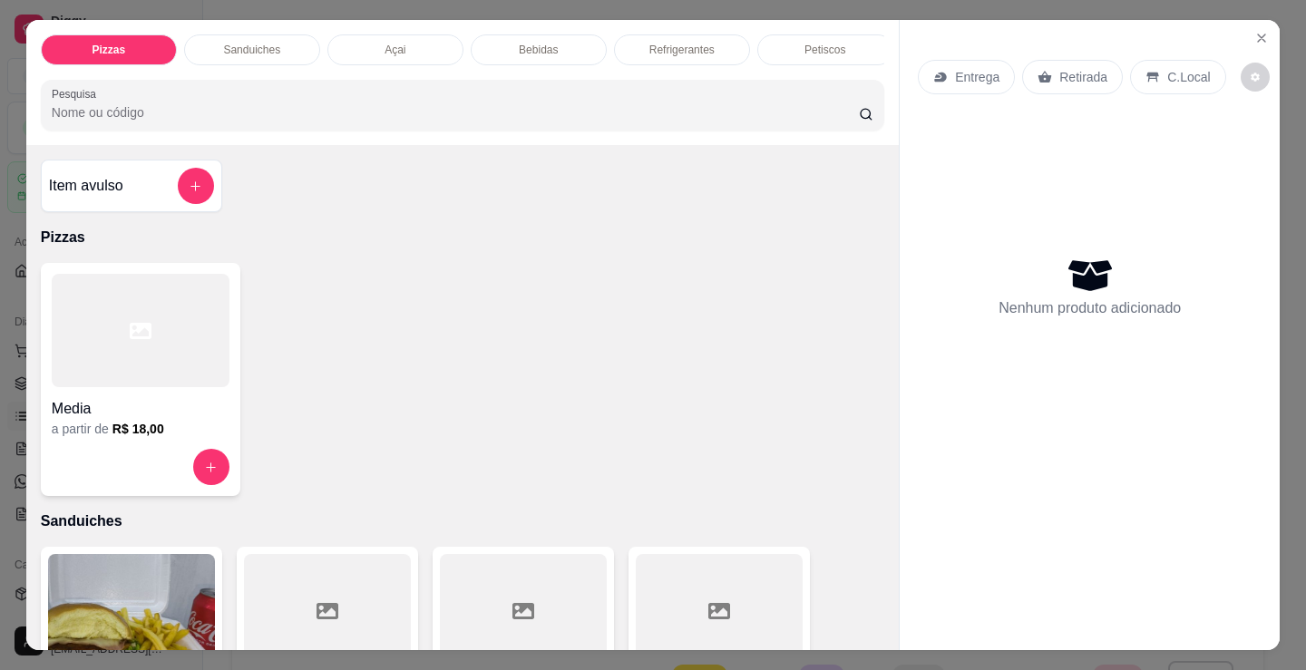
click at [67, 387] on div at bounding box center [141, 330] width 178 height 113
click at [240, 48] on p "Sanduiches" at bounding box center [251, 50] width 57 height 15
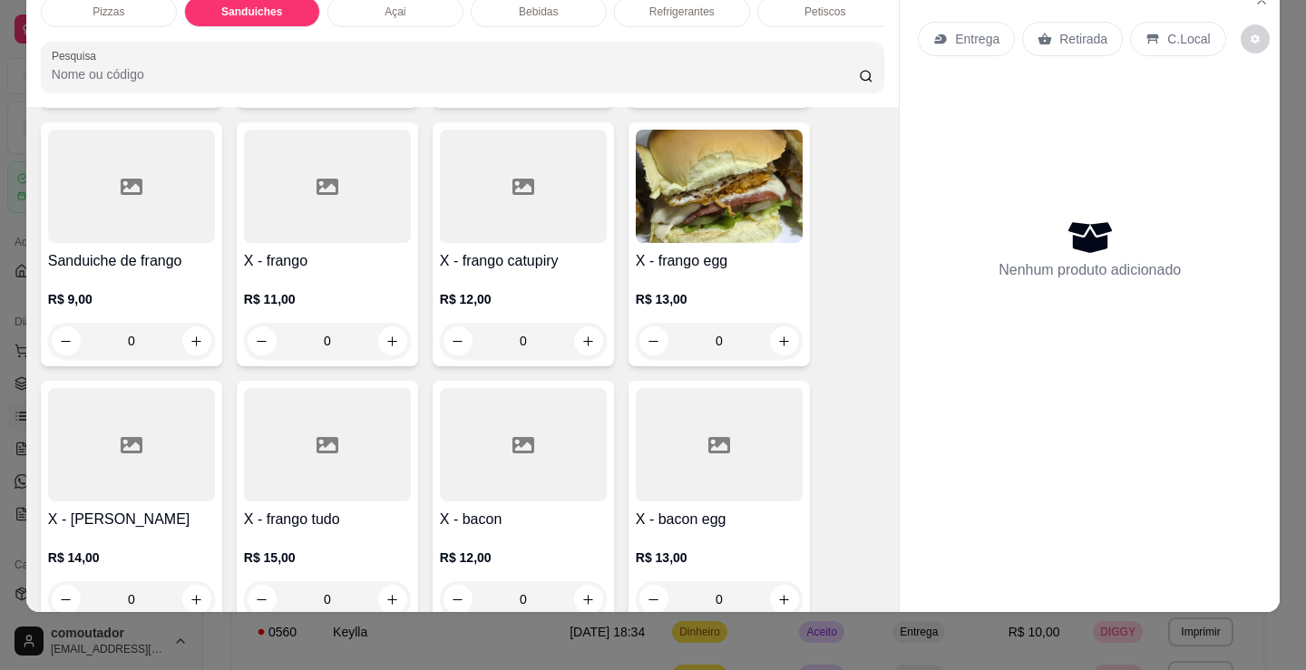
scroll to position [1182, 0]
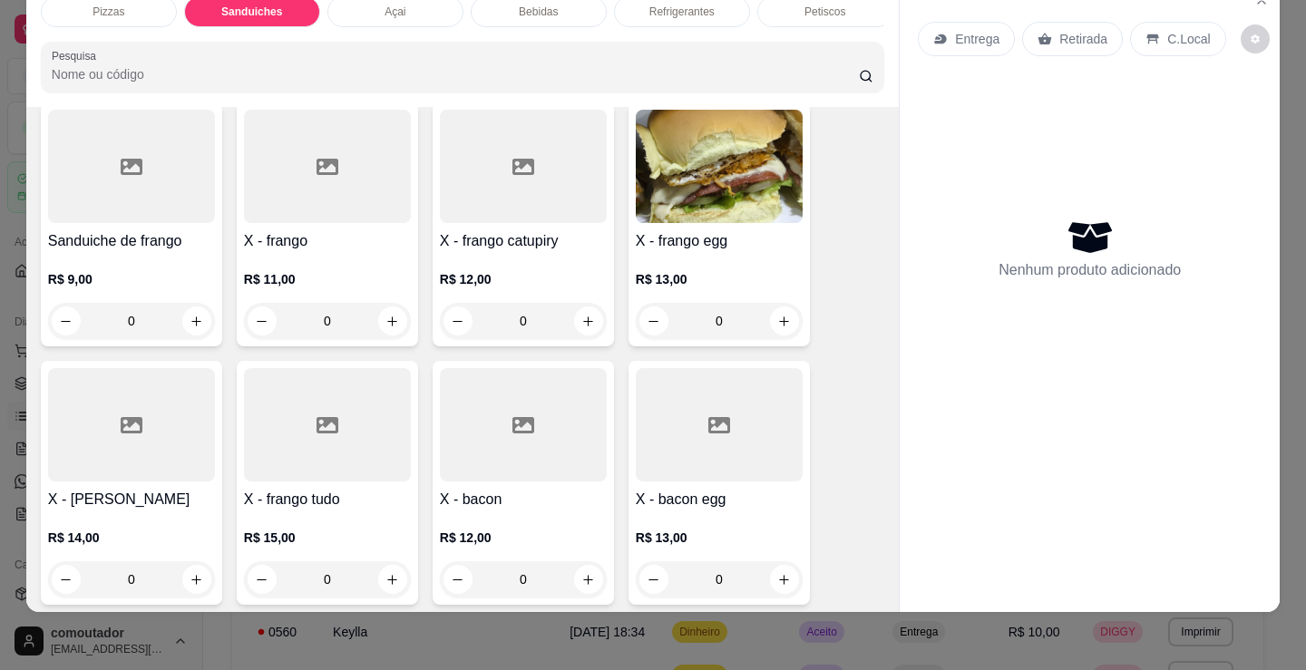
click at [382, 312] on div "0" at bounding box center [327, 321] width 167 height 36
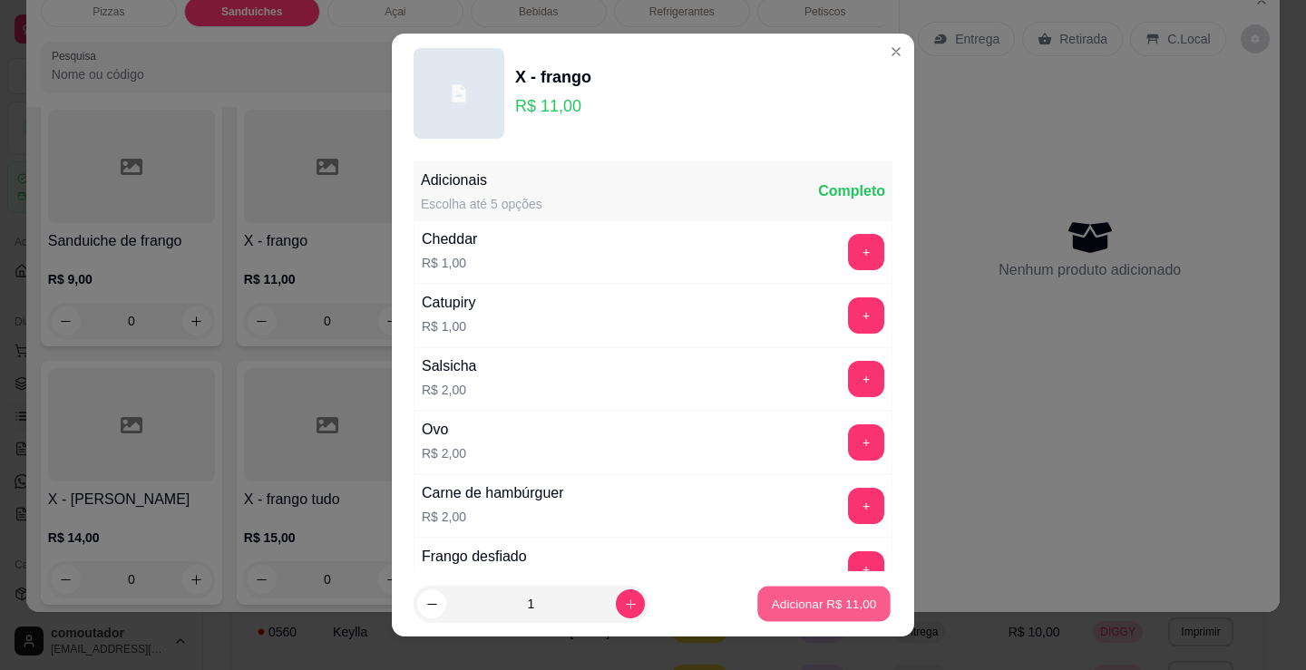
click at [831, 598] on p "Adicionar R$ 11,00" at bounding box center [824, 603] width 105 height 17
type input "1"
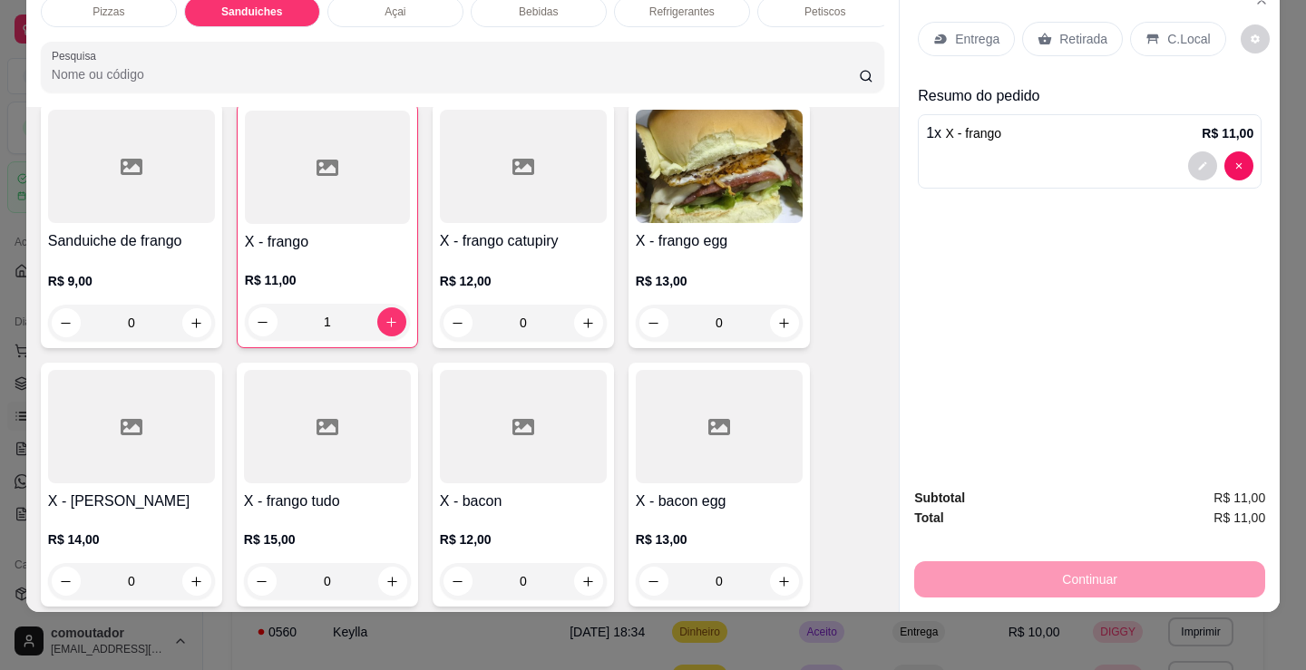
click at [997, 38] on div "Entrega" at bounding box center [966, 39] width 97 height 34
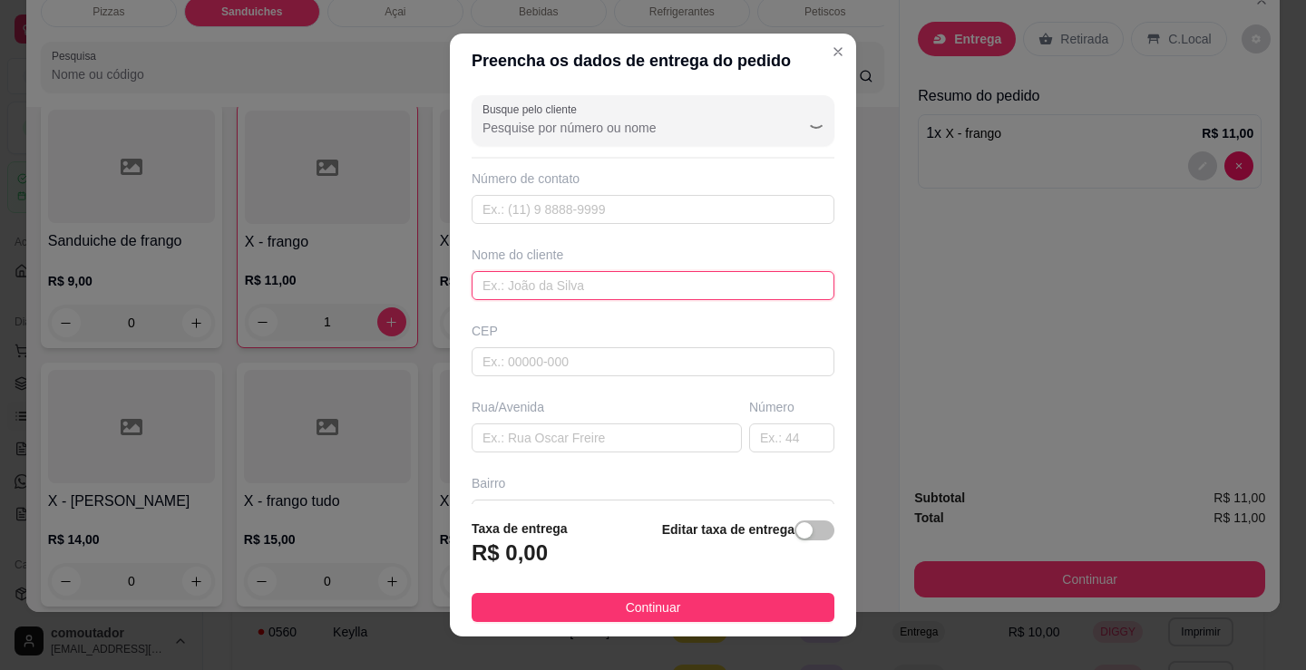
click at [677, 283] on input "text" at bounding box center [653, 285] width 363 height 29
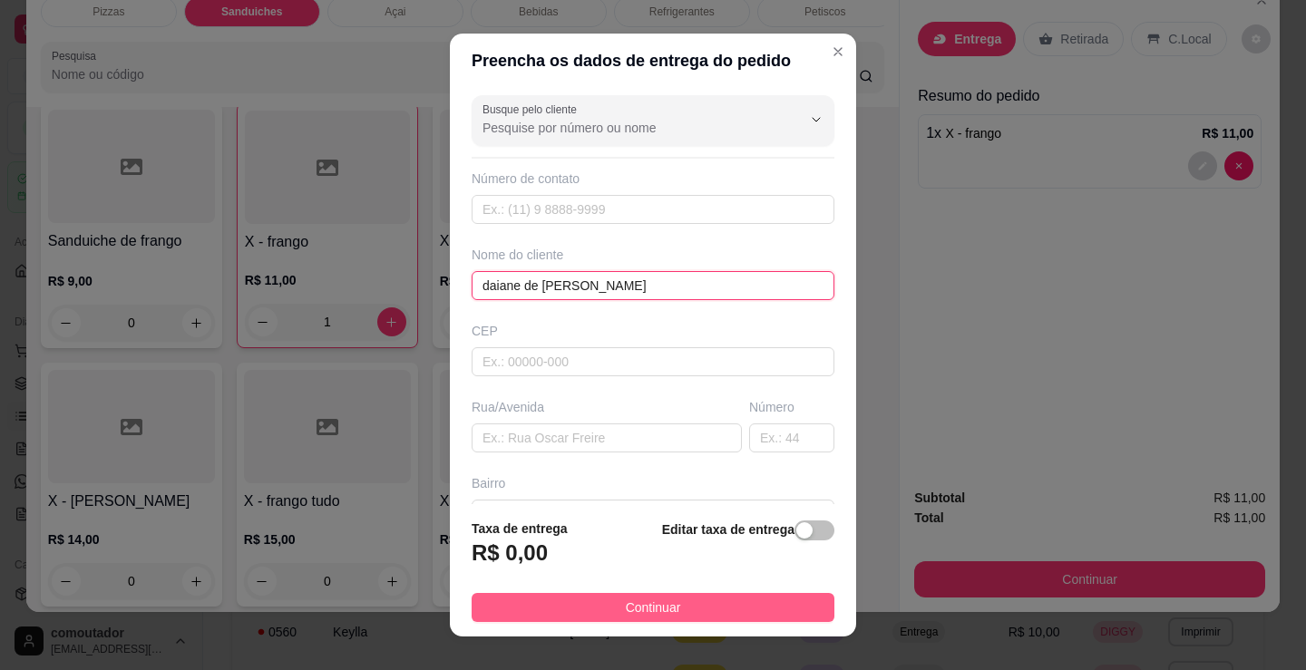
type input "daiane de [PERSON_NAME]"
click at [732, 599] on button "Continuar" at bounding box center [653, 607] width 363 height 29
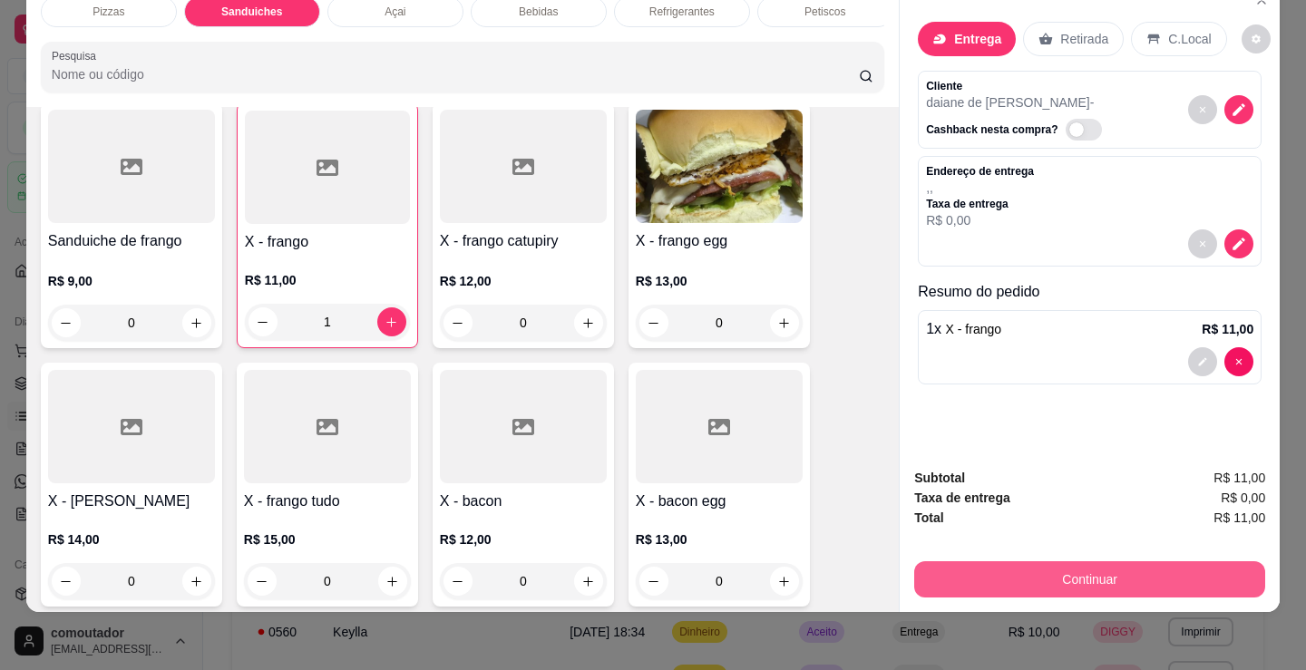
click at [975, 561] on button "Continuar" at bounding box center [1089, 579] width 351 height 36
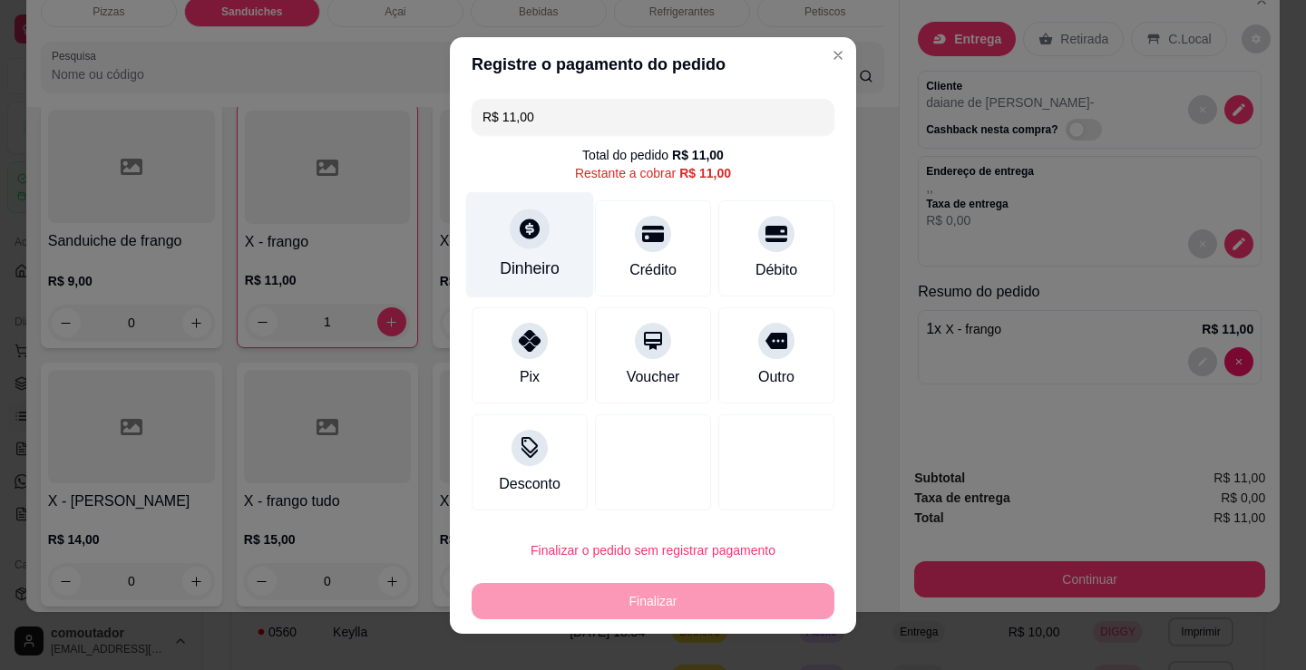
click at [530, 226] on icon at bounding box center [530, 229] width 20 height 20
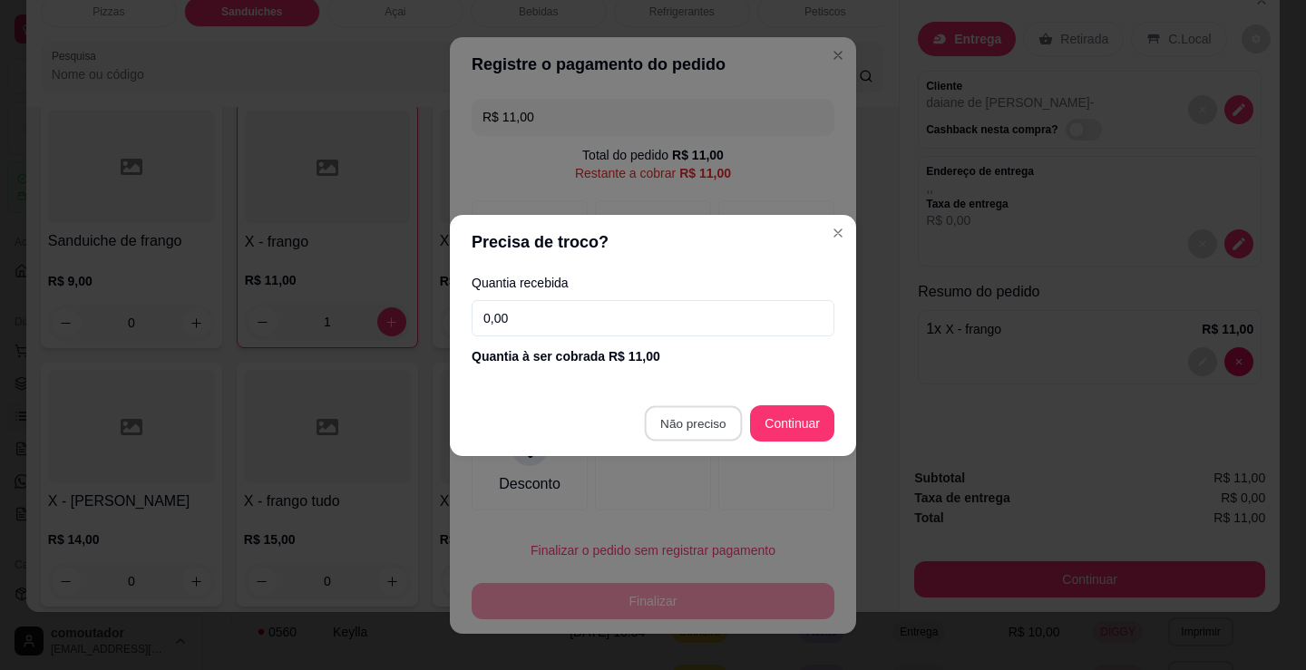
type input "R$ 0,00"
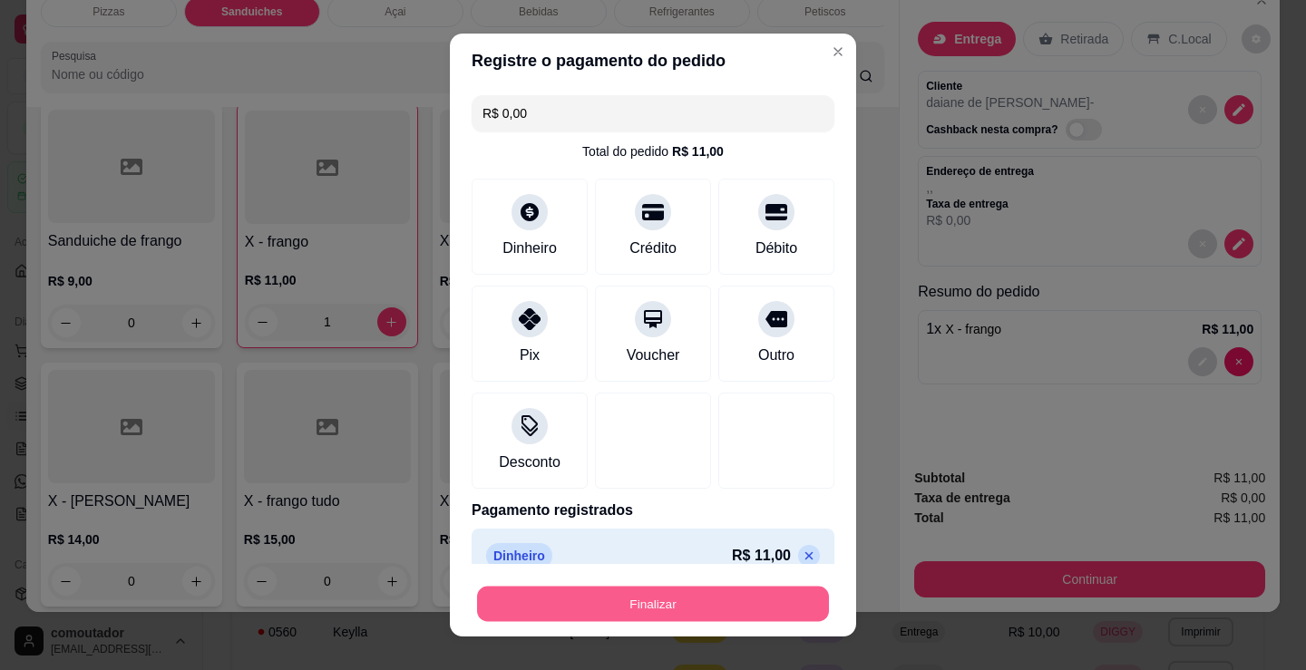
click at [641, 616] on button "Finalizar" at bounding box center [653, 604] width 352 height 35
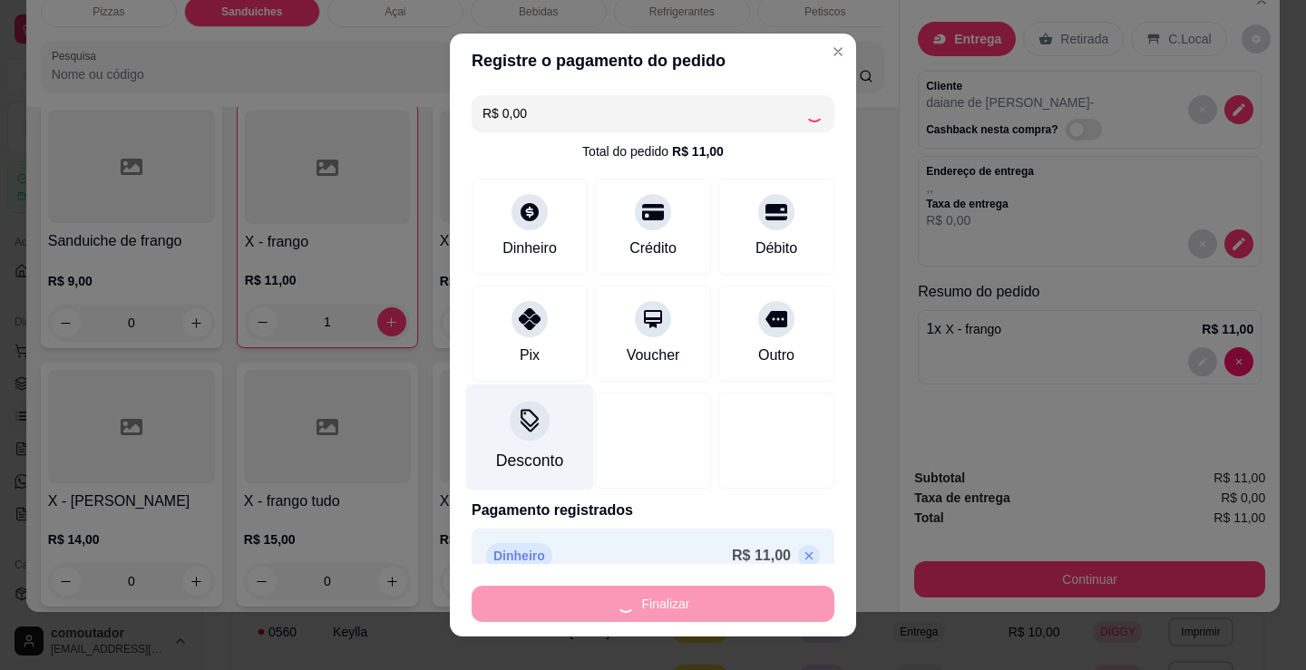
type input "0"
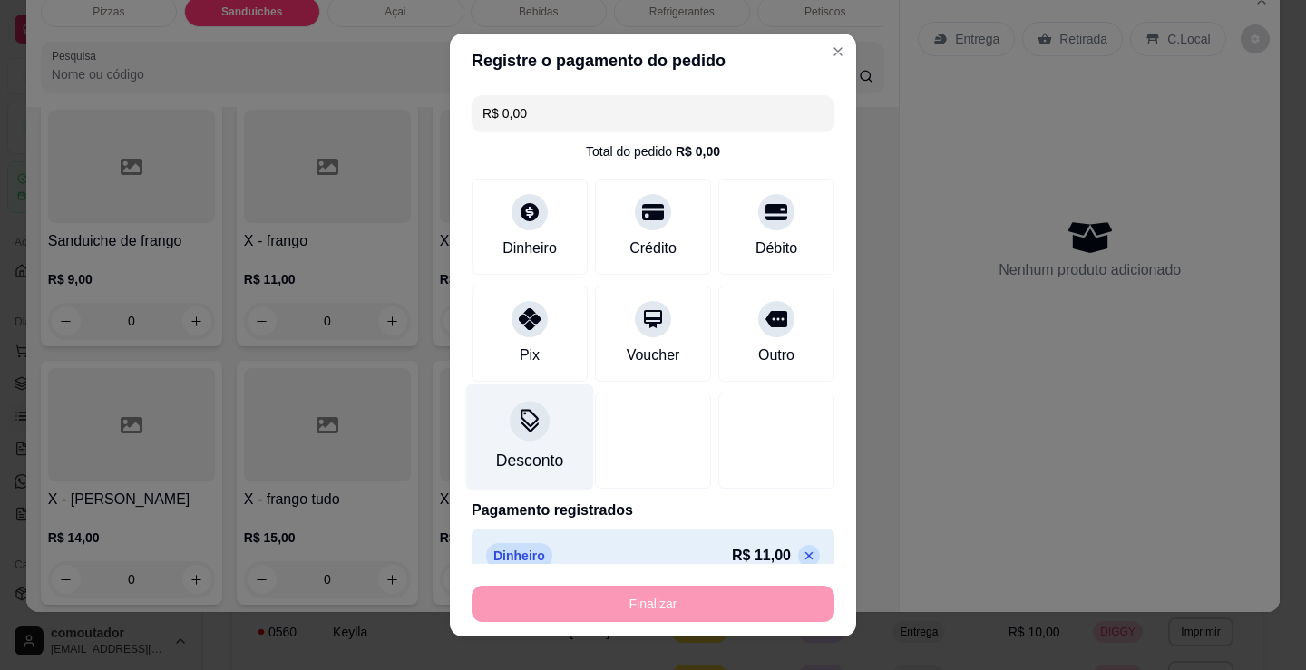
type input "-R$ 11,00"
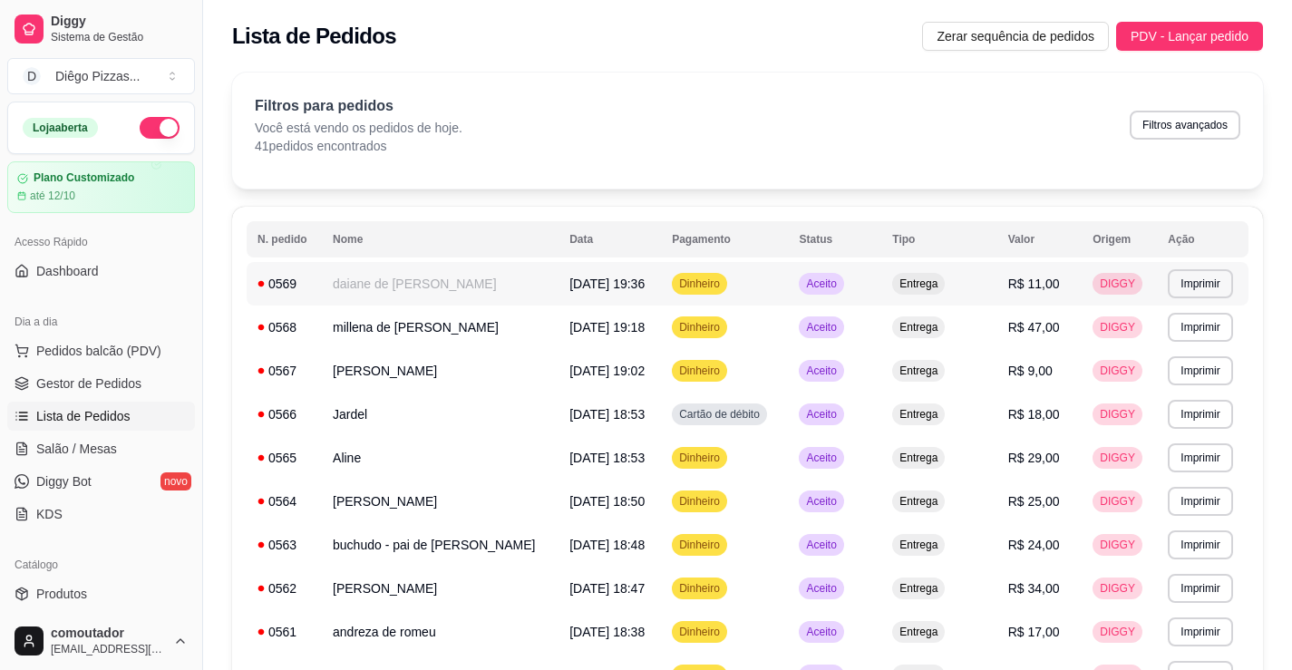
click at [368, 296] on td "daiane de [PERSON_NAME]" at bounding box center [440, 284] width 237 height 44
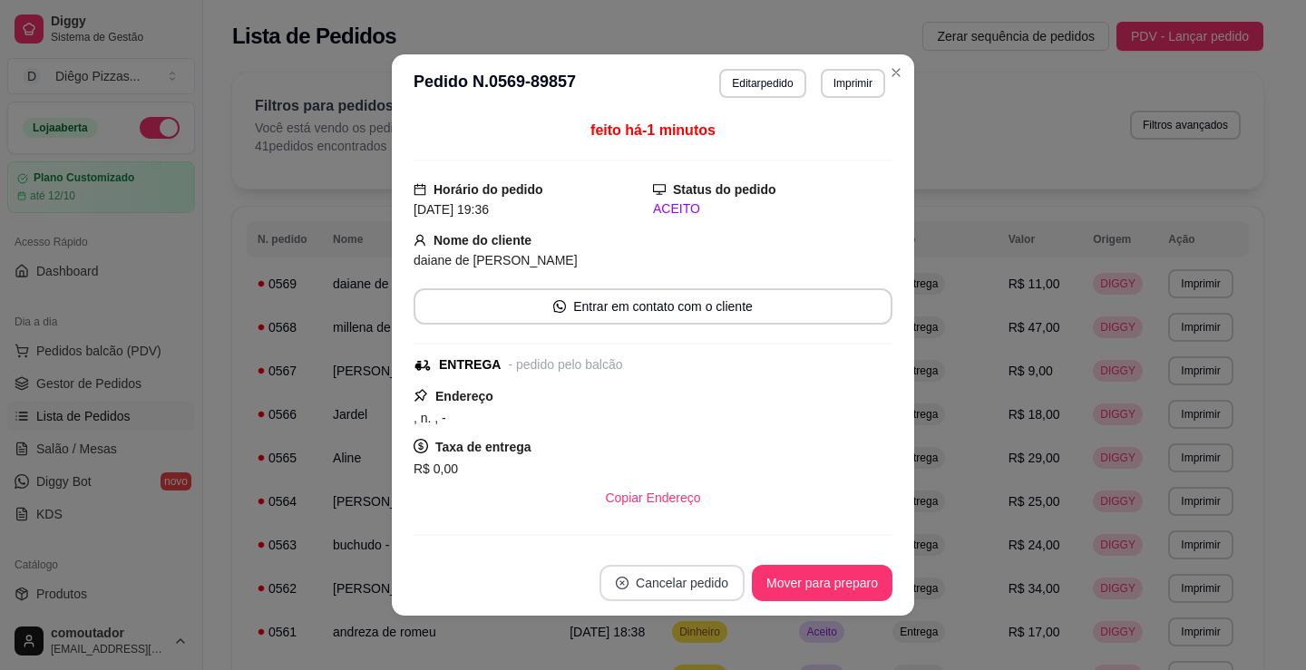
click at [702, 599] on button "Cancelar pedido" at bounding box center [671, 583] width 145 height 36
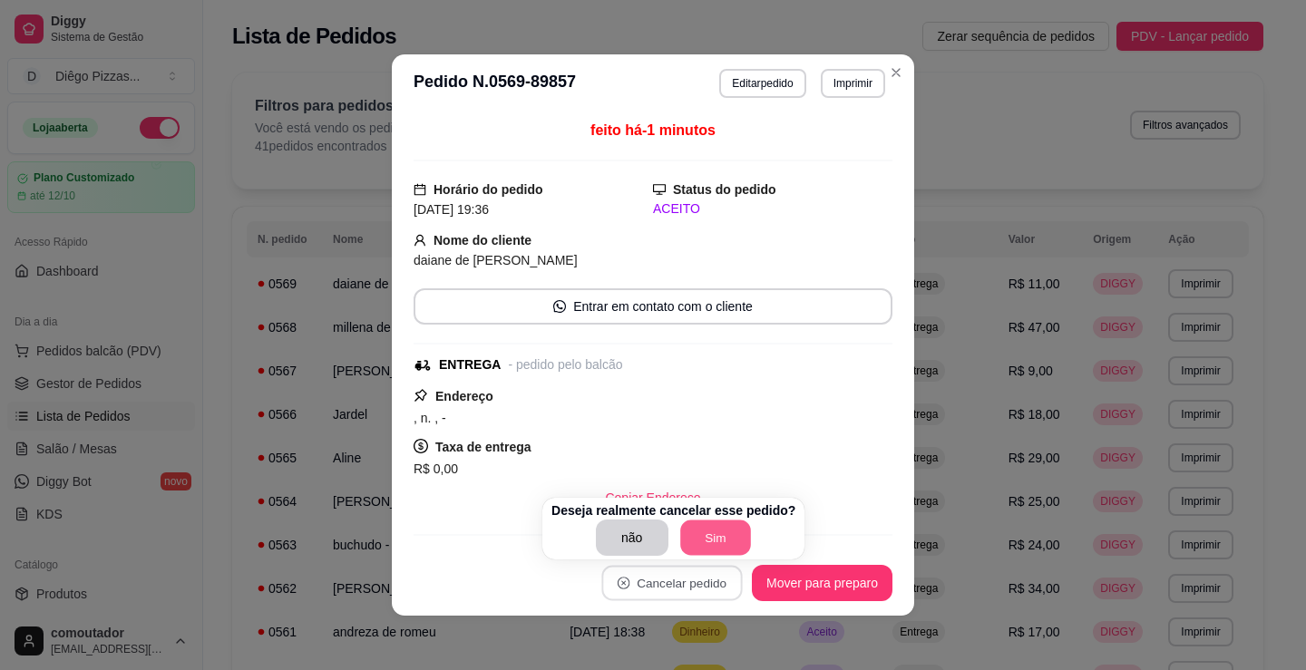
click at [719, 537] on button "Sim" at bounding box center [715, 537] width 71 height 35
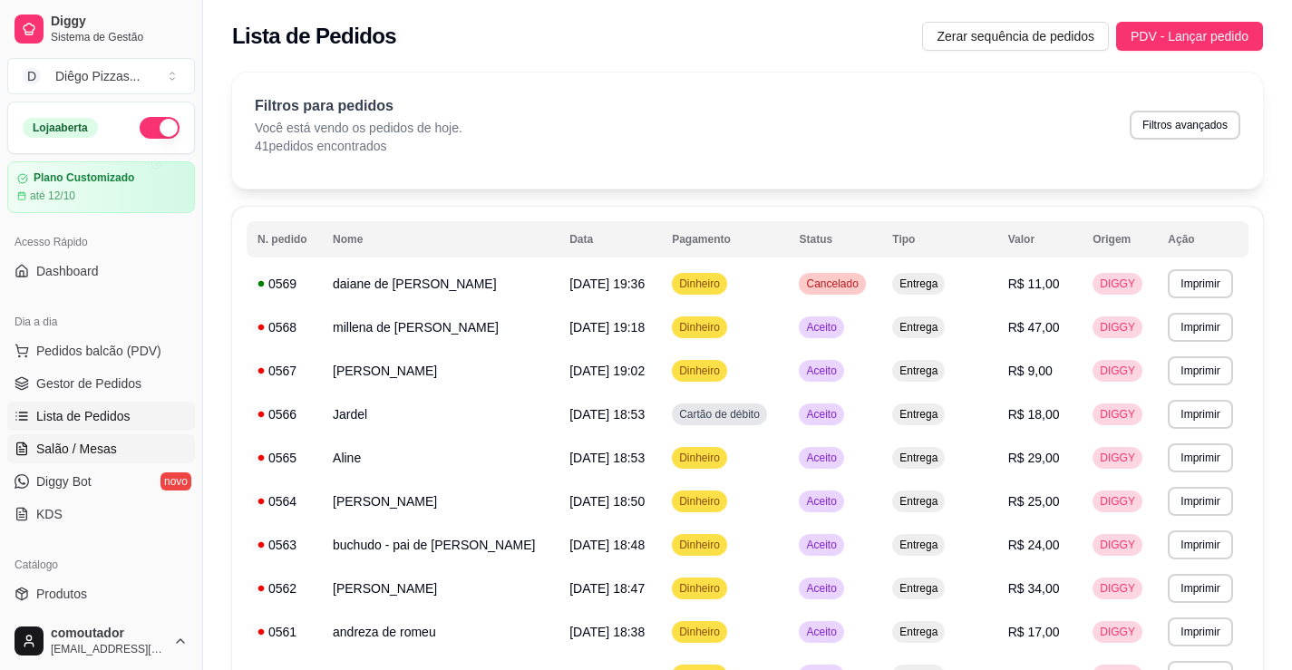
click at [97, 458] on link "Salão / Mesas" at bounding box center [101, 448] width 188 height 29
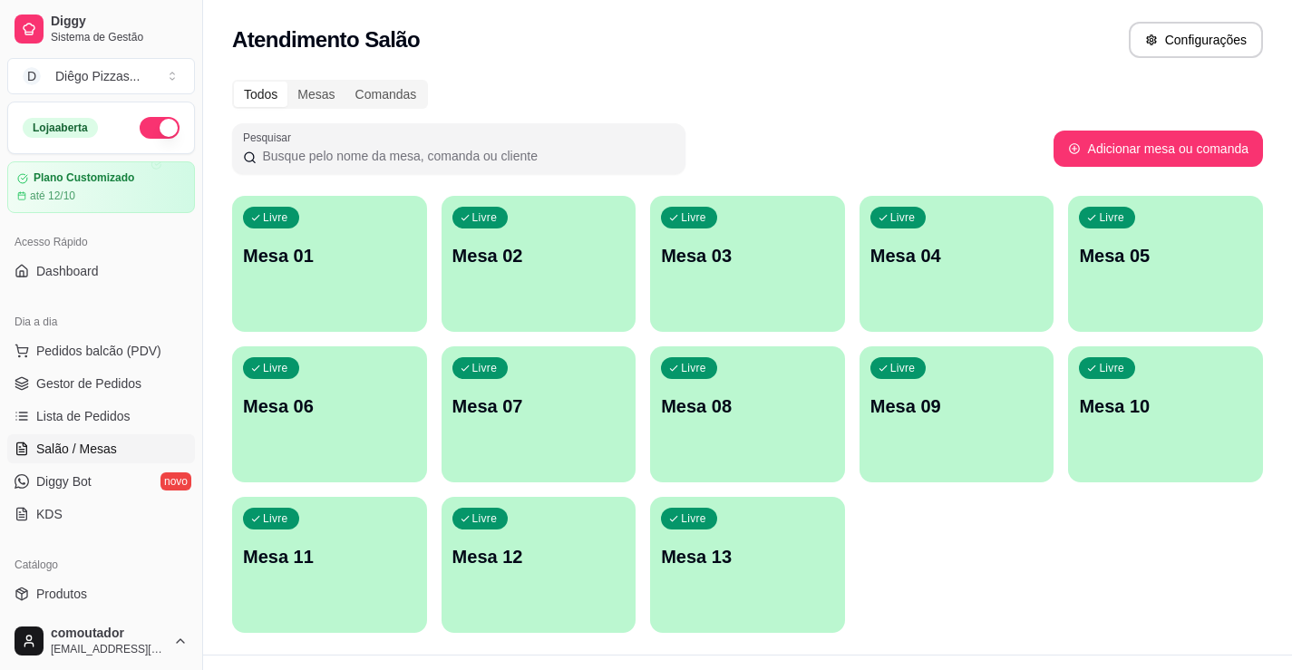
click at [318, 287] on div "Livre Mesa 01" at bounding box center [329, 253] width 195 height 114
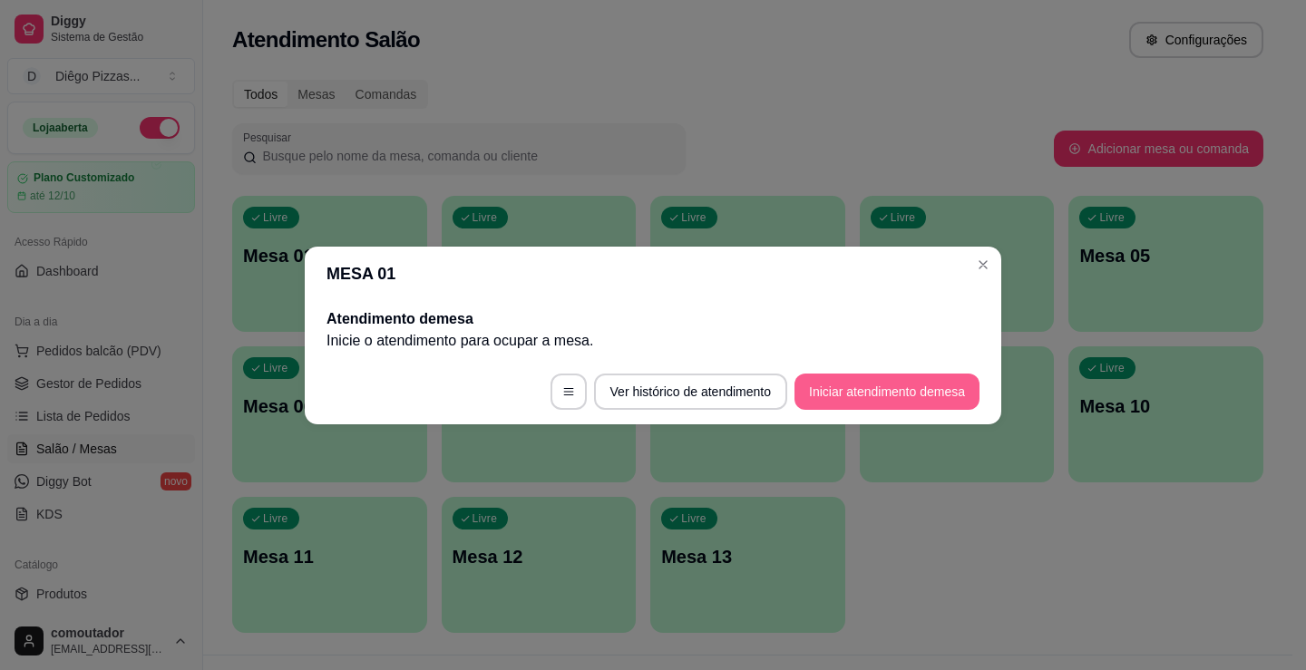
click at [881, 381] on button "Iniciar atendimento de mesa" at bounding box center [886, 392] width 185 height 36
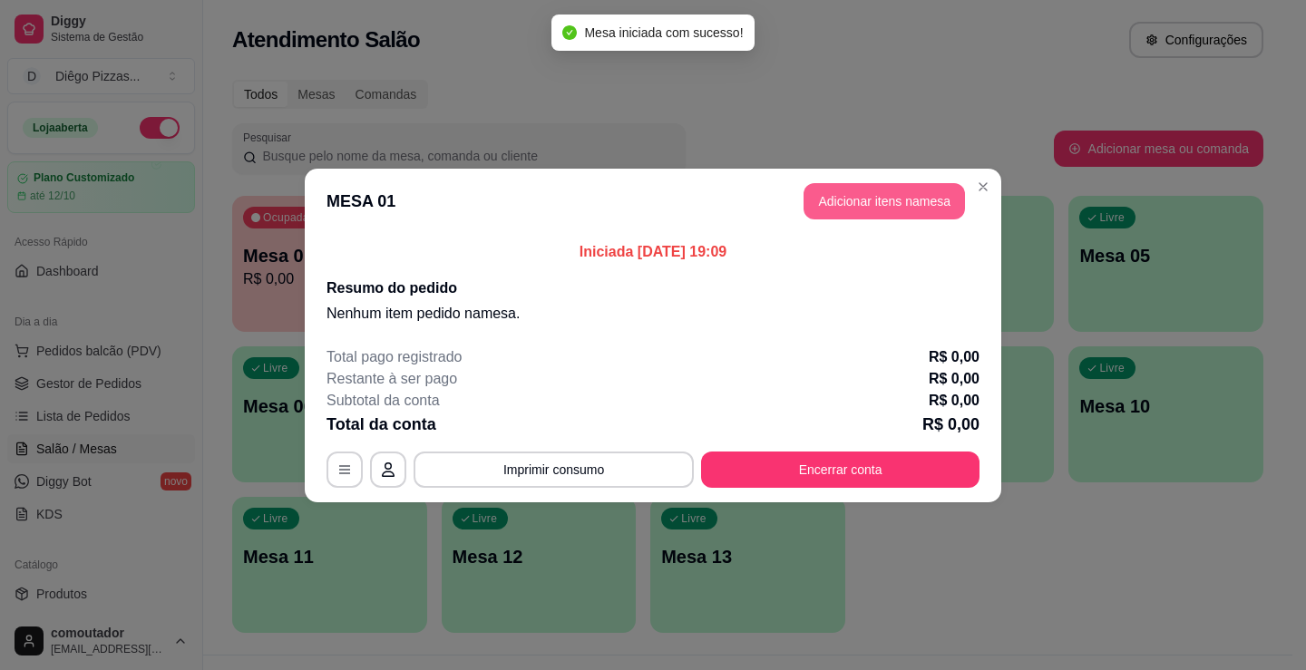
click at [832, 202] on button "Adicionar itens na mesa" at bounding box center [883, 201] width 161 height 36
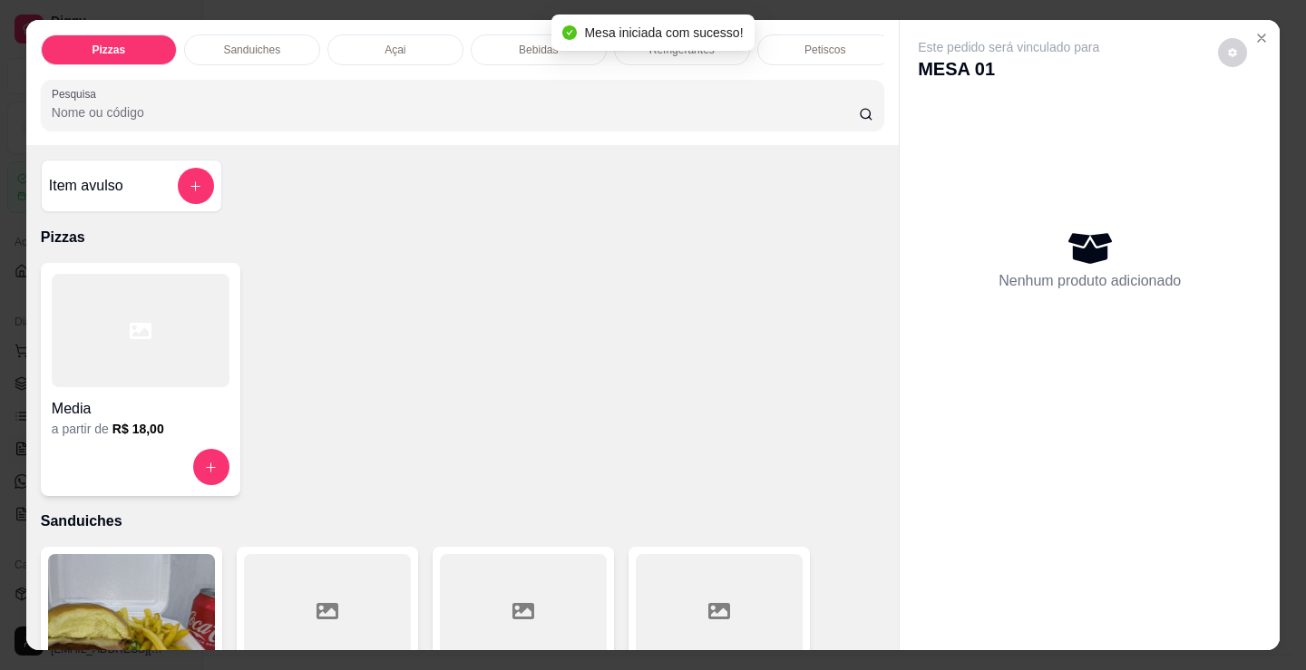
click at [116, 363] on div at bounding box center [141, 330] width 178 height 113
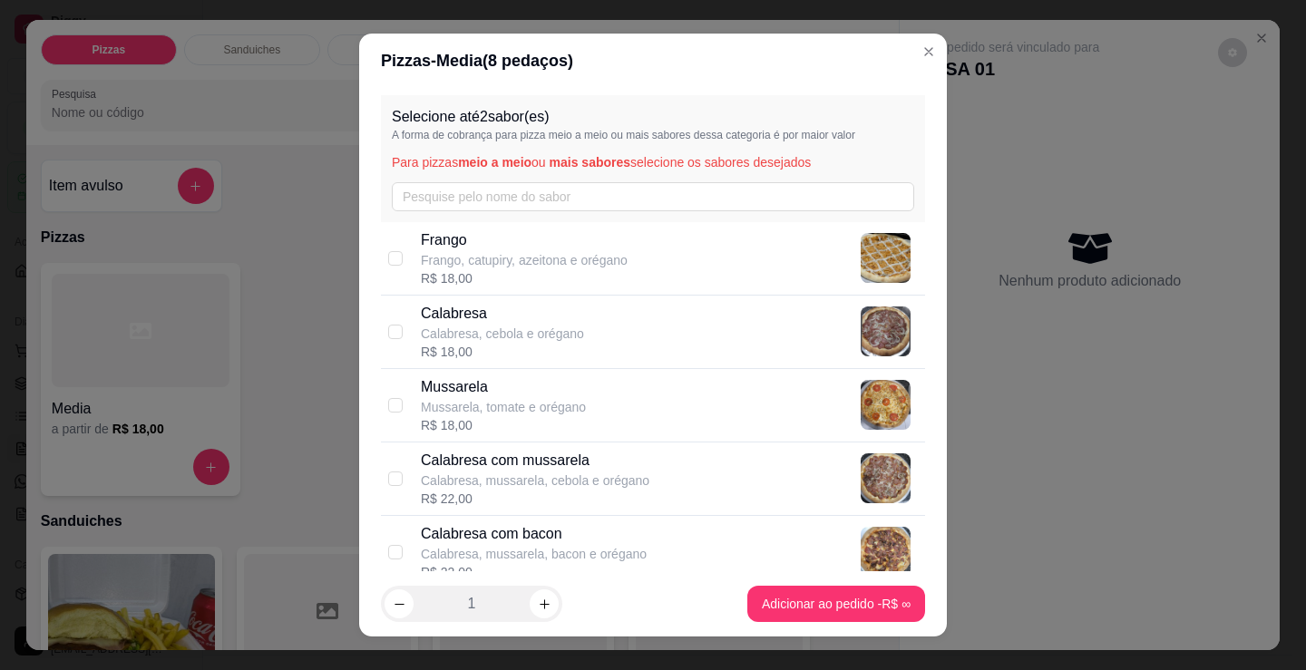
click at [514, 271] on div "R$ 18,00" at bounding box center [524, 278] width 207 height 18
checkbox input "true"
click at [512, 334] on p "Calabresa, cebola e orégano" at bounding box center [502, 334] width 163 height 18
click at [525, 392] on p "Mussarela" at bounding box center [503, 387] width 165 height 22
checkbox input "false"
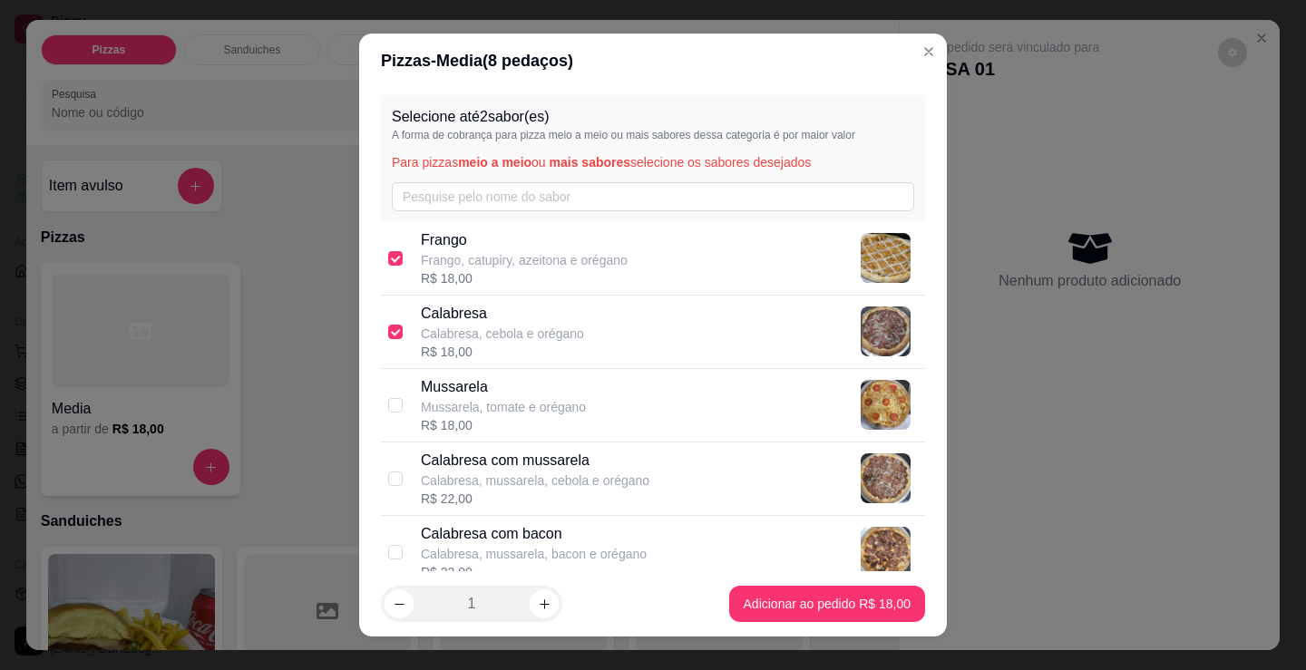
checkbox input "true"
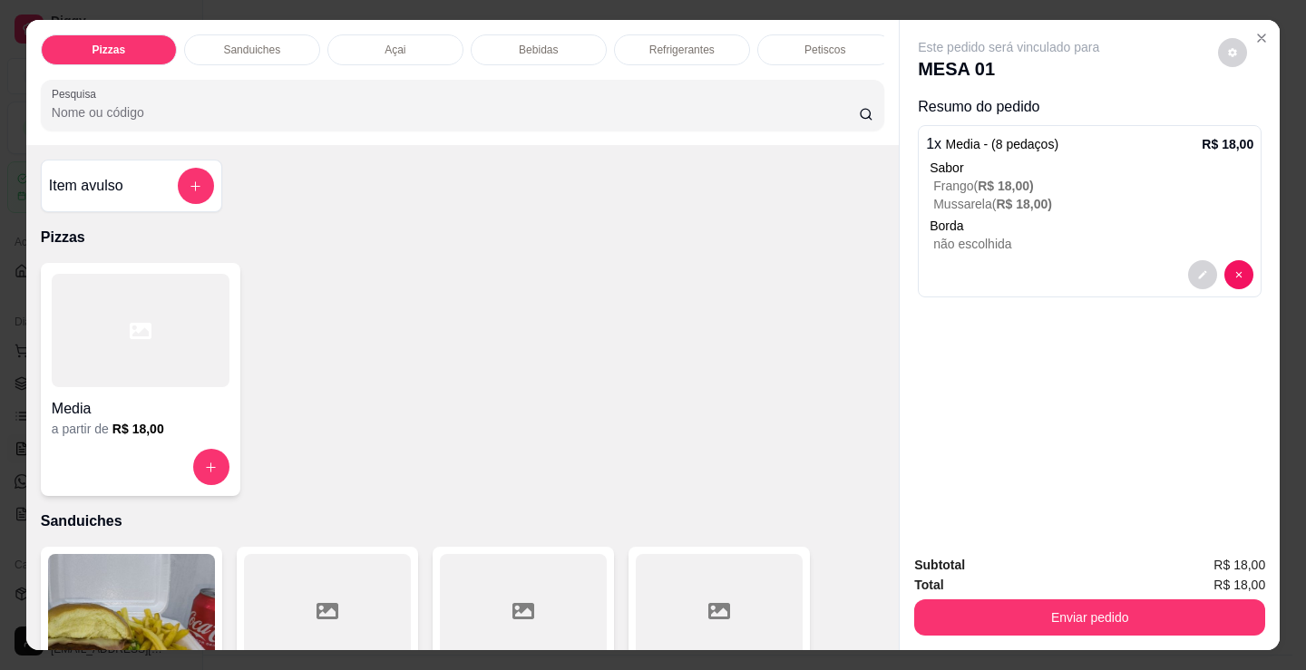
click at [644, 34] on div "Refrigerantes" at bounding box center [682, 49] width 136 height 31
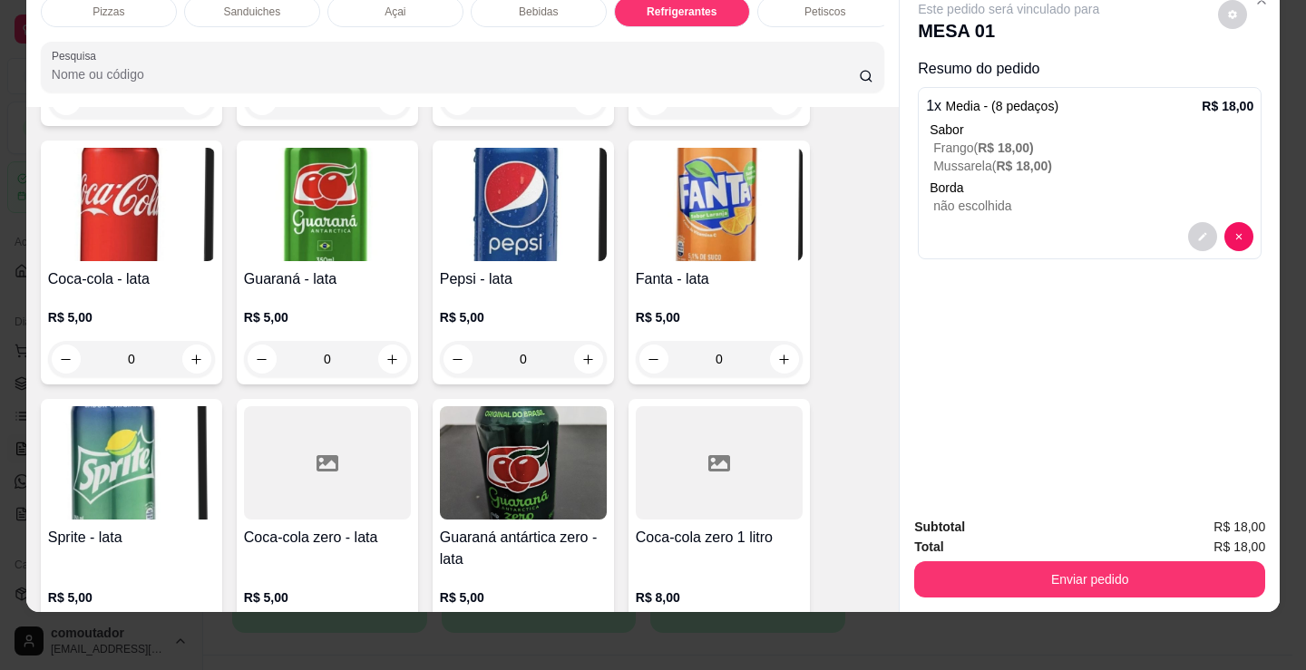
scroll to position [5059, 0]
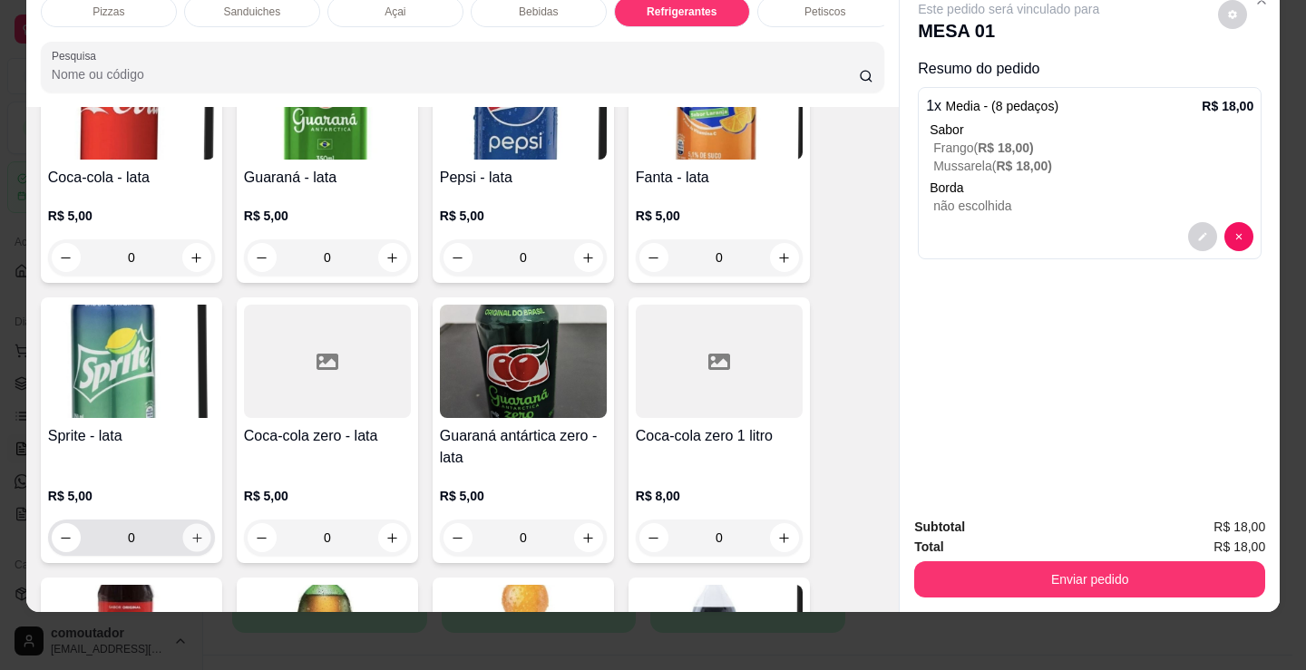
click at [184, 548] on button "increase-product-quantity" at bounding box center [196, 538] width 28 height 28
type input "1"
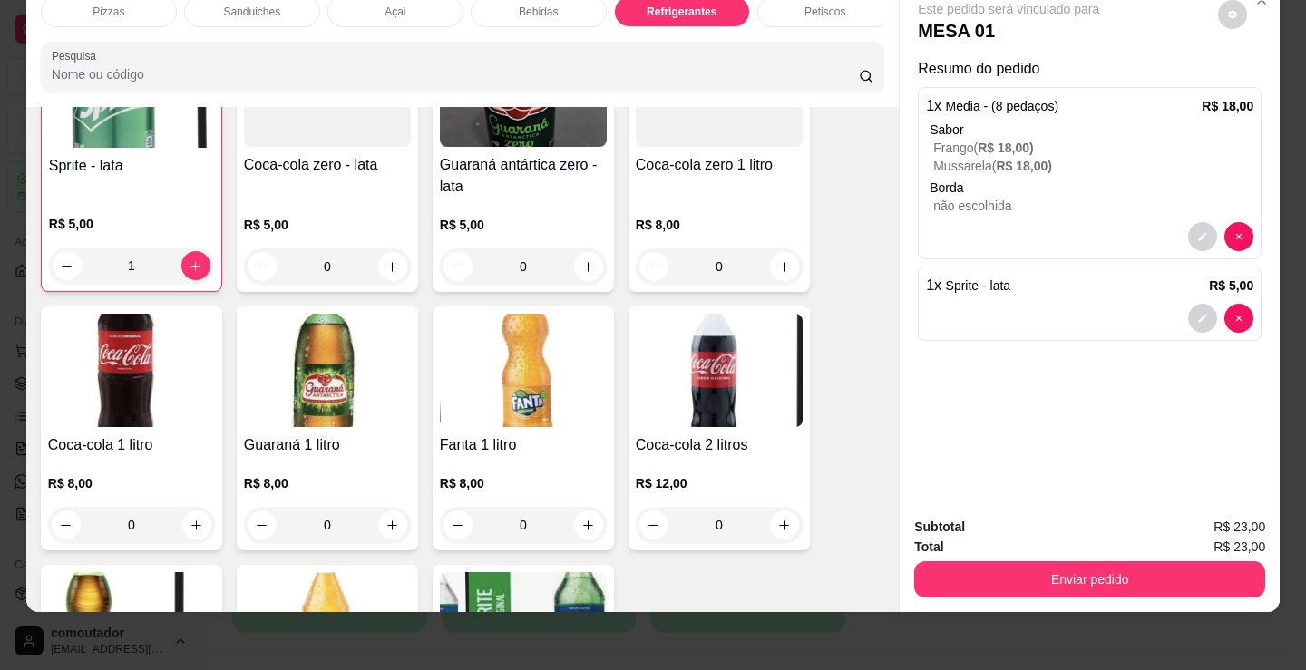
scroll to position [5331, 0]
click at [203, 524] on button "increase-product-quantity" at bounding box center [196, 525] width 28 height 28
type input "1"
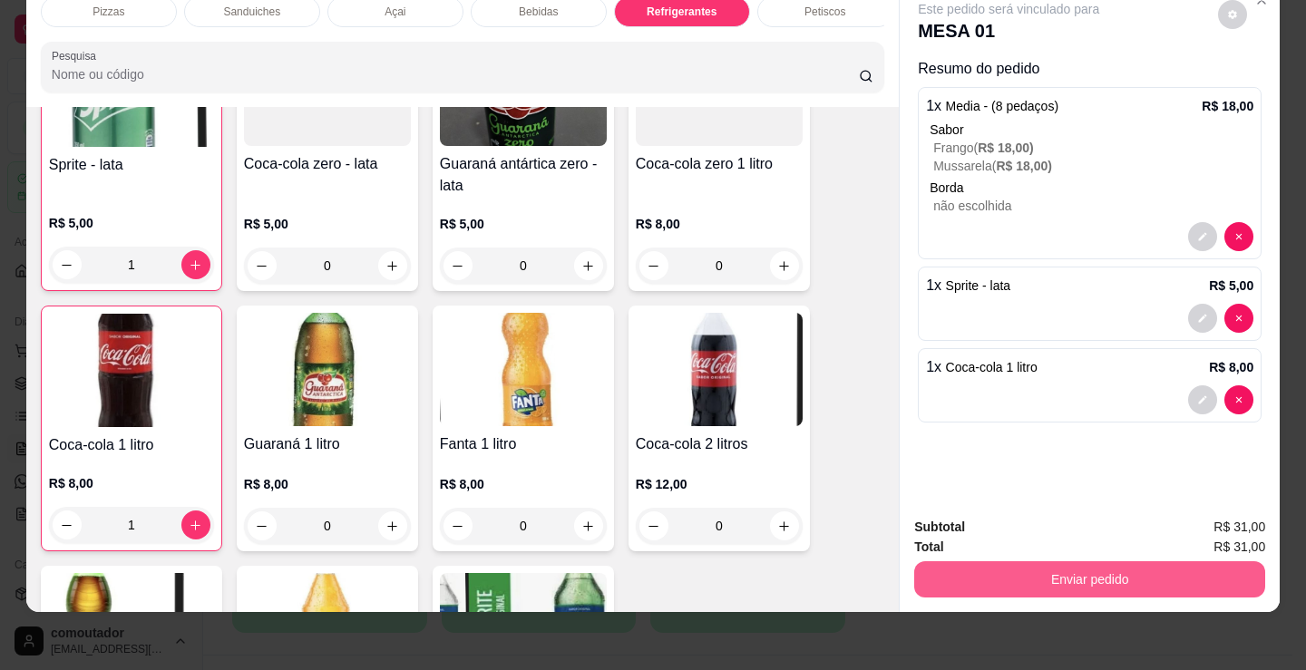
click at [1028, 575] on button "Enviar pedido" at bounding box center [1089, 579] width 351 height 36
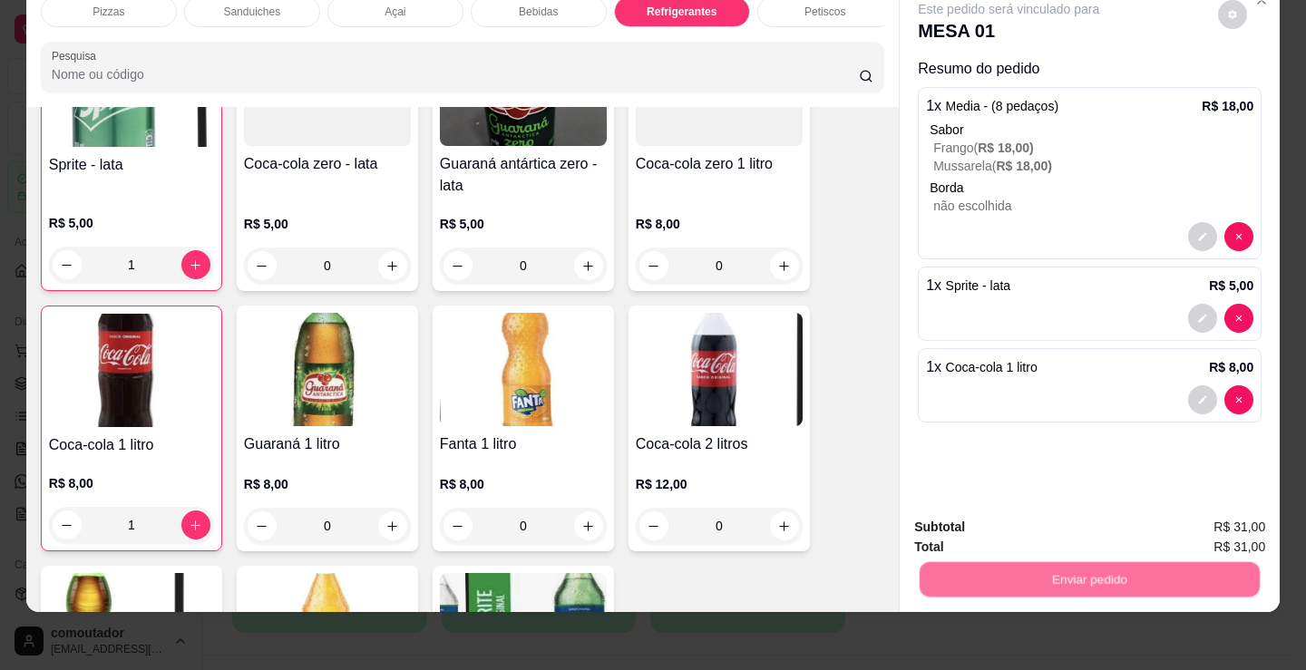
click at [1000, 514] on button "Não registrar e enviar pedido" at bounding box center [1029, 521] width 189 height 34
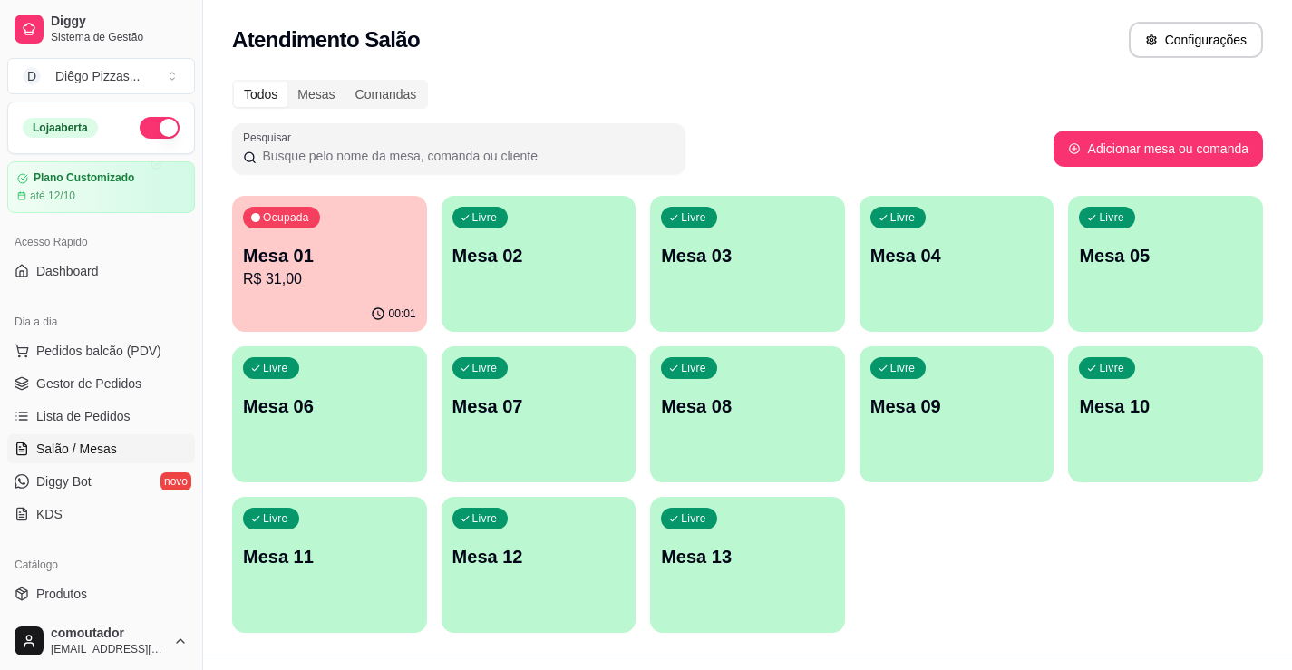
click at [277, 272] on p "R$ 31,00" at bounding box center [329, 279] width 173 height 22
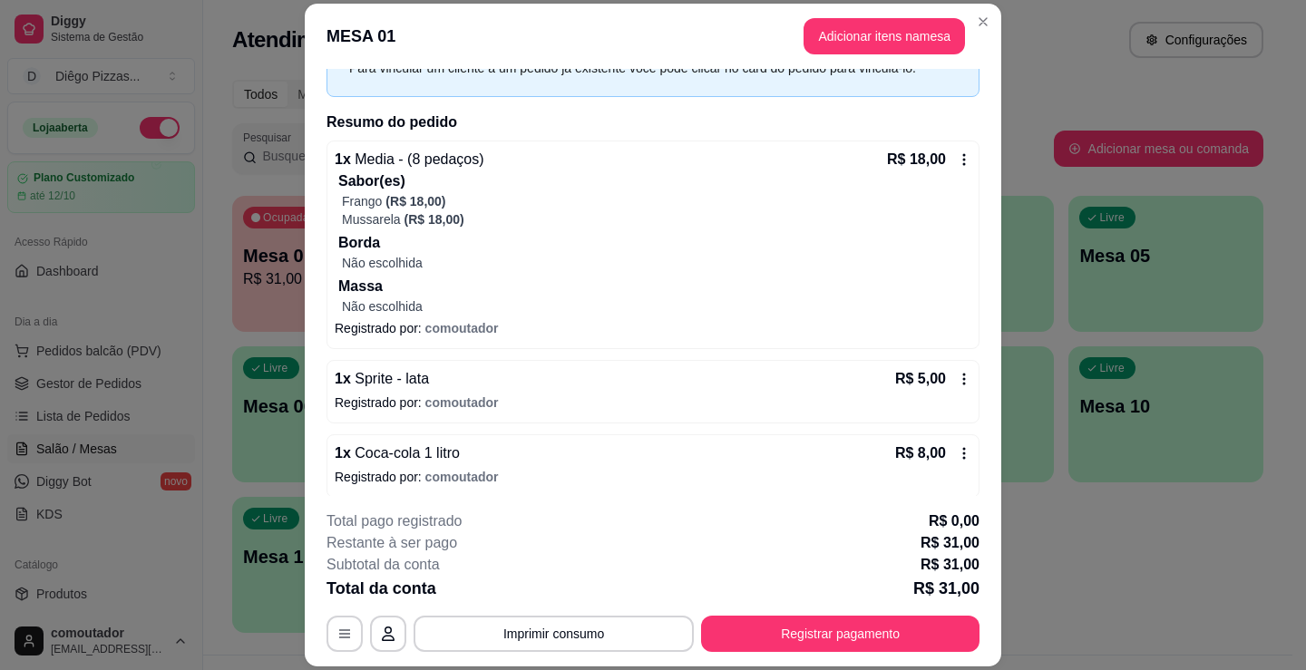
scroll to position [108, 0]
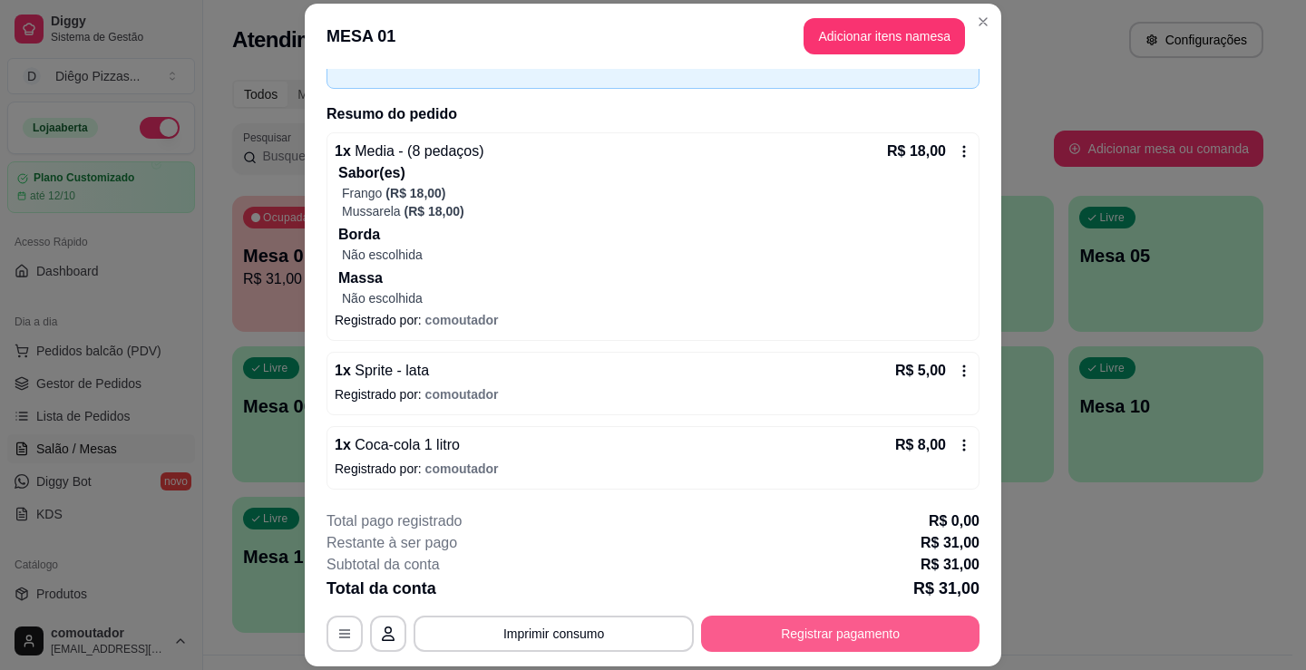
click at [813, 643] on button "Registrar pagamento" at bounding box center [840, 634] width 278 height 36
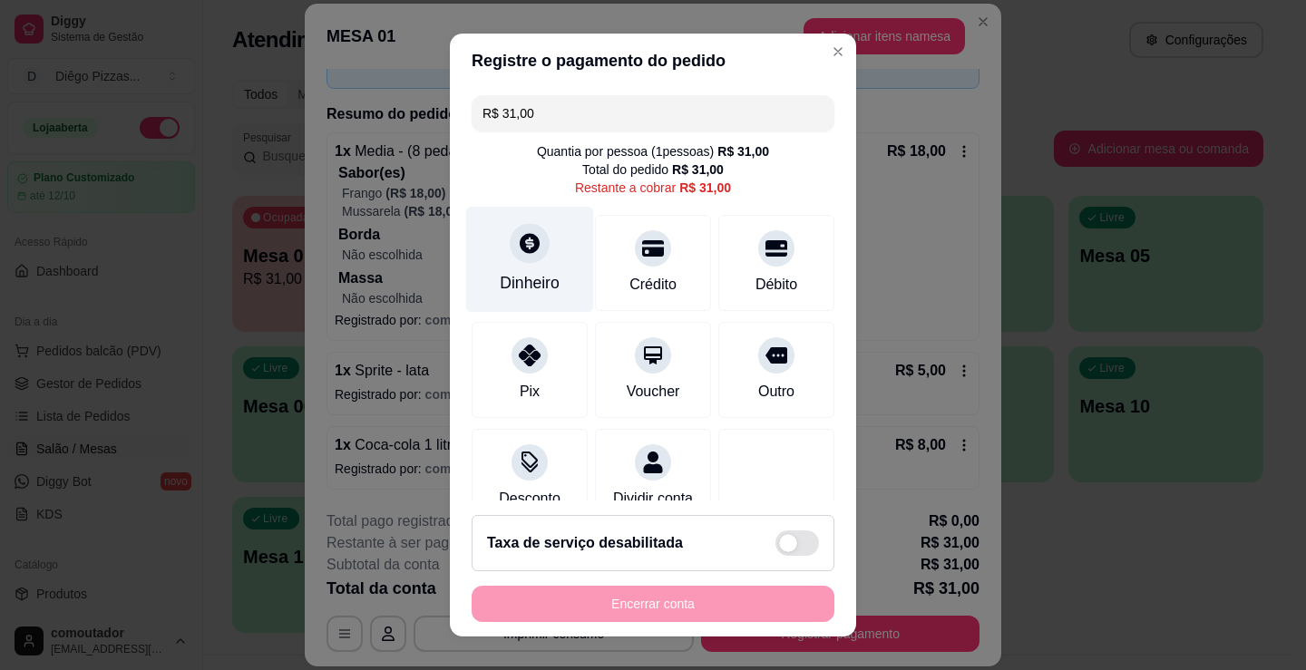
click at [519, 246] on icon at bounding box center [530, 243] width 24 height 24
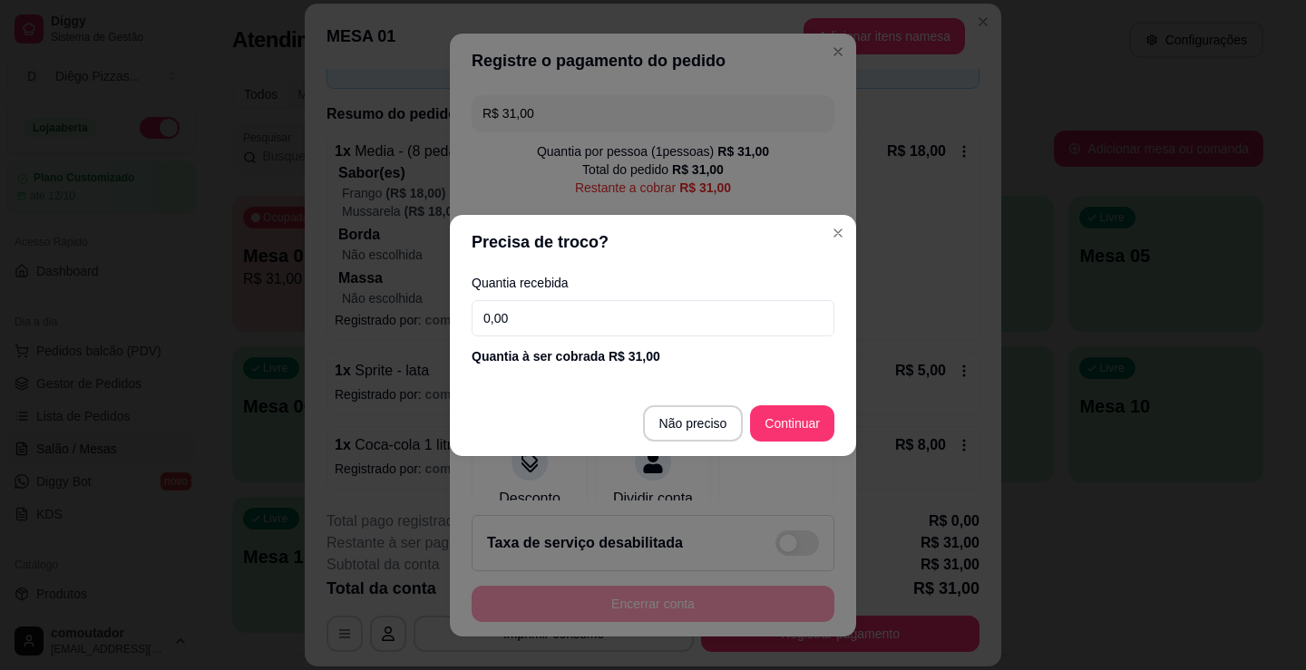
click at [602, 311] on input "0,00" at bounding box center [653, 318] width 363 height 36
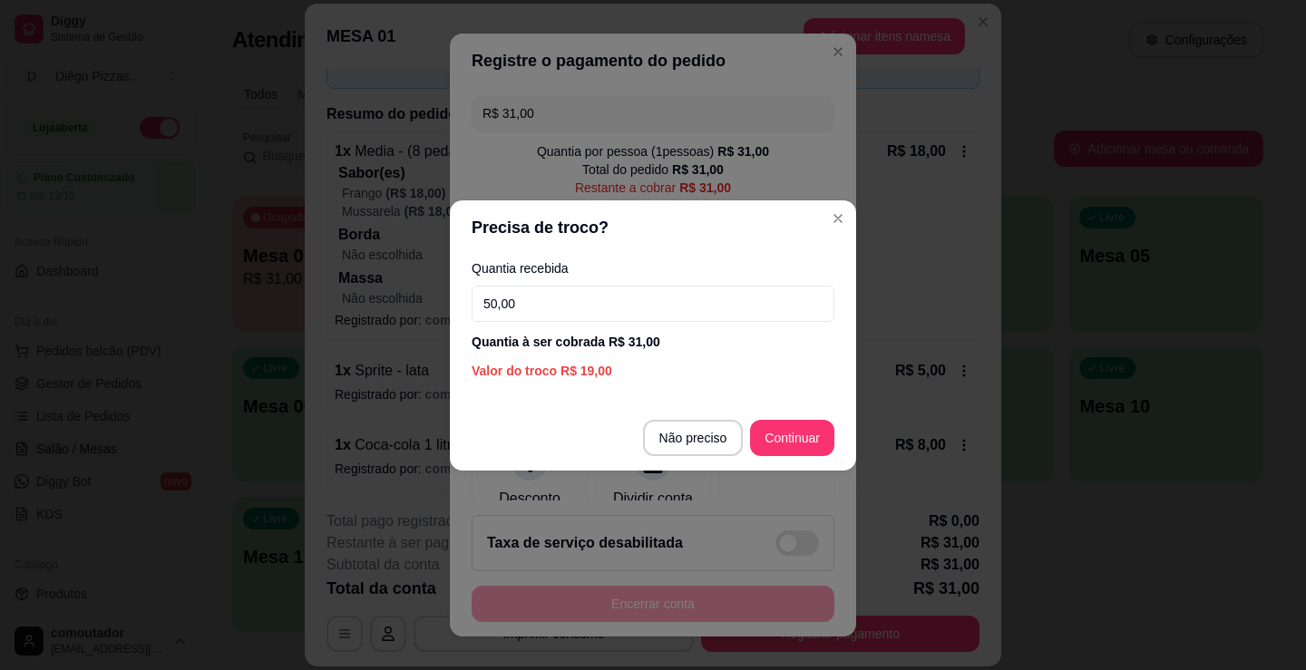
type input "50,00"
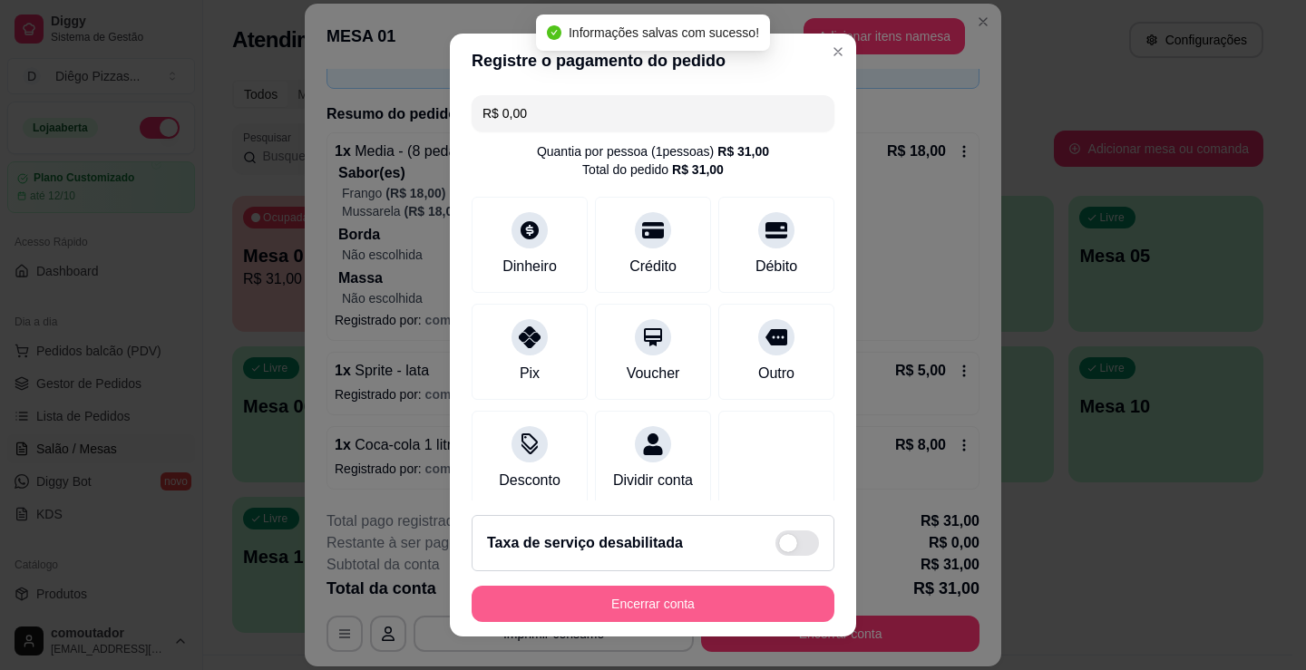
type input "R$ 0,00"
click at [657, 608] on button "Encerrar conta" at bounding box center [653, 604] width 363 height 36
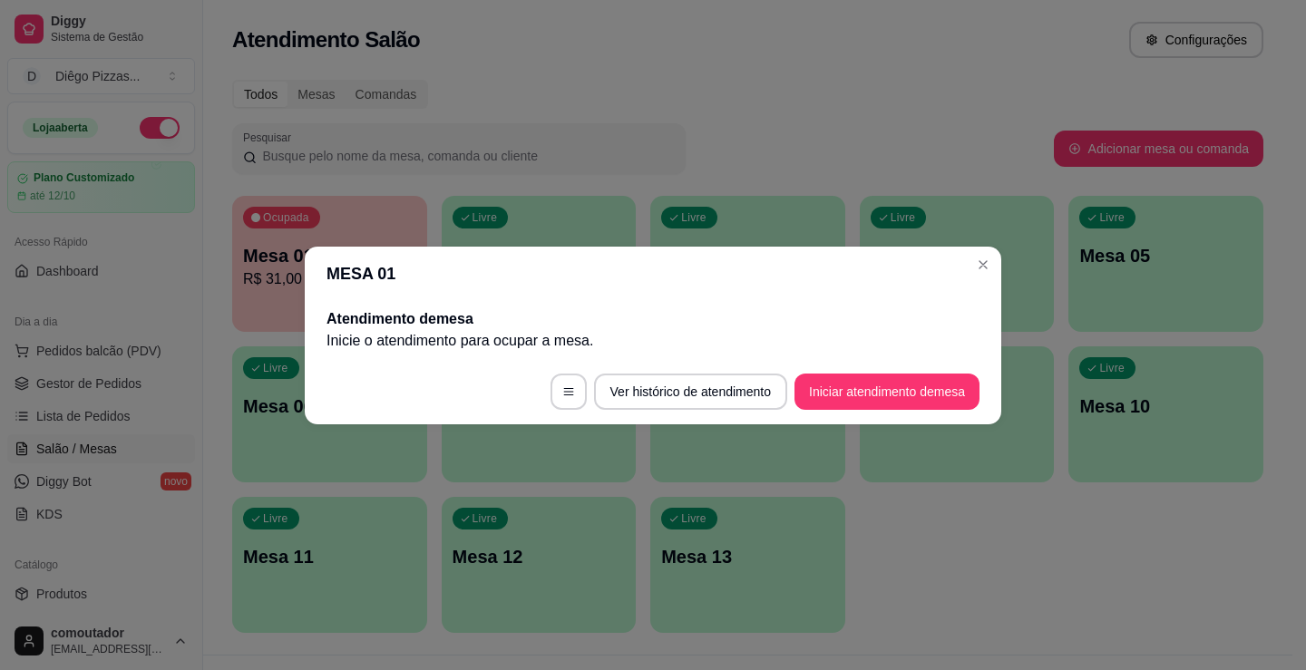
scroll to position [0, 0]
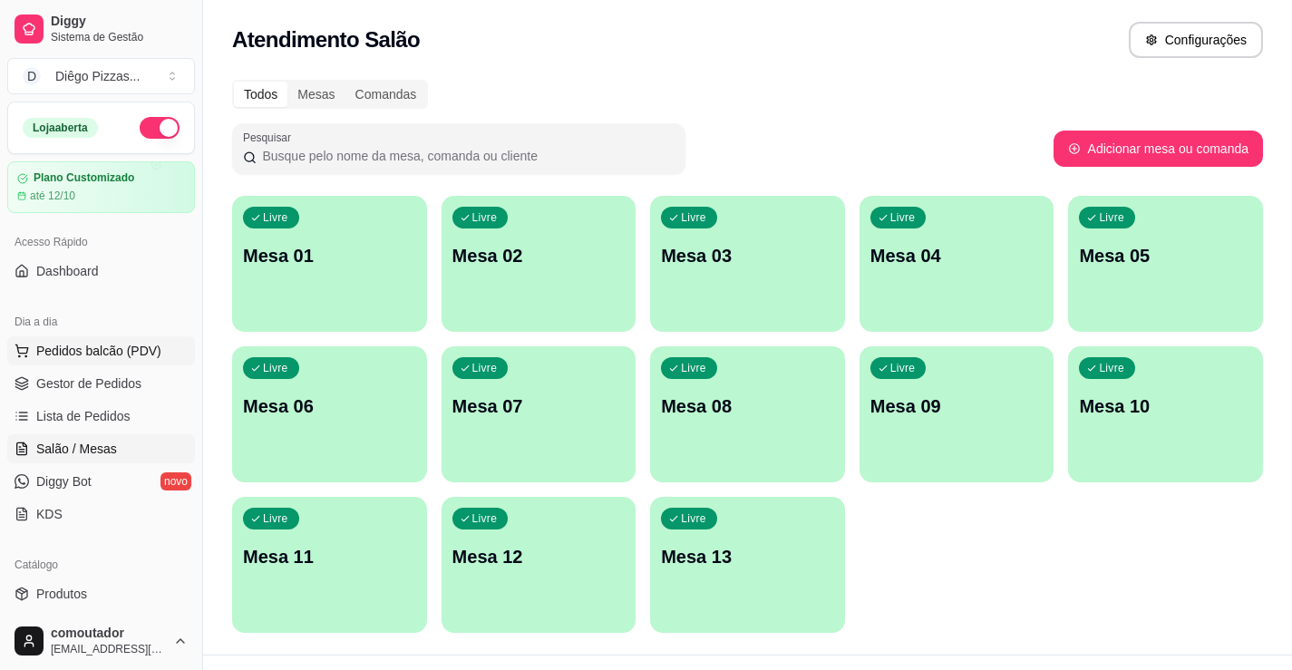
click at [140, 347] on span "Pedidos balcão (PDV)" at bounding box center [98, 351] width 125 height 18
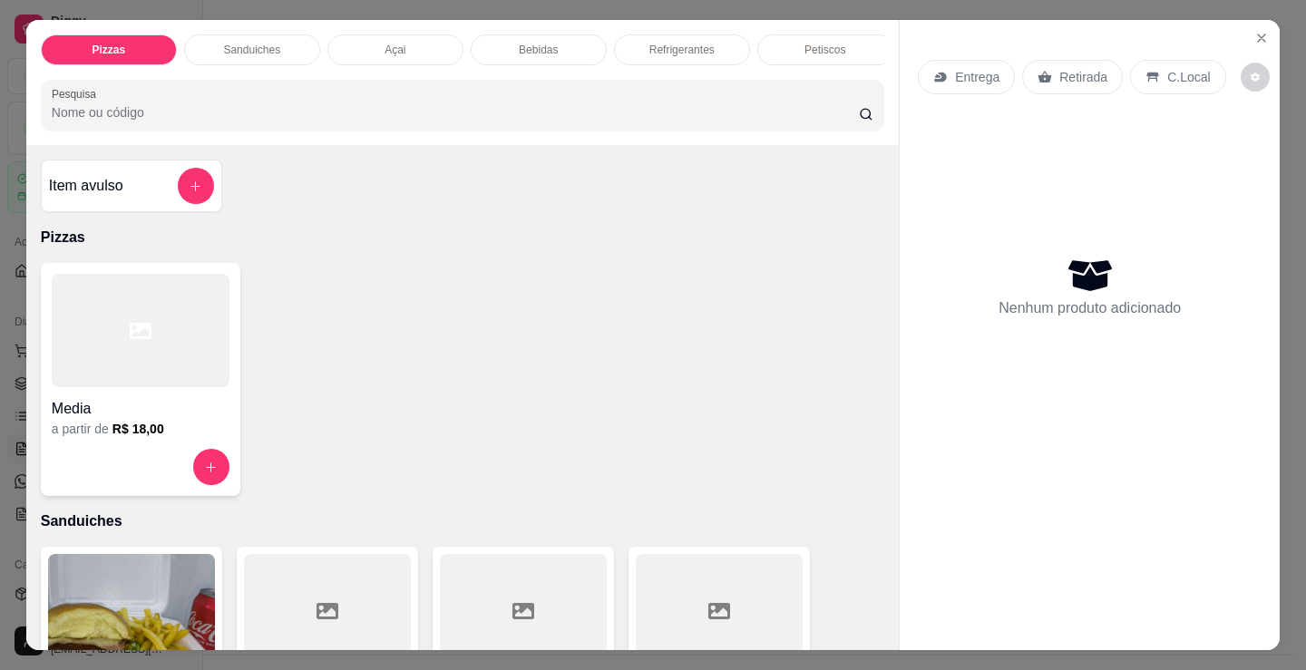
click at [125, 356] on div at bounding box center [141, 330] width 178 height 113
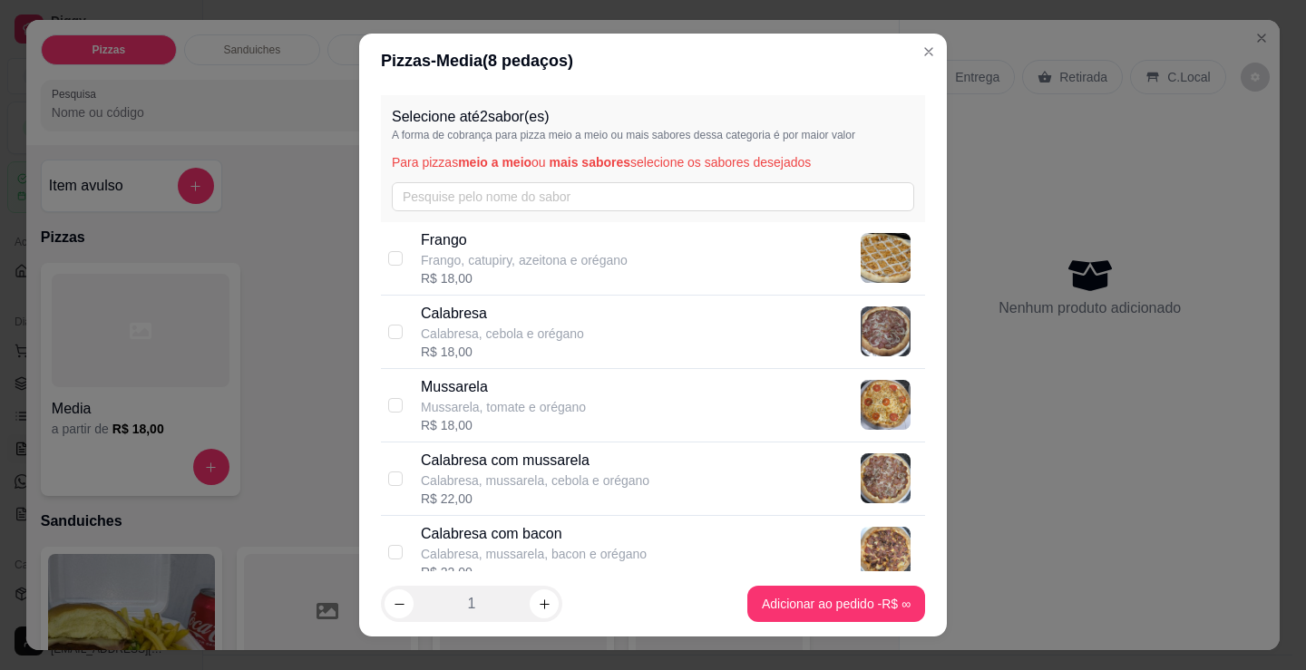
click at [637, 258] on div "[PERSON_NAME], catupiry, azeitona e orégano R$ 18,00" at bounding box center [669, 258] width 497 height 58
checkbox input "true"
click at [620, 317] on div "Calabresa Calabresa, cebola e orégano R$ 18,00" at bounding box center [669, 332] width 497 height 58
checkbox input "true"
click at [826, 633] on footer "1 Adicionar ao pedido R$ 18,00" at bounding box center [653, 603] width 588 height 65
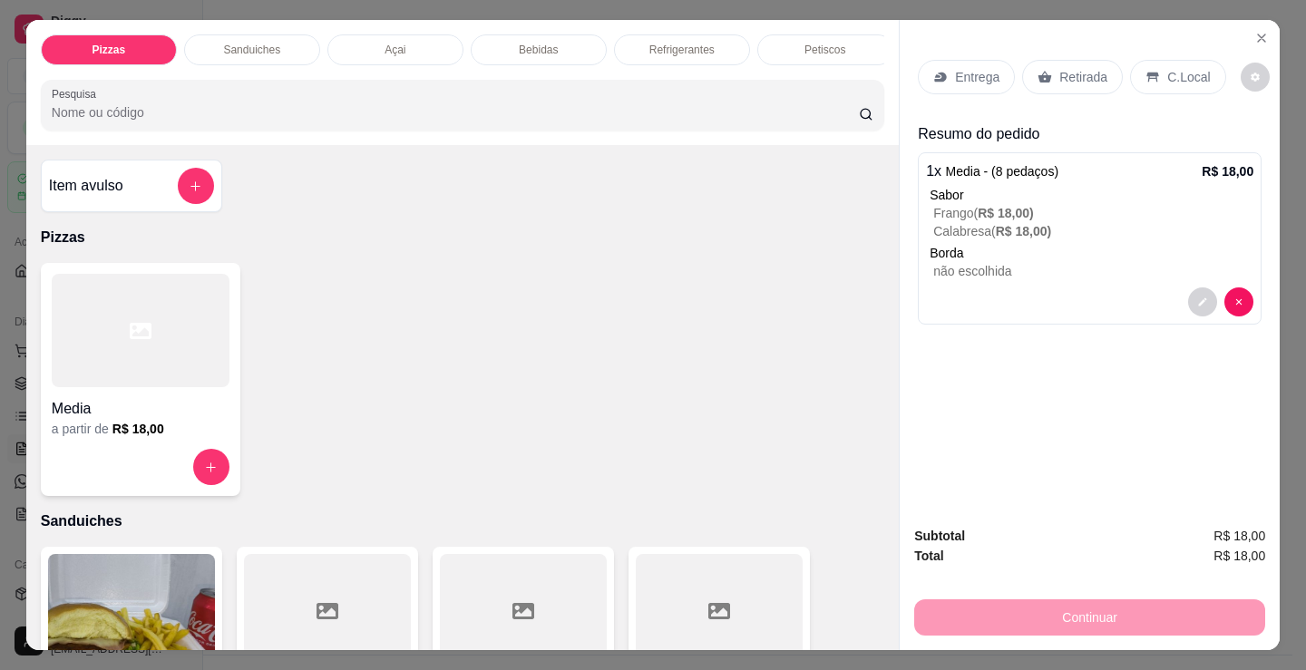
click at [656, 43] on p "Refrigerantes" at bounding box center [681, 50] width 65 height 15
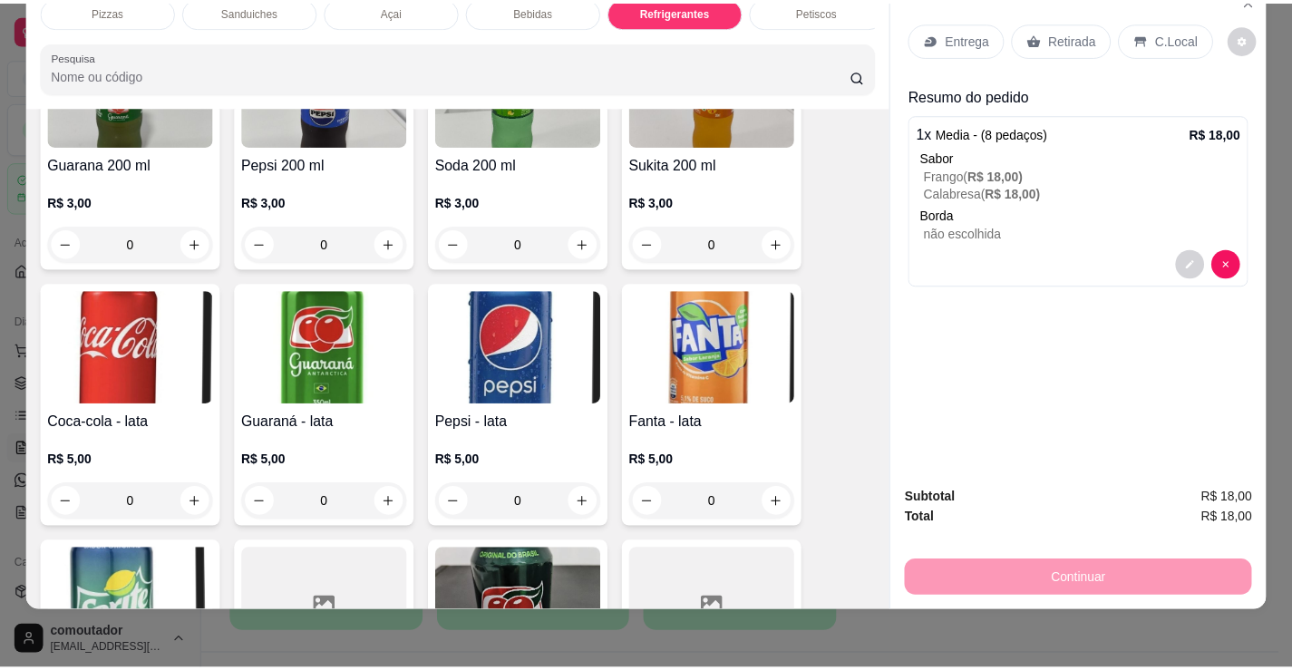
scroll to position [5059, 0]
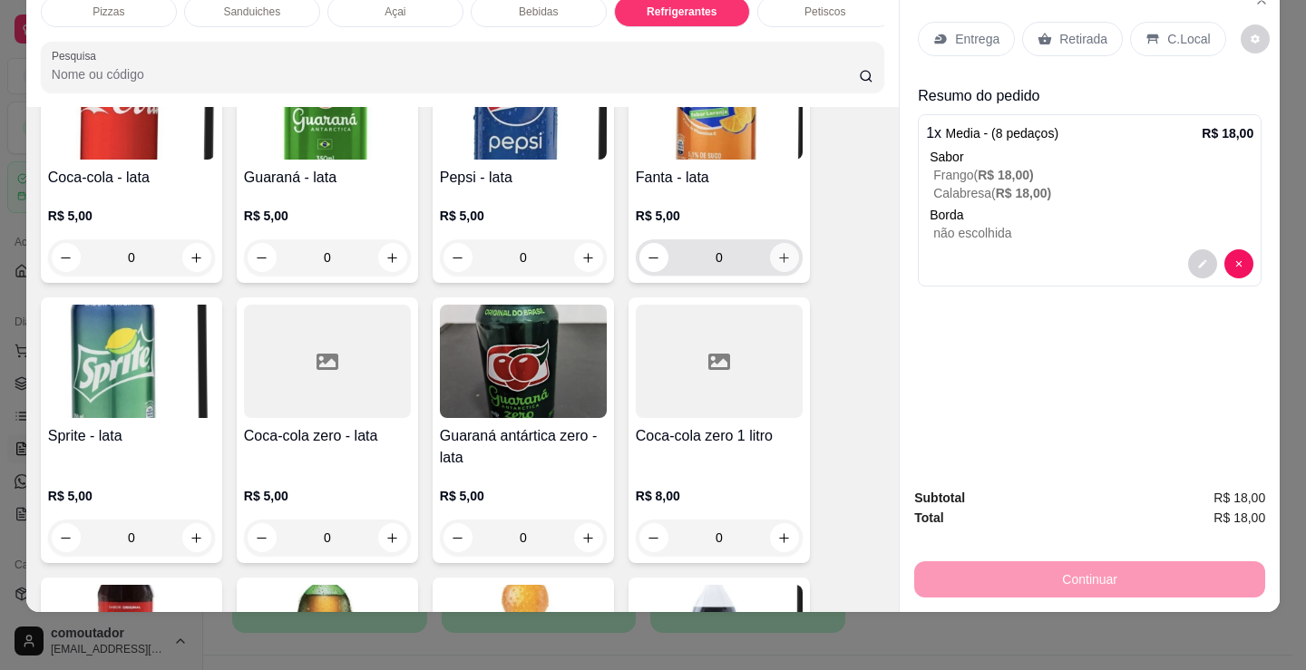
click at [781, 255] on icon "increase-product-quantity" at bounding box center [784, 258] width 14 height 14
type input "1"
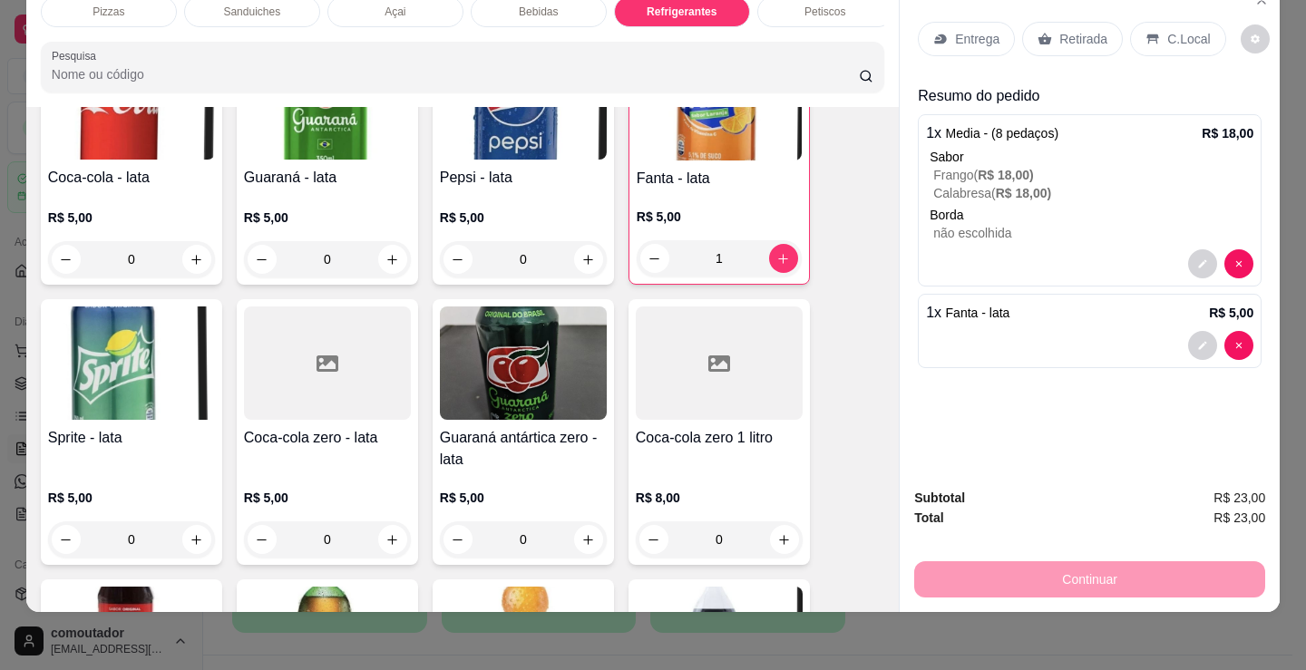
click at [955, 32] on p "Entrega" at bounding box center [977, 39] width 44 height 18
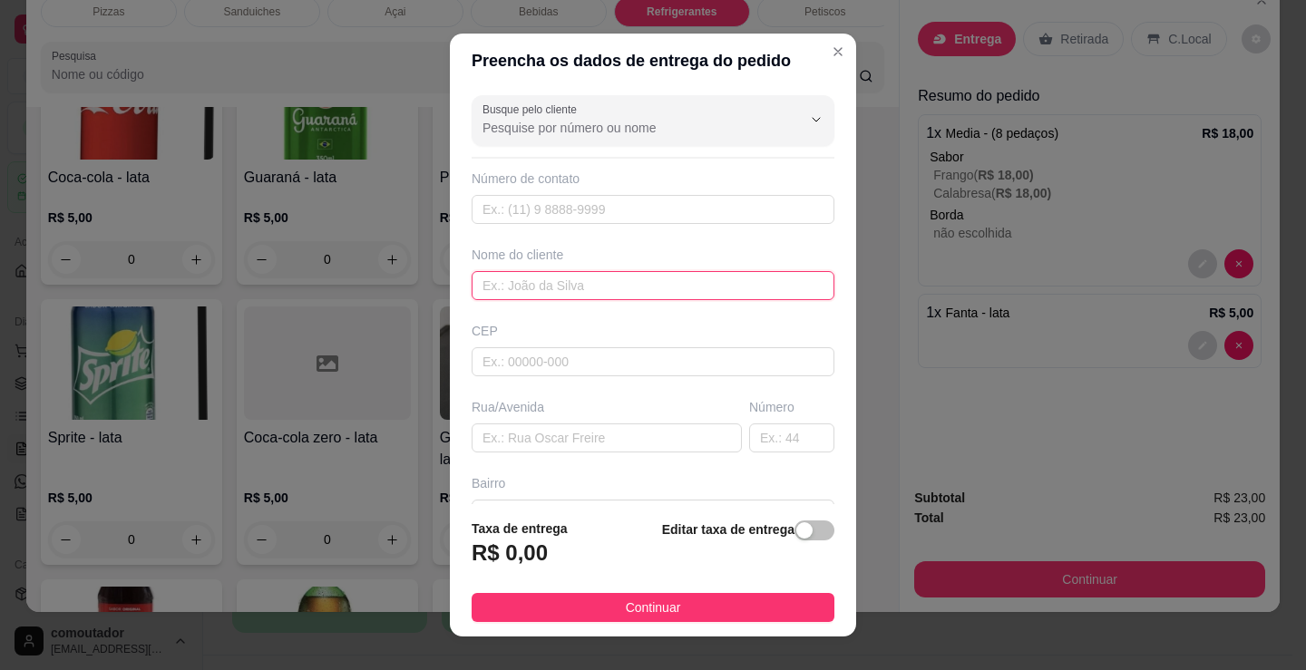
click at [631, 287] on input "text" at bounding box center [653, 285] width 363 height 29
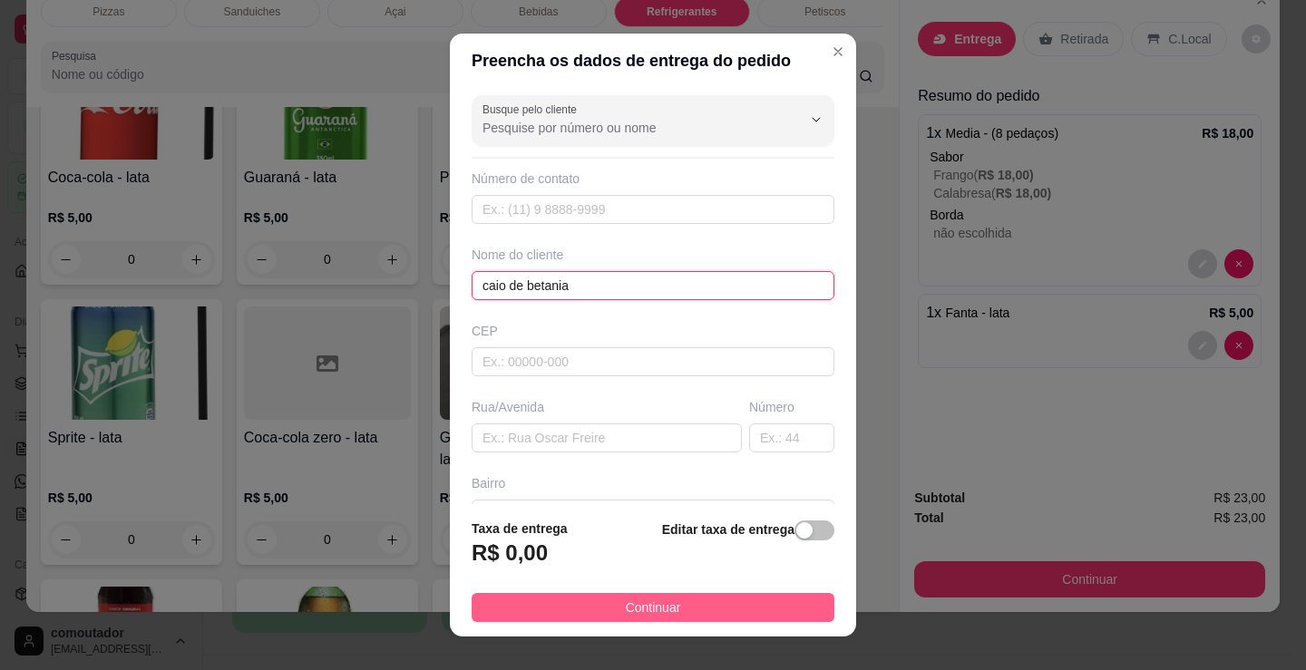
type input "caio de betania"
click at [666, 618] on button "Continuar" at bounding box center [653, 607] width 363 height 29
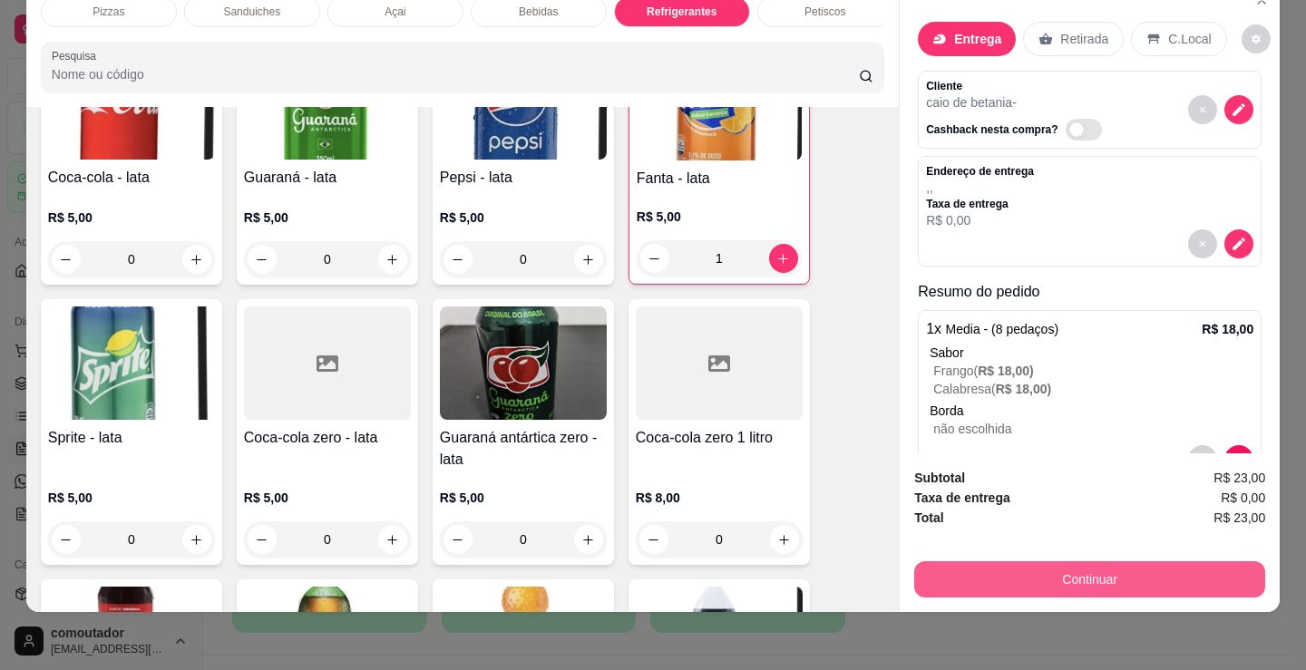
click at [996, 562] on button "Continuar" at bounding box center [1089, 579] width 351 height 36
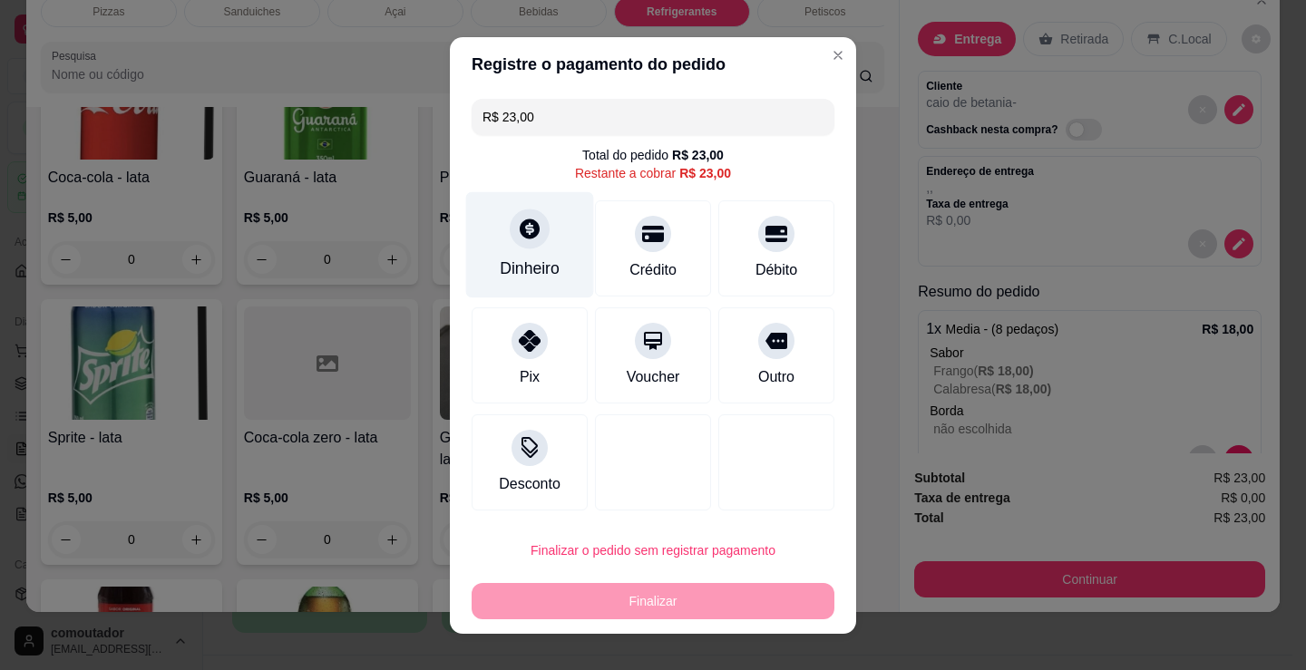
click at [548, 258] on div "Dinheiro" at bounding box center [530, 269] width 60 height 24
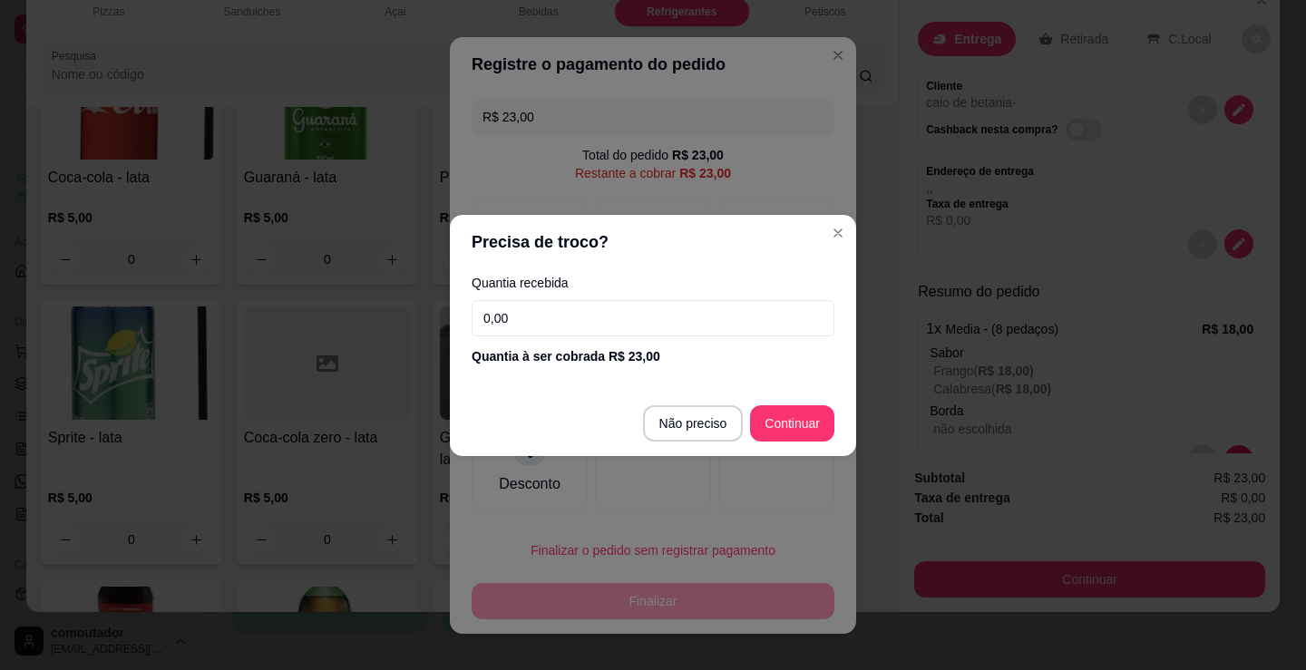
click at [582, 309] on input "0,00" at bounding box center [653, 318] width 363 height 36
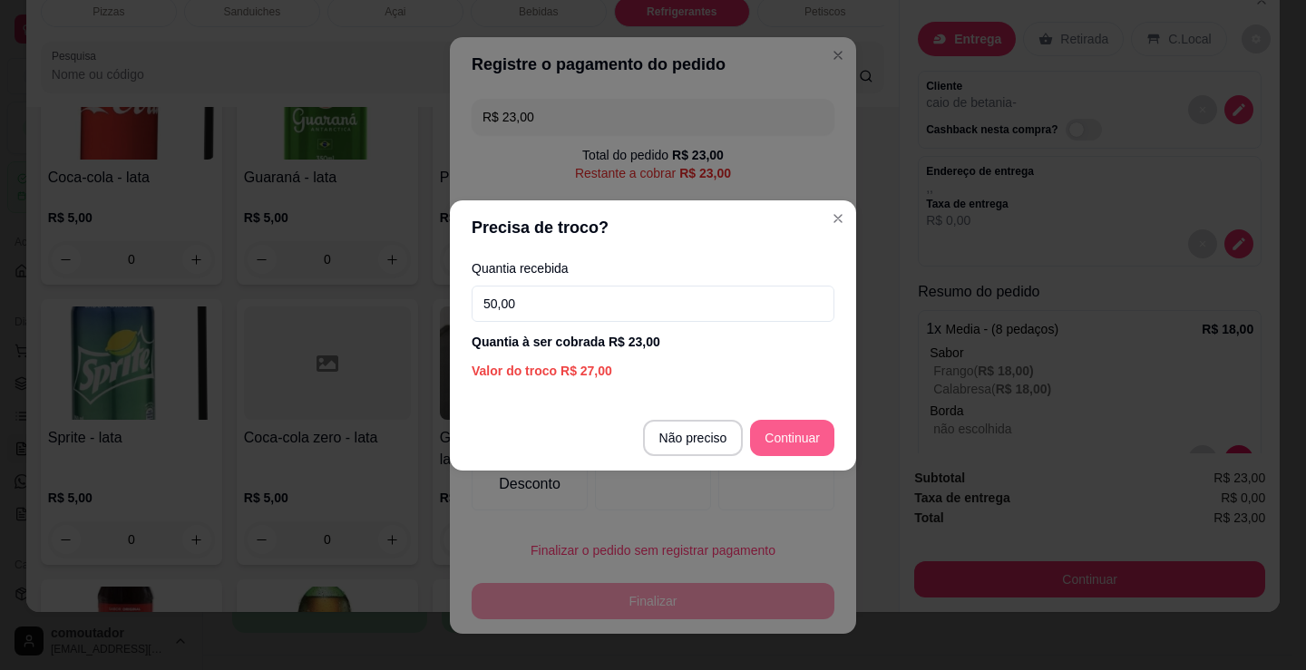
type input "50,00"
type input "R$ 0,00"
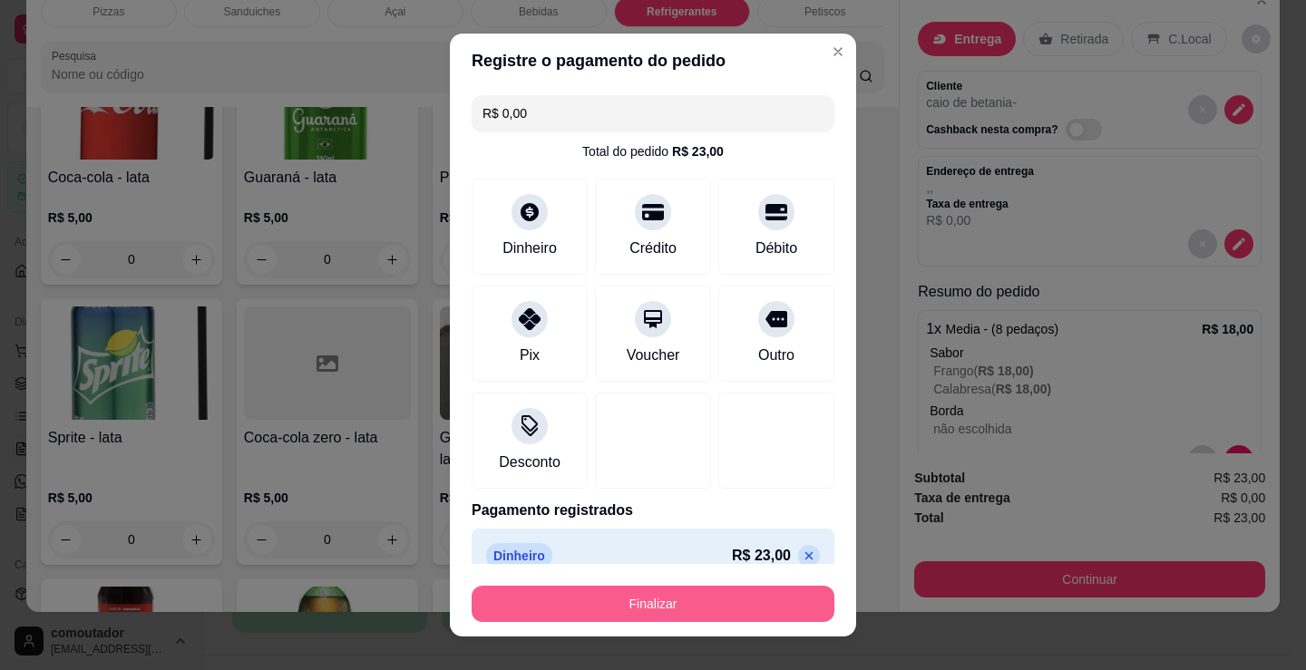
click at [628, 599] on button "Finalizar" at bounding box center [653, 604] width 363 height 36
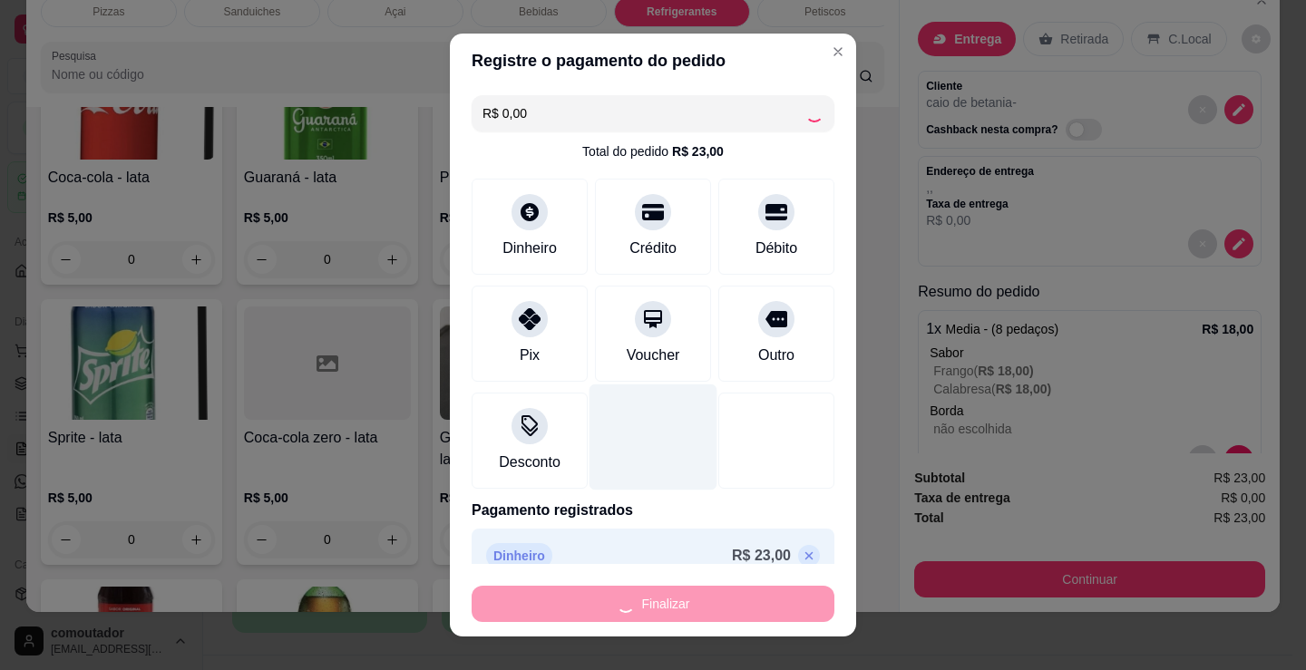
type input "0"
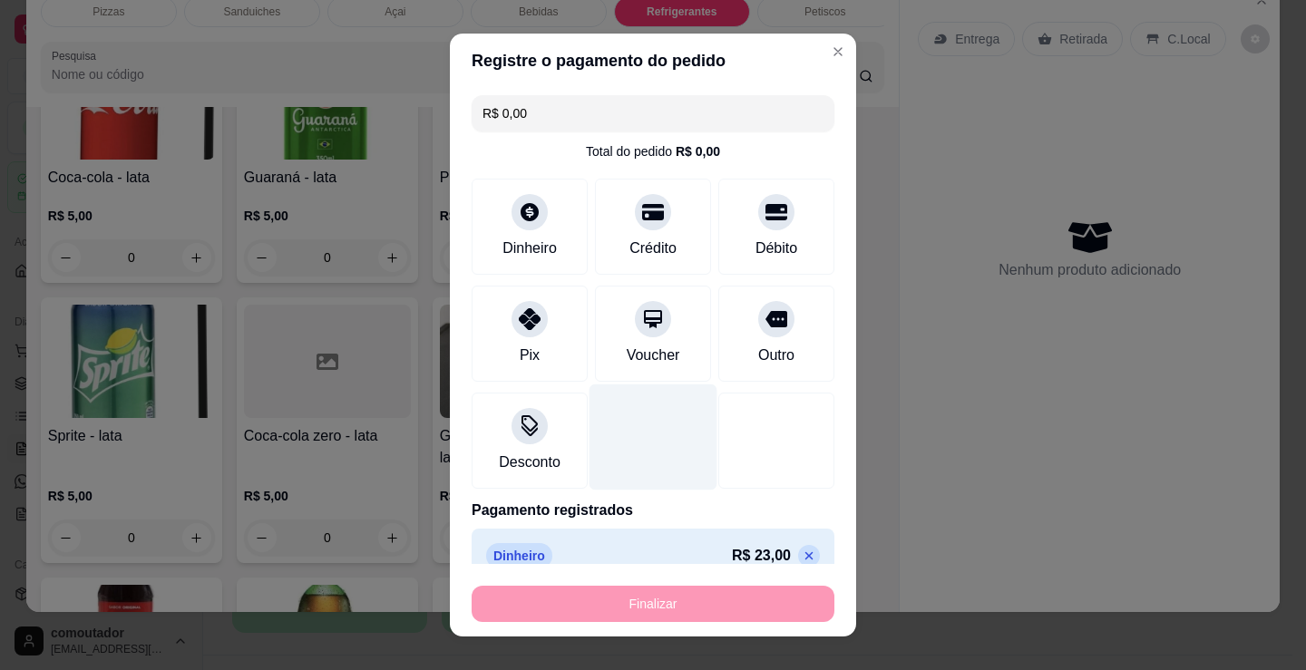
type input "-R$ 23,00"
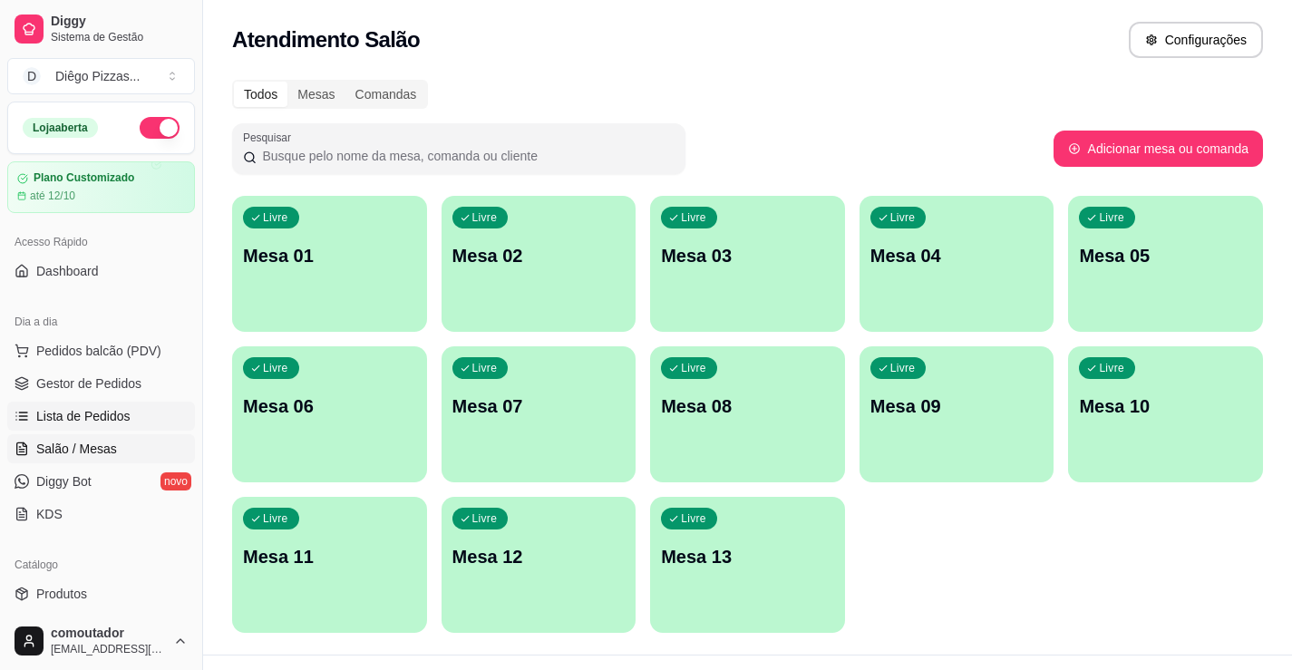
click at [113, 417] on span "Lista de Pedidos" at bounding box center [83, 416] width 94 height 18
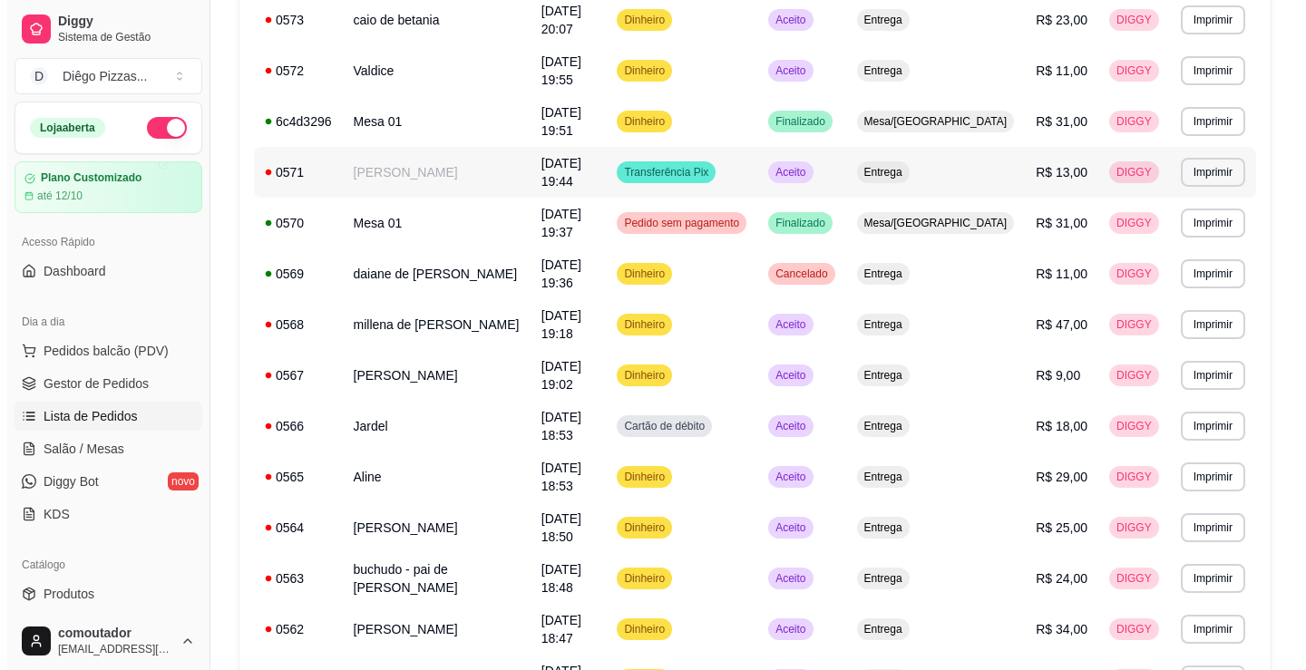
scroll to position [272, 0]
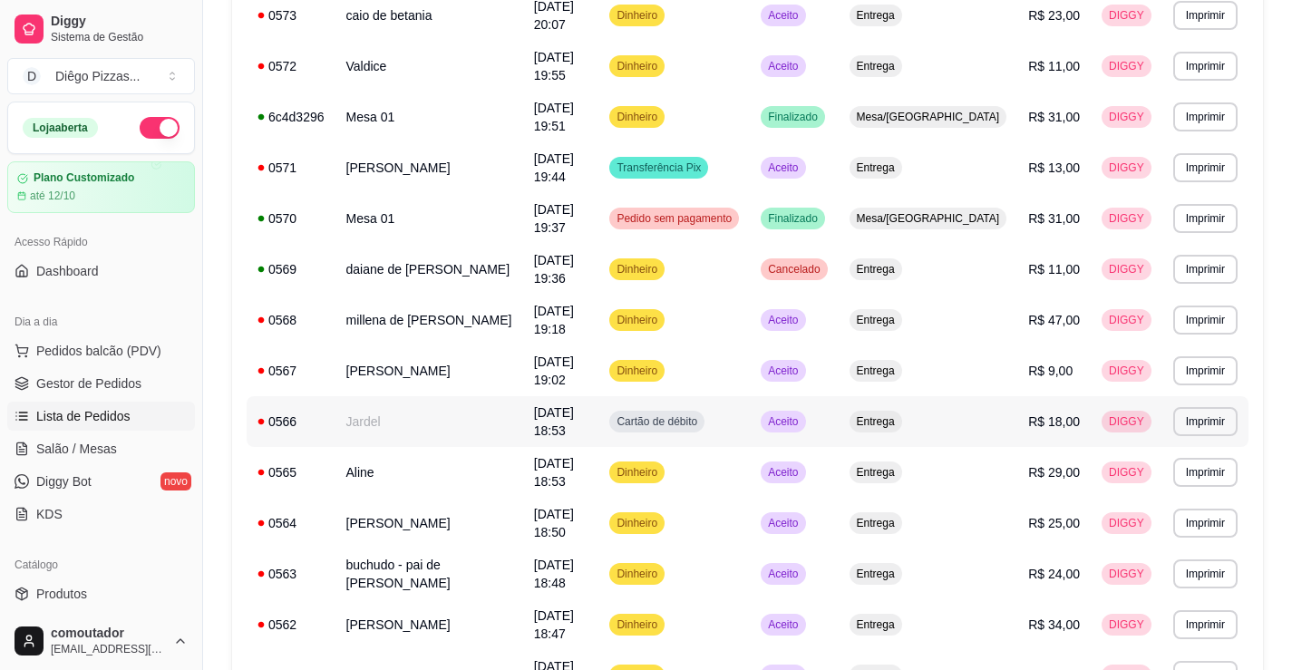
click at [384, 396] on td "Jardel" at bounding box center [429, 421] width 188 height 51
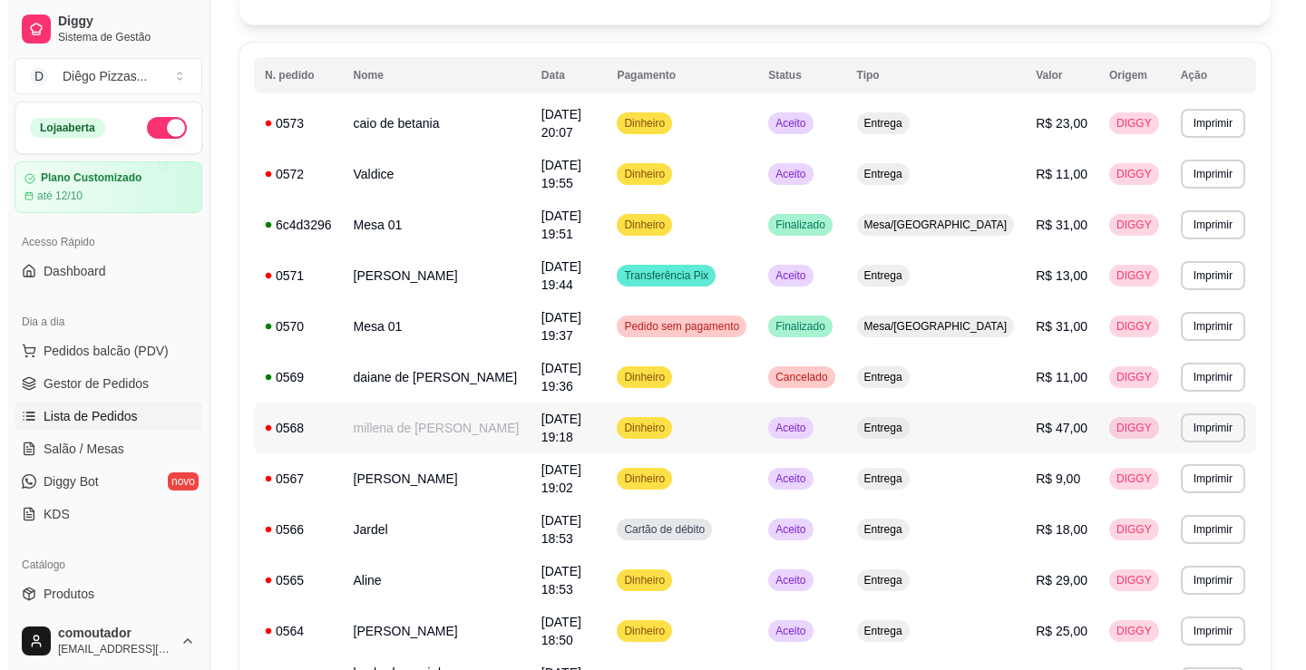
scroll to position [0, 0]
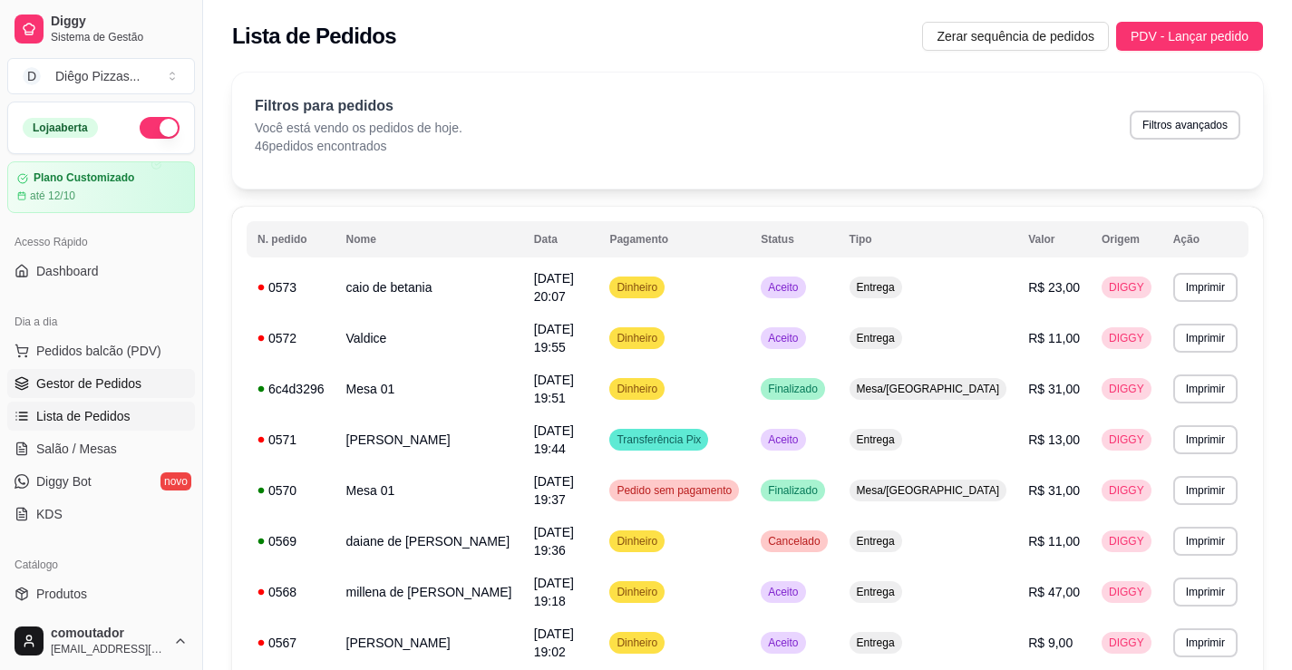
click at [73, 385] on span "Gestor de Pedidos" at bounding box center [88, 383] width 105 height 18
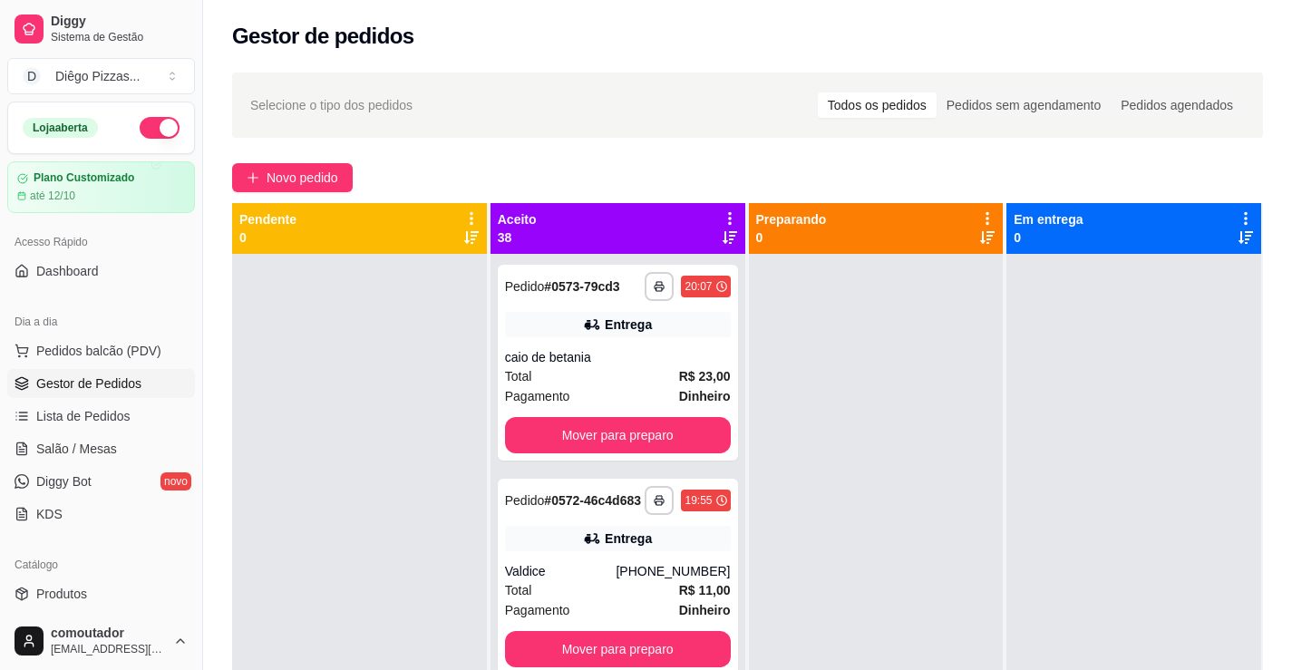
click at [725, 219] on icon at bounding box center [730, 218] width 16 height 16
click at [697, 289] on span "Com essa opção você tem a opção de mover todos os pedidos que estão em uma etap…" at bounding box center [611, 274] width 215 height 34
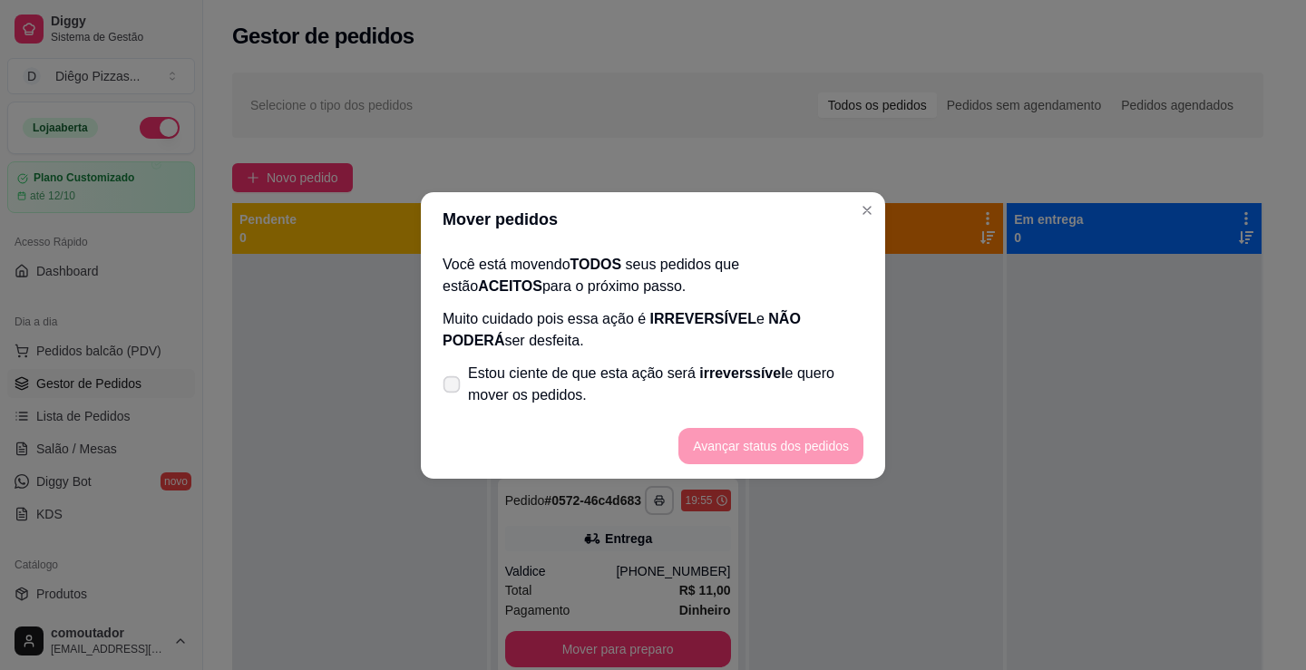
click at [646, 377] on span "Estou ciente de que esta ação será irreverssível e quero mover os pedidos." at bounding box center [665, 385] width 395 height 44
click at [453, 387] on input "Estou ciente de que esta ação será irreverssível e quero mover os pedidos." at bounding box center [448, 393] width 12 height 12
checkbox input "true"
click at [761, 439] on button "Avançar status dos pedidos" at bounding box center [770, 446] width 185 height 36
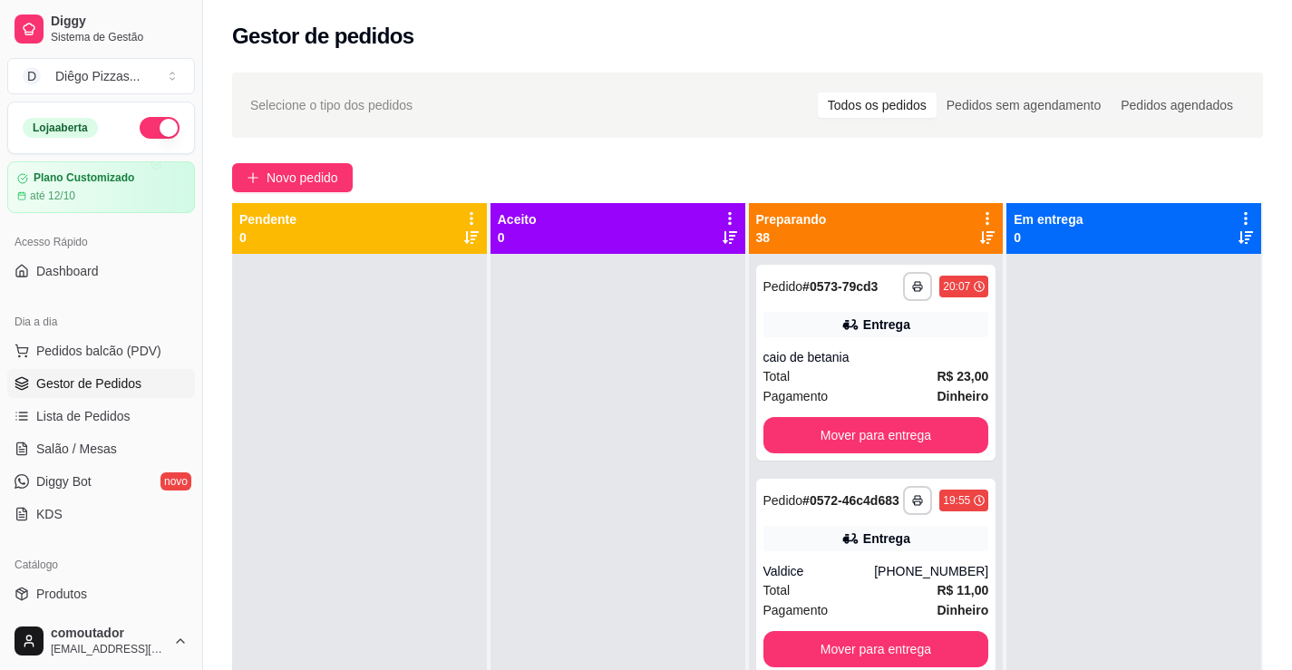
click at [986, 213] on icon at bounding box center [988, 218] width 4 height 13
click at [892, 291] on span "Com essa opção você tem a opção de mover todos os pedidos que estão em uma etap…" at bounding box center [866, 274] width 215 height 34
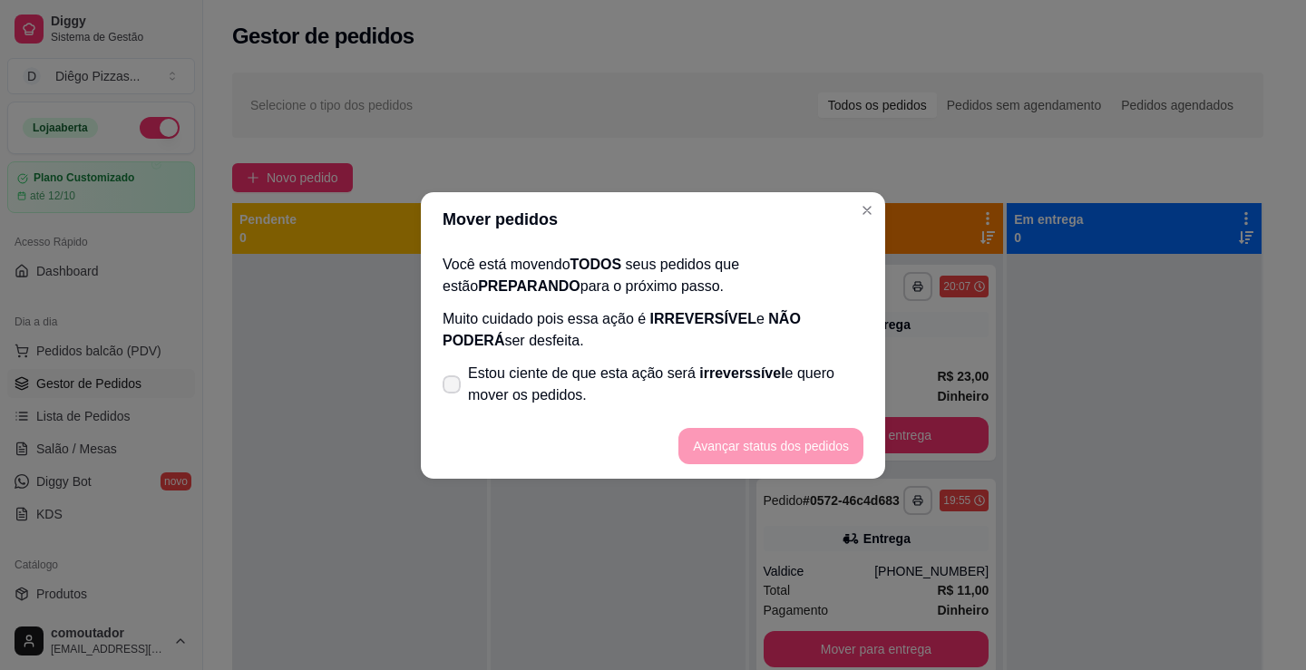
click at [760, 394] on span "Estou ciente de que esta ação será irreverssível e quero mover os pedidos." at bounding box center [665, 385] width 395 height 44
click at [453, 394] on input "Estou ciente de que esta ação será irreverssível e quero mover os pedidos." at bounding box center [448, 393] width 12 height 12
checkbox input "true"
click at [790, 454] on button "Avançar status dos pedidos" at bounding box center [770, 446] width 185 height 36
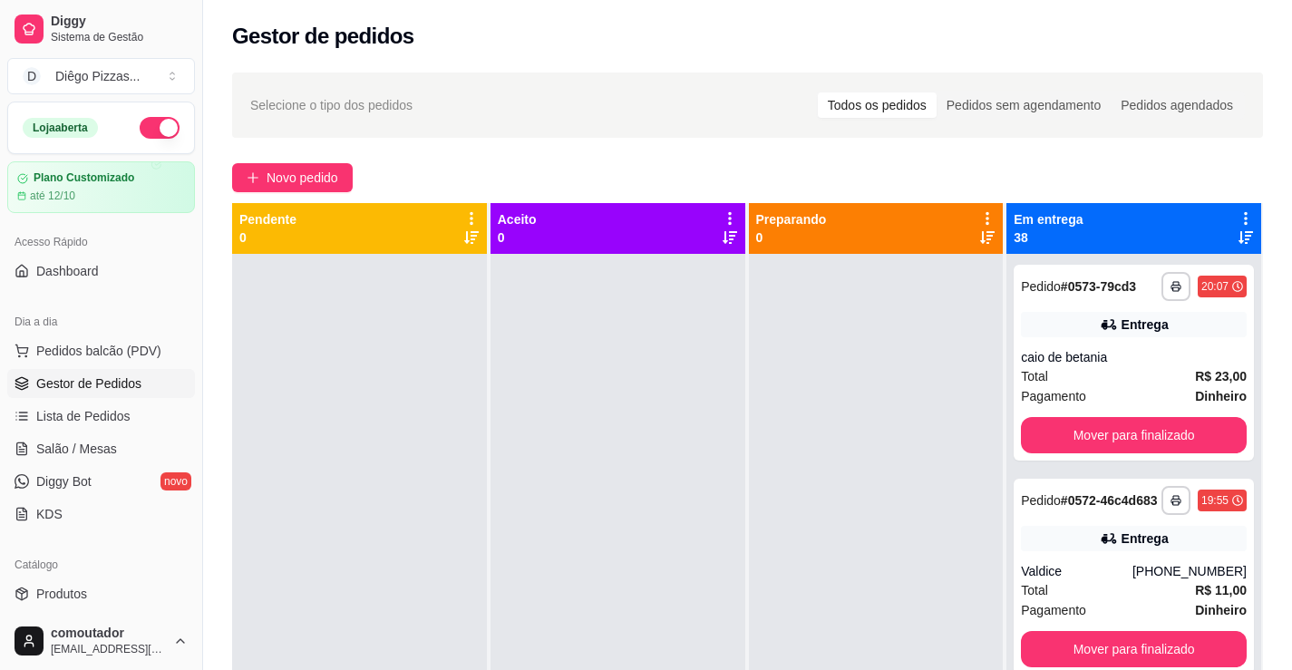
click at [1238, 212] on icon at bounding box center [1246, 218] width 16 height 16
click at [1159, 240] on li "Mover pedidos de etapa Com essa opção você tem a opção de mover todos os pedido…" at bounding box center [1121, 267] width 227 height 58
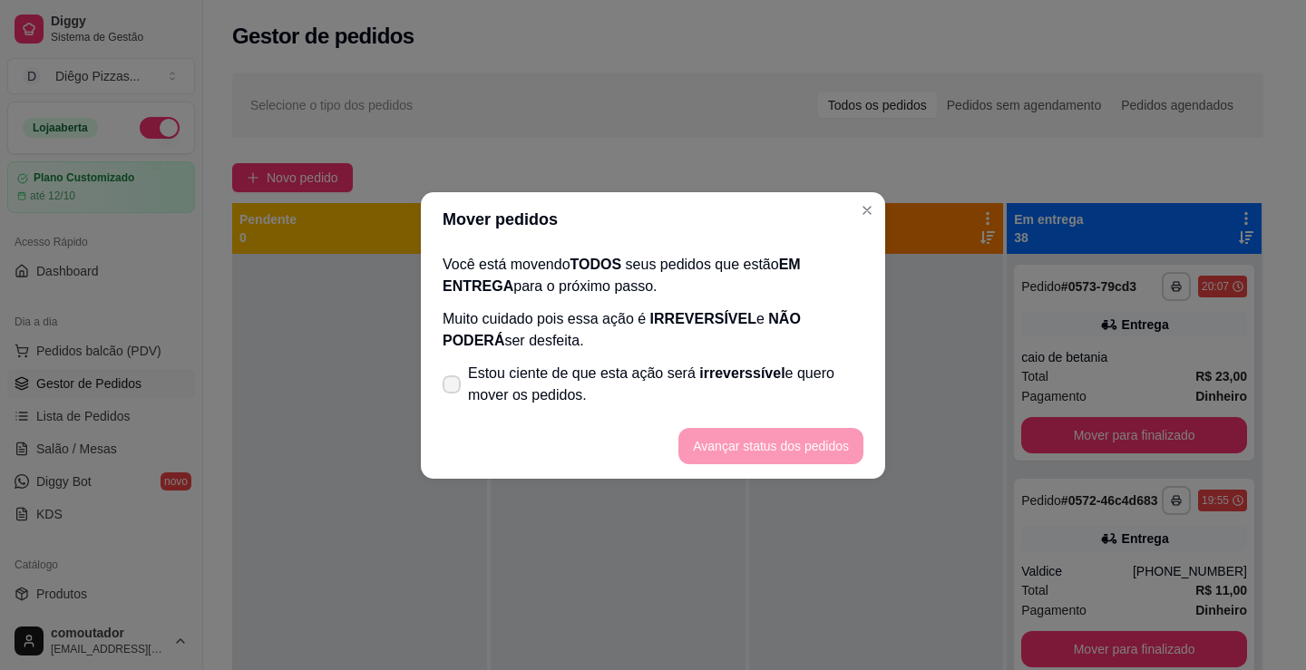
click at [770, 378] on span "Estou ciente de que esta ação será irreverssível e quero mover os pedidos." at bounding box center [665, 385] width 395 height 44
click at [453, 387] on input "Estou ciente de que esta ação será irreverssível e quero mover os pedidos." at bounding box center [448, 393] width 12 height 12
checkbox input "true"
click at [809, 452] on button "Avançar status dos pedidos" at bounding box center [770, 446] width 185 height 36
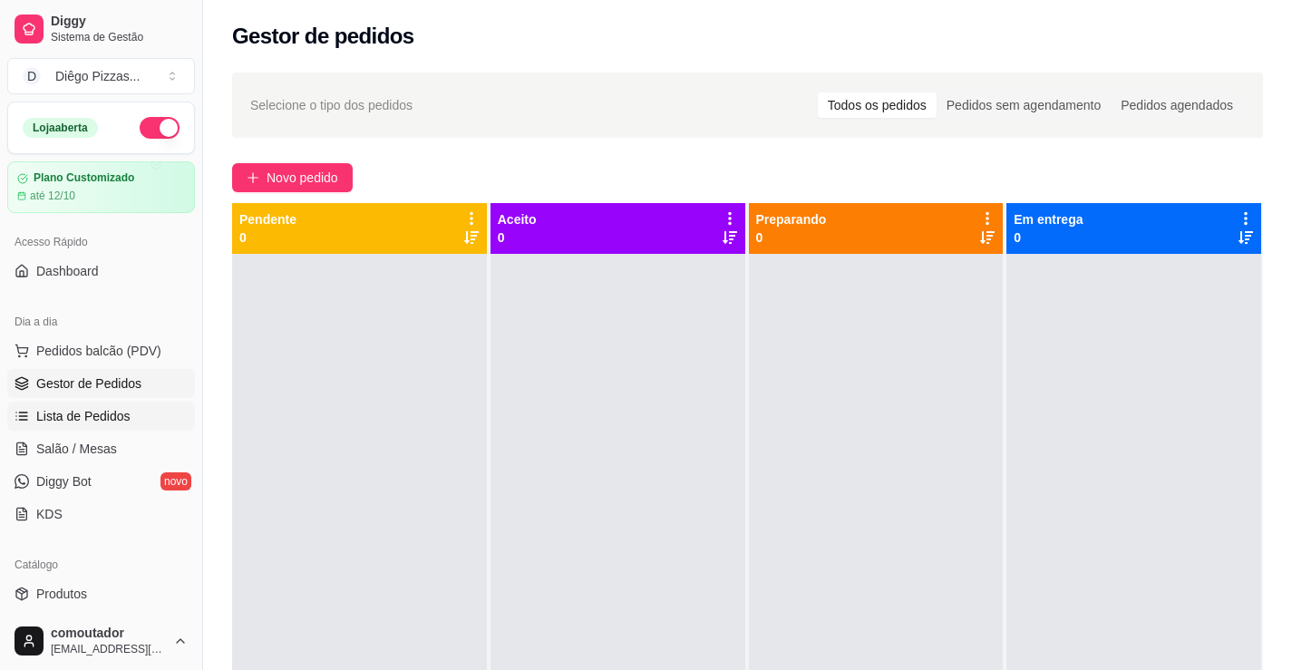
click at [144, 417] on link "Lista de Pedidos" at bounding box center [101, 416] width 188 height 29
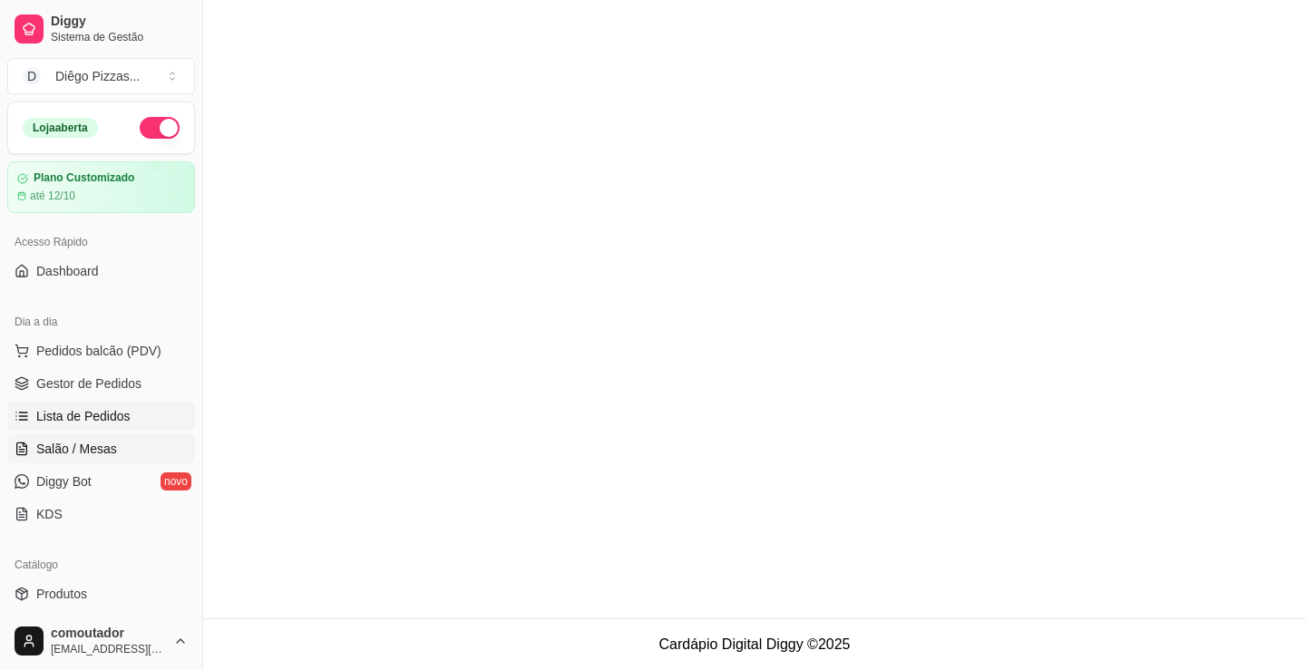
click at [141, 447] on link "Salão / Mesas" at bounding box center [101, 448] width 188 height 29
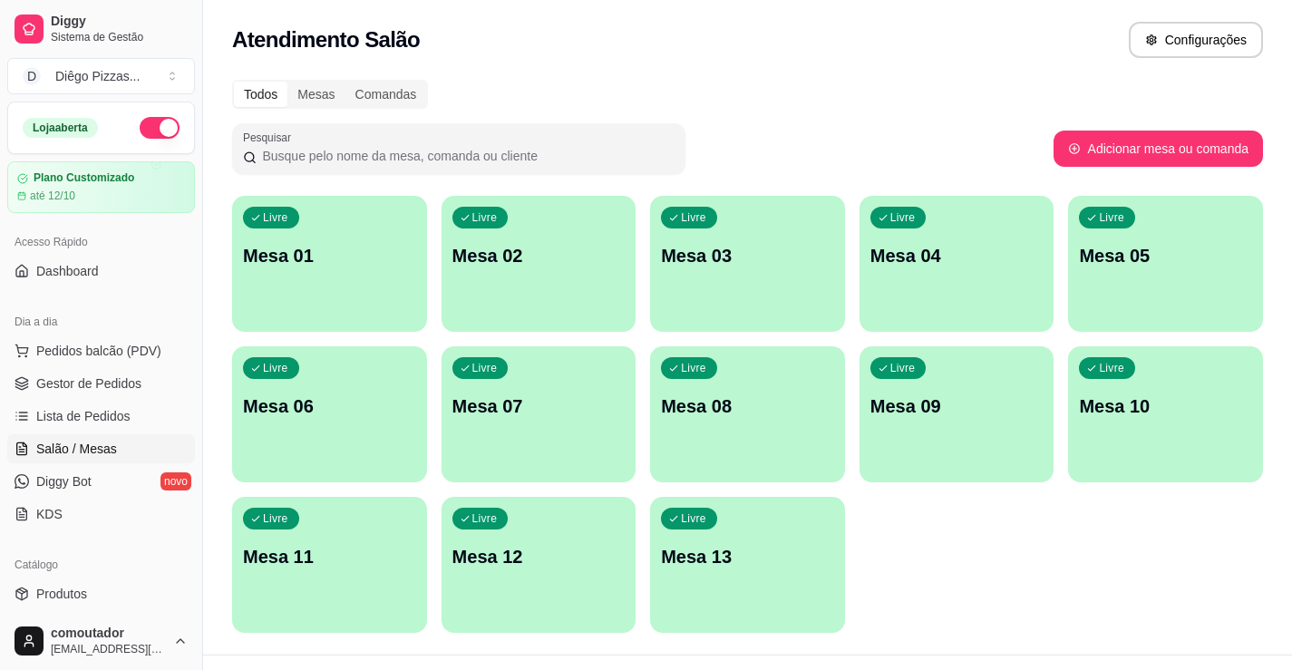
click at [341, 246] on p "Mesa 01" at bounding box center [329, 255] width 173 height 25
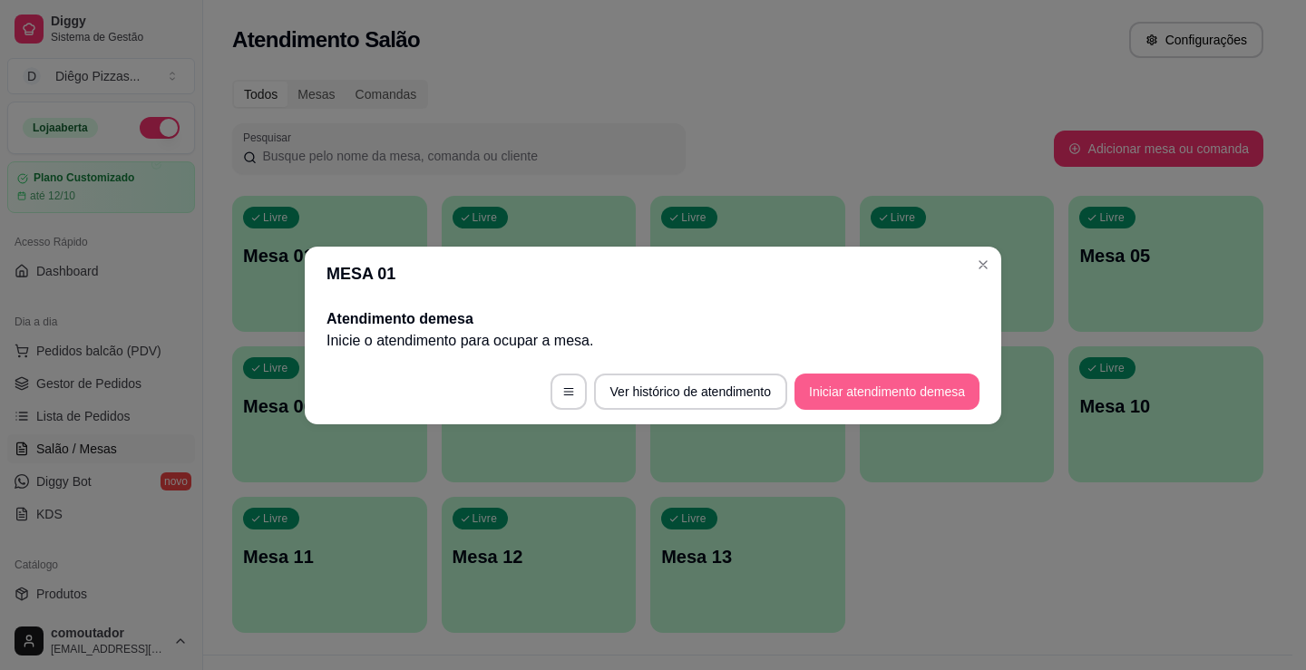
click at [837, 392] on button "Iniciar atendimento de mesa" at bounding box center [886, 392] width 185 height 36
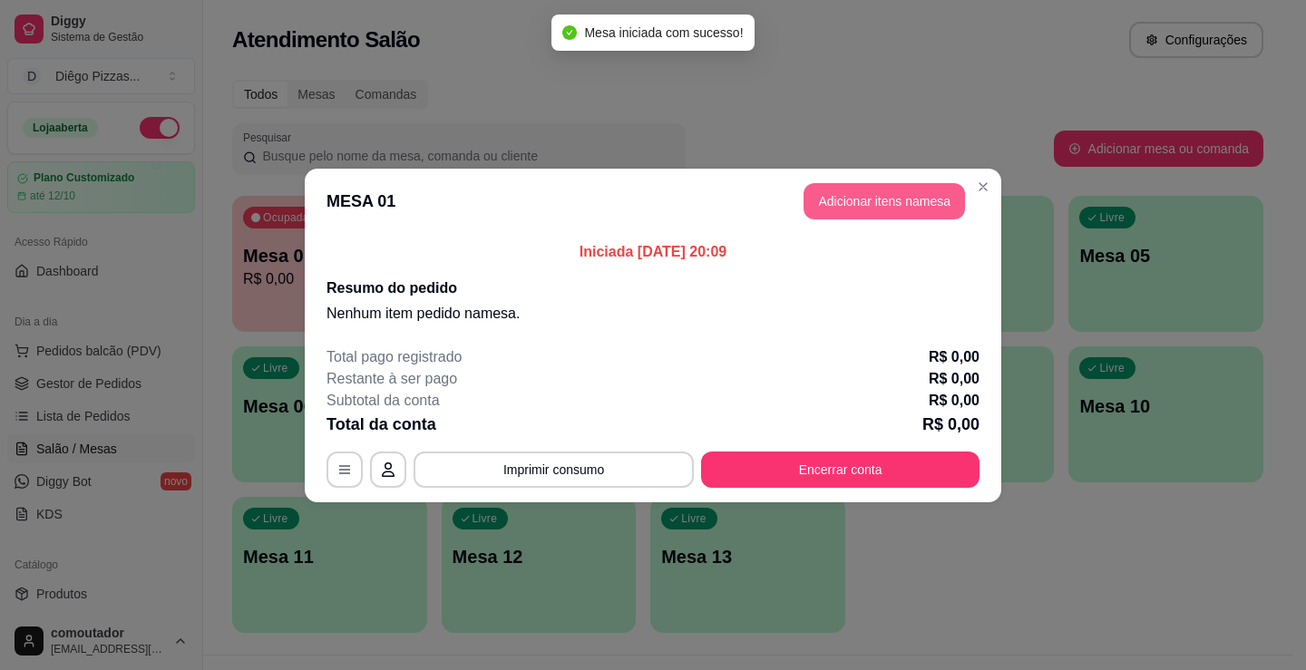
click at [836, 203] on button "Adicionar itens na mesa" at bounding box center [883, 201] width 161 height 36
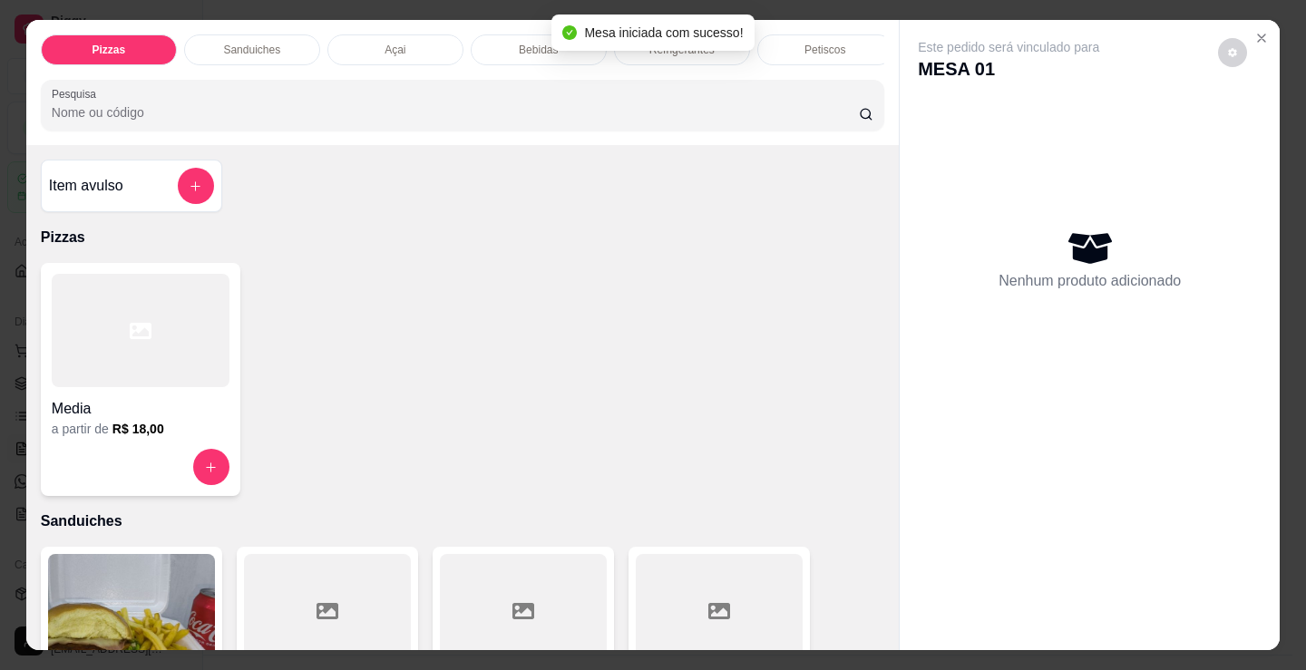
click at [502, 41] on div "Bebidas" at bounding box center [539, 49] width 136 height 31
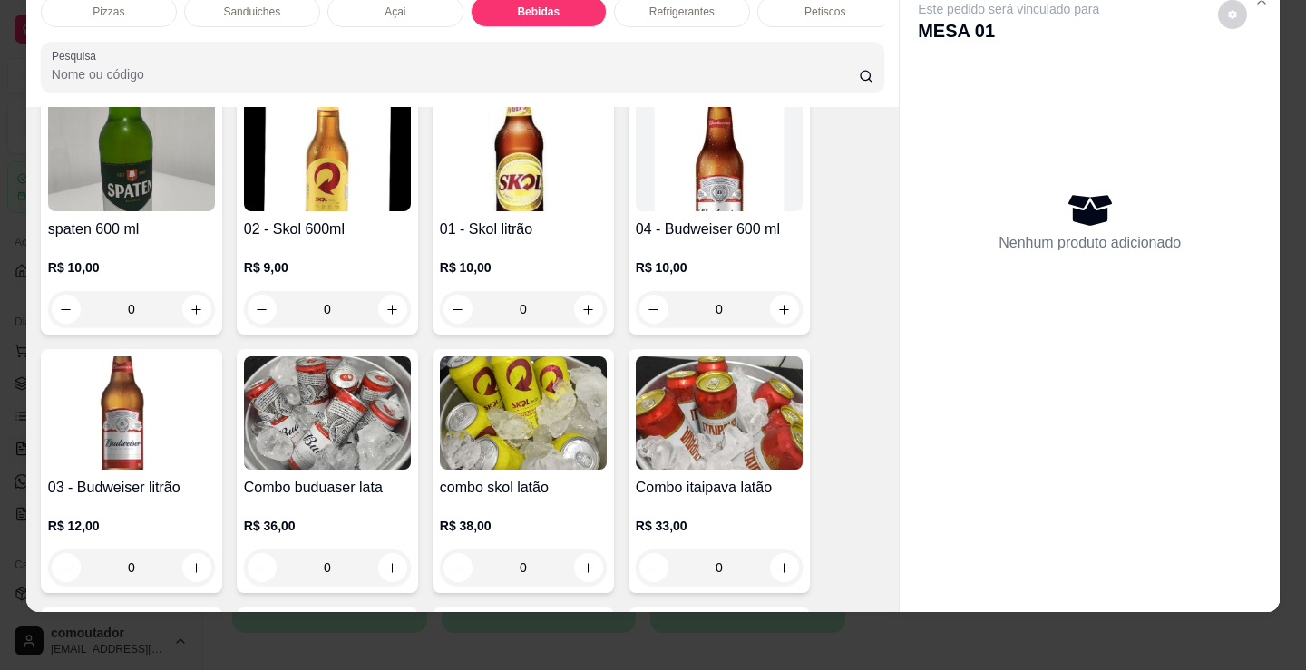
scroll to position [2882, 0]
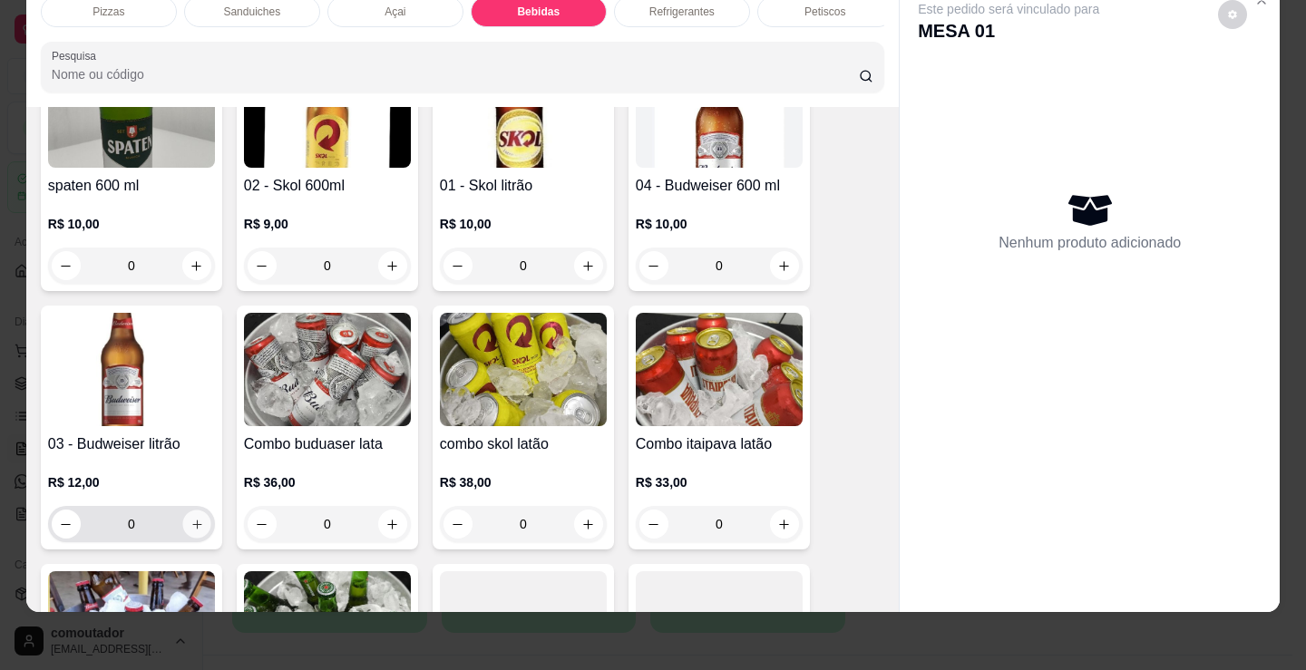
click at [199, 525] on button "increase-product-quantity" at bounding box center [196, 525] width 28 height 28
type input "1"
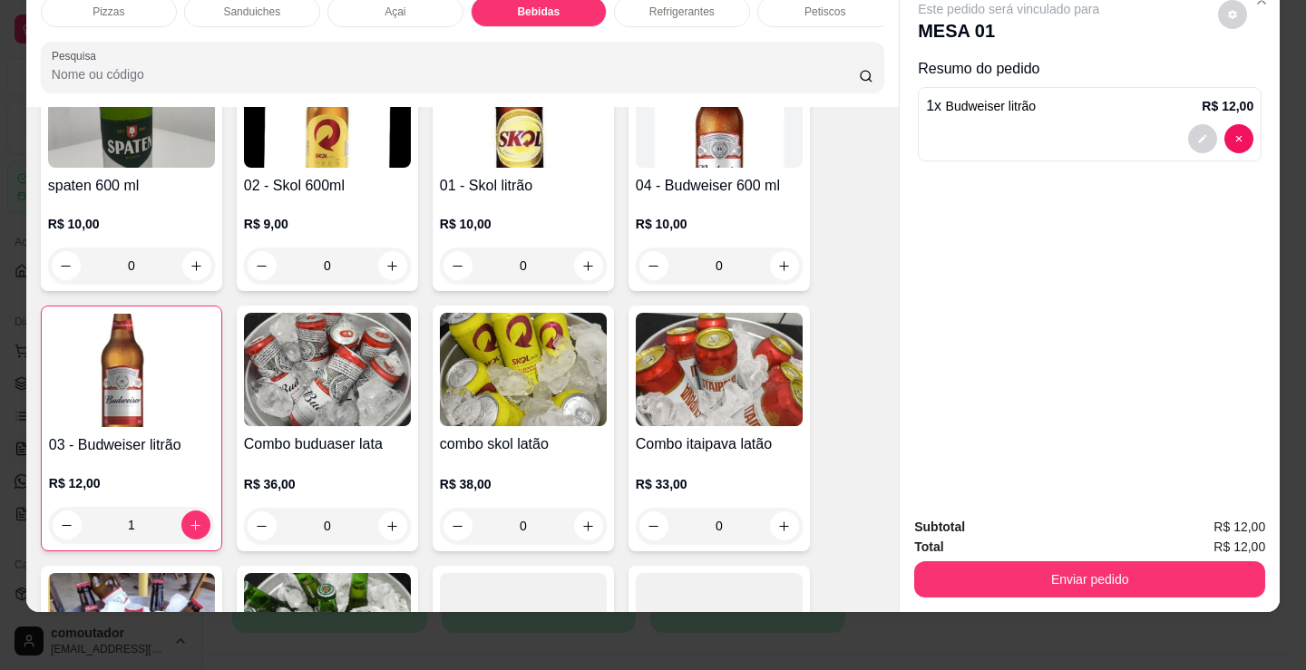
click at [990, 569] on button "Enviar pedido" at bounding box center [1089, 579] width 351 height 36
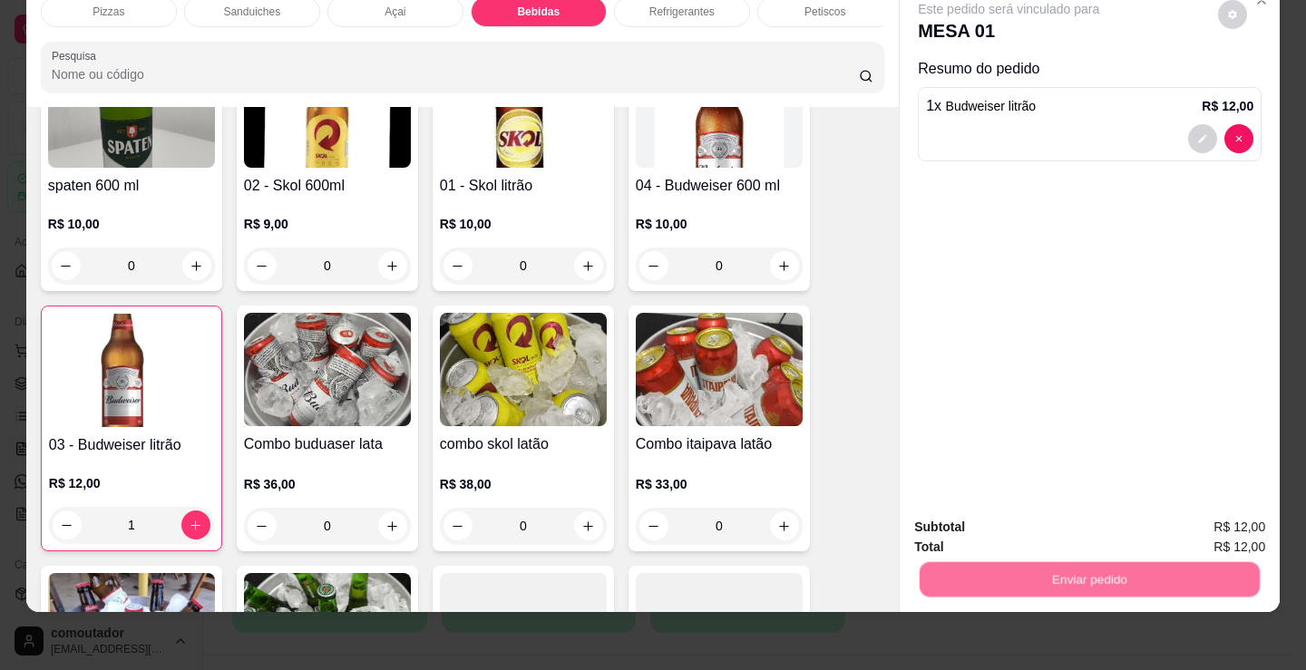
click at [980, 517] on button "Não registrar e enviar pedido" at bounding box center [1029, 521] width 183 height 34
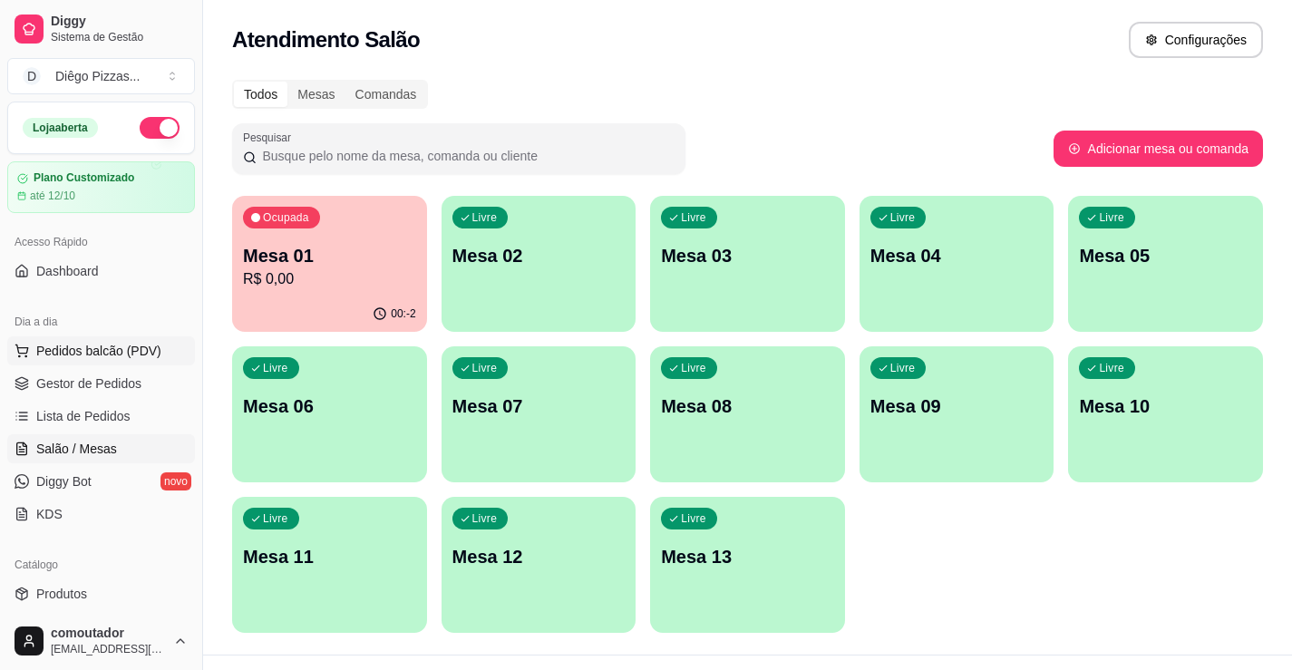
click at [170, 343] on button "Pedidos balcão (PDV)" at bounding box center [101, 350] width 188 height 29
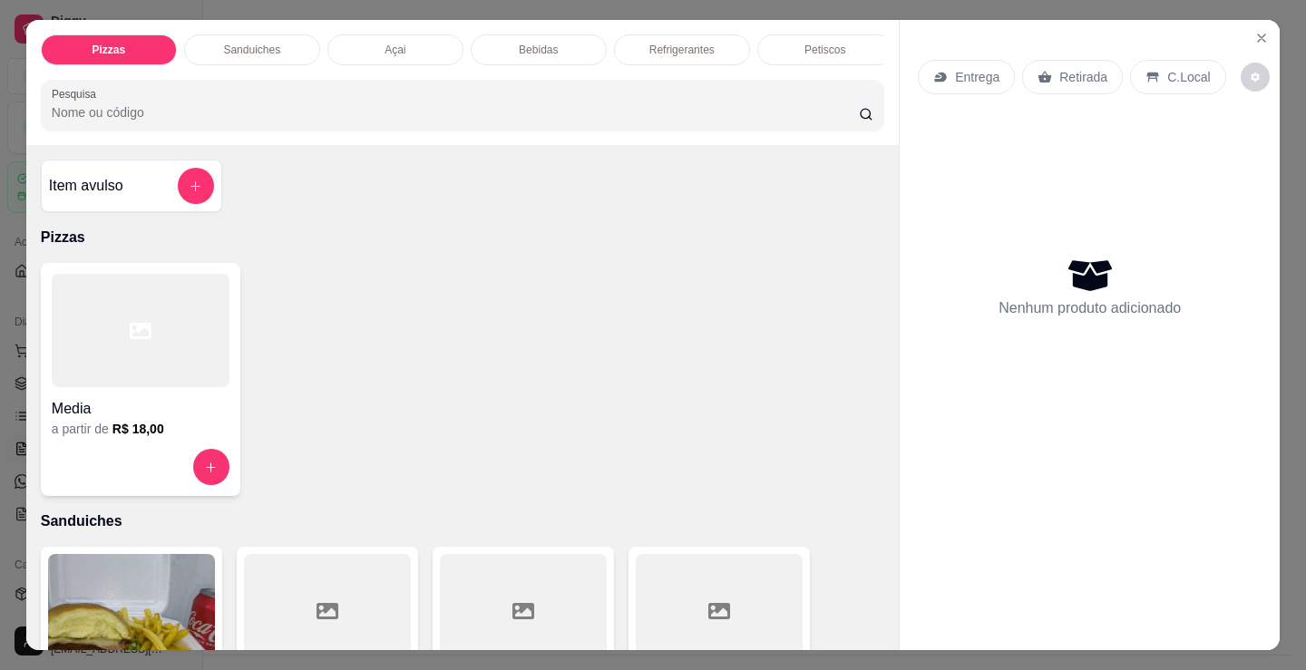
click at [122, 362] on div at bounding box center [141, 330] width 178 height 113
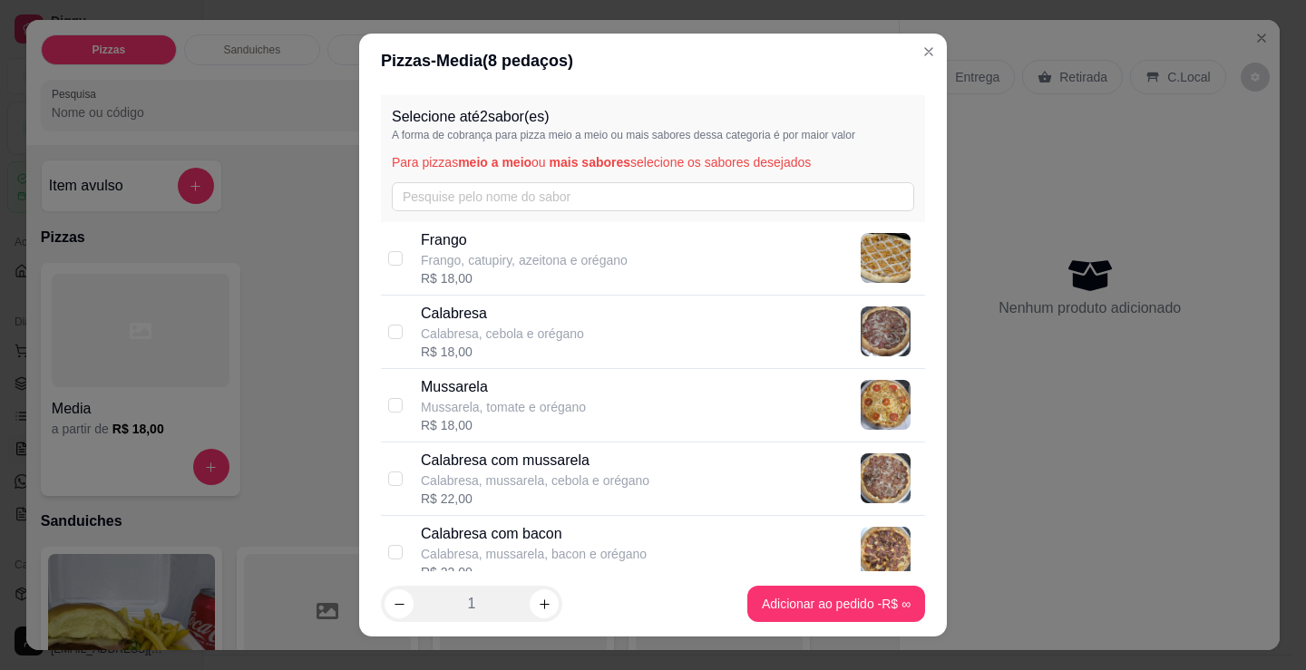
scroll to position [91, 0]
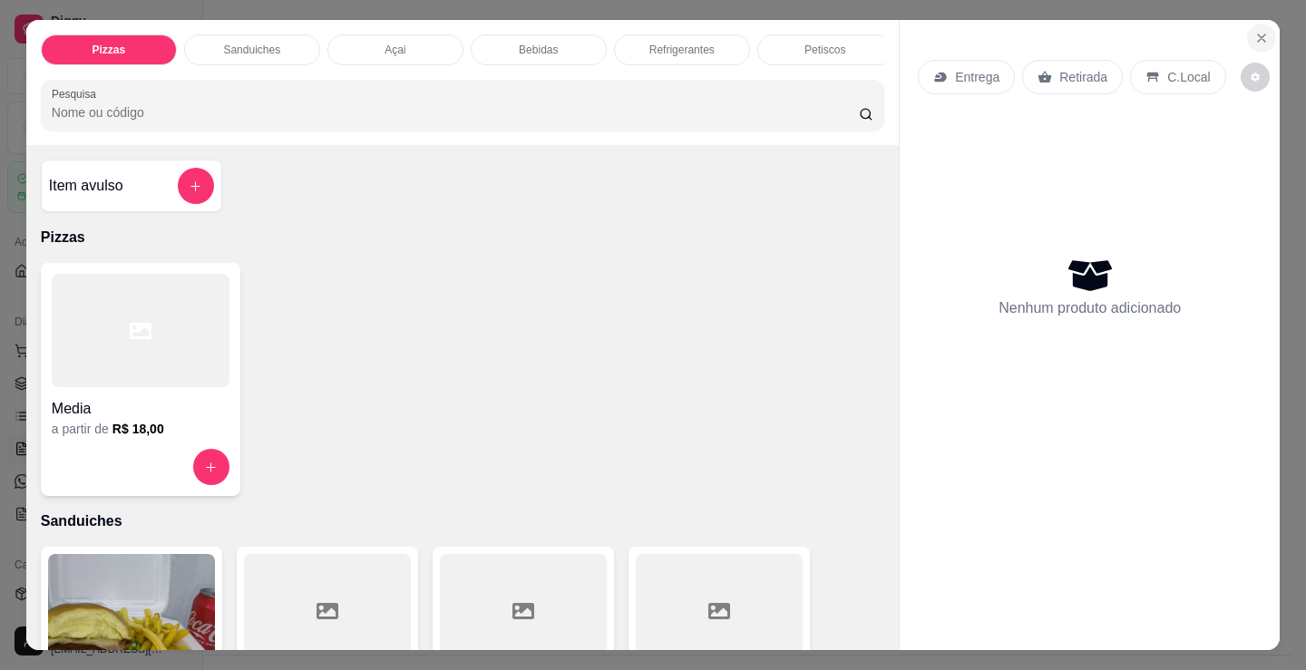
click at [1247, 24] on button "Close" at bounding box center [1261, 38] width 29 height 29
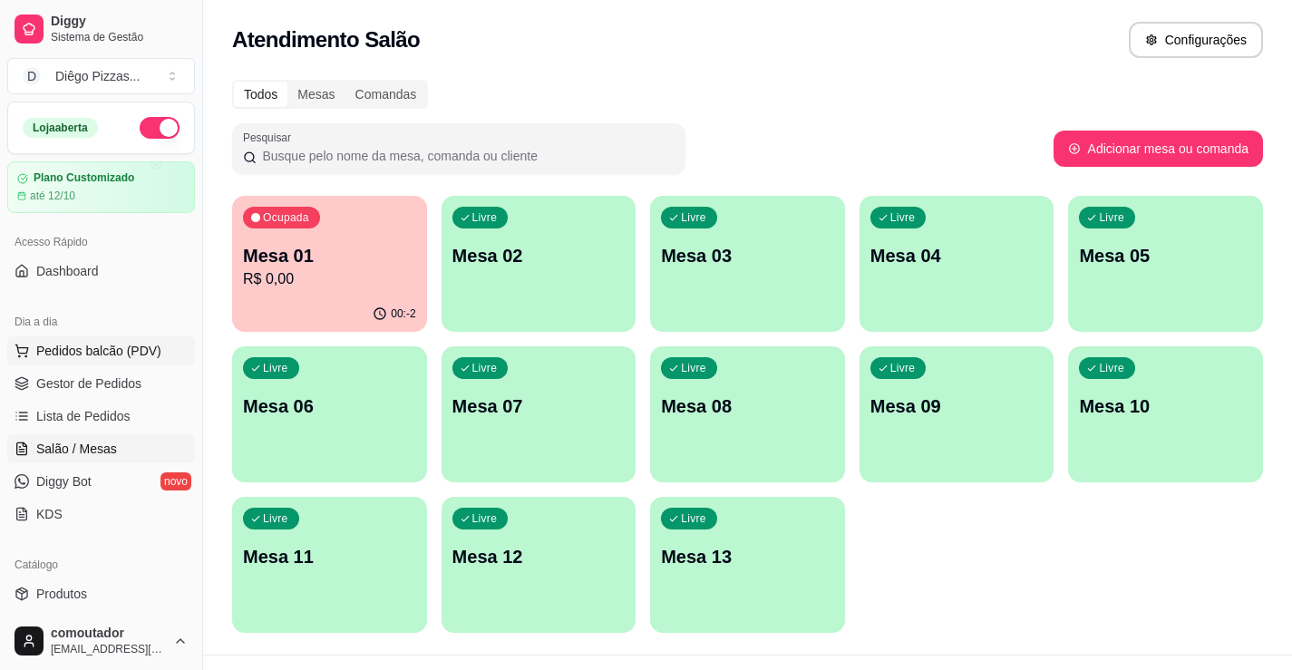
click at [92, 355] on span "Pedidos balcão (PDV)" at bounding box center [98, 351] width 125 height 18
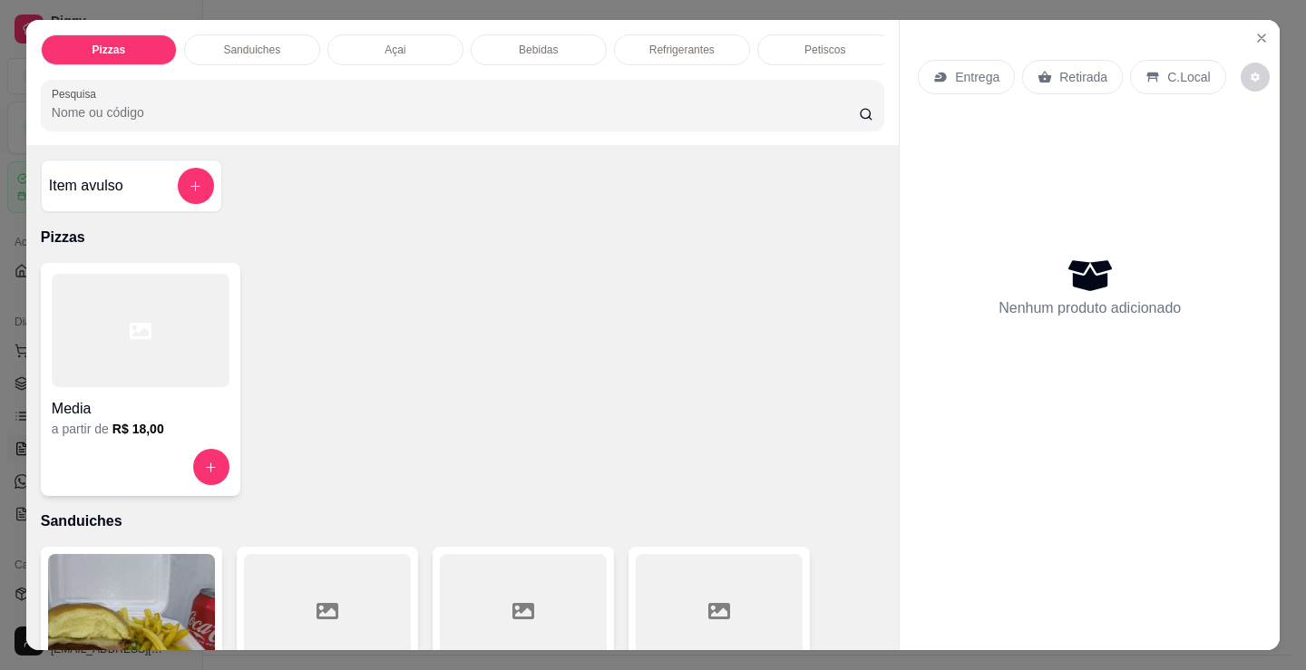
click at [379, 55] on div "Açai" at bounding box center [395, 49] width 136 height 31
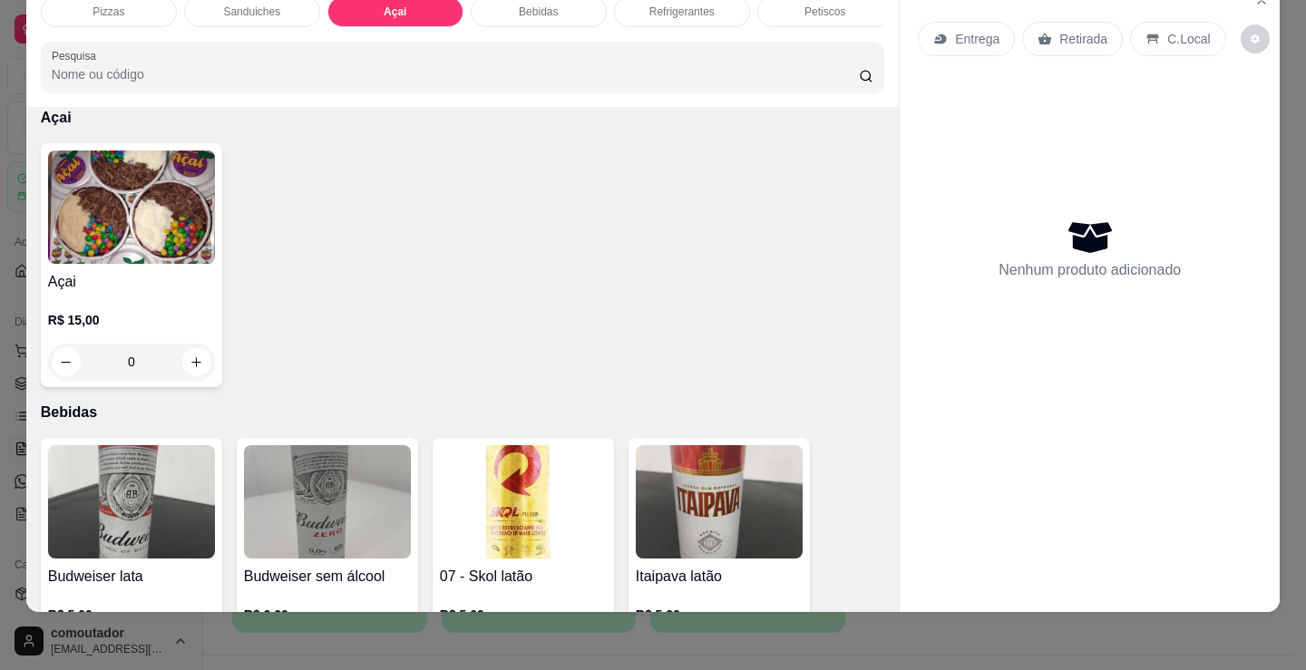
click at [129, 326] on p "R$ 15,00" at bounding box center [131, 320] width 167 height 18
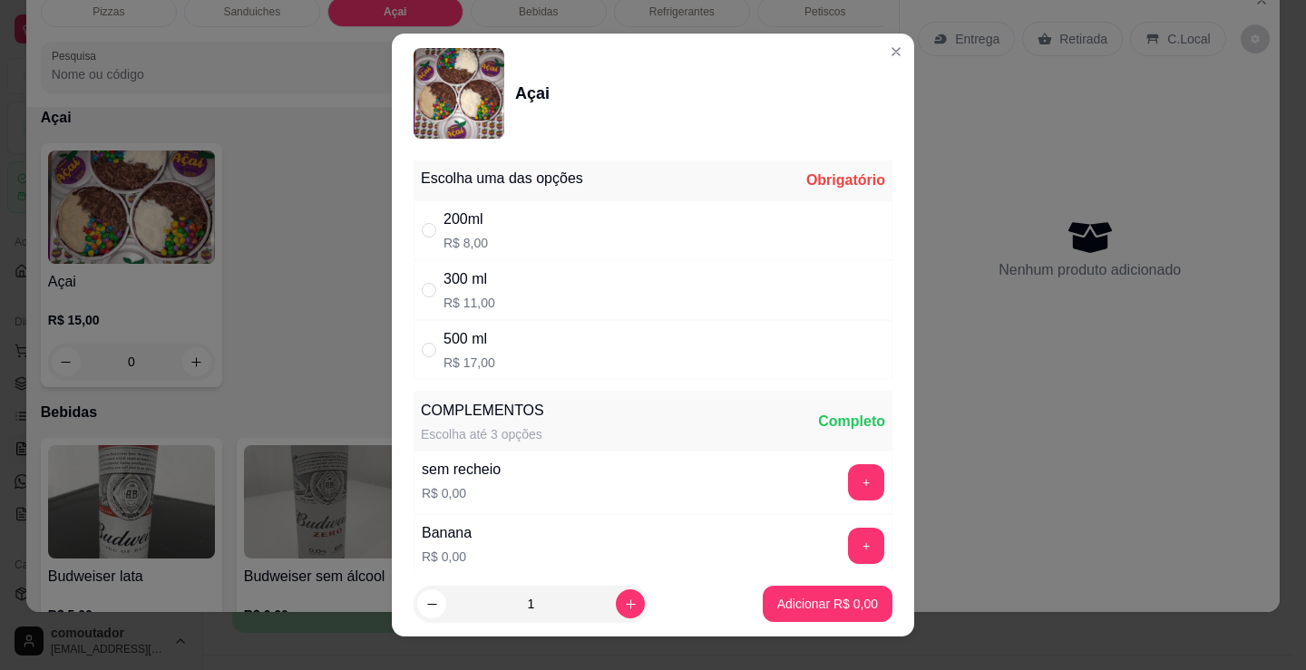
click at [580, 230] on div "200ml R$ 8,00" at bounding box center [652, 230] width 479 height 60
radio input "true"
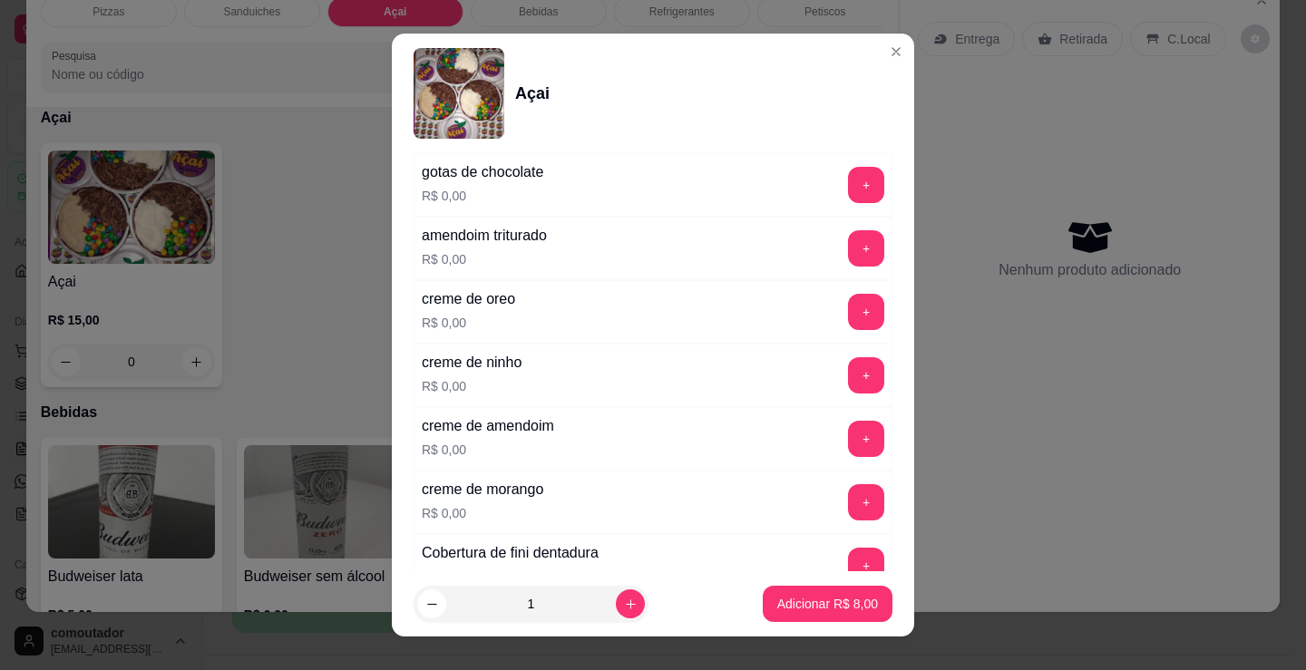
scroll to position [1088, 0]
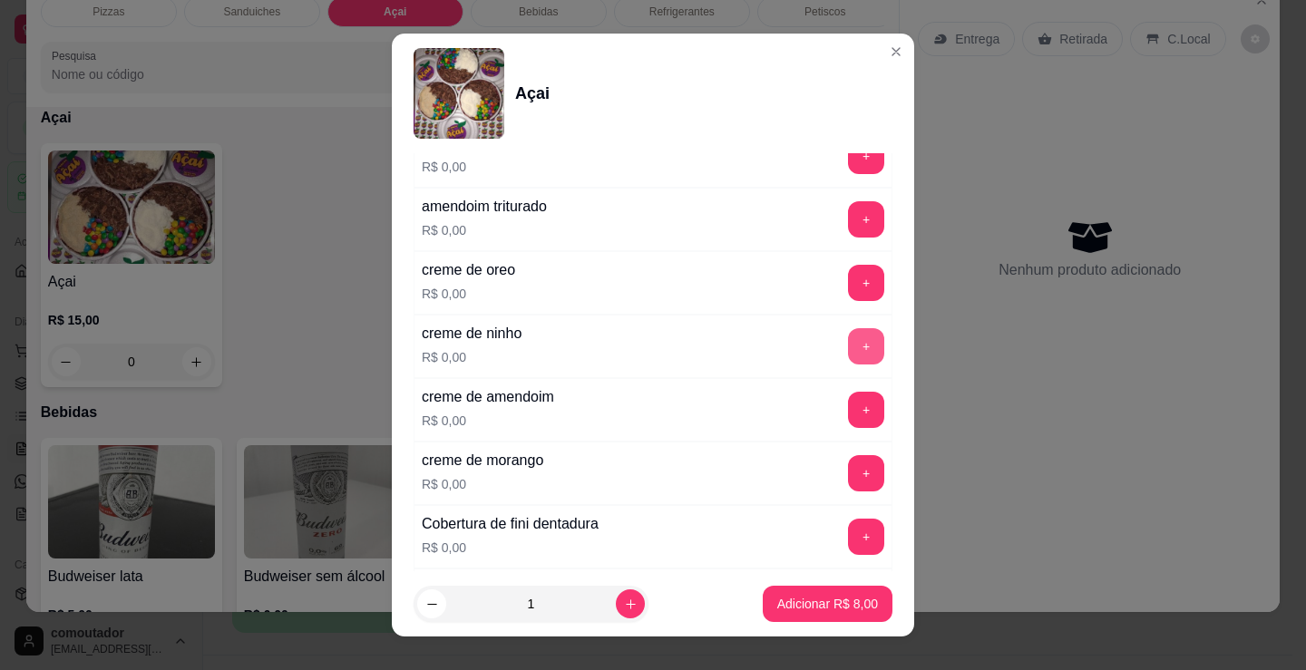
click at [848, 351] on button "+" at bounding box center [866, 346] width 36 height 36
click at [848, 283] on button "+" at bounding box center [866, 283] width 36 height 36
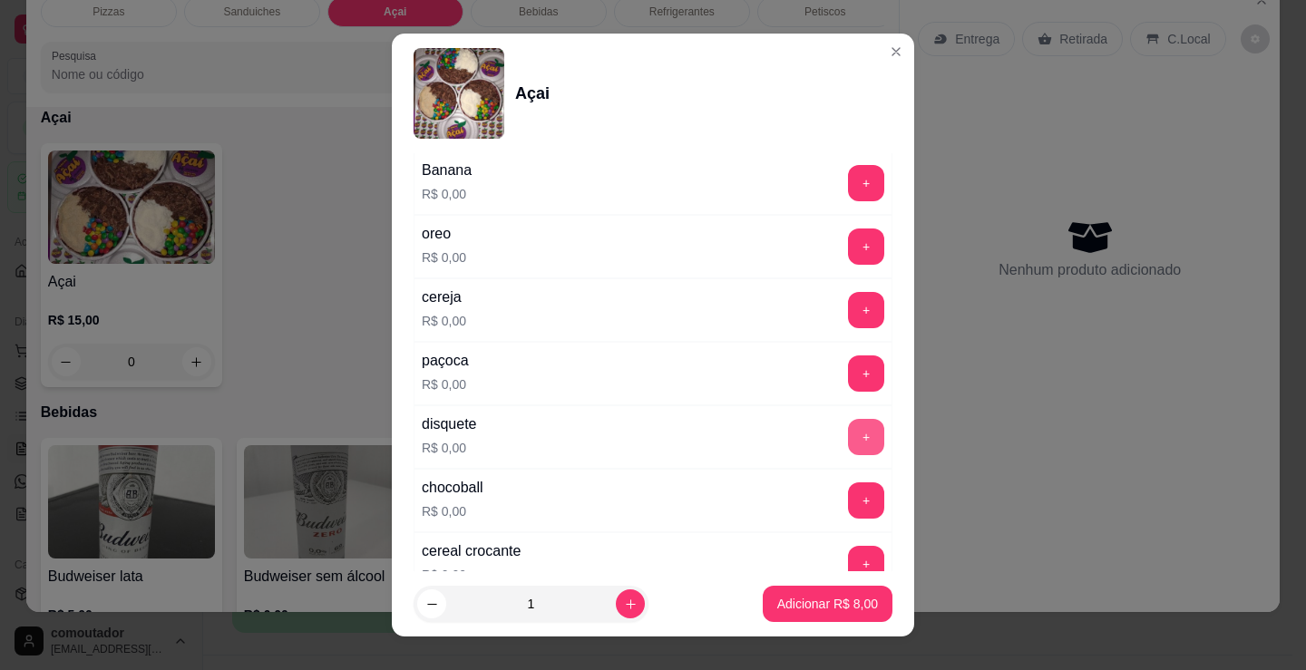
click at [848, 452] on button "+" at bounding box center [866, 437] width 36 height 36
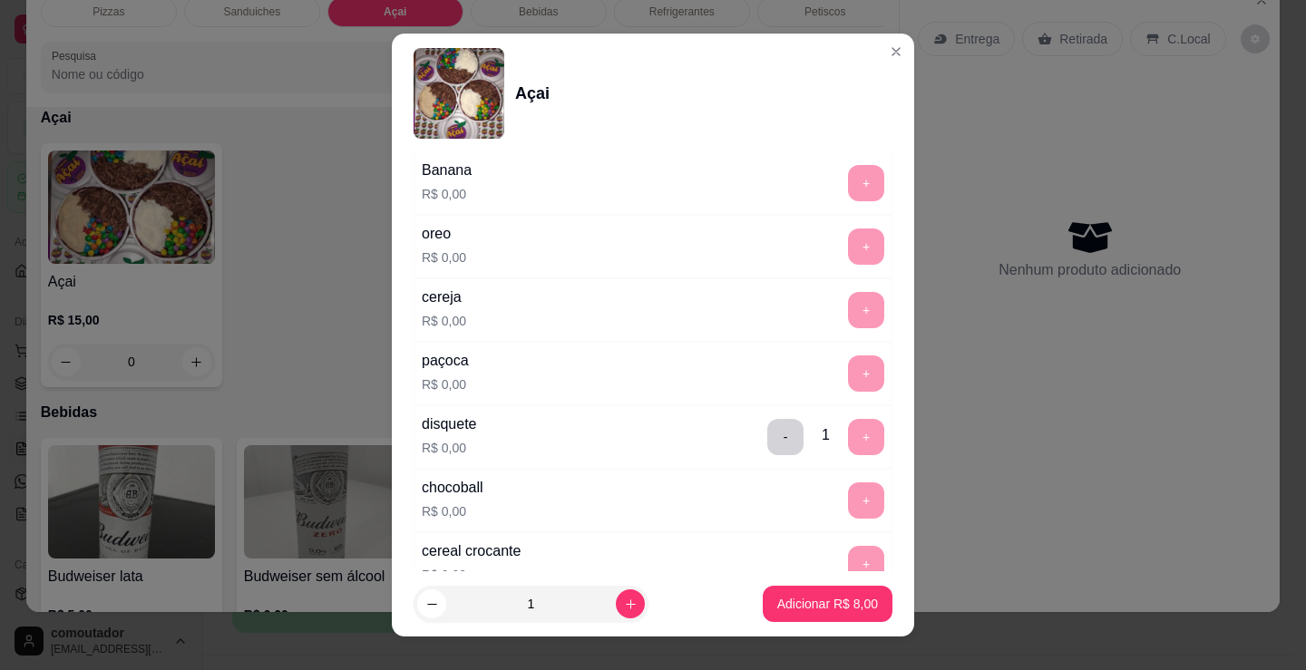
click at [832, 426] on div "- 1 +" at bounding box center [825, 437] width 131 height 36
click at [817, 604] on p "Adicionar R$ 8,00" at bounding box center [827, 604] width 101 height 18
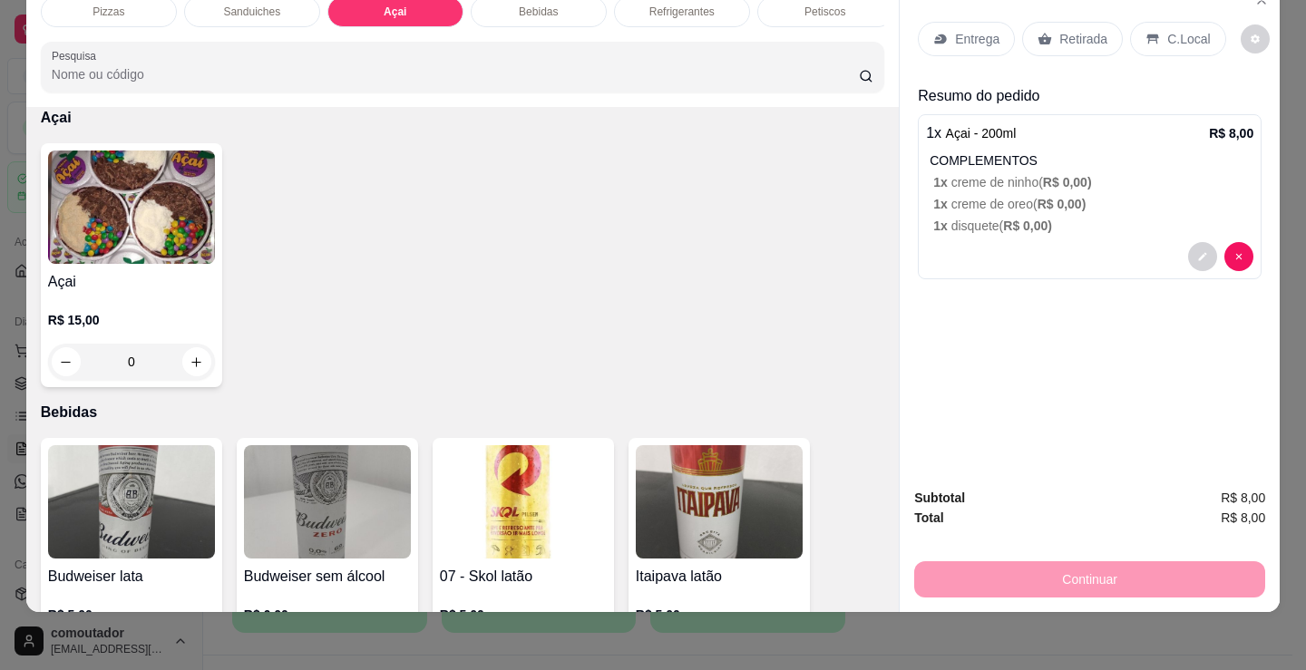
click at [978, 30] on p "Entrega" at bounding box center [977, 39] width 44 height 18
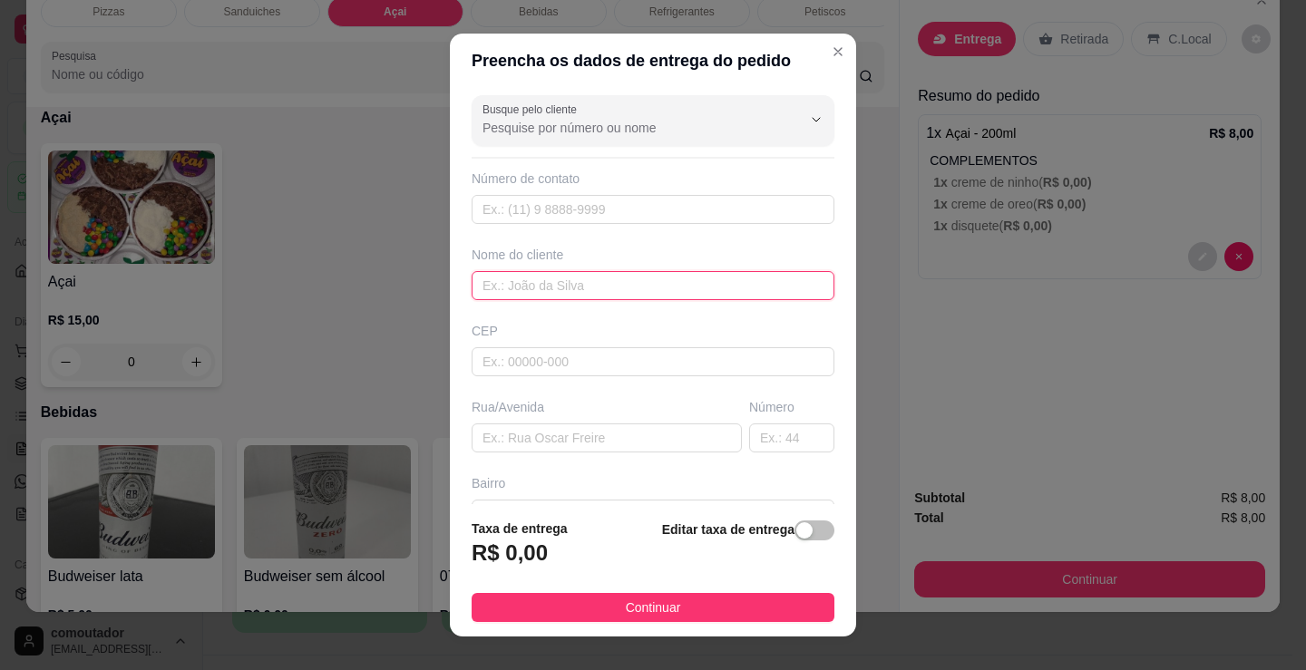
click at [601, 297] on input "text" at bounding box center [653, 285] width 363 height 29
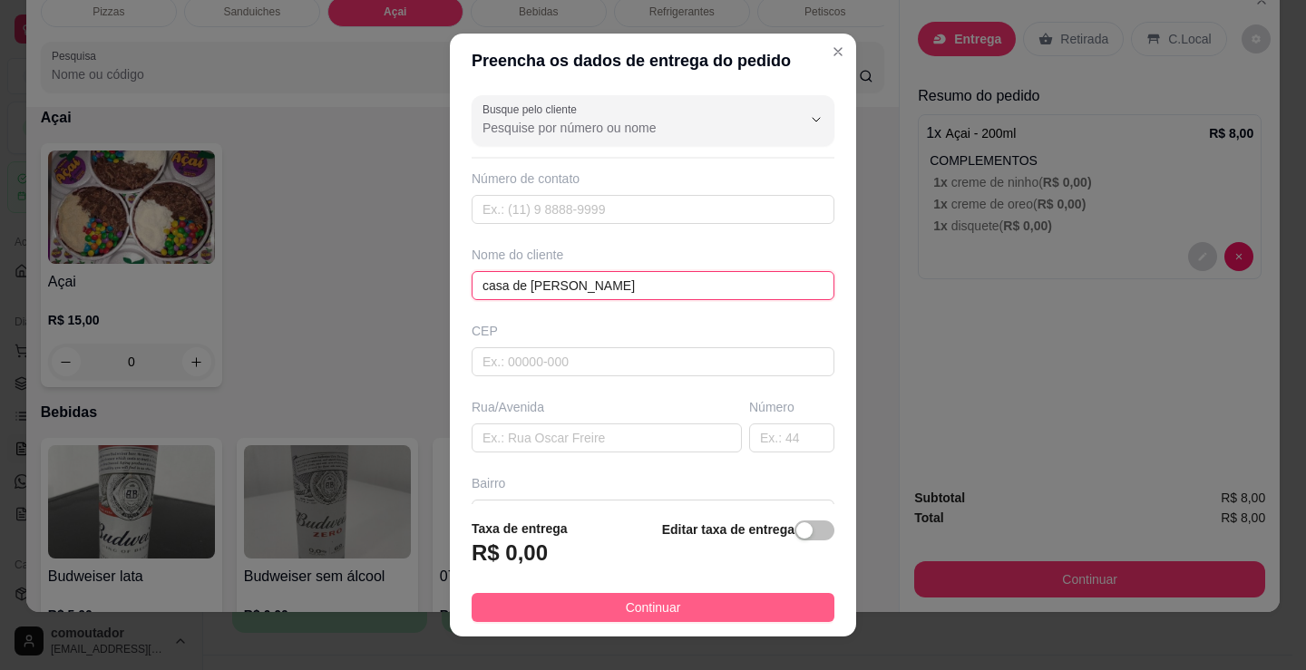
type input "casa de [PERSON_NAME]"
click at [694, 610] on button "Continuar" at bounding box center [653, 607] width 363 height 29
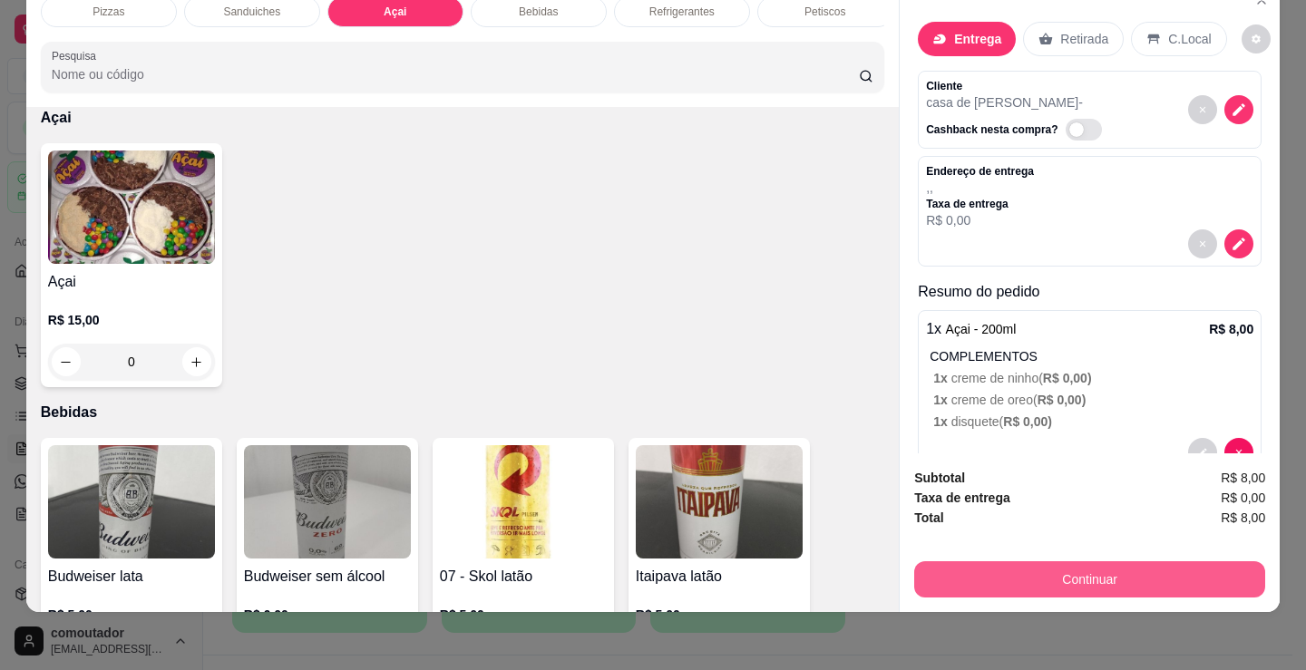
click at [1063, 561] on button "Continuar" at bounding box center [1089, 579] width 351 height 36
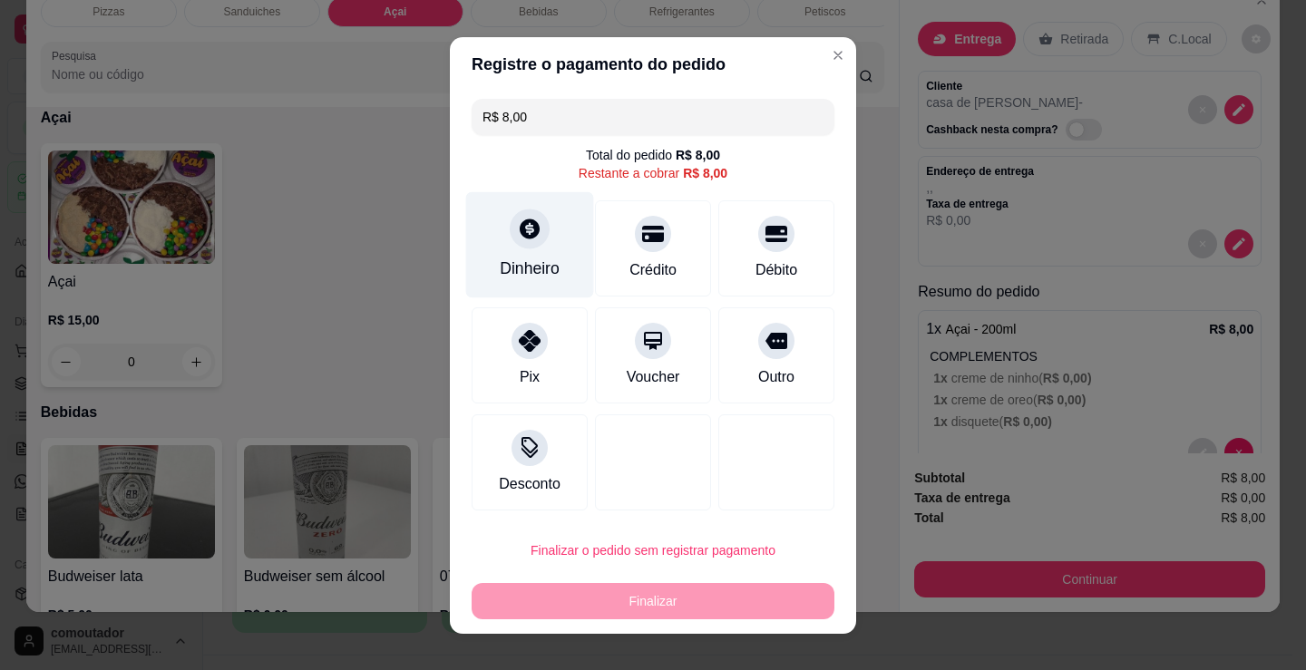
click at [495, 225] on div "Dinheiro" at bounding box center [530, 244] width 128 height 106
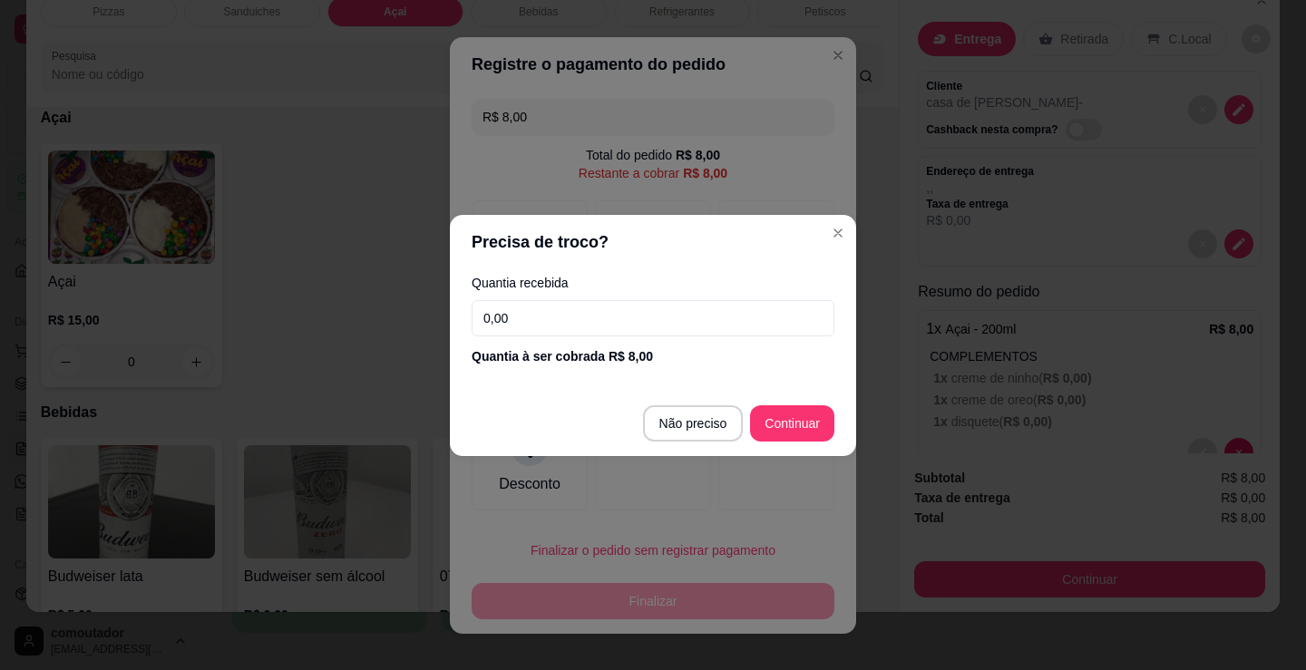
click at [700, 445] on footer "Não preciso Continuar" at bounding box center [653, 423] width 406 height 65
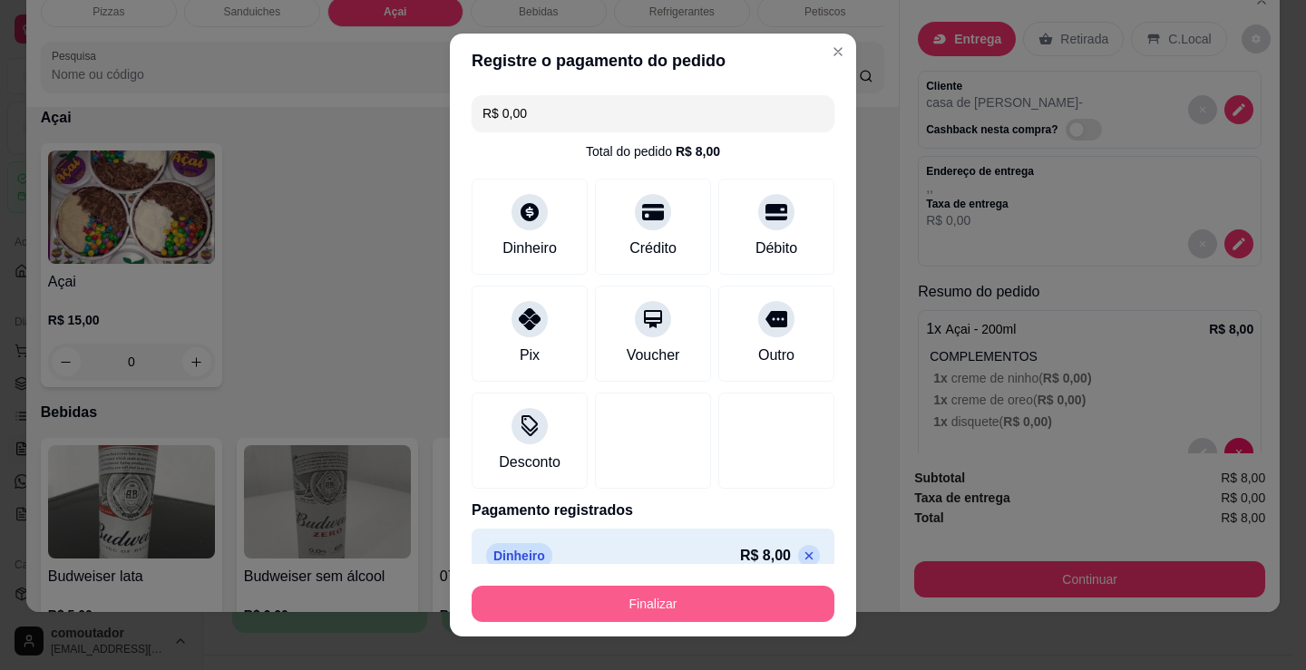
click at [680, 600] on button "Finalizar" at bounding box center [653, 604] width 363 height 36
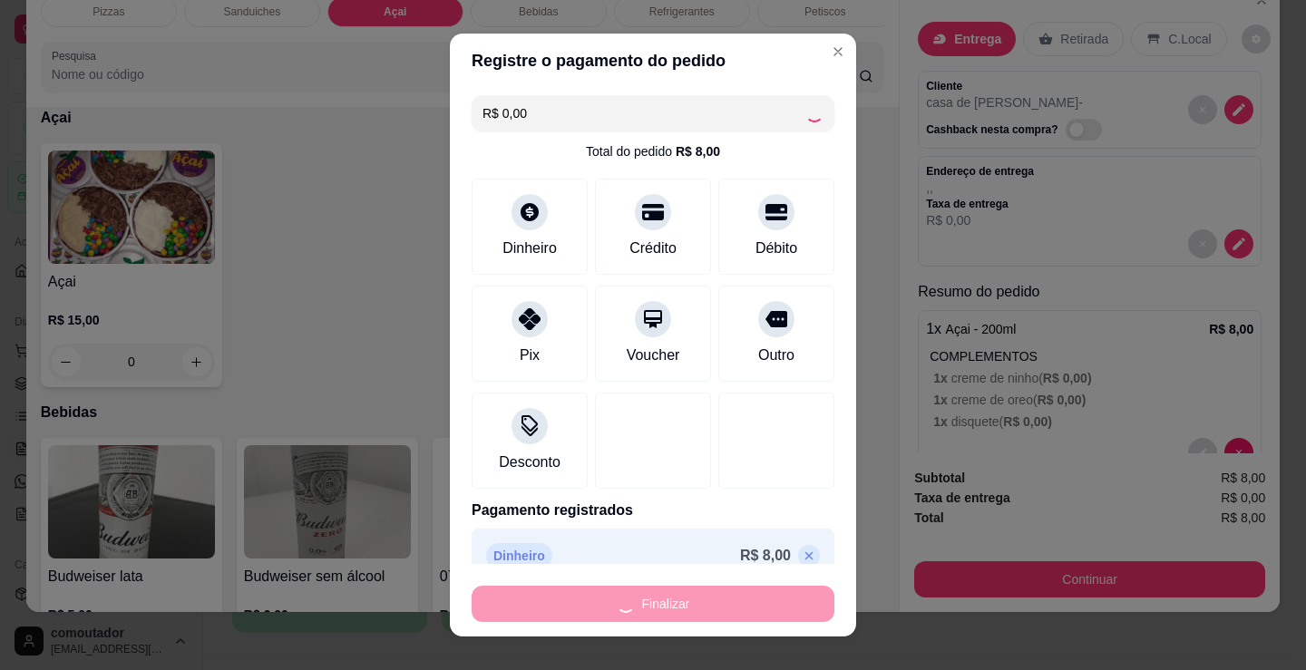
type input "-R$ 8,00"
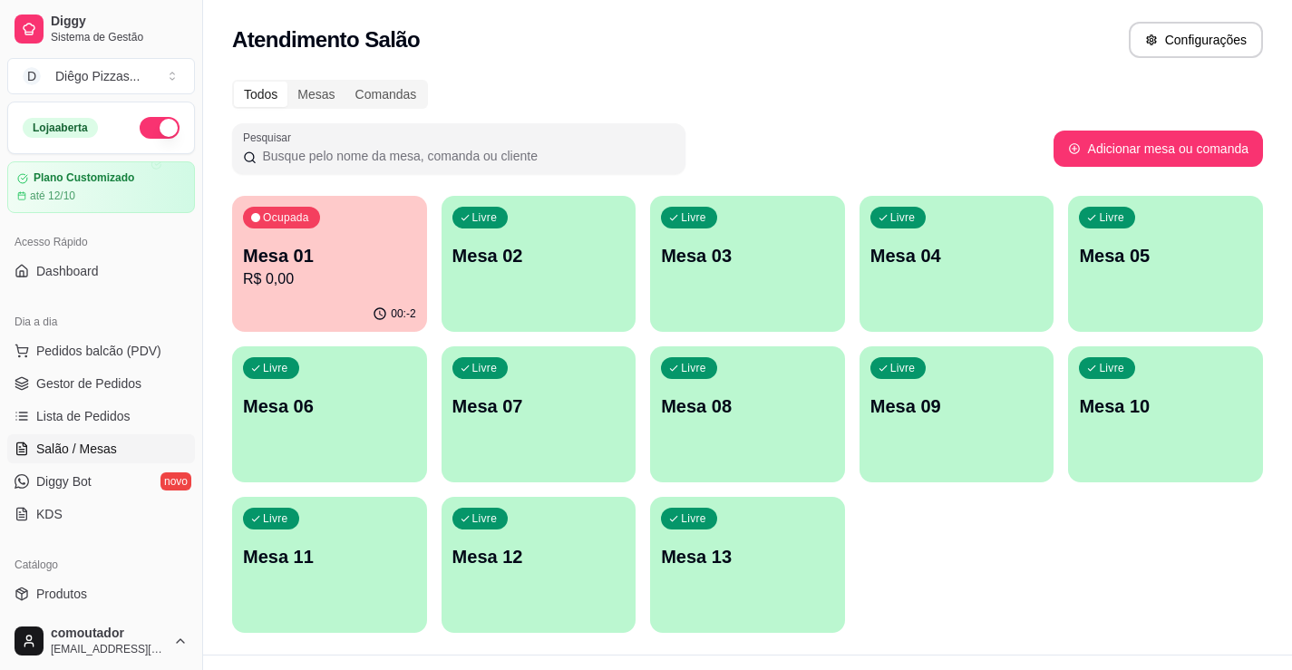
drag, startPoint x: 680, startPoint y: 600, endPoint x: 604, endPoint y: 150, distance: 457.0
click at [613, 159] on input "Pesquisar" at bounding box center [466, 156] width 418 height 18
click at [315, 276] on p "R$ 0,00" at bounding box center [329, 279] width 173 height 22
click at [294, 259] on p "Mesa 01" at bounding box center [330, 256] width 168 height 24
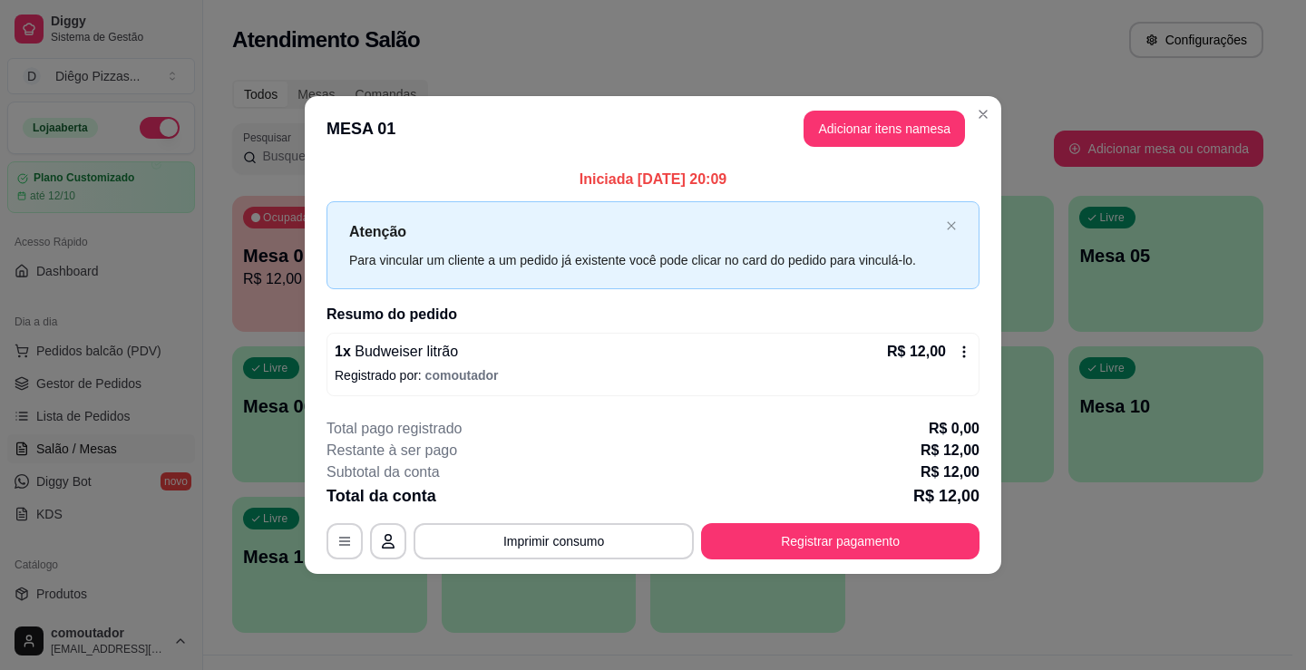
click at [874, 151] on header "MESA 01 Adicionar itens na mesa" at bounding box center [653, 128] width 696 height 65
click at [873, 138] on button "Adicionar itens na mesa" at bounding box center [883, 129] width 161 height 36
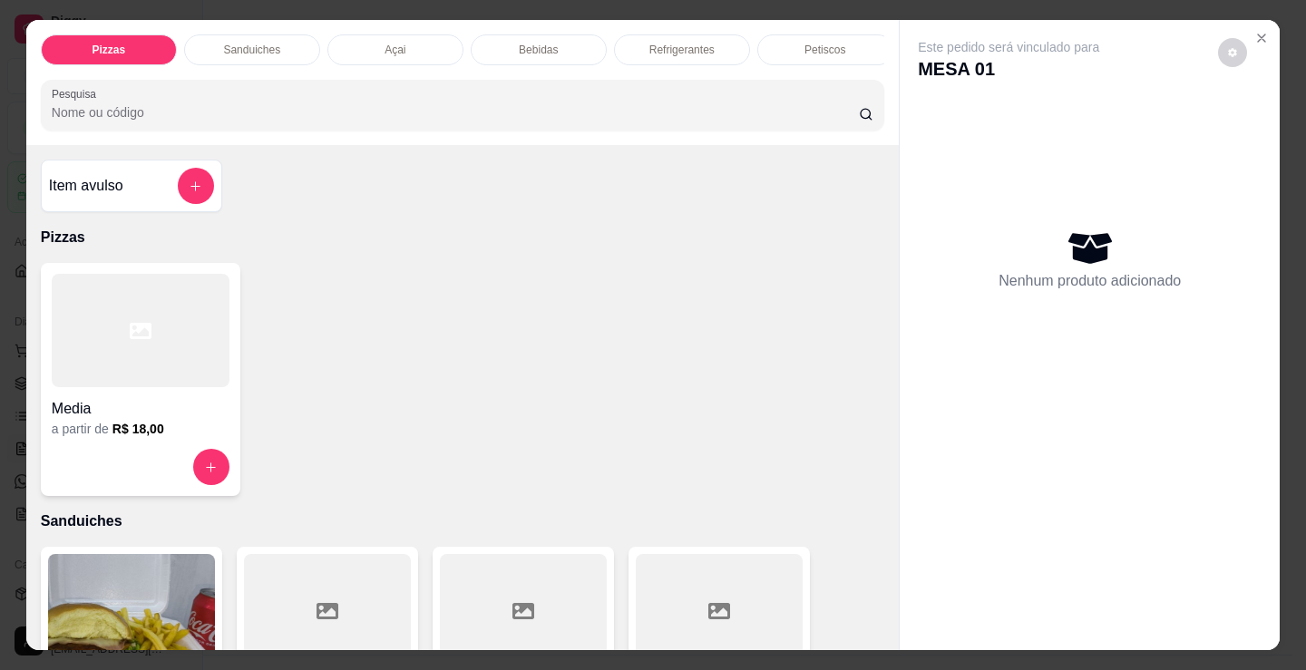
click at [805, 47] on p "Petiscos" at bounding box center [824, 50] width 41 height 15
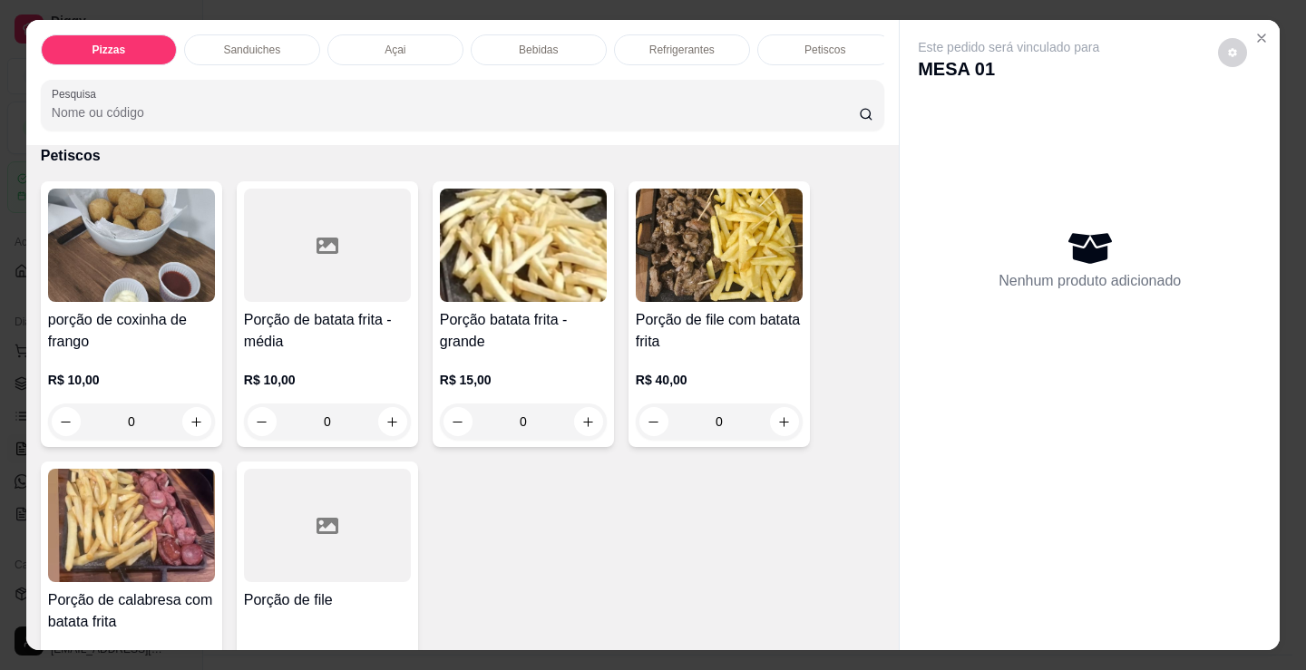
scroll to position [44, 0]
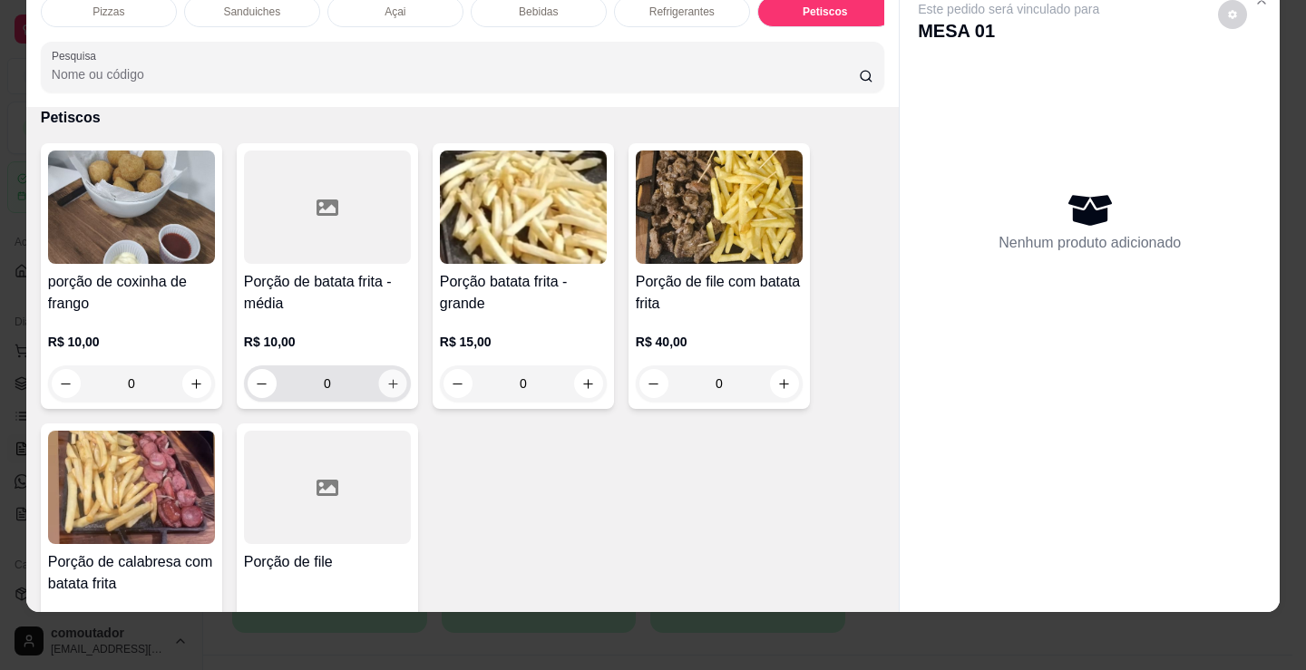
click at [394, 383] on button "increase-product-quantity" at bounding box center [392, 384] width 28 height 28
type input "1"
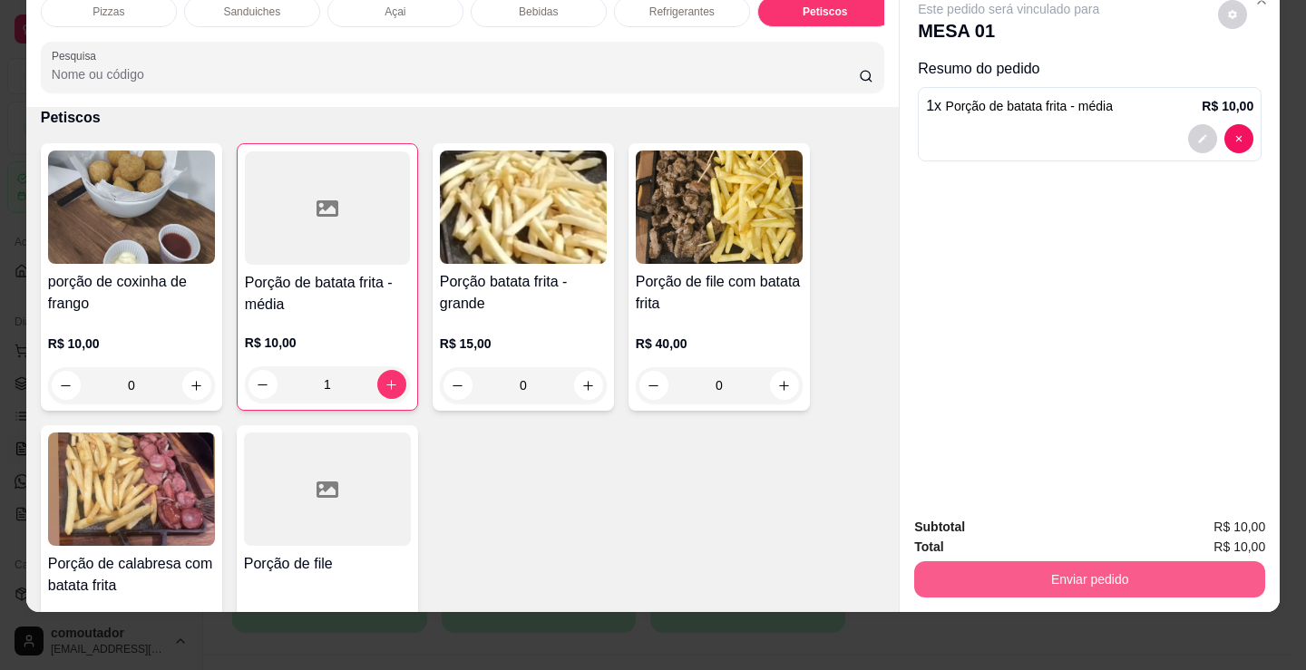
click at [986, 561] on button "Enviar pedido" at bounding box center [1089, 579] width 351 height 36
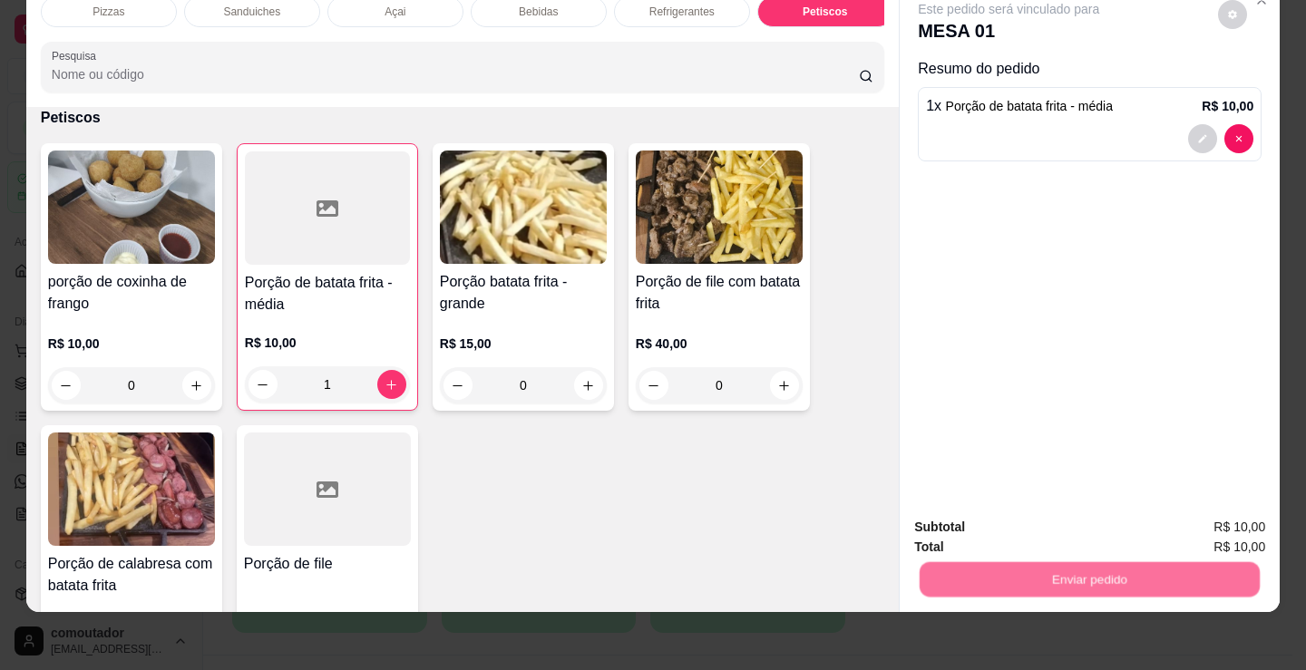
click at [967, 521] on button "Não registrar e enviar pedido" at bounding box center [1029, 521] width 189 height 34
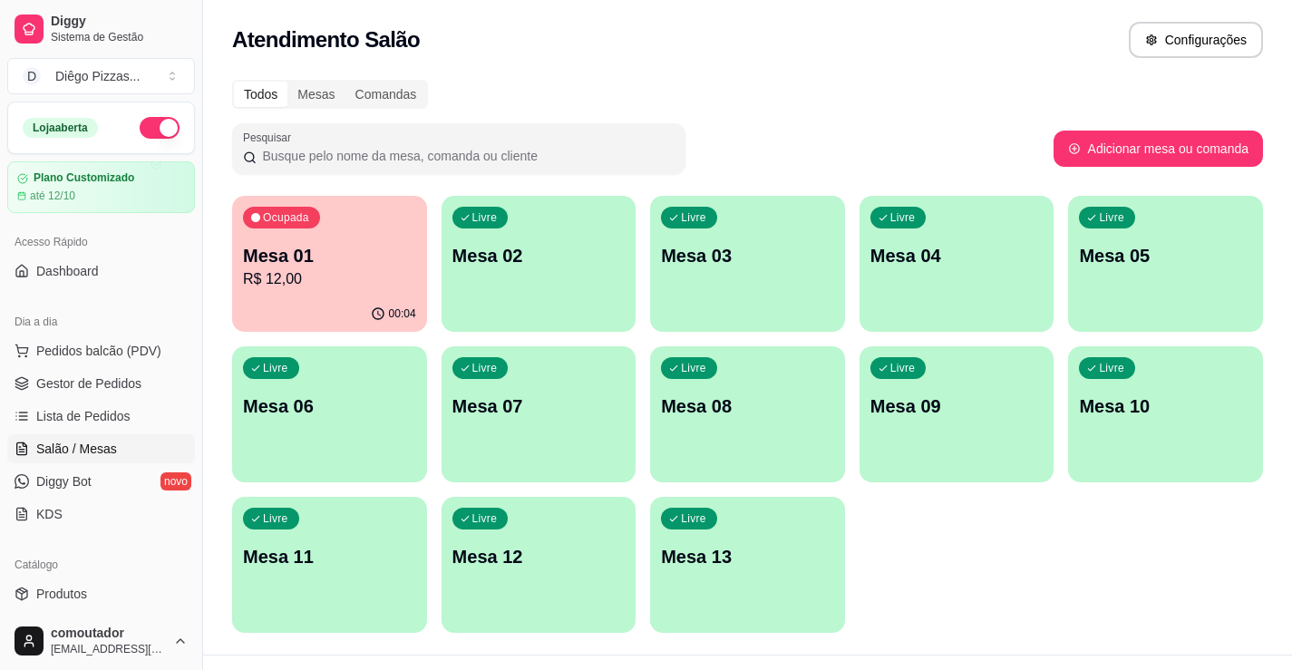
click at [215, 160] on div "Todos Mesas Comandas Pesquisar Adicionar mesa ou comanda Ocupada Mesa 01 R$ 12,…" at bounding box center [747, 362] width 1089 height 586
click at [304, 278] on p "R$ 22,00" at bounding box center [329, 279] width 173 height 22
click at [106, 342] on span "Pedidos balcão (PDV)" at bounding box center [98, 351] width 125 height 18
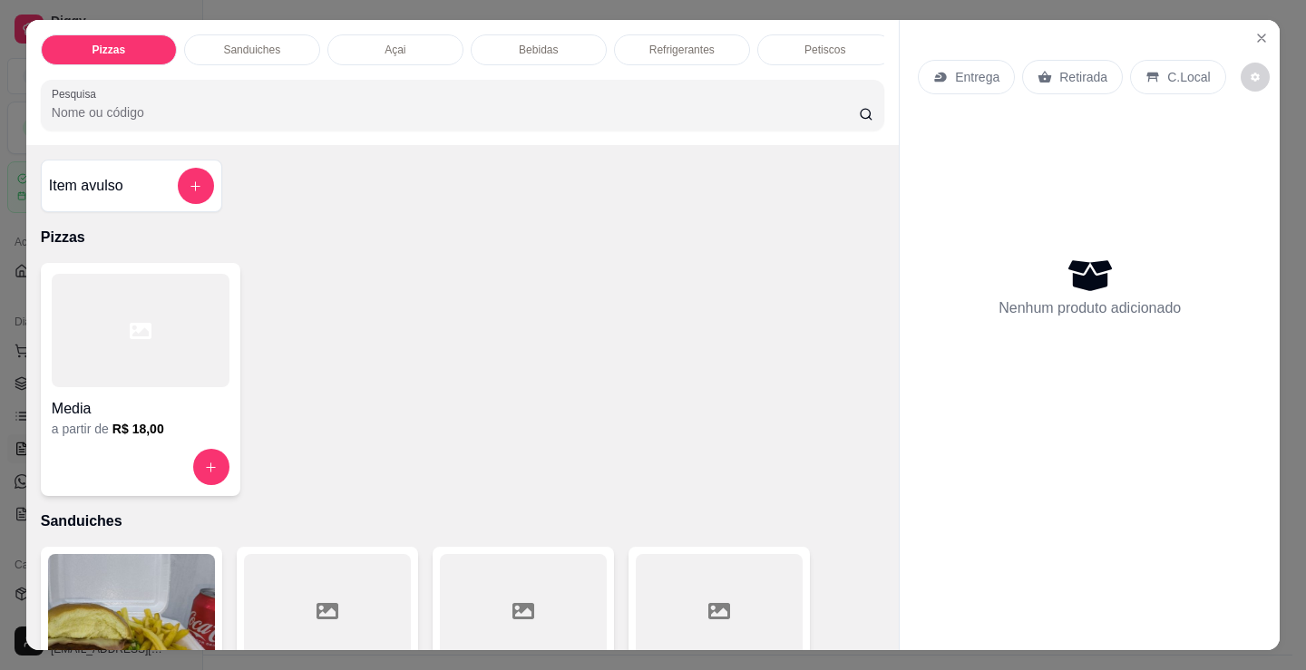
click at [106, 345] on div at bounding box center [141, 330] width 178 height 113
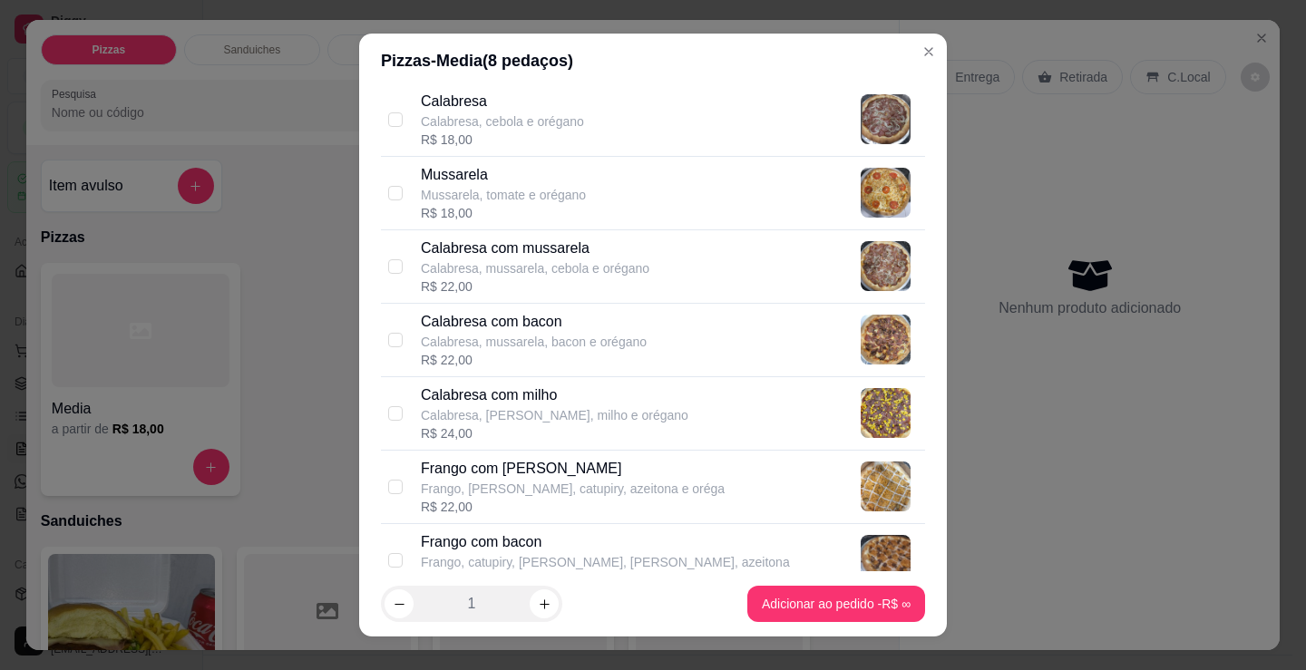
scroll to position [181, 0]
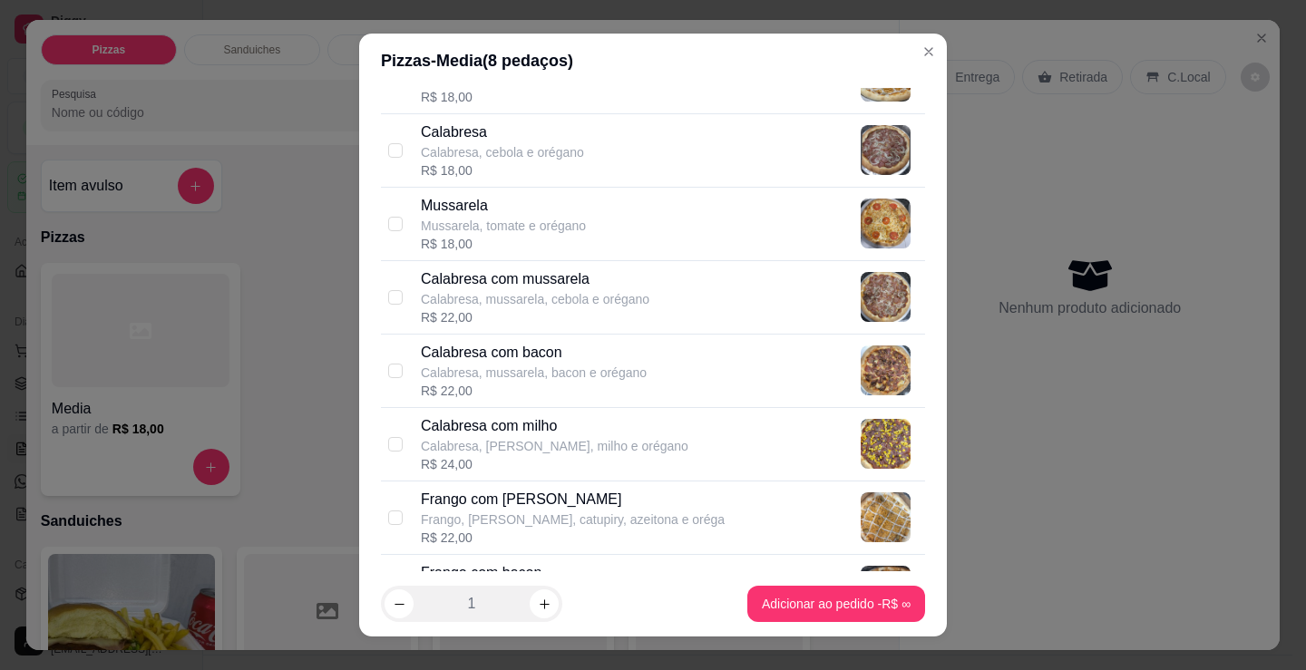
click at [508, 530] on div "R$ 22,00" at bounding box center [573, 538] width 304 height 18
checkbox input "true"
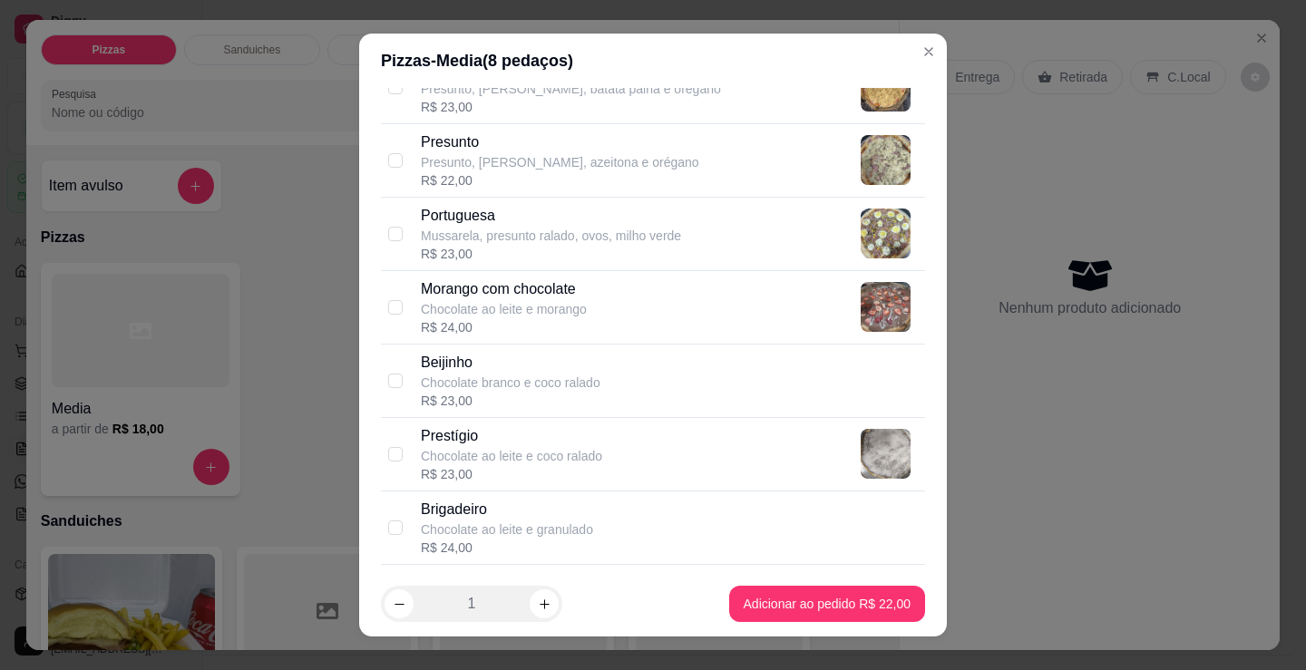
scroll to position [1451, 0]
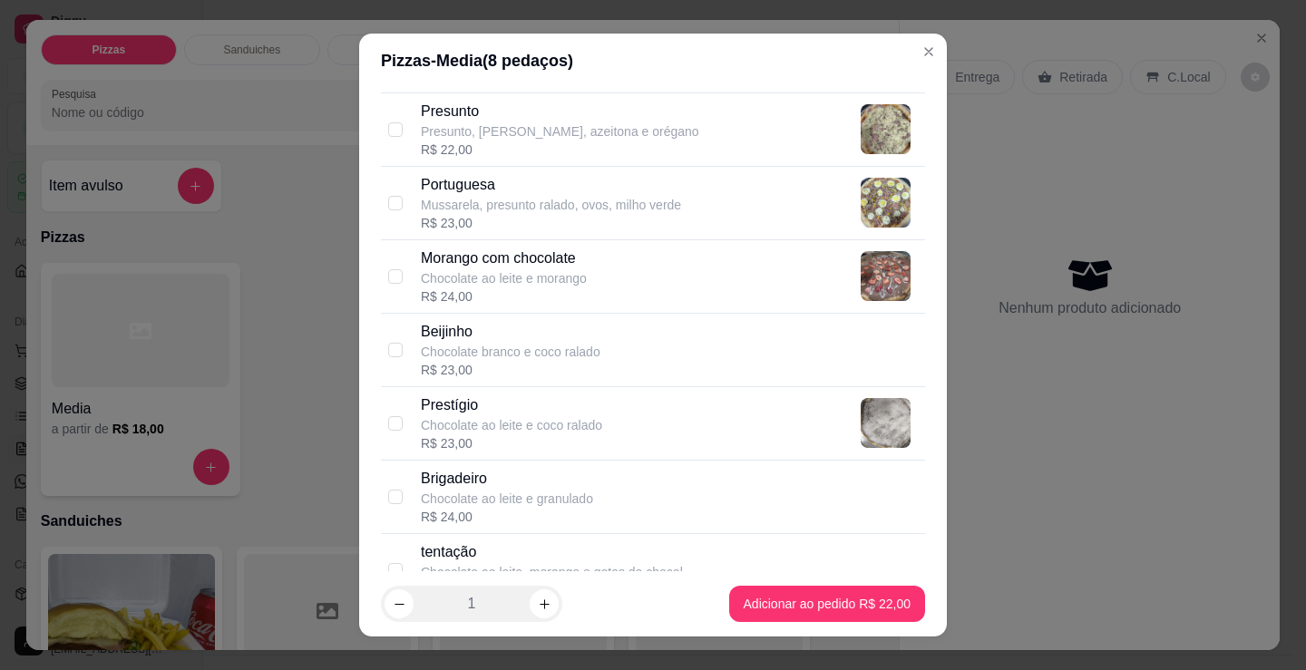
click at [516, 275] on p "Chocolate ao leite e morango" at bounding box center [504, 278] width 166 height 18
checkbox input "true"
click at [847, 586] on button "Adicionar ao pedido R$ 24,00" at bounding box center [827, 604] width 196 height 36
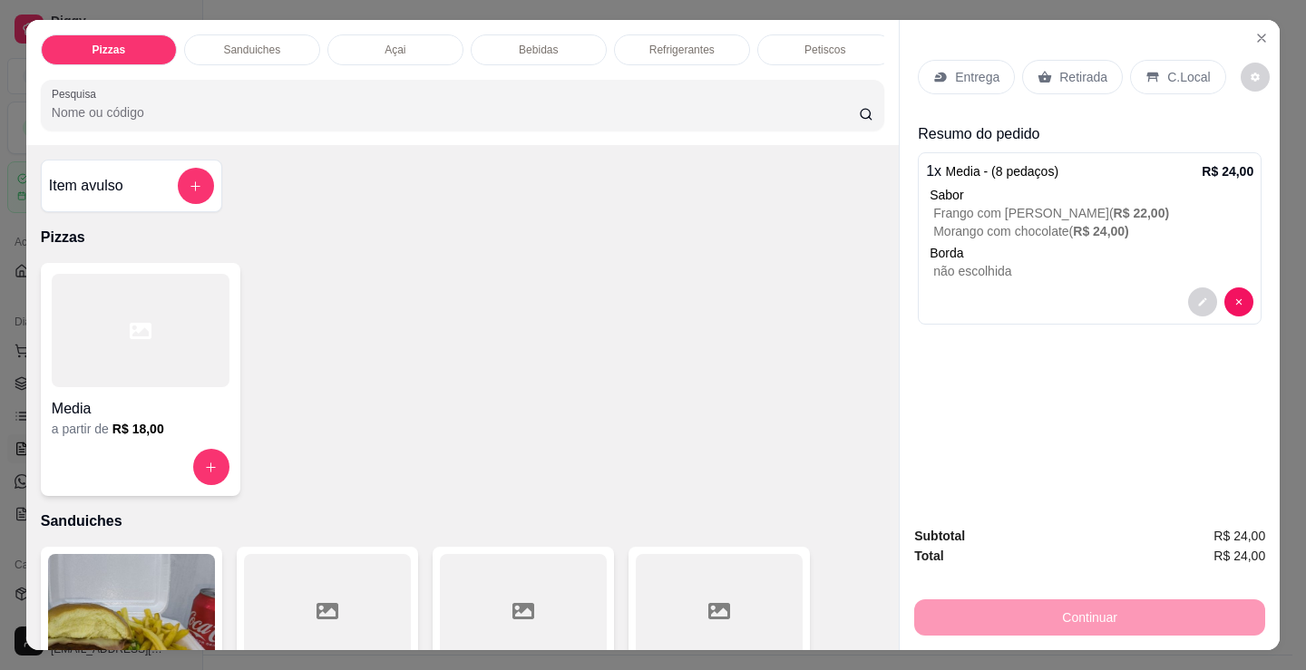
click at [1188, 79] on p "C.Local" at bounding box center [1188, 77] width 43 height 18
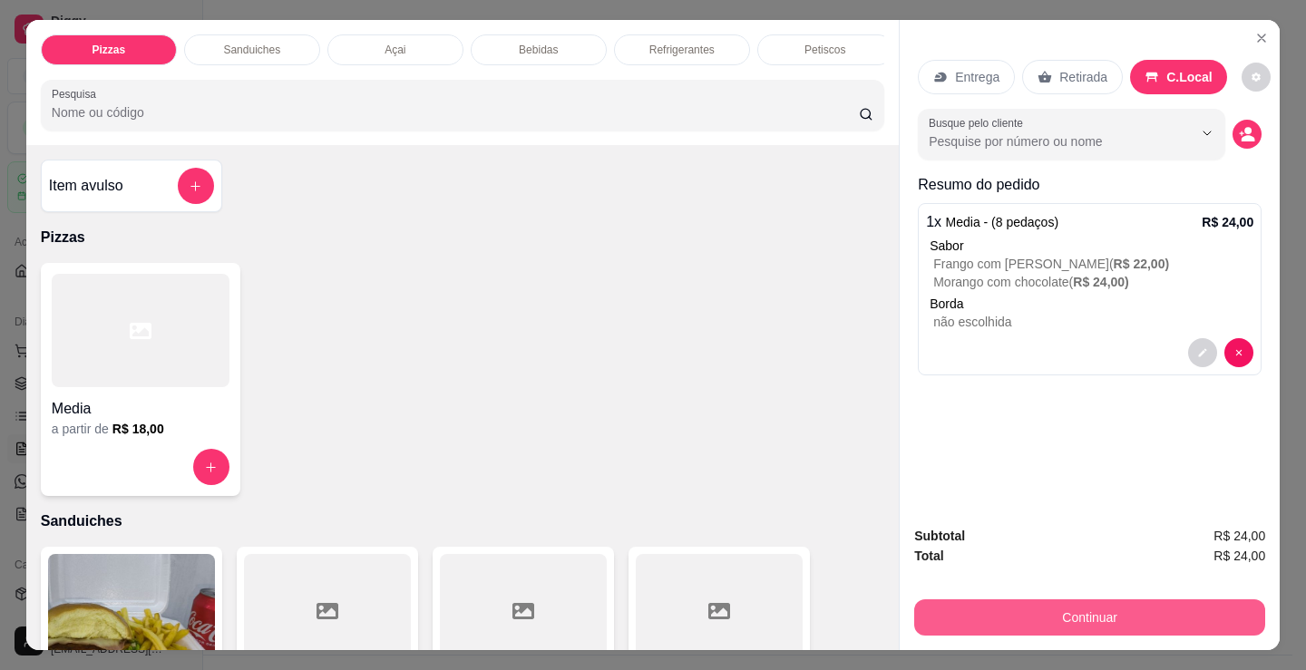
click at [1127, 628] on div "Continuar" at bounding box center [1089, 615] width 351 height 41
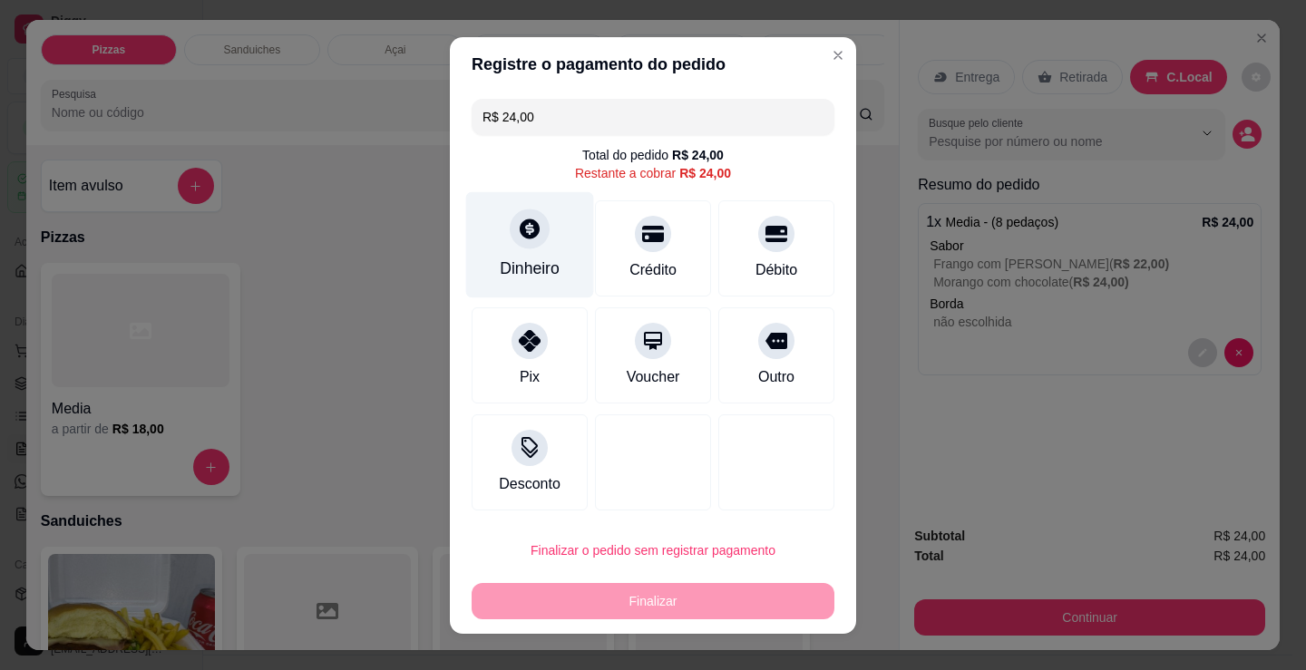
click at [510, 234] on div at bounding box center [530, 229] width 40 height 40
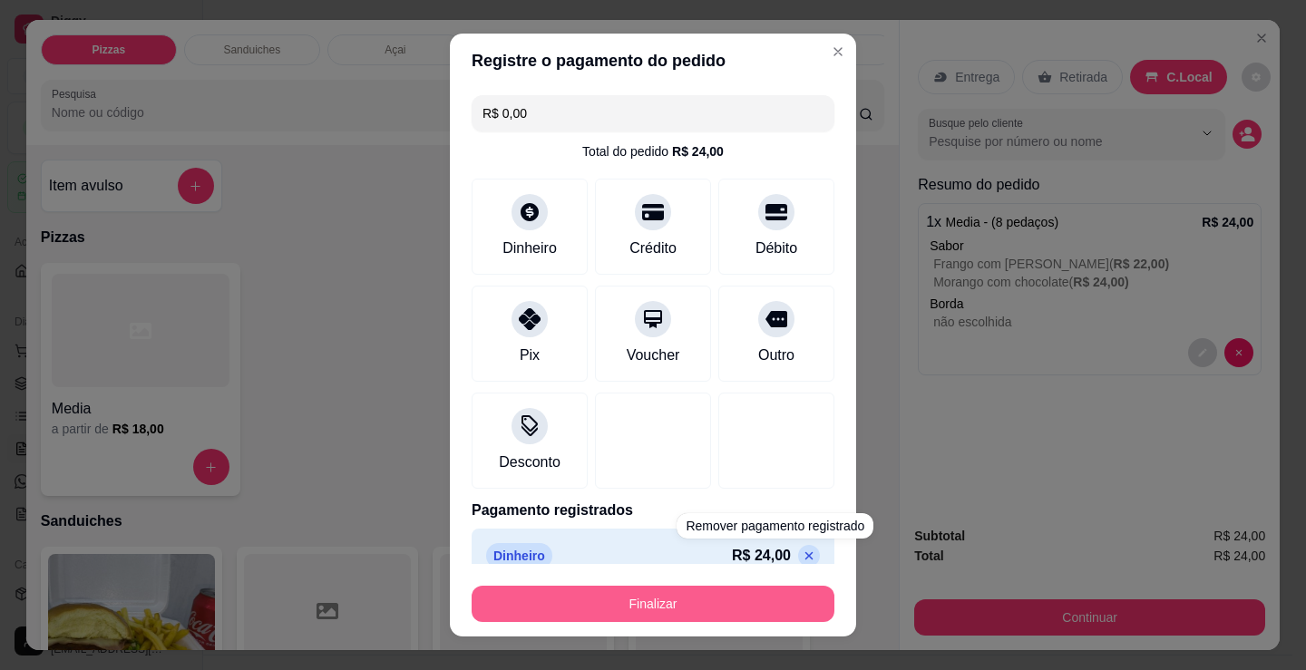
click at [750, 605] on button "Finalizar" at bounding box center [653, 604] width 363 height 36
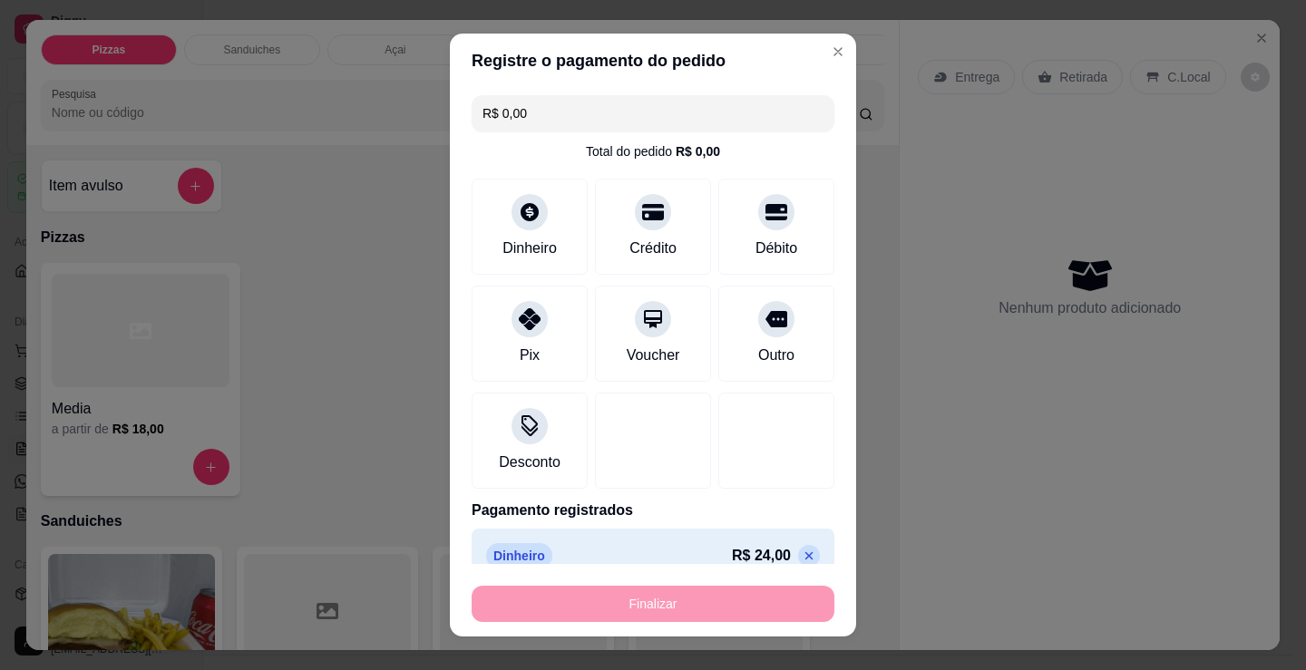
type input "-R$ 24,00"
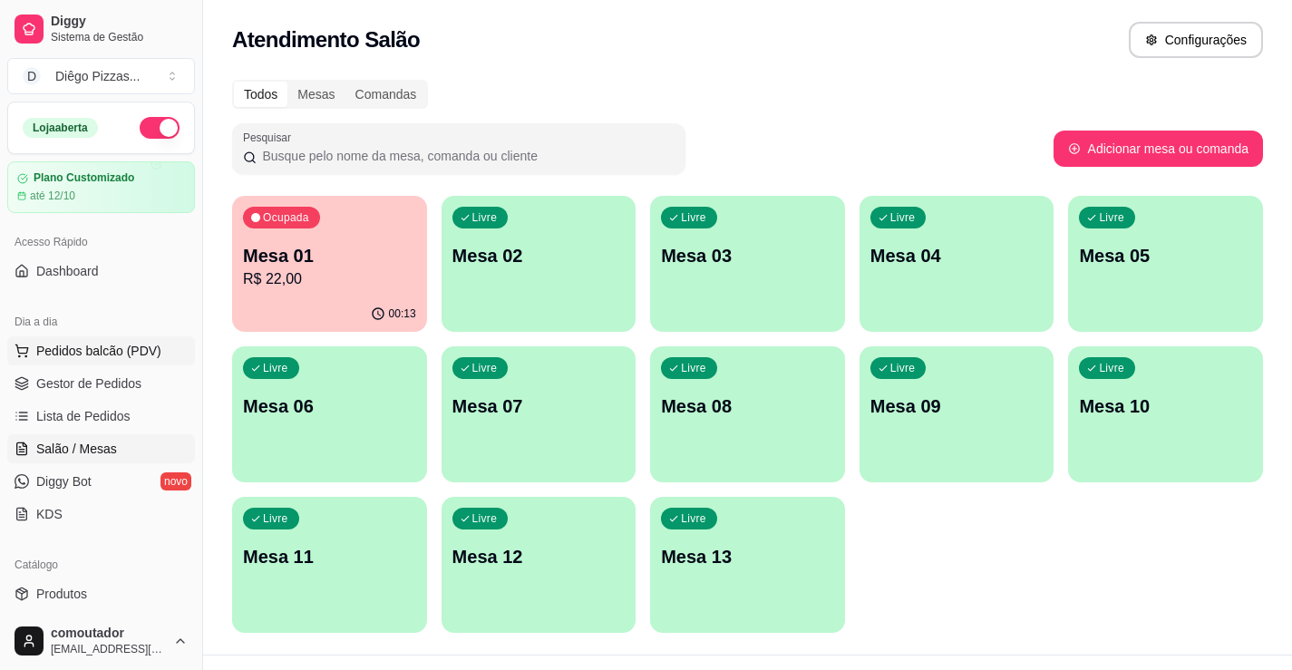
click at [83, 349] on span "Pedidos balcão (PDV)" at bounding box center [98, 351] width 125 height 18
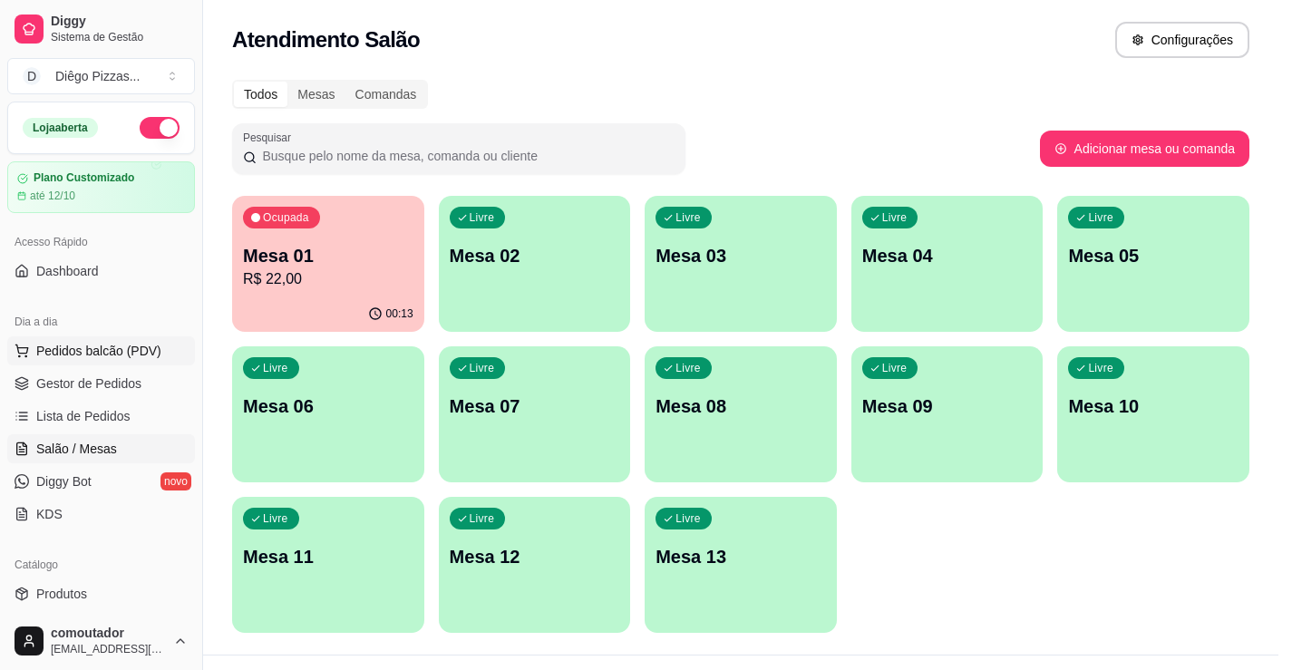
click at [83, 349] on div at bounding box center [130, 330] width 181 height 115
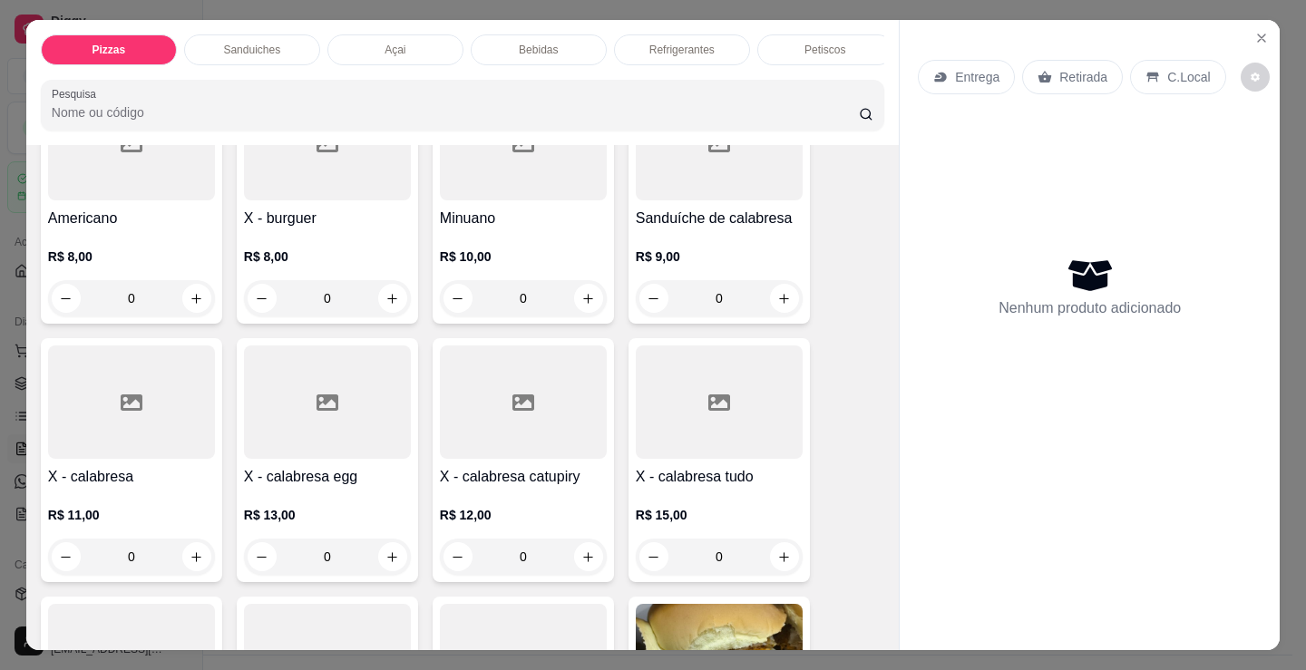
scroll to position [816, 0]
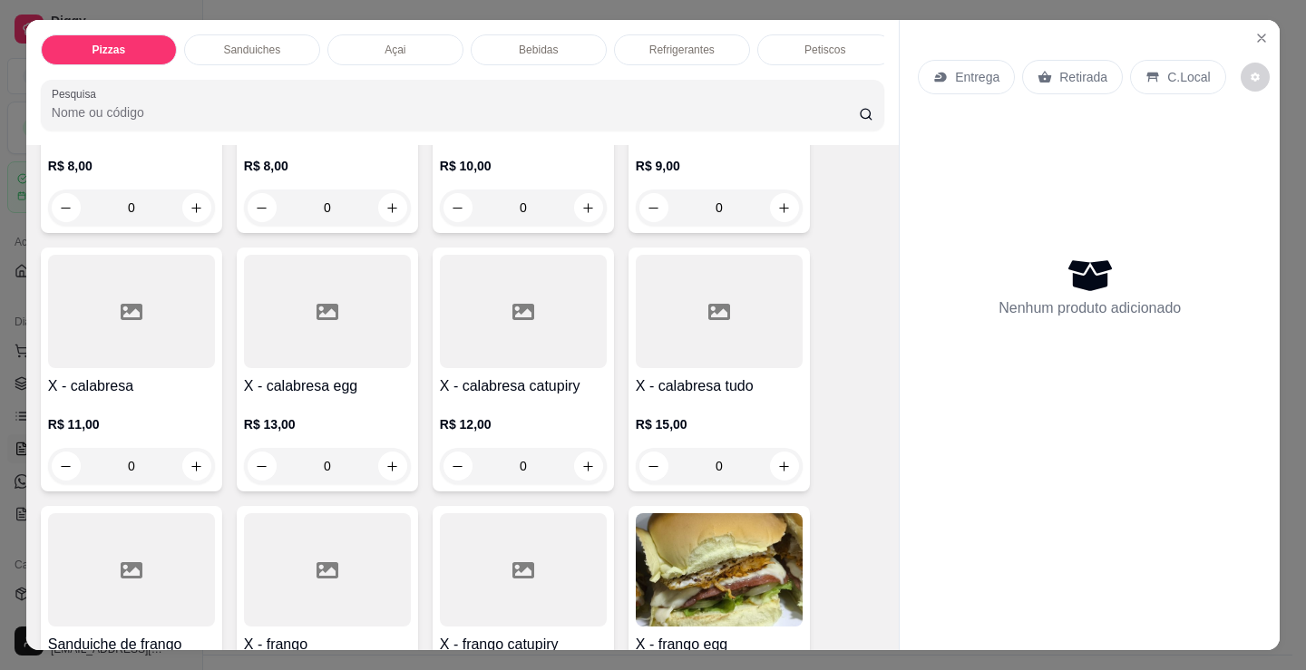
click at [189, 480] on div "0" at bounding box center [131, 466] width 167 height 36
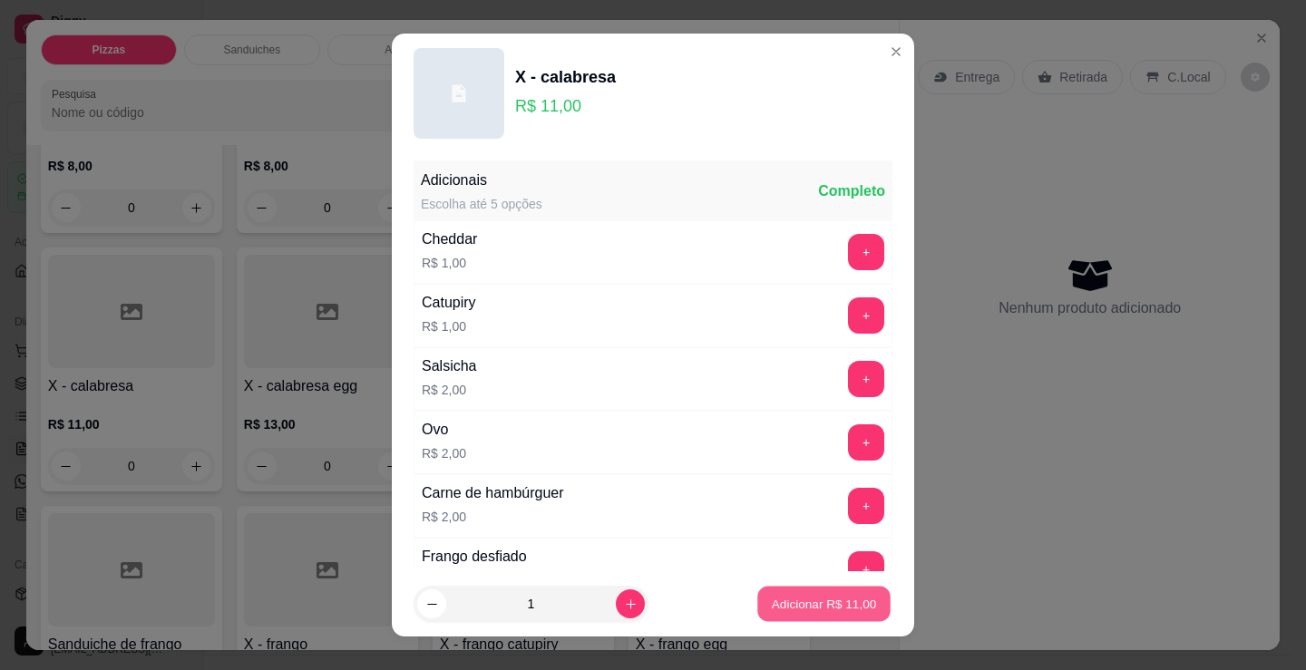
click at [807, 619] on button "Adicionar R$ 11,00" at bounding box center [823, 604] width 133 height 35
type input "1"
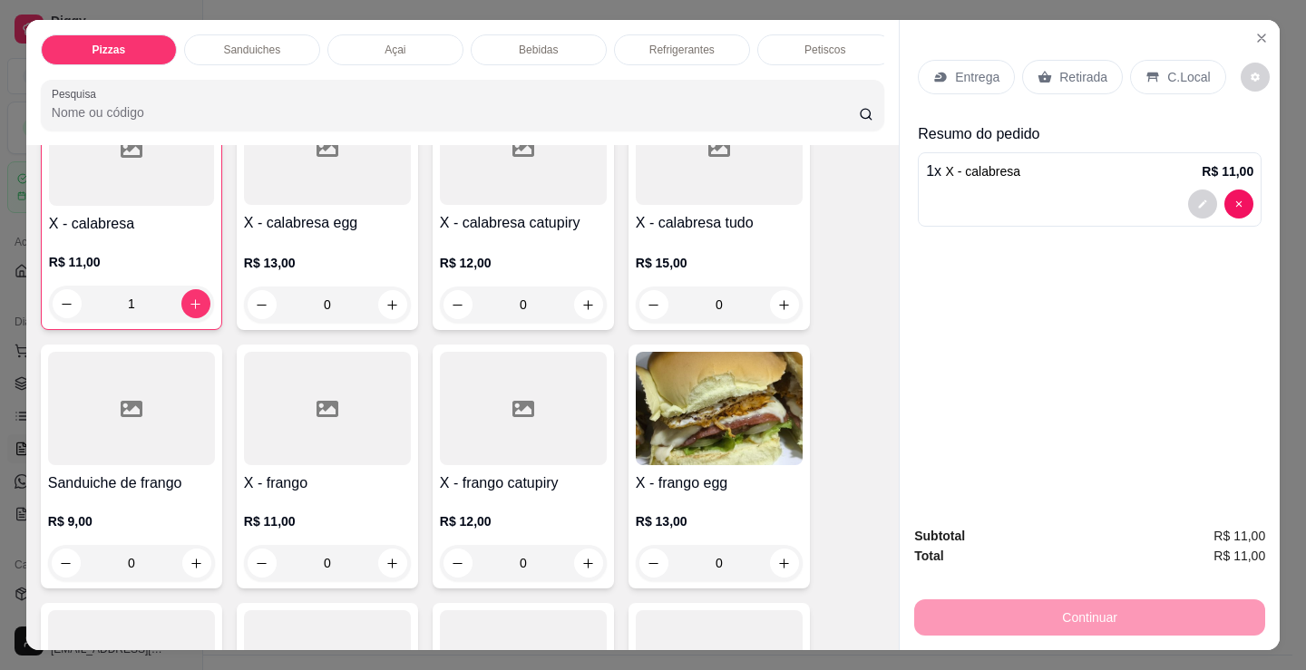
scroll to position [997, 0]
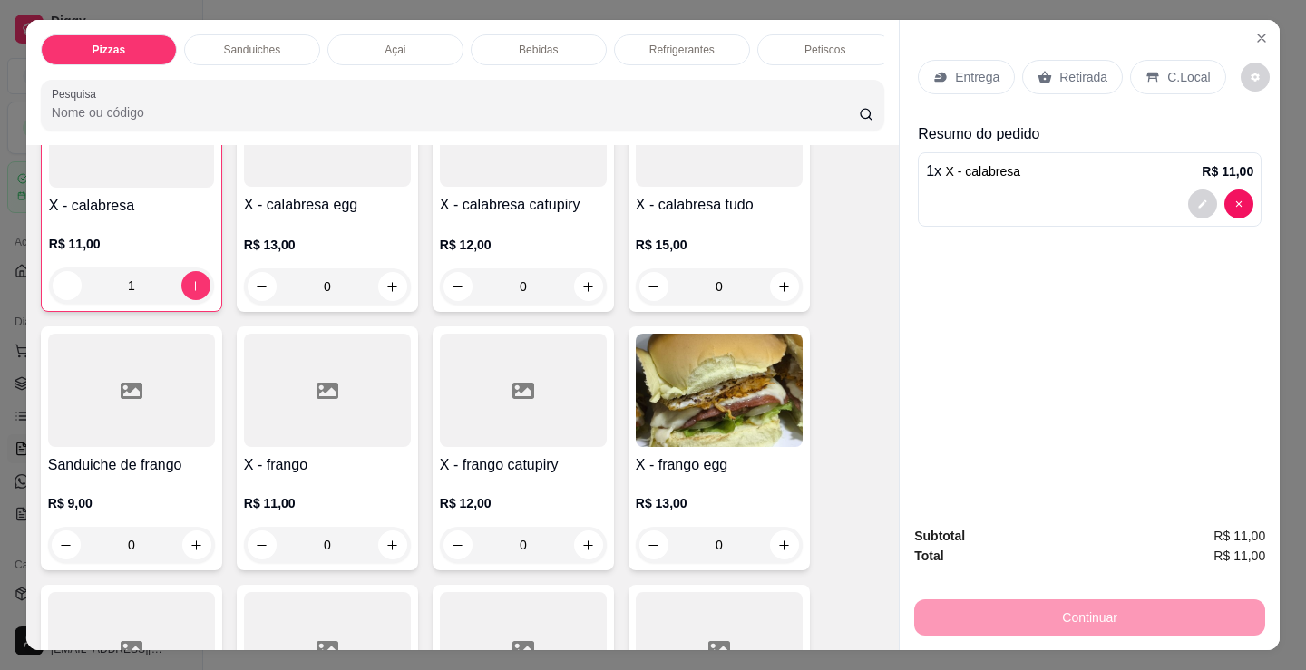
click at [384, 552] on div "0" at bounding box center [327, 545] width 167 height 36
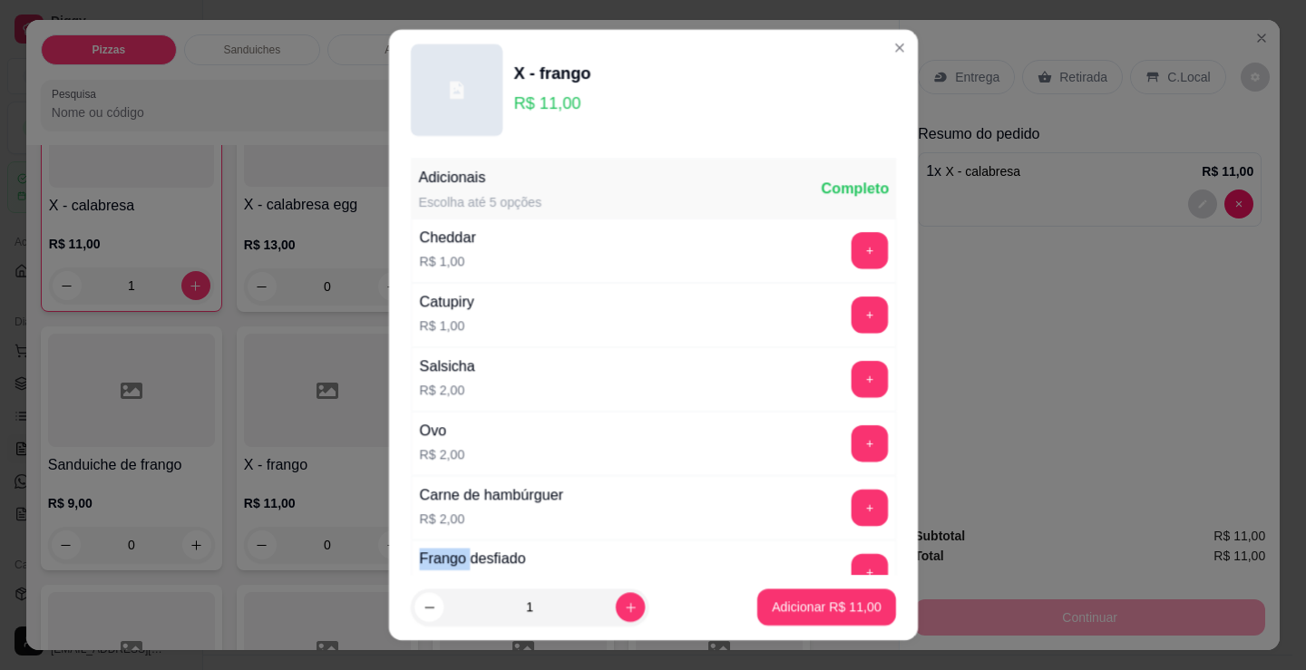
click at [384, 552] on div "X - frango R$ 11,00 Adicionais Escolha até 5 opções Completo Cheddar R$ 1,00 + …" at bounding box center [653, 334] width 1323 height 679
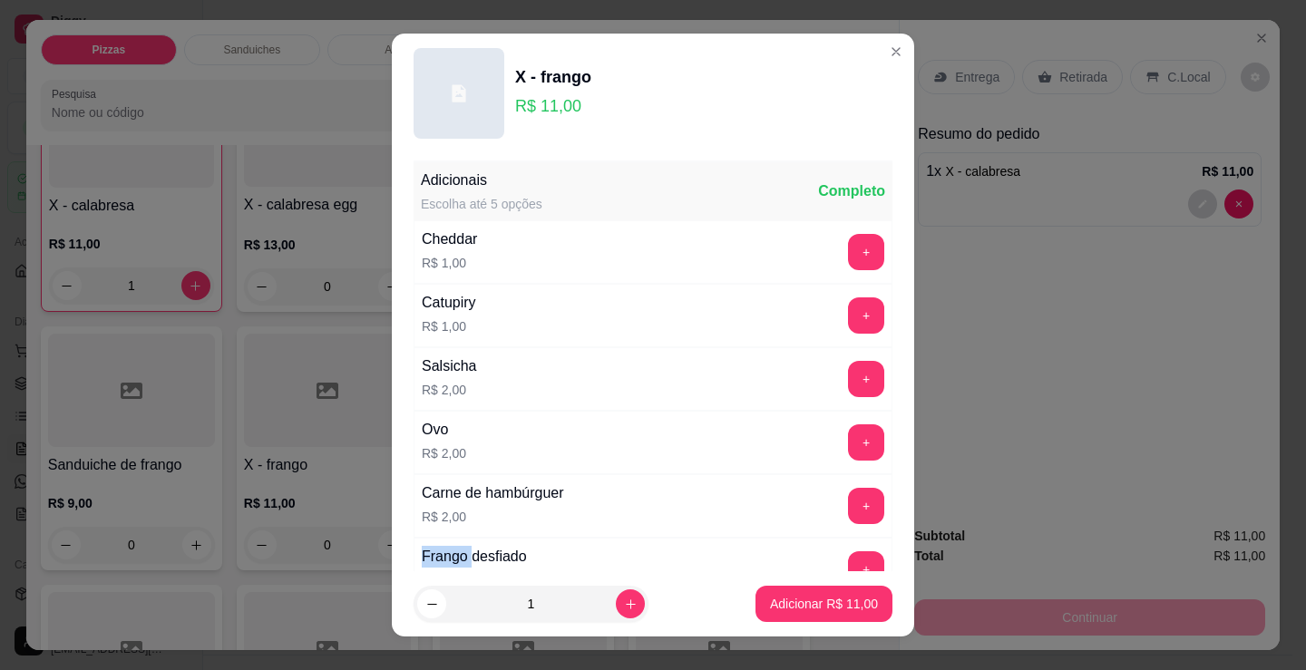
copy div "Frango"
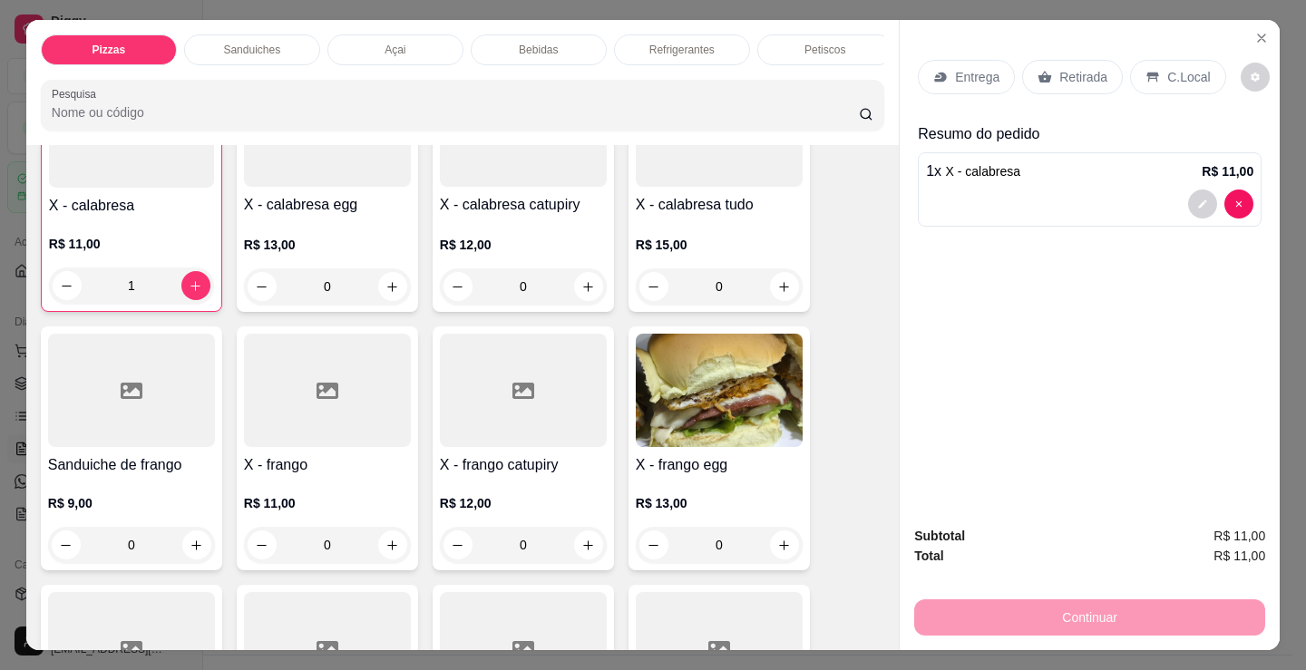
click at [381, 552] on div "0" at bounding box center [327, 545] width 167 height 36
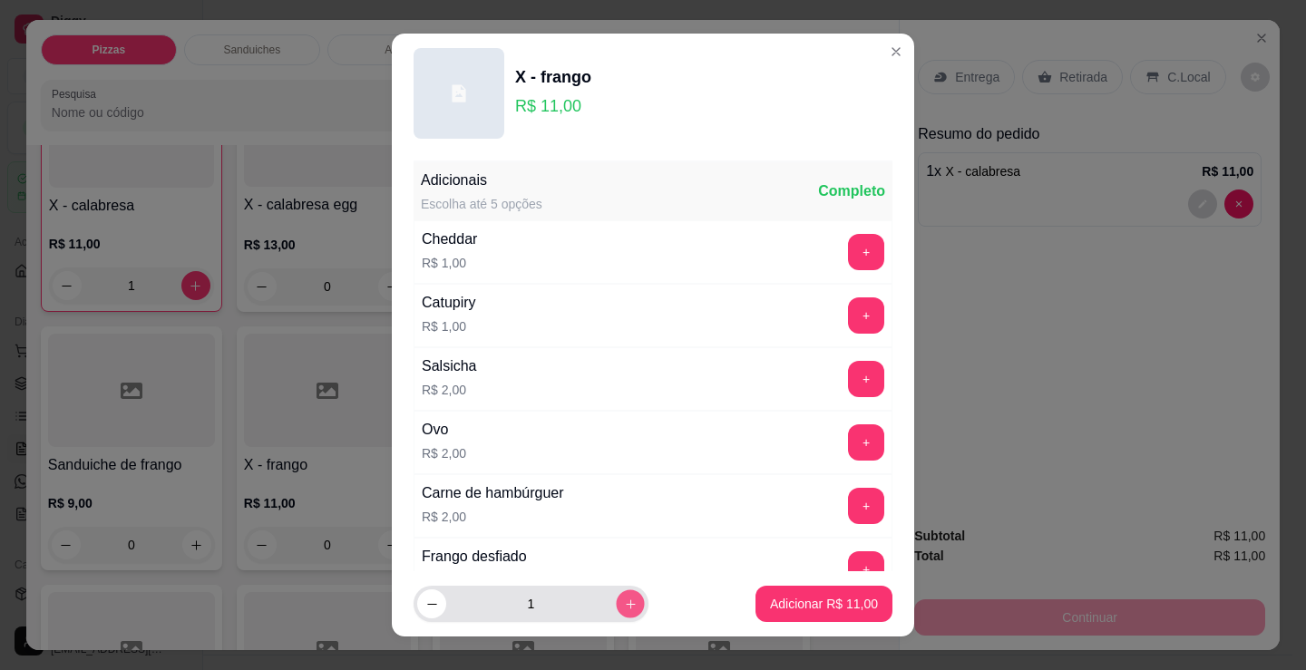
click at [624, 600] on icon "increase-product-quantity" at bounding box center [631, 605] width 14 height 14
type input "2"
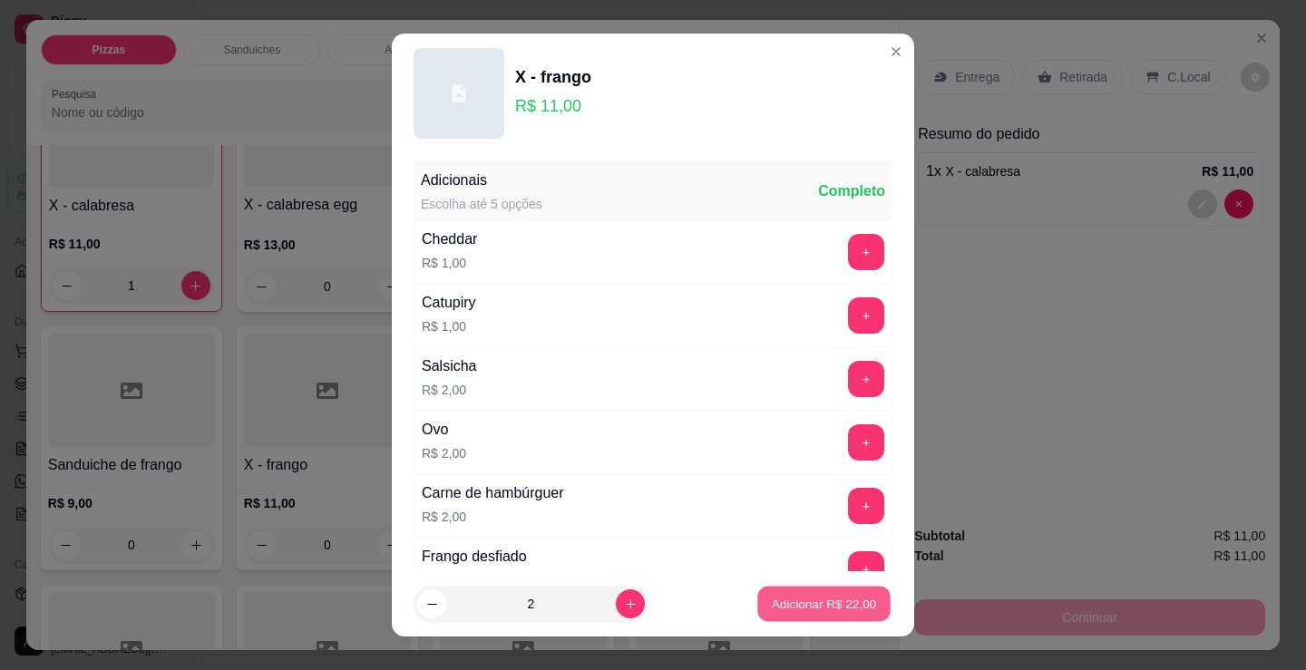
click at [806, 609] on p "Adicionar R$ 22,00" at bounding box center [824, 603] width 105 height 17
type input "2"
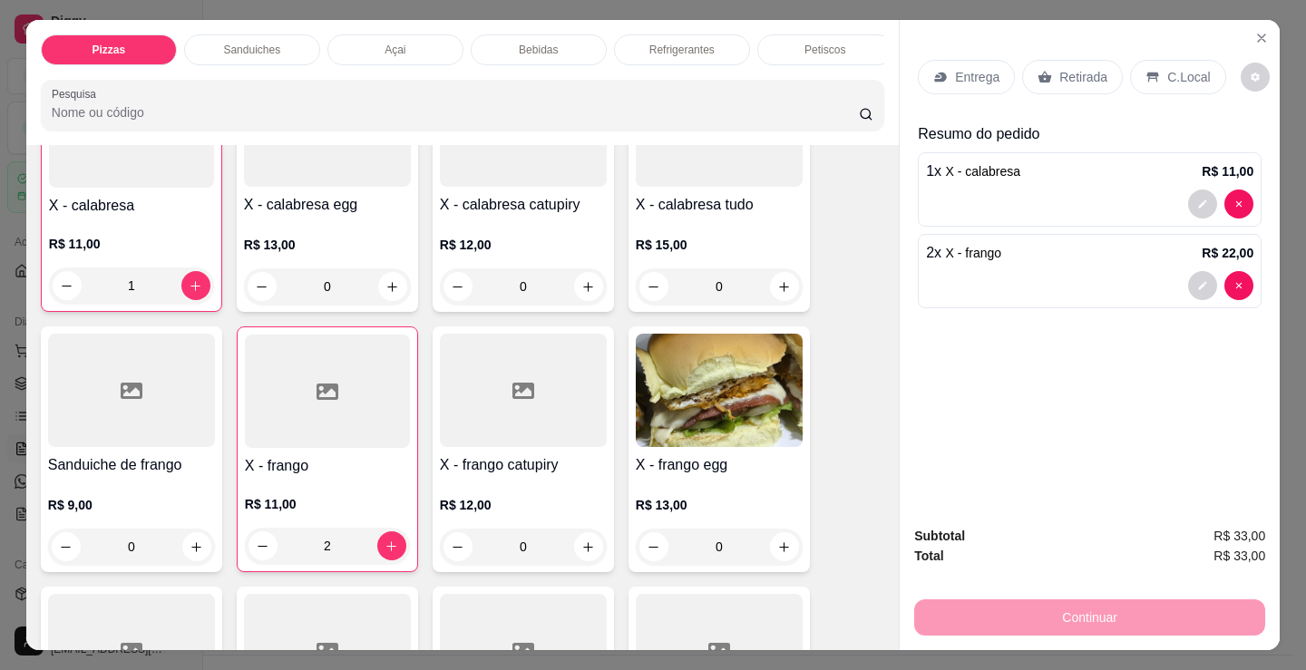
click at [975, 68] on p "Entrega" at bounding box center [977, 77] width 44 height 18
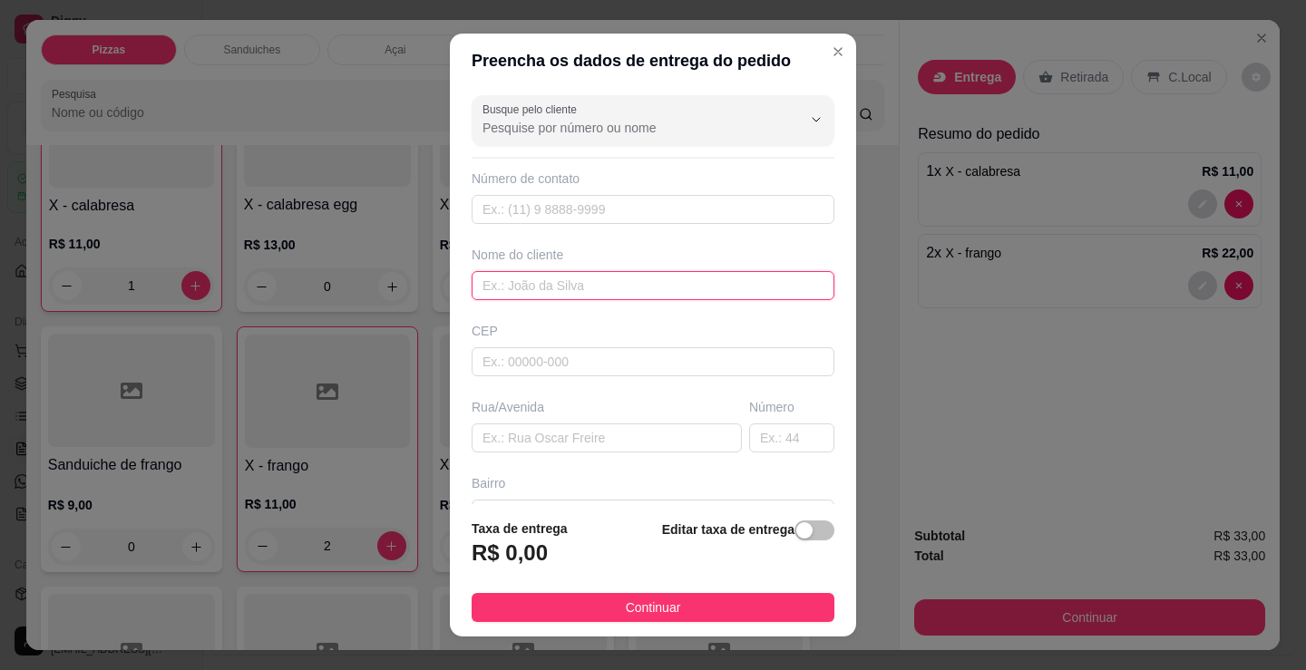
click at [692, 283] on input "text" at bounding box center [653, 285] width 363 height 29
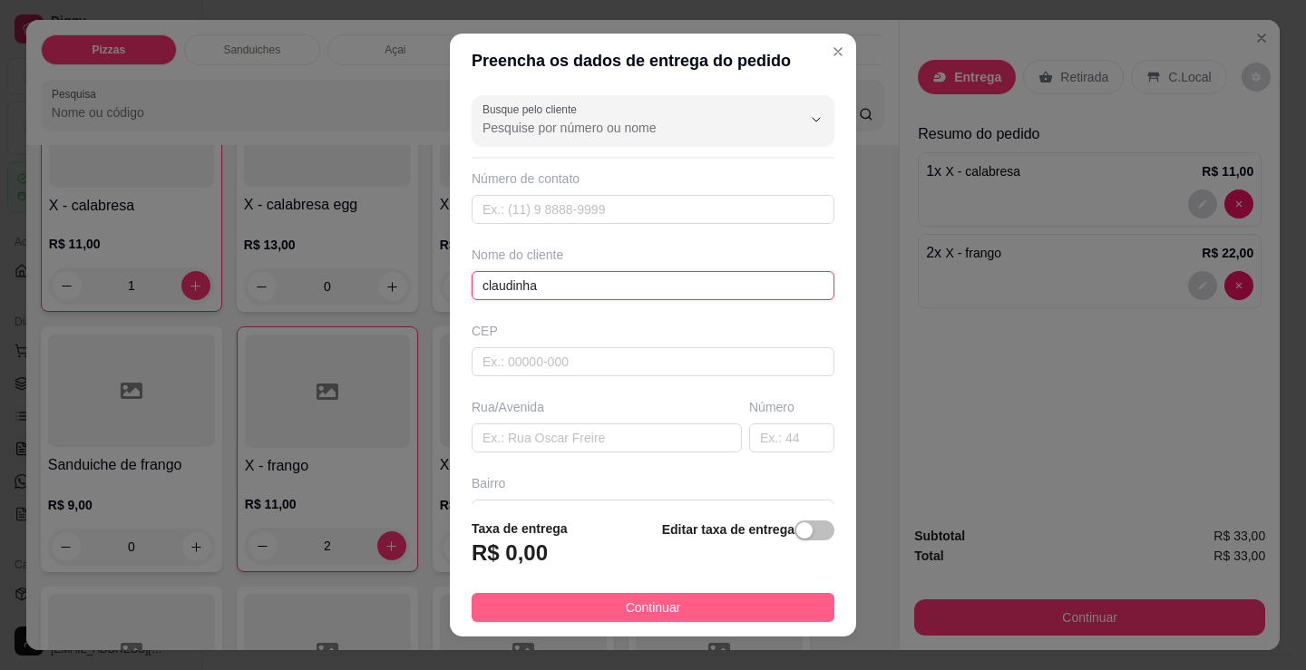
type input "claudinha"
click at [656, 613] on span "Continuar" at bounding box center [653, 608] width 55 height 20
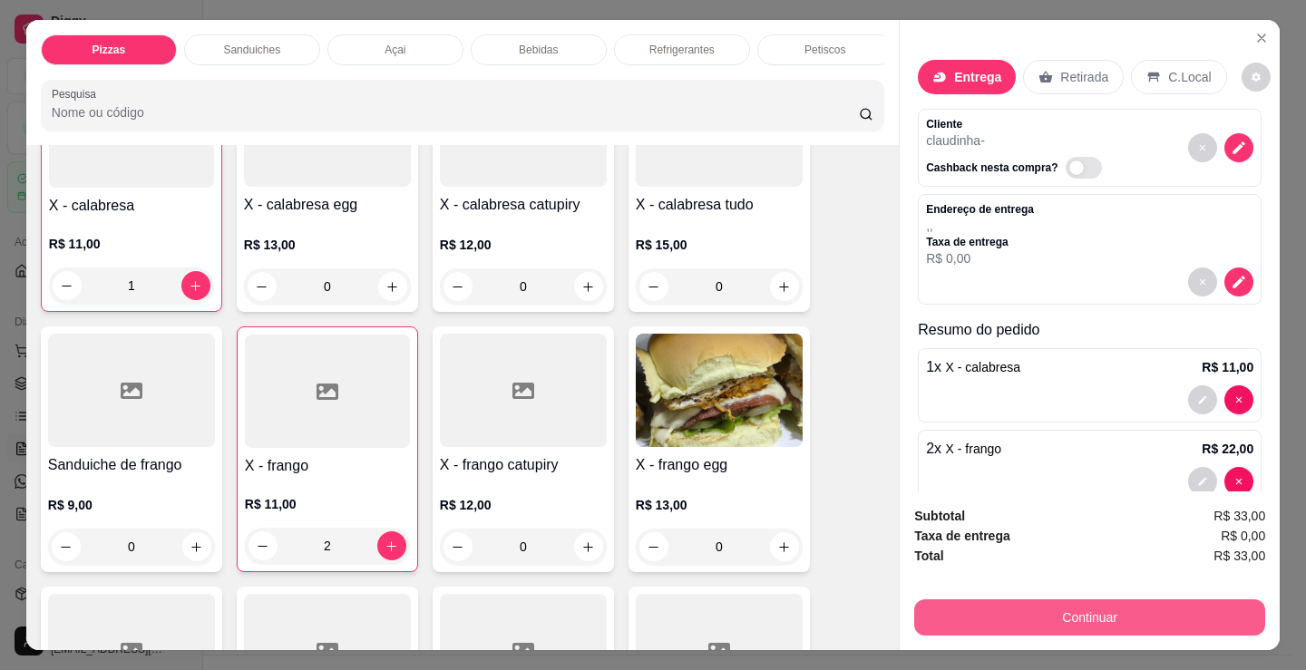
click at [987, 605] on button "Continuar" at bounding box center [1089, 617] width 351 height 36
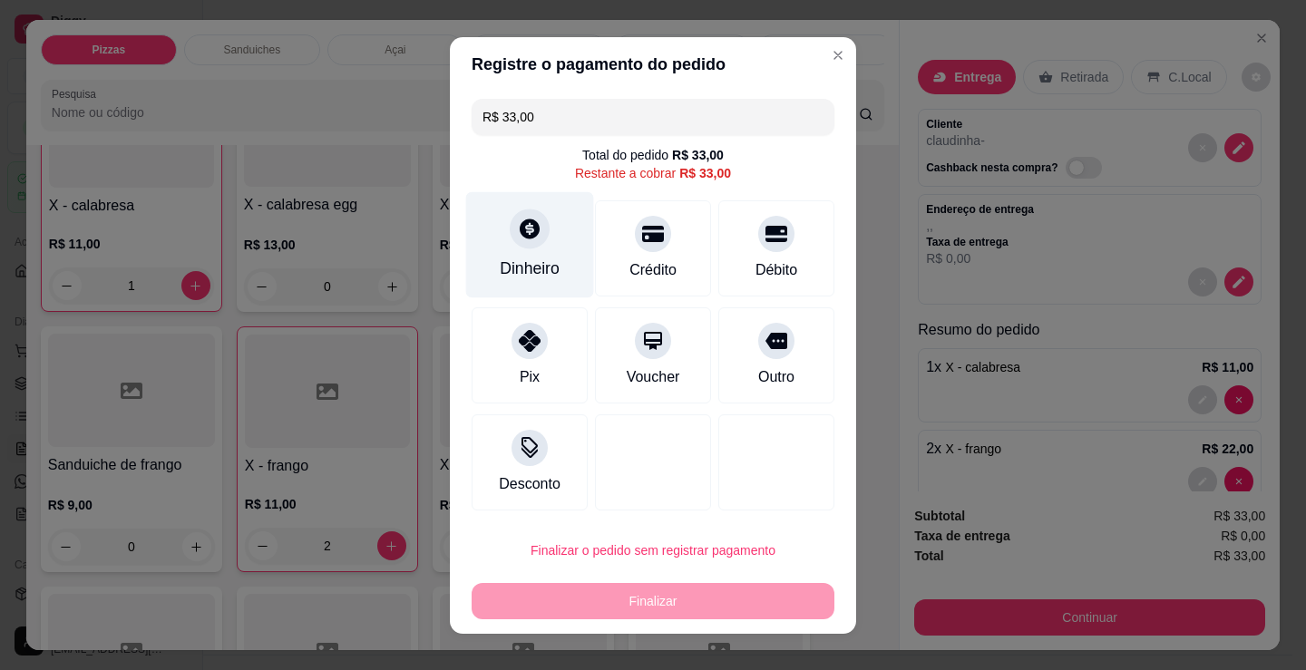
click at [511, 252] on div "Dinheiro" at bounding box center [530, 244] width 128 height 106
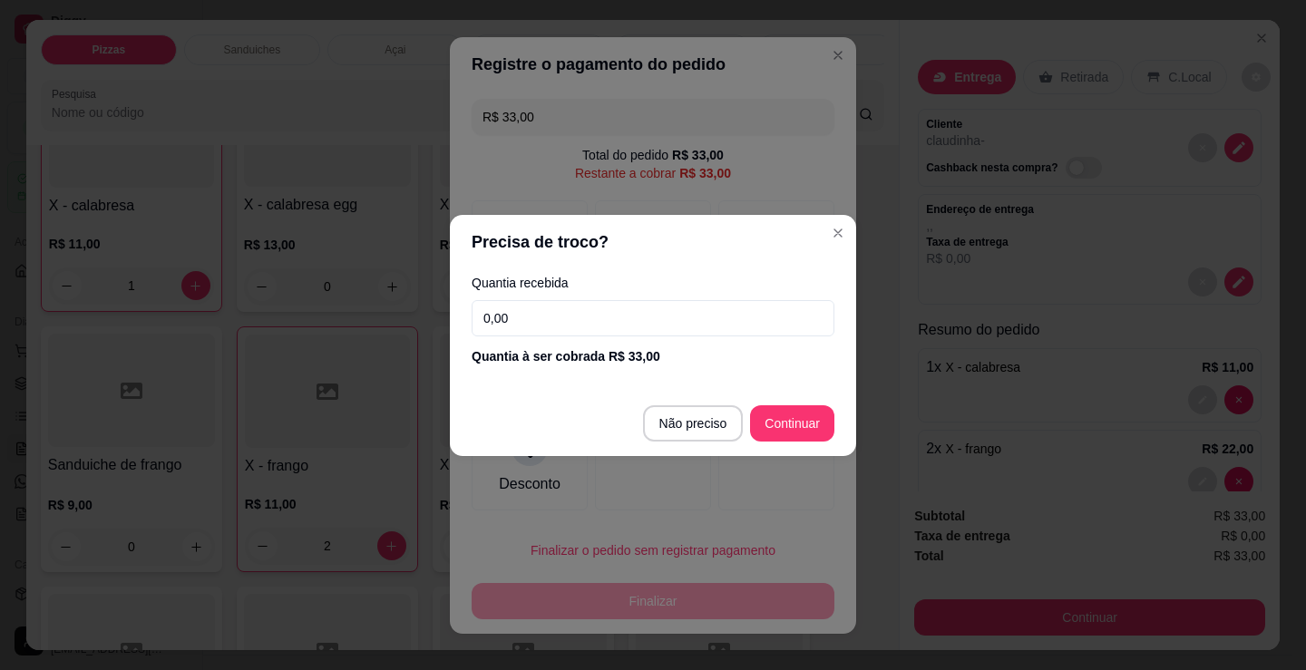
click at [713, 321] on input "0,00" at bounding box center [653, 318] width 363 height 36
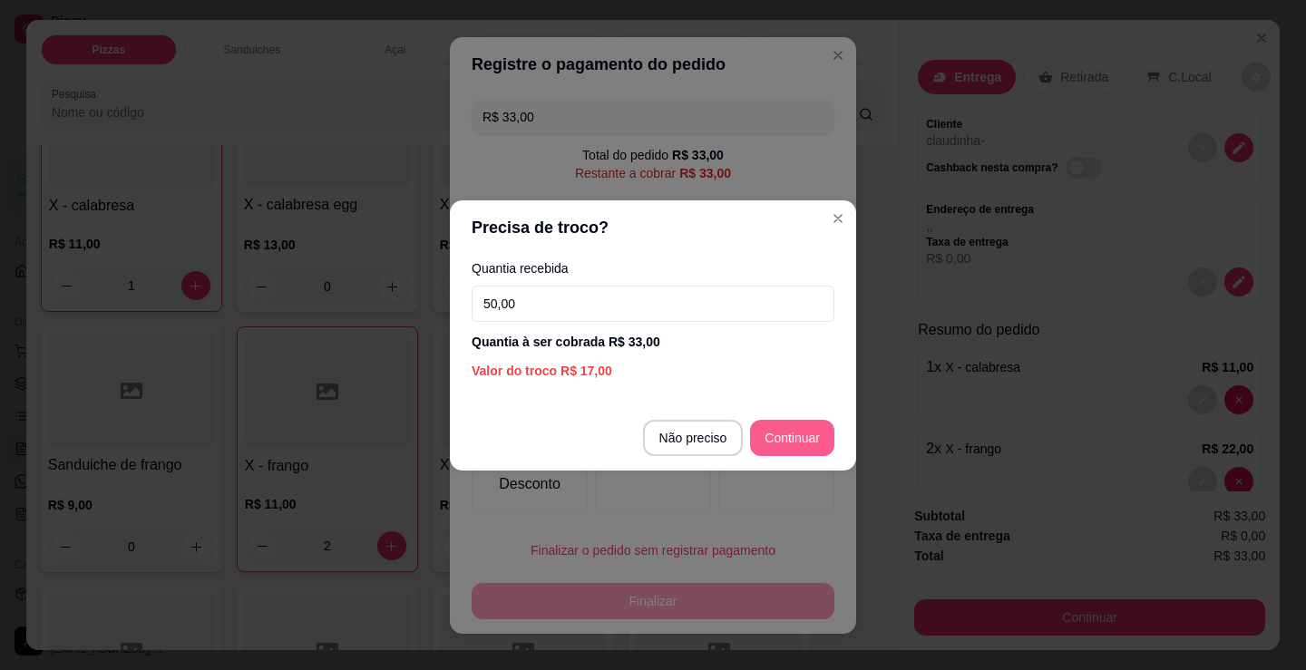
type input "50,00"
type input "R$ 0,00"
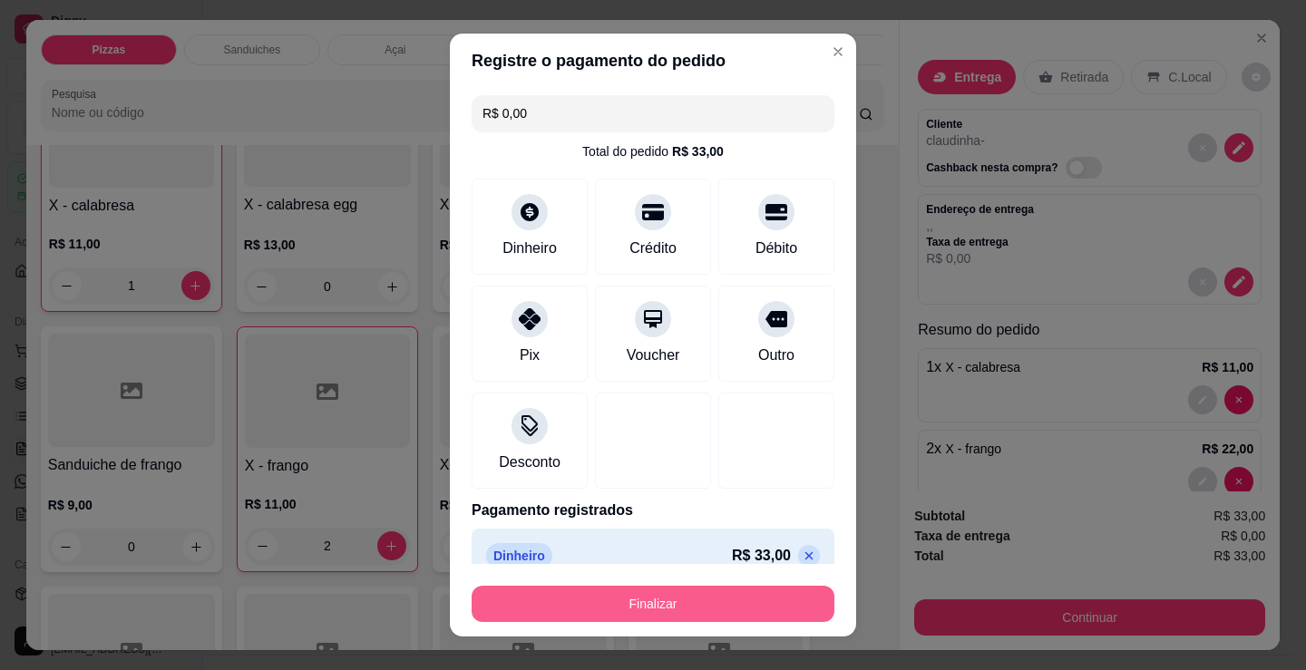
click at [650, 606] on button "Finalizar" at bounding box center [653, 604] width 363 height 36
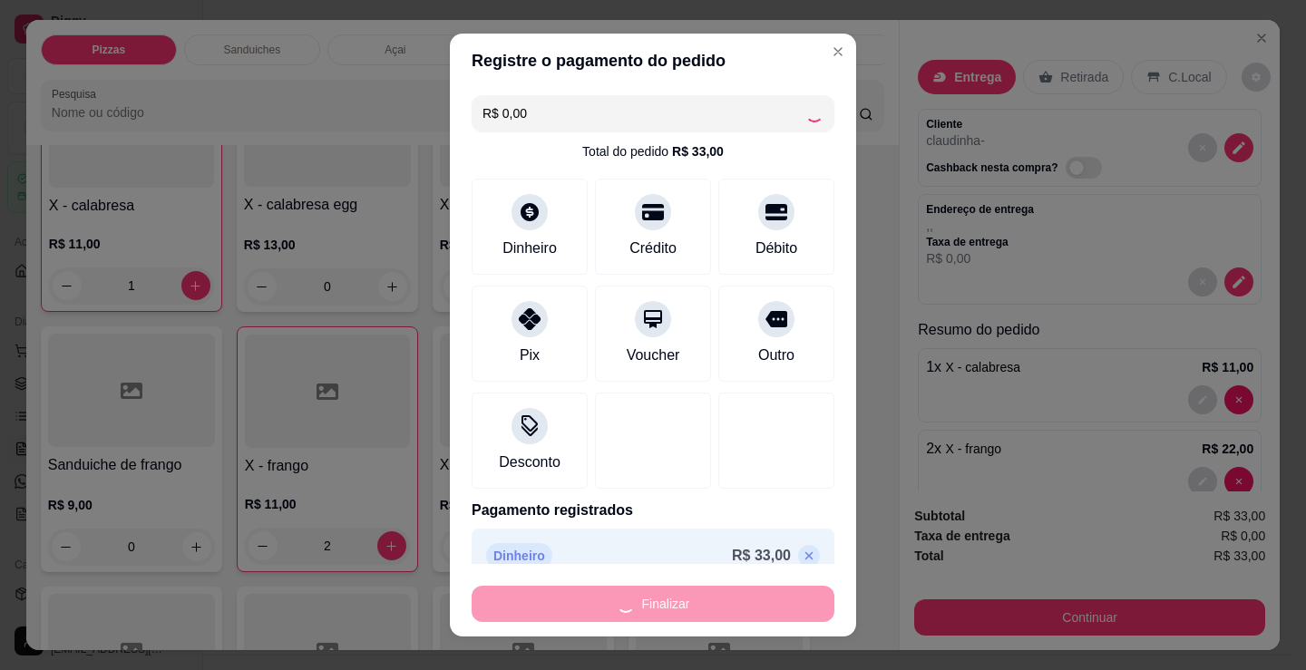
type input "0"
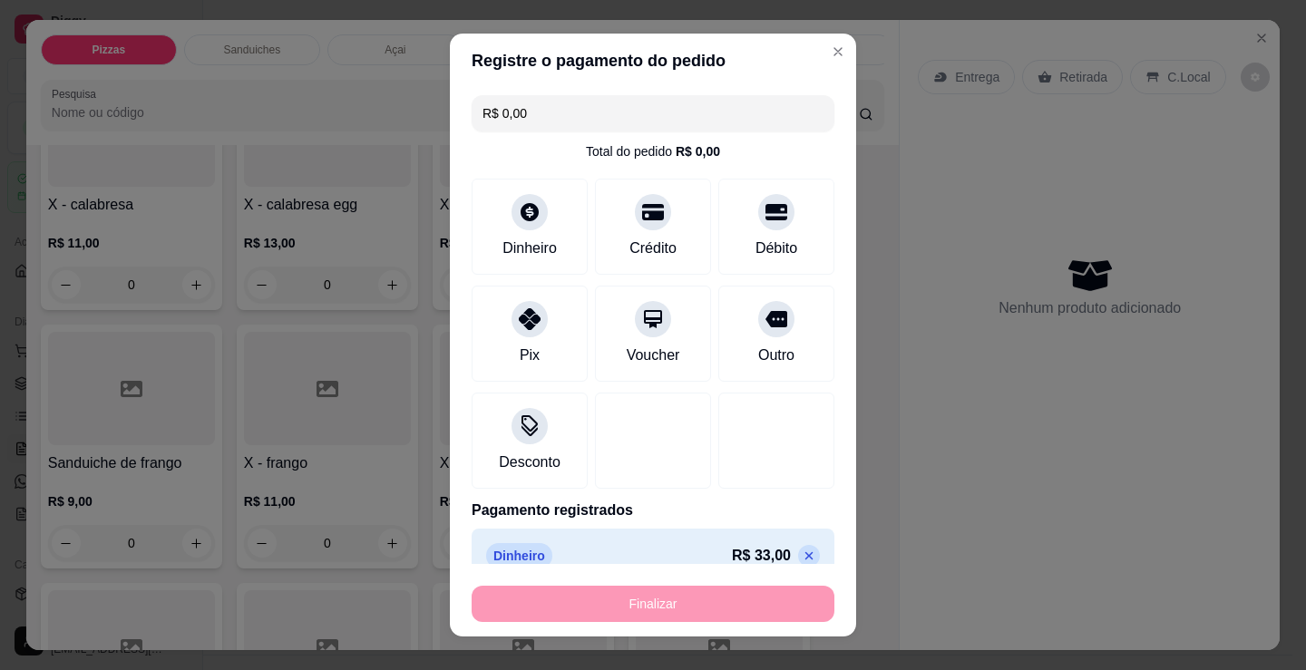
type input "-R$ 33,00"
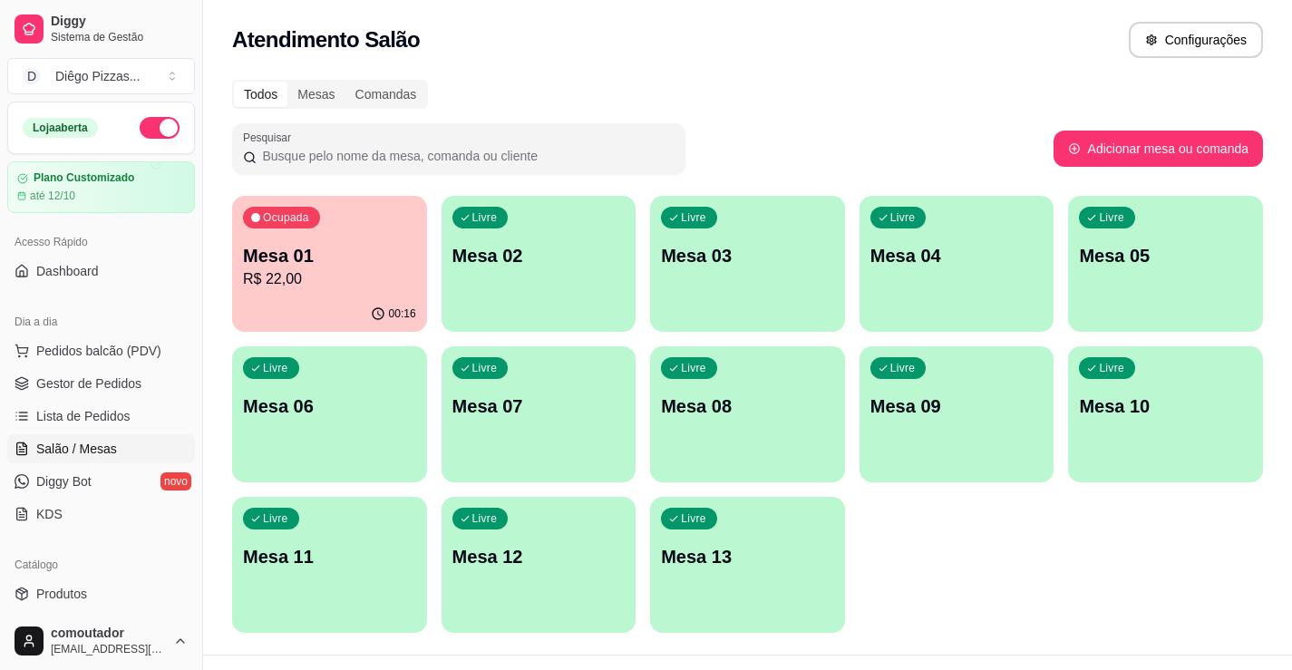
drag, startPoint x: 292, startPoint y: 184, endPoint x: 299, endPoint y: 207, distance: 23.8
click at [292, 184] on div "Todos Mesas Comandas Pesquisar Adicionar mesa ou comanda Ocupada Mesa 01 R$ 22,…" at bounding box center [747, 362] width 1089 height 586
click at [317, 209] on div "Ocupada Mesa 01 R$ 22,00" at bounding box center [329, 246] width 195 height 101
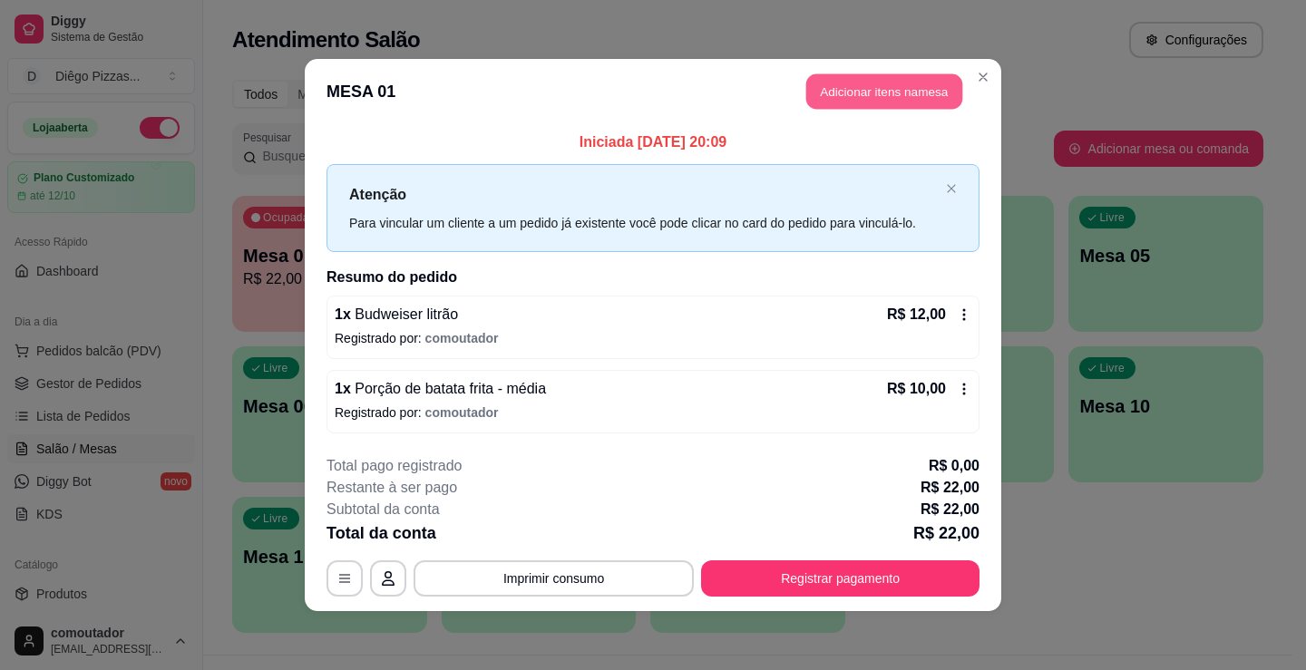
click at [874, 85] on button "Adicionar itens na mesa" at bounding box center [884, 91] width 156 height 35
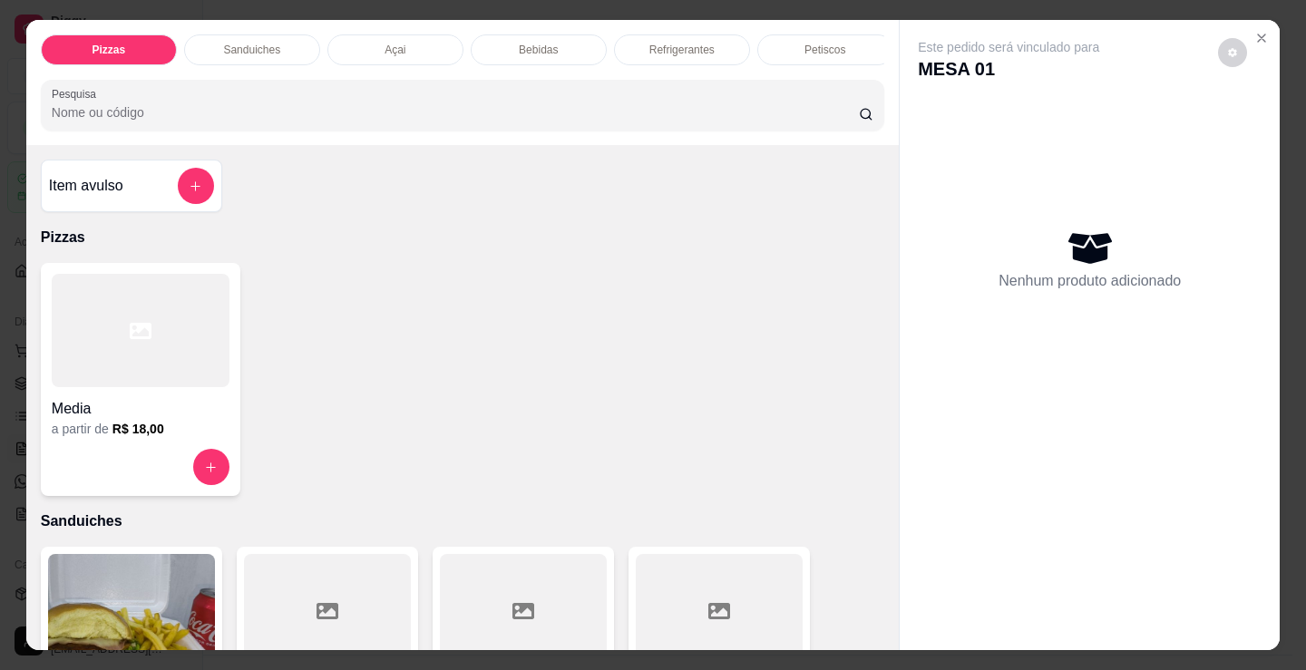
click at [650, 43] on p "Refrigerantes" at bounding box center [681, 50] width 65 height 15
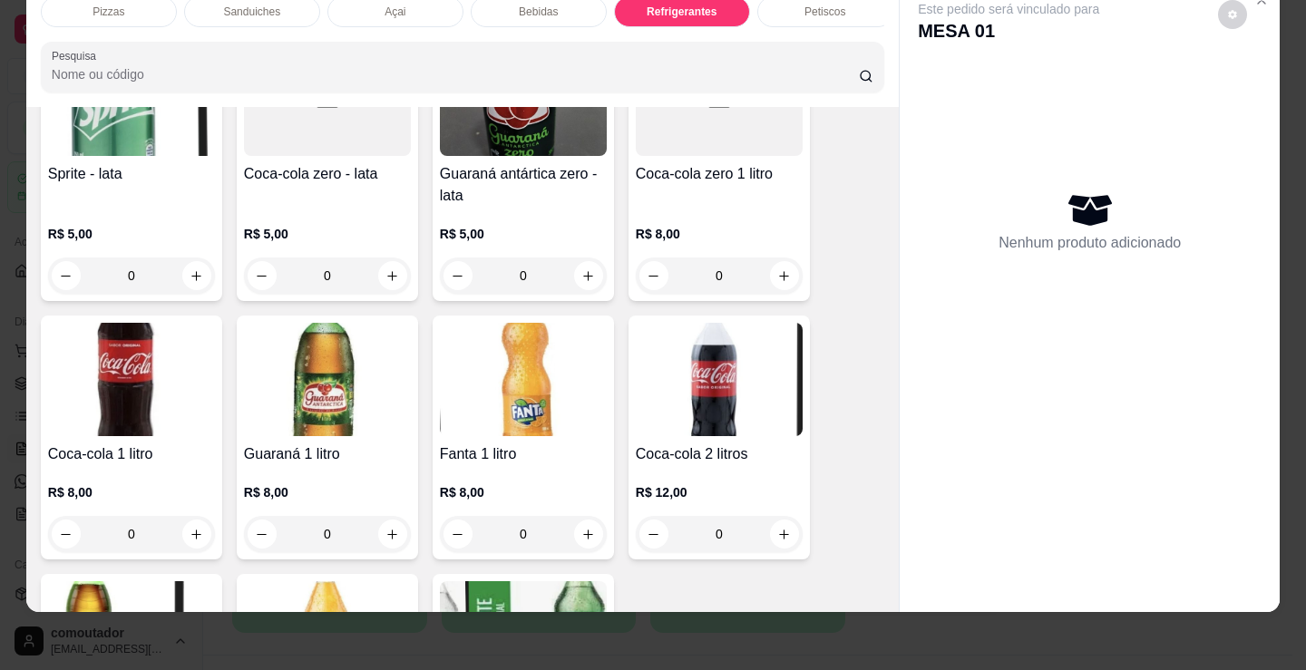
scroll to position [5331, 0]
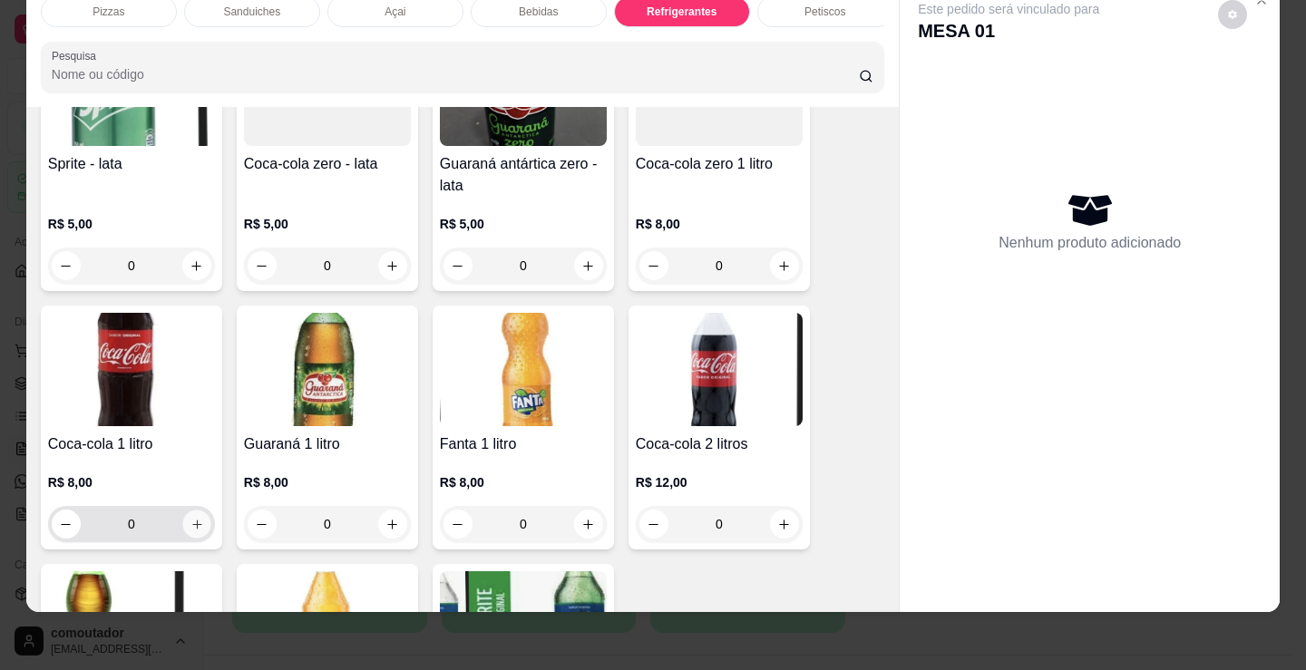
click at [190, 531] on icon "increase-product-quantity" at bounding box center [197, 525] width 14 height 14
type input "1"
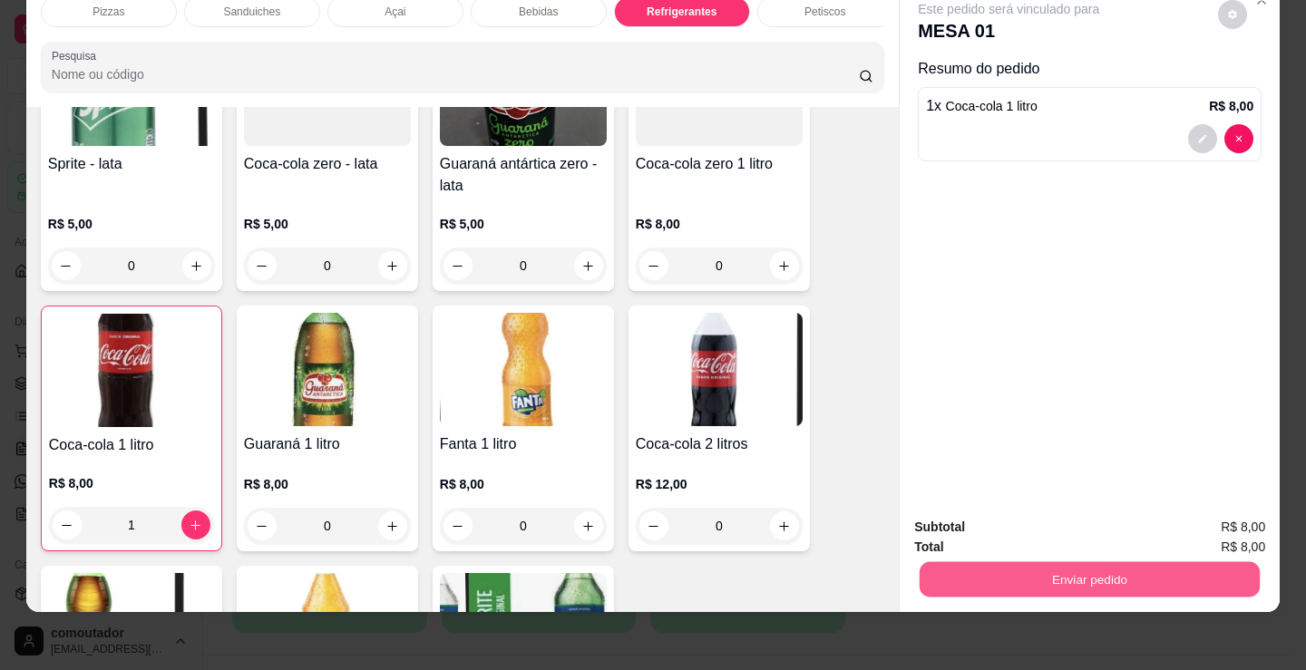
click at [956, 567] on button "Enviar pedido" at bounding box center [1089, 578] width 340 height 35
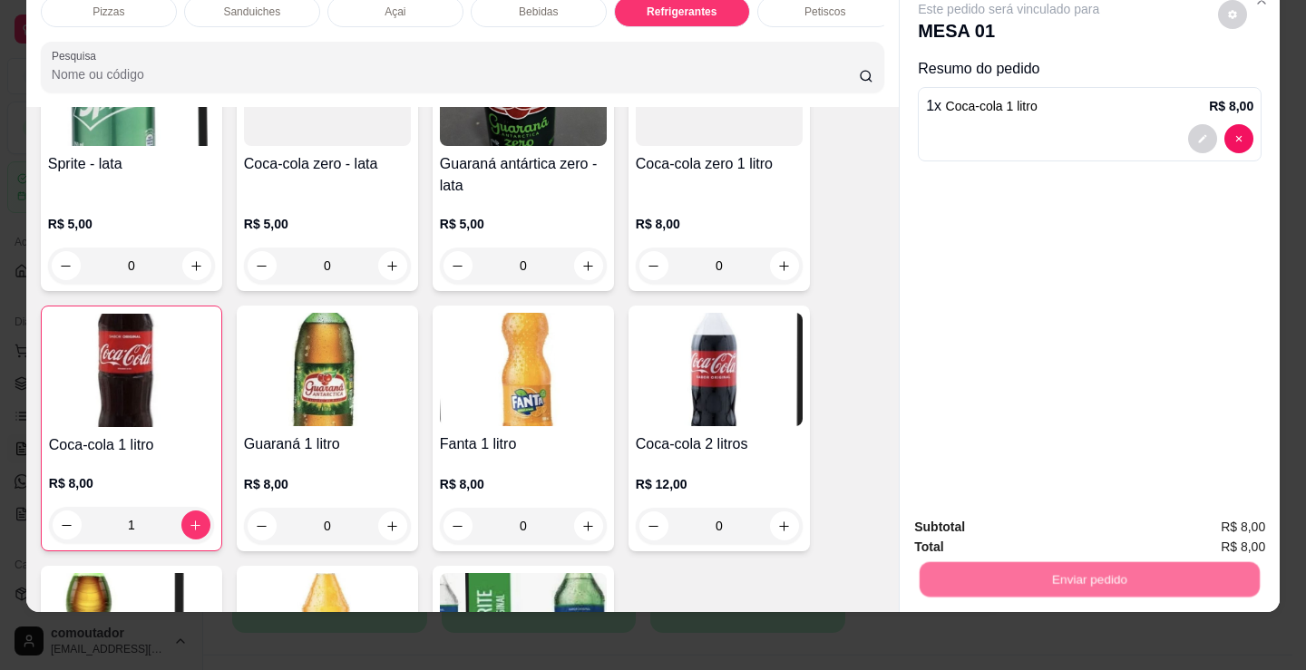
click at [1002, 528] on button "Não registrar e enviar pedido" at bounding box center [1029, 521] width 183 height 34
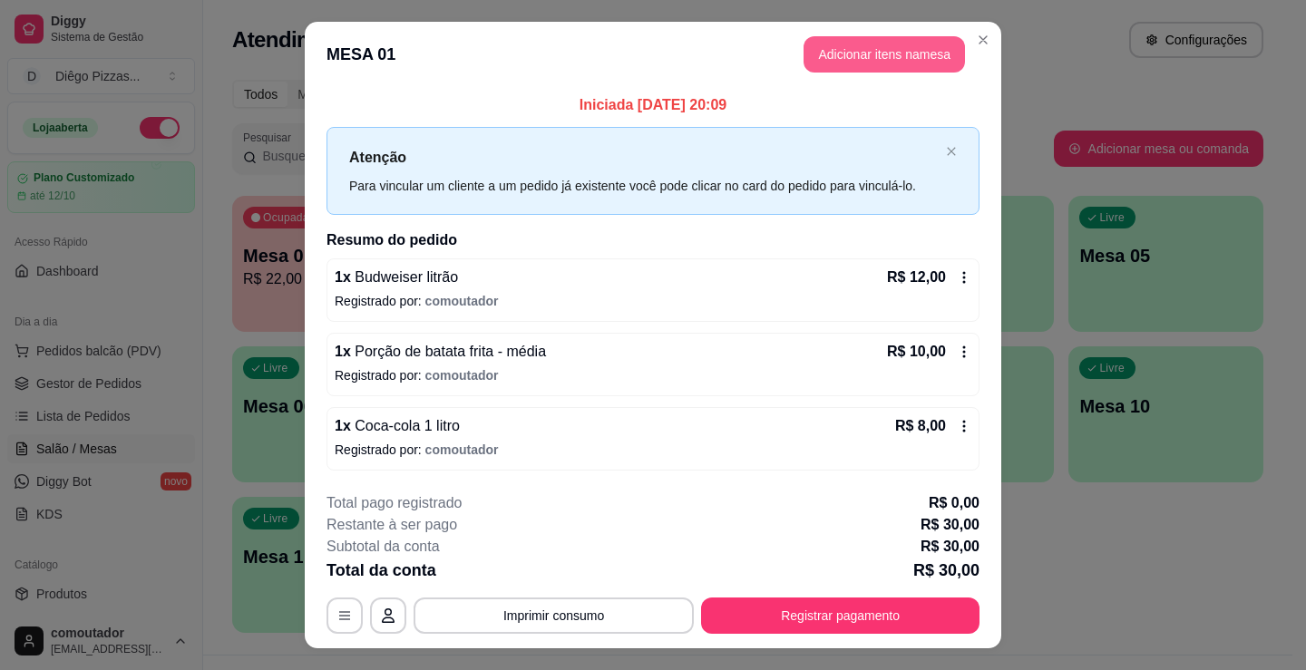
click at [813, 58] on button "Adicionar itens na mesa" at bounding box center [883, 54] width 161 height 36
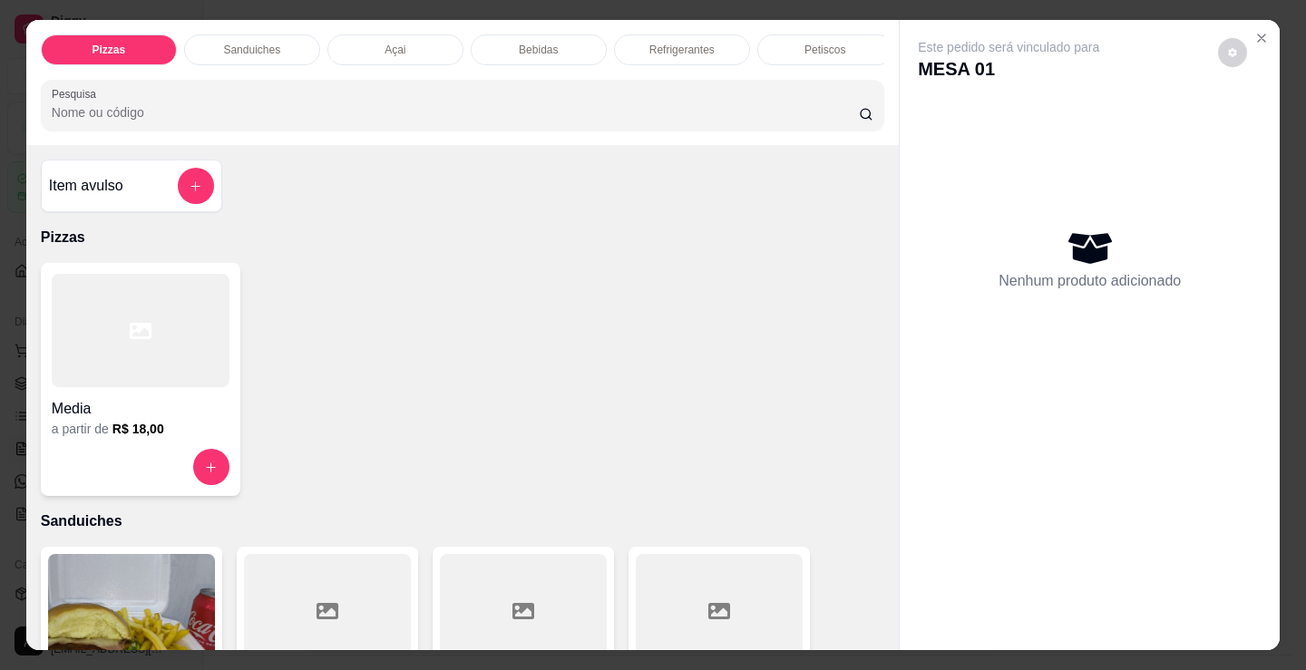
click at [91, 414] on h4 "Media" at bounding box center [141, 409] width 178 height 22
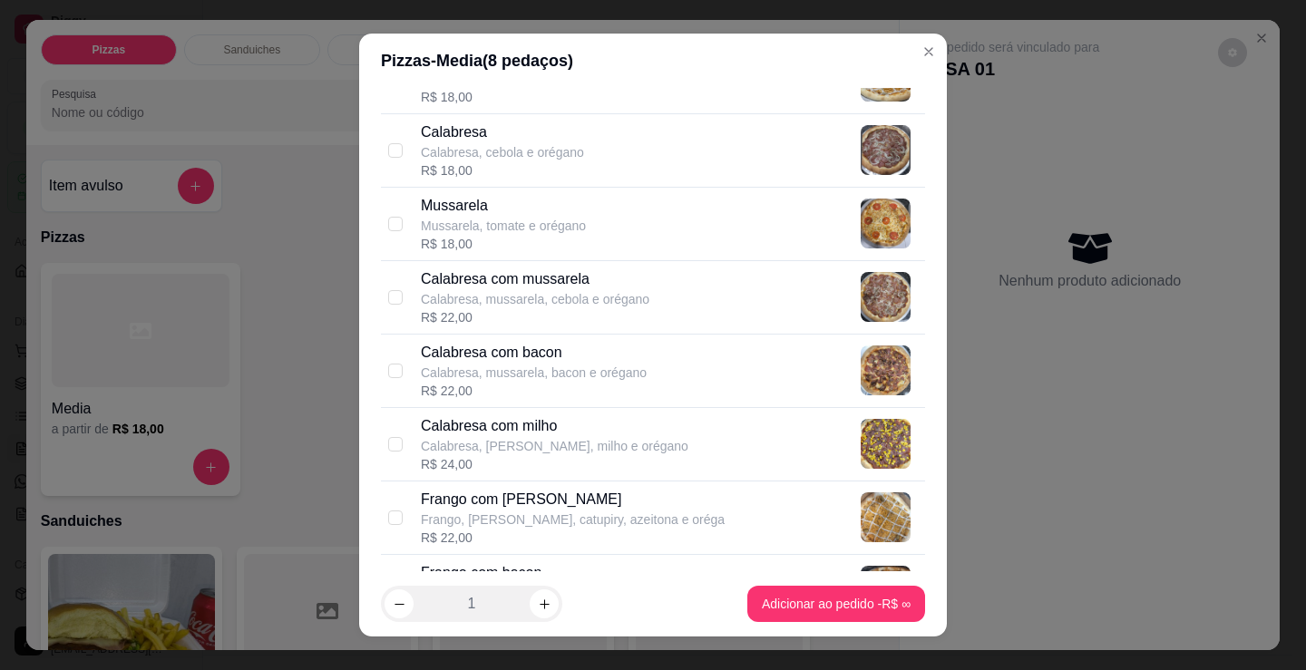
click at [559, 297] on p "Calabresa, mussarela, cebola e orégano" at bounding box center [535, 299] width 229 height 18
checkbox input "true"
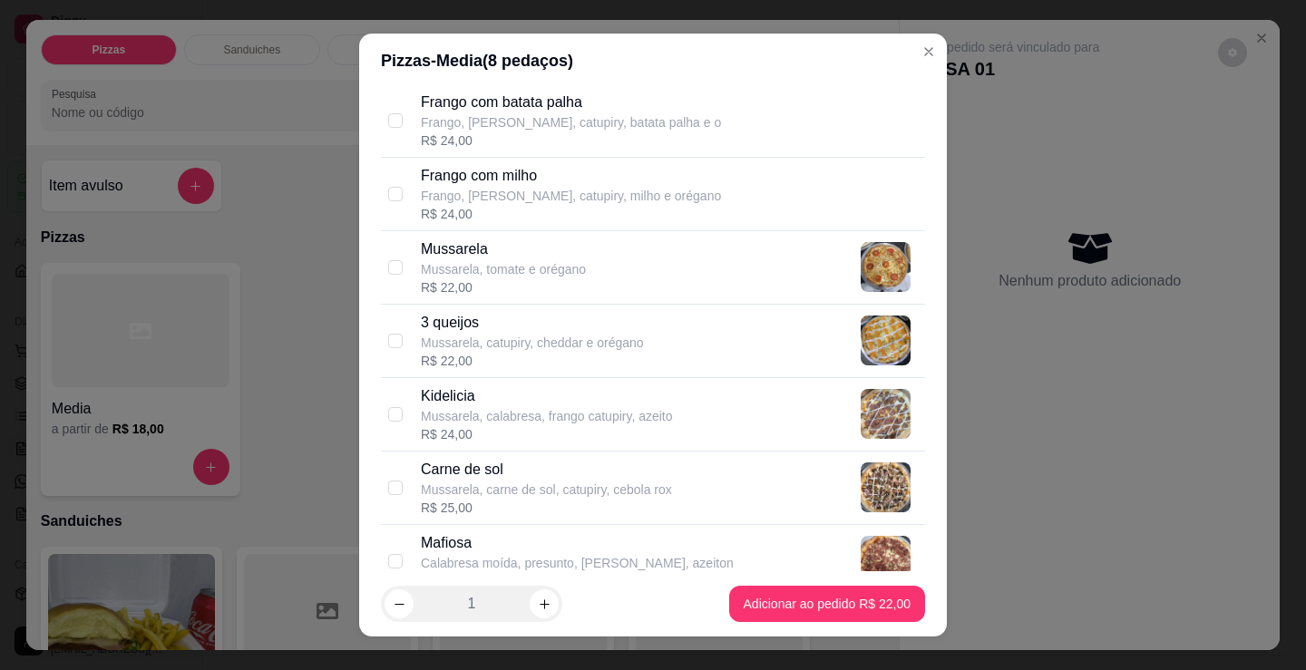
scroll to position [907, 0]
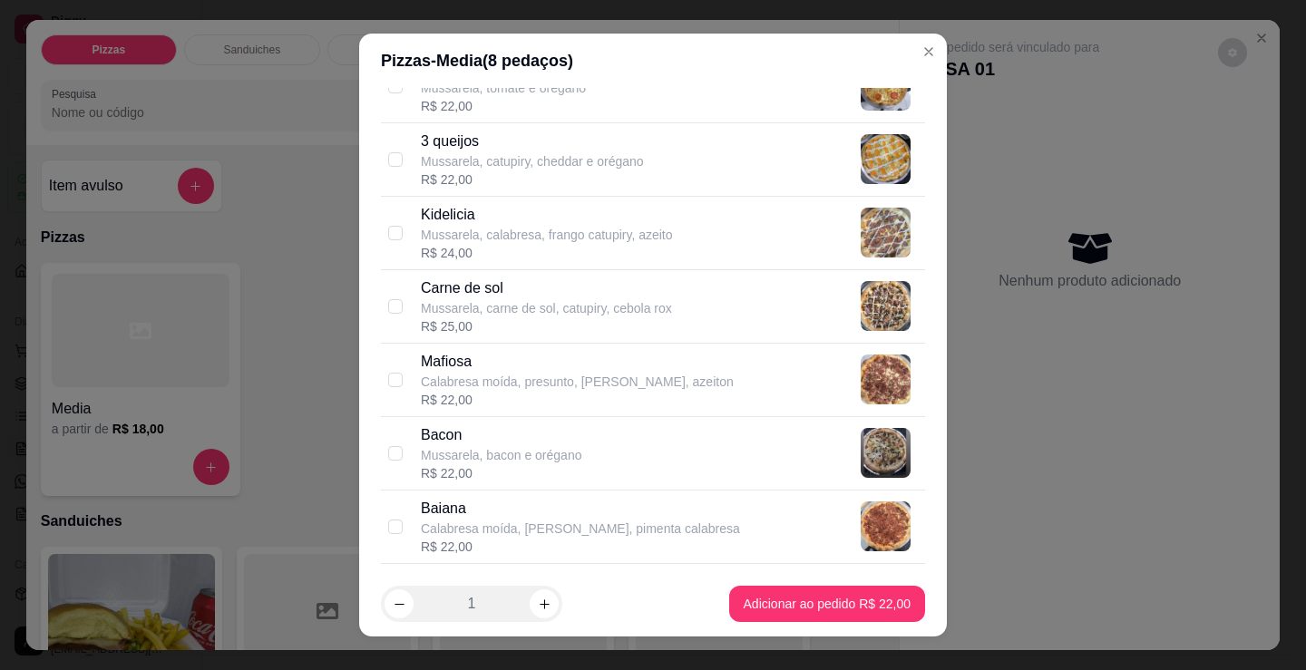
click at [558, 315] on p "Mussarela, carne de sol, catupiry, cebola rox" at bounding box center [546, 308] width 251 height 18
checkbox input "true"
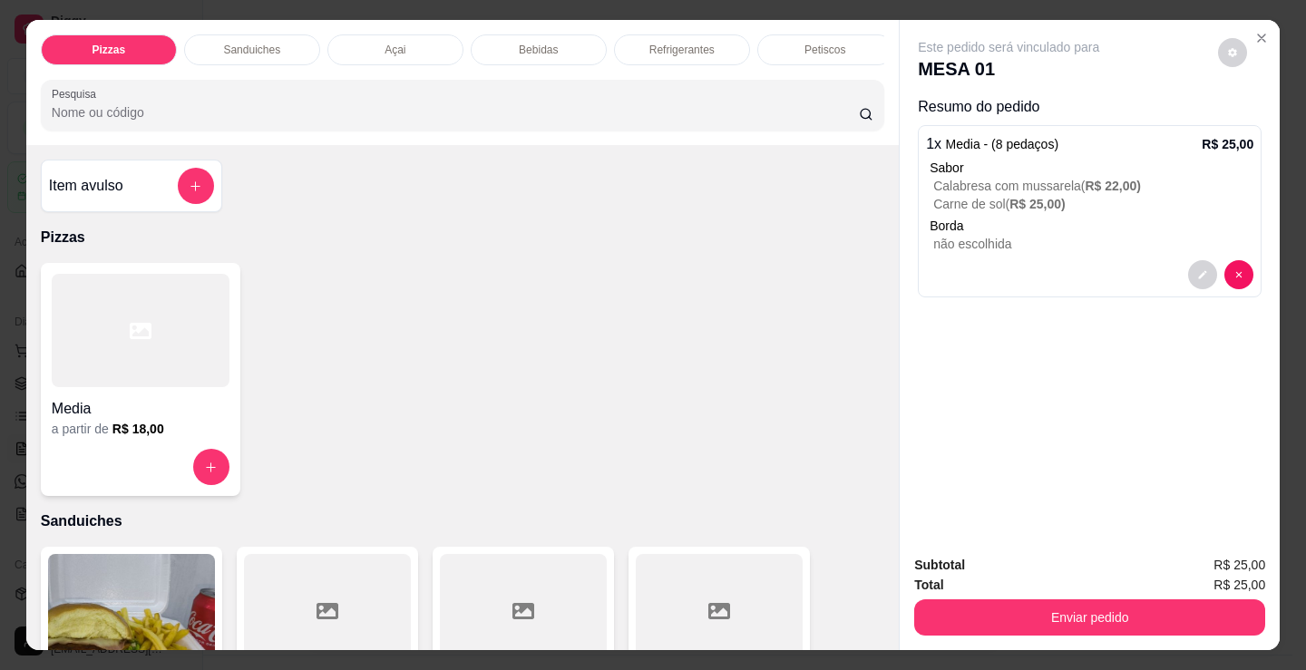
click at [137, 430] on h6 "R$ 18,00" at bounding box center [138, 429] width 52 height 18
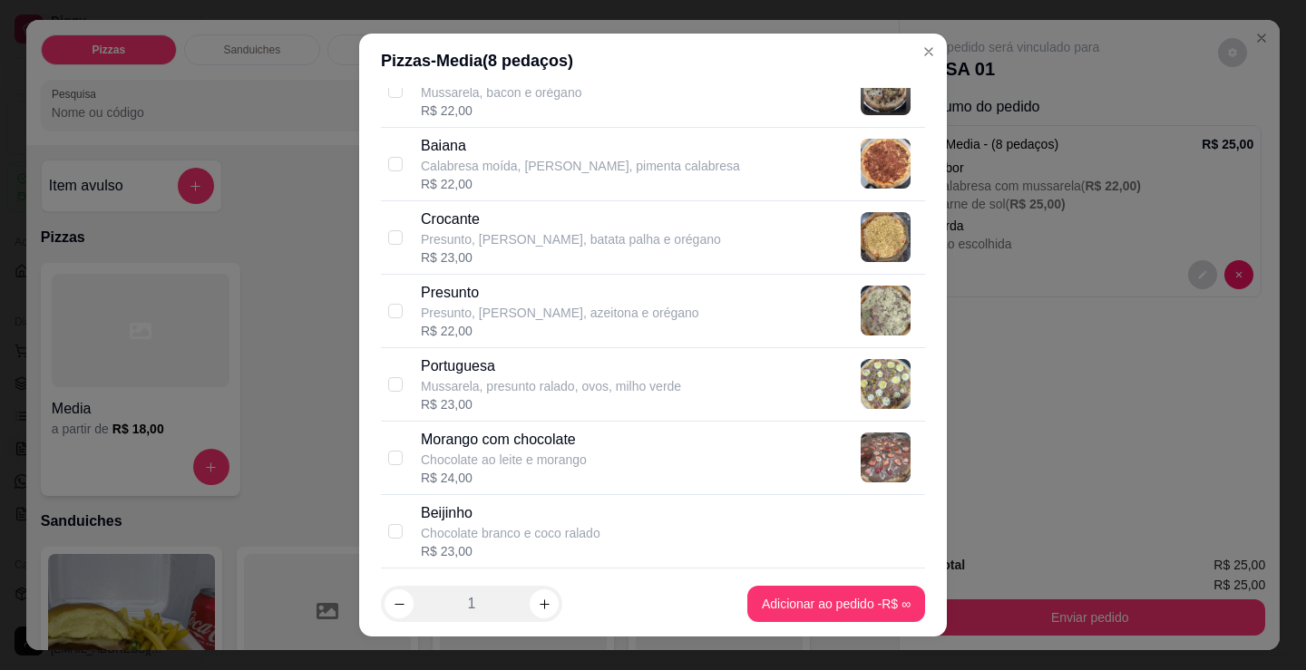
click at [568, 434] on p "Morango com chocolate" at bounding box center [504, 440] width 166 height 22
checkbox input "true"
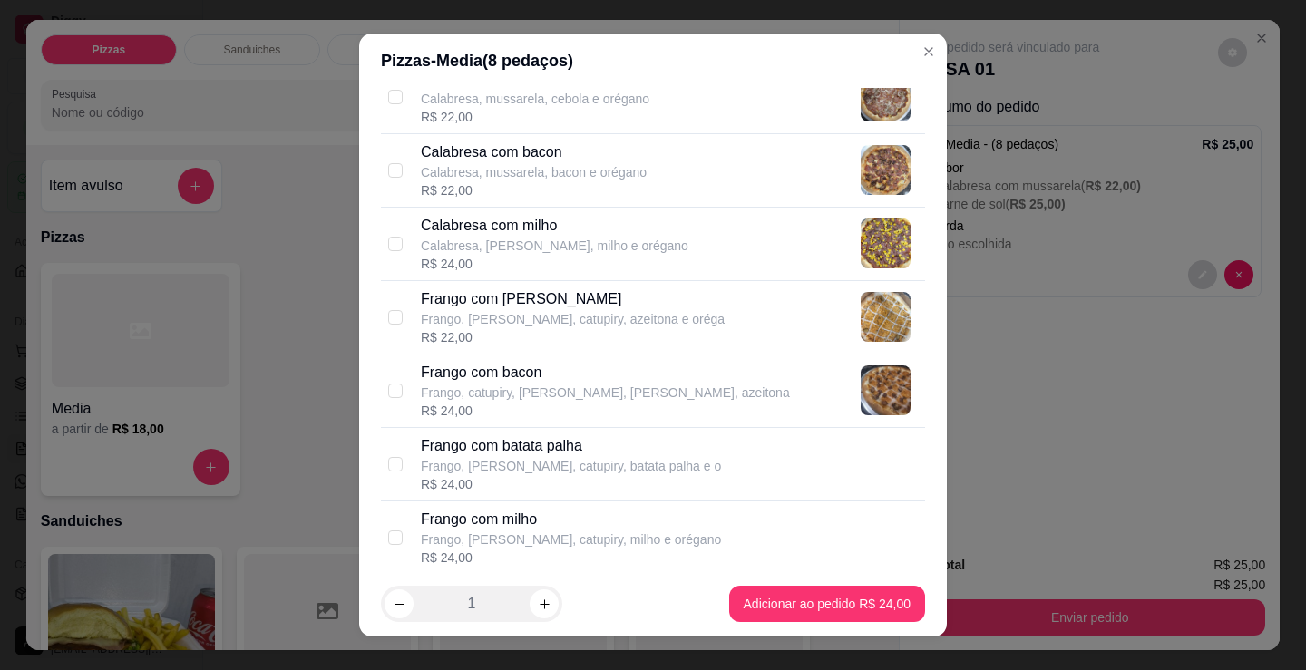
scroll to position [363, 0]
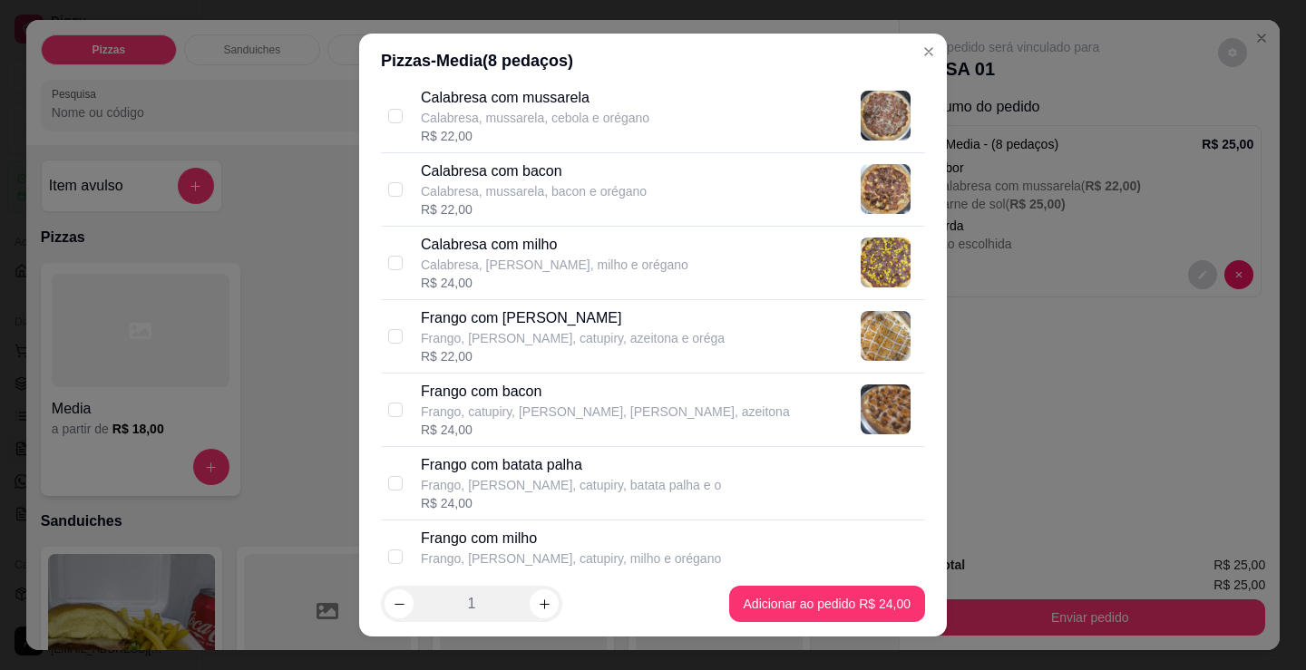
click at [555, 341] on p "Frango, [PERSON_NAME], catupiry, azeitona e oréga" at bounding box center [573, 338] width 304 height 18
checkbox input "true"
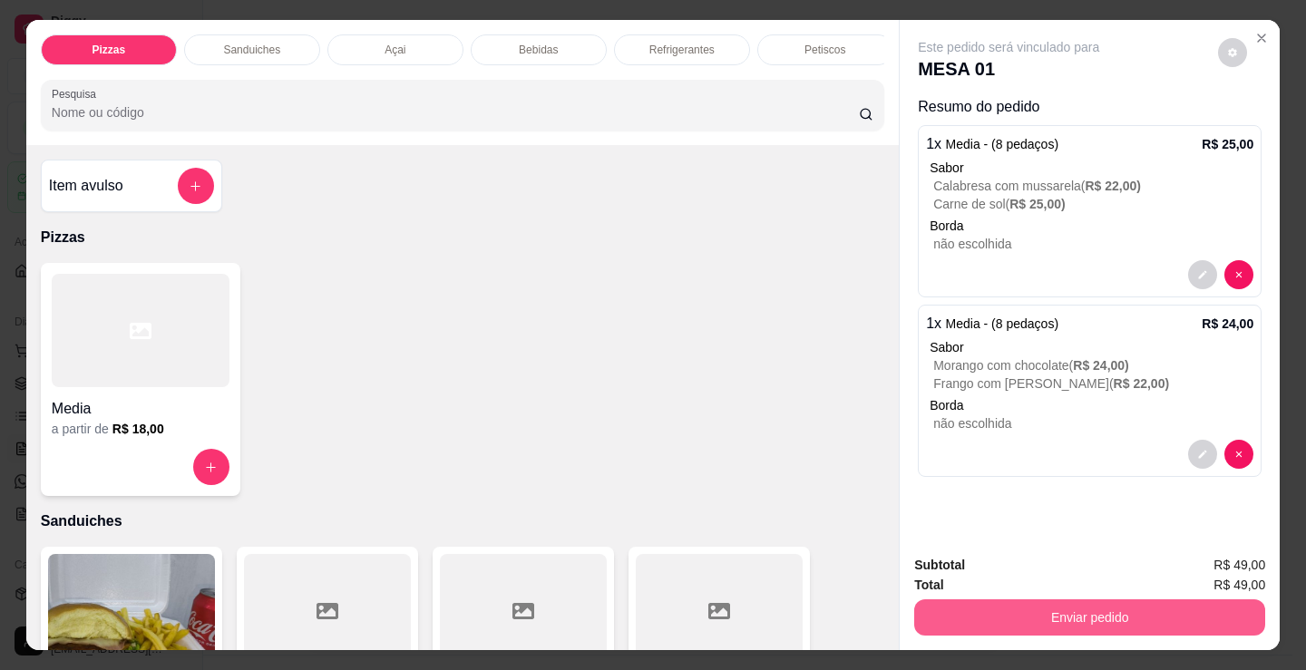
click at [1105, 605] on button "Enviar pedido" at bounding box center [1089, 617] width 351 height 36
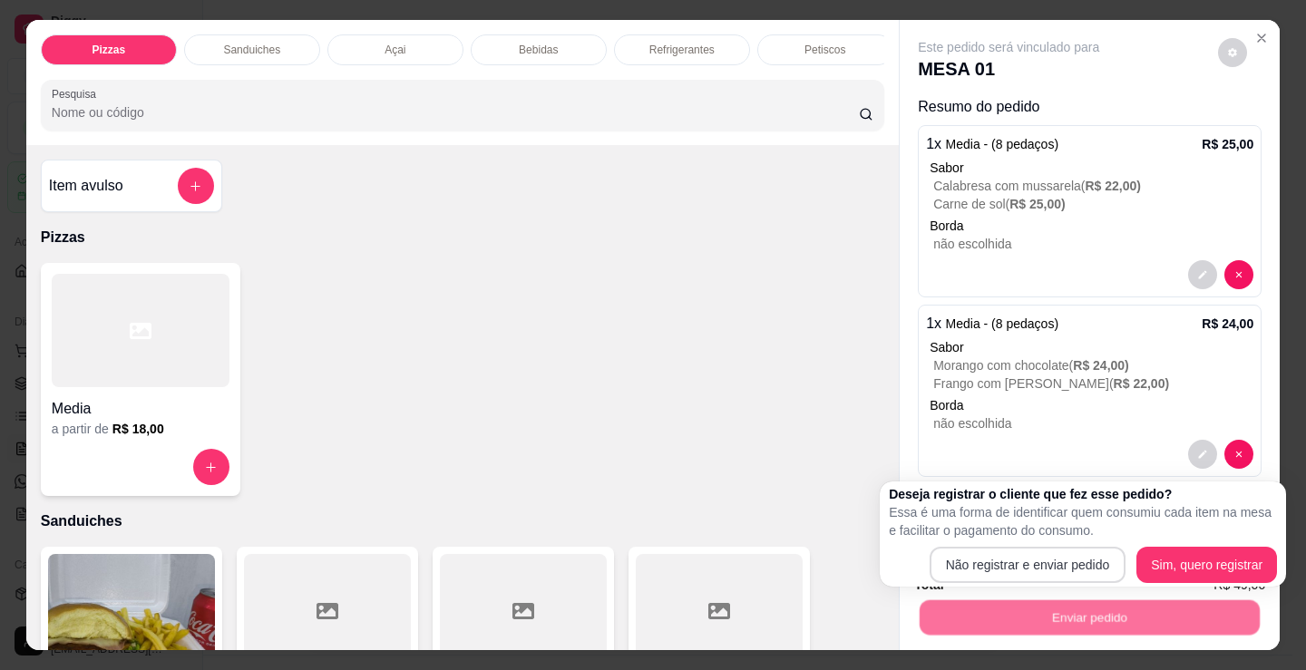
click at [1010, 545] on div "Deseja registrar o cliente que fez esse pedido? Essa é uma forma de identificar…" at bounding box center [1083, 534] width 388 height 98
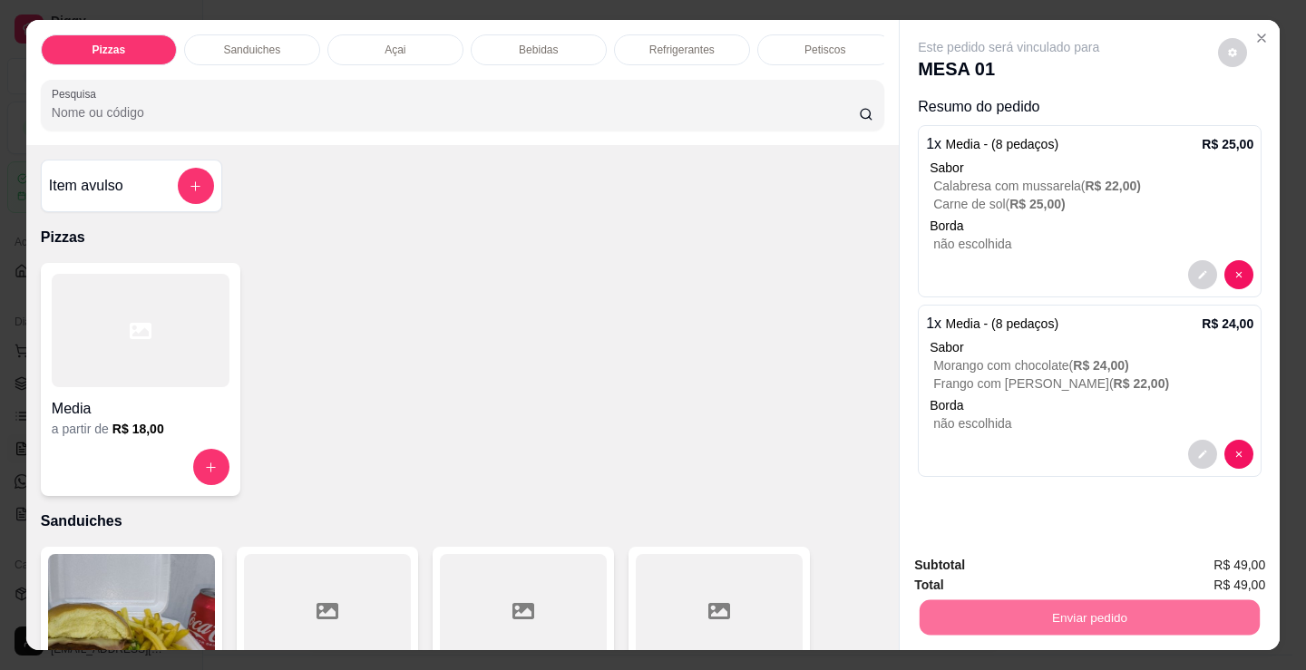
click at [1008, 563] on button "Não registrar e enviar pedido" at bounding box center [1029, 566] width 183 height 34
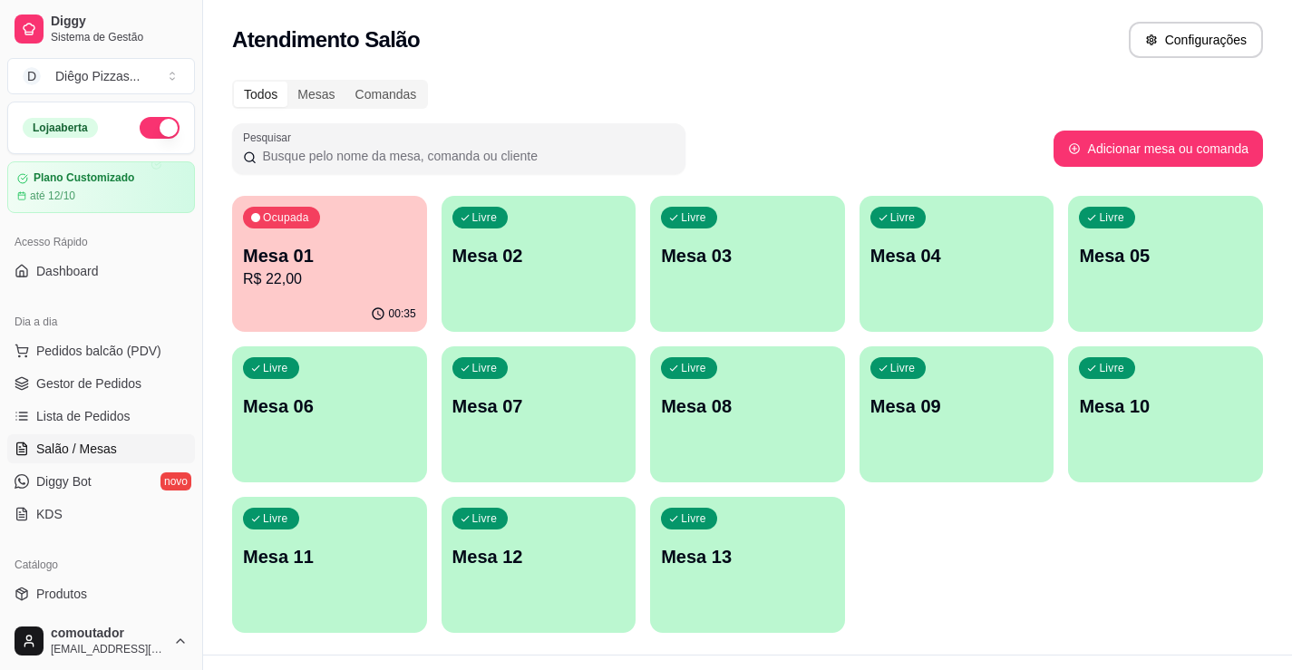
click at [394, 245] on p "Mesa 01" at bounding box center [329, 255] width 173 height 25
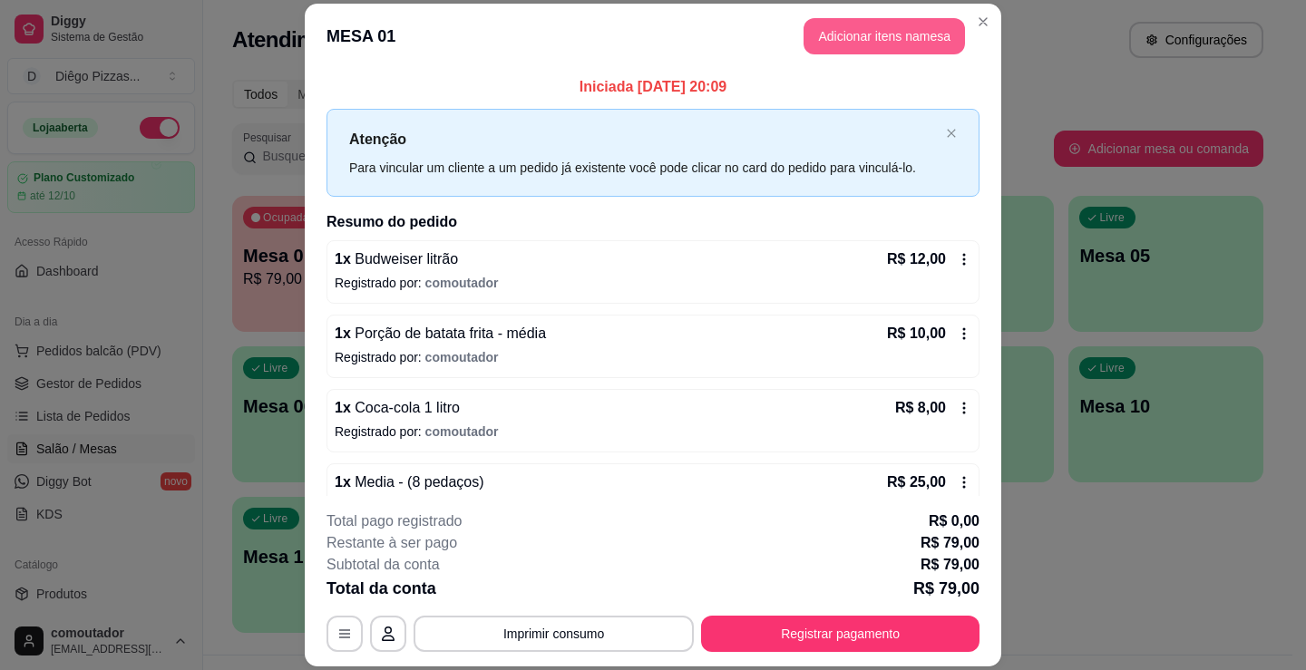
click at [871, 20] on button "Adicionar itens na mesa" at bounding box center [883, 36] width 161 height 36
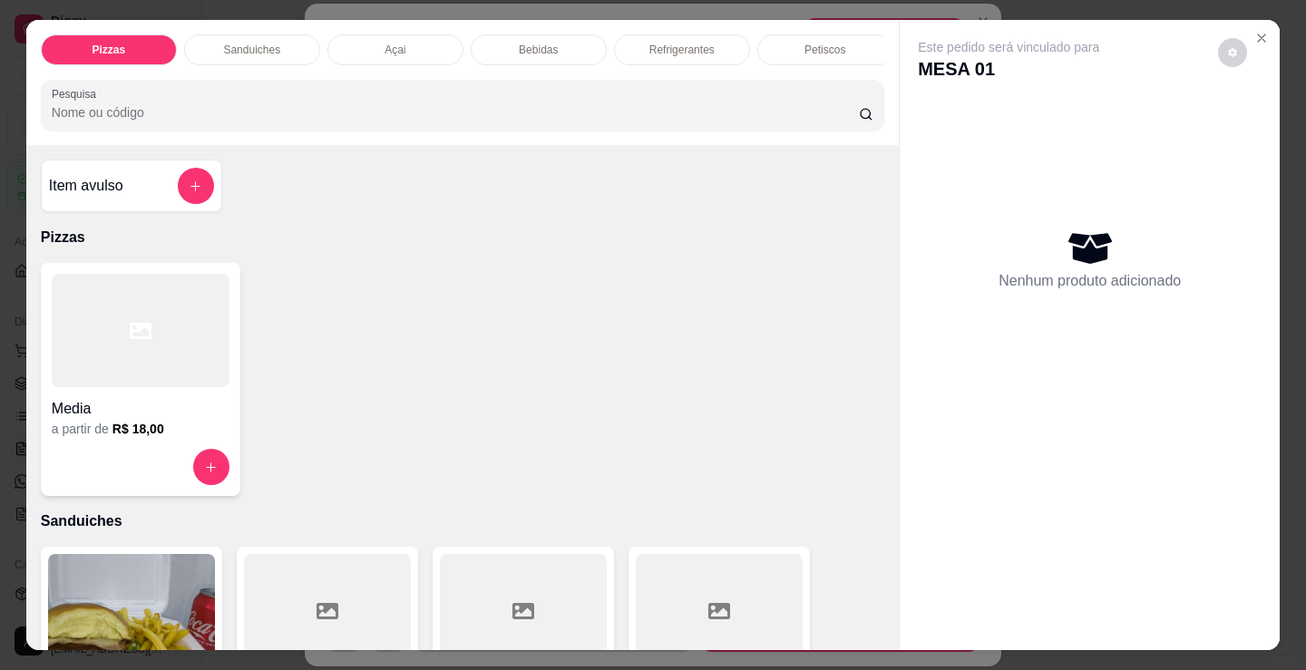
click at [526, 49] on p "Bebidas" at bounding box center [538, 50] width 39 height 15
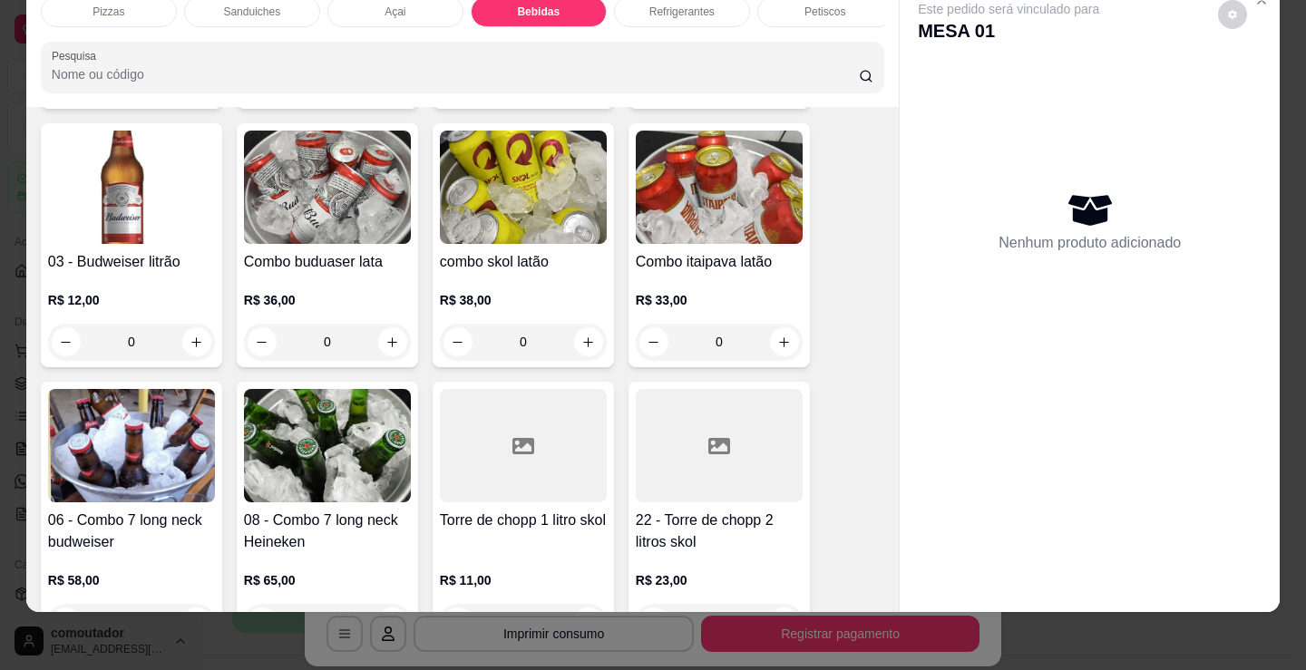
scroll to position [3063, 0]
click at [190, 336] on icon "increase-product-quantity" at bounding box center [197, 343] width 14 height 14
type input "1"
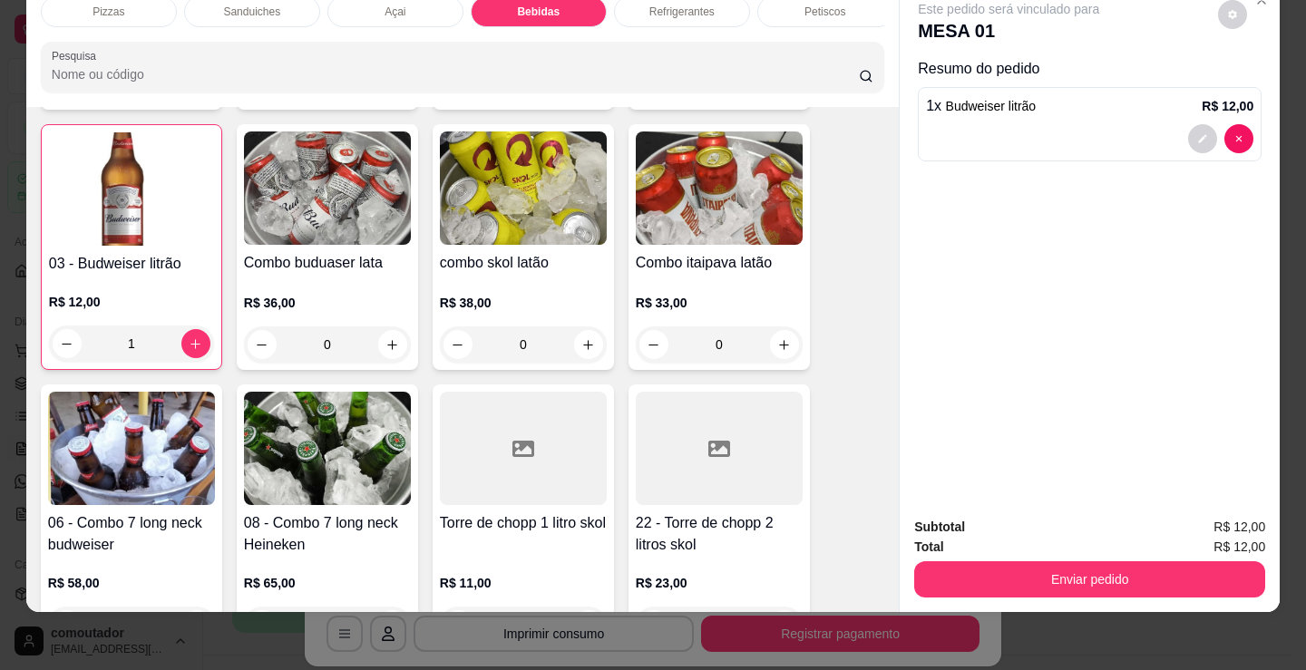
click at [1096, 557] on div "Enviar pedido" at bounding box center [1089, 577] width 351 height 41
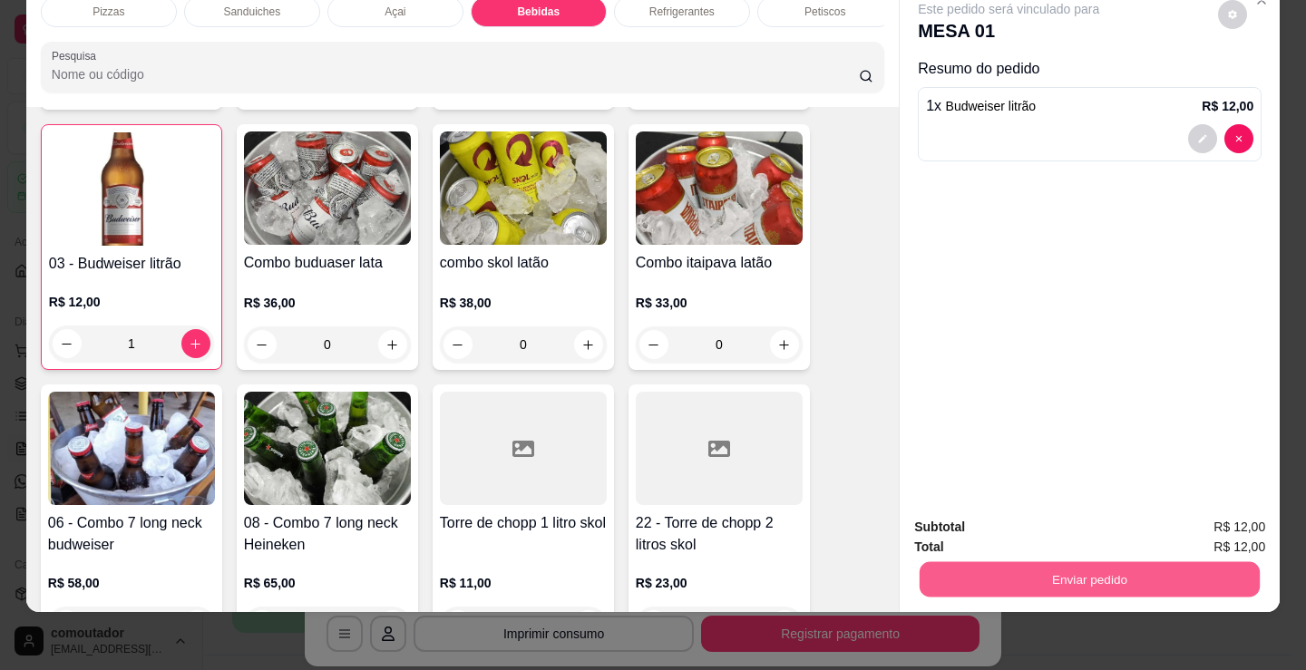
click at [1091, 561] on button "Enviar pedido" at bounding box center [1089, 578] width 340 height 35
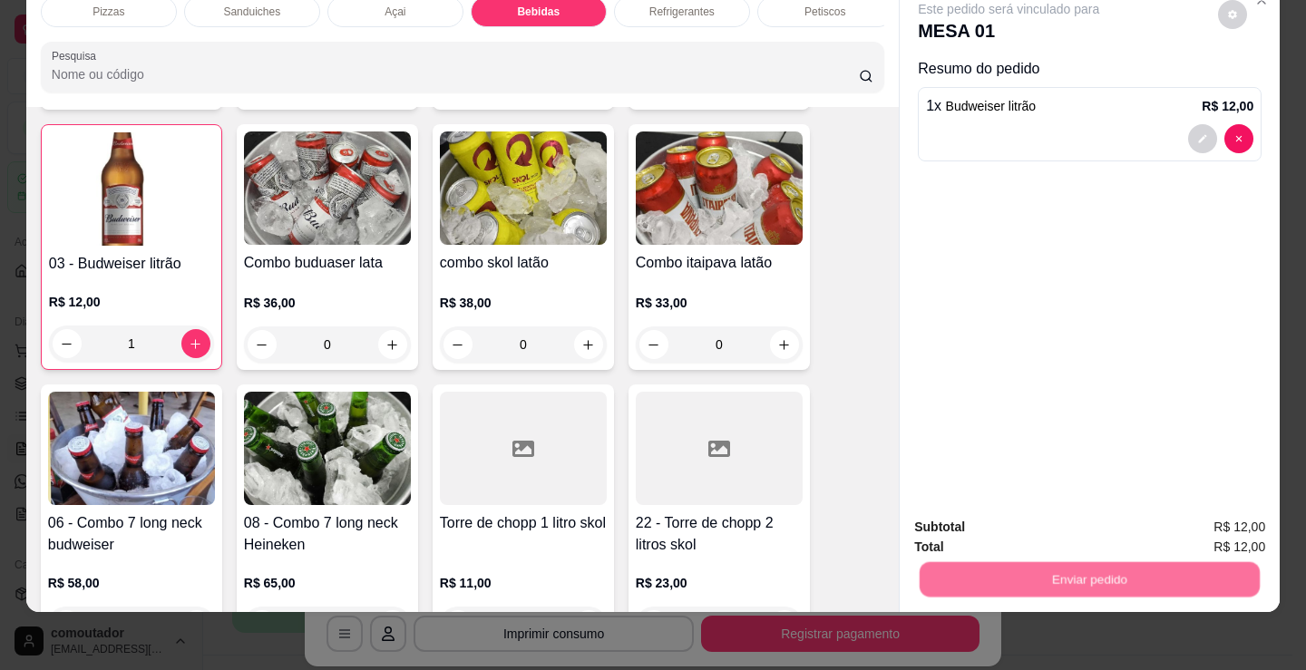
click at [1071, 526] on button "Não registrar e enviar pedido" at bounding box center [1029, 521] width 183 height 34
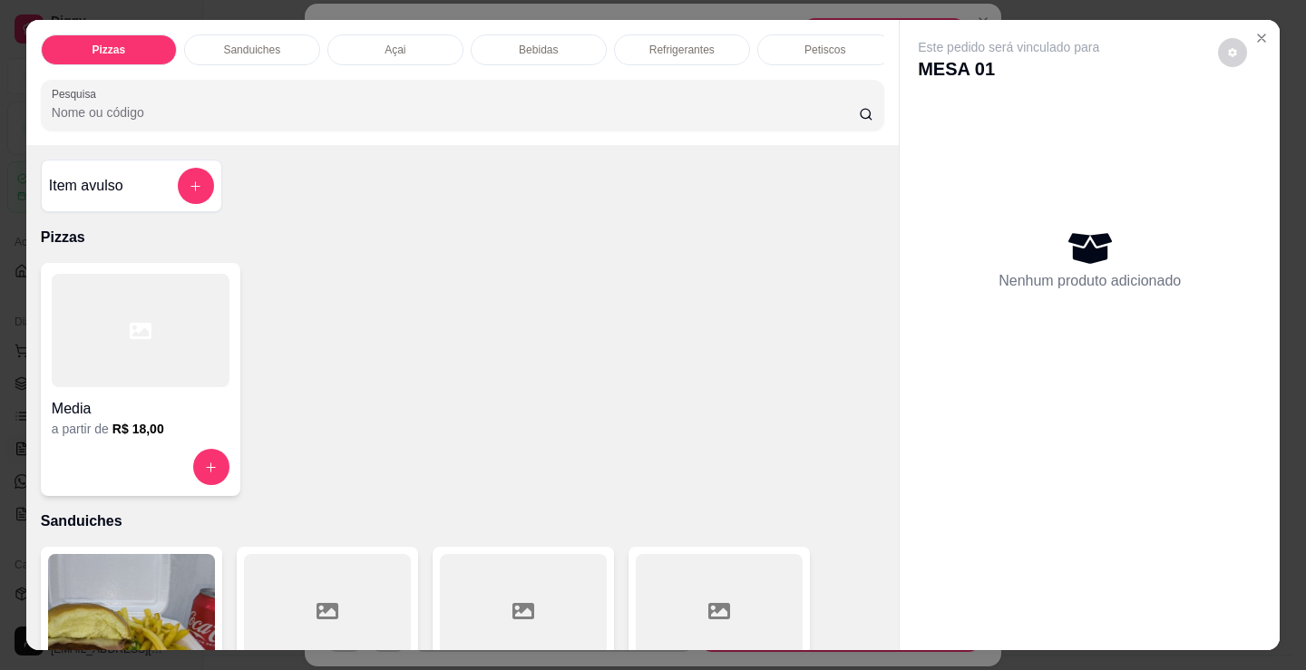
click at [217, 362] on div at bounding box center [141, 330] width 178 height 113
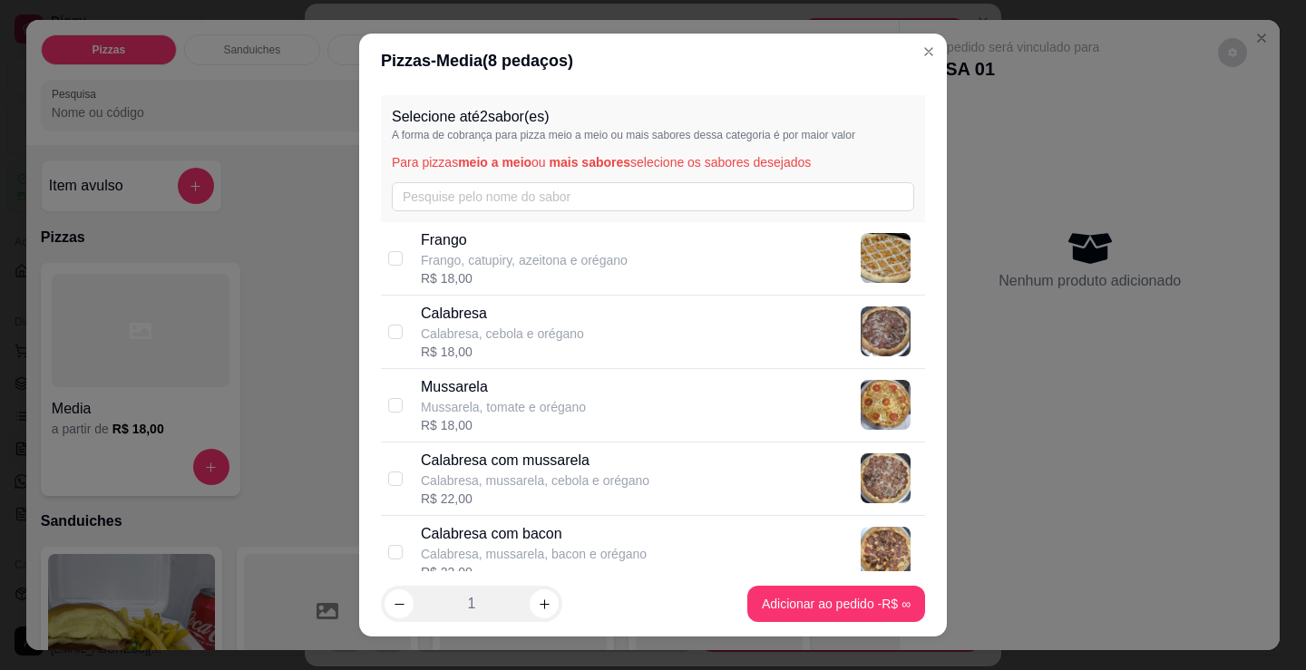
click at [551, 464] on p "Calabresa com mussarela" at bounding box center [535, 461] width 229 height 22
checkbox input "true"
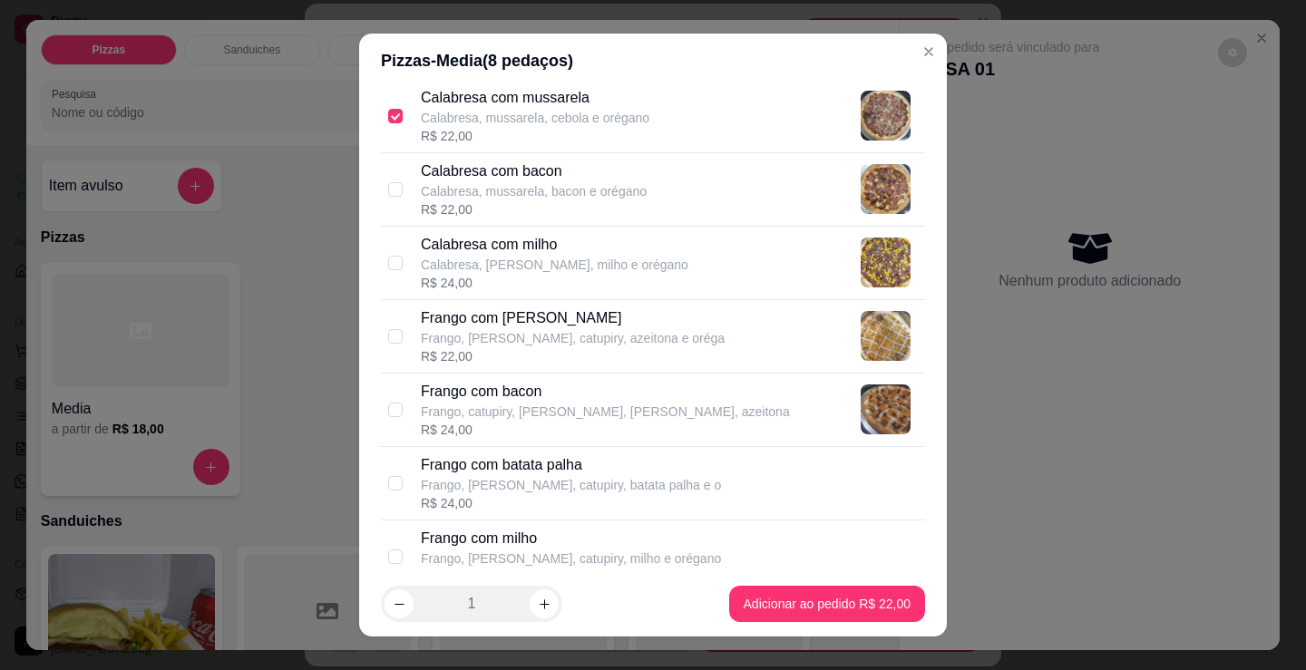
scroll to position [635, 0]
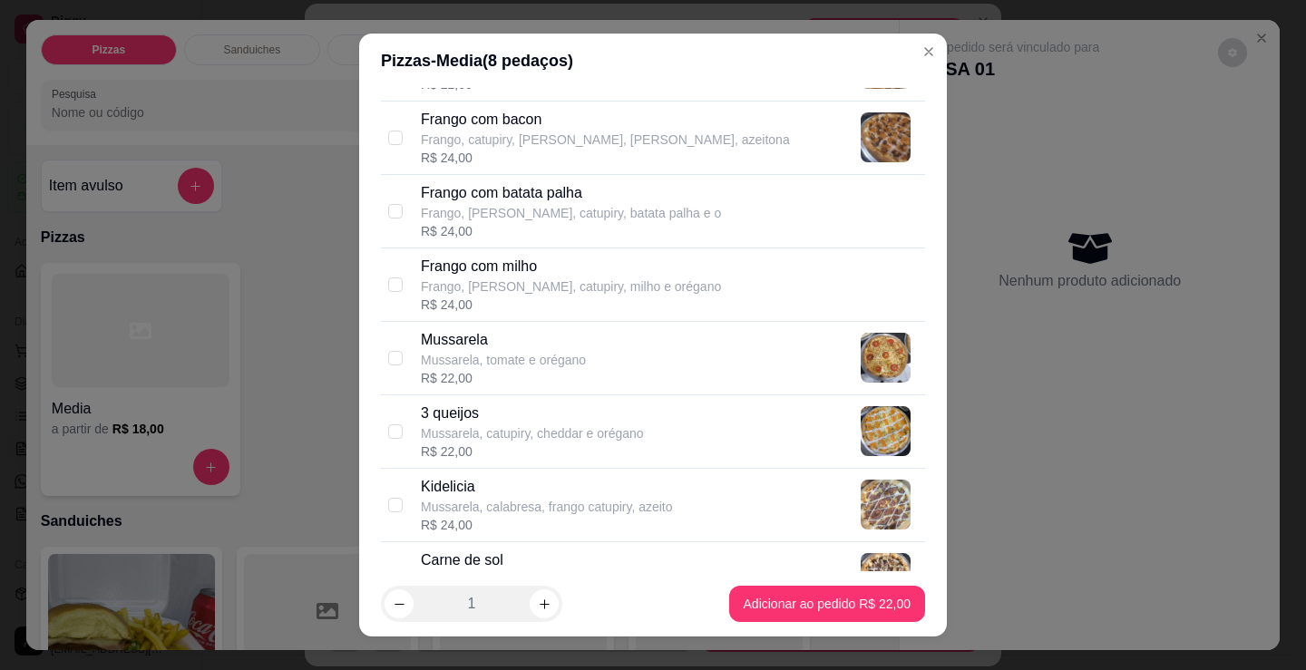
click at [555, 151] on div "R$ 24,00" at bounding box center [605, 158] width 369 height 18
checkbox input "true"
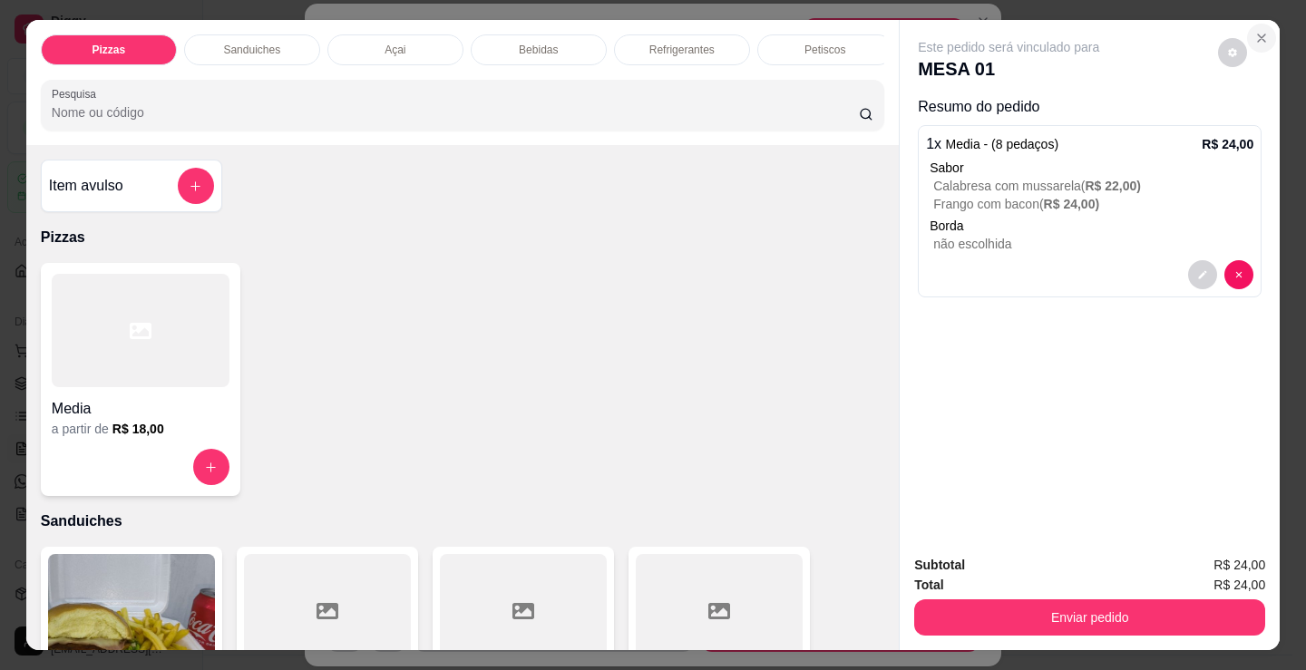
click at [1256, 34] on icon "Close" at bounding box center [1261, 38] width 15 height 15
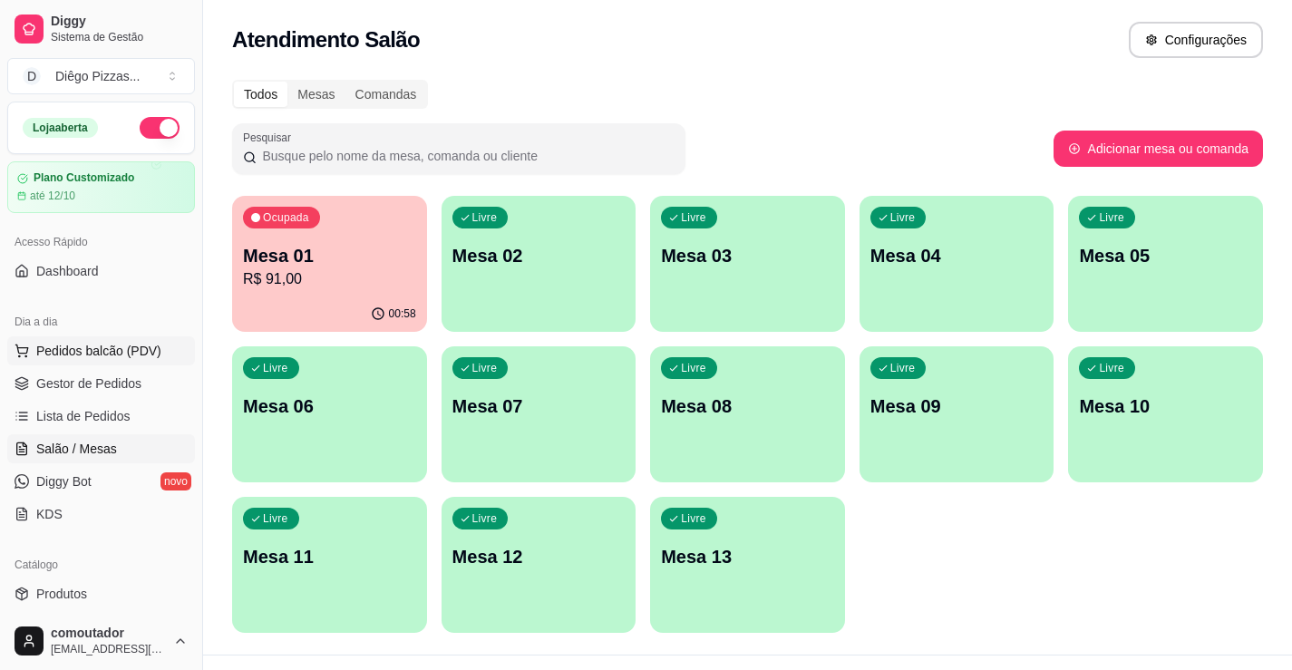
click at [64, 347] on span "Pedidos balcão (PDV)" at bounding box center [98, 351] width 125 height 18
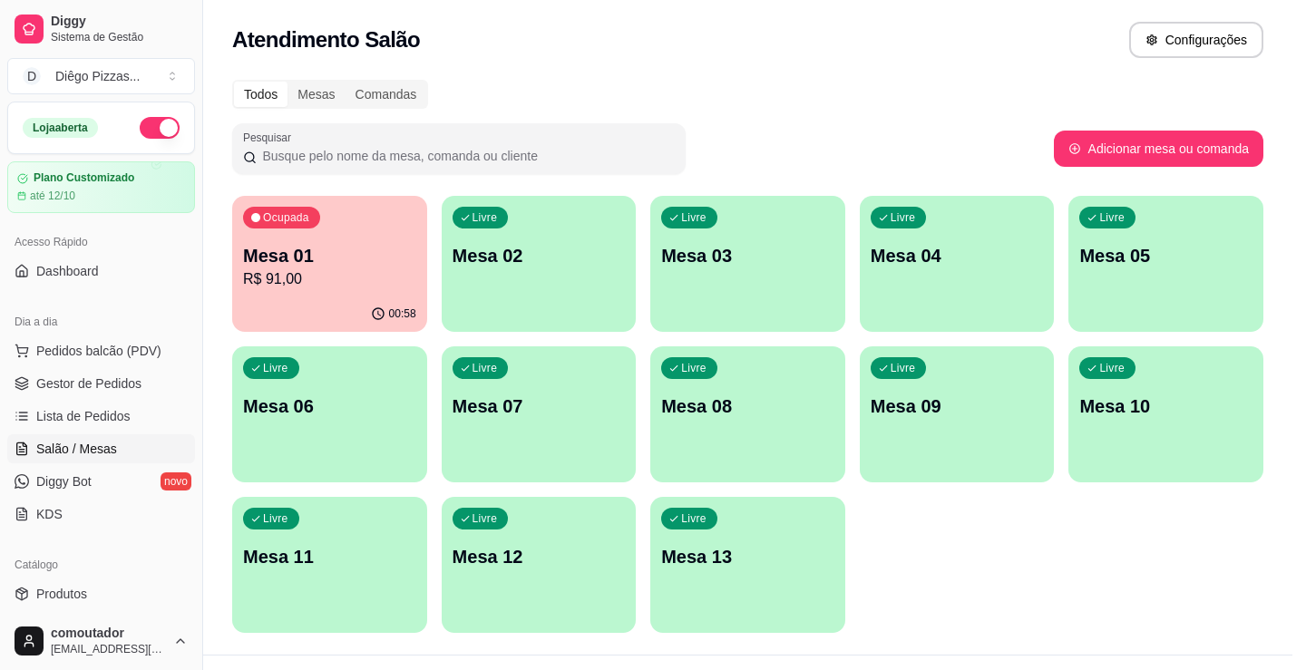
click at [159, 436] on div "a partir de R$ 18,00" at bounding box center [141, 429] width 178 height 18
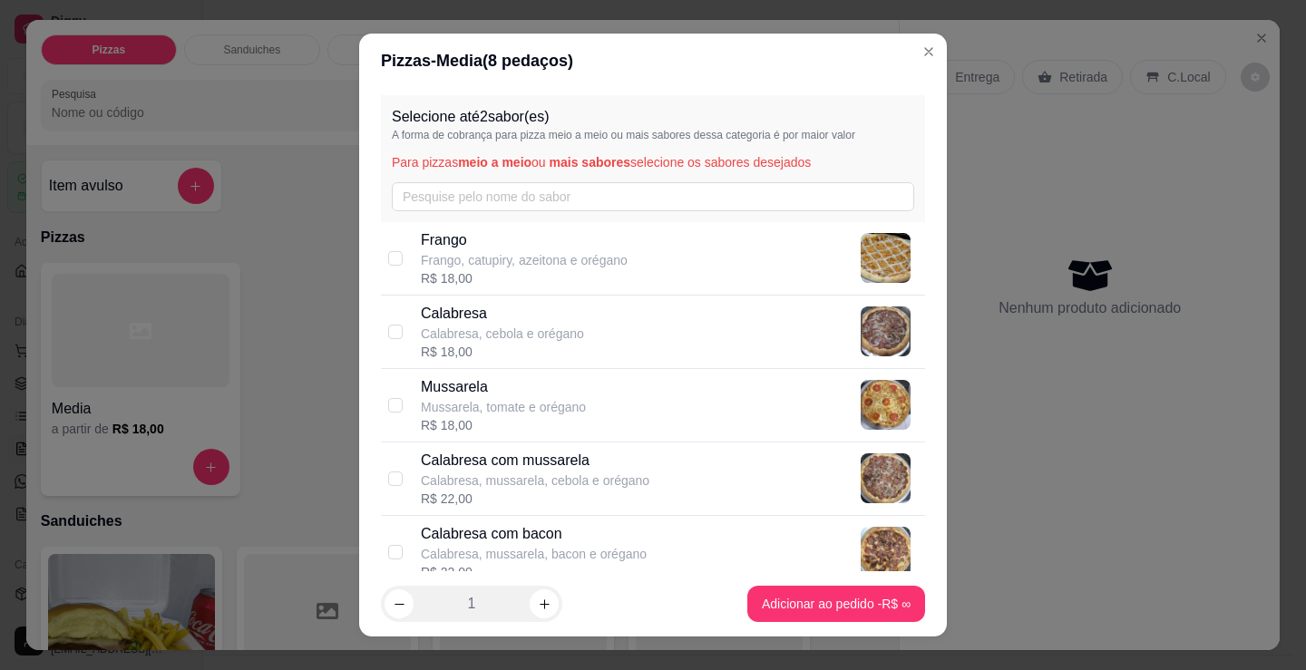
click at [562, 482] on p "Calabresa, mussarela, cebola e orégano" at bounding box center [535, 481] width 229 height 18
checkbox input "true"
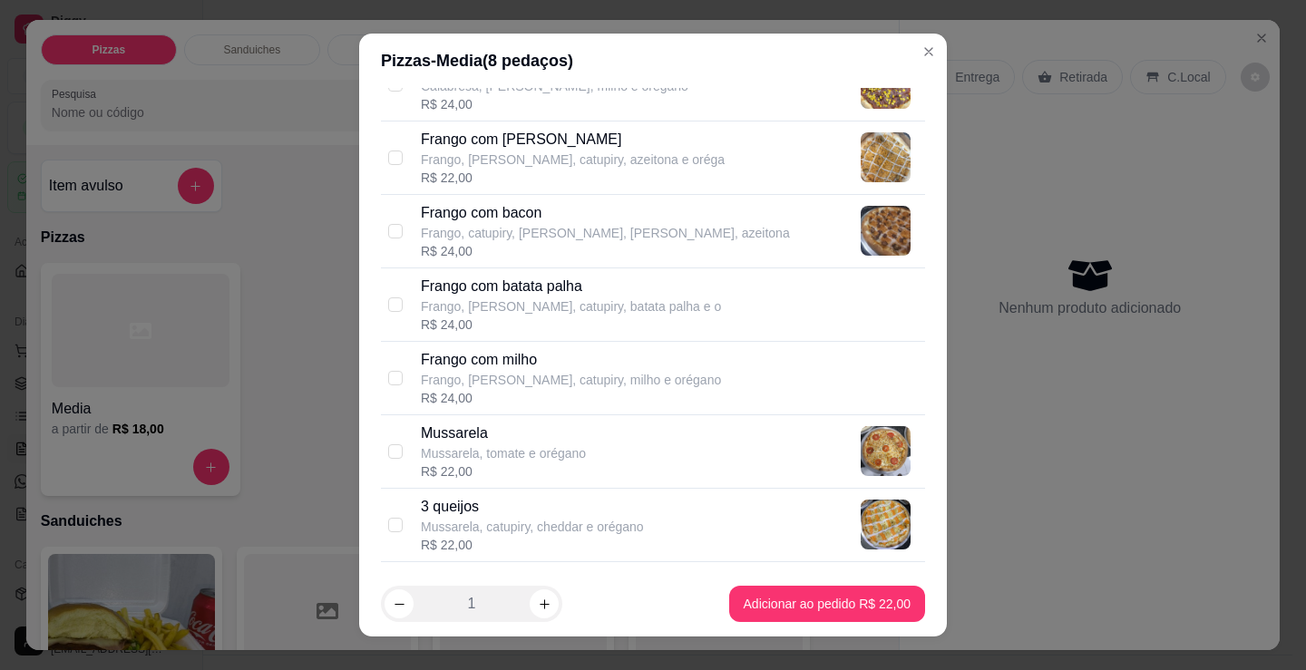
scroll to position [544, 0]
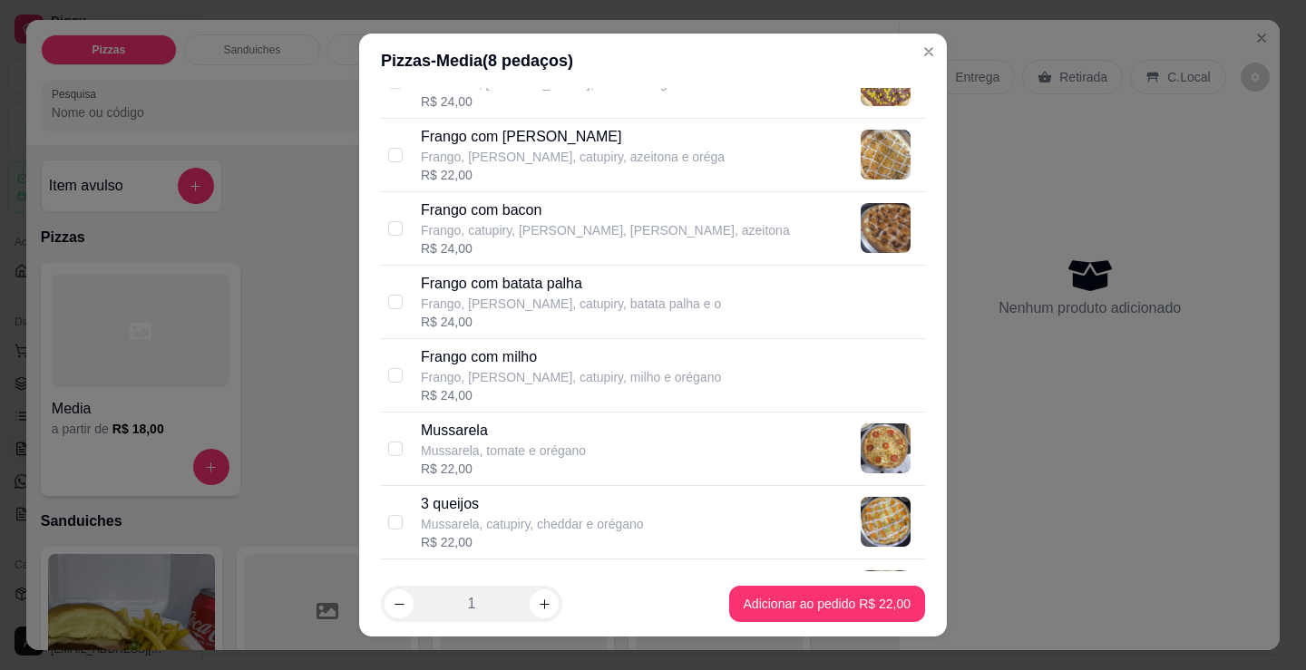
click at [602, 253] on div "R$ 24,00" at bounding box center [605, 248] width 369 height 18
checkbox input "true"
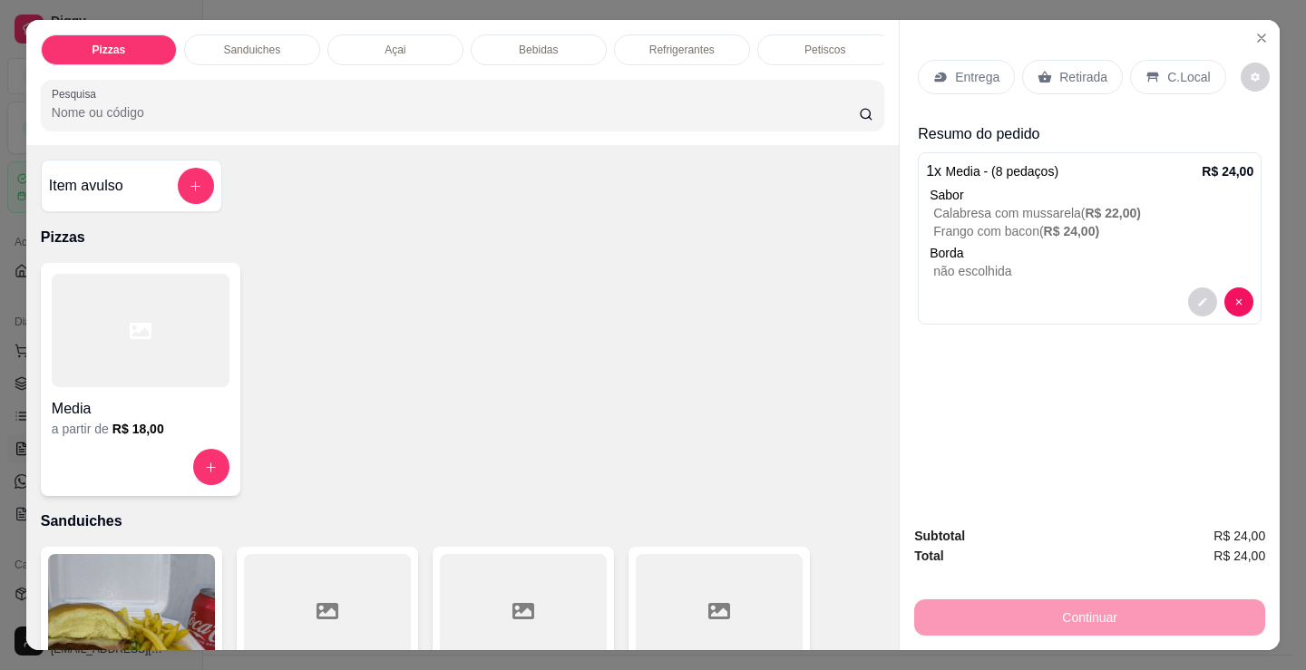
click at [978, 68] on p "Entrega" at bounding box center [977, 77] width 44 height 18
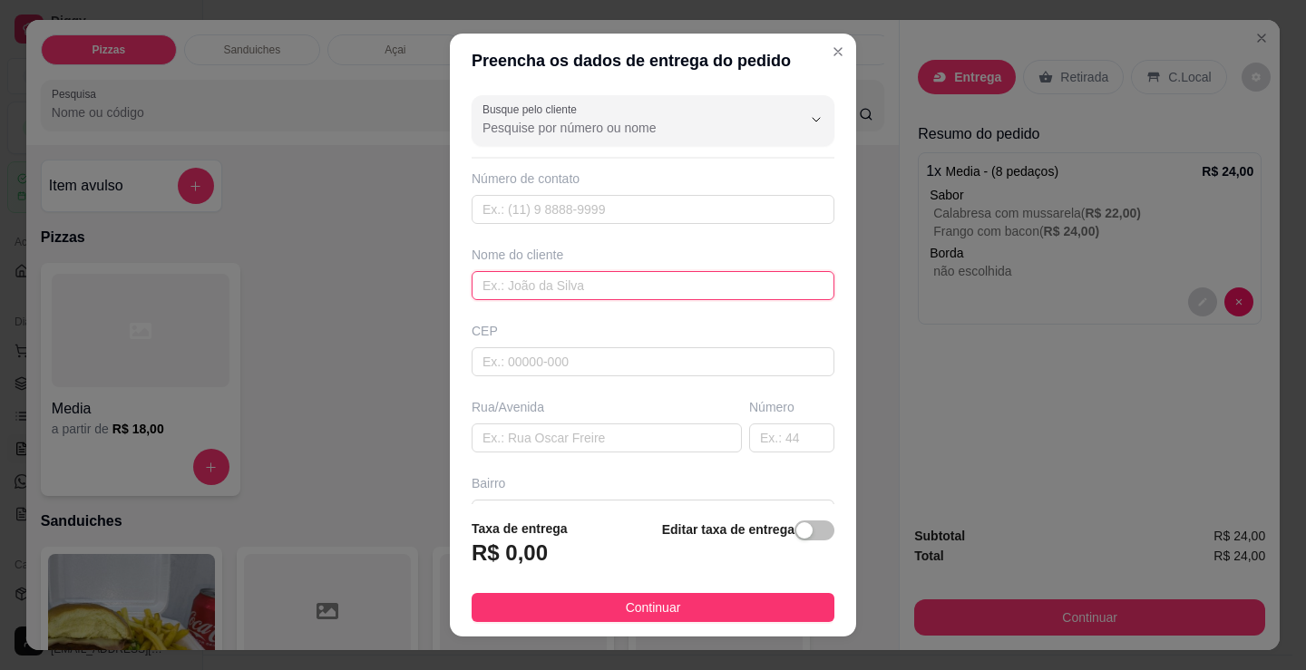
click at [622, 290] on input "text" at bounding box center [653, 285] width 363 height 29
type input "vitoria de nida"
click at [683, 623] on footer "Taxa de entrega R$ 0,00 Editar taxa de entrega Continuar" at bounding box center [653, 570] width 406 height 132
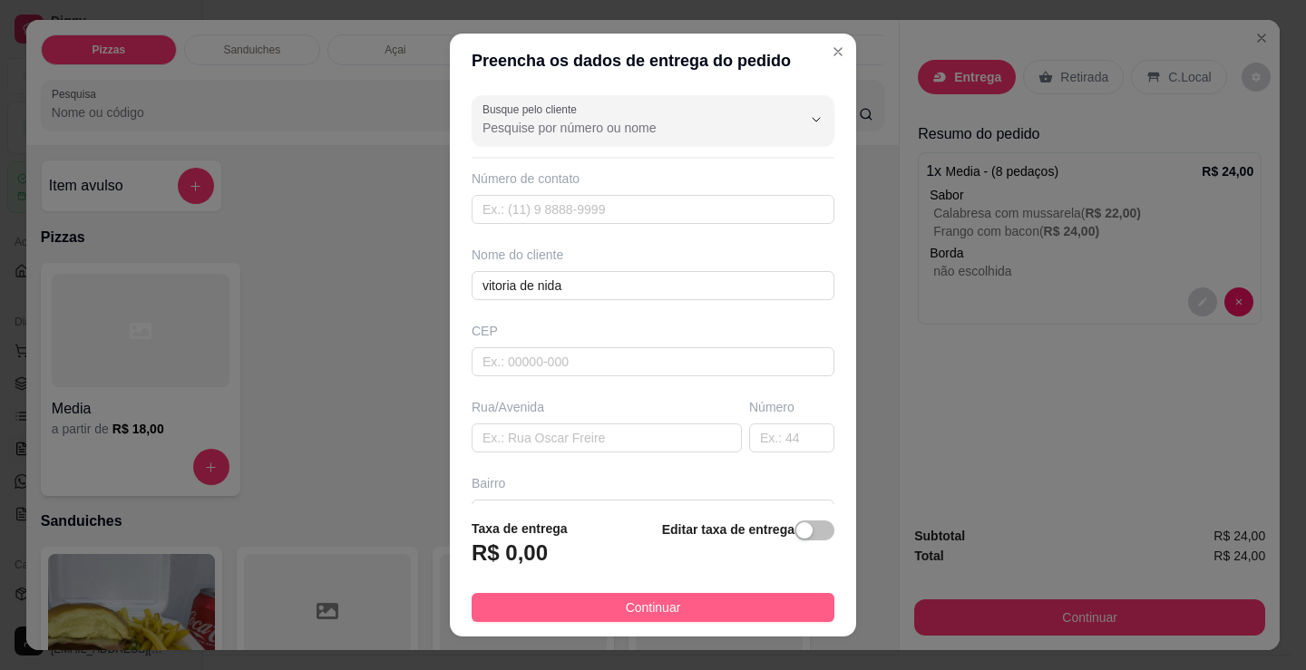
click at [763, 606] on button "Continuar" at bounding box center [653, 607] width 363 height 29
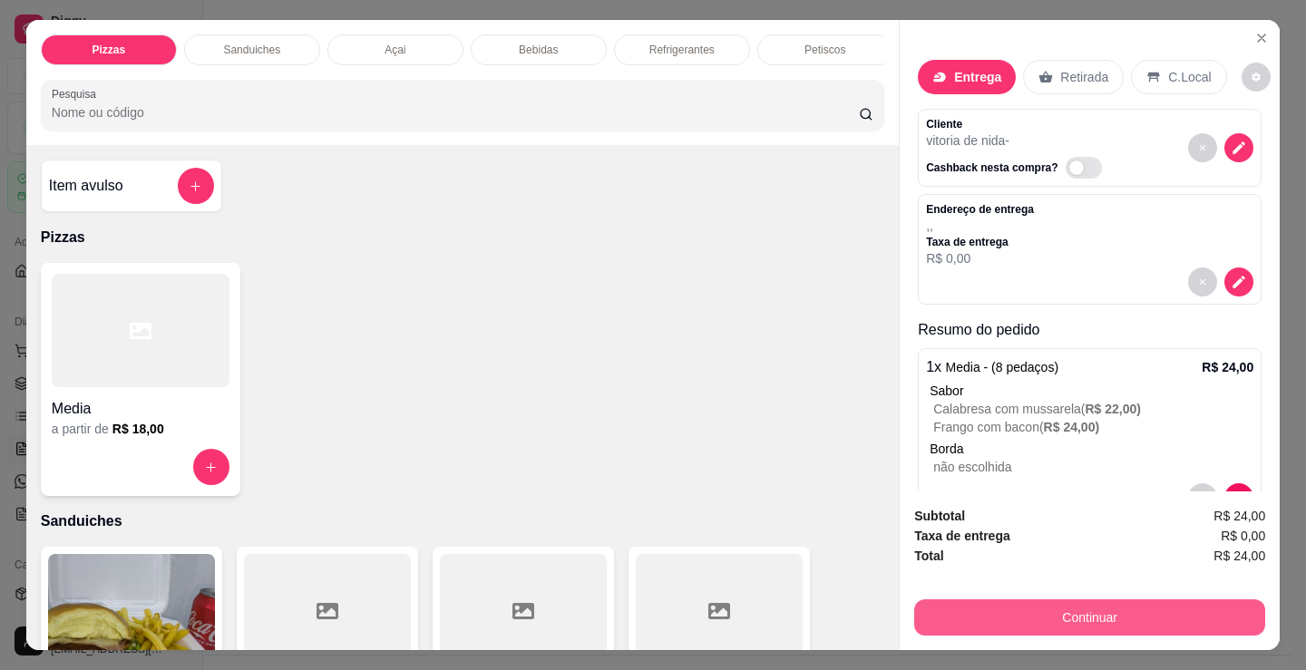
click at [1052, 604] on button "Continuar" at bounding box center [1089, 617] width 351 height 36
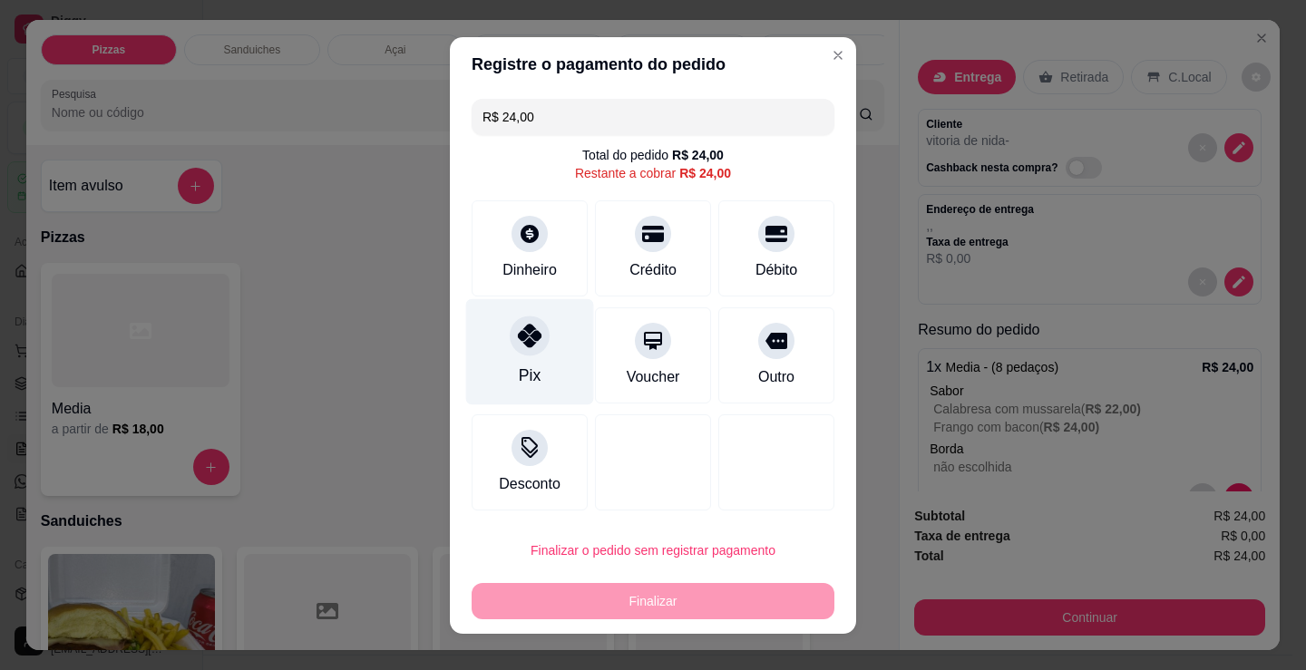
click at [523, 318] on div "Pix" at bounding box center [530, 351] width 128 height 106
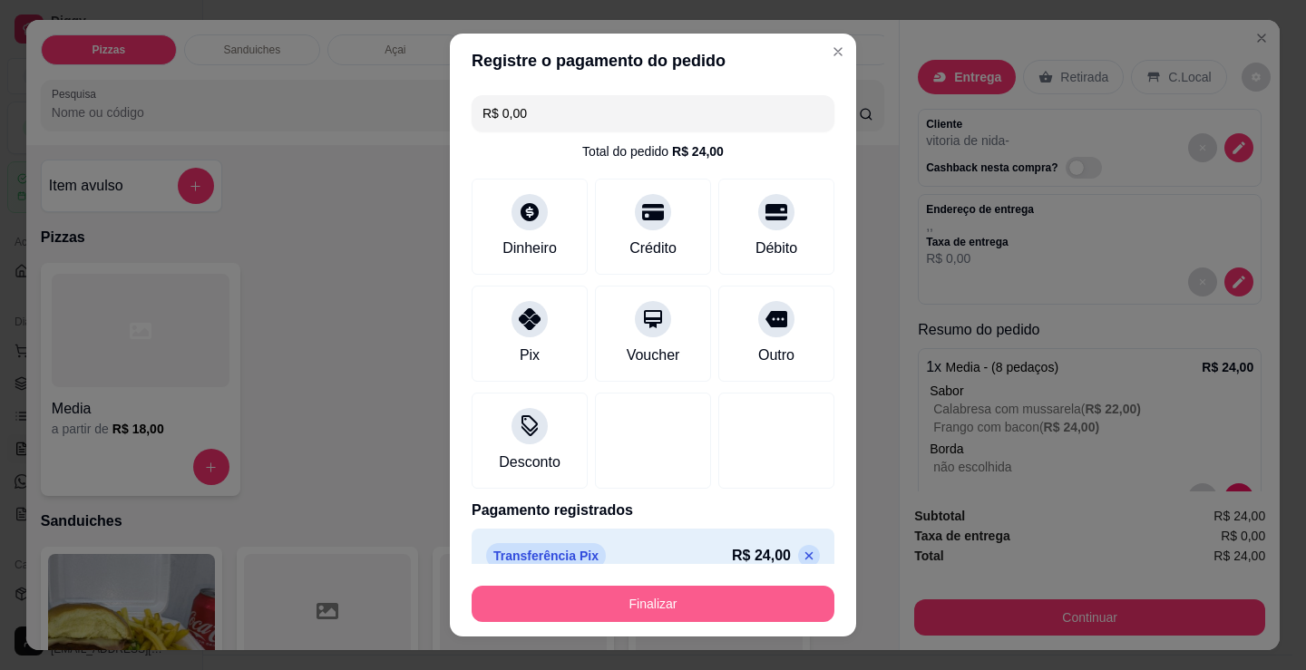
click at [657, 598] on button "Finalizar" at bounding box center [653, 604] width 363 height 36
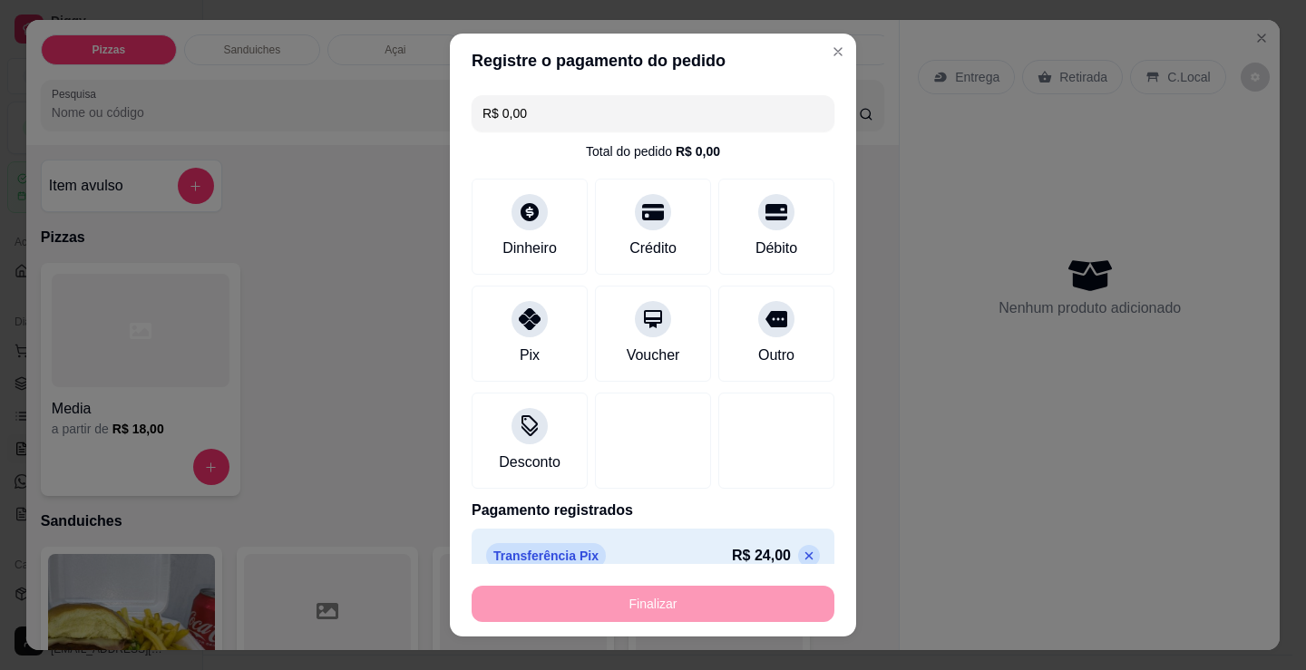
type input "-R$ 24,00"
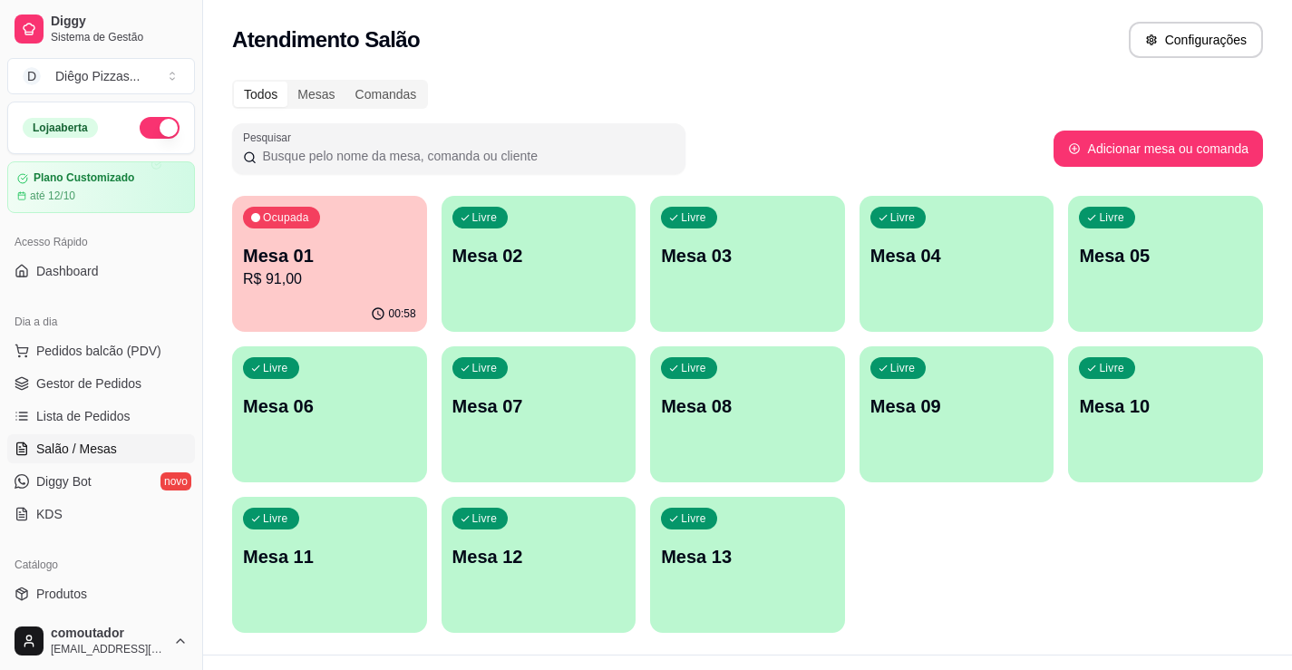
click at [306, 317] on div "00:58" at bounding box center [329, 314] width 195 height 35
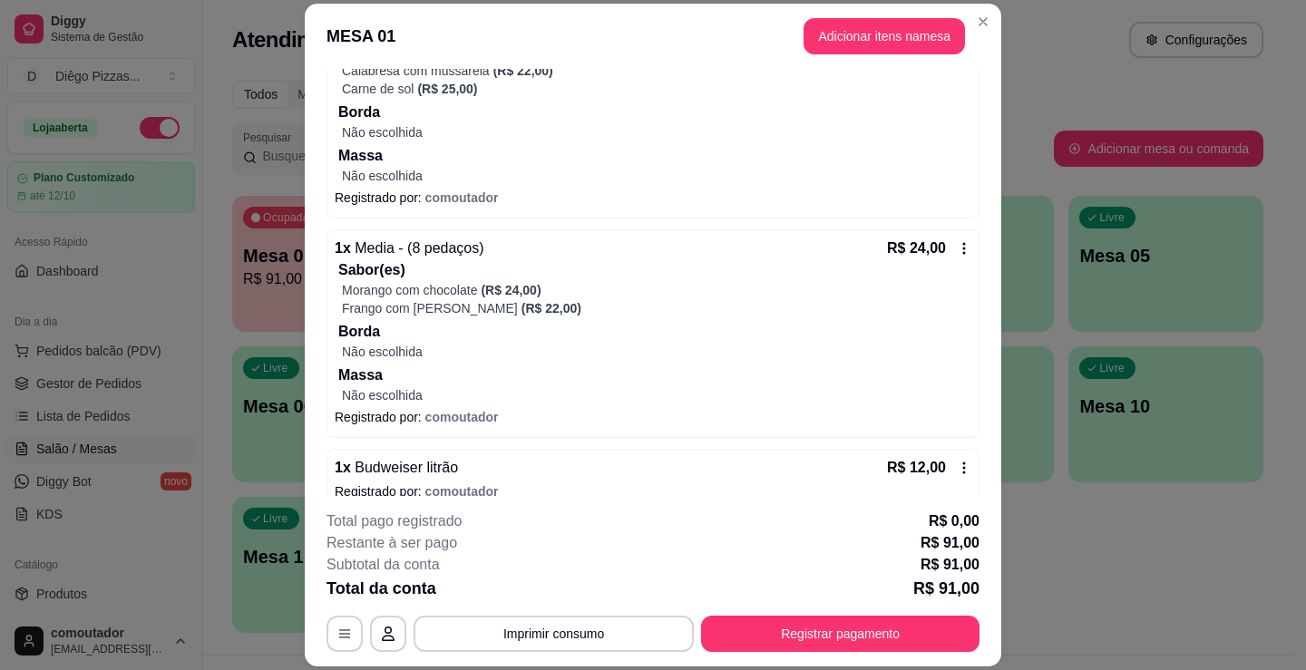
scroll to position [363, 0]
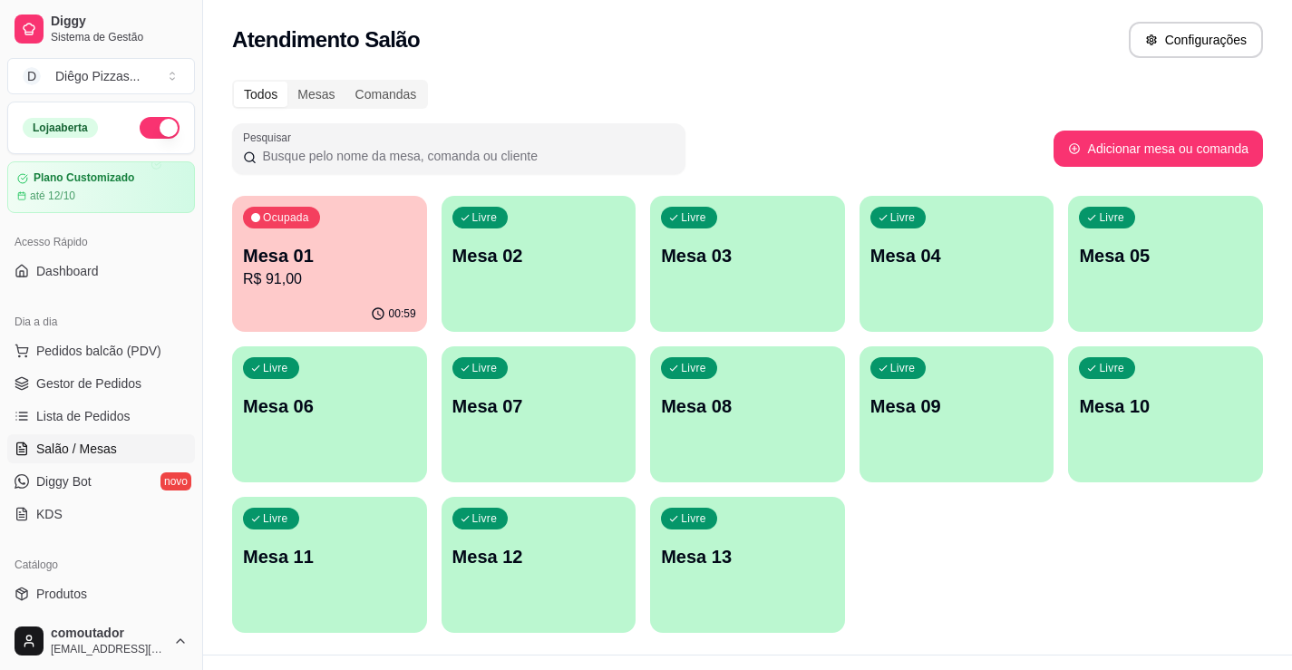
click at [288, 238] on div "Ocupada Mesa 01 R$ 91,00" at bounding box center [329, 246] width 195 height 101
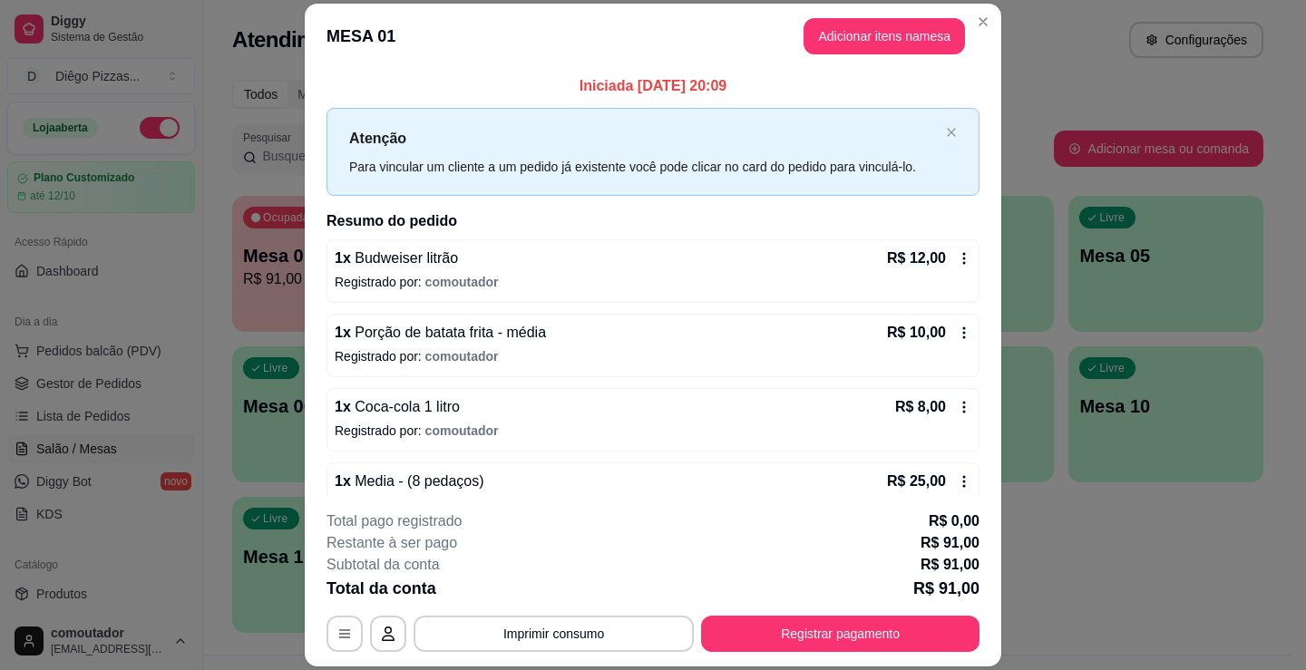
scroll to position [0, 0]
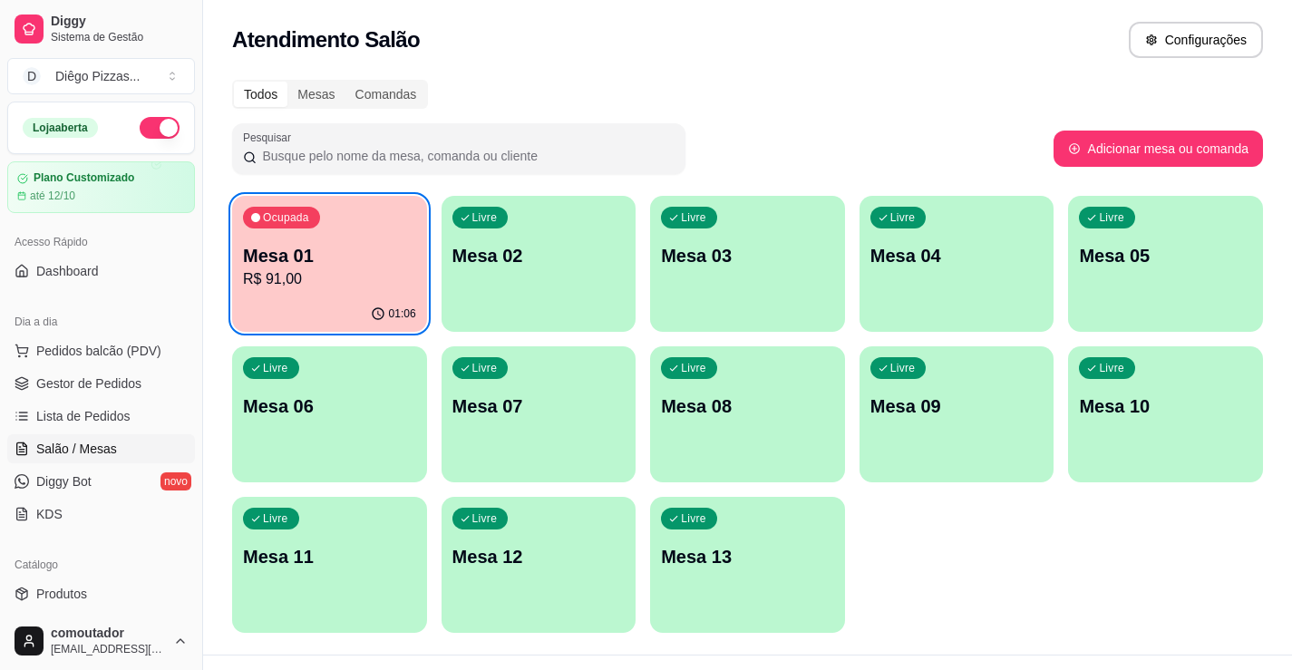
click at [319, 209] on div "Ocupada Mesa 01 R$ 91,00" at bounding box center [329, 246] width 195 height 101
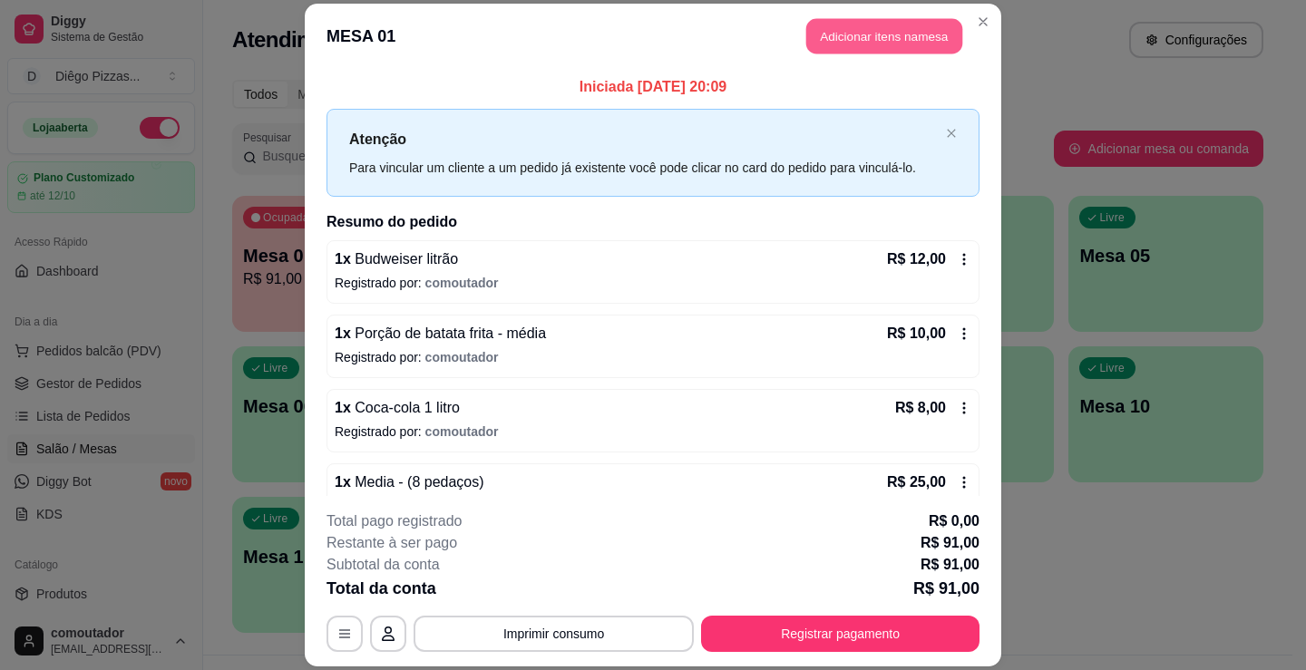
click at [889, 40] on button "Adicionar itens na mesa" at bounding box center [884, 35] width 156 height 35
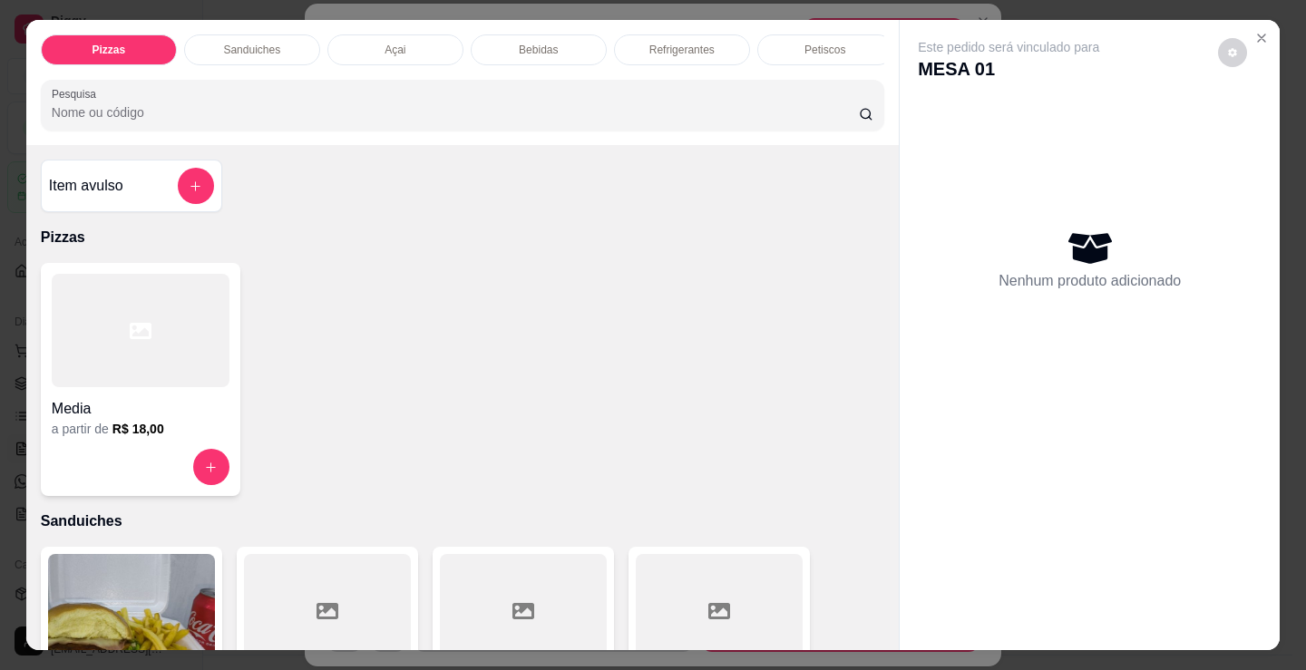
click at [539, 34] on div "Bebidas" at bounding box center [539, 49] width 136 height 31
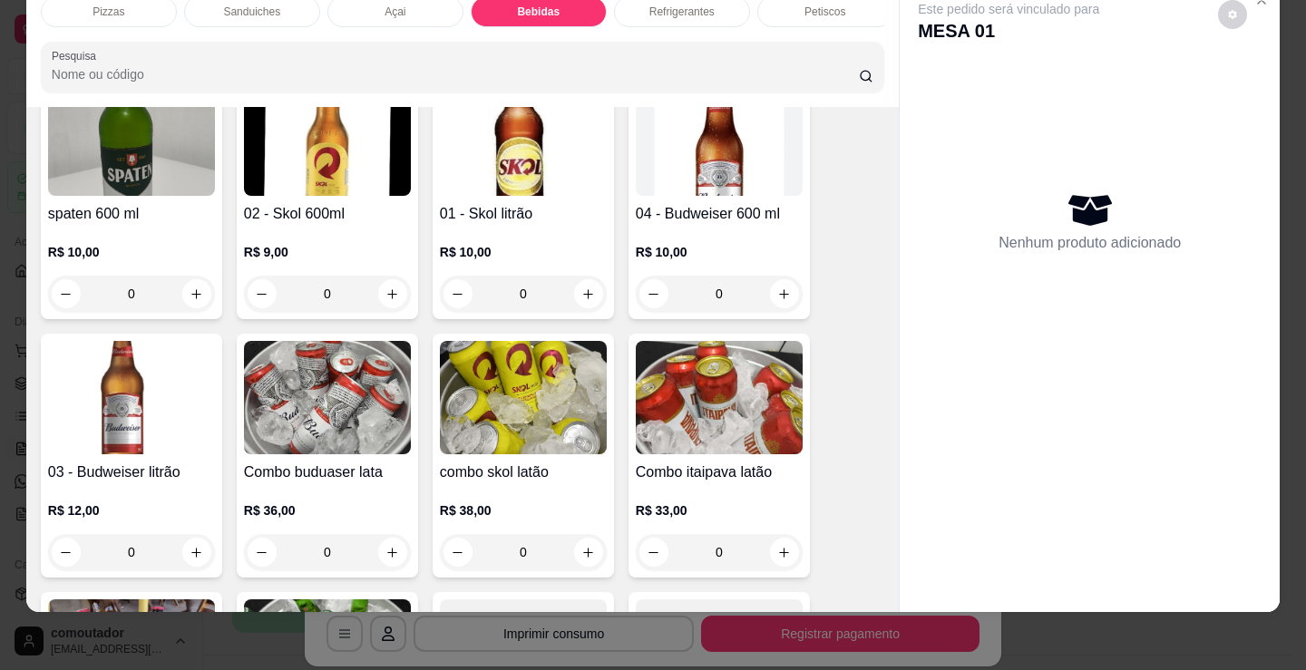
scroll to position [2882, 0]
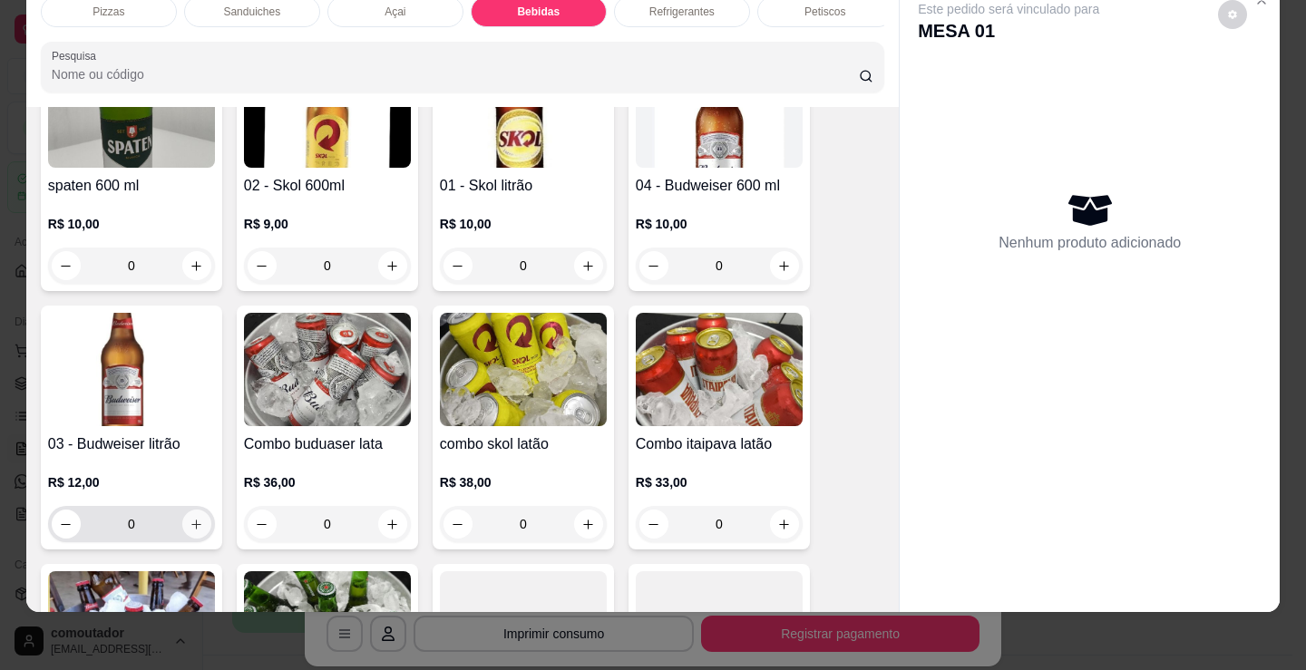
click at [192, 524] on icon "increase-product-quantity" at bounding box center [197, 525] width 10 height 10
type input "1"
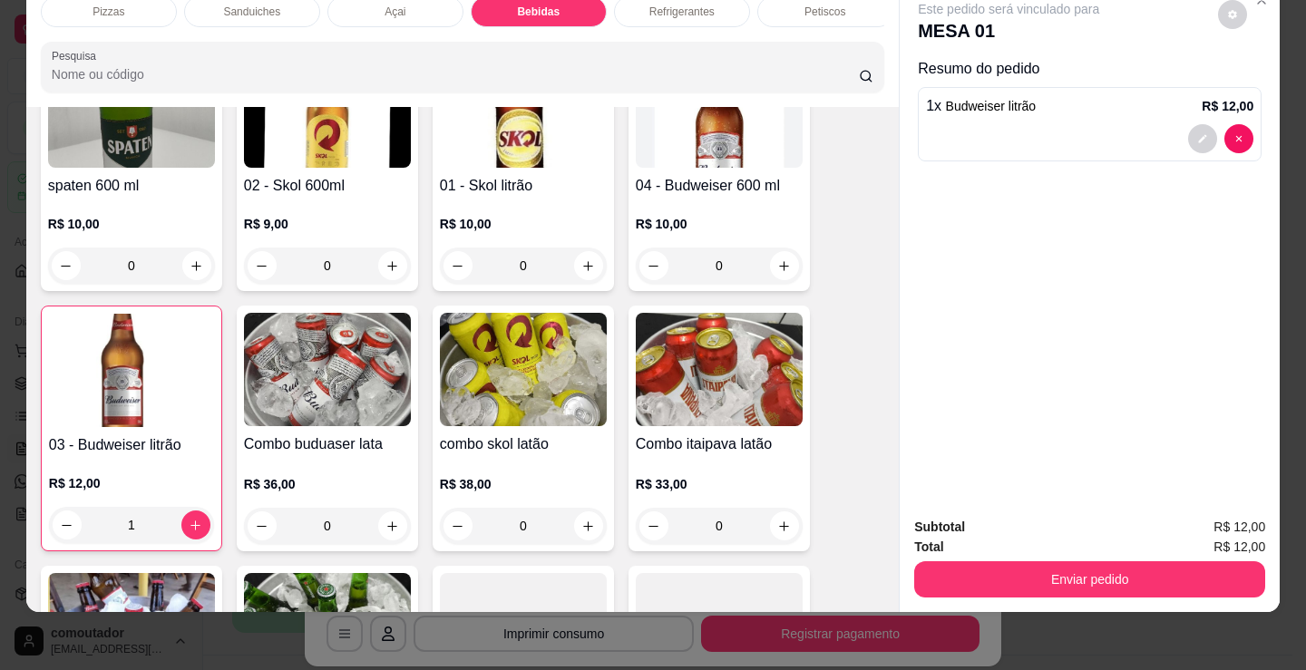
click at [670, 7] on div "Refrigerantes" at bounding box center [682, 11] width 136 height 31
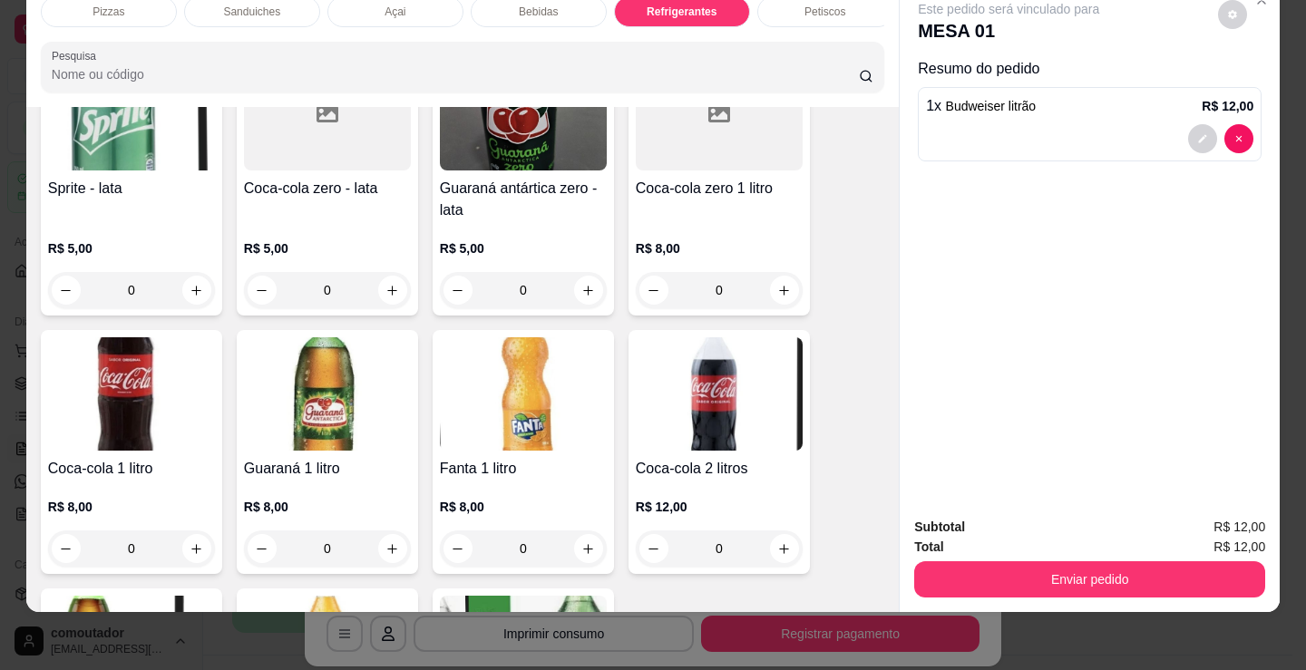
scroll to position [5333, 0]
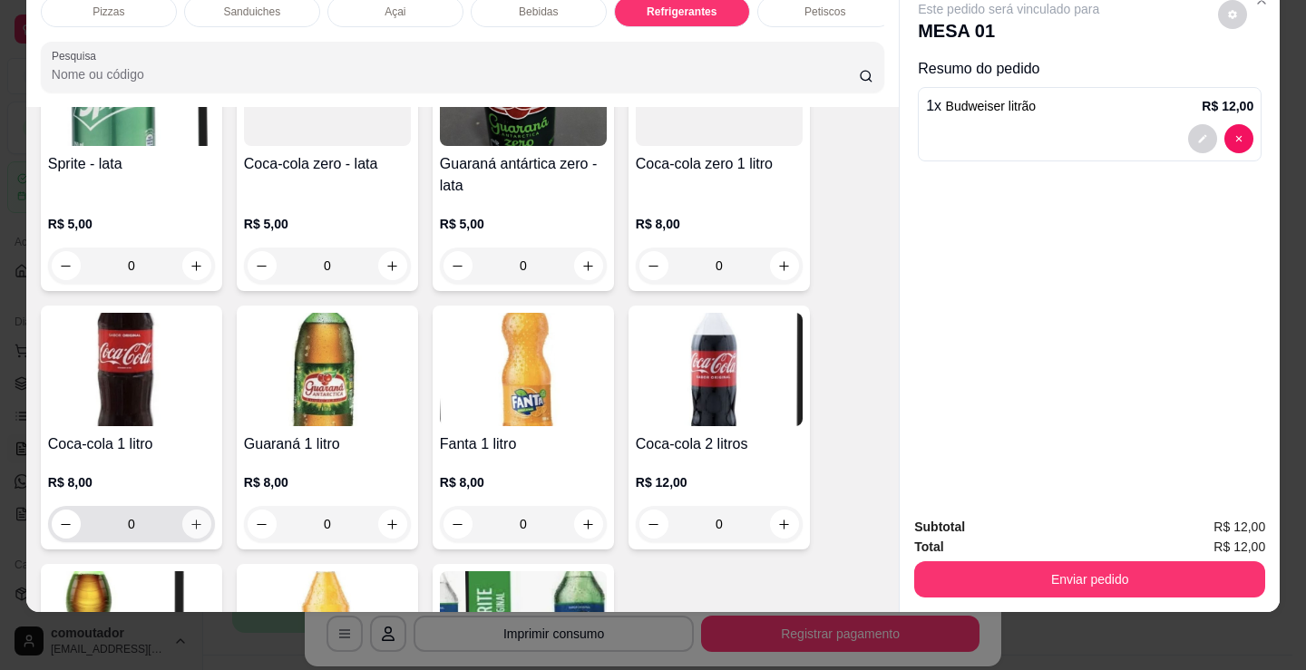
click at [190, 519] on icon "increase-product-quantity" at bounding box center [197, 525] width 14 height 14
type input "1"
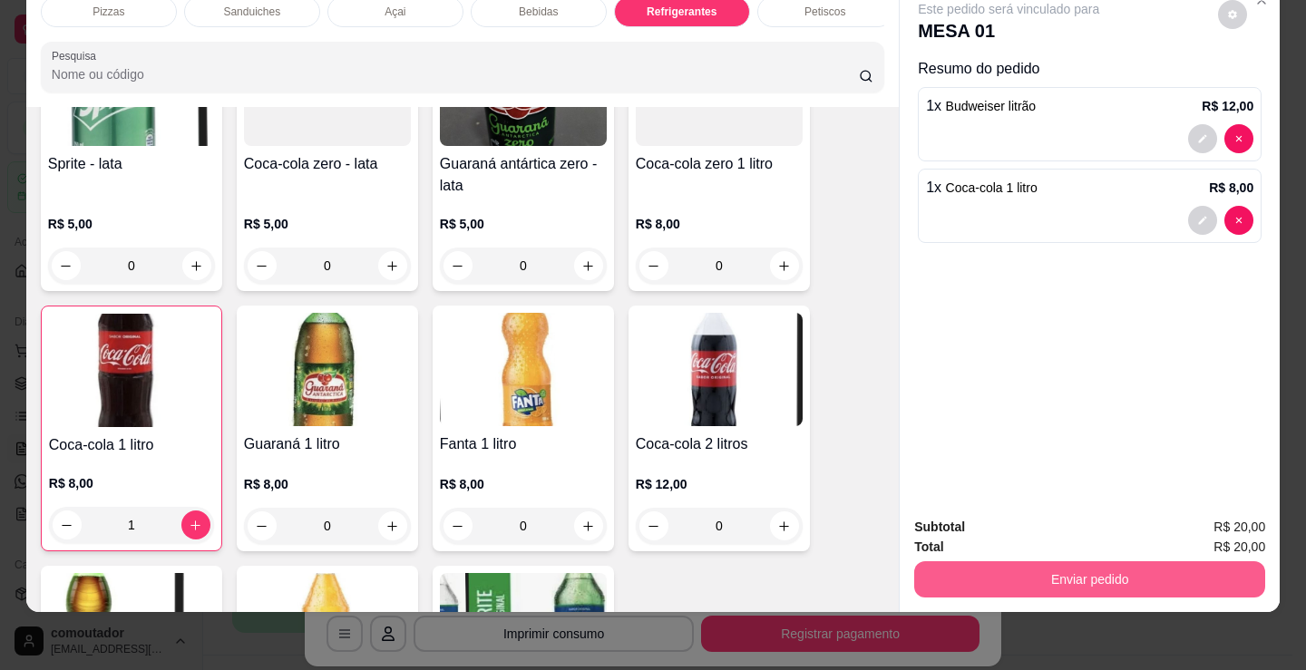
click at [940, 565] on button "Enviar pedido" at bounding box center [1089, 579] width 351 height 36
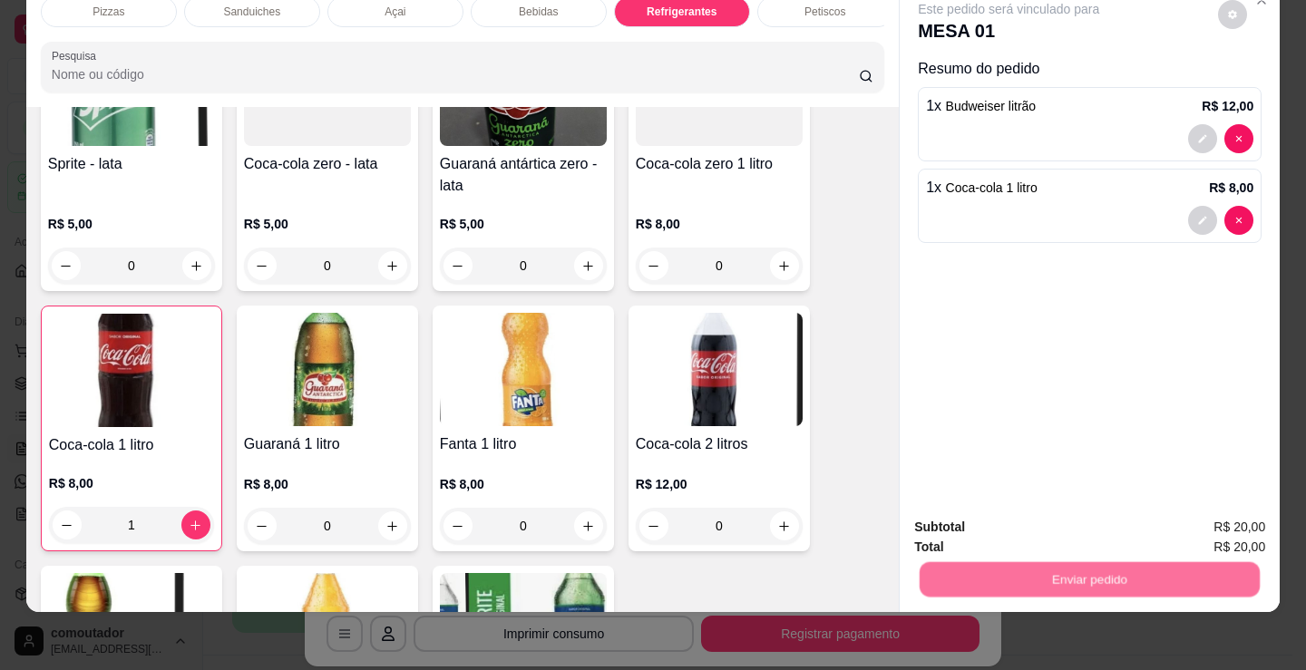
click at [954, 526] on button "Não registrar e enviar pedido" at bounding box center [1029, 521] width 183 height 34
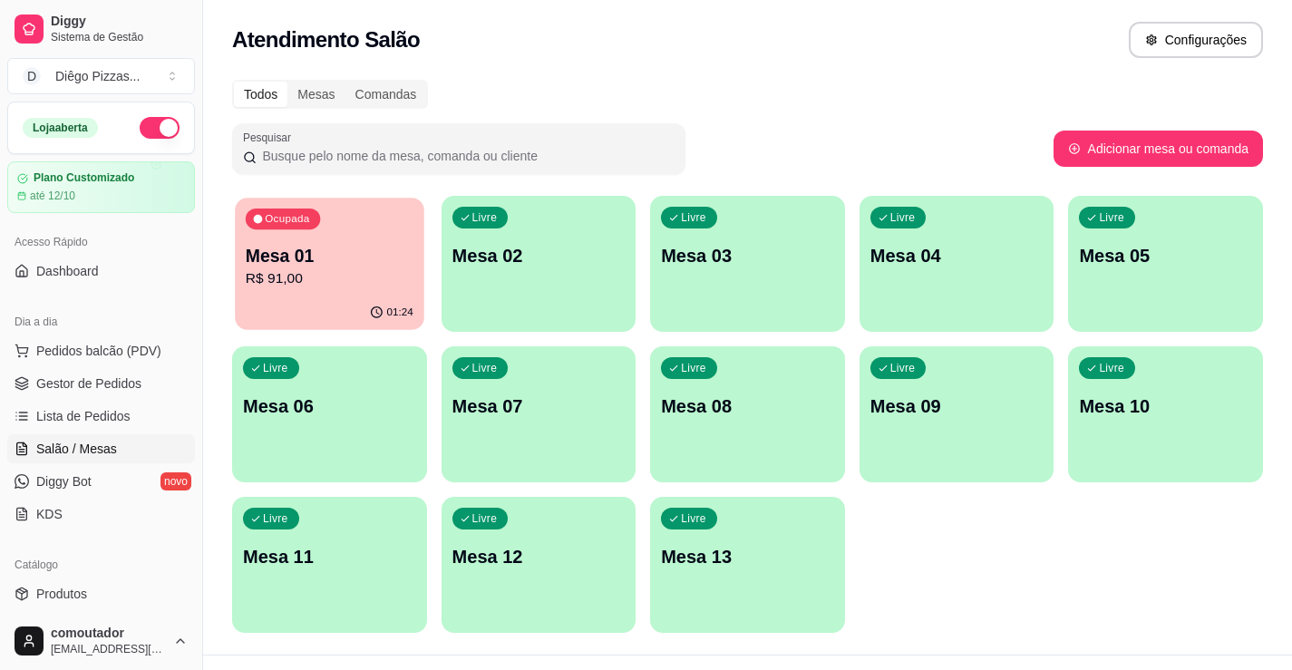
click at [310, 274] on p "R$ 91,00" at bounding box center [330, 278] width 168 height 21
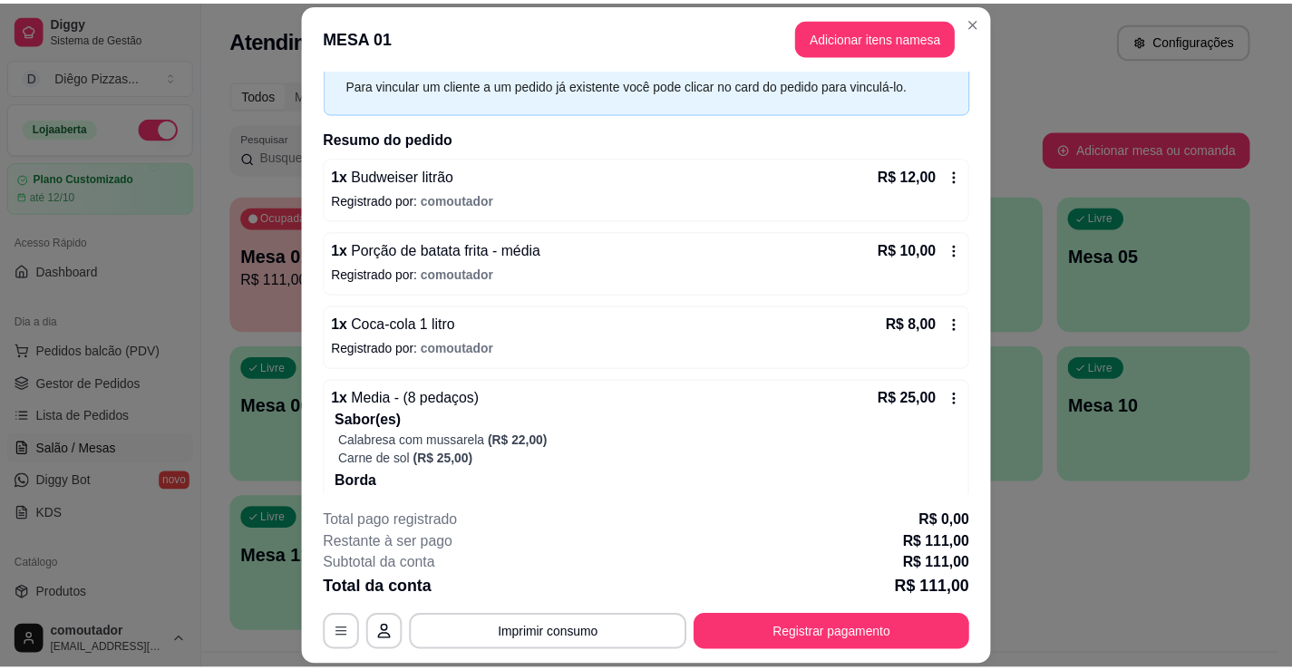
scroll to position [0, 0]
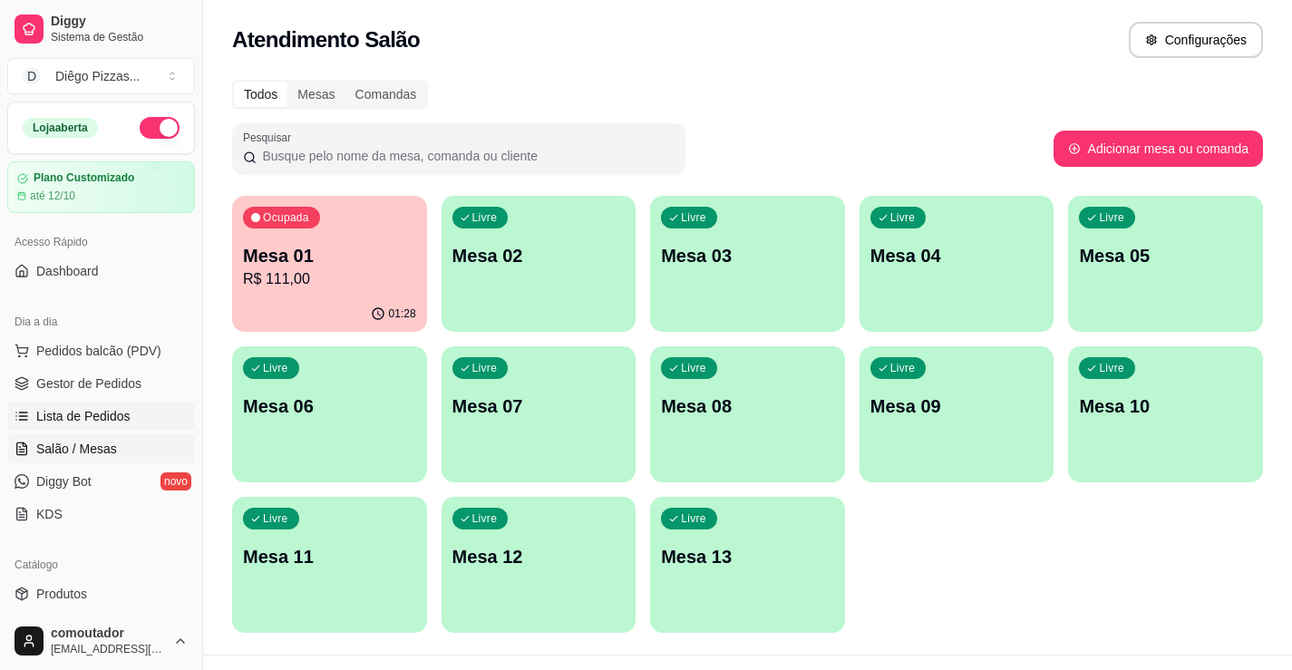
click at [63, 417] on span "Lista de Pedidos" at bounding box center [83, 416] width 94 height 18
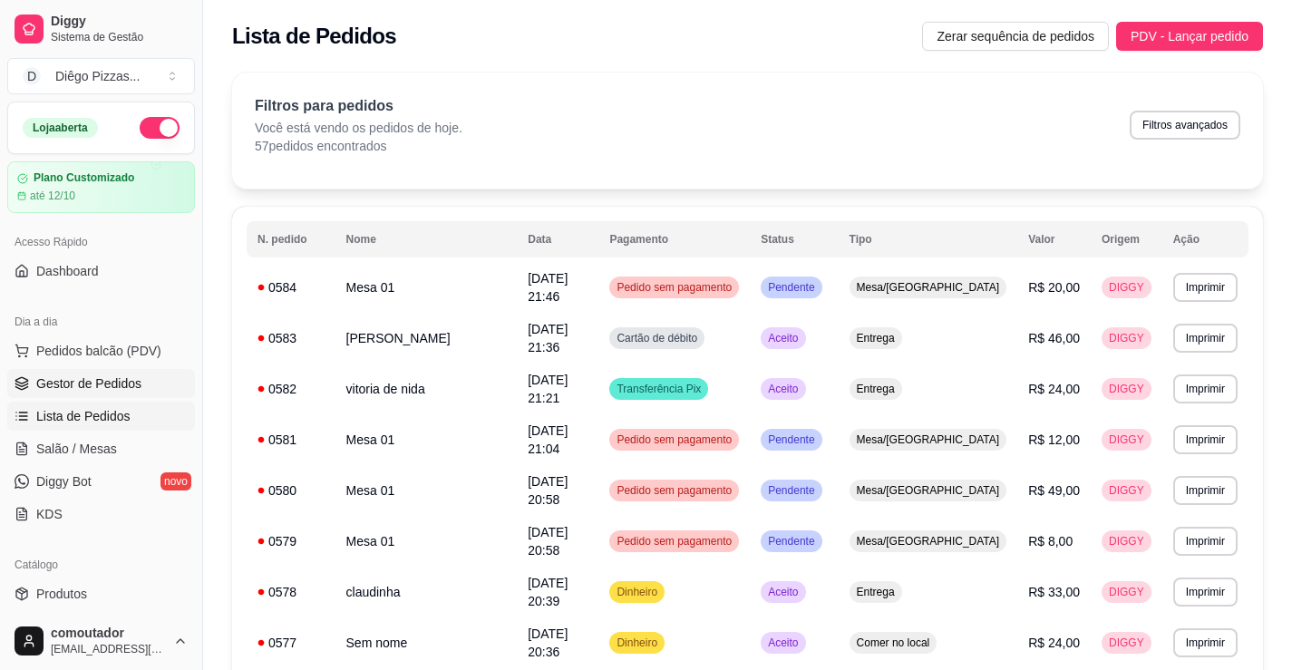
click at [110, 373] on link "Gestor de Pedidos" at bounding box center [101, 383] width 188 height 29
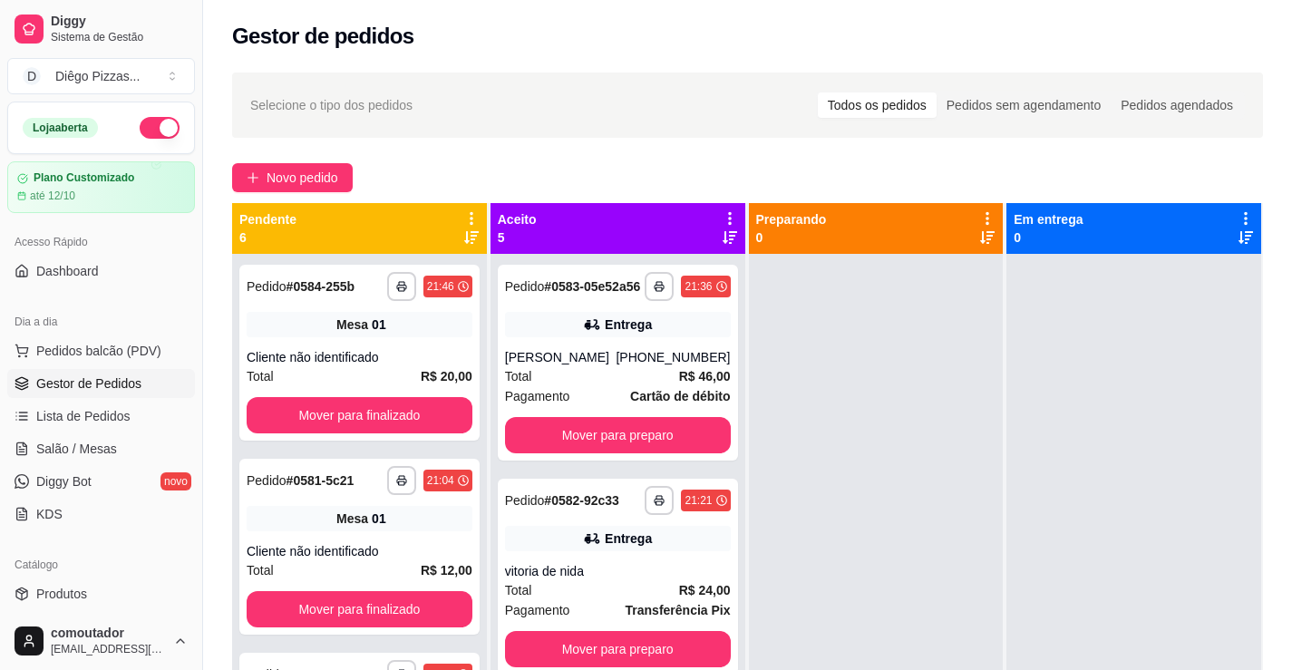
click at [474, 209] on div "Pendente 6" at bounding box center [359, 228] width 255 height 51
click at [472, 216] on icon at bounding box center [471, 218] width 16 height 16
click at [460, 282] on span "Com essa opção você tem a opção de mover todos os pedidos que estão em uma etap…" at bounding box center [356, 274] width 215 height 34
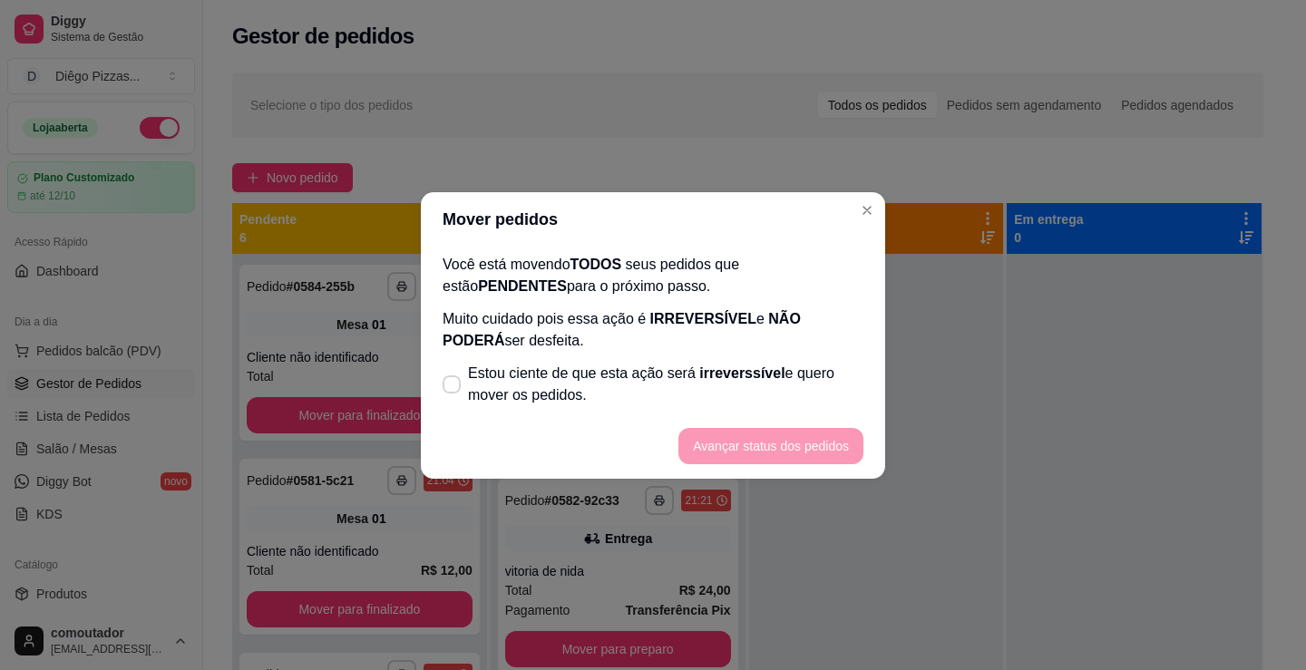
click at [494, 342] on p "Muito cuidado pois essa ação é IRREVERSÍVEL e NÃO PODERÁ ser desfeita." at bounding box center [652, 330] width 421 height 44
click at [496, 356] on label "Estou ciente de que esta ação será irreverssível e quero mover os pedidos." at bounding box center [652, 384] width 435 height 58
click at [453, 387] on input "Estou ciente de que esta ação será irreverssível e quero mover os pedidos." at bounding box center [448, 393] width 12 height 12
checkbox input "true"
click at [841, 467] on footer "Avançar status dos pedidos" at bounding box center [653, 445] width 464 height 65
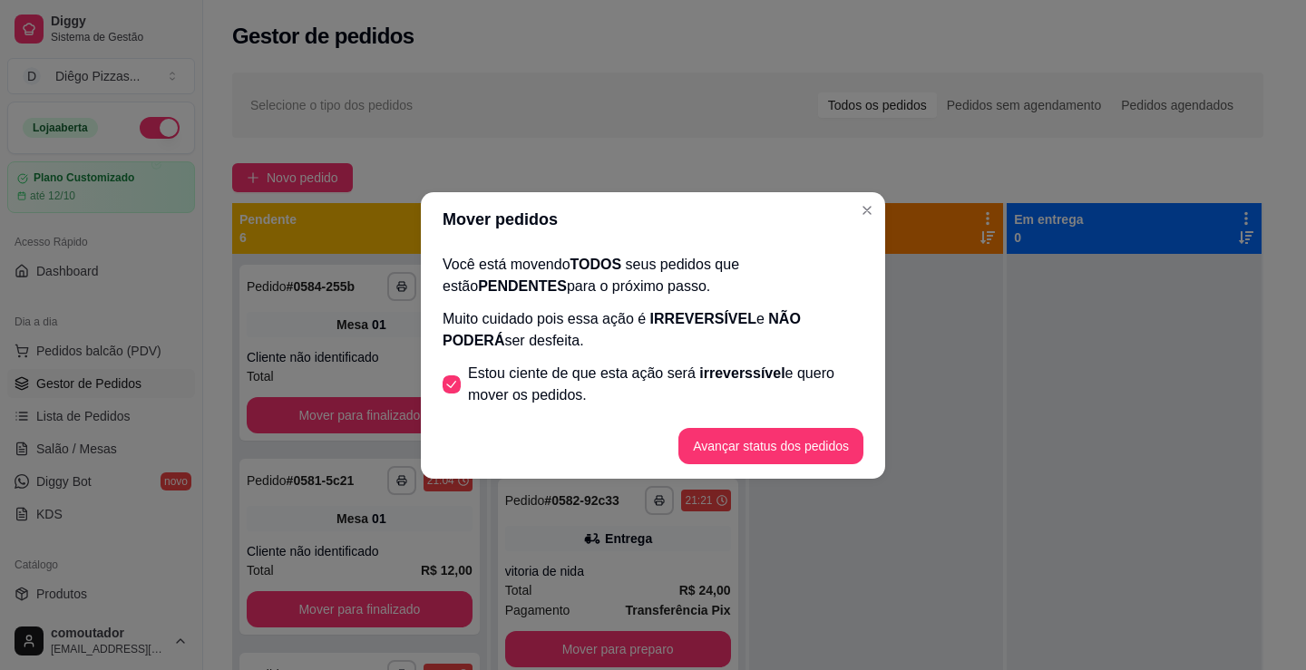
click at [836, 448] on button "Avançar status dos pedidos" at bounding box center [770, 446] width 185 height 36
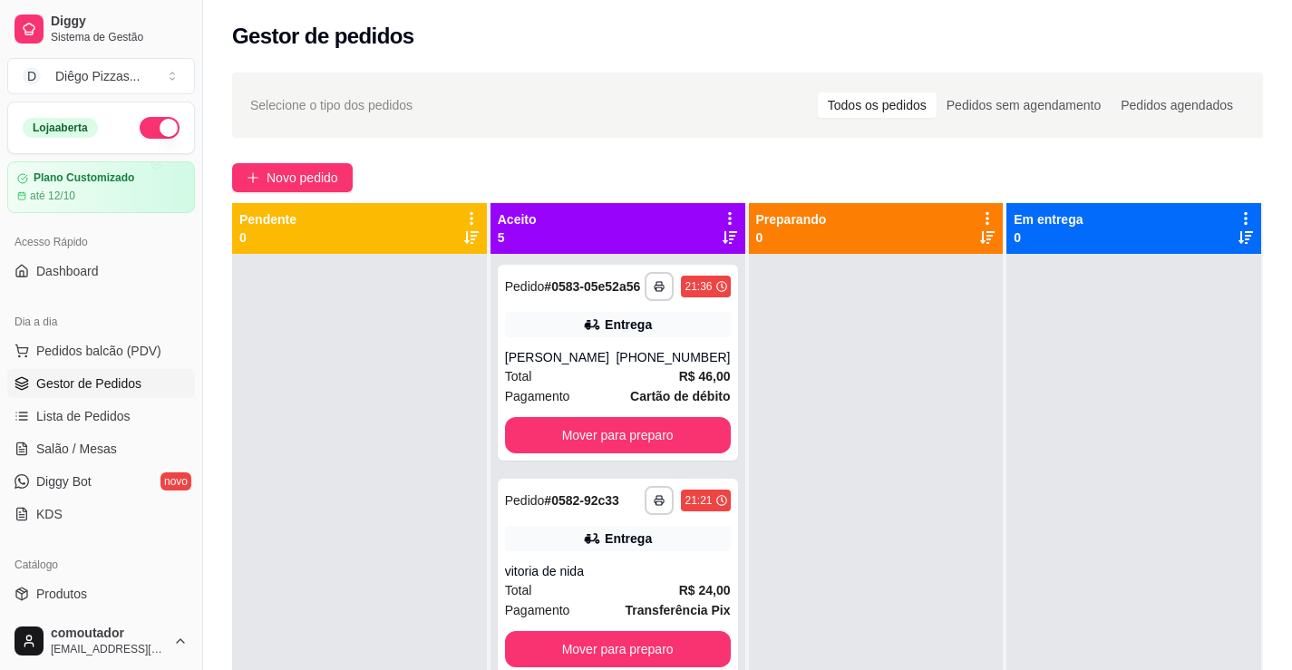
click at [724, 218] on icon at bounding box center [730, 218] width 16 height 16
click at [715, 271] on span "Com essa opção você tem a opção de mover todos os pedidos que estão em uma etap…" at bounding box center [611, 274] width 215 height 34
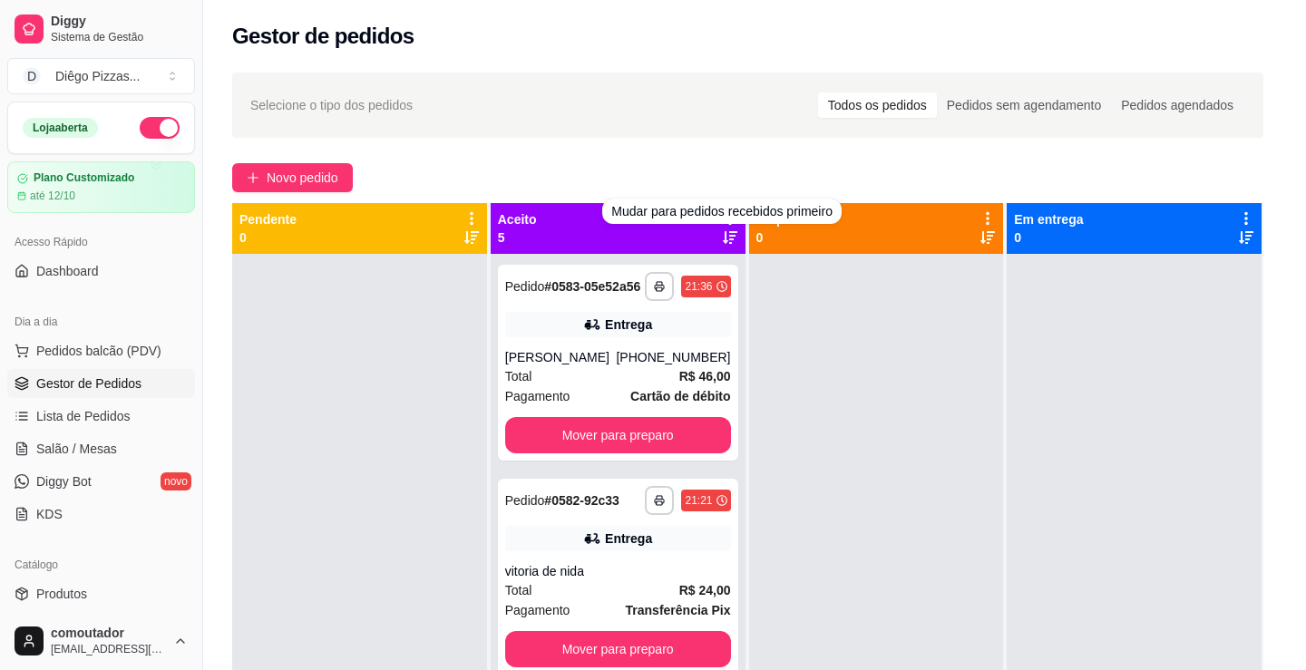
click at [673, 383] on span "Estou ciente de que esta ação será irreverssível e quero mover os pedidos." at bounding box center [666, 385] width 396 height 44
click at [453, 387] on input "Estou ciente de que esta ação será irreverssível e quero mover os pedidos." at bounding box center [448, 393] width 12 height 12
checkbox input "true"
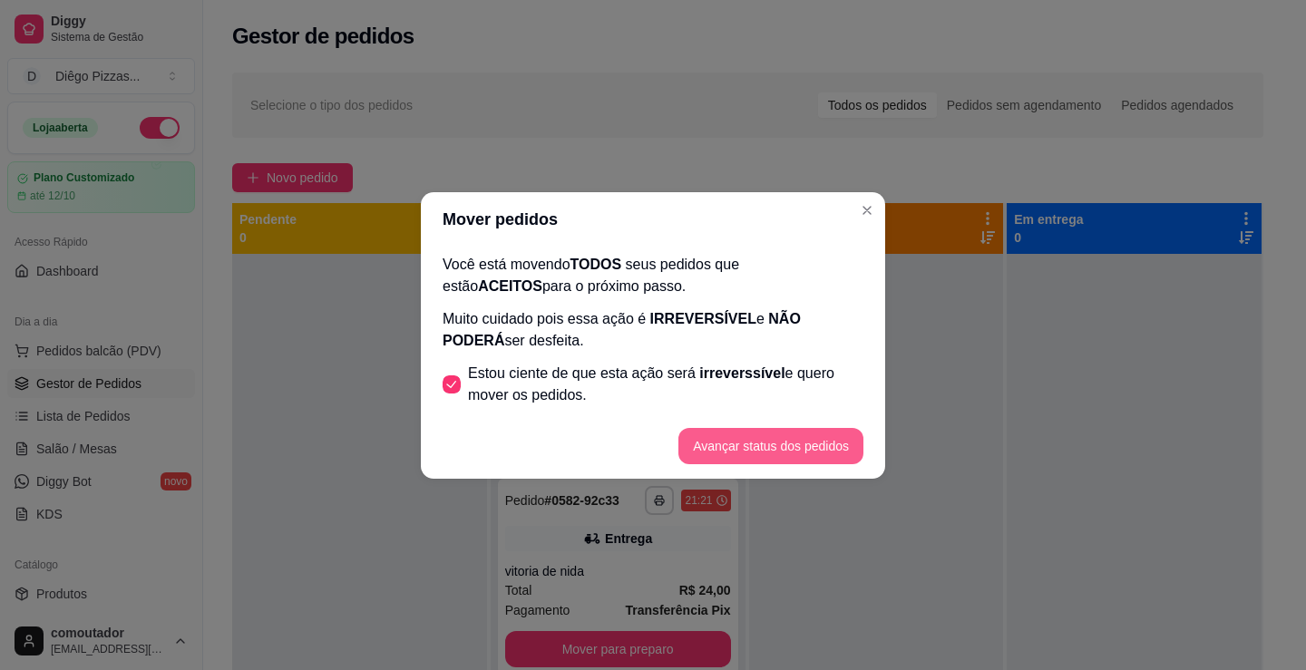
click at [765, 453] on button "Avançar status dos pedidos" at bounding box center [770, 446] width 185 height 36
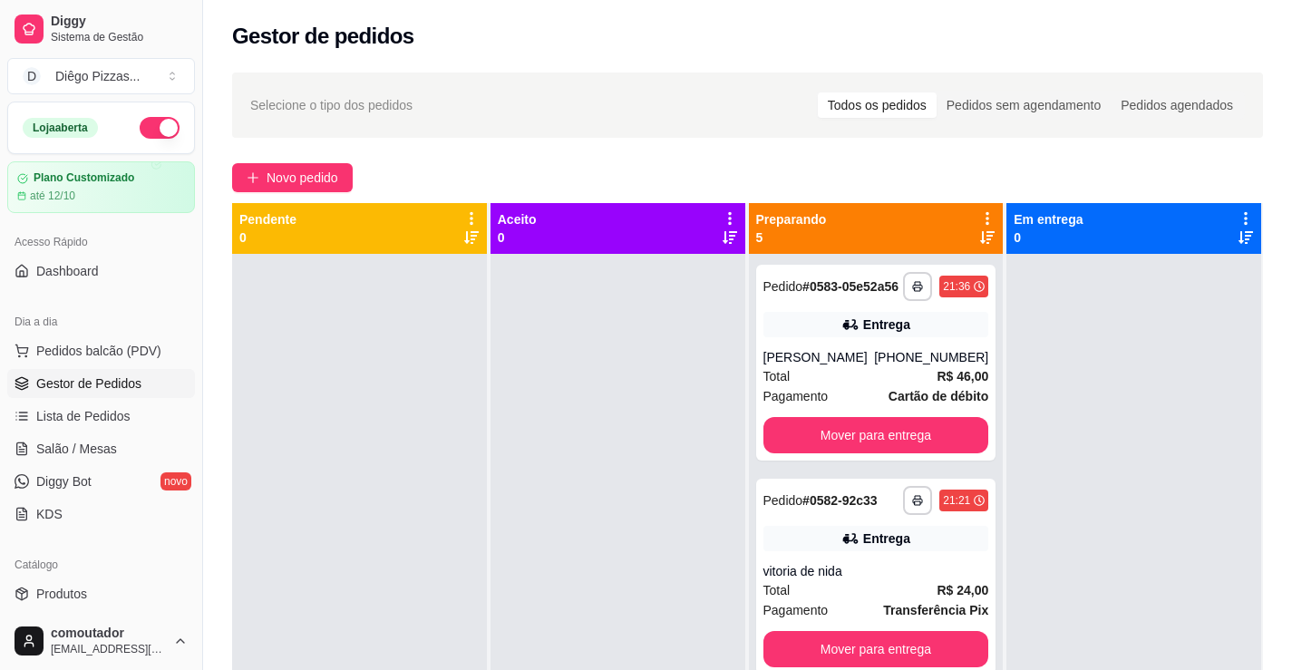
click at [984, 210] on icon at bounding box center [987, 218] width 16 height 16
click at [920, 283] on span "Com essa opção você tem a opção de mover todos os pedidos que estão em uma etap…" at bounding box center [866, 274] width 215 height 34
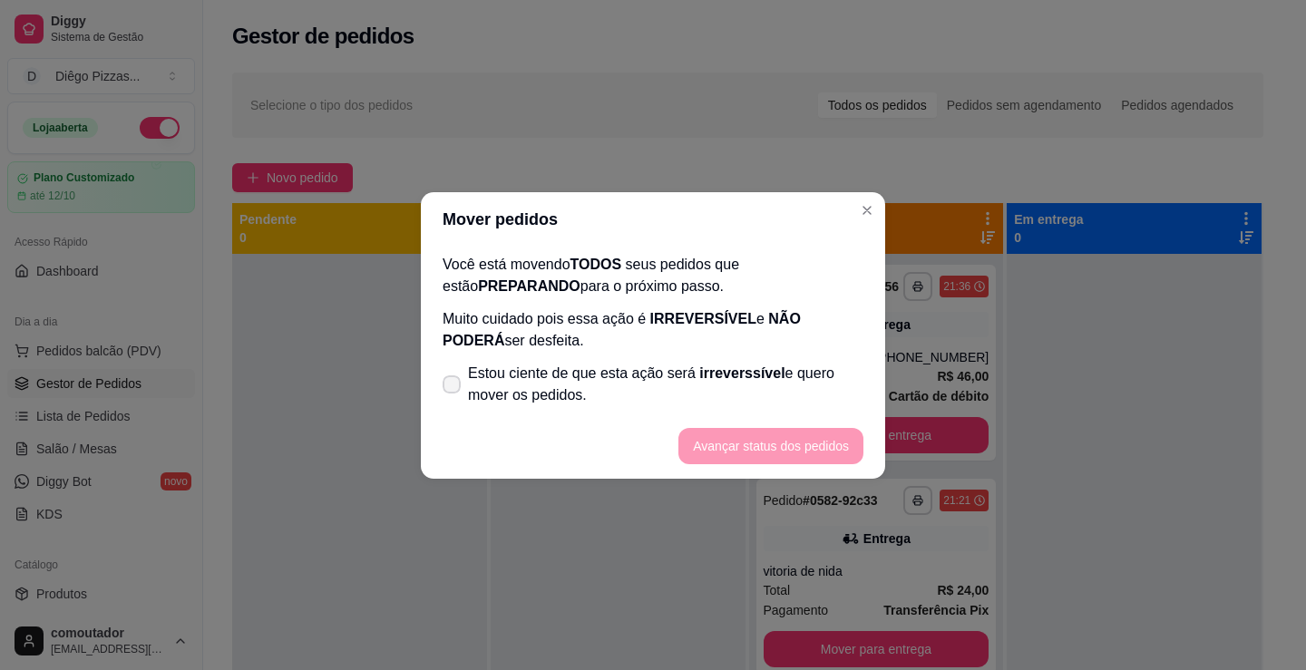
click at [741, 403] on span "Estou ciente de que esta ação será irreverssível e quero mover os pedidos." at bounding box center [665, 385] width 395 height 44
click at [453, 399] on input "Estou ciente de que esta ação será irreverssível e quero mover os pedidos." at bounding box center [448, 393] width 12 height 12
checkbox input "true"
click at [769, 458] on button "Avançar status dos pedidos" at bounding box center [771, 445] width 180 height 35
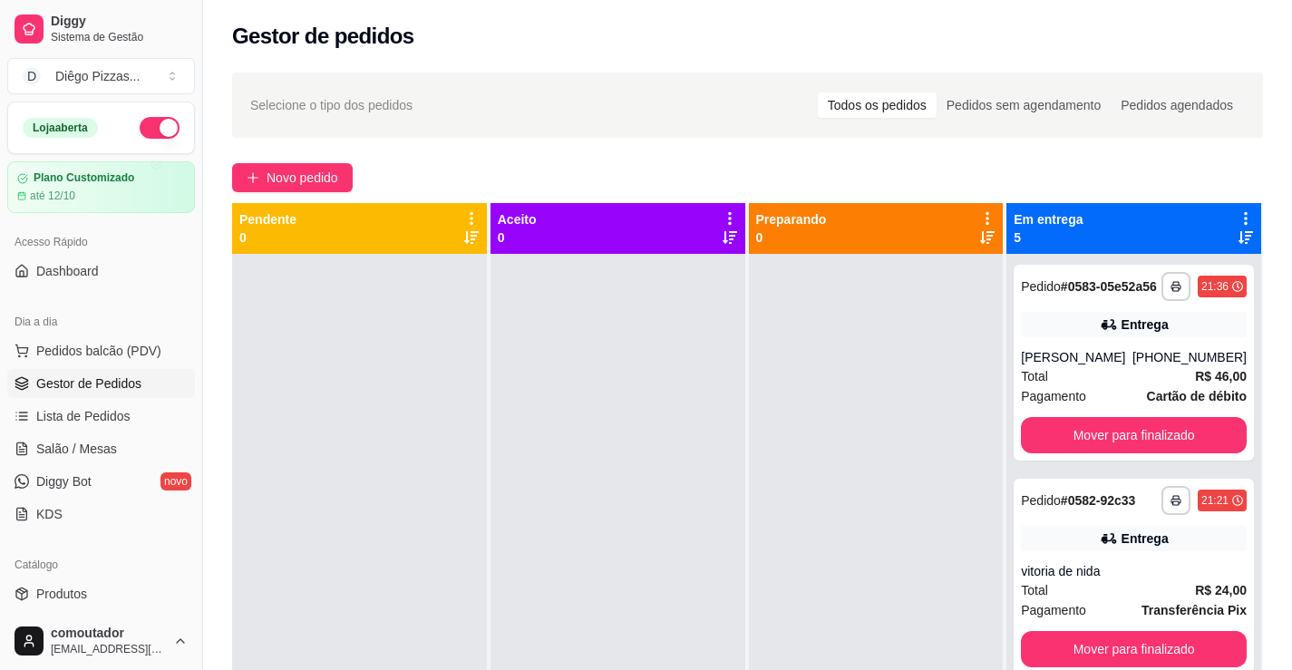
click at [1238, 212] on icon at bounding box center [1246, 218] width 16 height 16
click at [1158, 279] on span "Com essa opção você tem a opção de mover todos os pedidos que estão em uma etap…" at bounding box center [1121, 274] width 215 height 34
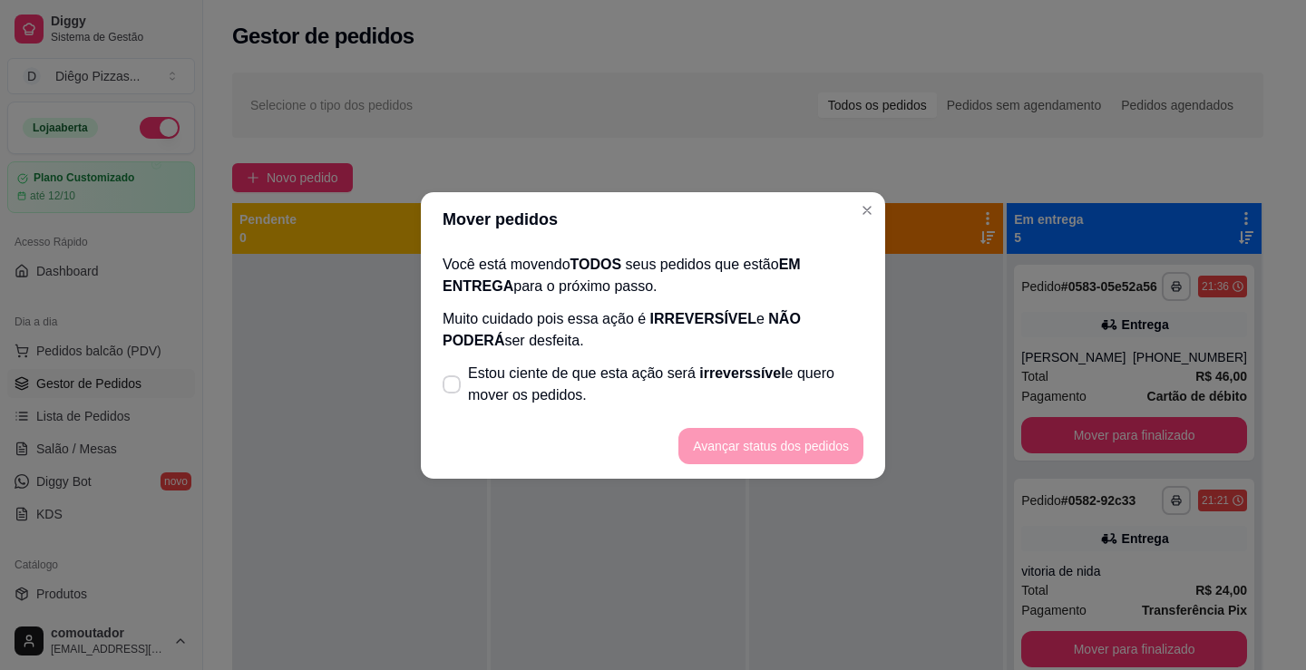
drag, startPoint x: 686, startPoint y: 418, endPoint x: 696, endPoint y: 399, distance: 21.9
click at [686, 417] on footer "Avançar status dos pedidos" at bounding box center [653, 445] width 464 height 65
click at [700, 398] on span "Estou ciente de que esta ação será irreverssível e quero mover os pedidos." at bounding box center [665, 385] width 395 height 44
click at [453, 398] on input "Estou ciente de que esta ação será irreverssível e quero mover os pedidos." at bounding box center [448, 393] width 12 height 12
checkbox input "true"
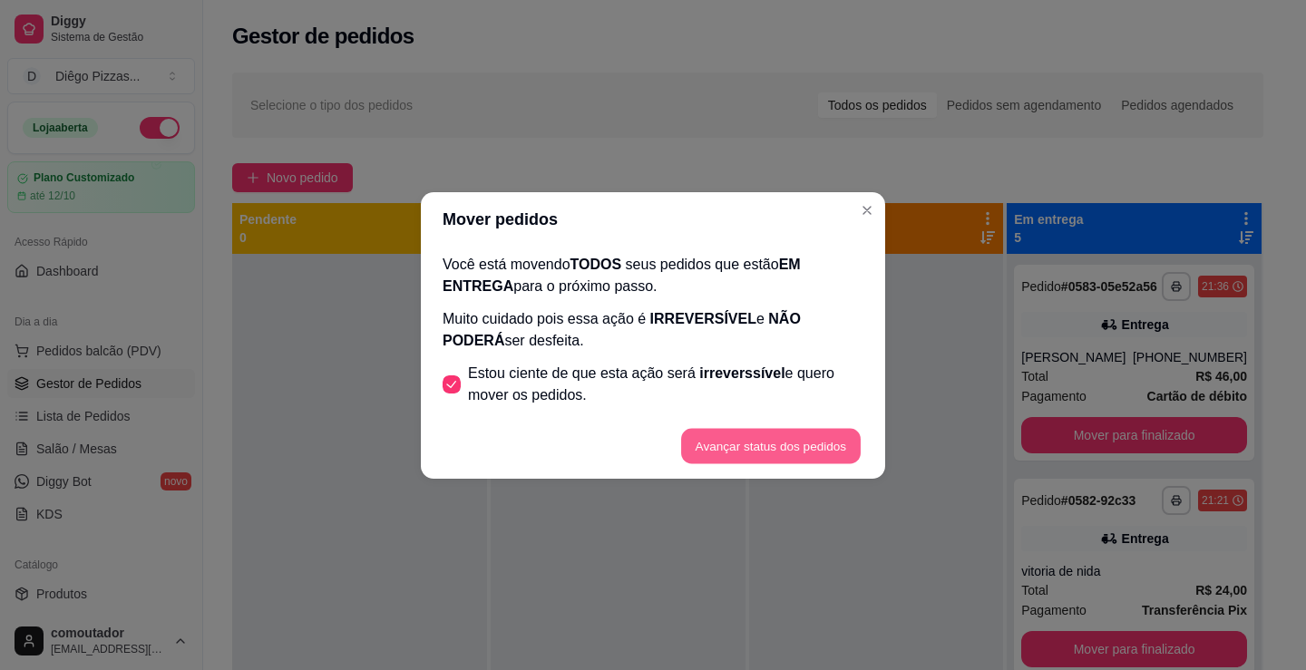
click at [783, 446] on button "Avançar status dos pedidos" at bounding box center [771, 445] width 180 height 35
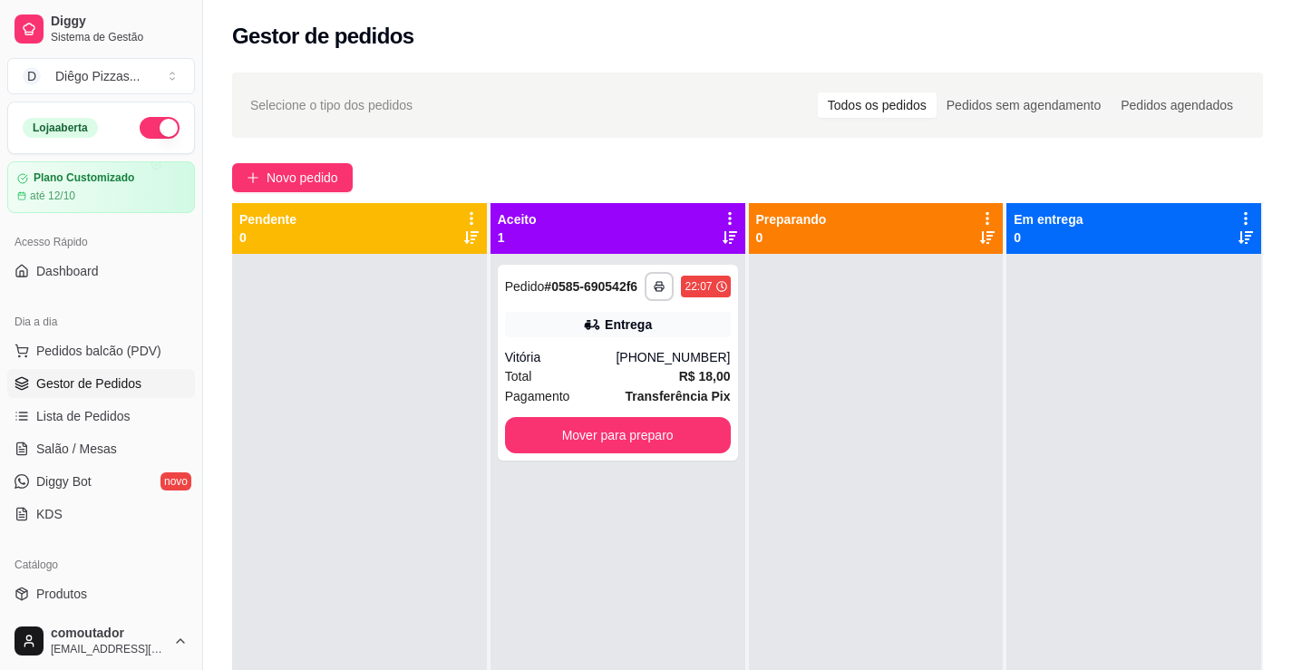
drag, startPoint x: 290, startPoint y: 85, endPoint x: 459, endPoint y: 132, distance: 175.1
click at [464, 131] on div "Selecione o tipo dos pedidos Todos os pedidos Pedidos sem agendamento Pedidos a…" at bounding box center [747, 105] width 1031 height 65
click at [163, 132] on button "button" at bounding box center [160, 128] width 40 height 22
click at [72, 387] on span "Gestor de Pedidos" at bounding box center [88, 383] width 105 height 18
click at [630, 441] on button "Mover para preparo" at bounding box center [618, 435] width 226 height 36
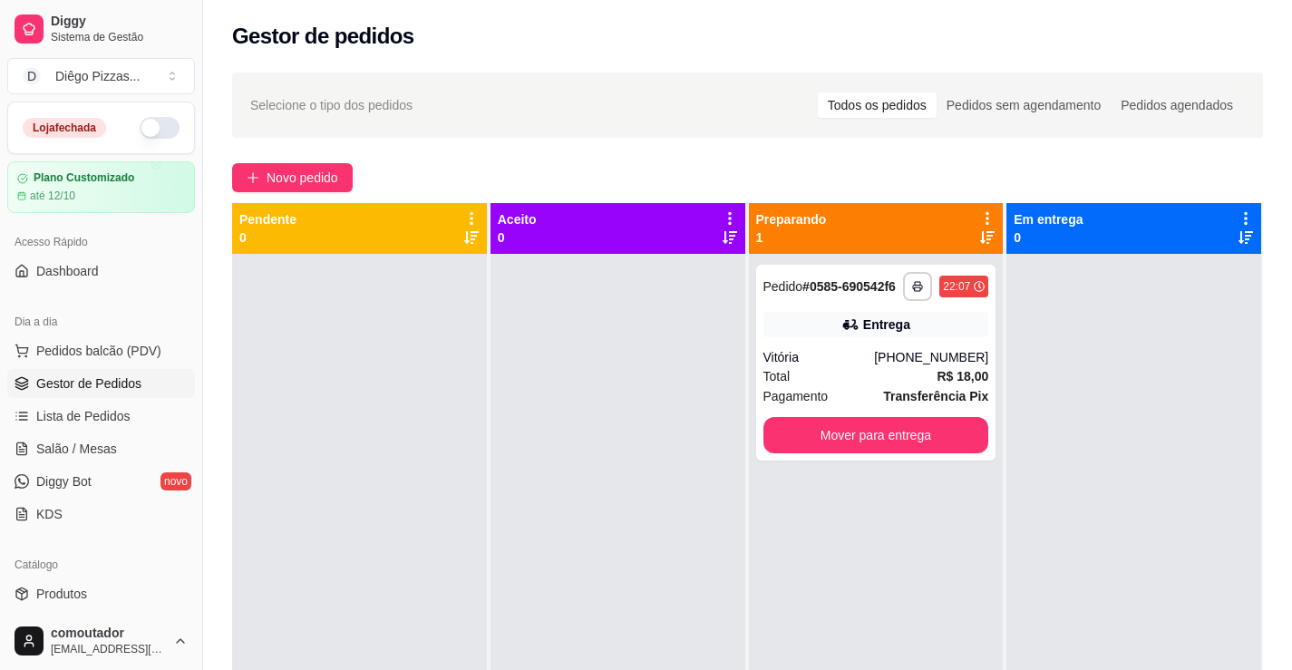
click at [931, 462] on div "**********" at bounding box center [876, 589] width 255 height 670
click at [929, 444] on button "Mover para entrega" at bounding box center [876, 435] width 226 height 36
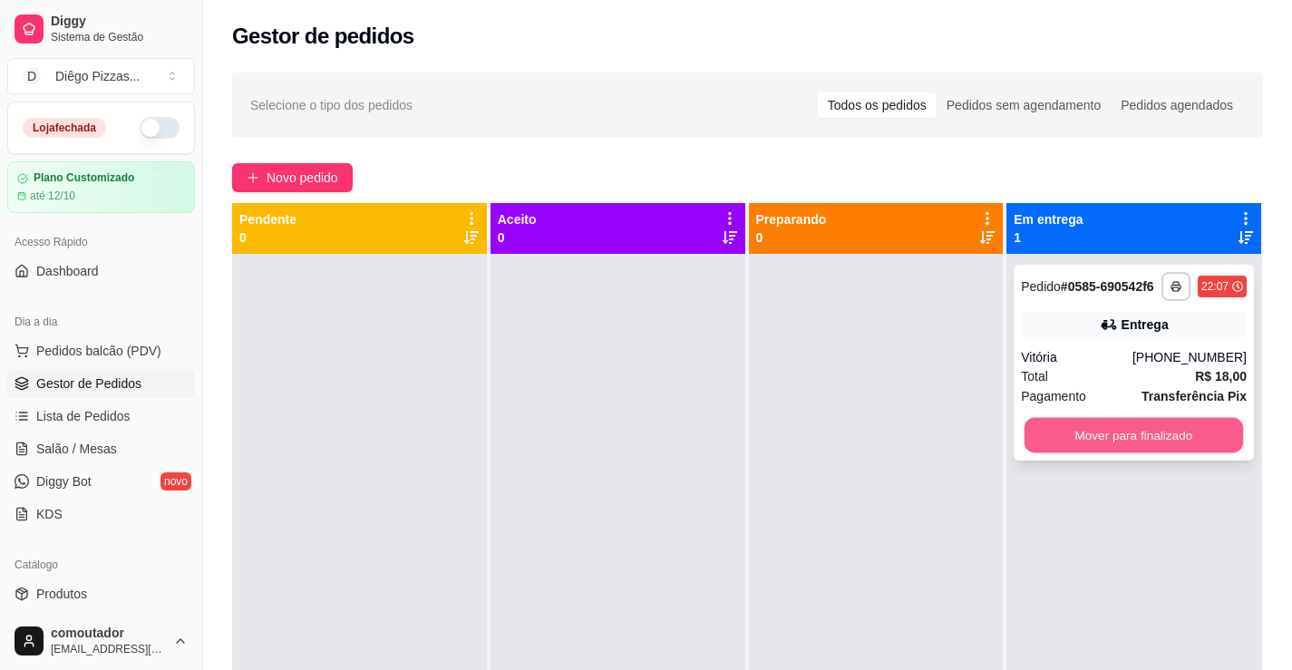
click at [1135, 440] on button "Mover para finalizado" at bounding box center [1134, 435] width 219 height 35
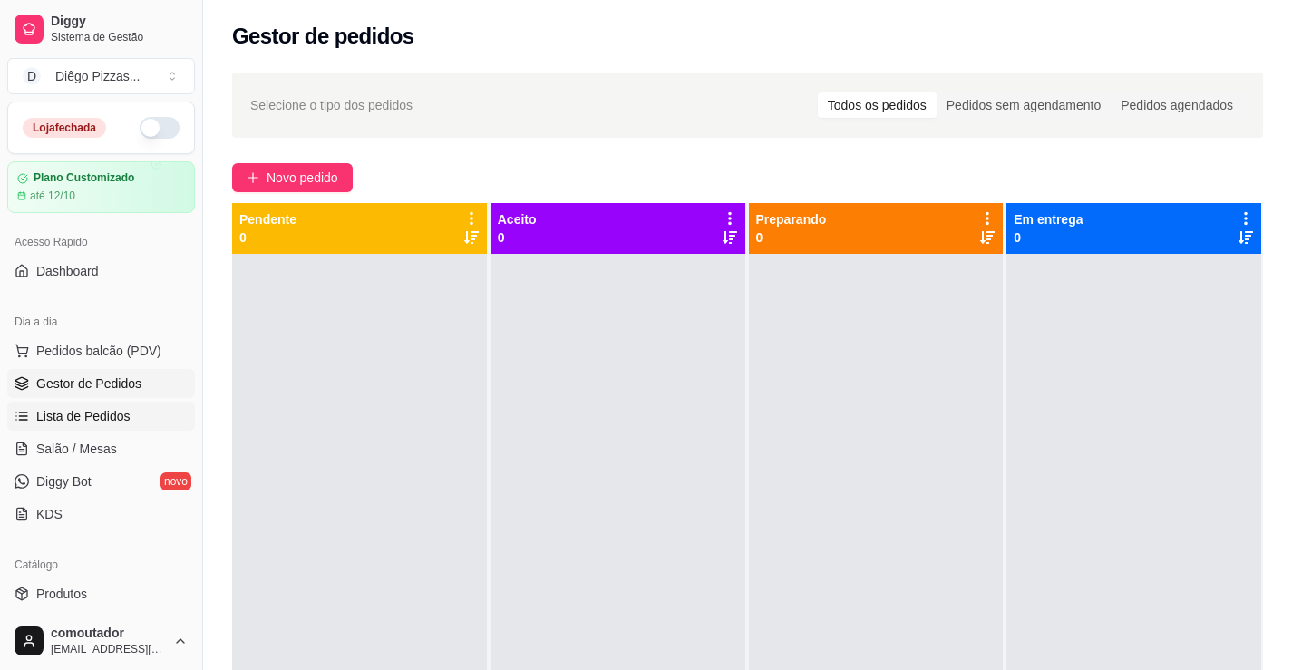
click at [84, 423] on span "Lista de Pedidos" at bounding box center [83, 416] width 94 height 18
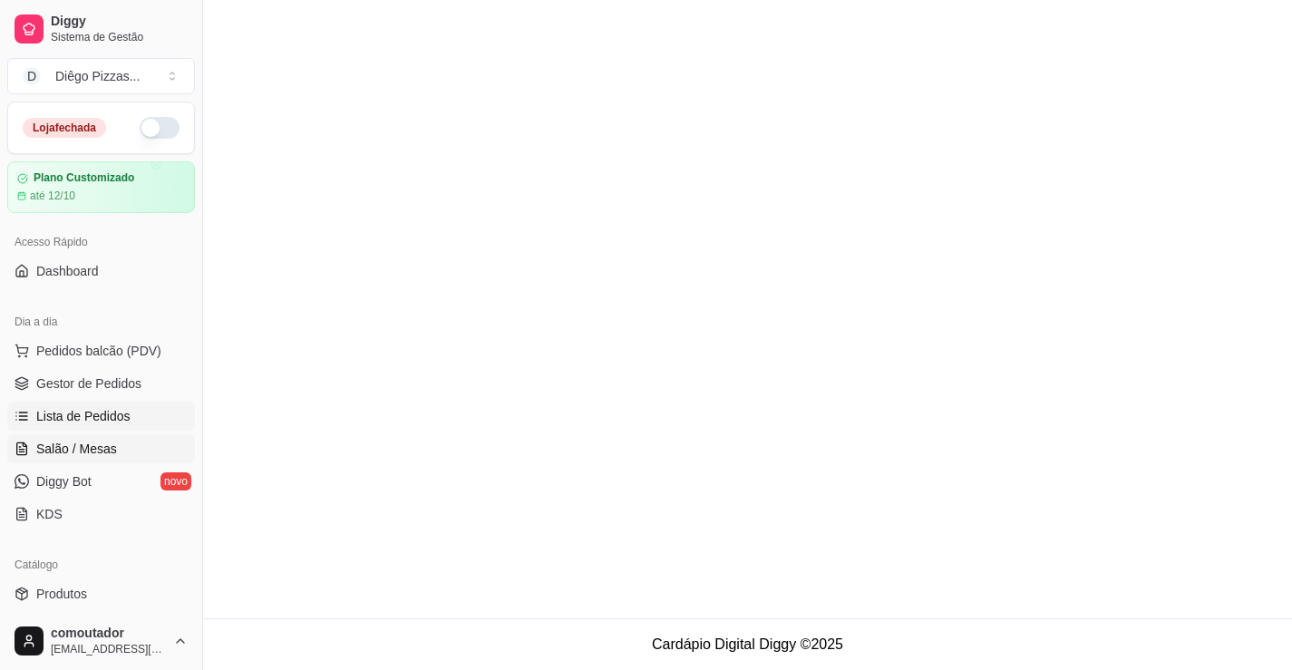
click at [98, 450] on span "Salão / Mesas" at bounding box center [76, 449] width 81 height 18
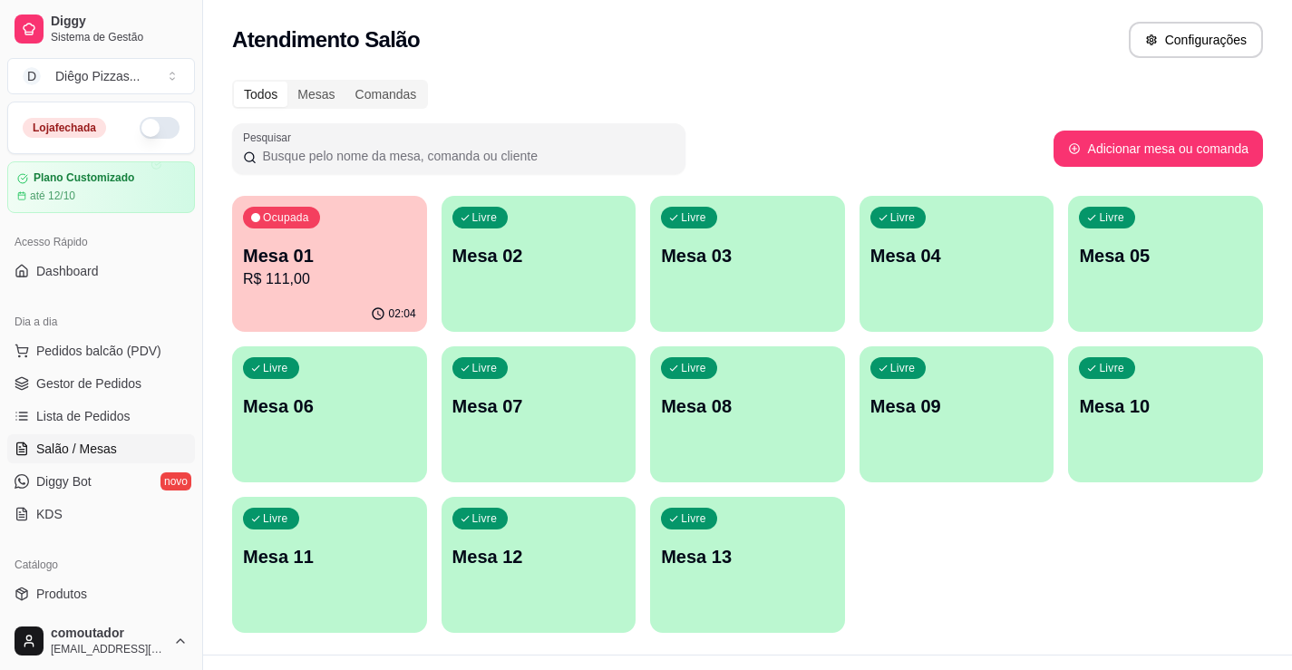
click at [364, 284] on p "R$ 111,00" at bounding box center [329, 279] width 173 height 22
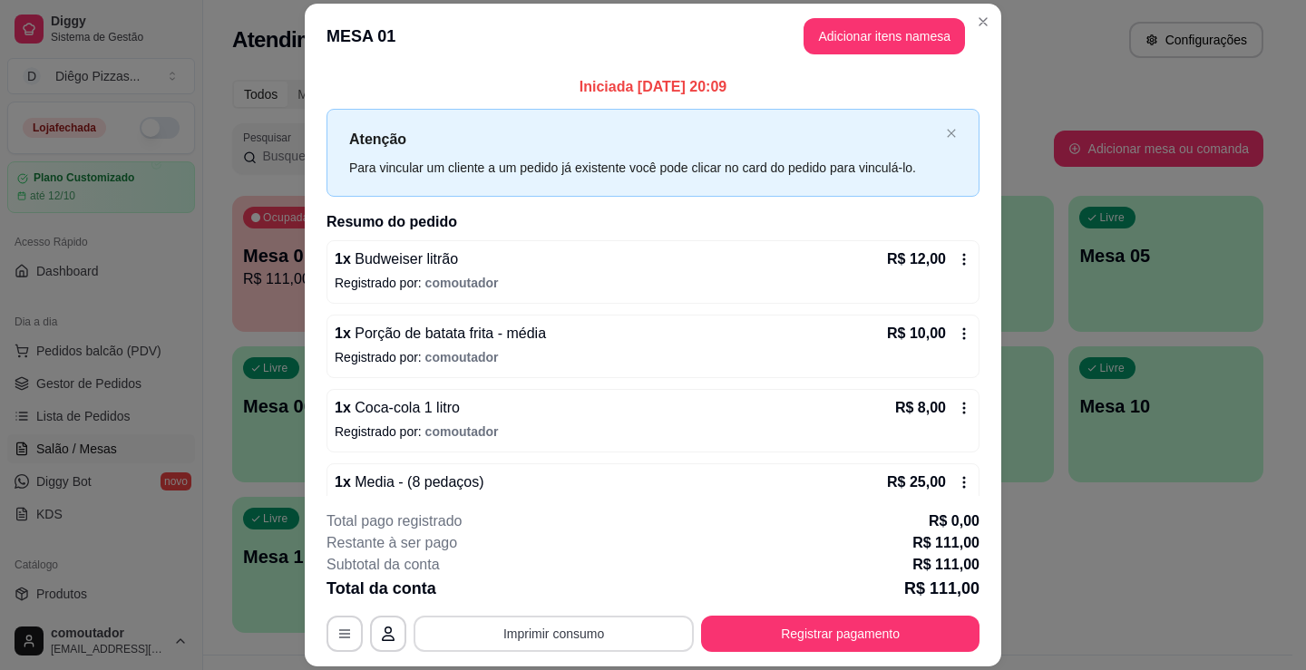
click at [601, 637] on button "Imprimir consumo" at bounding box center [553, 634] width 280 height 36
click at [596, 598] on button "IMPRESSORA" at bounding box center [552, 592] width 131 height 29
click at [931, 637] on button "Registrar pagamento" at bounding box center [840, 634] width 278 height 36
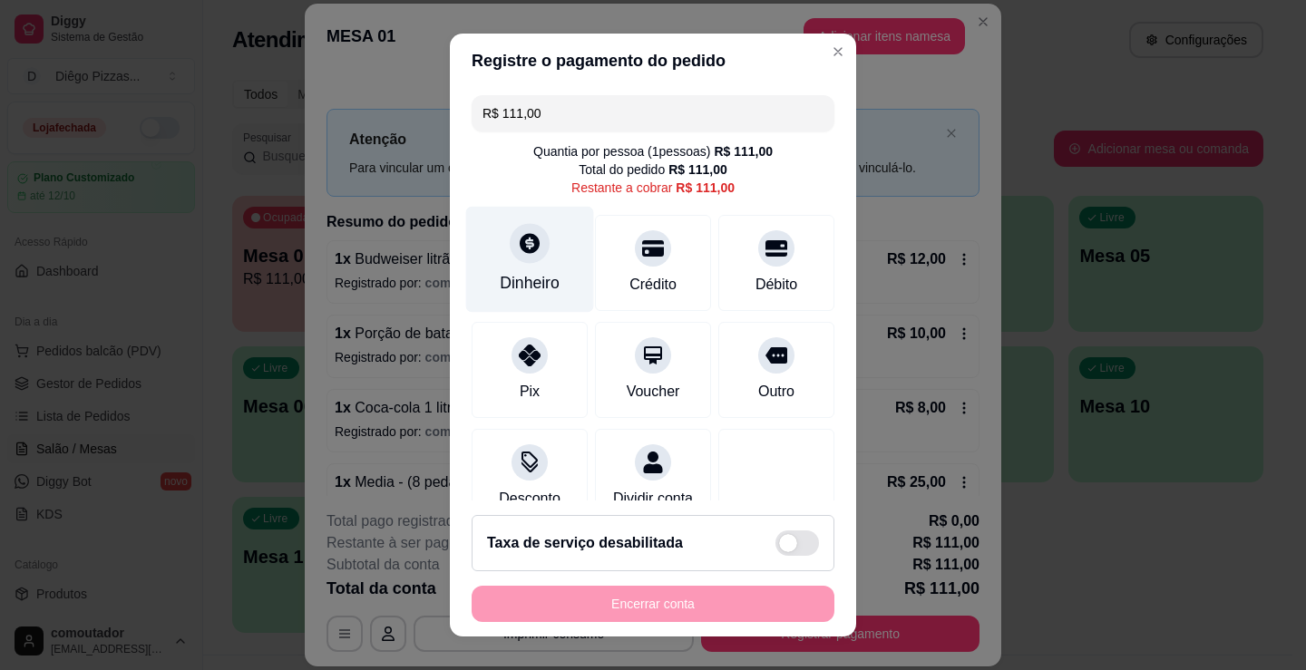
click at [520, 239] on icon at bounding box center [530, 243] width 20 height 20
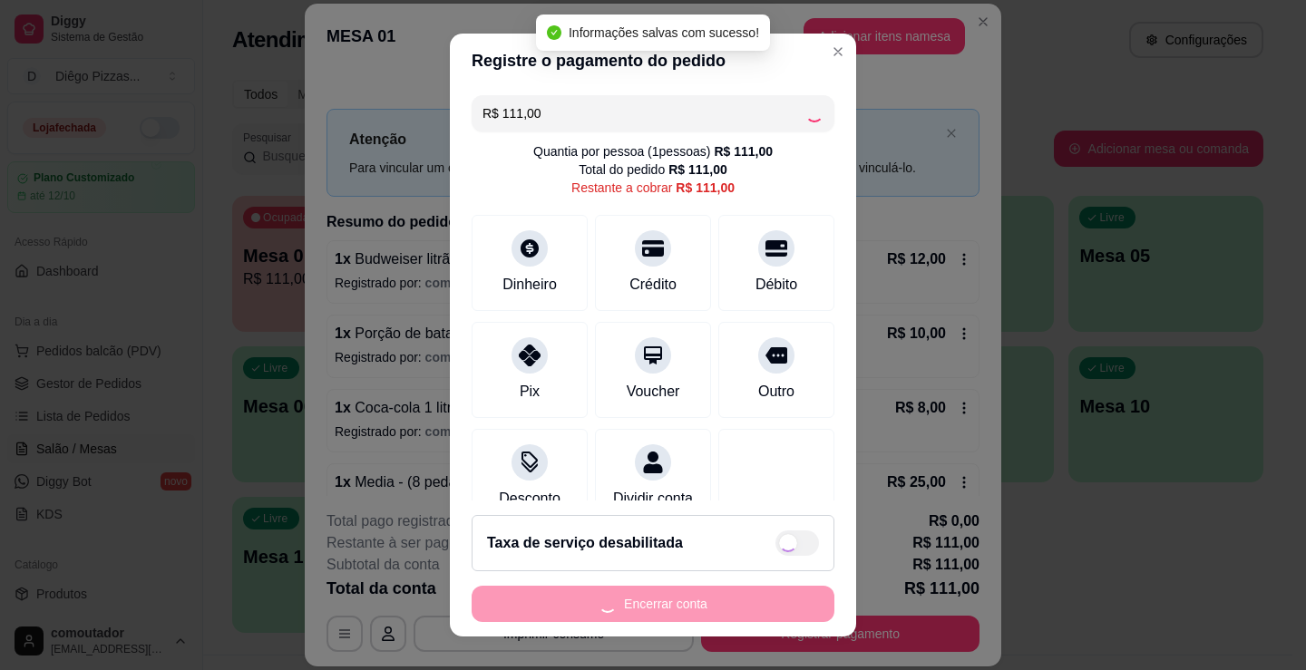
type input "R$ 0,00"
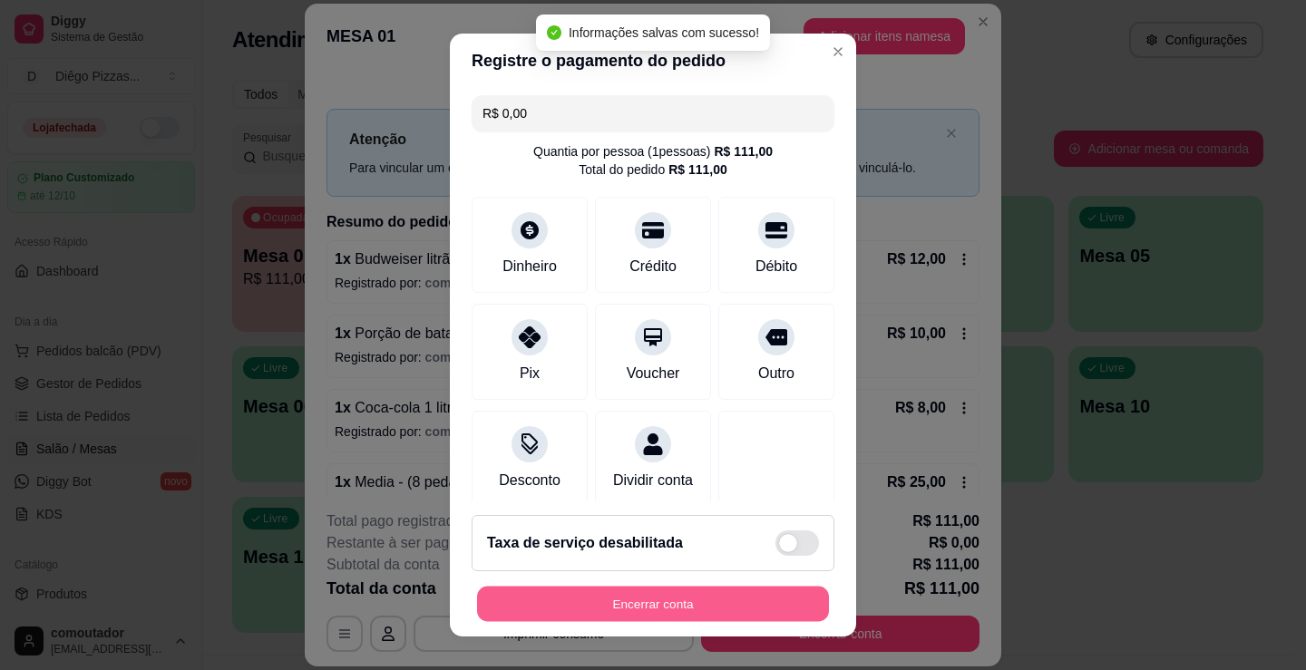
click at [698, 612] on button "Encerrar conta" at bounding box center [653, 604] width 352 height 35
